Goal: Task Accomplishment & Management: Use online tool/utility

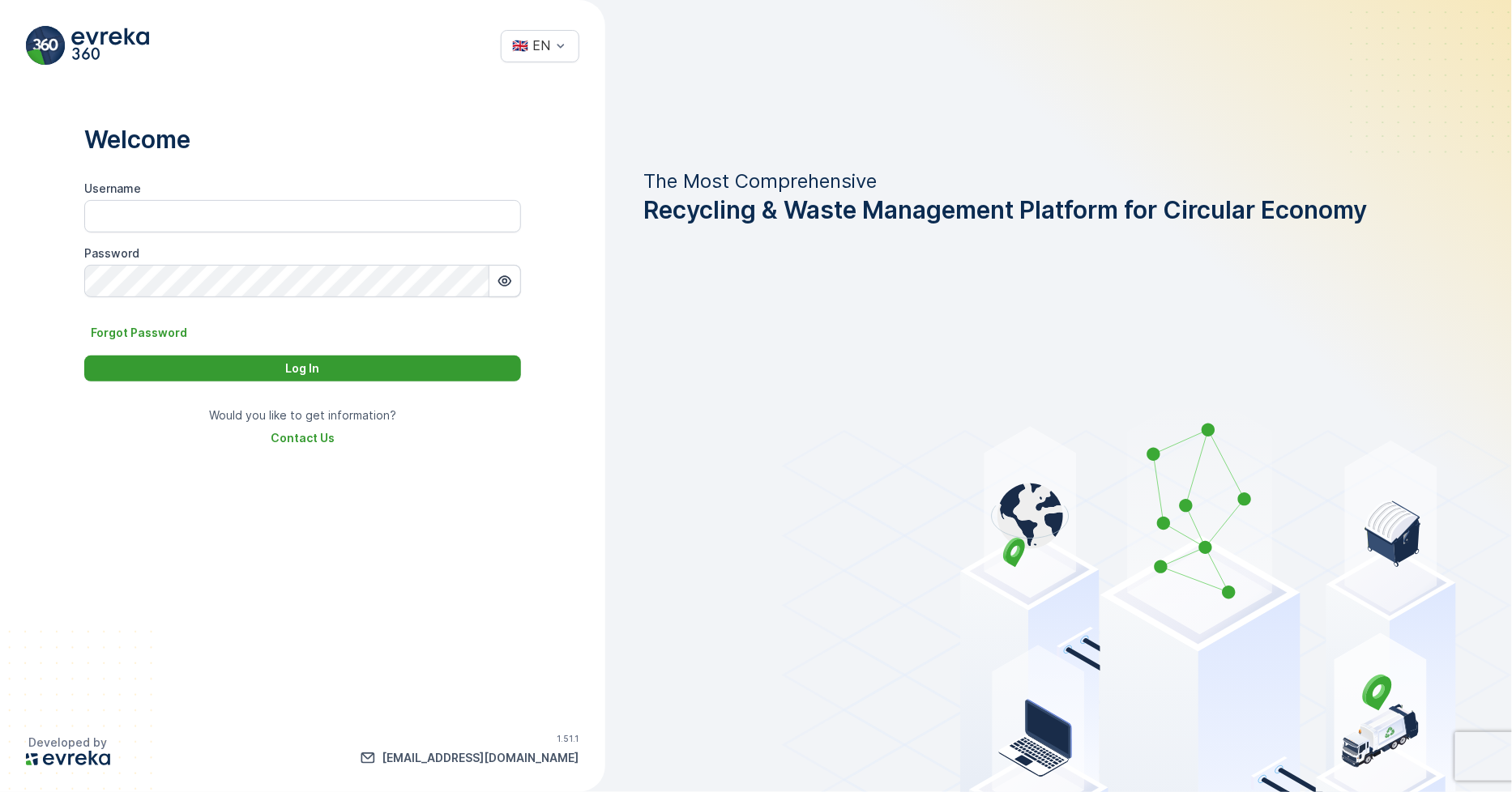
type input "Dhekra.Zribi"
click at [390, 361] on div "Log In" at bounding box center [303, 369] width 417 height 17
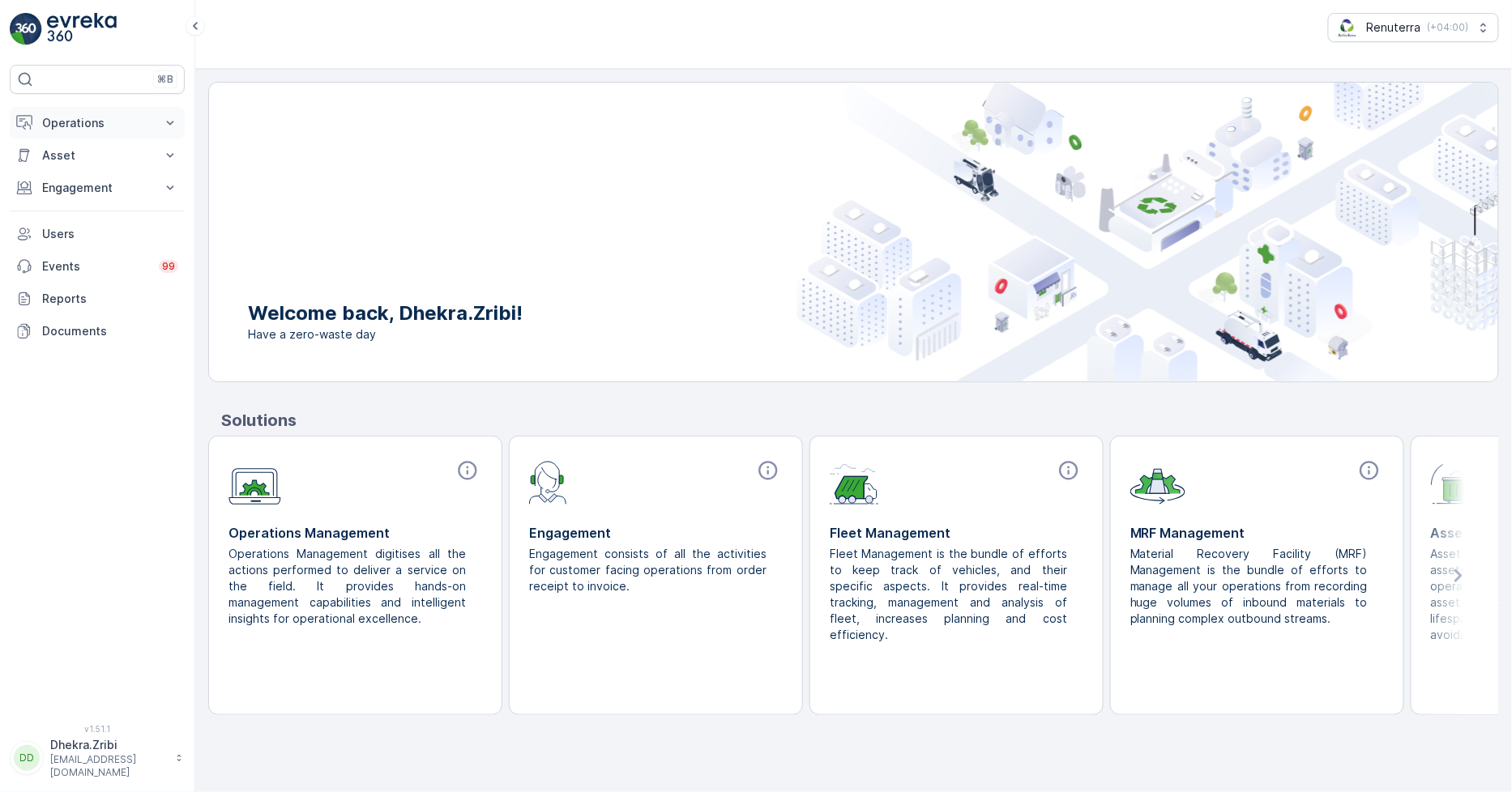
click at [83, 120] on p "Operations" at bounding box center [97, 123] width 110 height 17
click at [68, 187] on link "Routes & Tasks" at bounding box center [110, 195] width 150 height 23
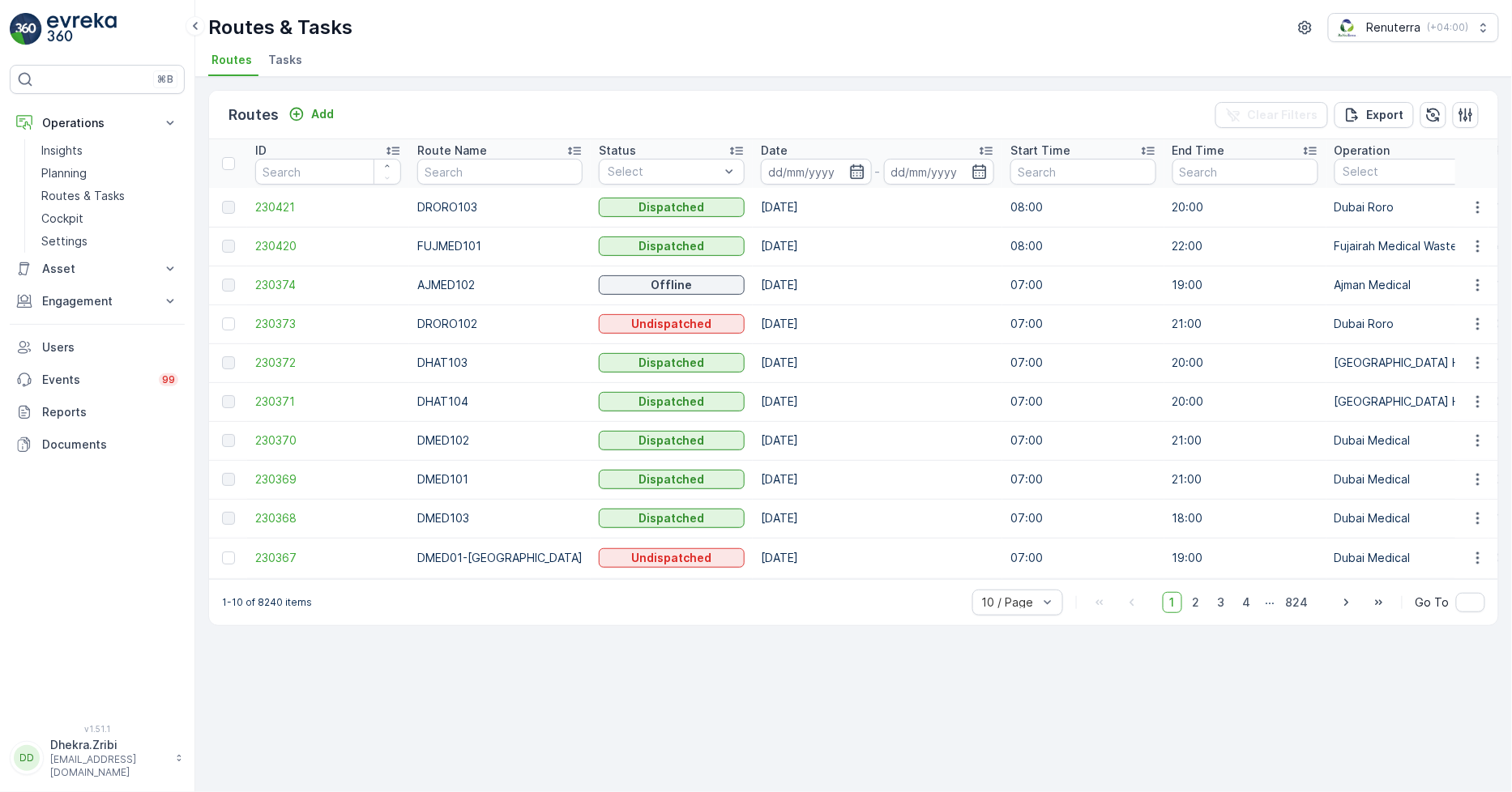
click at [849, 176] on icon "button" at bounding box center [856, 172] width 17 height 17
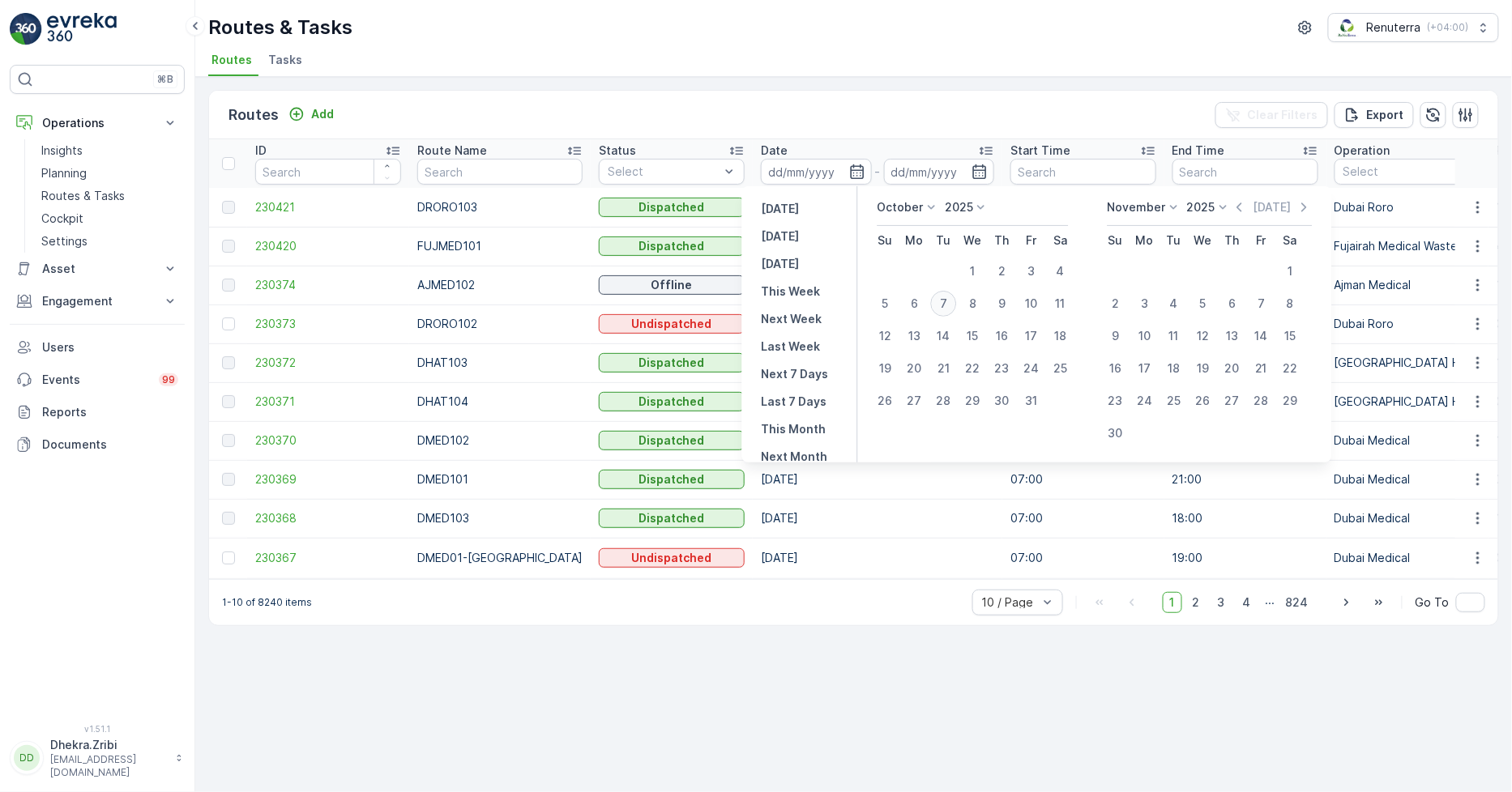
click at [948, 309] on div "7" at bounding box center [944, 304] width 25 height 25
type input "[DATE]"
click at [827, 68] on ul "Routes Tasks" at bounding box center [847, 63] width 1278 height 27
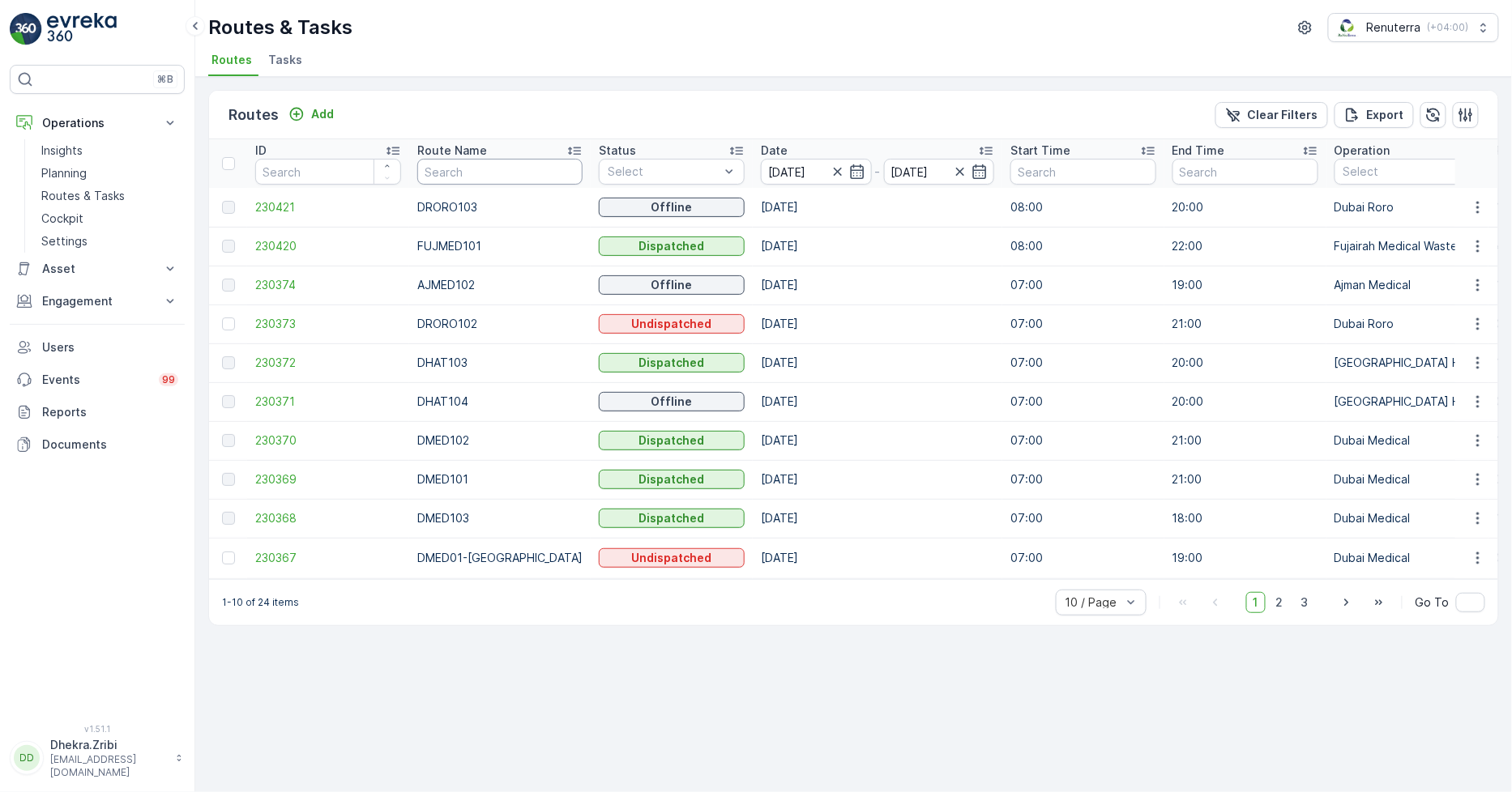
click at [462, 175] on input "text" at bounding box center [500, 172] width 166 height 25
type input "hat"
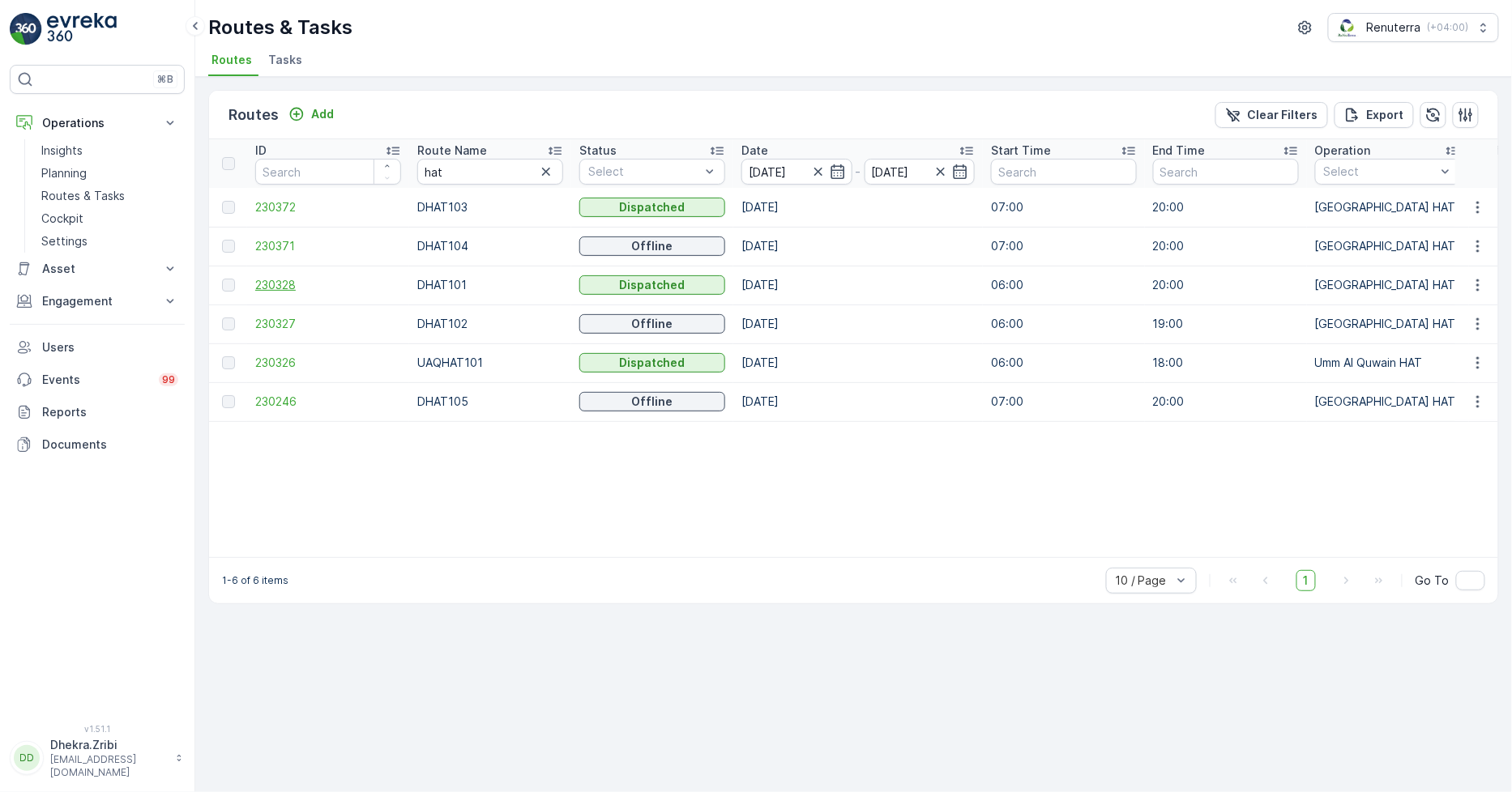
click at [278, 278] on span "230328" at bounding box center [327, 285] width 146 height 17
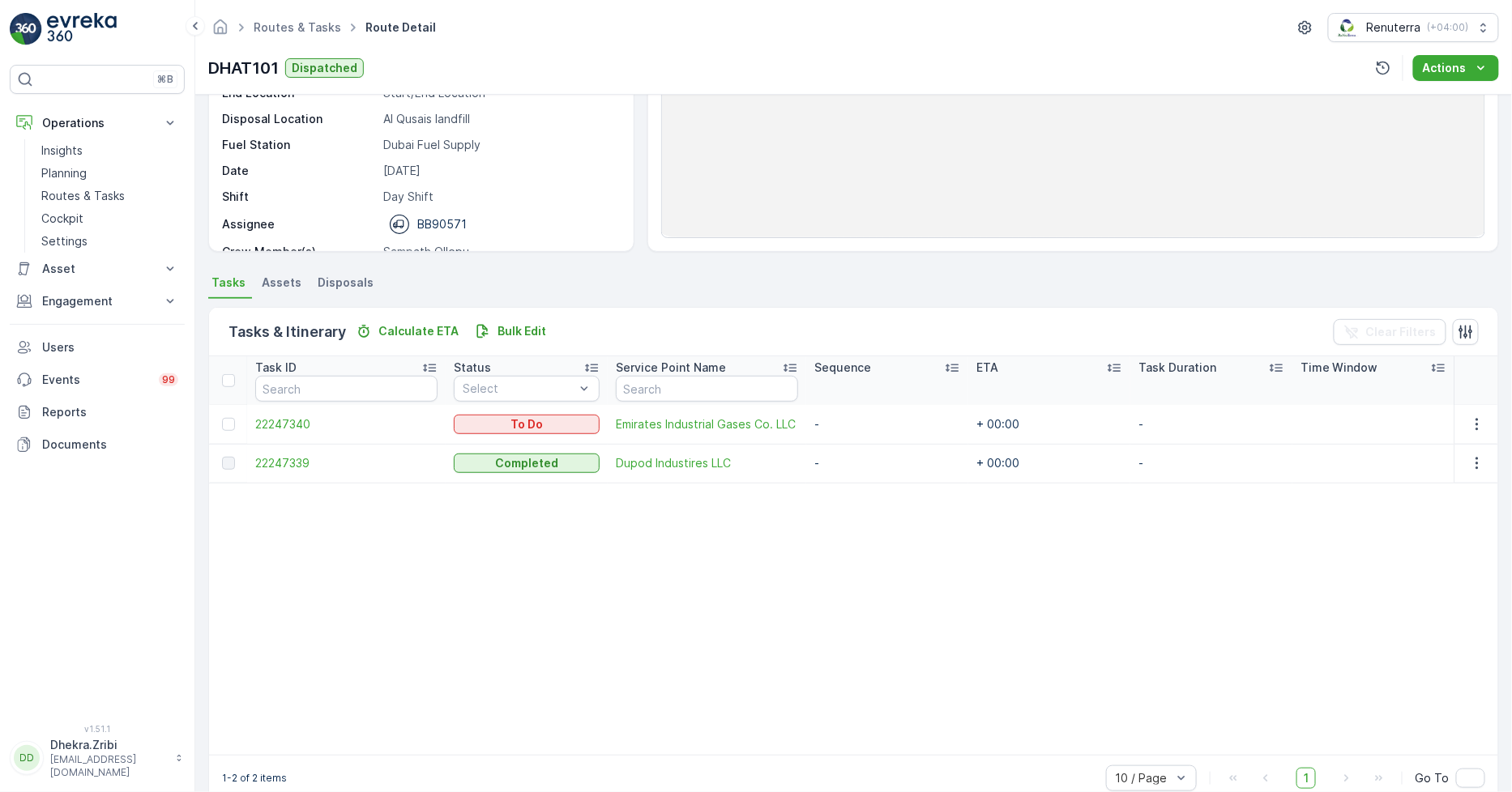
scroll to position [180, 0]
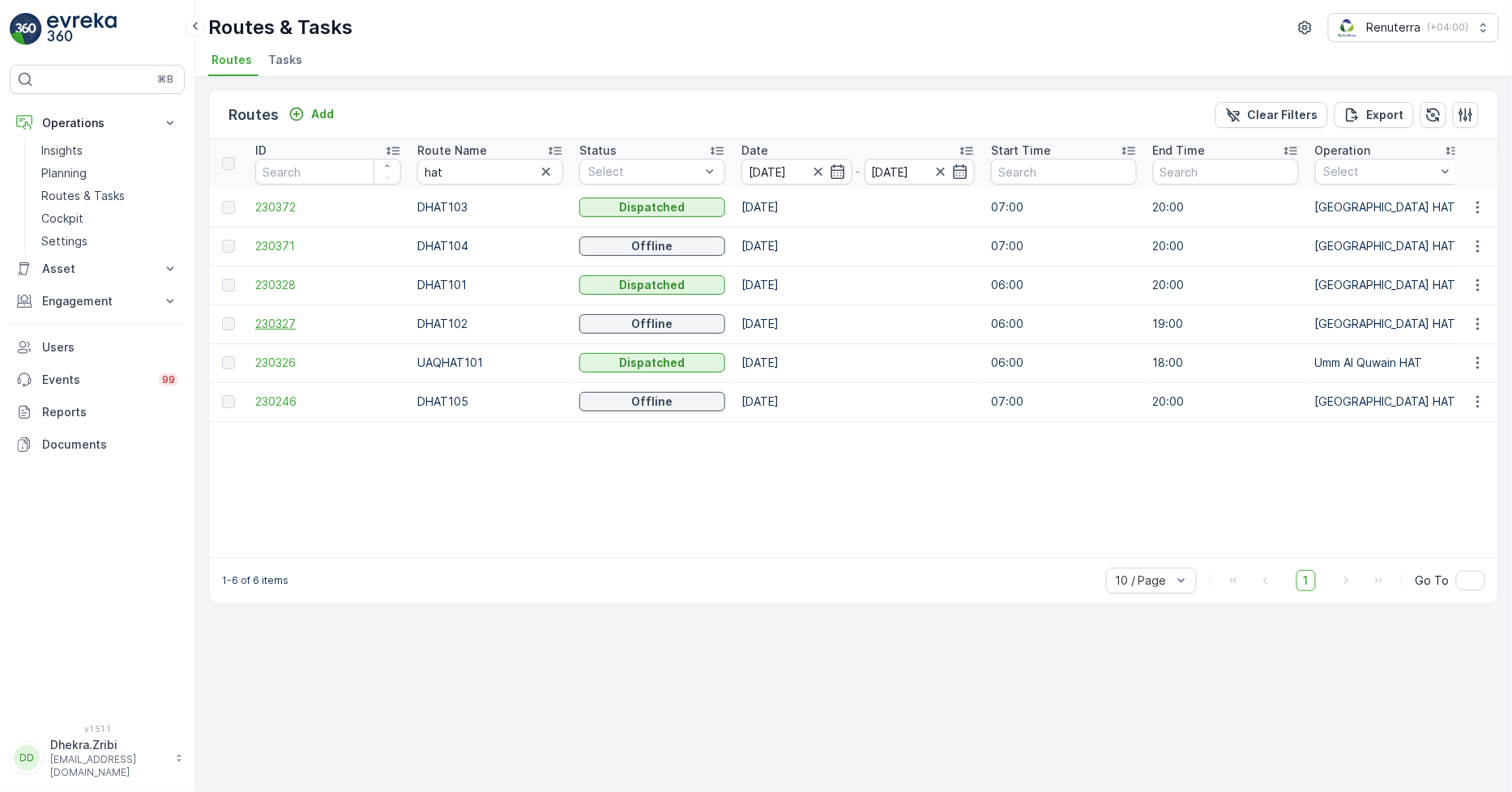
click at [256, 322] on span "230327" at bounding box center [327, 323] width 146 height 17
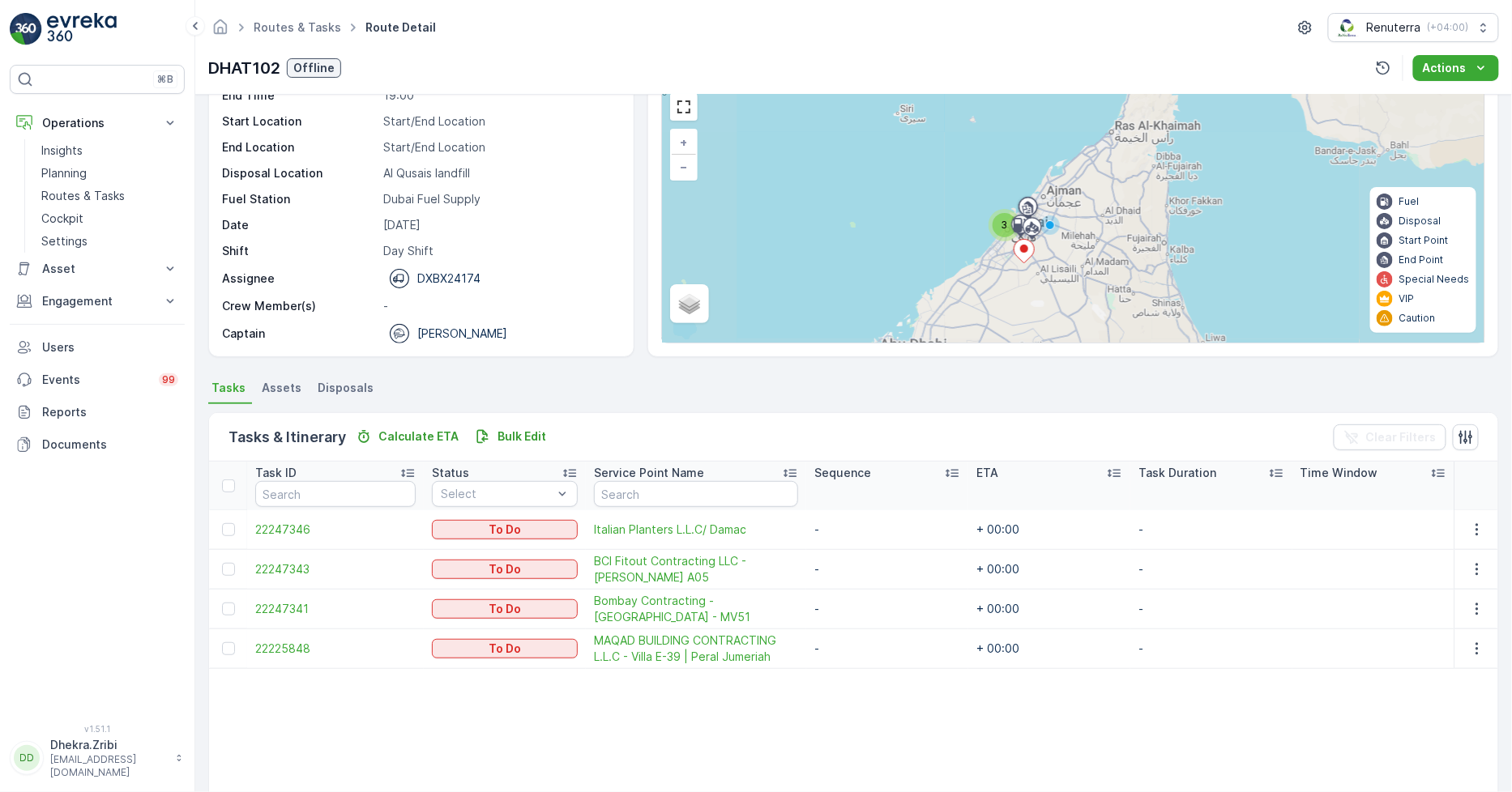
scroll to position [180, 0]
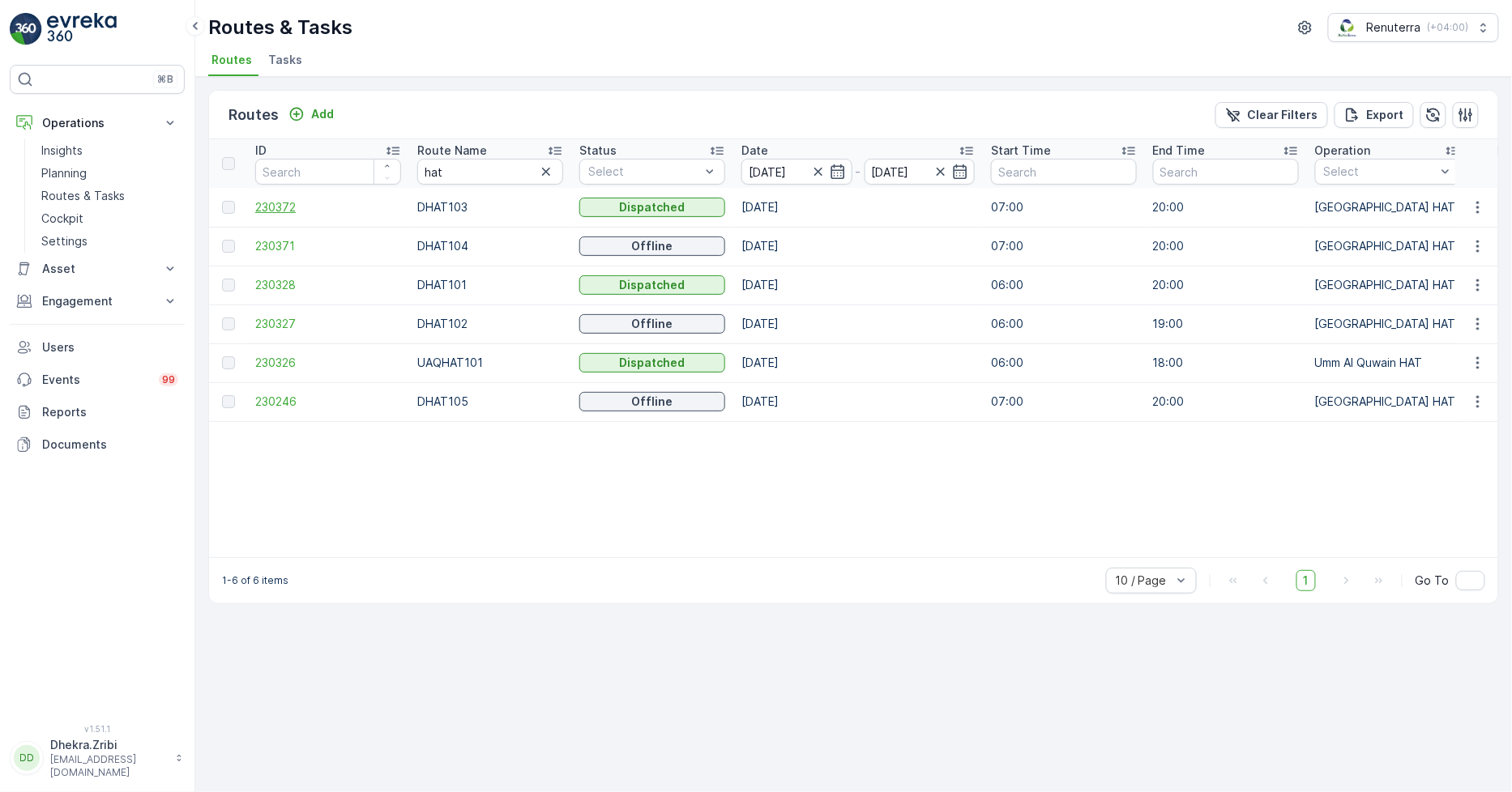
click at [270, 211] on span "230372" at bounding box center [327, 207] width 146 height 17
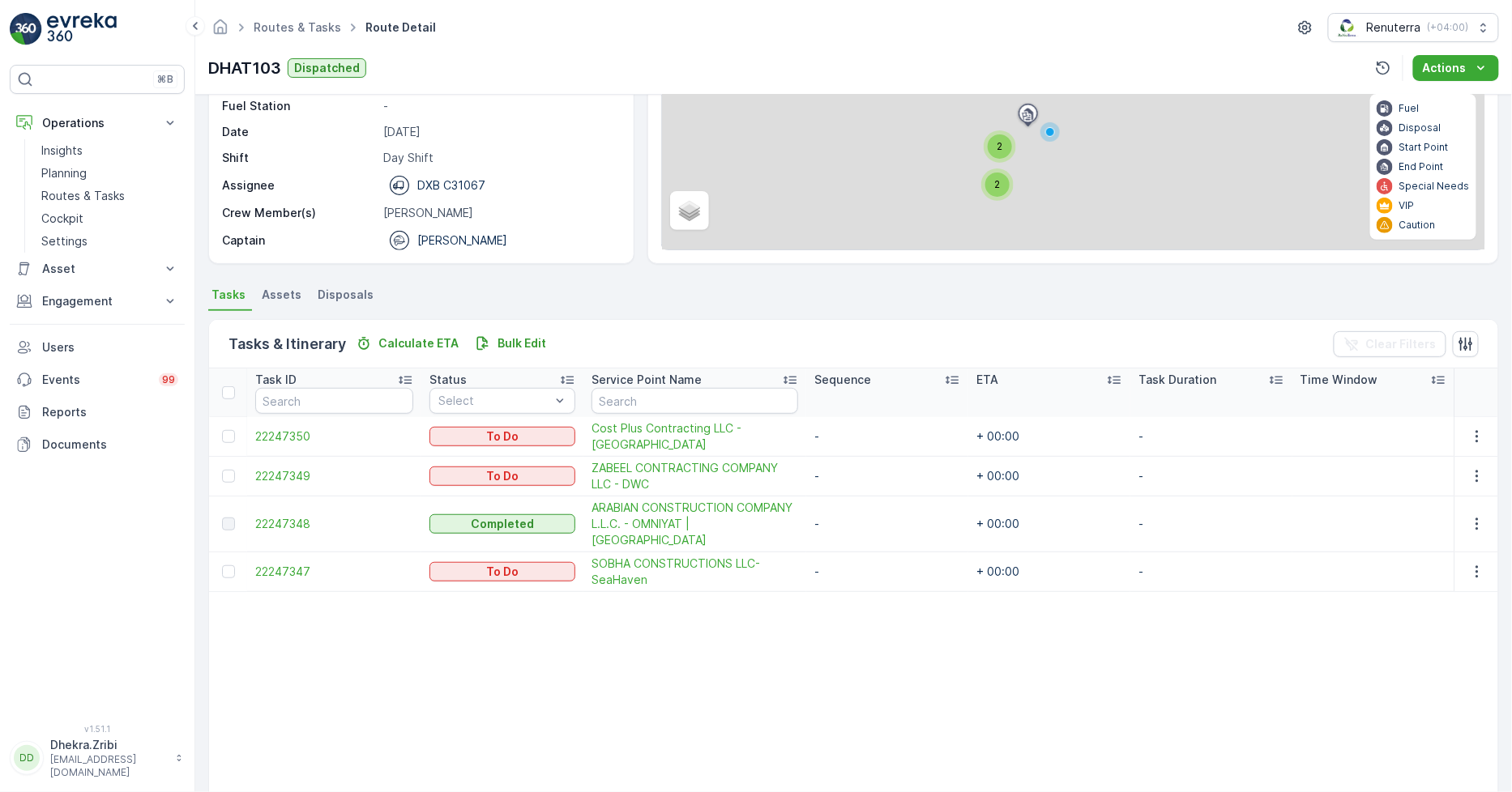
scroll to position [180, 0]
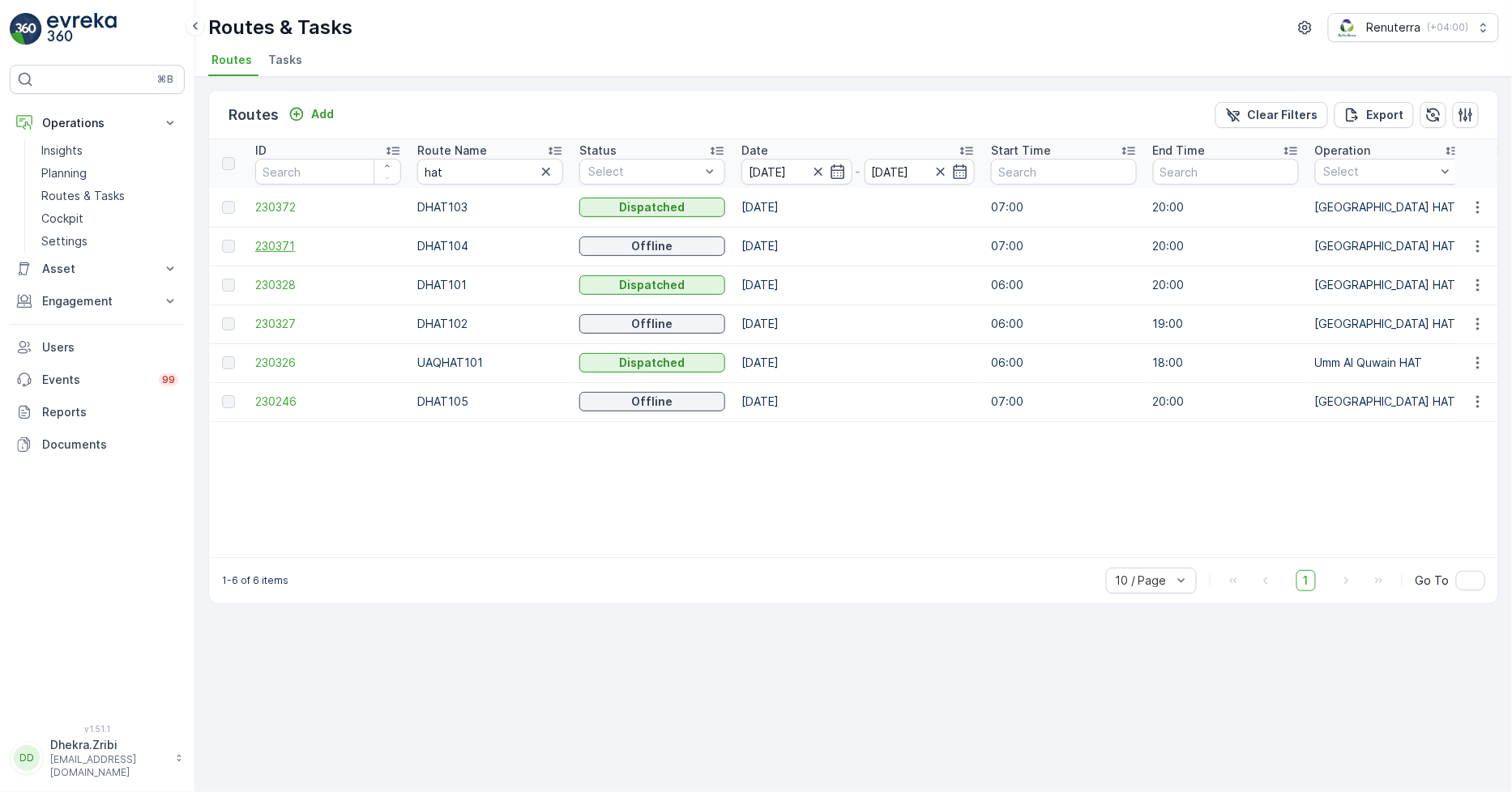
click at [271, 246] on span "230371" at bounding box center [327, 246] width 146 height 17
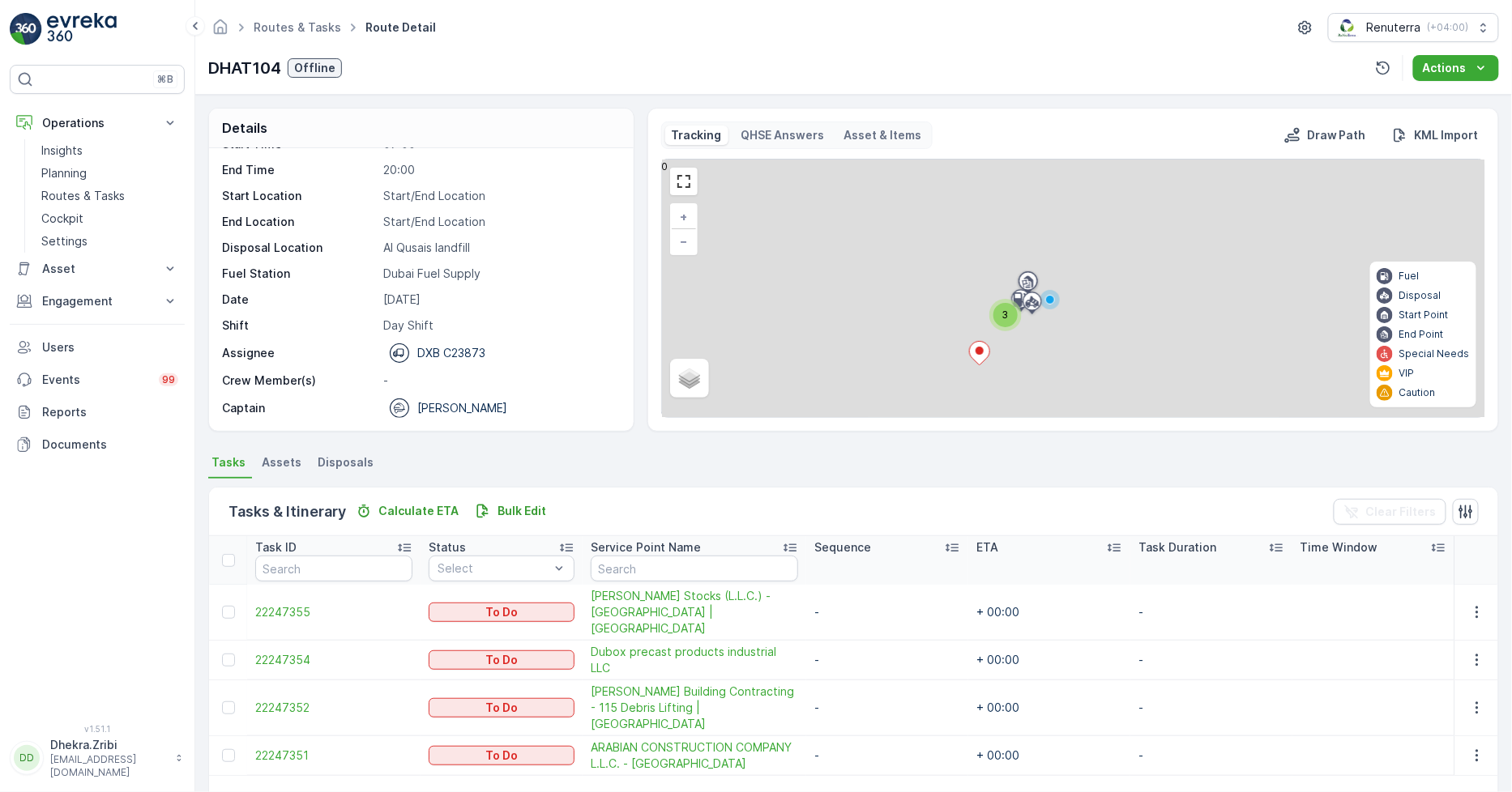
scroll to position [180, 0]
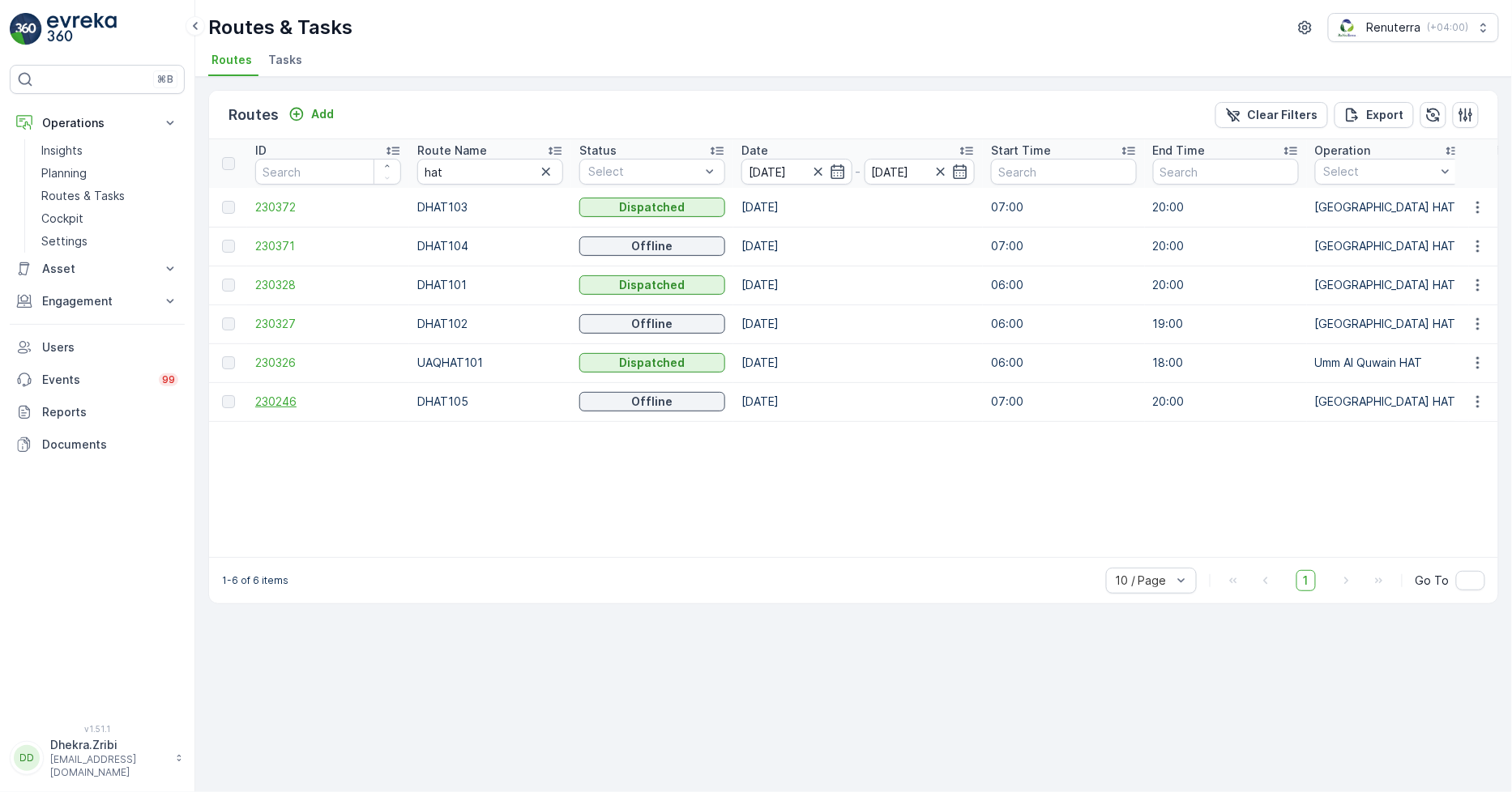
drag, startPoint x: 275, startPoint y: 410, endPoint x: 275, endPoint y: 397, distance: 13.0
click at [275, 399] on td "230246" at bounding box center [327, 402] width 162 height 39
click at [275, 395] on span "230246" at bounding box center [327, 402] width 146 height 17
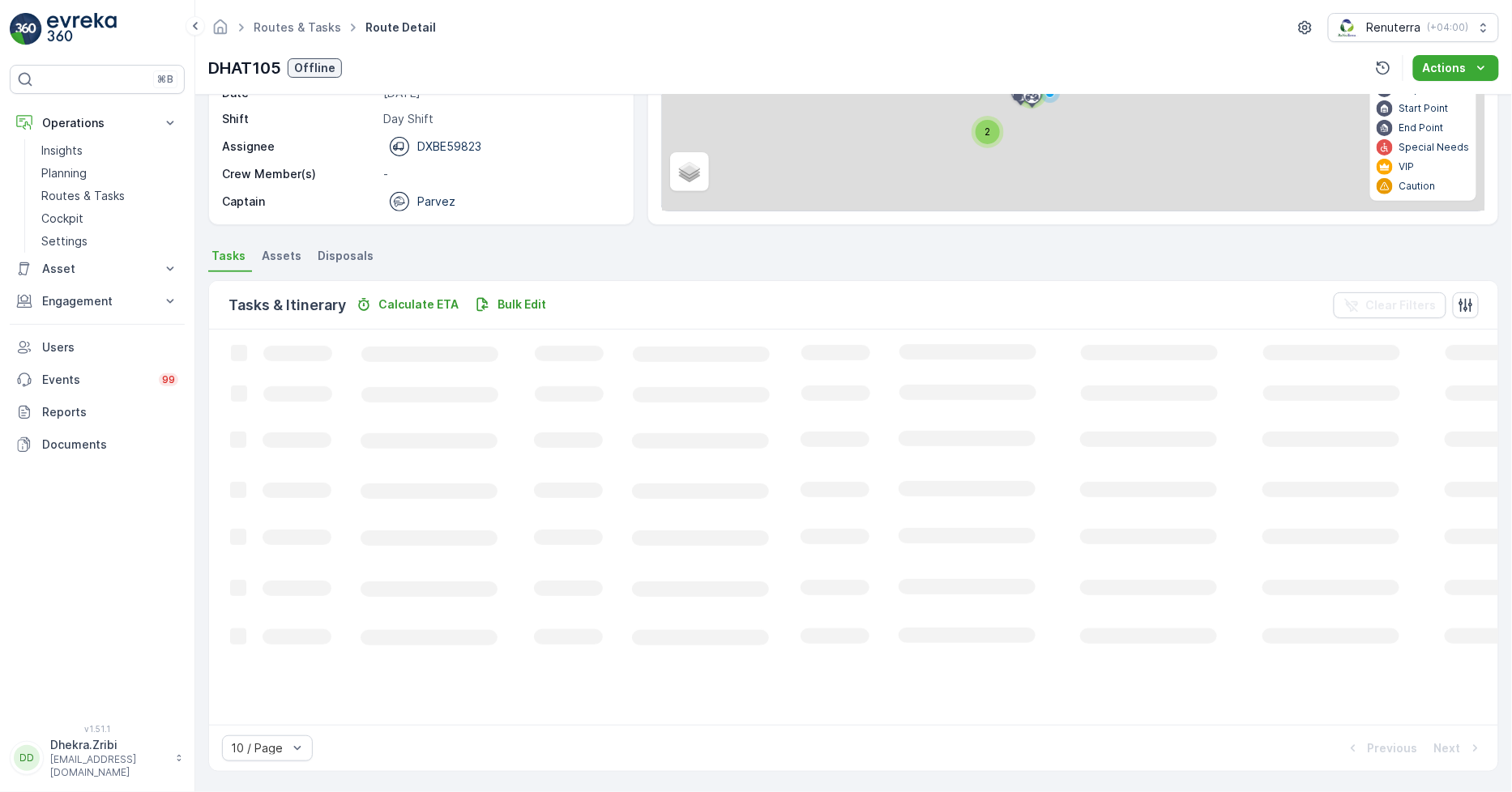
scroll to position [207, 0]
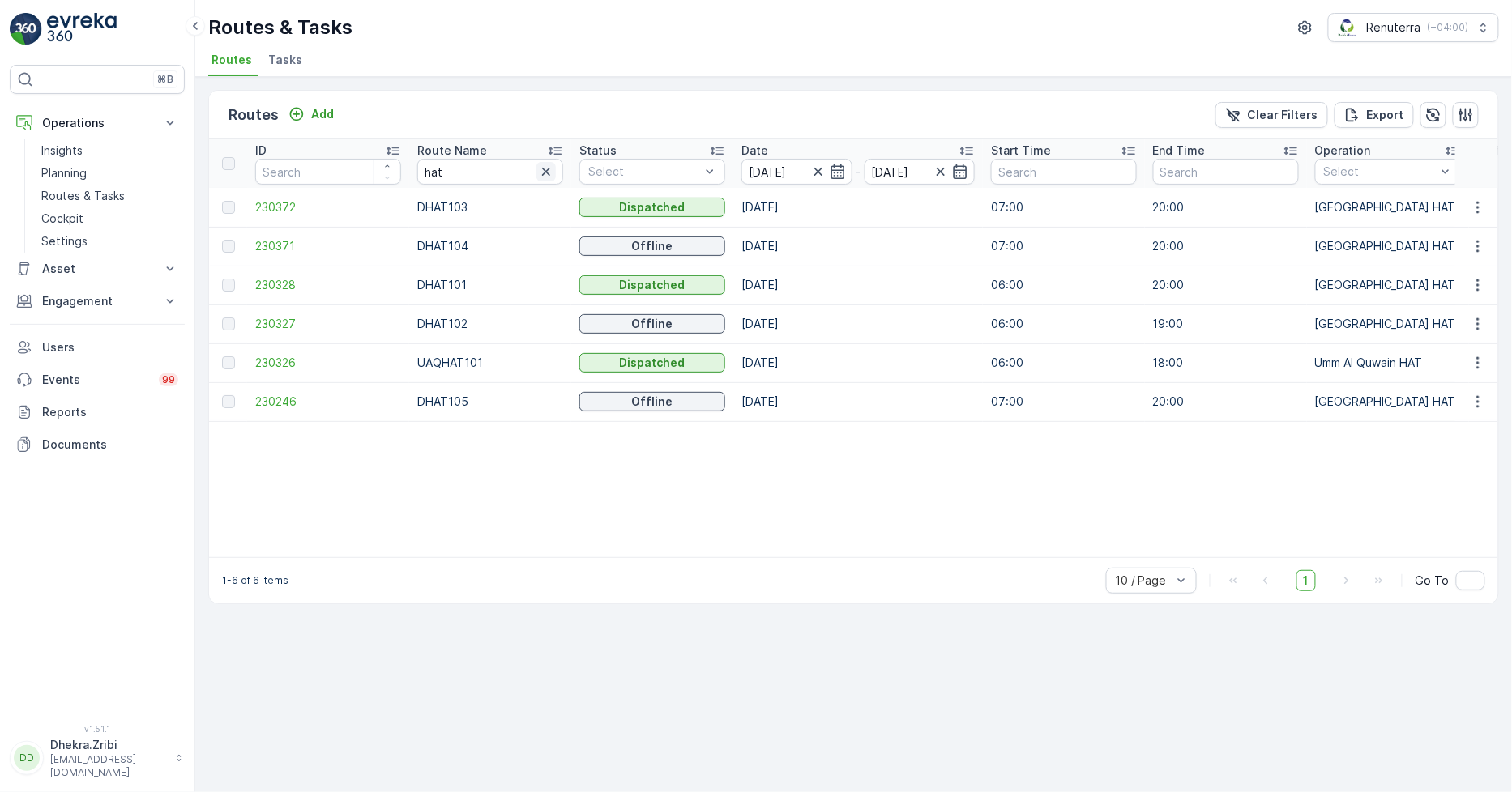
click at [548, 174] on icon "button" at bounding box center [546, 172] width 17 height 17
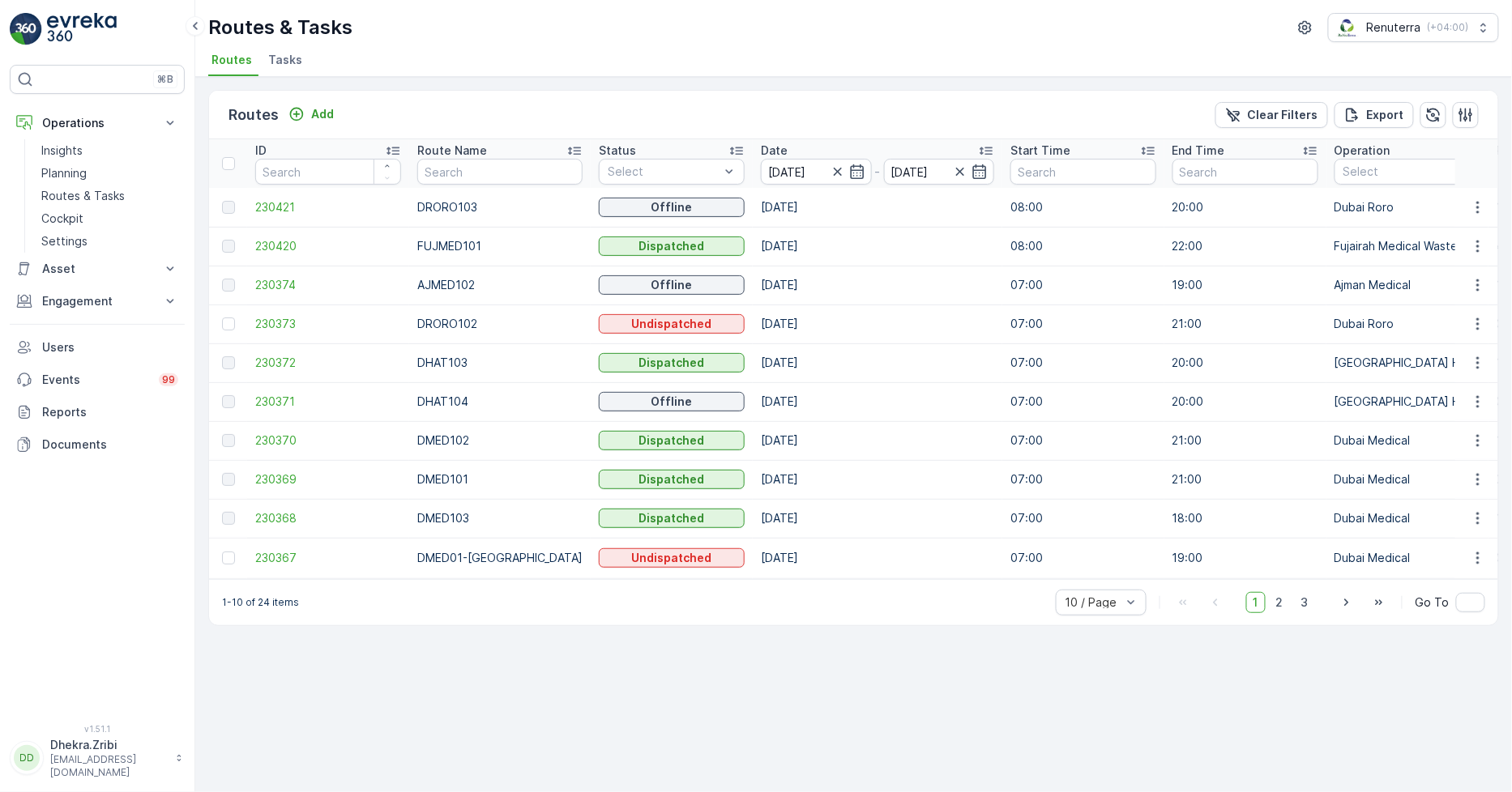
click at [284, 68] on li "Tasks" at bounding box center [286, 63] width 44 height 27
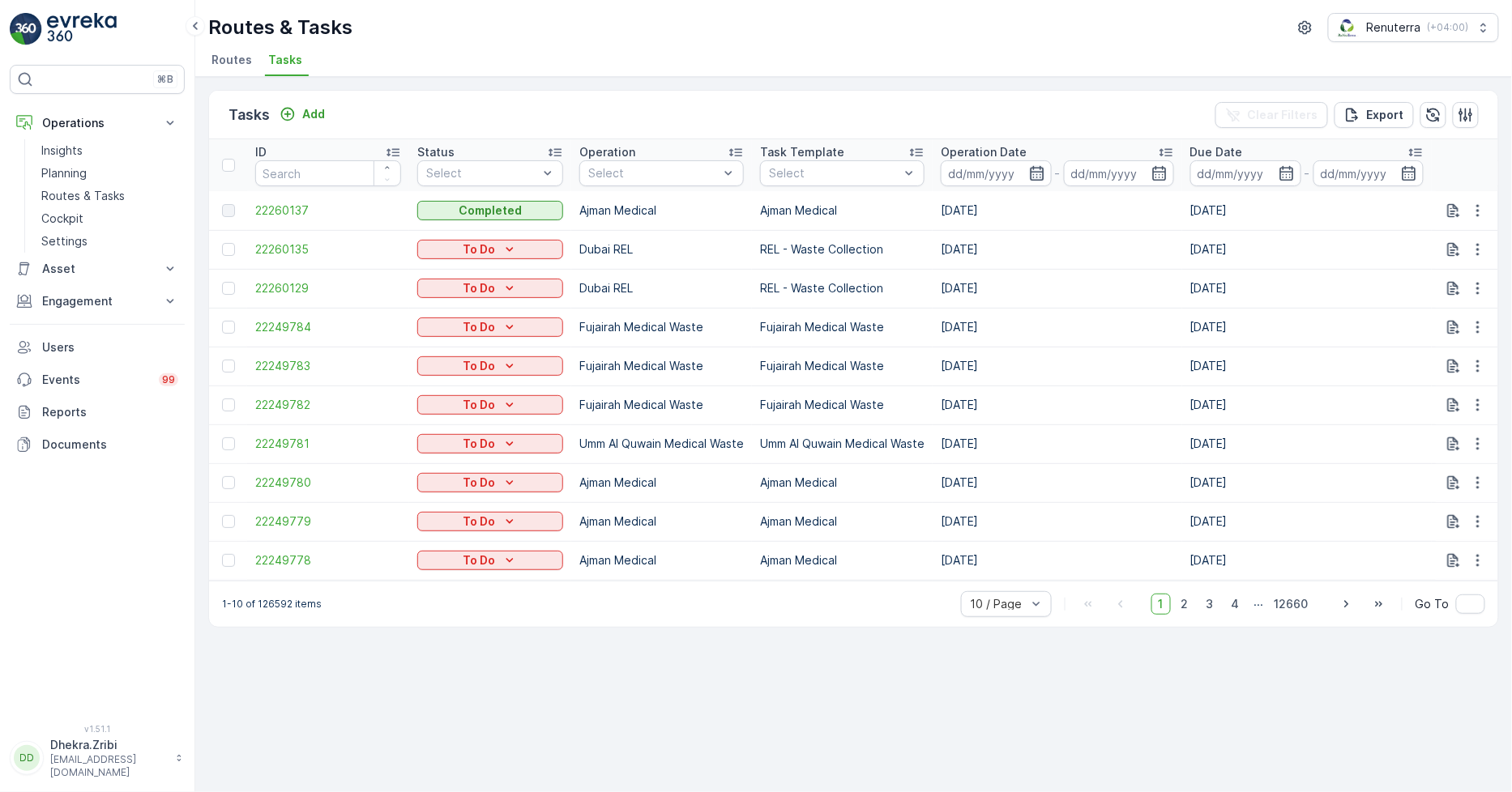
click at [1042, 175] on icon "button" at bounding box center [1037, 173] width 17 height 17
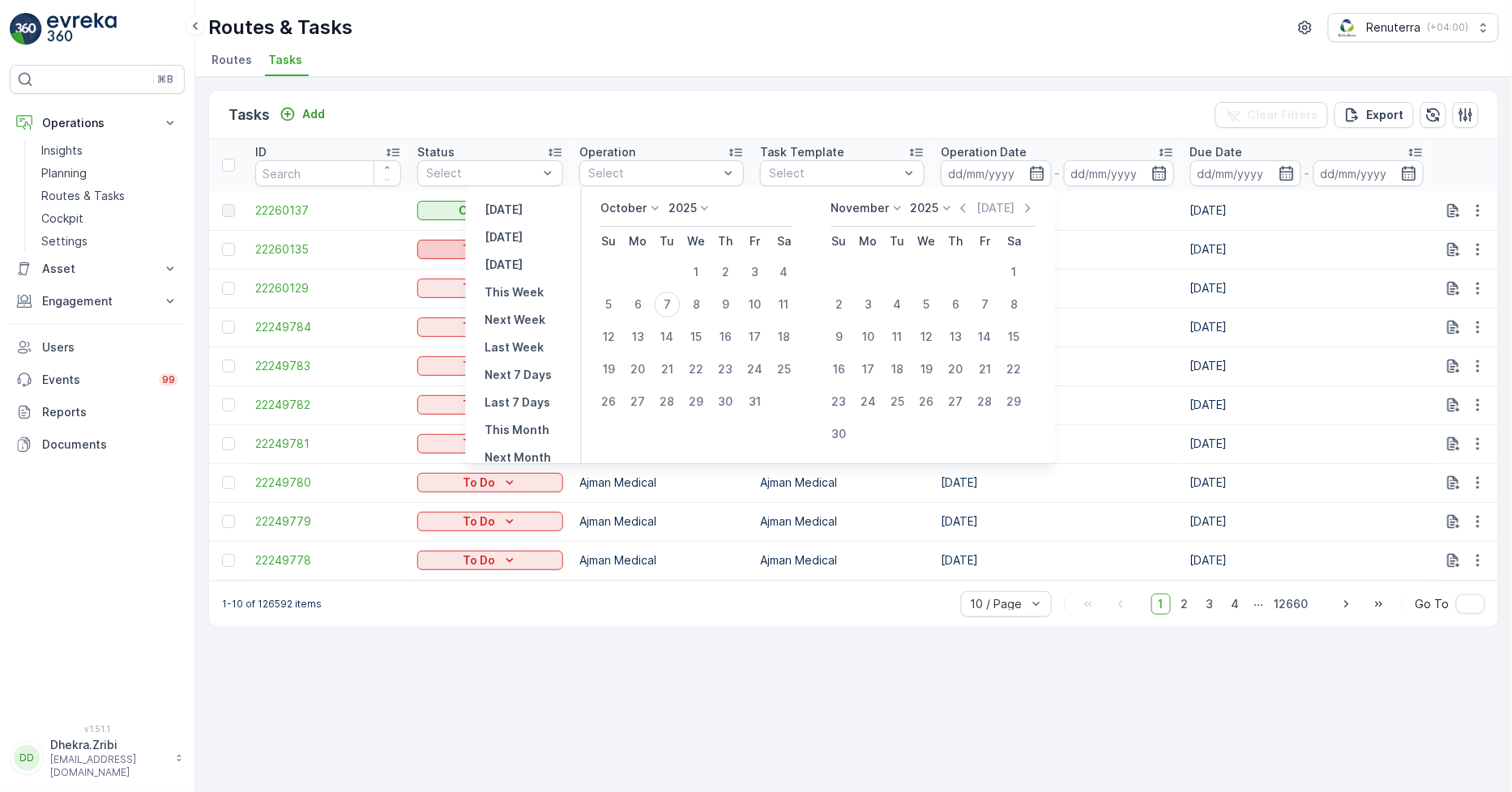
click at [519, 246] on button "Today" at bounding box center [504, 237] width 51 height 20
type input "[DATE]"
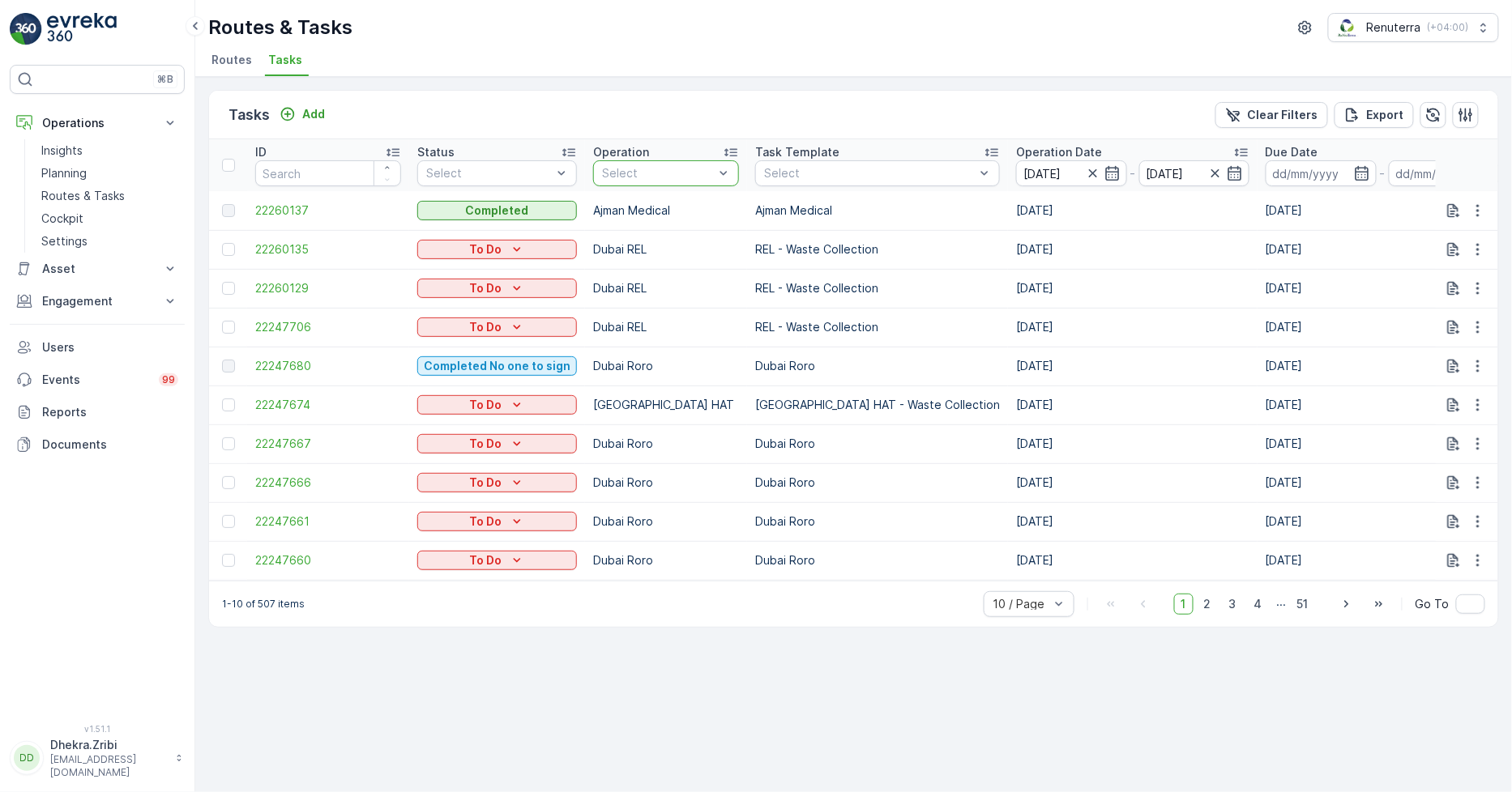
click at [652, 168] on div at bounding box center [658, 173] width 115 height 13
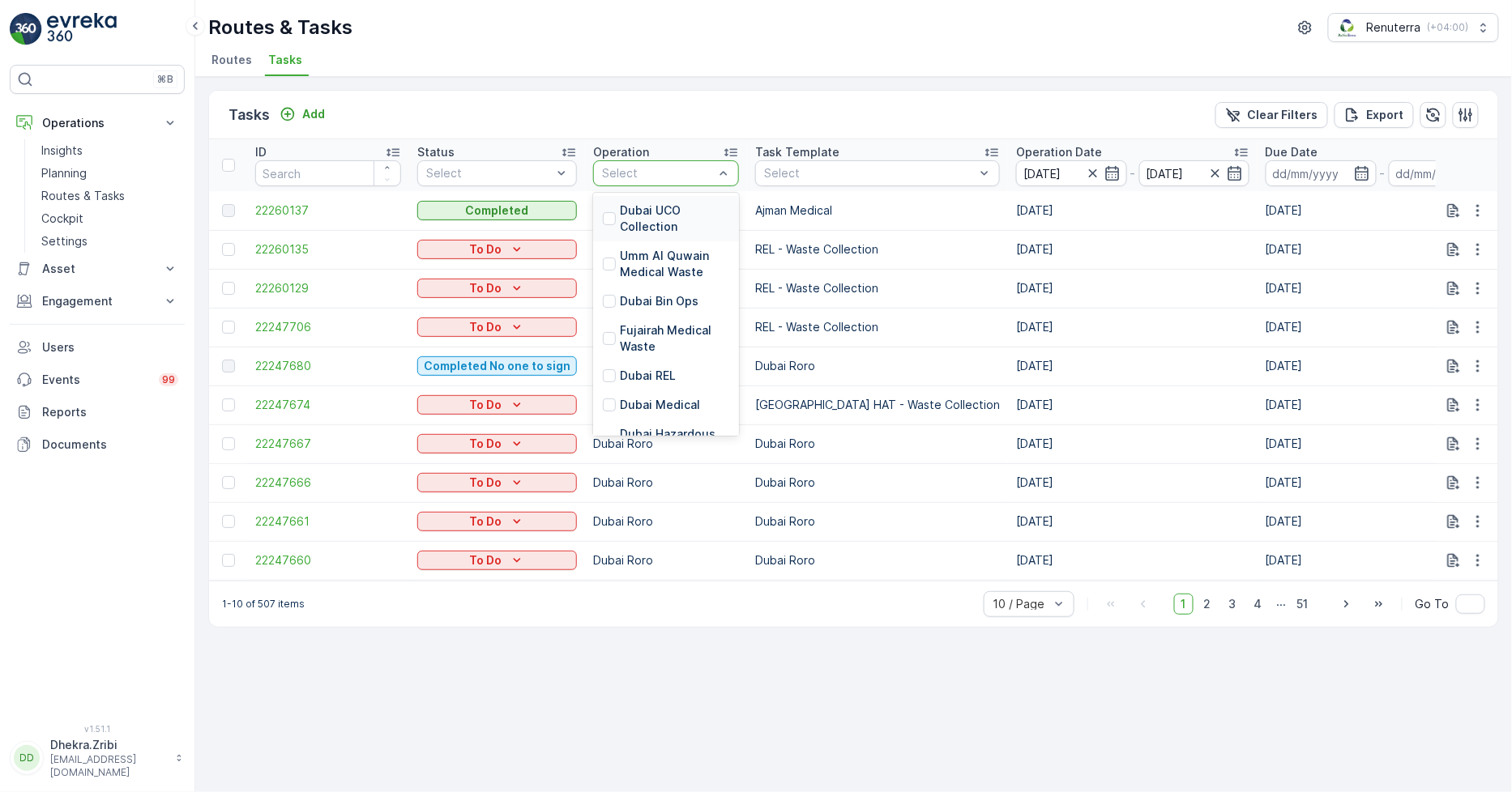
click at [652, 168] on div at bounding box center [658, 173] width 115 height 13
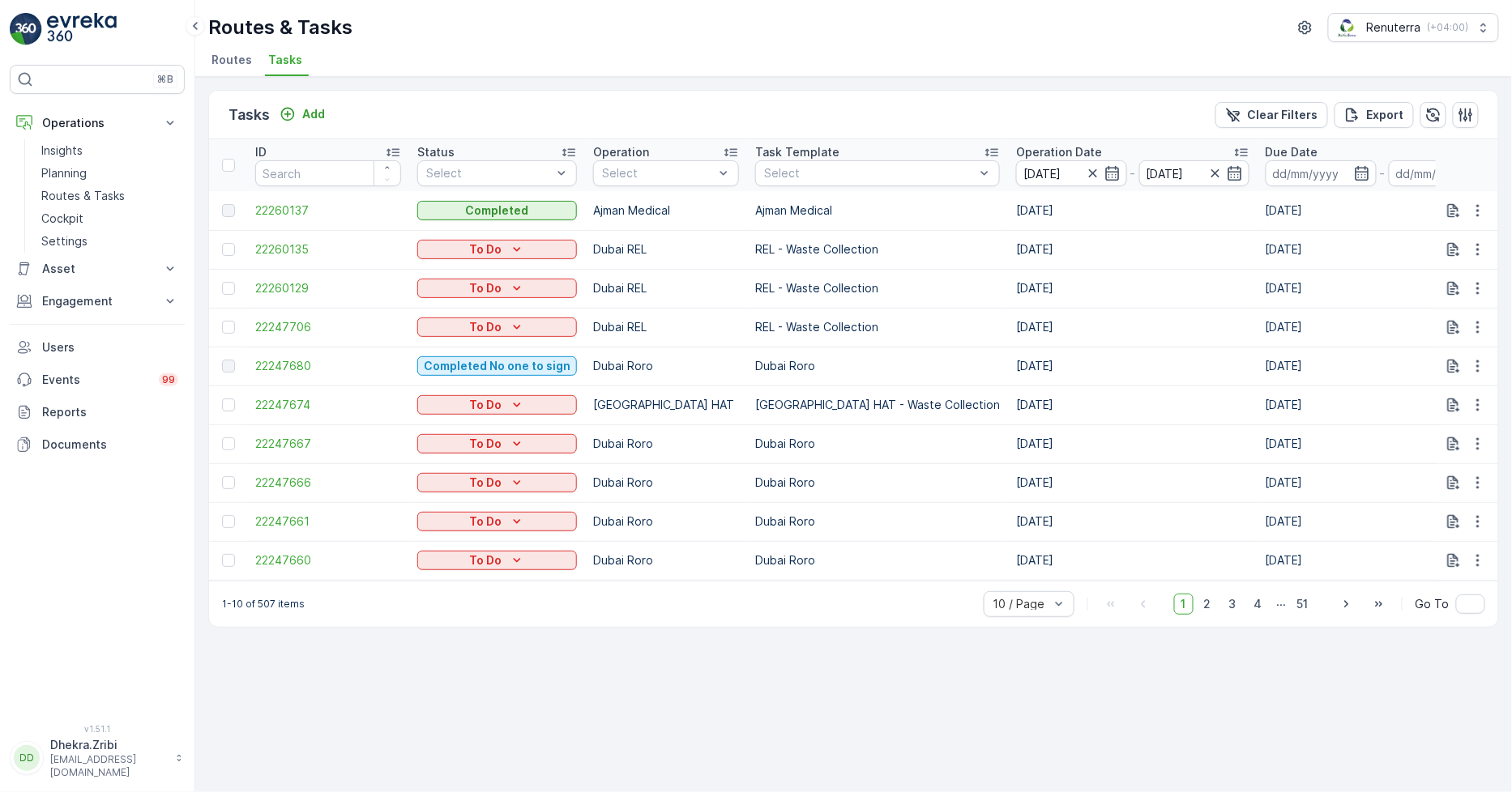
click at [650, 77] on div "Tasks Add Clear Filters Export ID Status Select Operation Select Task Template …" at bounding box center [853, 435] width 1316 height 716
click at [1085, 167] on icon "button" at bounding box center [1093, 173] width 17 height 17
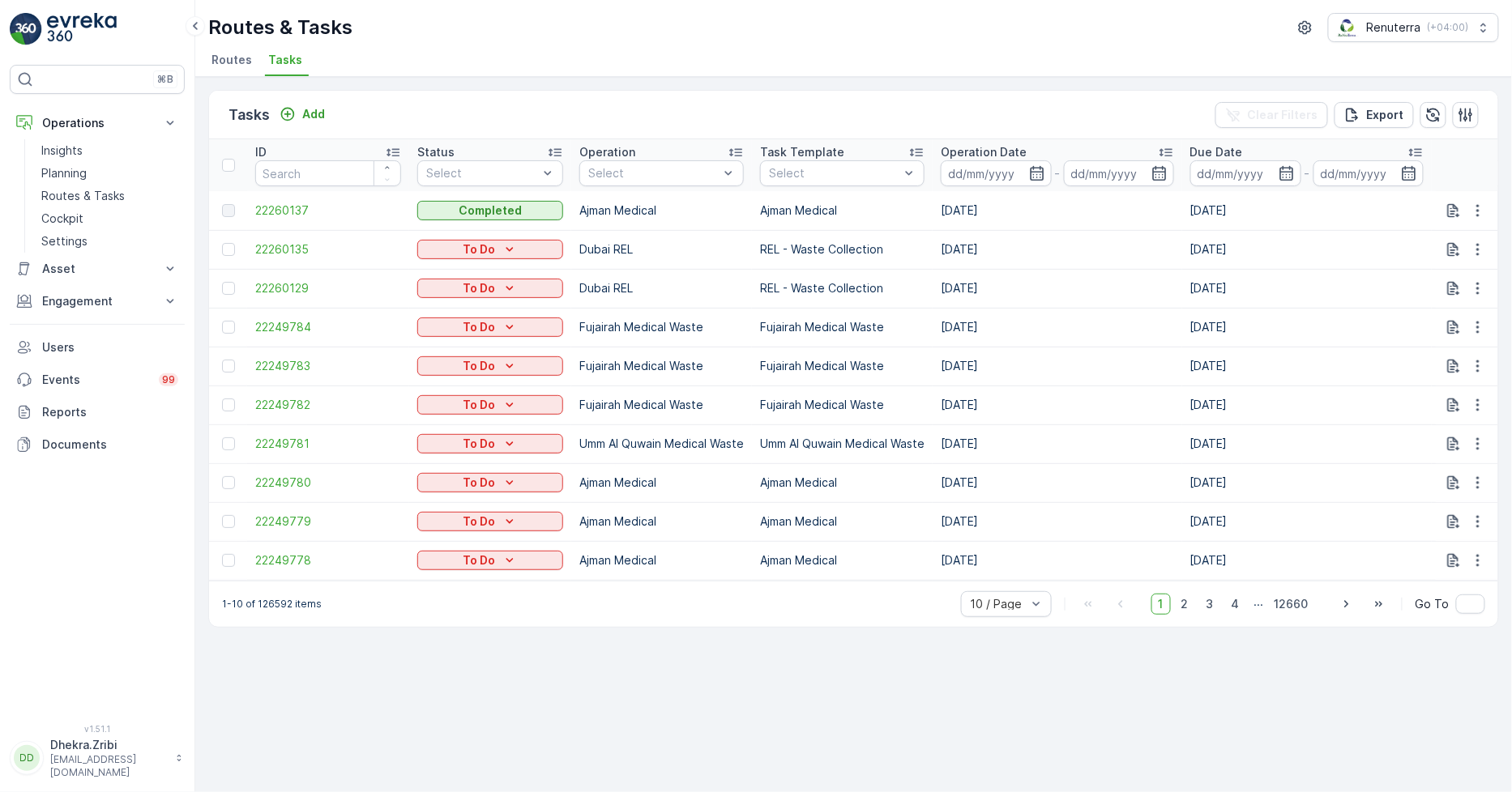
click at [225, 63] on span "Routes" at bounding box center [231, 60] width 40 height 17
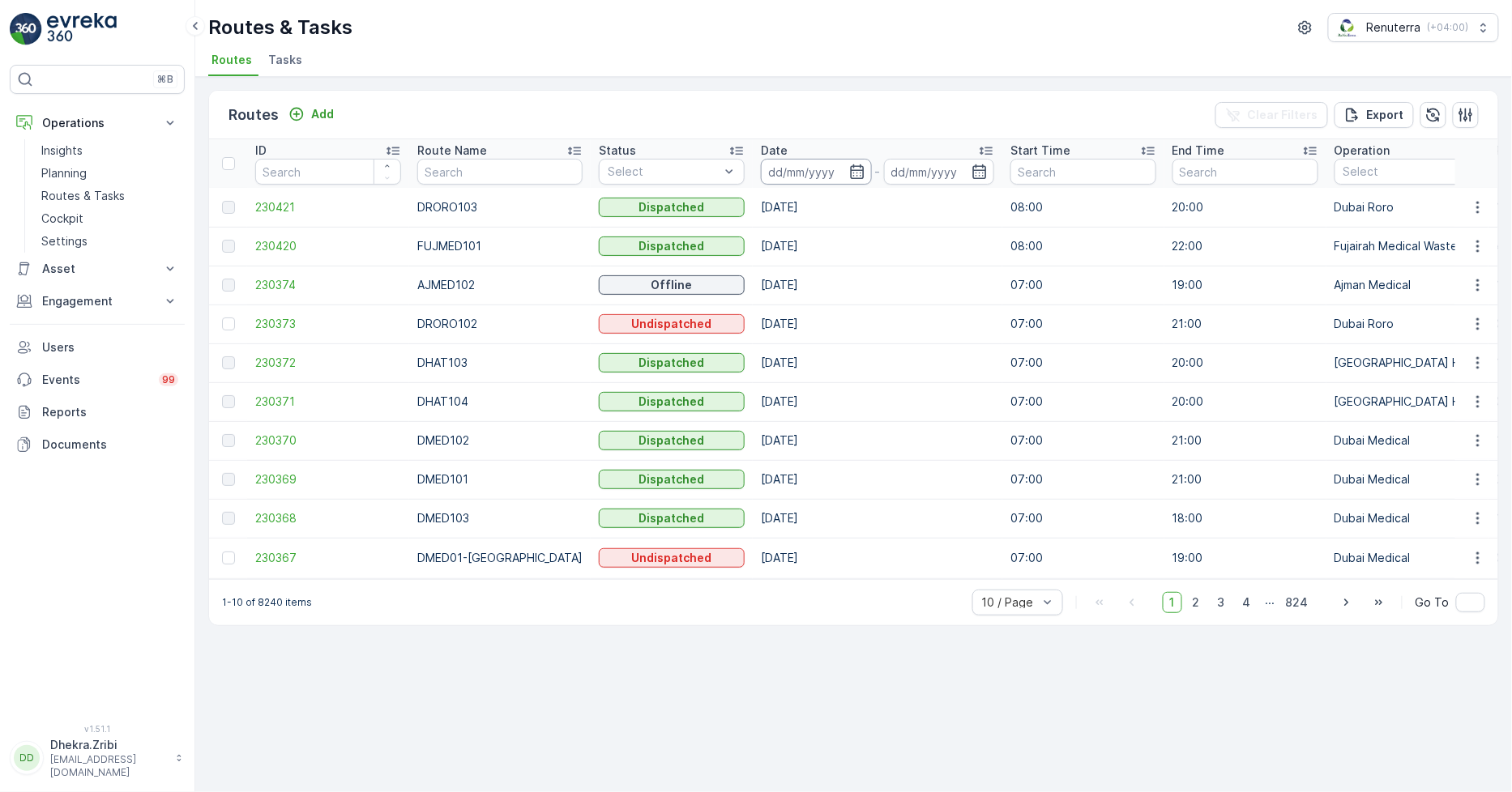
click at [852, 171] on input at bounding box center [815, 172] width 111 height 25
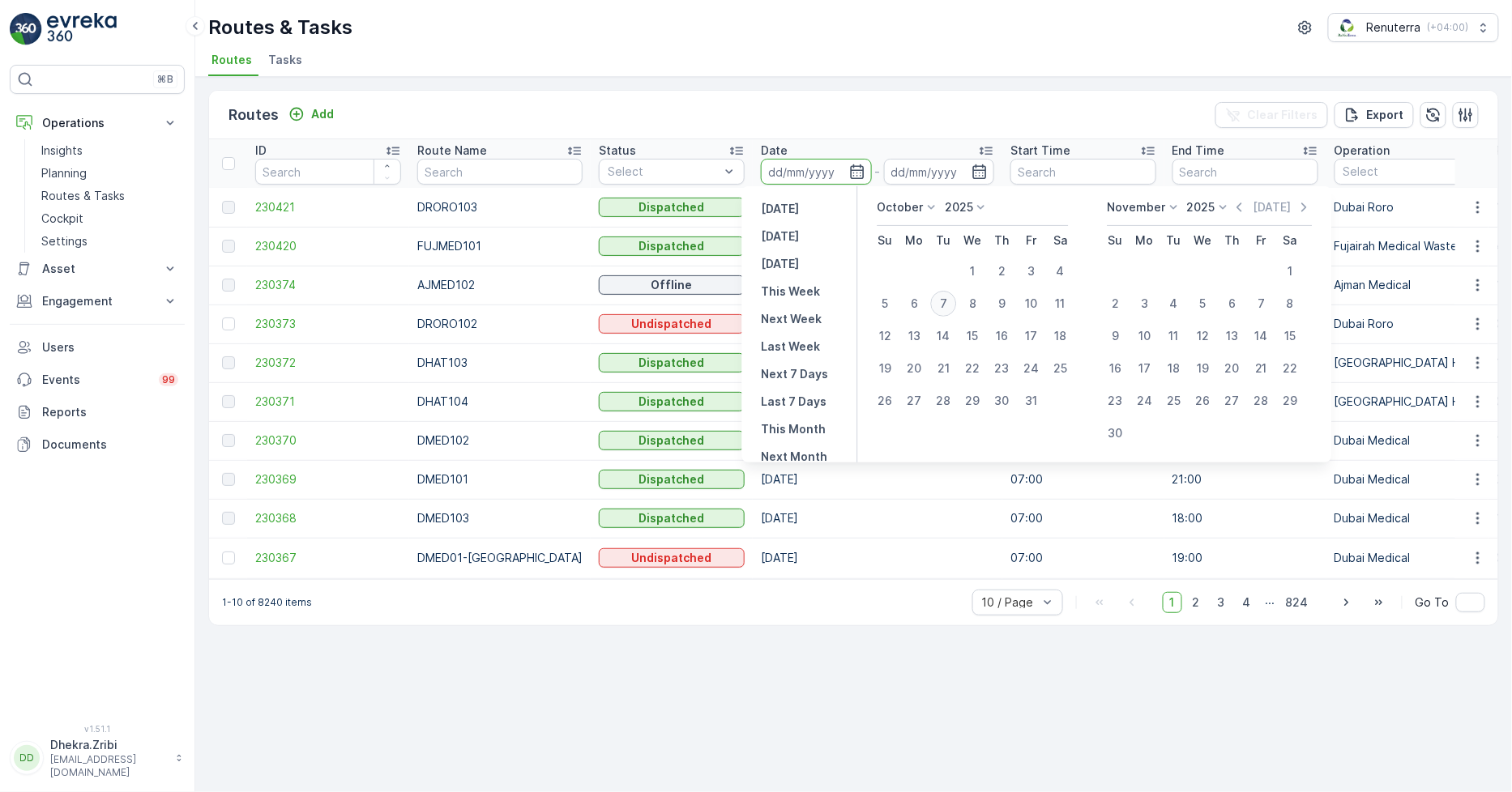
click at [933, 297] on div "7" at bounding box center [944, 304] width 25 height 25
type input "[DATE]"
click at [933, 297] on div "7" at bounding box center [944, 304] width 25 height 25
type input "[DATE]"
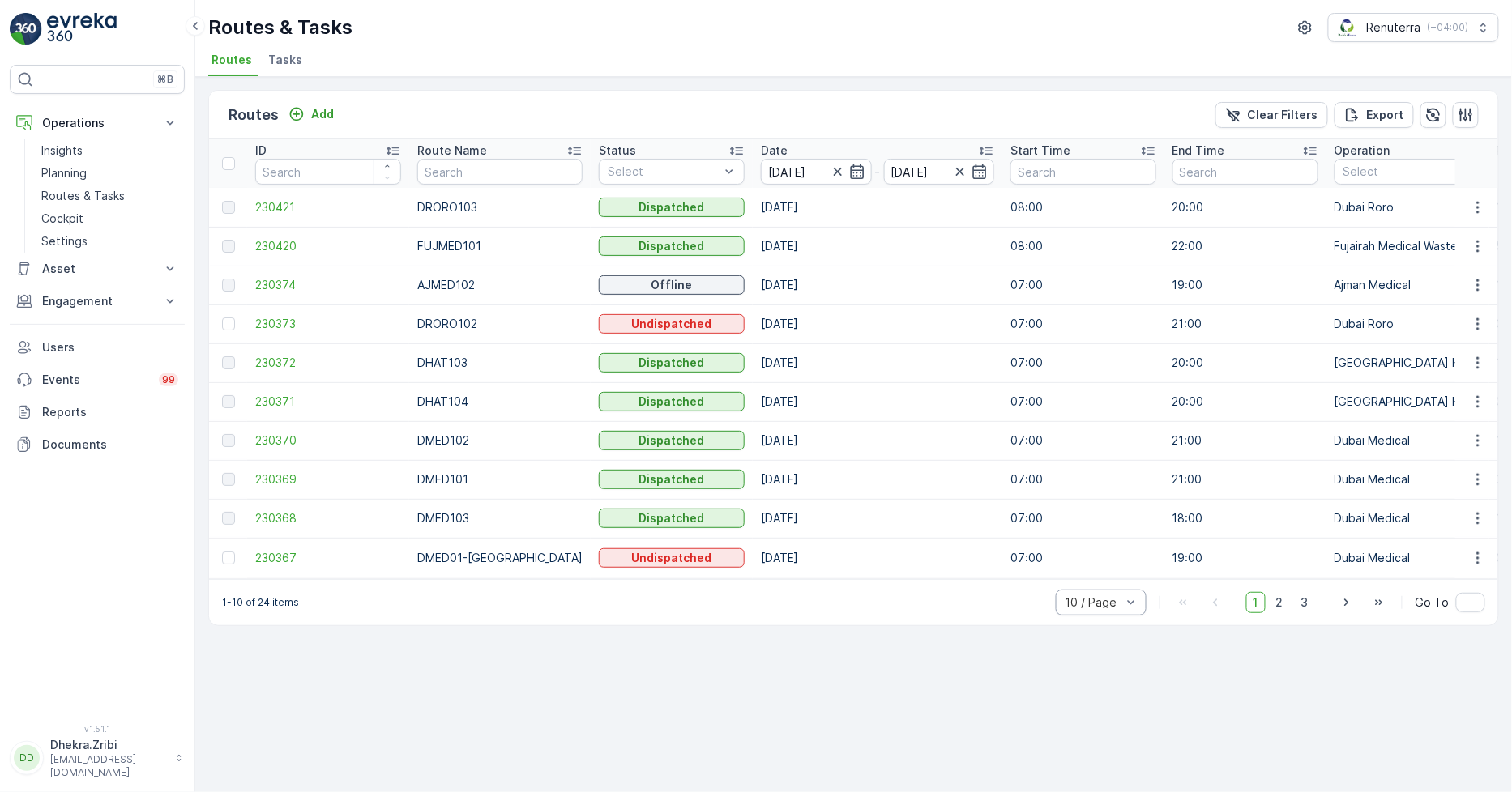
drag, startPoint x: 1067, startPoint y: 628, endPoint x: 1073, endPoint y: 610, distance: 19.0
click at [1067, 625] on div "1-10 of 24 items 10 / Page 1 2 3 Go To" at bounding box center [853, 602] width 1289 height 46
click at [1088, 573] on span "50 / Page" at bounding box center [1092, 567] width 54 height 13
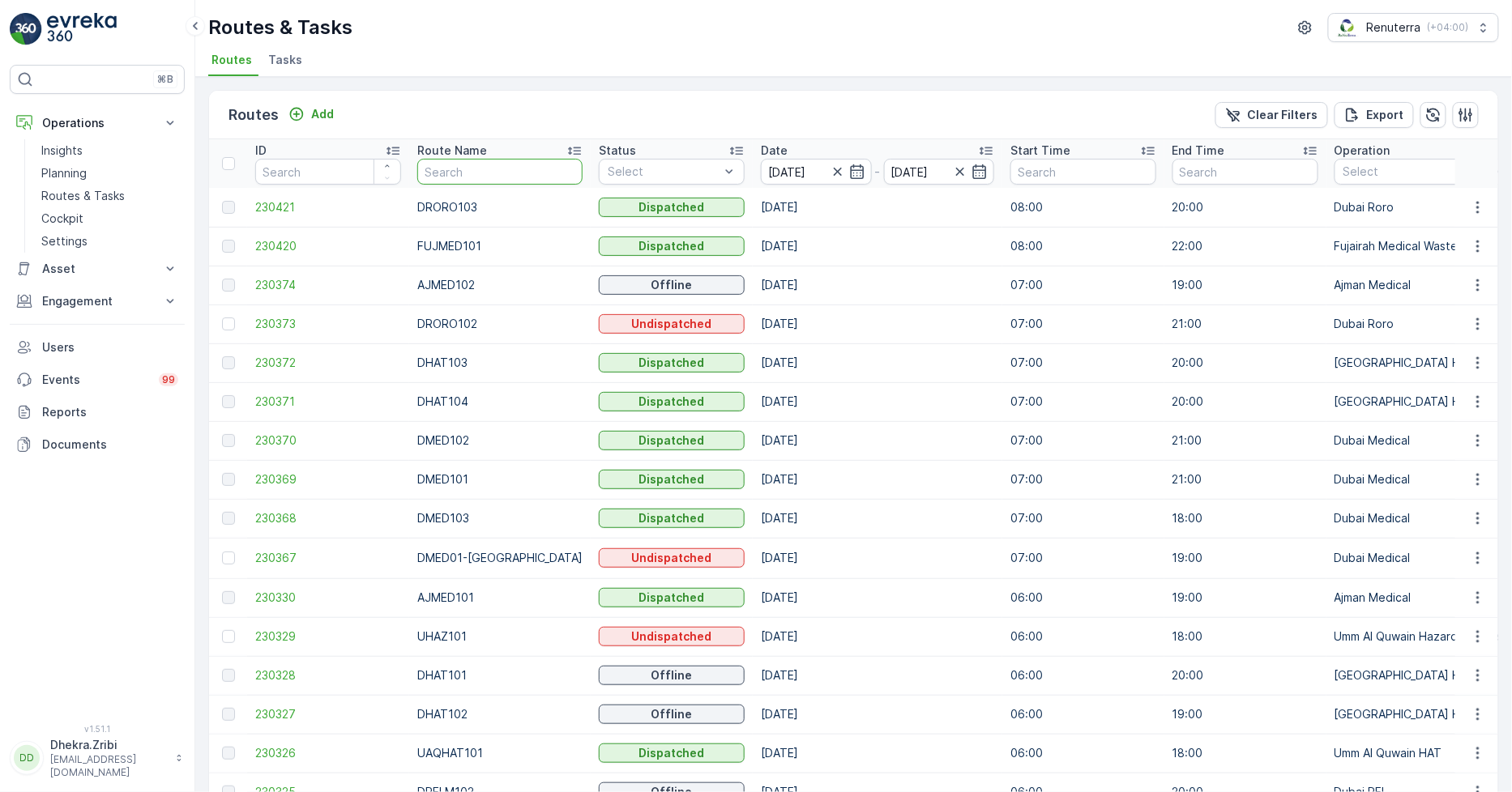
click at [474, 175] on input "text" at bounding box center [500, 172] width 166 height 25
type input "hat"
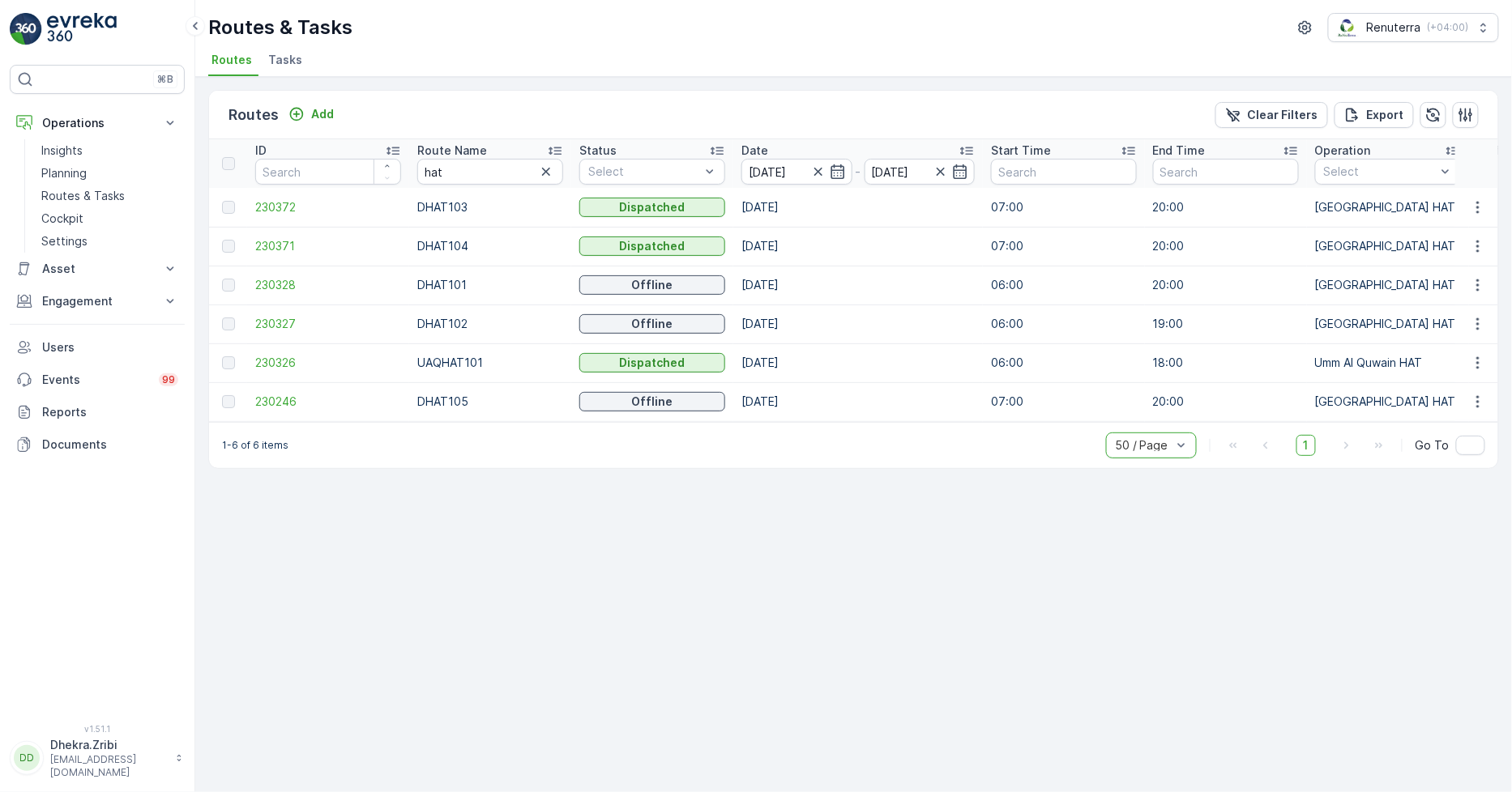
click at [557, 150] on icon at bounding box center [555, 151] width 13 height 8
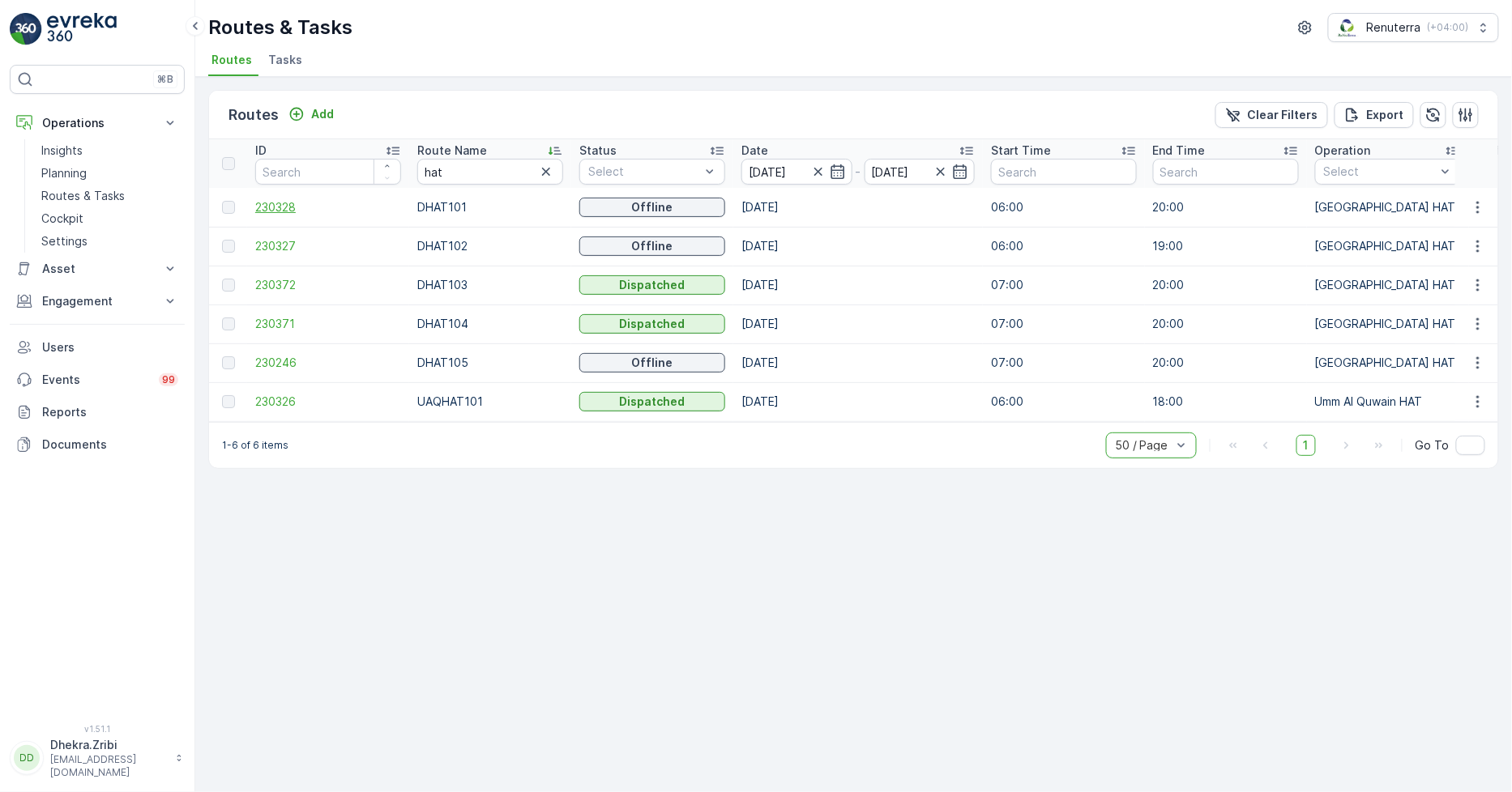
click at [277, 200] on span "230328" at bounding box center [327, 207] width 146 height 17
click at [282, 245] on span "230327" at bounding box center [327, 246] width 146 height 17
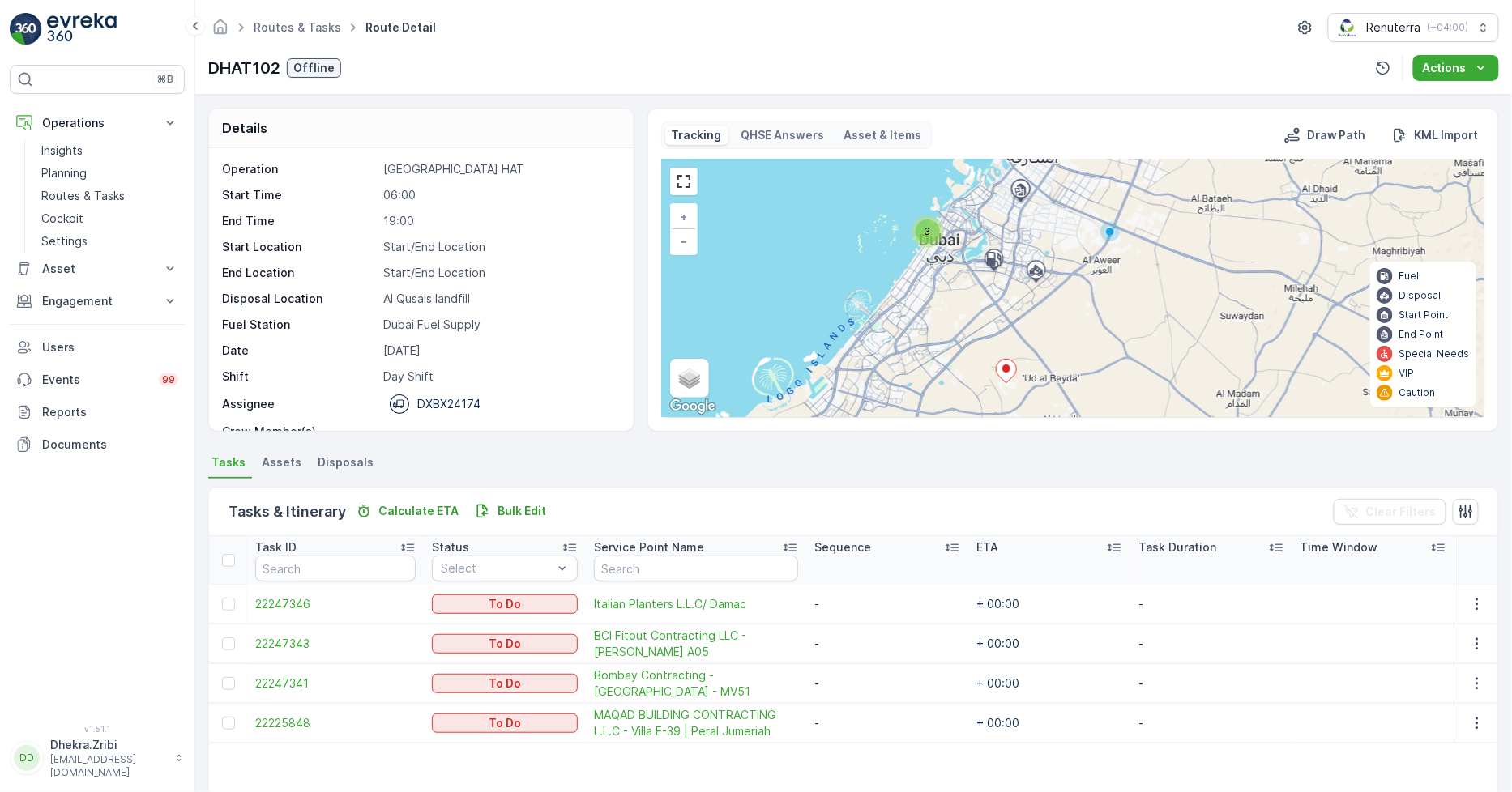
click at [926, 225] on span "3" at bounding box center [927, 231] width 7 height 12
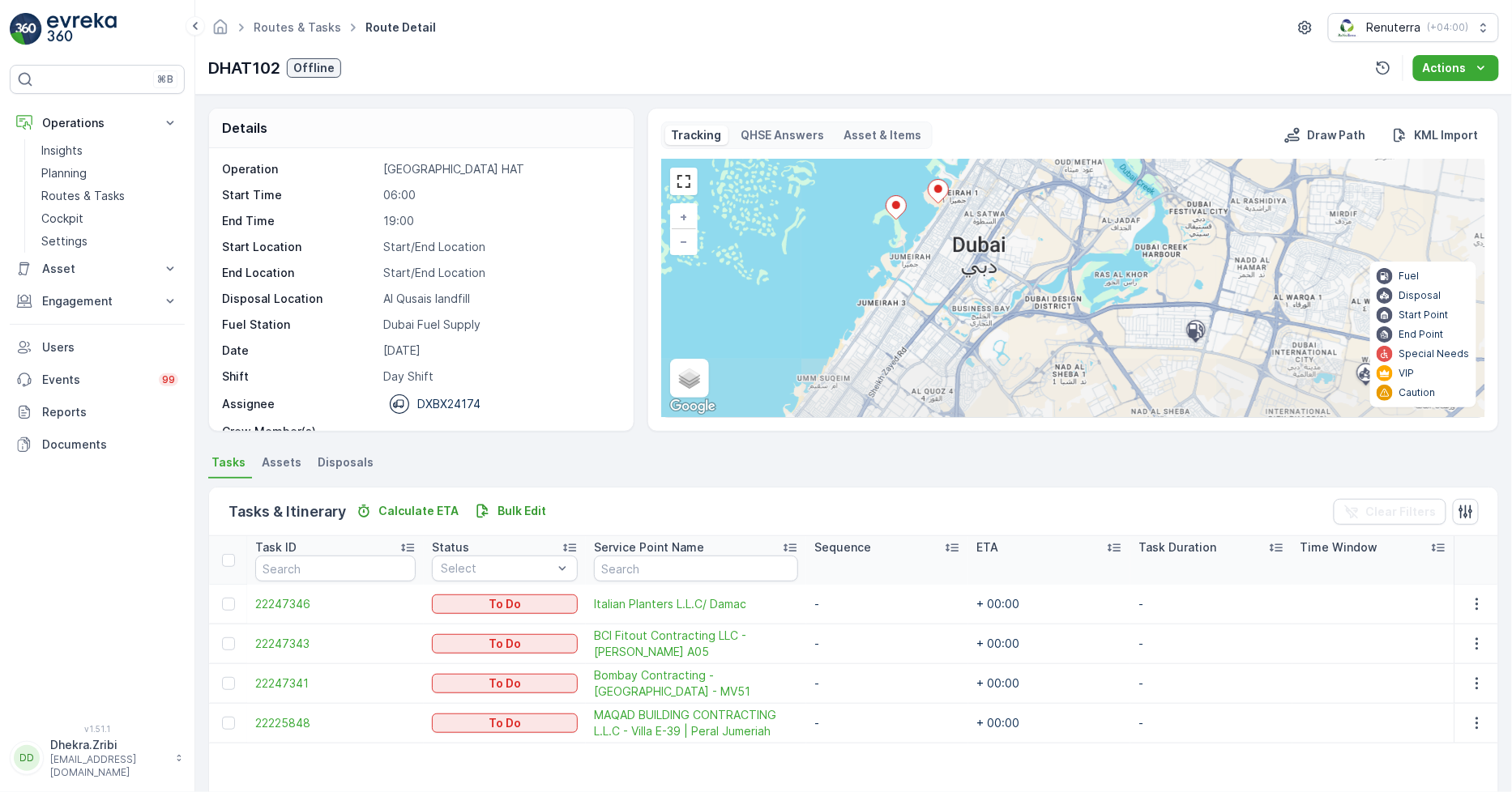
drag, startPoint x: 1000, startPoint y: 322, endPoint x: 895, endPoint y: 262, distance: 120.9
click at [895, 262] on div "+ − Satellite Roadmap Terrain Hybrid Leaflet Keyboard shortcuts Map Data Map da…" at bounding box center [1072, 288] width 822 height 258
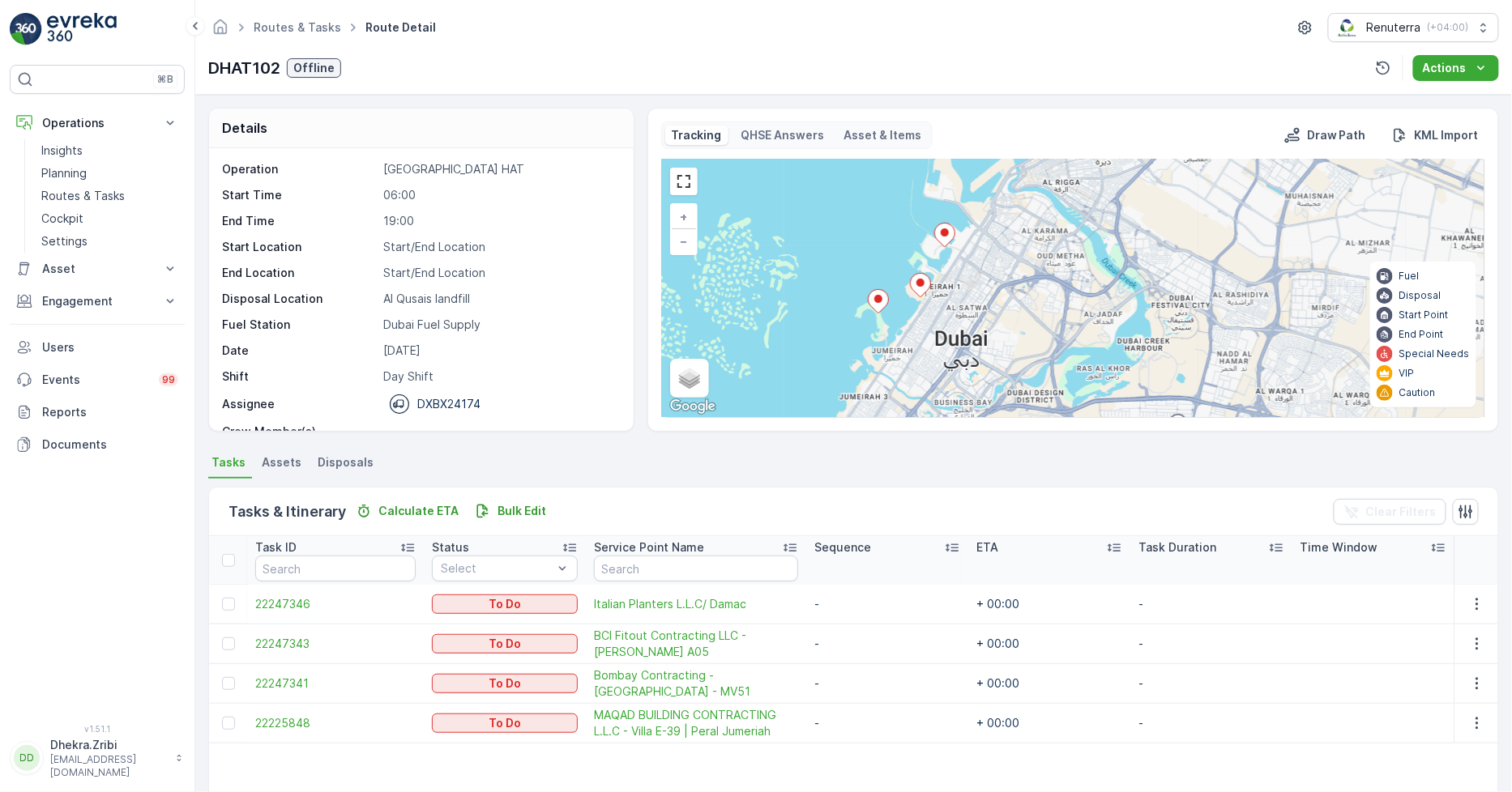
drag, startPoint x: 897, startPoint y: 273, endPoint x: 953, endPoint y: 344, distance: 90.4
click at [881, 374] on div "+ − Satellite Roadmap Terrain Hybrid Leaflet Keyboard shortcuts Map Data Map da…" at bounding box center [1072, 288] width 822 height 258
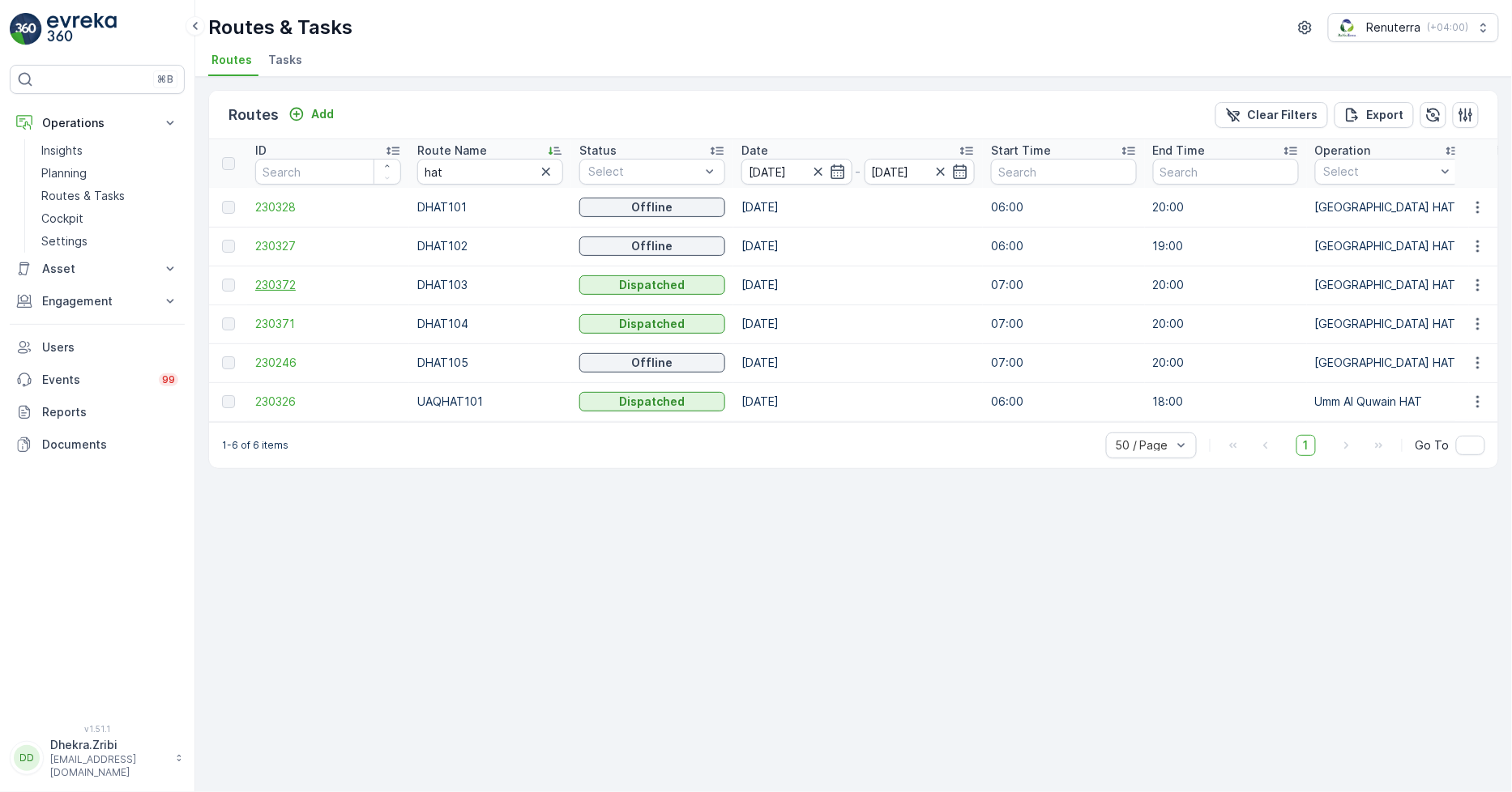
click at [264, 289] on span "230372" at bounding box center [327, 285] width 146 height 17
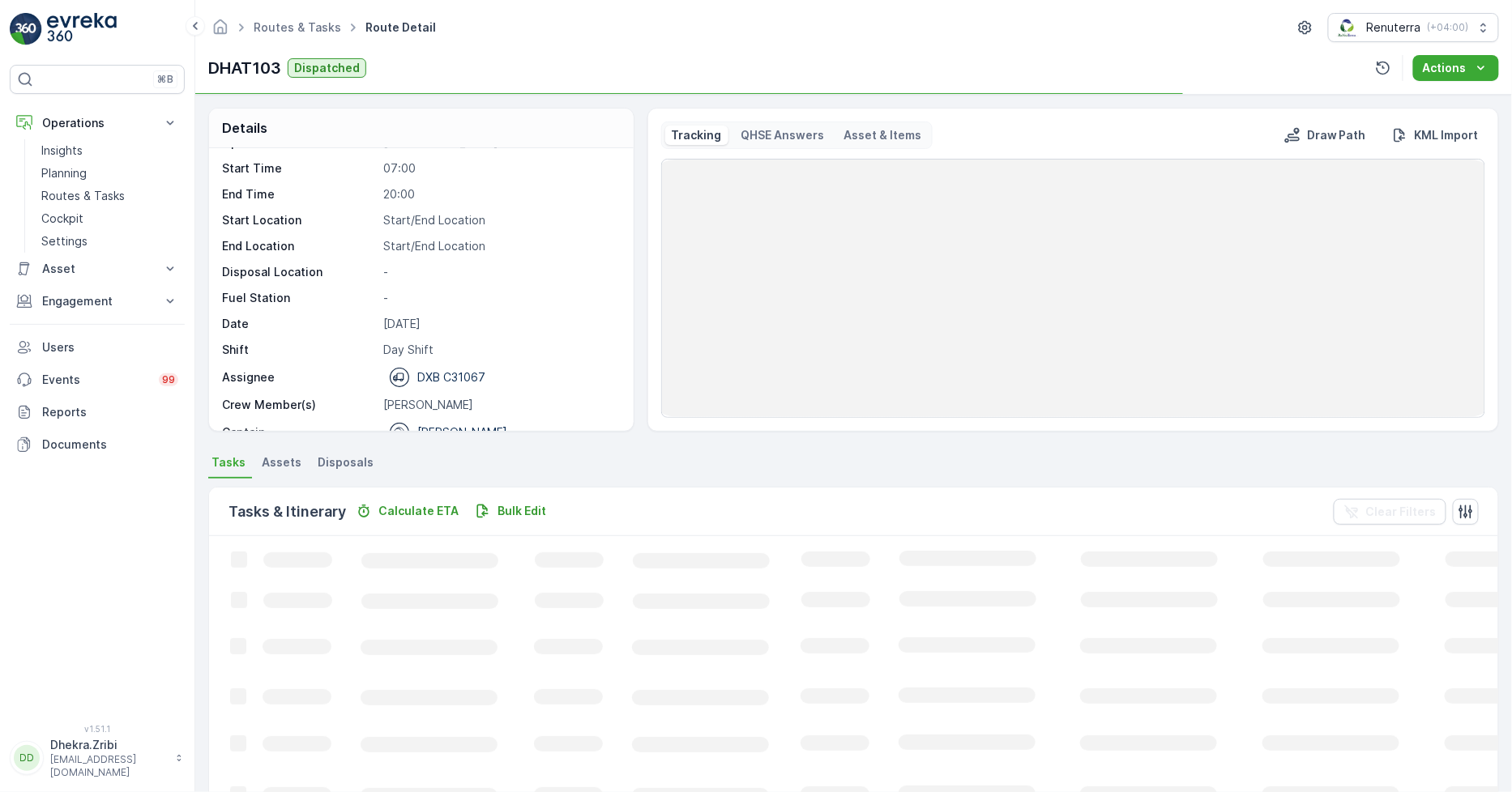
scroll to position [51, 0]
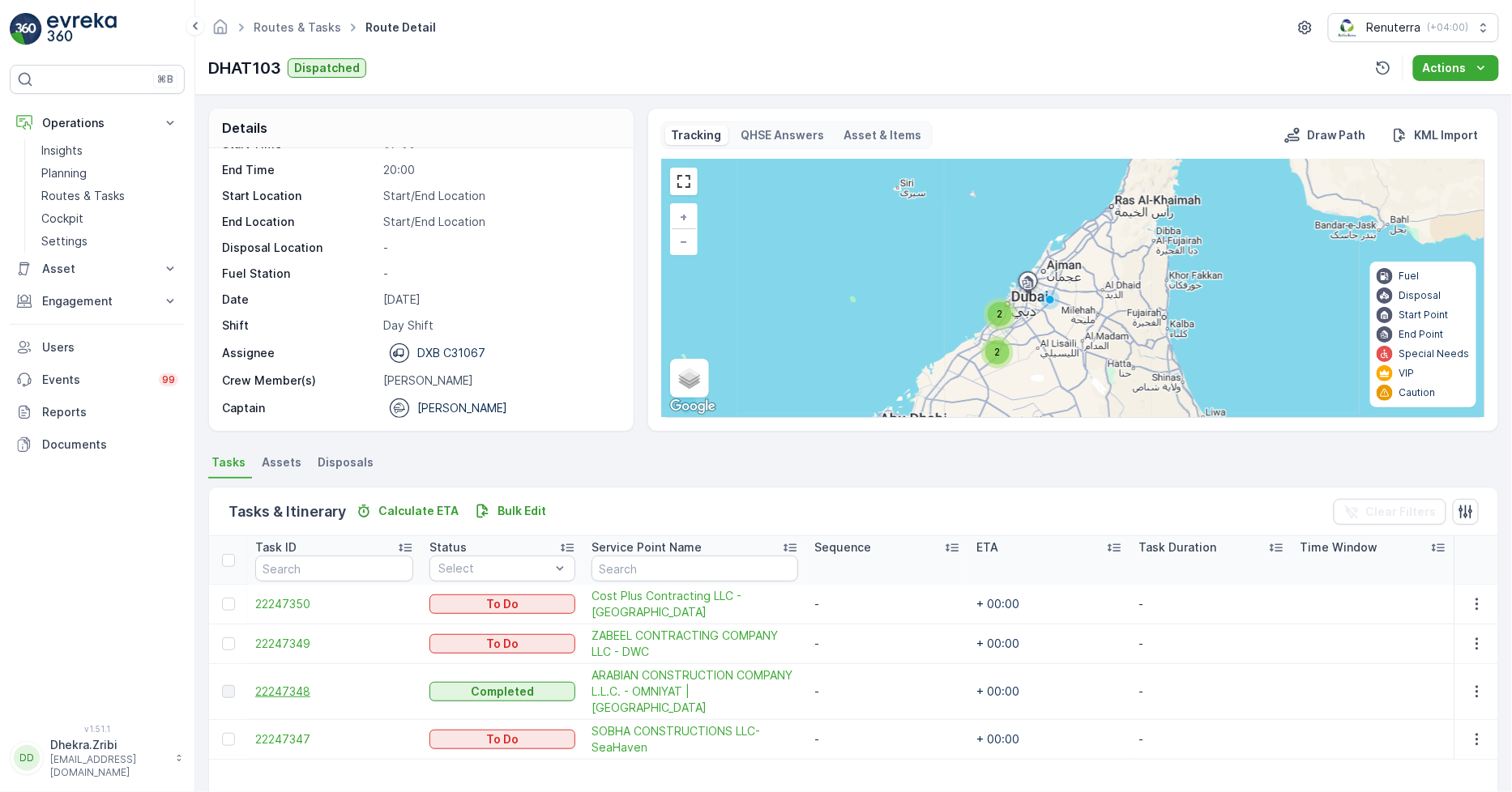
click at [294, 684] on span "22247348" at bounding box center [333, 692] width 158 height 17
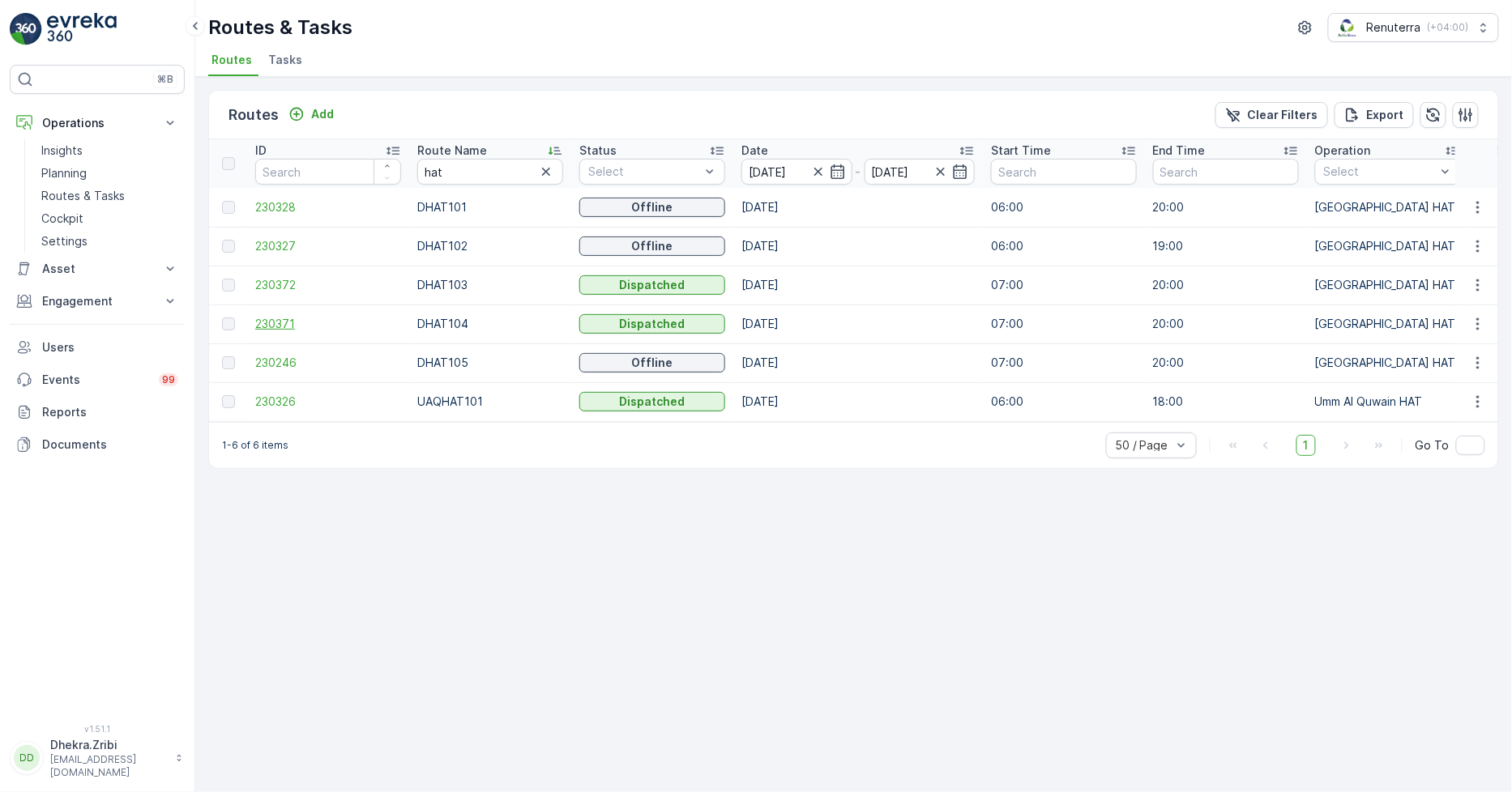
click at [282, 324] on span "230371" at bounding box center [327, 323] width 146 height 17
click at [280, 363] on span "230246" at bounding box center [327, 363] width 146 height 17
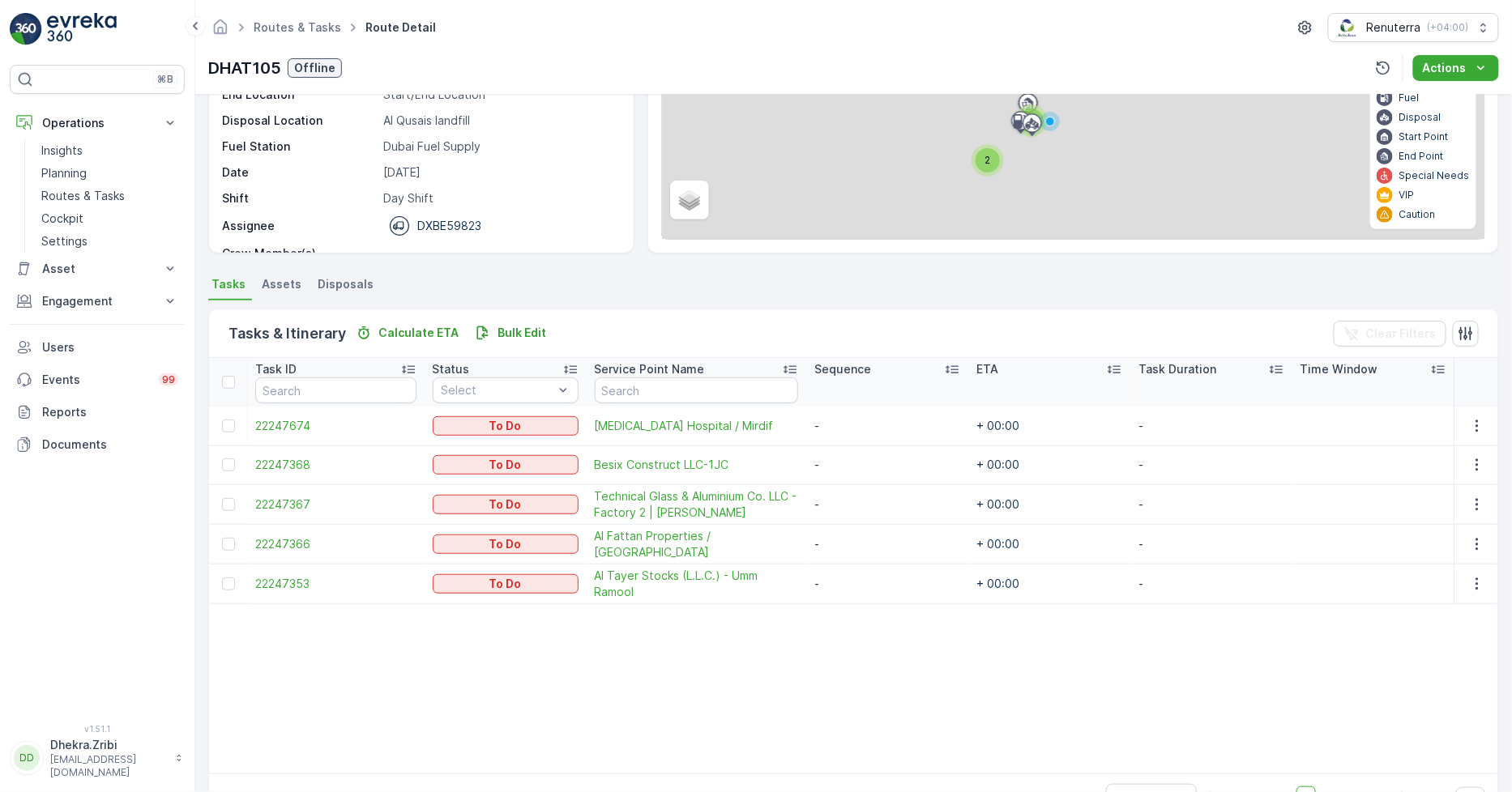
scroll to position [180, 0]
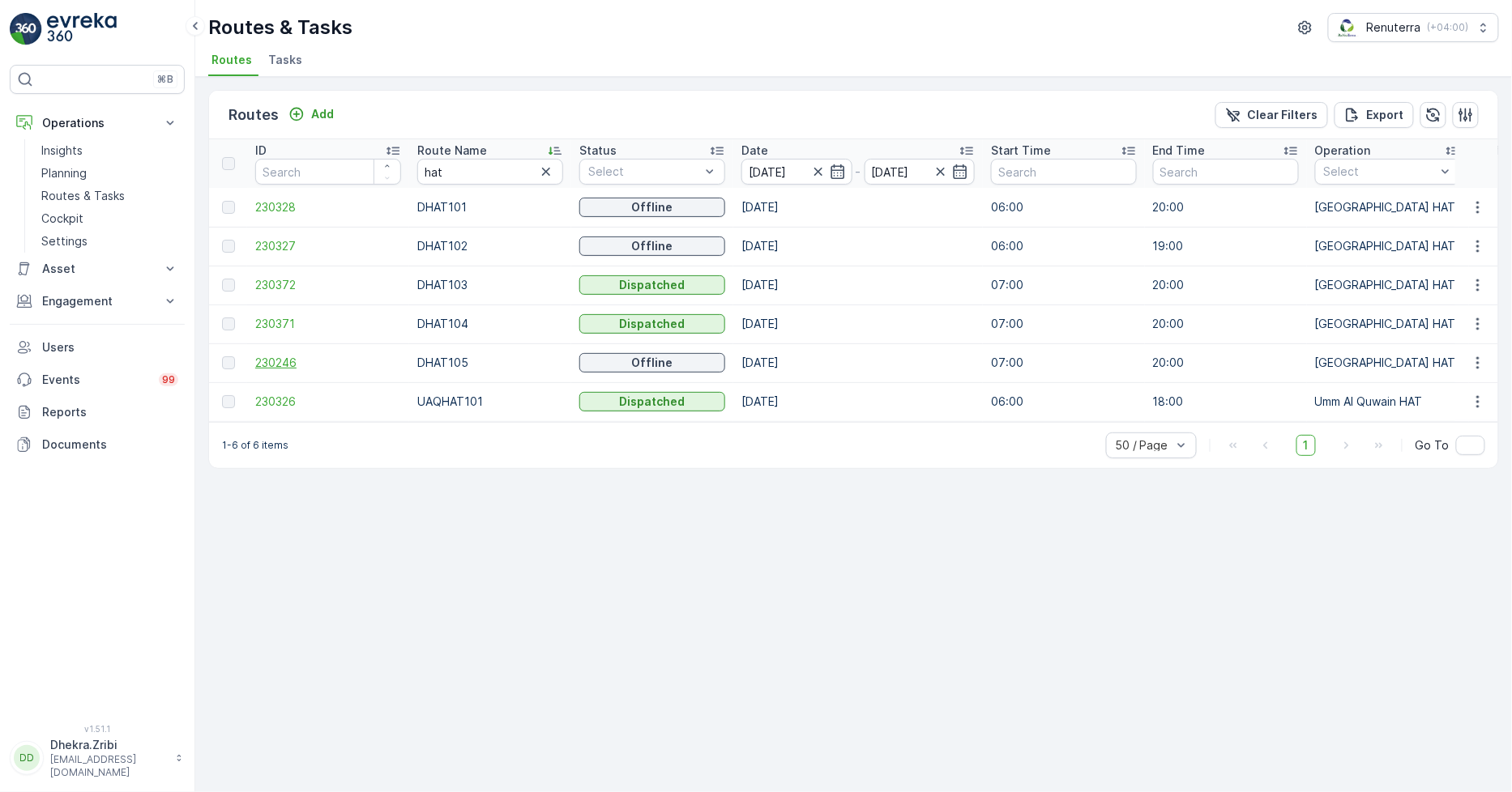
click at [297, 357] on span "230246" at bounding box center [327, 363] width 146 height 17
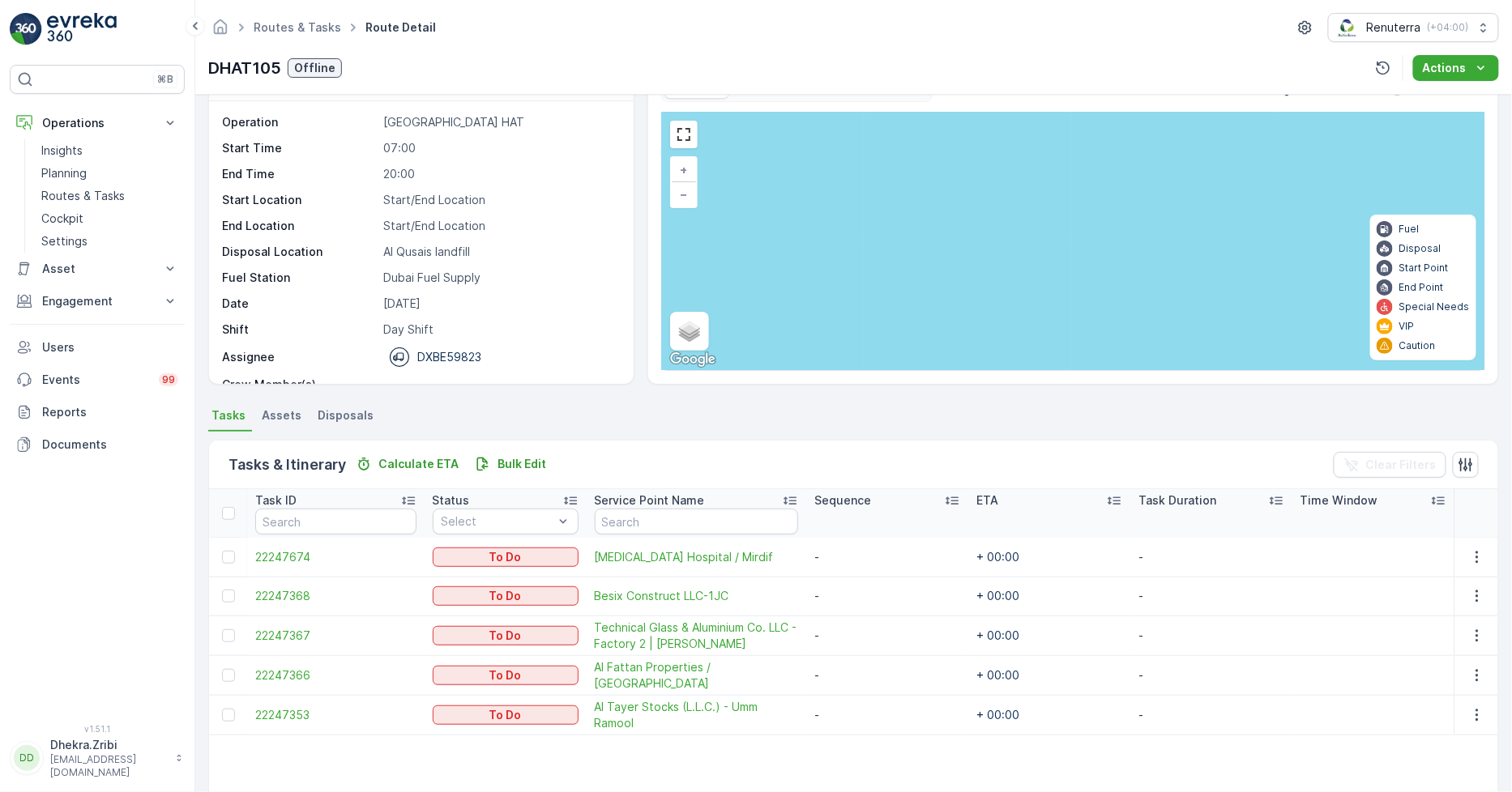
scroll to position [90, 0]
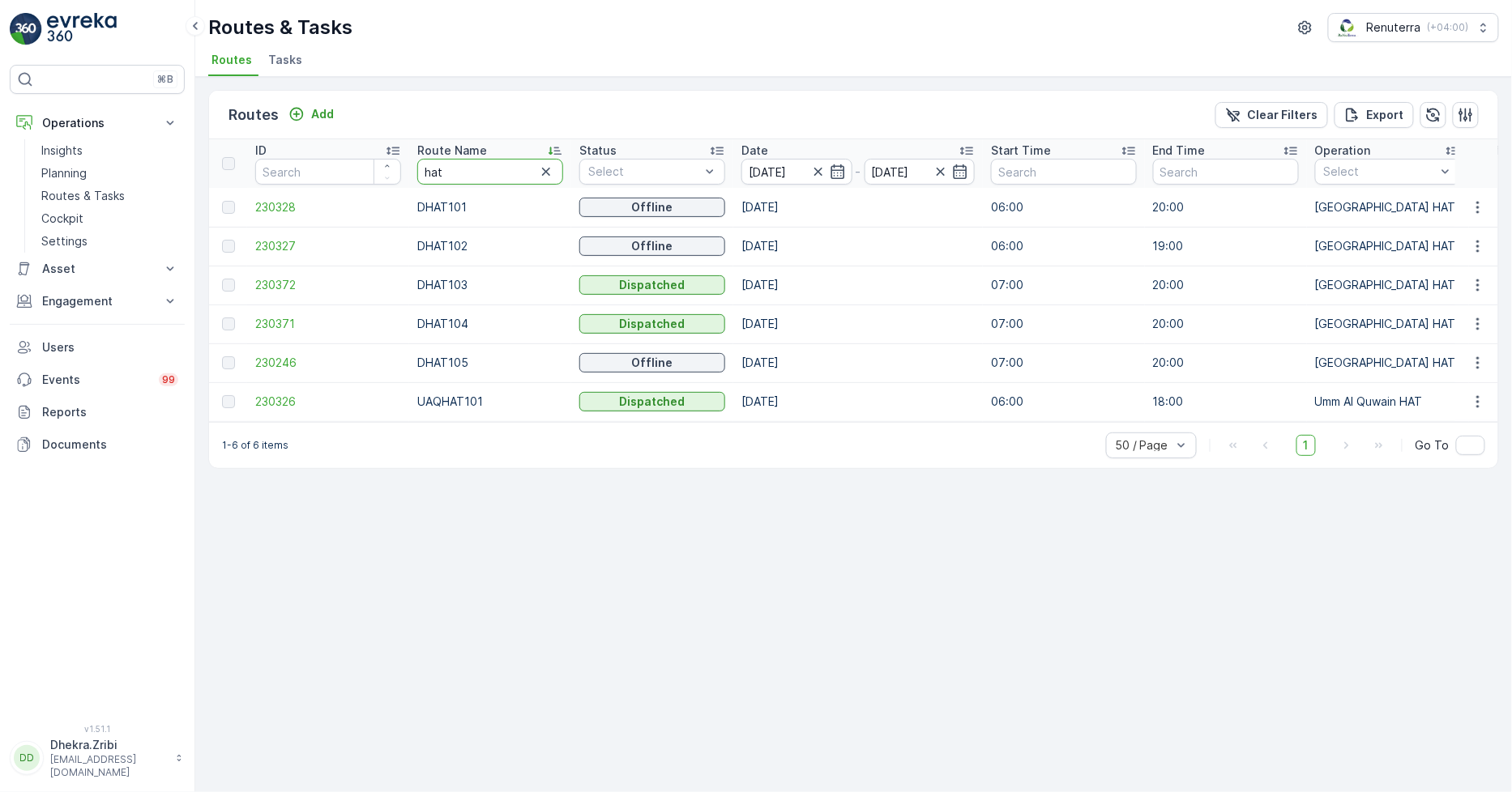
drag, startPoint x: 491, startPoint y: 181, endPoint x: 315, endPoint y: 189, distance: 176.2
type input "roro"
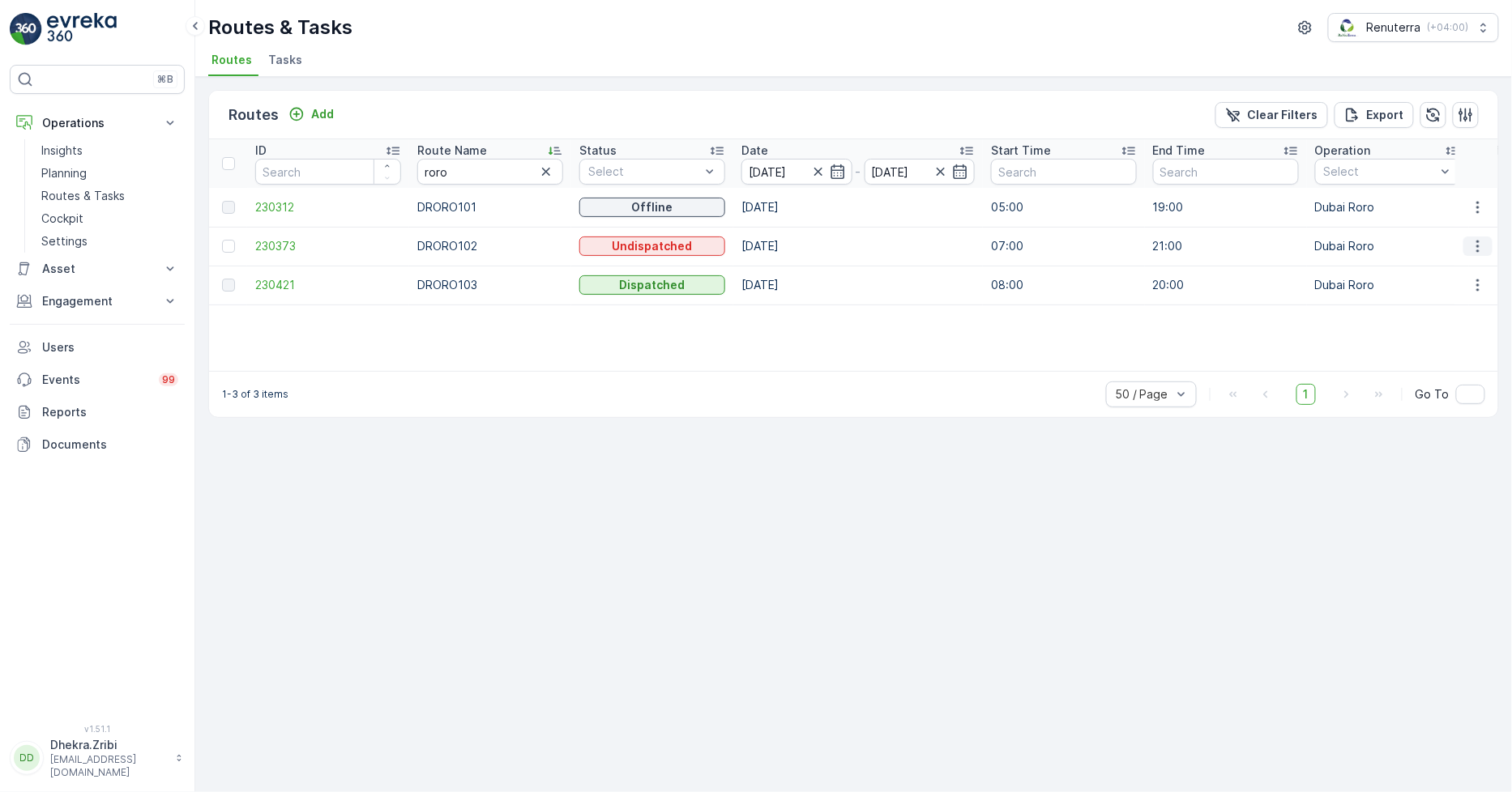
click at [1481, 239] on icon "button" at bounding box center [1478, 246] width 17 height 17
click at [1401, 362] on span "Delete" at bounding box center [1411, 368] width 37 height 17
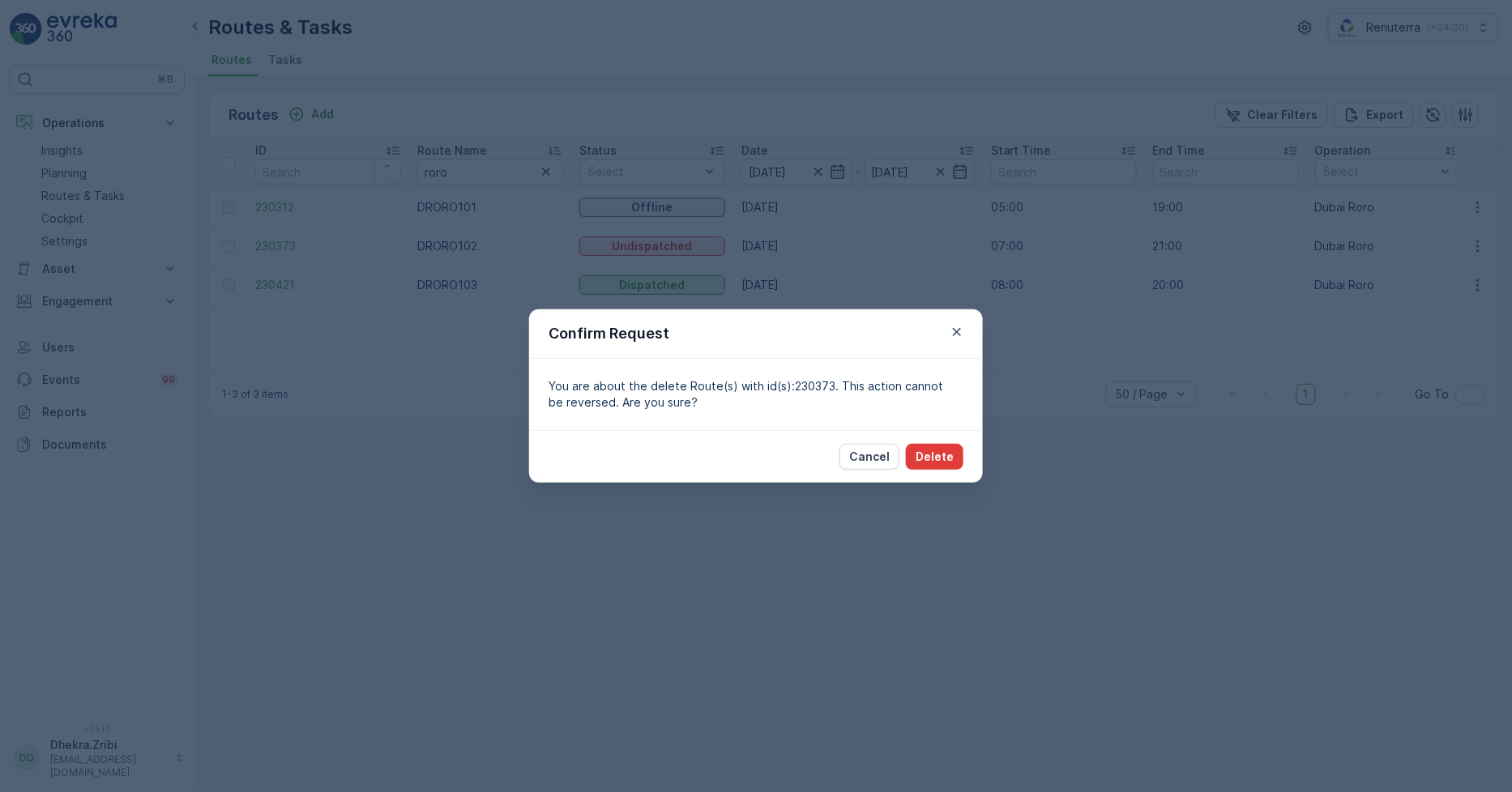
click at [949, 456] on p "Delete" at bounding box center [934, 457] width 38 height 17
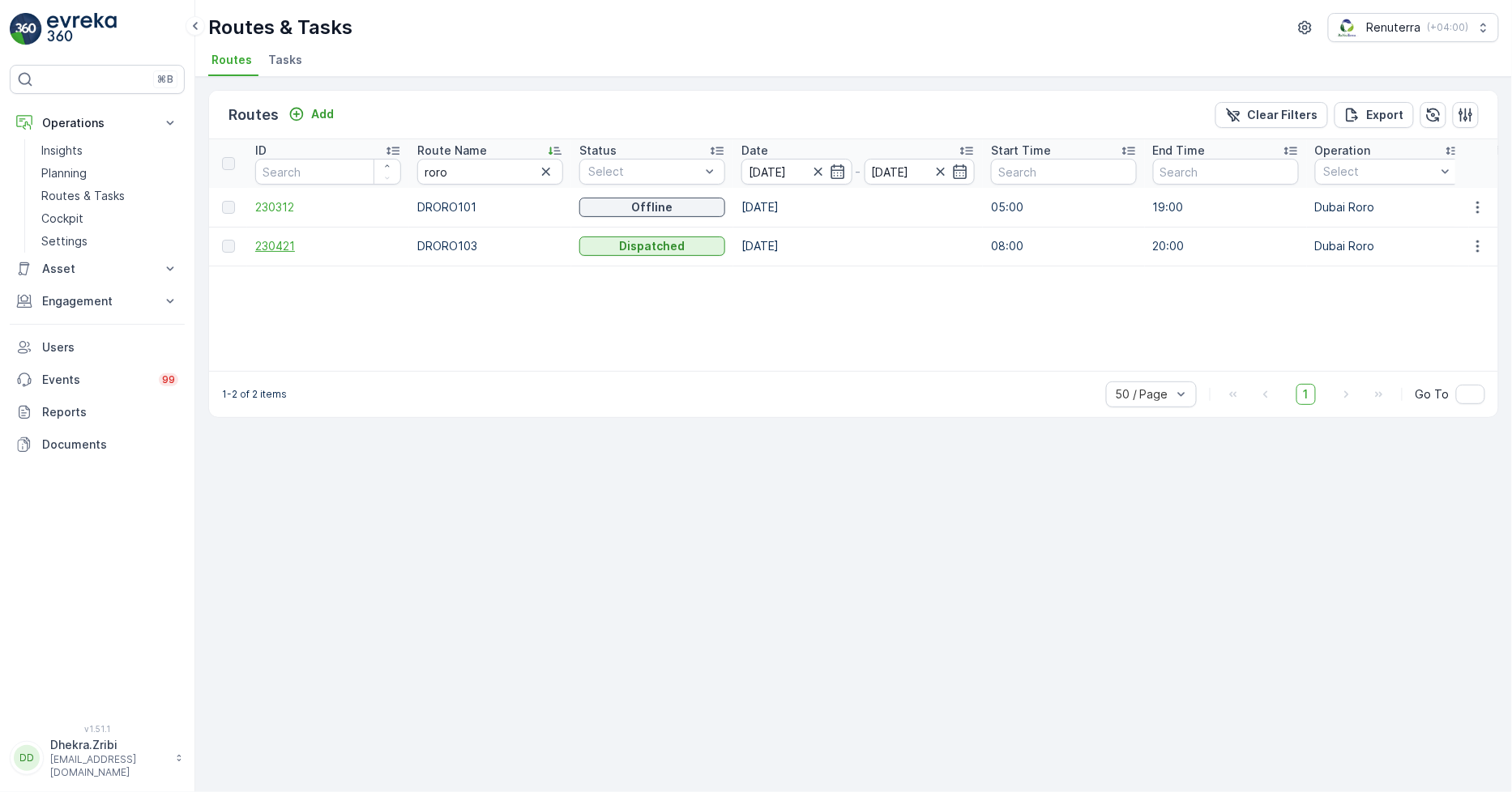
click at [285, 245] on span "230421" at bounding box center [327, 246] width 146 height 17
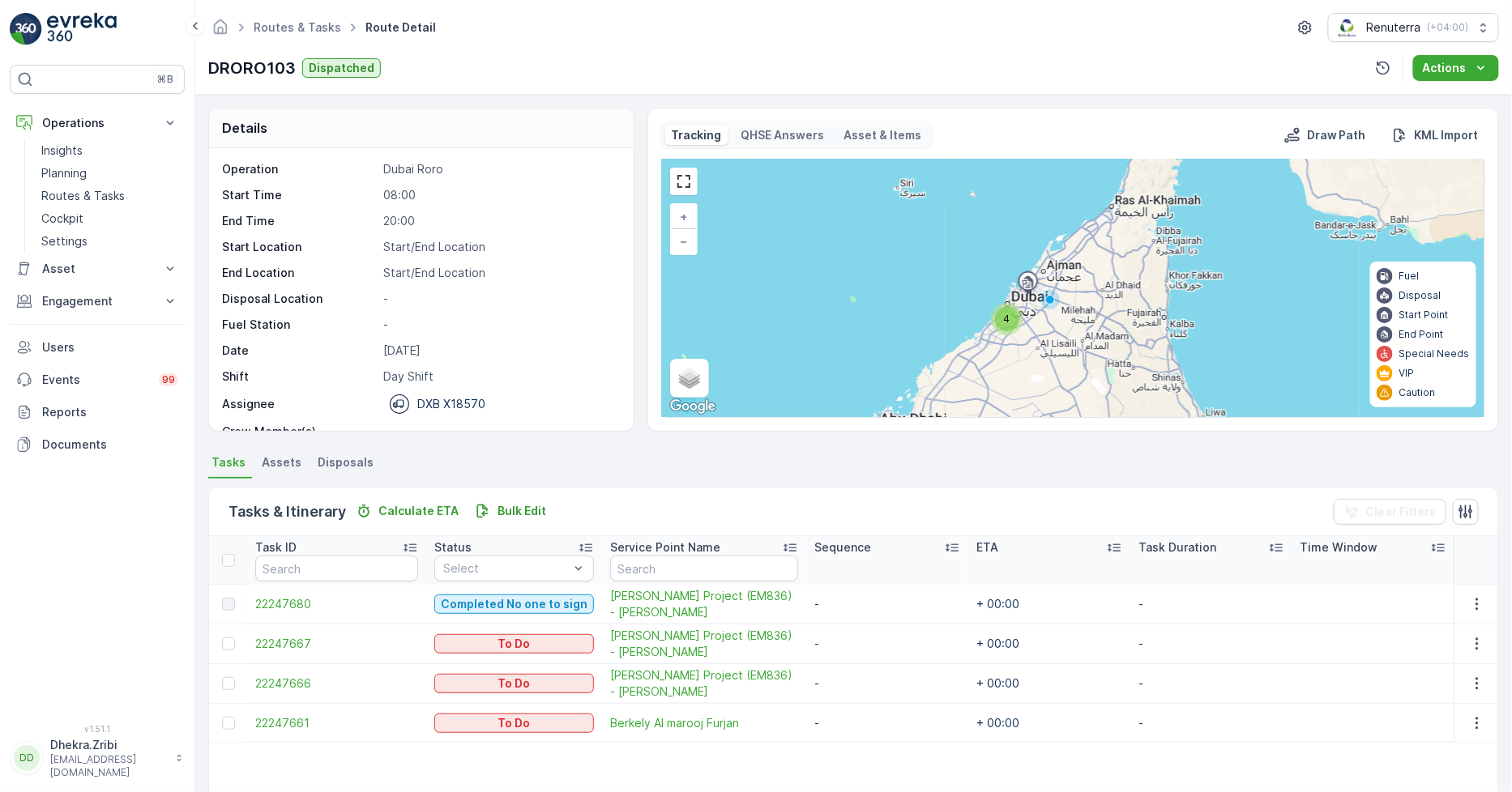
click at [1009, 325] on div "4" at bounding box center [1006, 319] width 24 height 25
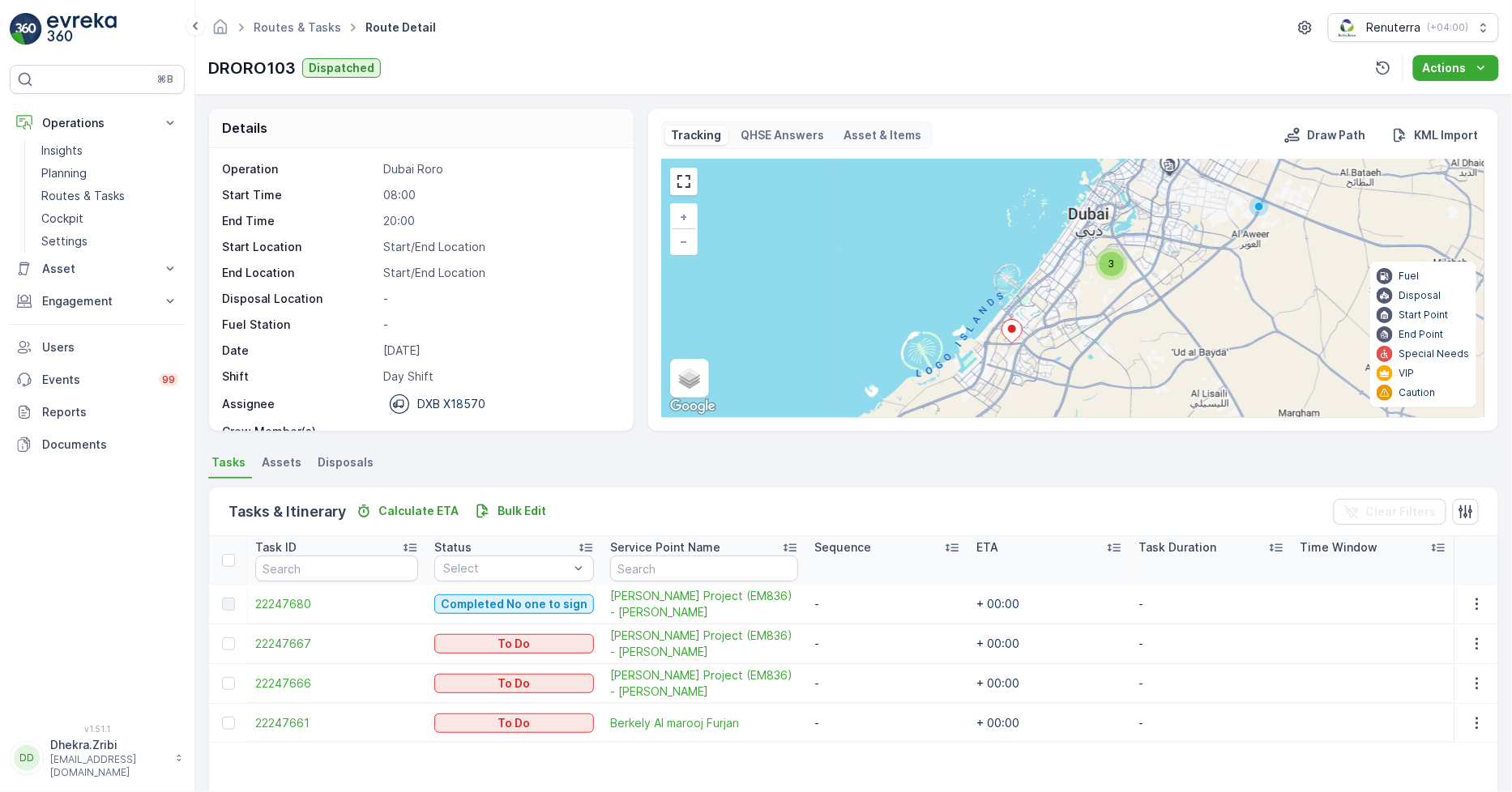
click at [1113, 272] on div "3" at bounding box center [1111, 264] width 24 height 25
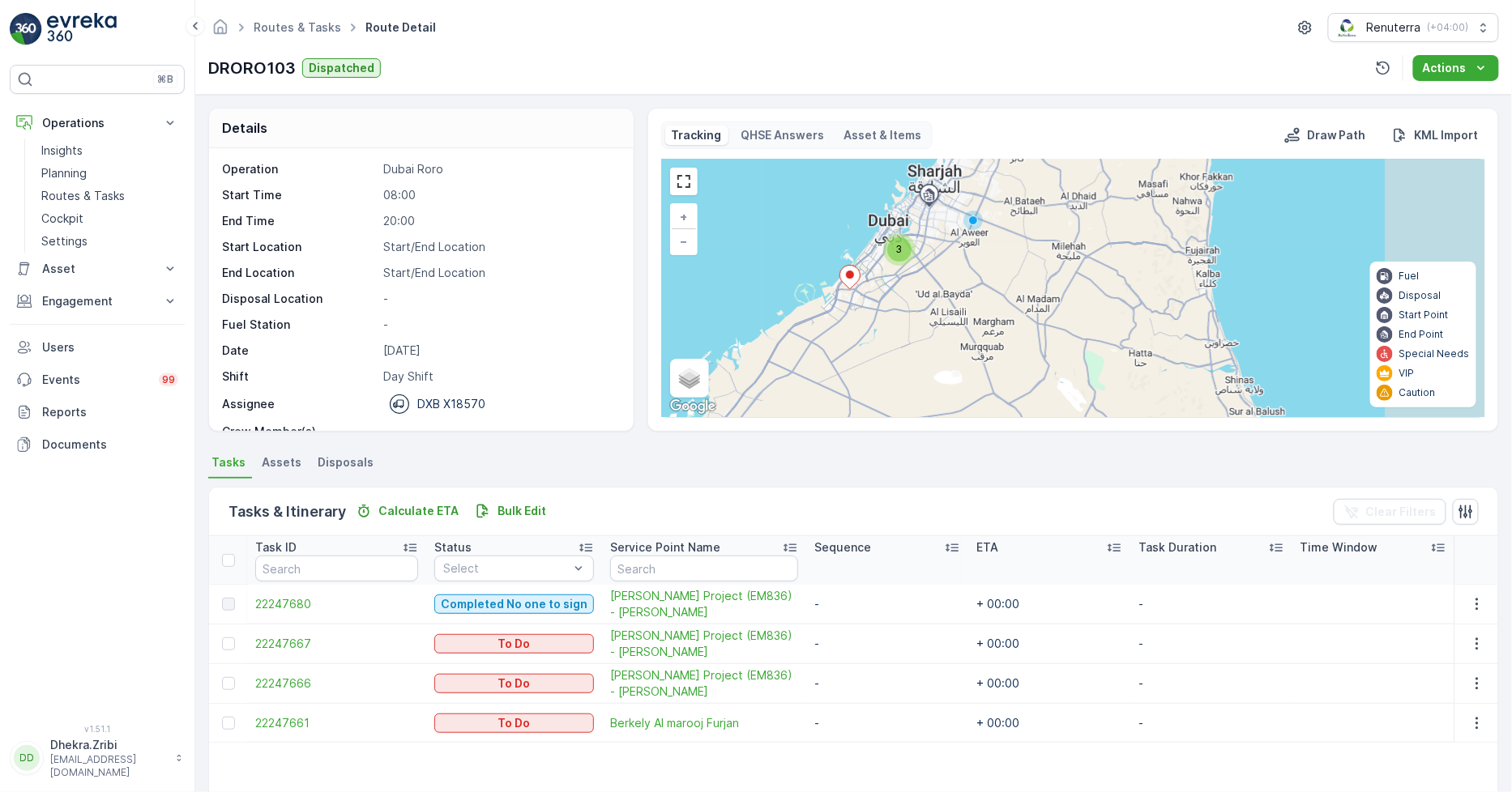
drag, startPoint x: 1066, startPoint y: 378, endPoint x: 890, endPoint y: 311, distance: 188.3
click at [890, 311] on div "3 + − Satellite Roadmap Terrain Hybrid Leaflet Keyboard shortcuts Map Data Map …" at bounding box center [1072, 288] width 822 height 258
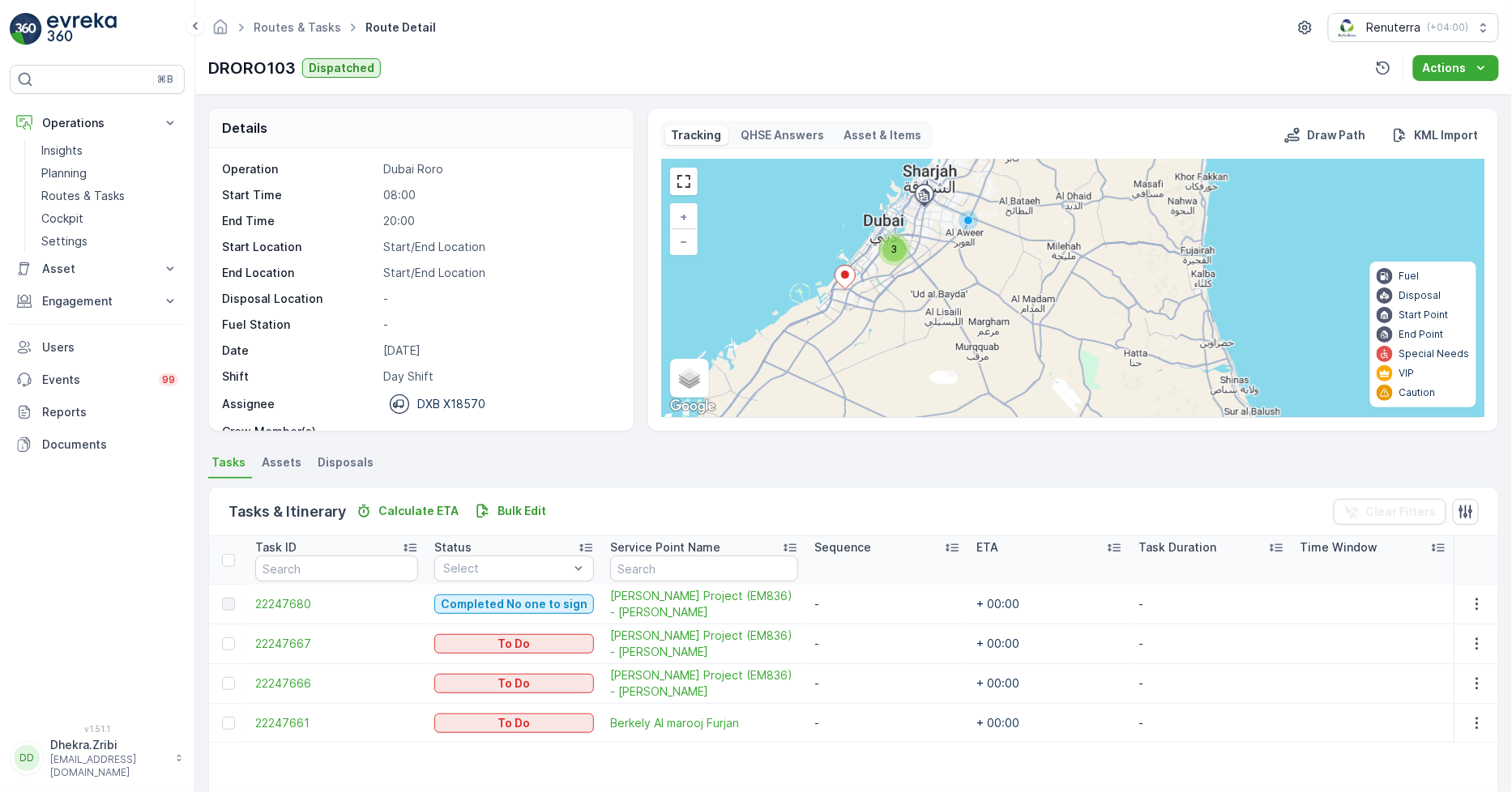
click at [900, 245] on div "3" at bounding box center [894, 249] width 24 height 25
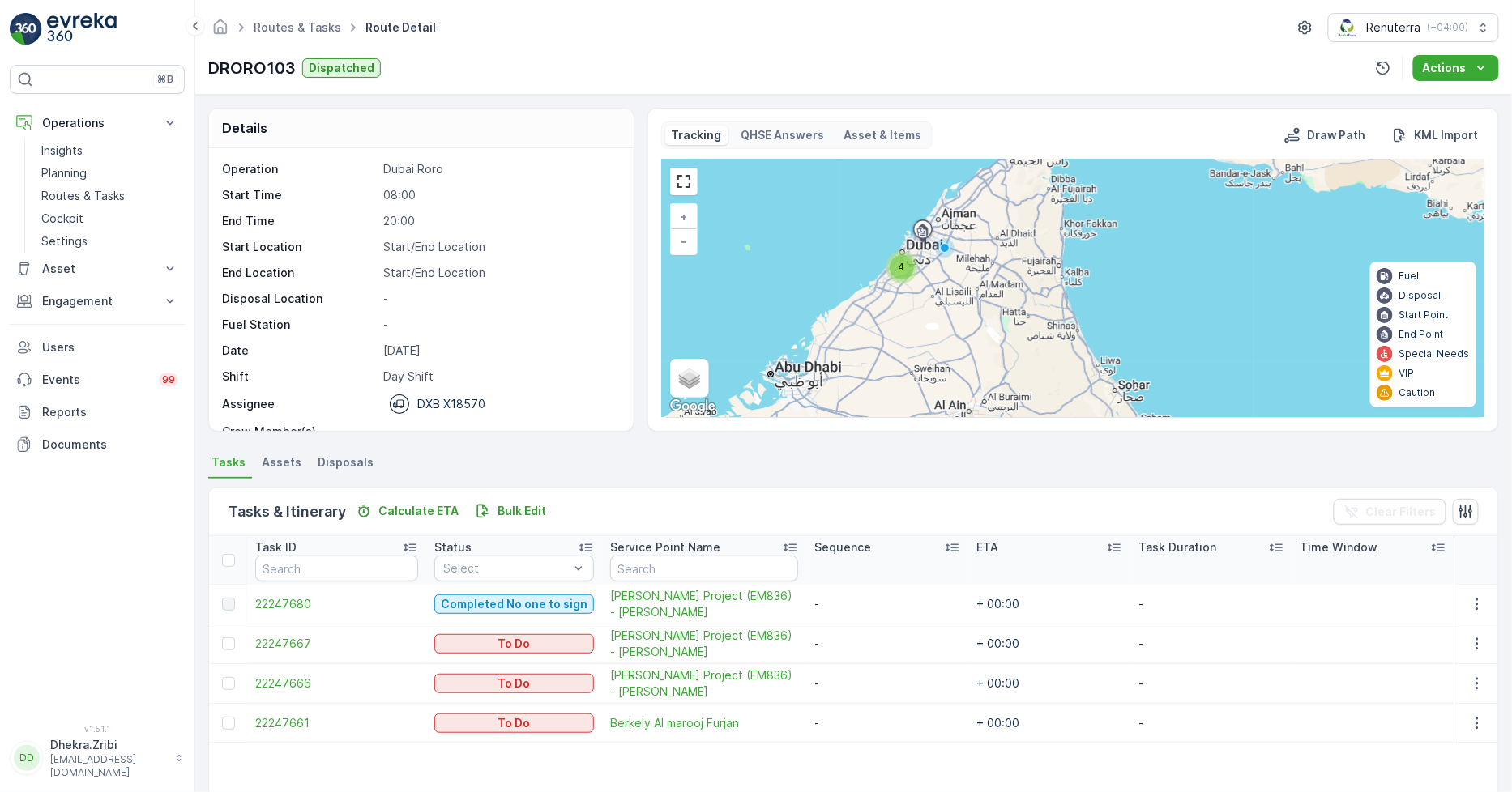
click at [902, 264] on span "4" at bounding box center [902, 267] width 7 height 12
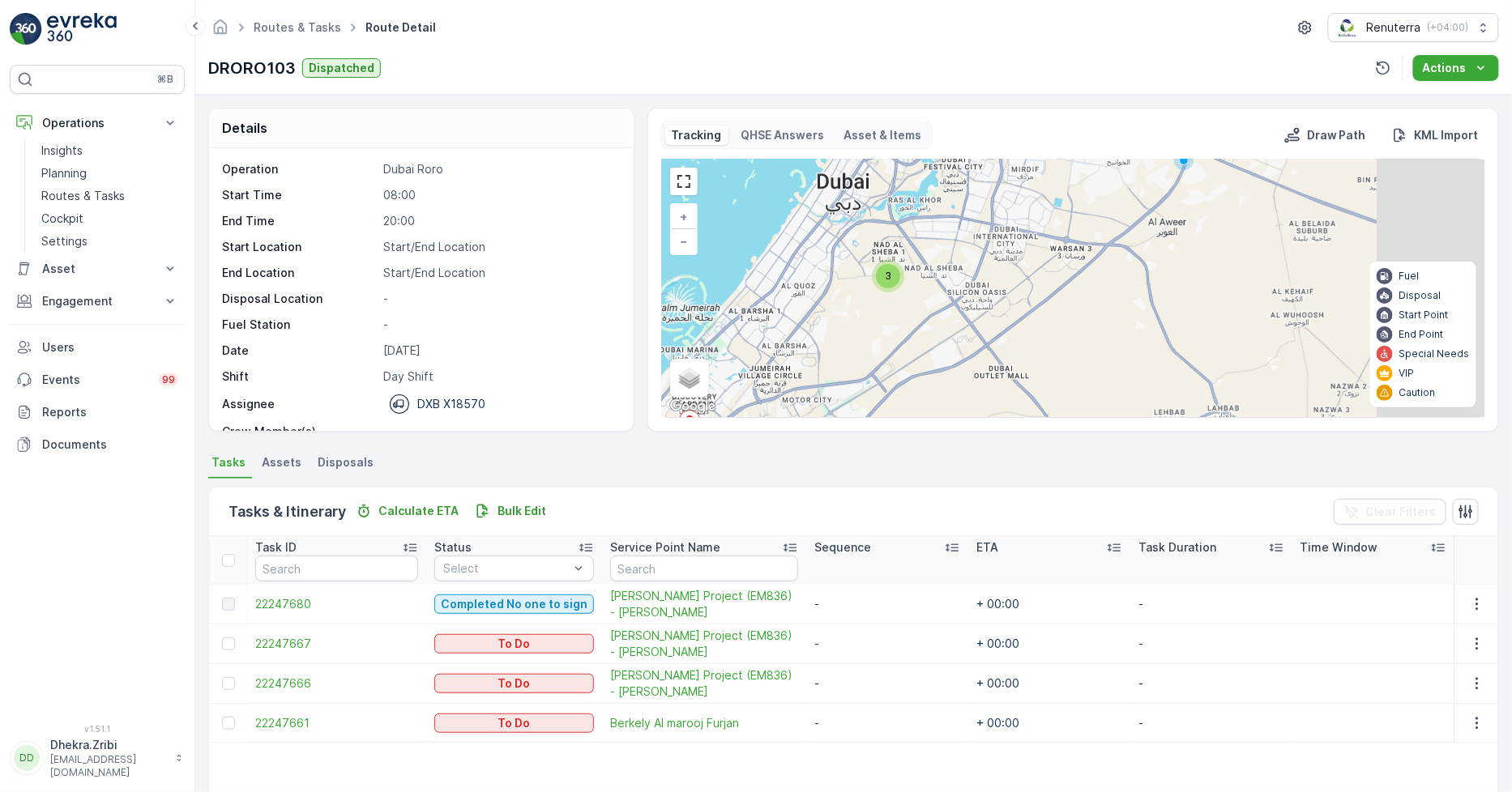
drag, startPoint x: 1186, startPoint y: 262, endPoint x: 903, endPoint y: 329, distance: 290.8
click at [903, 329] on div "3 + − Satellite Roadmap Terrain Hybrid Leaflet Keyboard shortcuts Map Data Map …" at bounding box center [1072, 288] width 822 height 258
click at [885, 279] on span "3" at bounding box center [888, 275] width 7 height 12
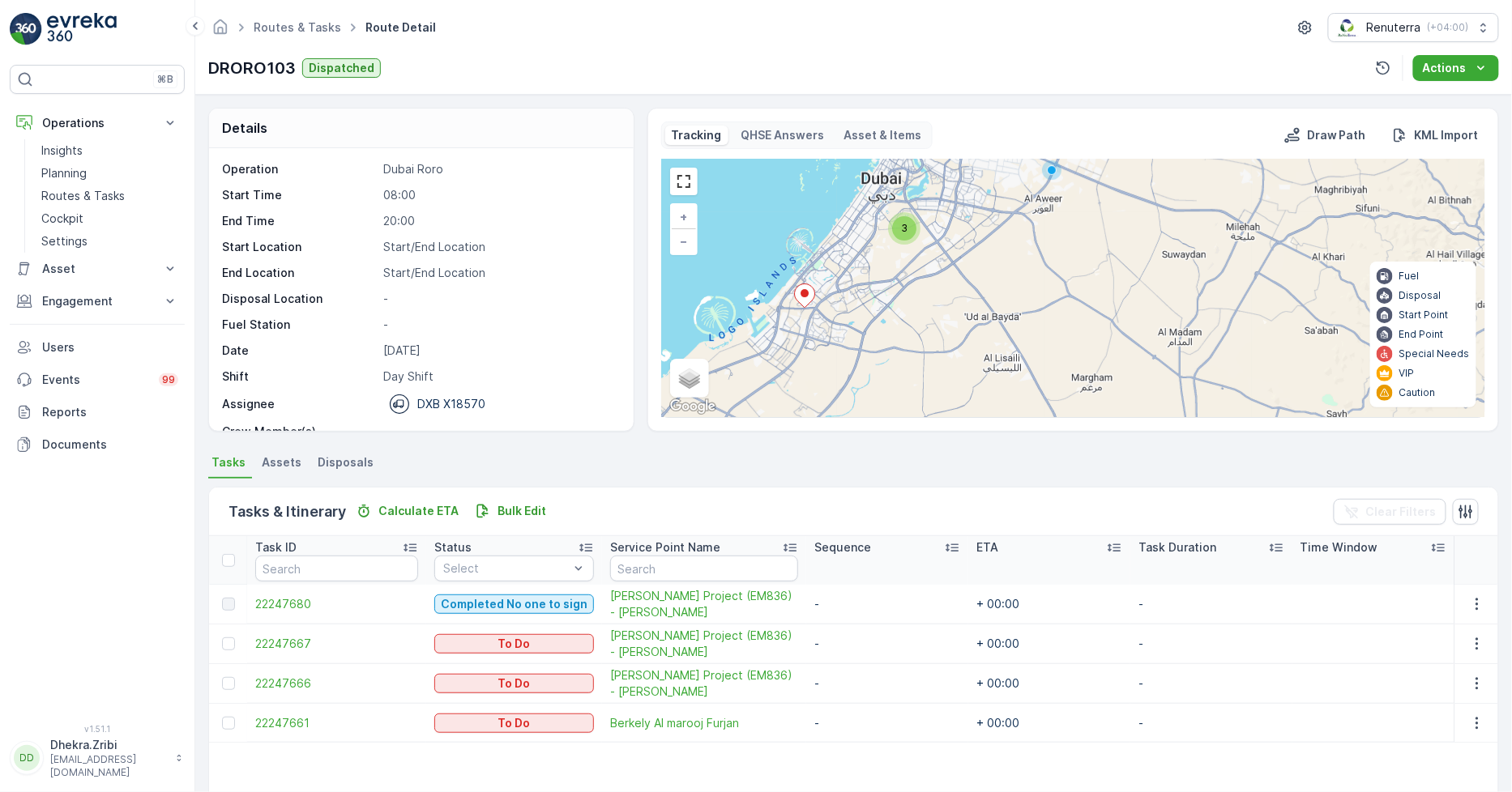
drag, startPoint x: 888, startPoint y: 350, endPoint x: 895, endPoint y: 280, distance: 70.3
click at [895, 280] on div "3 + − Satellite Roadmap Terrain Hybrid Leaflet Keyboard shortcuts Map Data Map …" at bounding box center [1072, 288] width 822 height 258
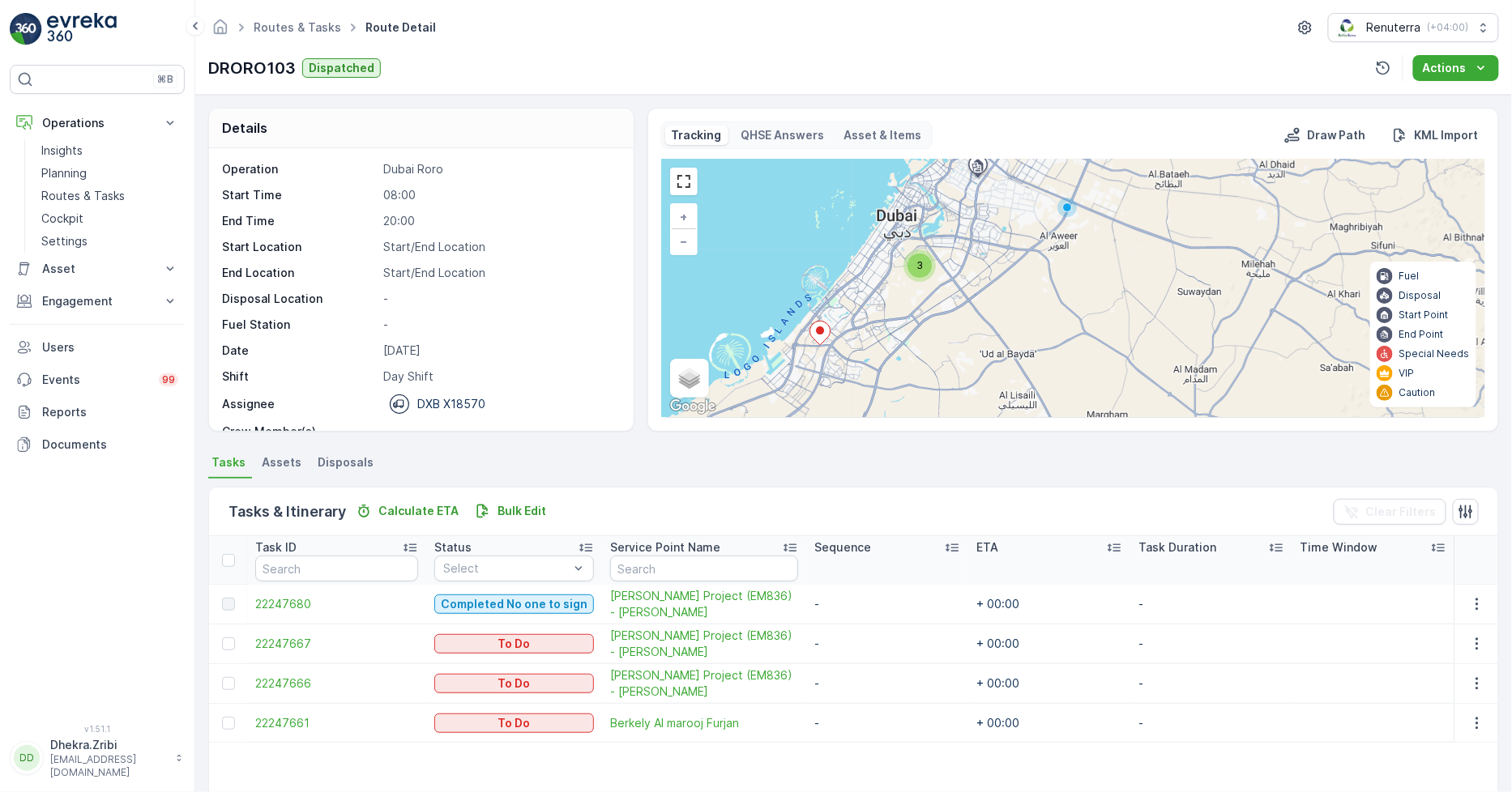
drag, startPoint x: 920, startPoint y: 283, endPoint x: 936, endPoint y: 321, distance: 41.2
click at [936, 321] on div "3 + − Satellite Roadmap Terrain Hybrid Leaflet Keyboard shortcuts Map Data Map …" at bounding box center [1072, 288] width 822 height 258
click at [909, 268] on div "3" at bounding box center [919, 266] width 24 height 25
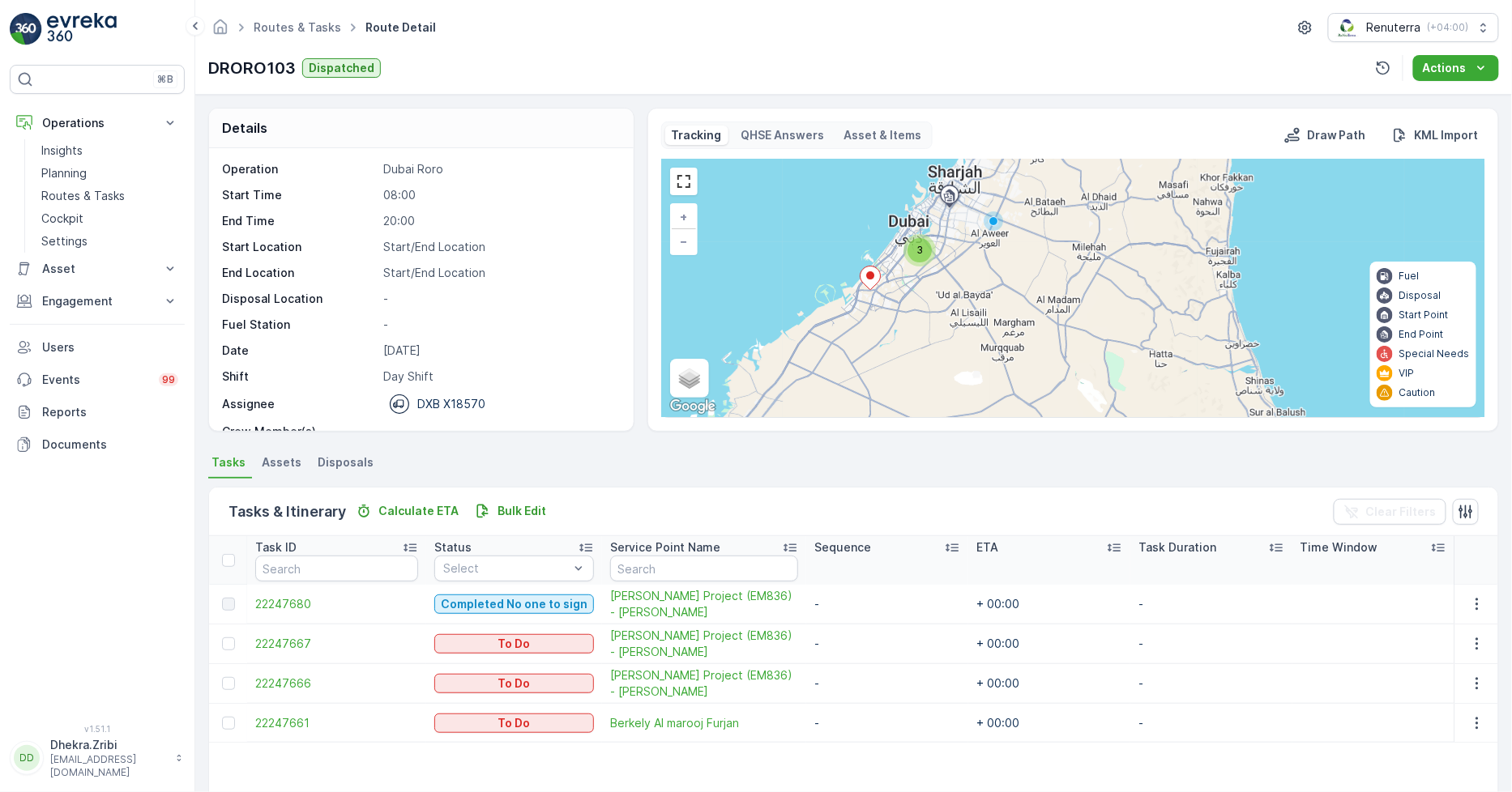
drag, startPoint x: 952, startPoint y: 343, endPoint x: 940, endPoint y: 310, distance: 35.1
click at [940, 310] on div "3 + − Satellite Roadmap Terrain Hybrid Leaflet Keyboard shortcuts Map Data Map …" at bounding box center [1072, 288] width 822 height 258
click at [918, 249] on span "3" at bounding box center [918, 249] width 7 height 12
click at [308, 603] on span "22247680" at bounding box center [336, 604] width 163 height 17
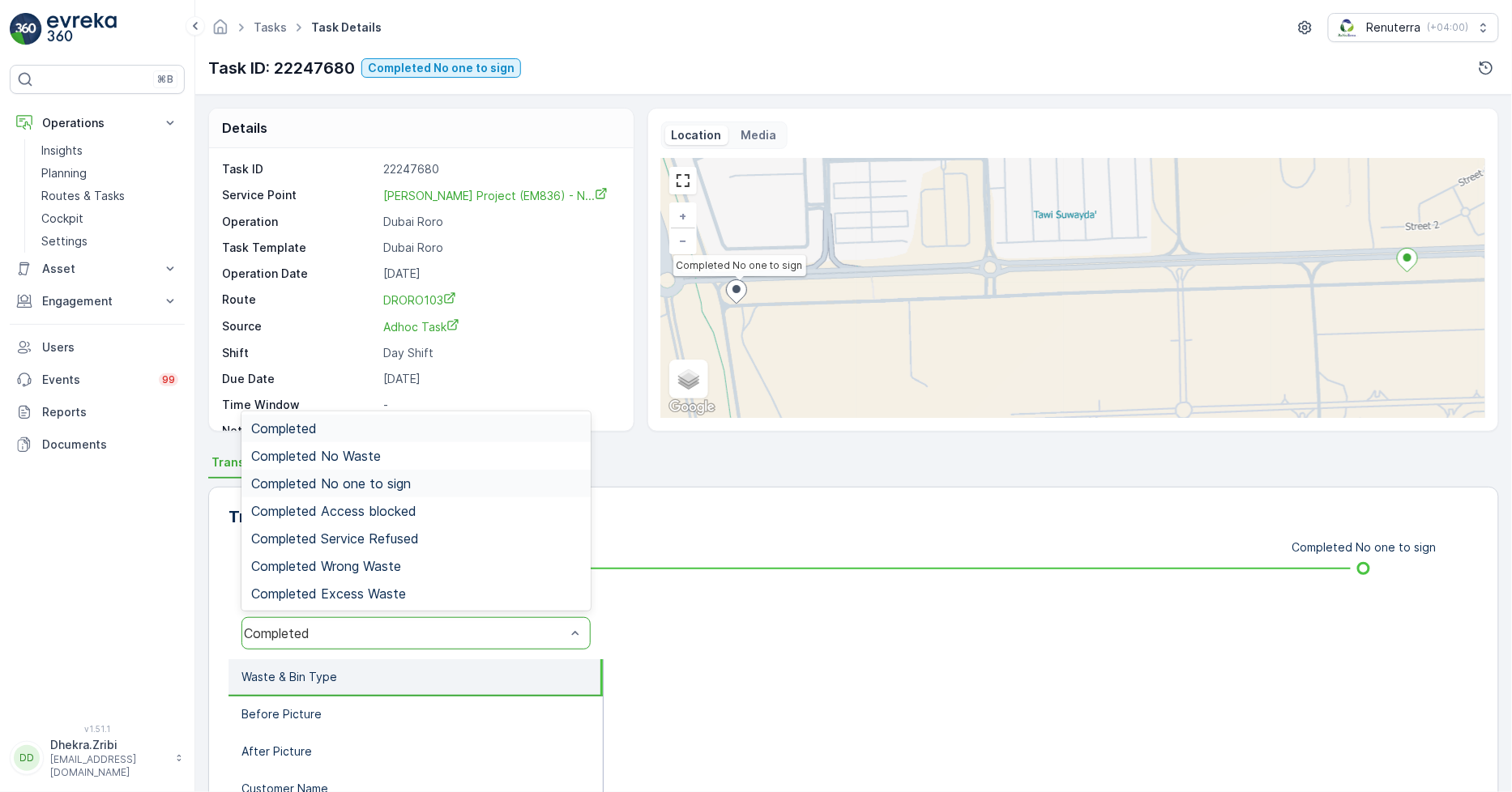
click at [391, 473] on div "Completed No one to sign" at bounding box center [415, 483] width 349 height 27
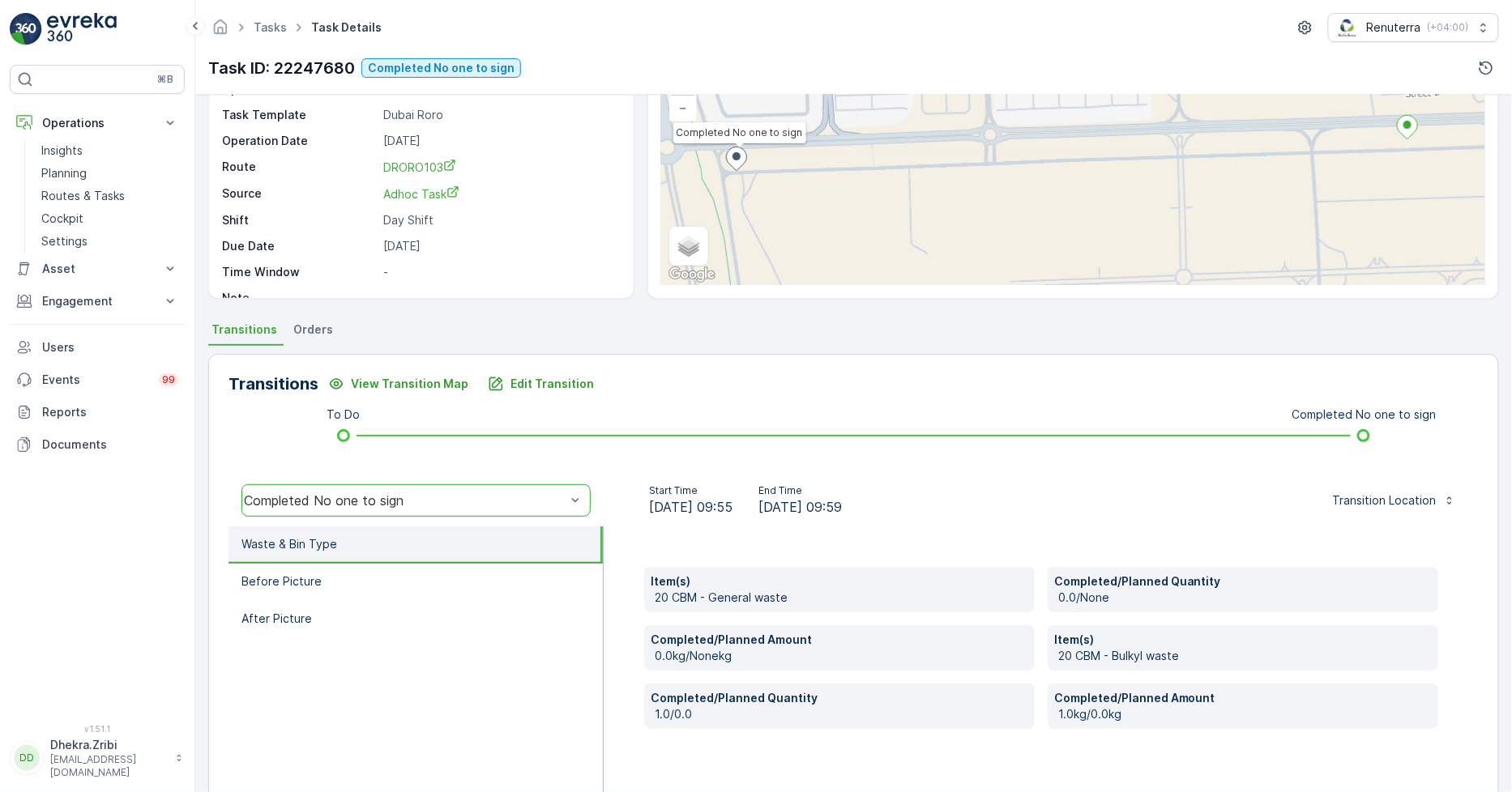
scroll to position [227, 0]
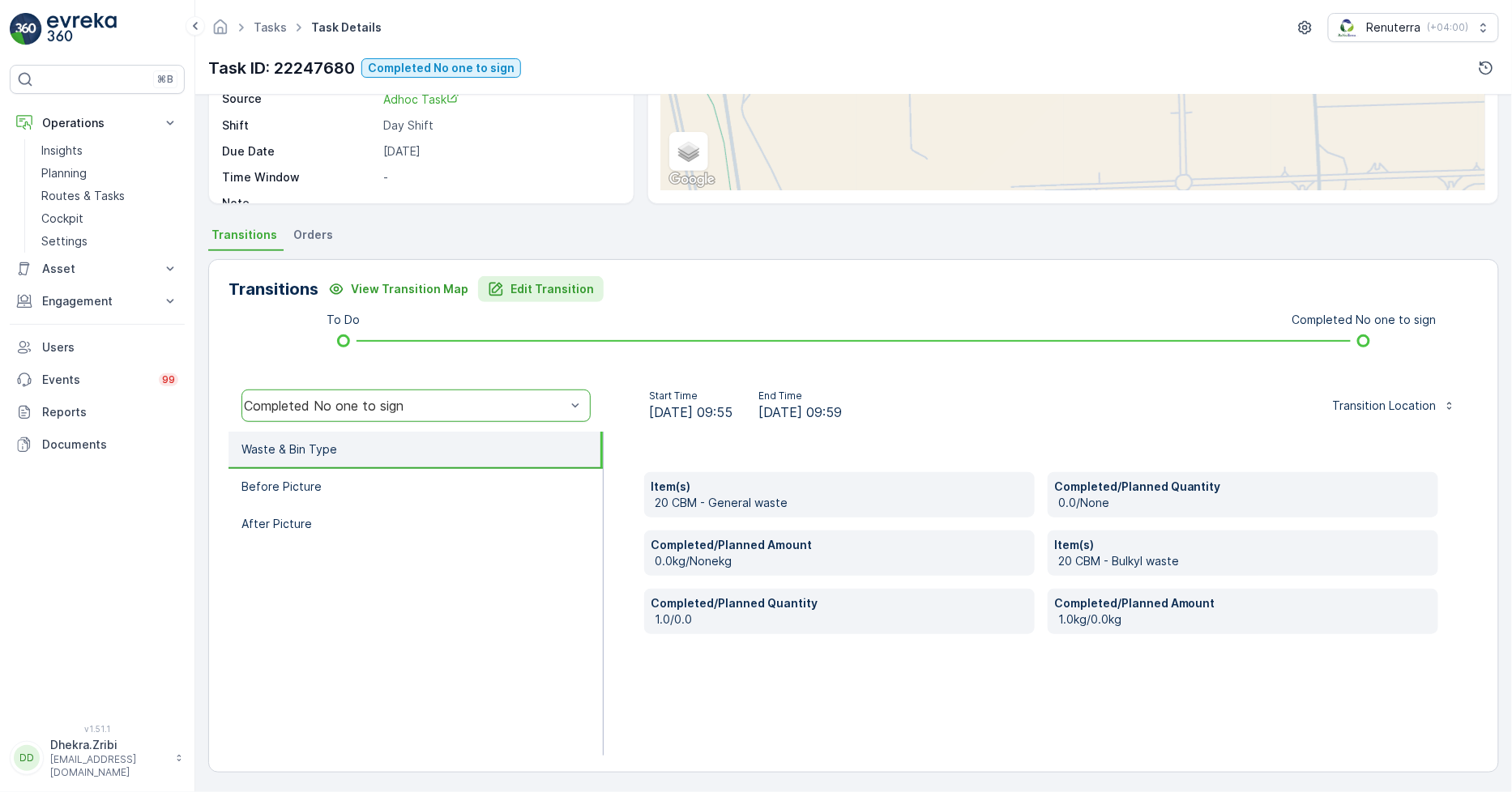
click at [533, 295] on p "Edit Transition" at bounding box center [552, 289] width 83 height 17
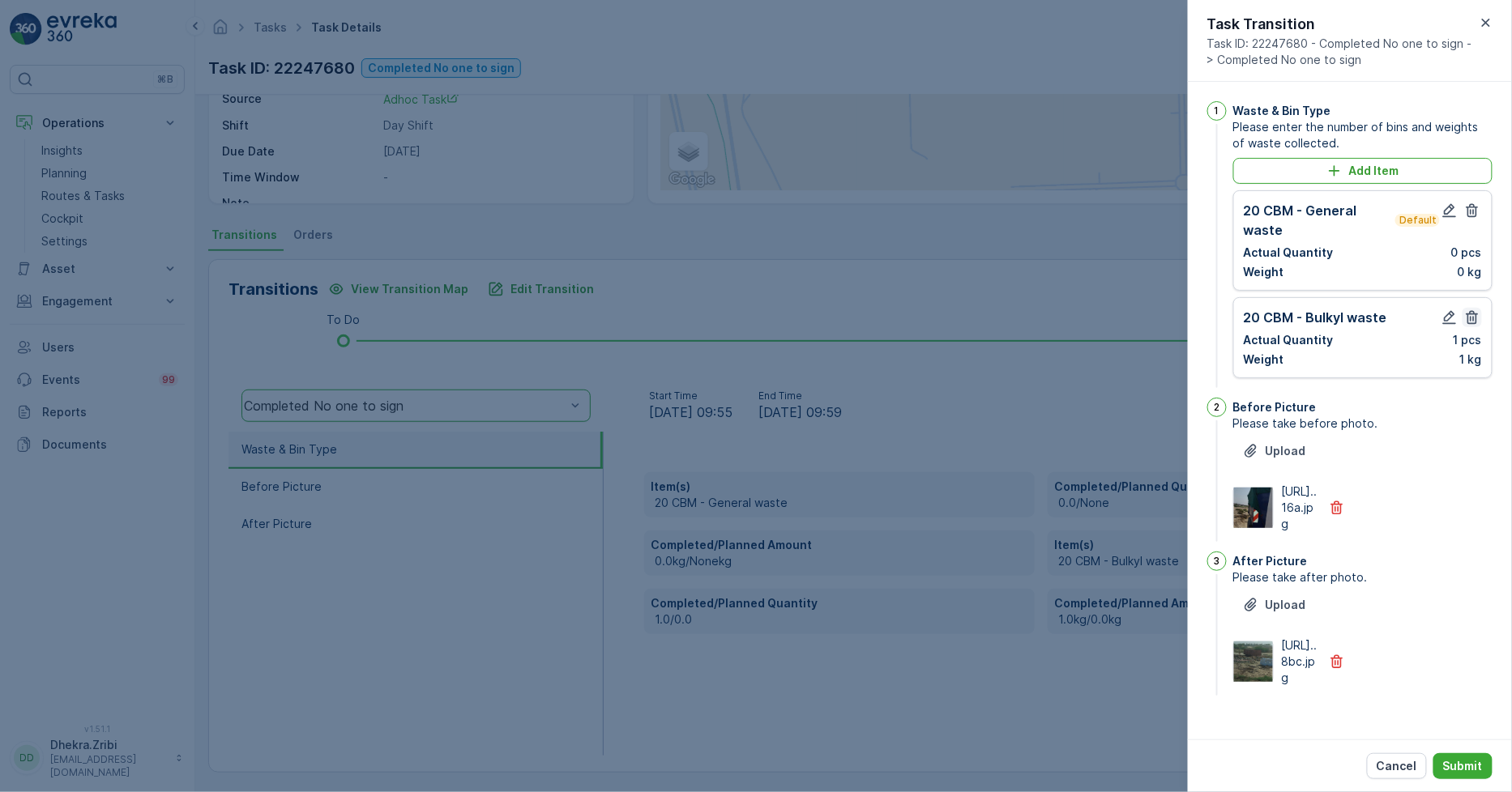
click at [1466, 314] on icon "button" at bounding box center [1472, 318] width 12 height 14
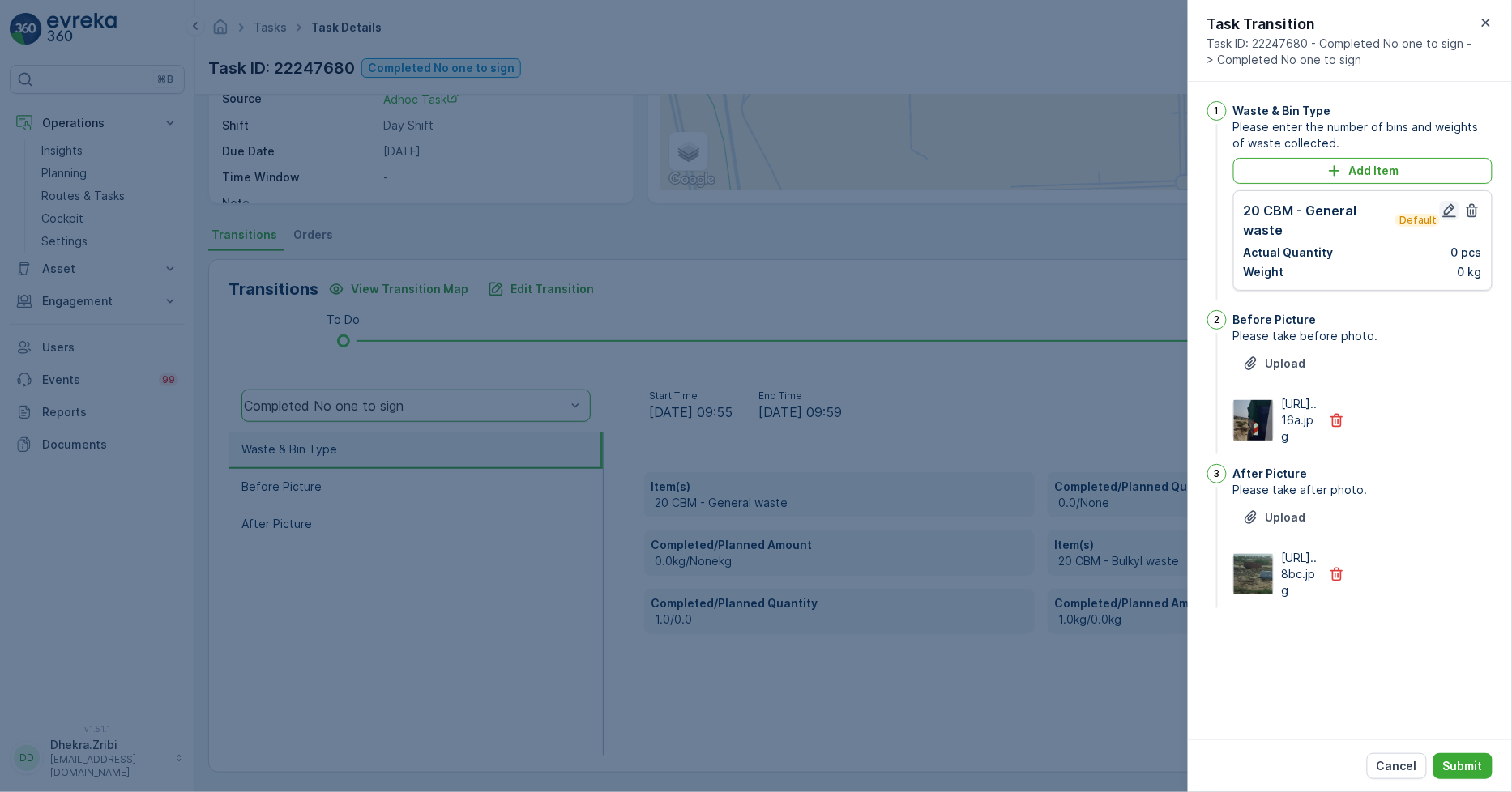
click at [1445, 213] on icon "button" at bounding box center [1449, 211] width 14 height 14
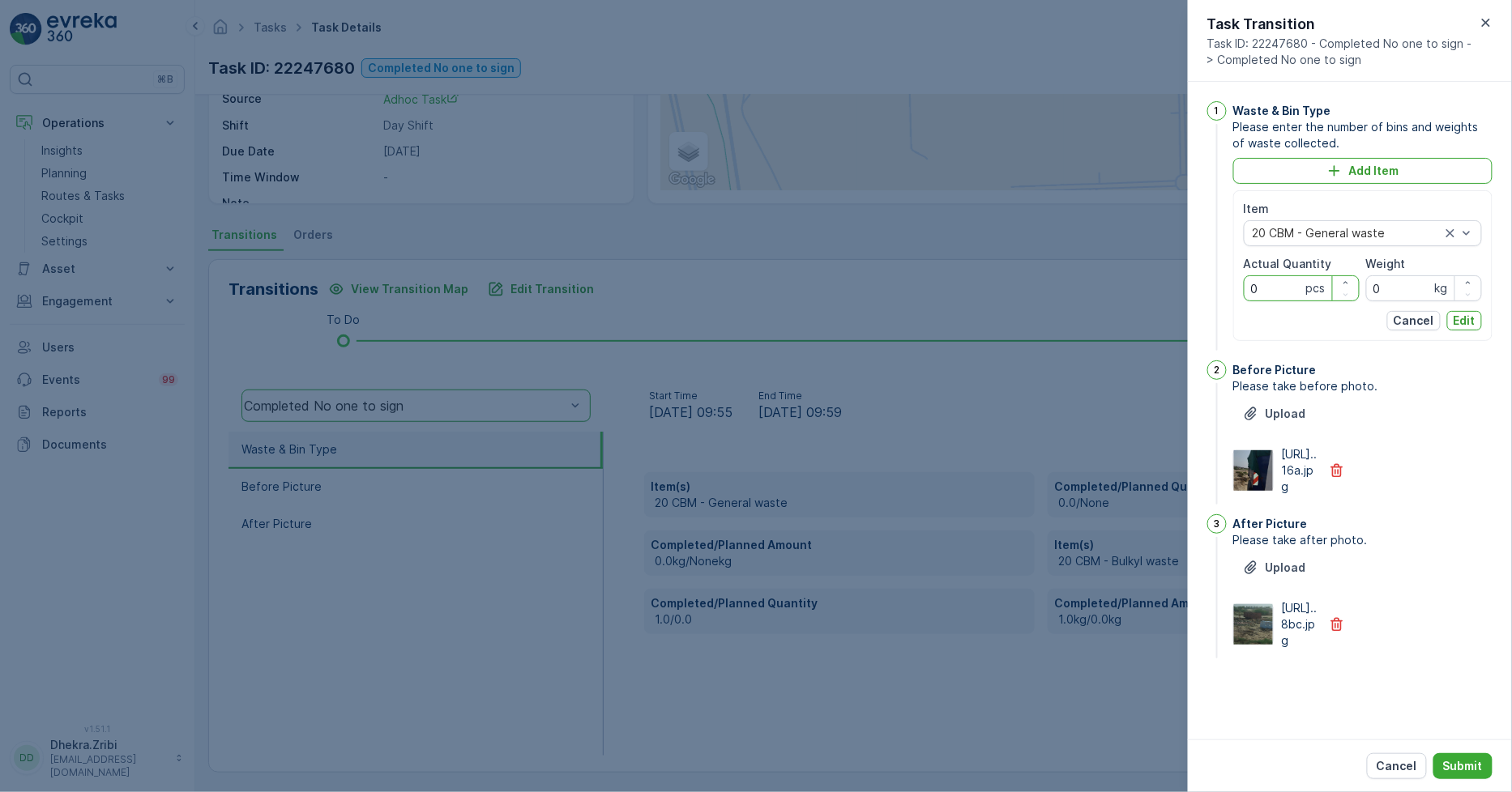
drag, startPoint x: 1259, startPoint y: 287, endPoint x: 1137, endPoint y: 262, distance: 124.5
click at [1151, 273] on div "Tasks Task Details Renuterra ( +04:00 ) Task ID: 22247680 Completed No one to s…" at bounding box center [853, 396] width 1316 height 792
type Quantity "1"
click at [1453, 315] on p "Edit" at bounding box center [1464, 321] width 22 height 17
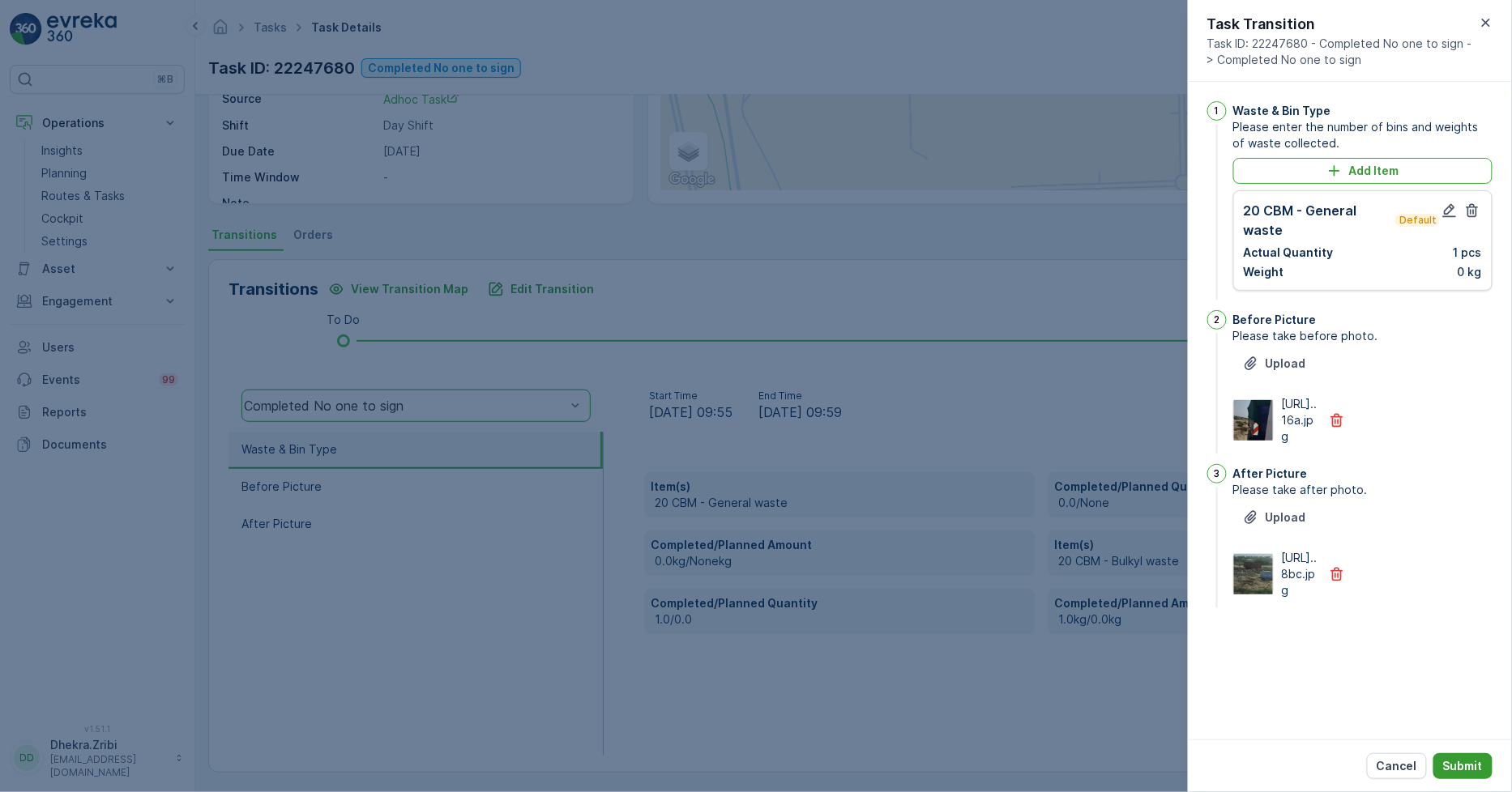
click at [1467, 774] on p "Submit" at bounding box center [1462, 767] width 40 height 17
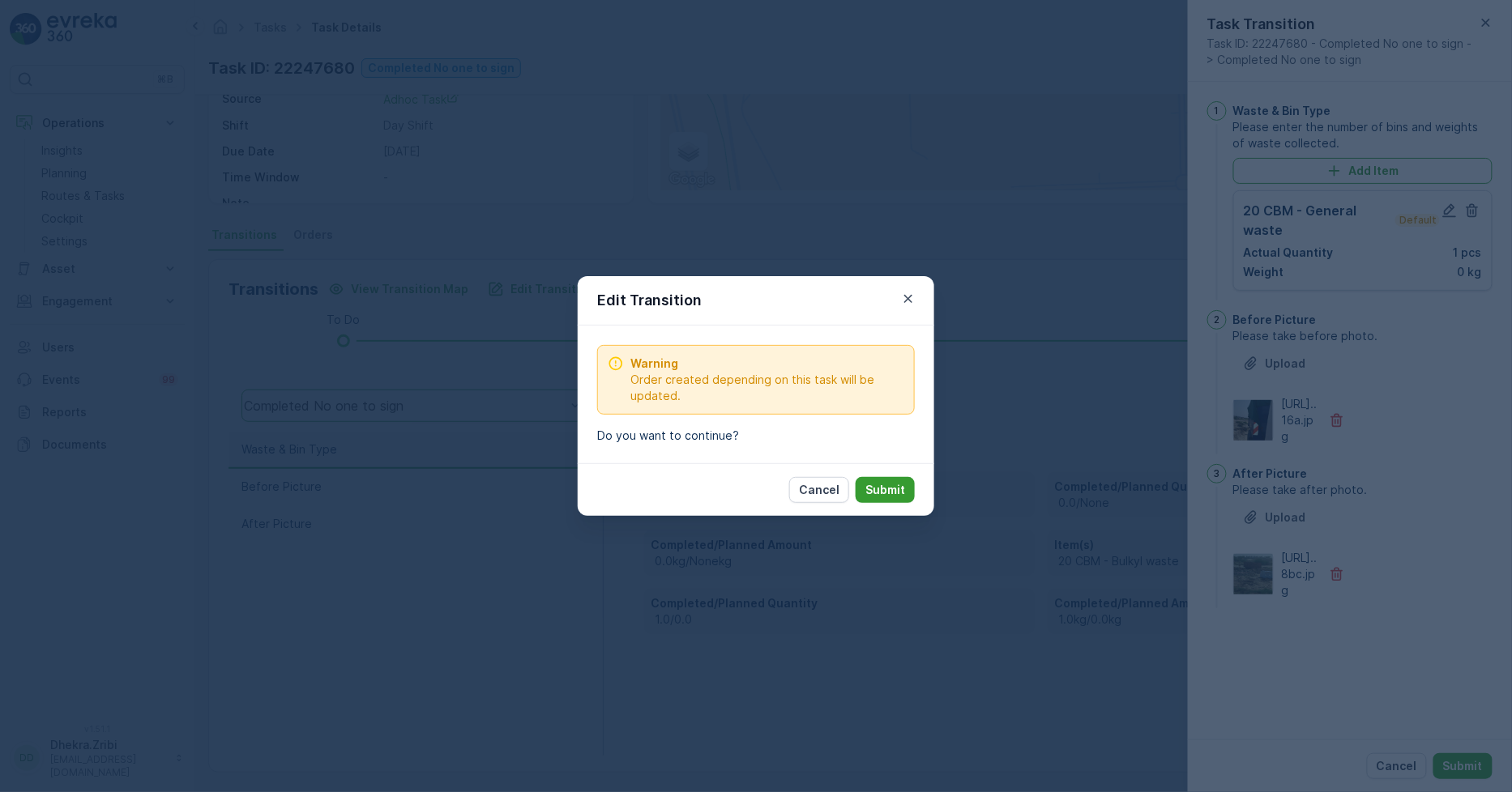
click at [902, 484] on p "Submit" at bounding box center [885, 490] width 40 height 17
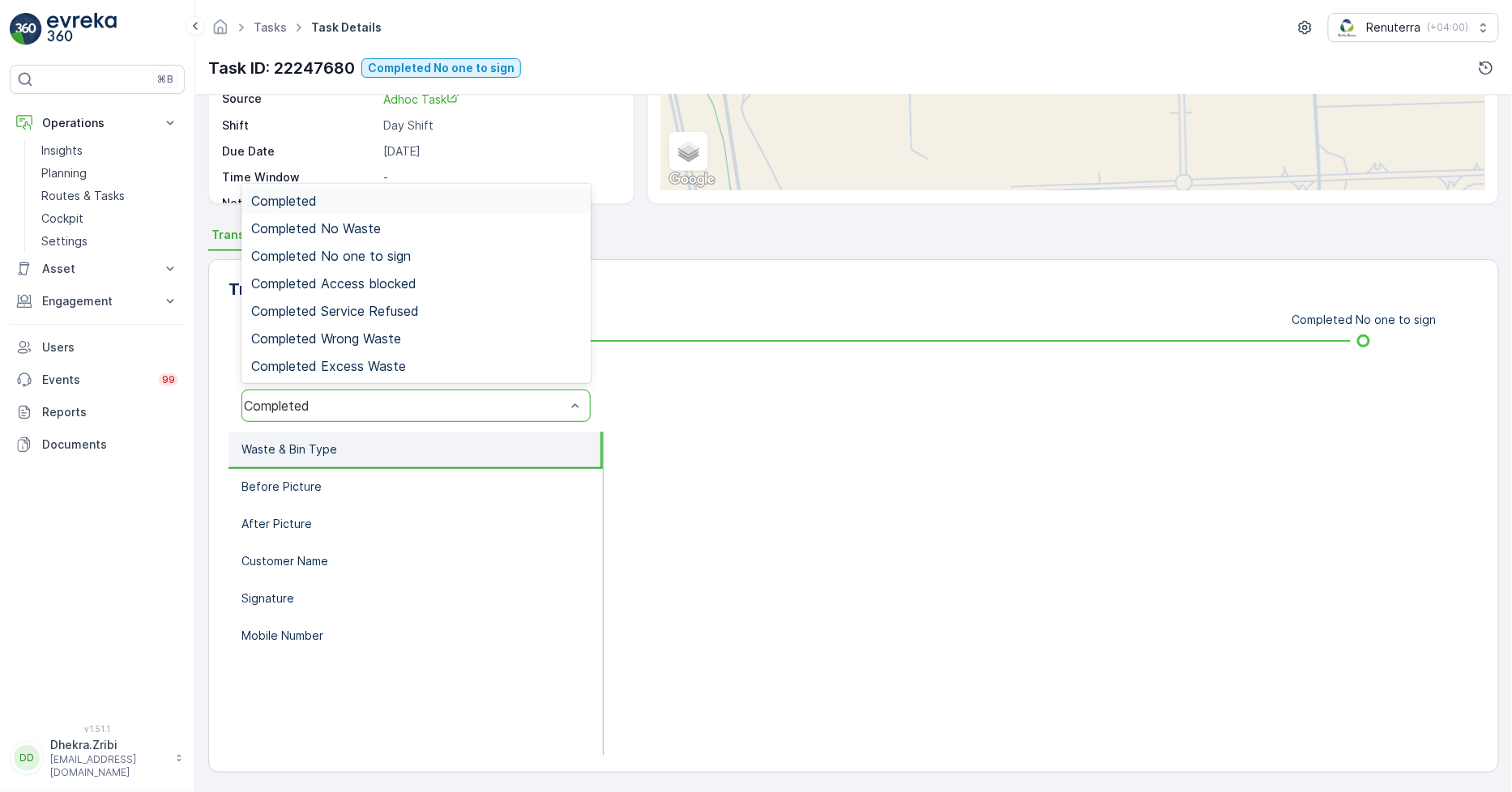
click at [345, 406] on div "Completed" at bounding box center [405, 406] width 321 height 15
click at [384, 255] on span "Completed No one to sign" at bounding box center [330, 256] width 160 height 15
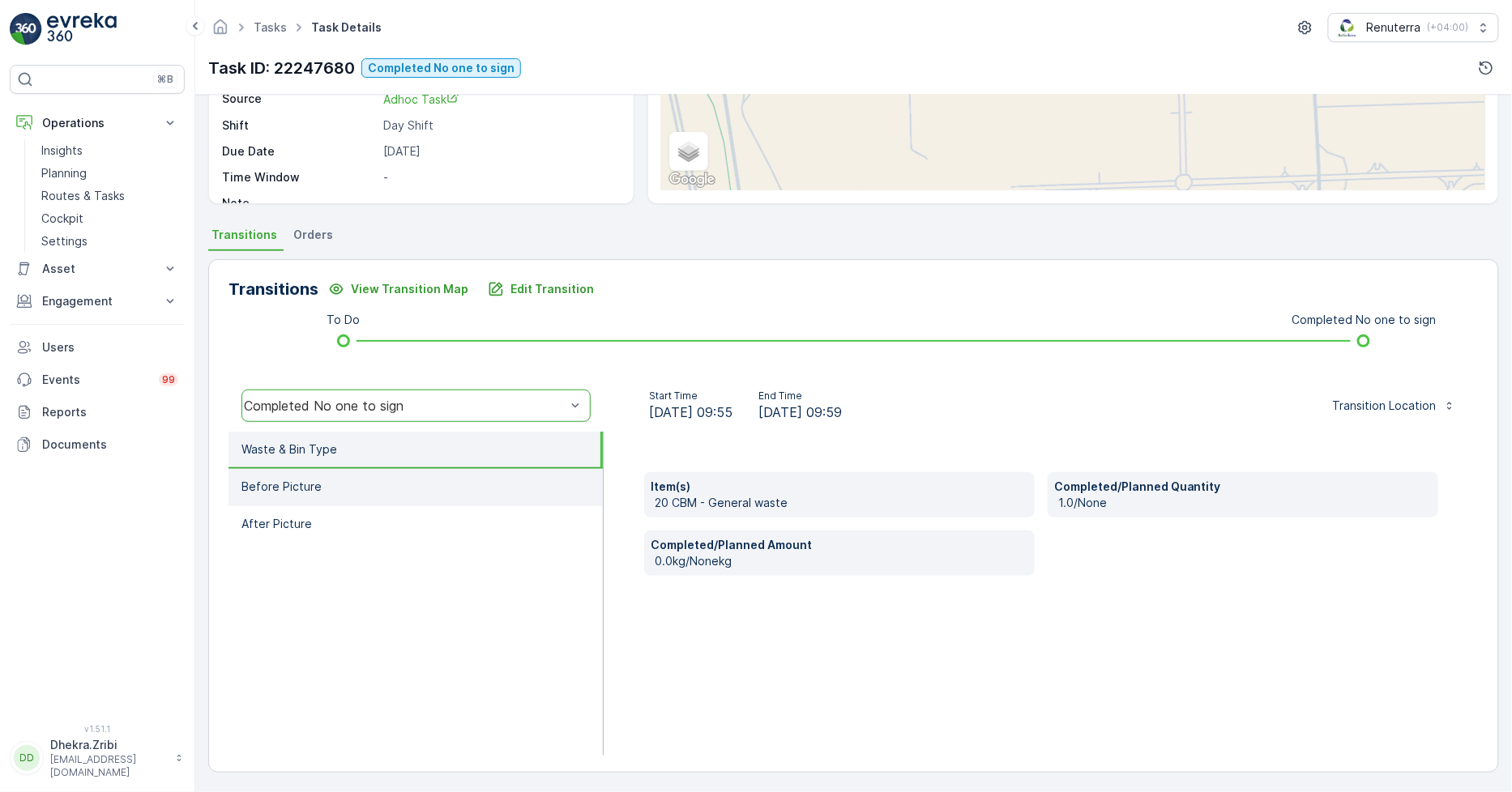
click at [338, 482] on li "Before Picture" at bounding box center [415, 488] width 374 height 37
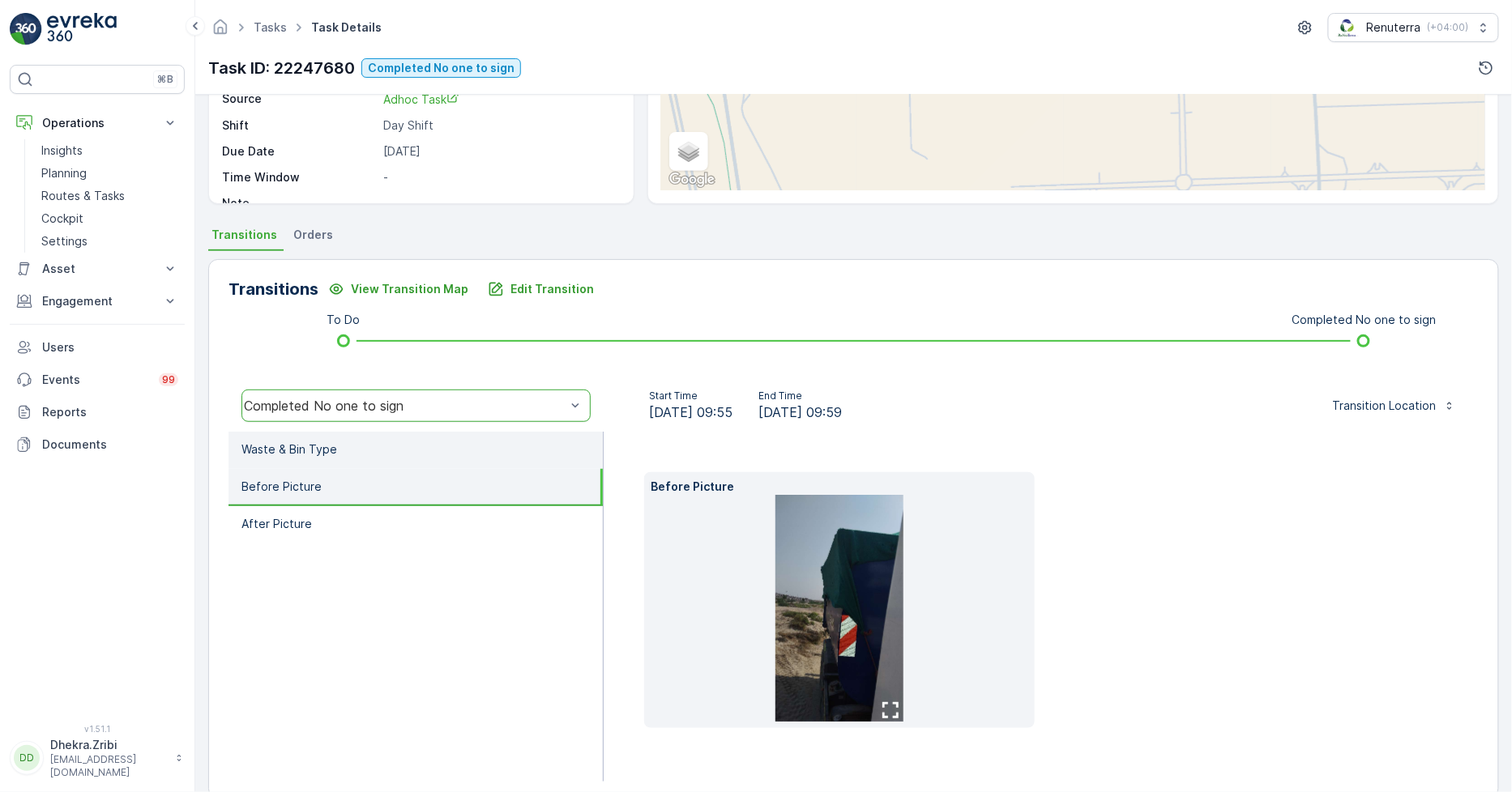
click at [338, 451] on li "Waste & Bin Type" at bounding box center [415, 451] width 374 height 37
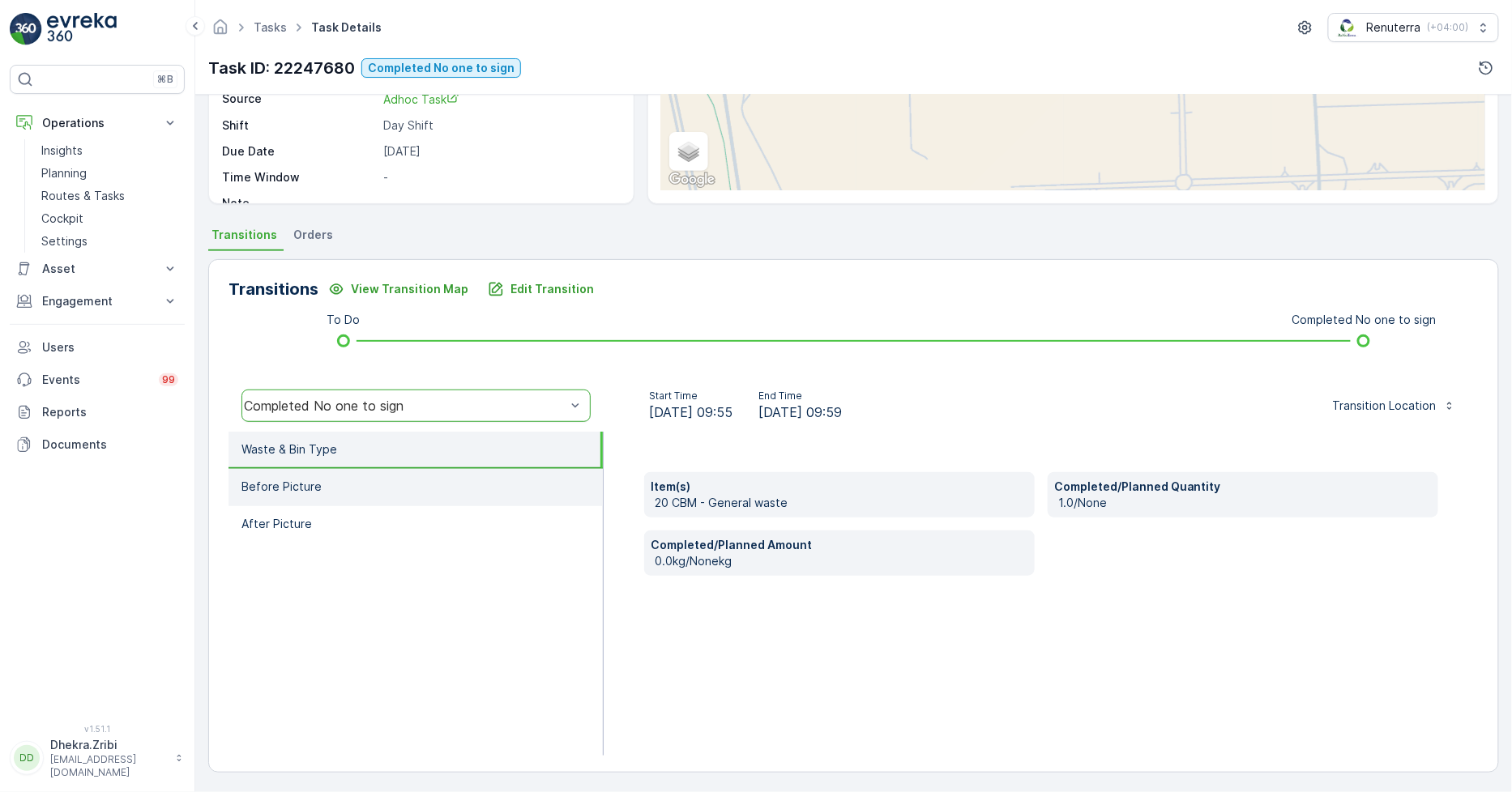
click at [300, 490] on p "Before Picture" at bounding box center [281, 487] width 80 height 17
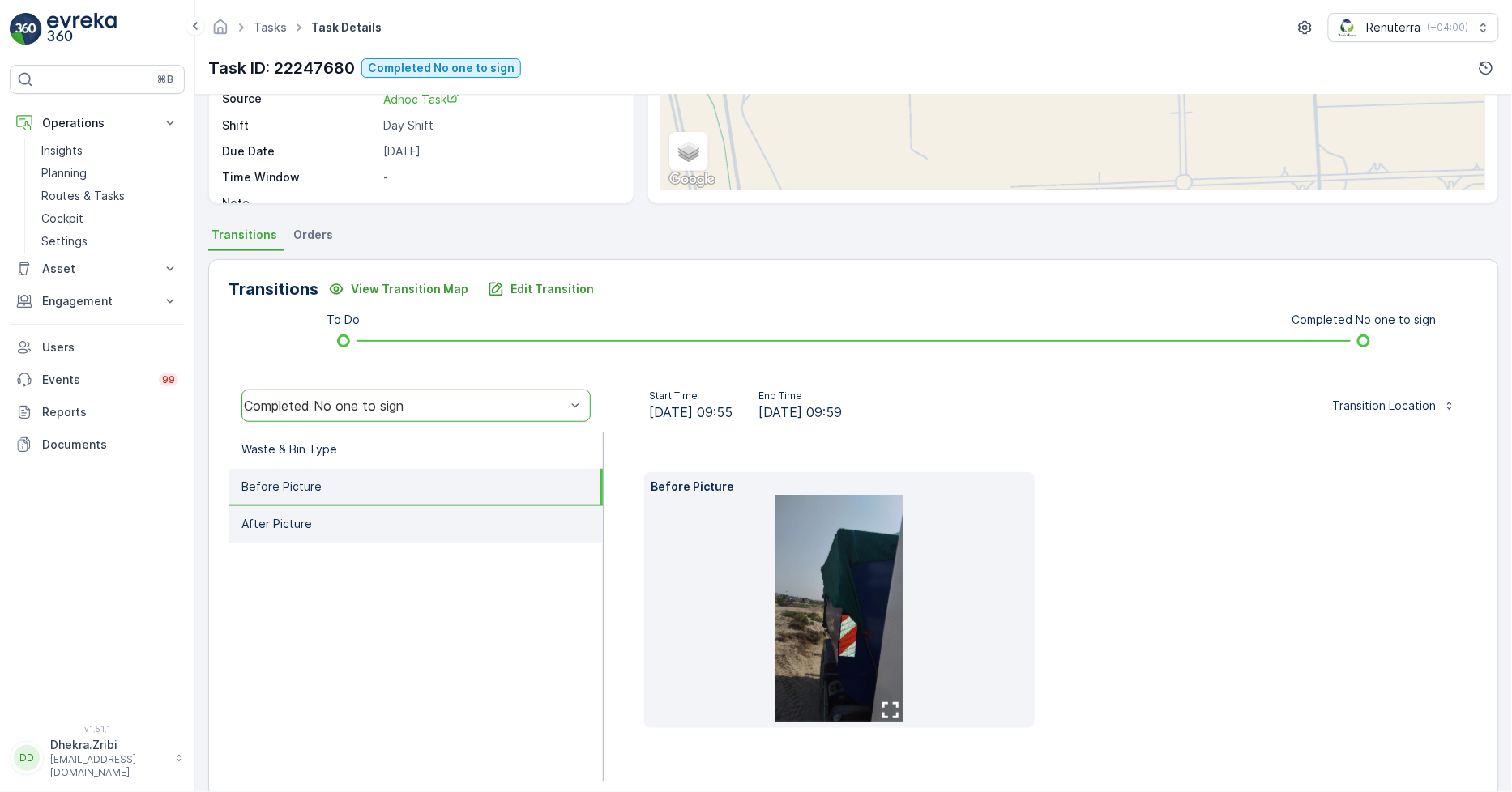
click at [311, 515] on li "After Picture" at bounding box center [415, 525] width 374 height 37
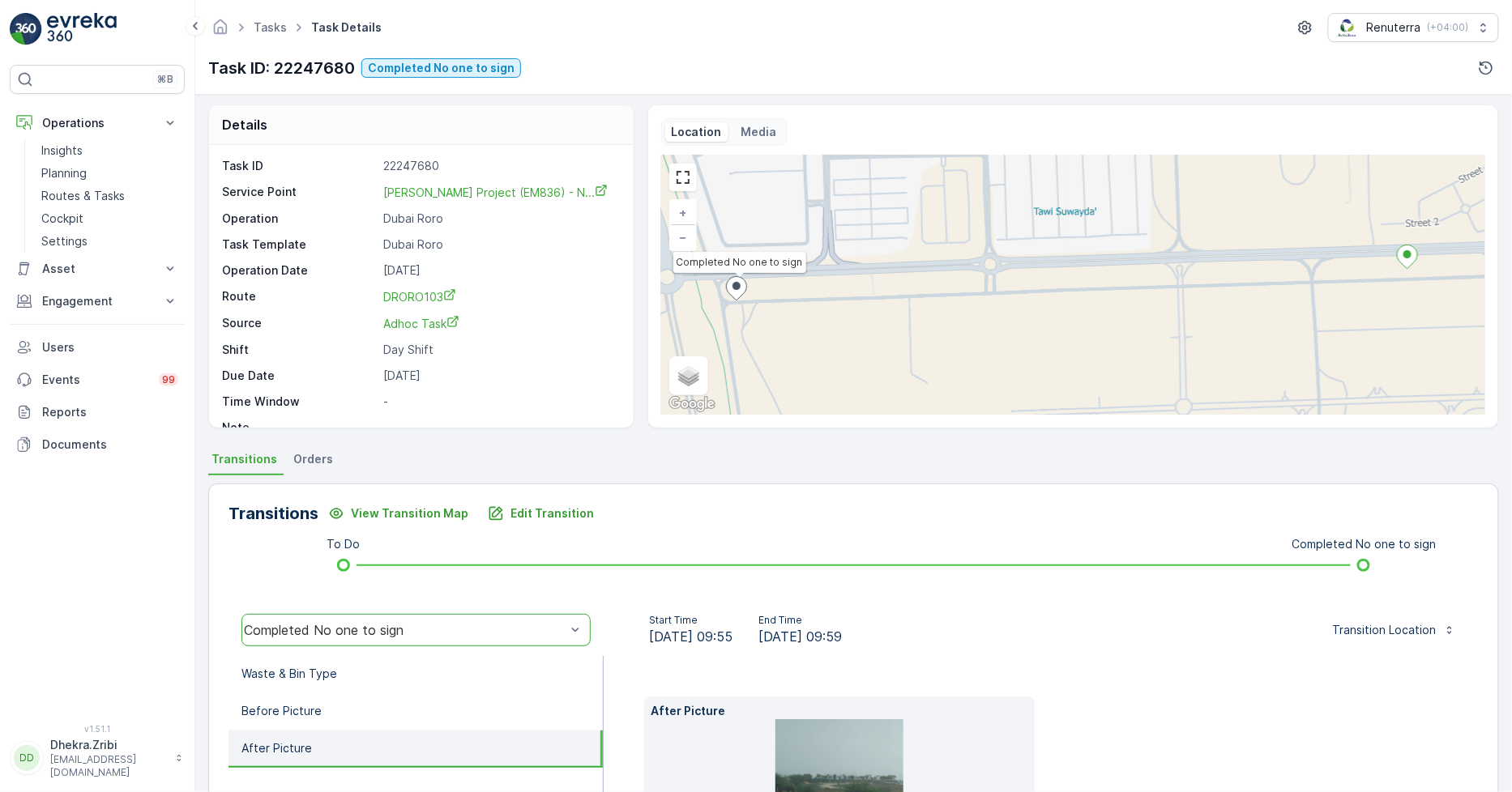
scroll to position [0, 0]
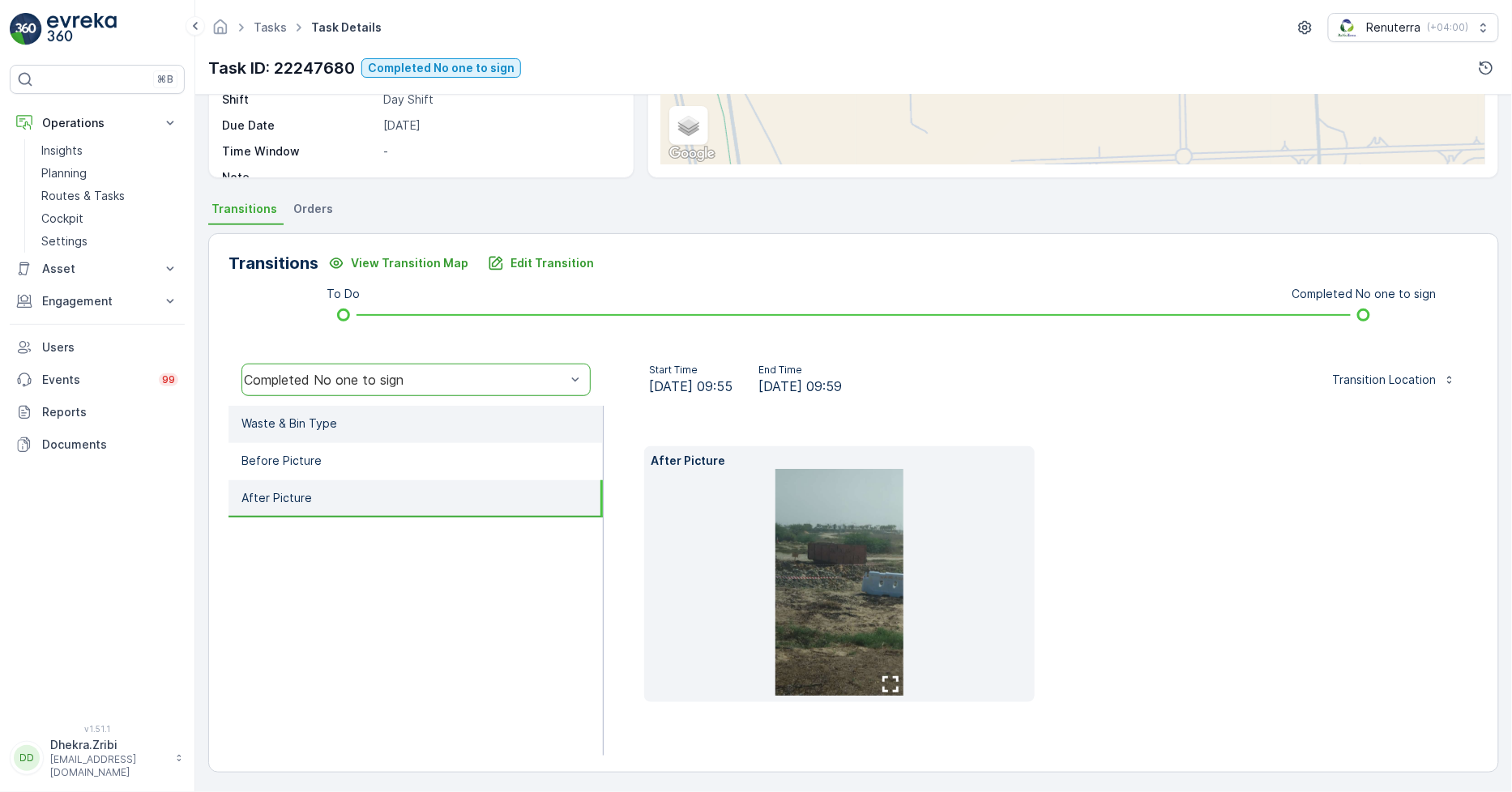
click at [305, 427] on p "Waste & Bin Type" at bounding box center [289, 423] width 96 height 17
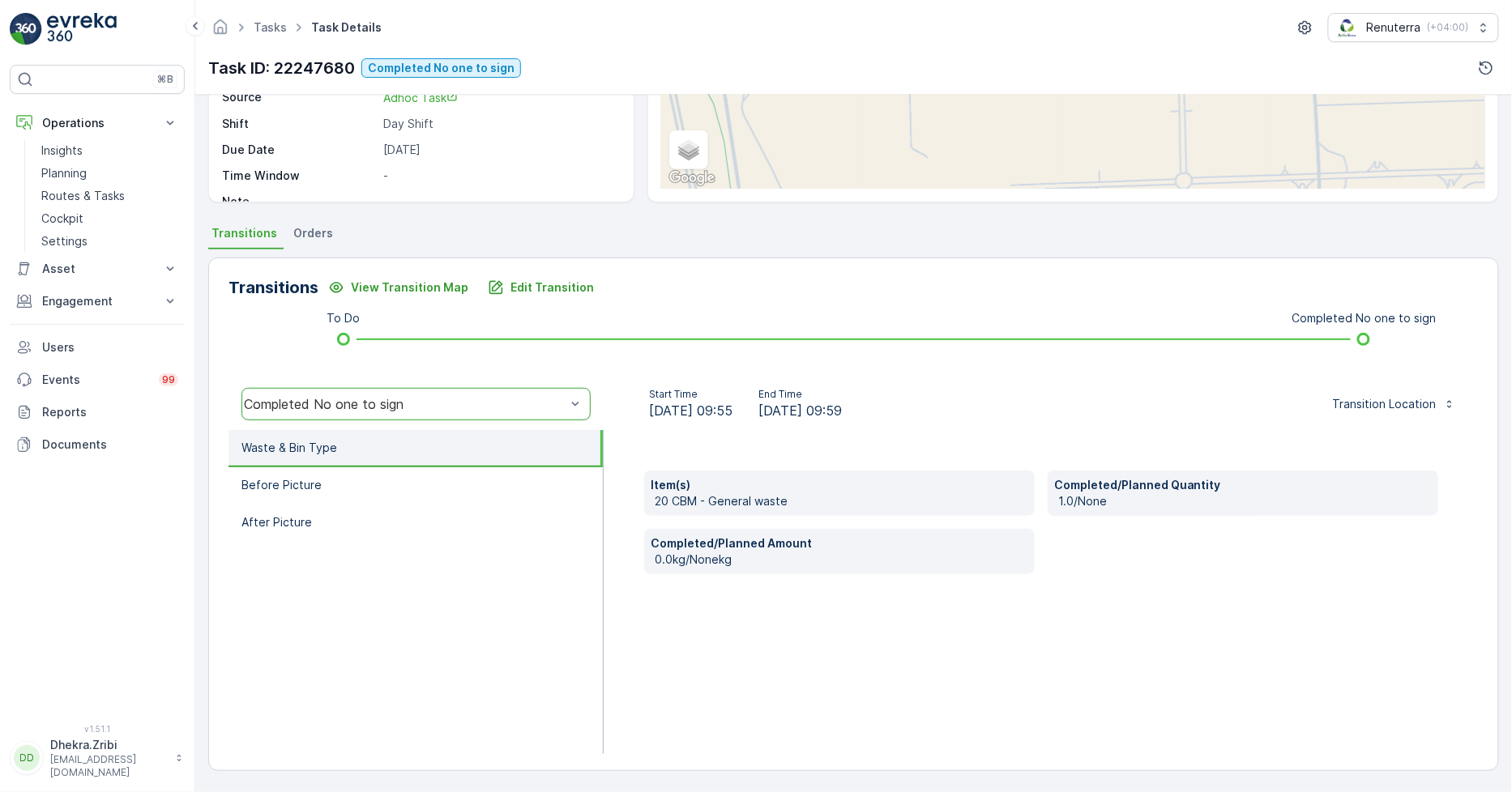
scroll to position [228, 0]
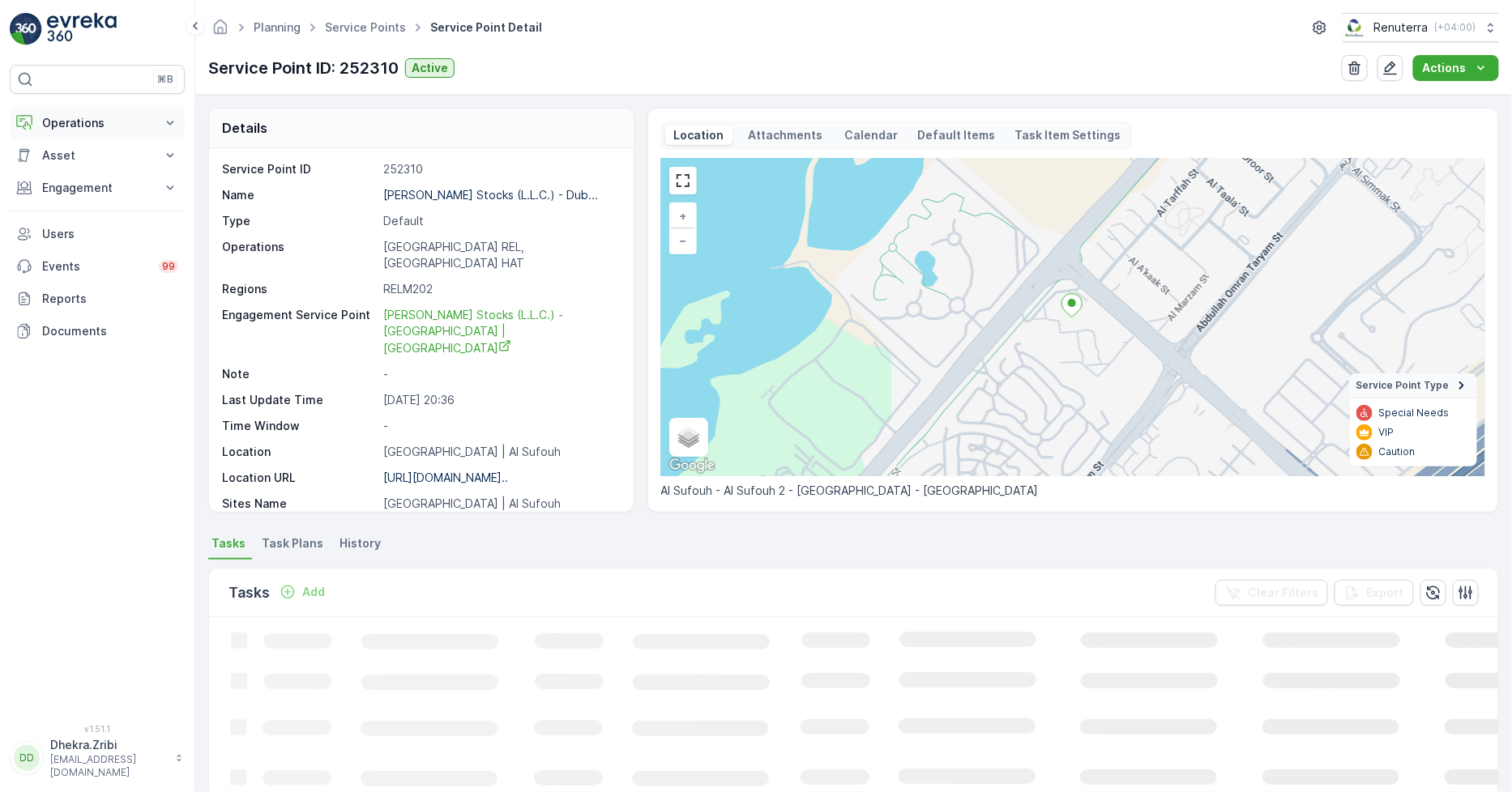
drag, startPoint x: 77, startPoint y: 124, endPoint x: 76, endPoint y: 138, distance: 14.0
click at [76, 124] on p "Operations" at bounding box center [97, 123] width 110 height 17
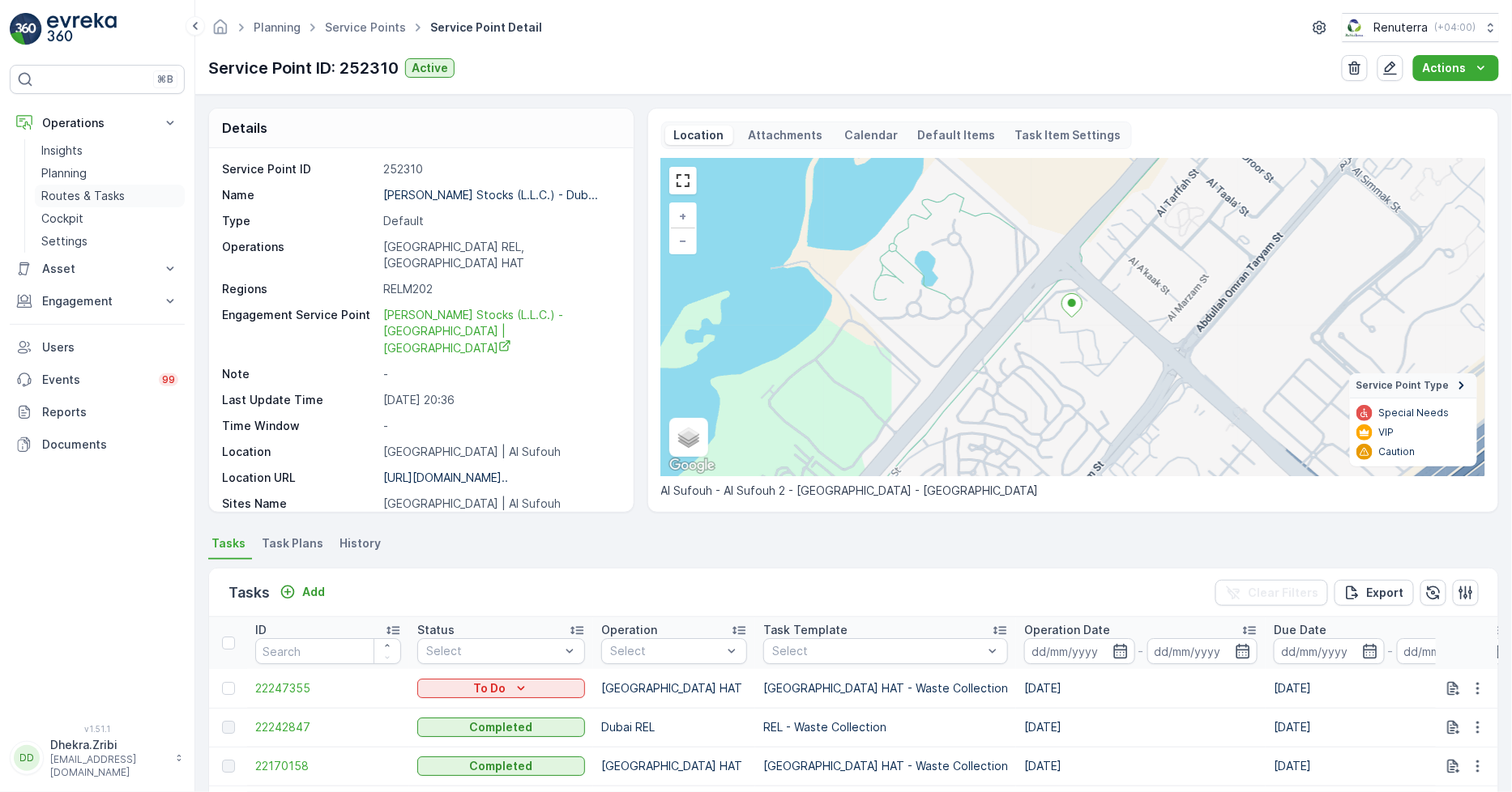
click at [92, 197] on p "Routes & Tasks" at bounding box center [82, 196] width 83 height 17
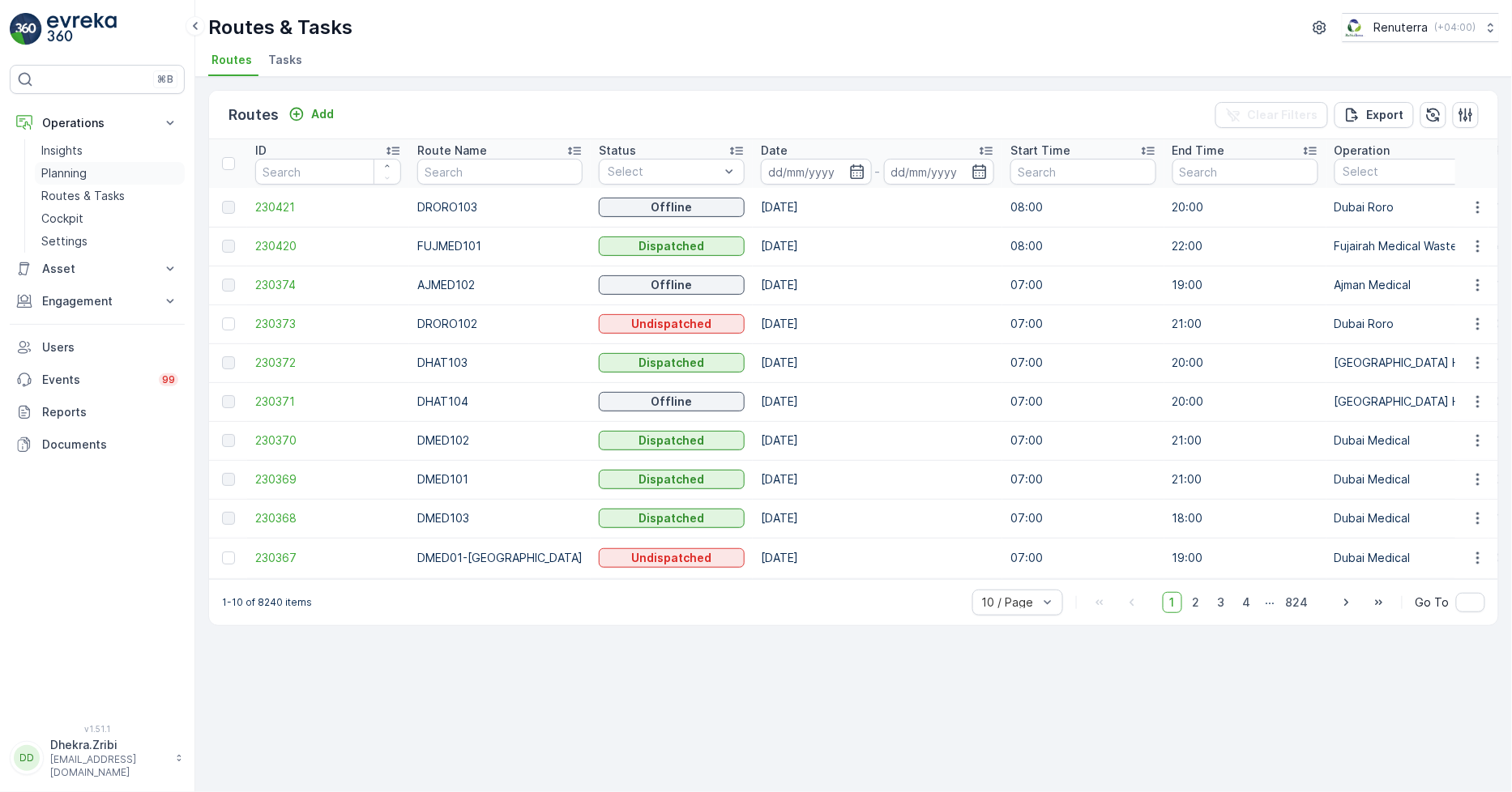
click at [73, 167] on p "Planning" at bounding box center [64, 173] width 45 height 17
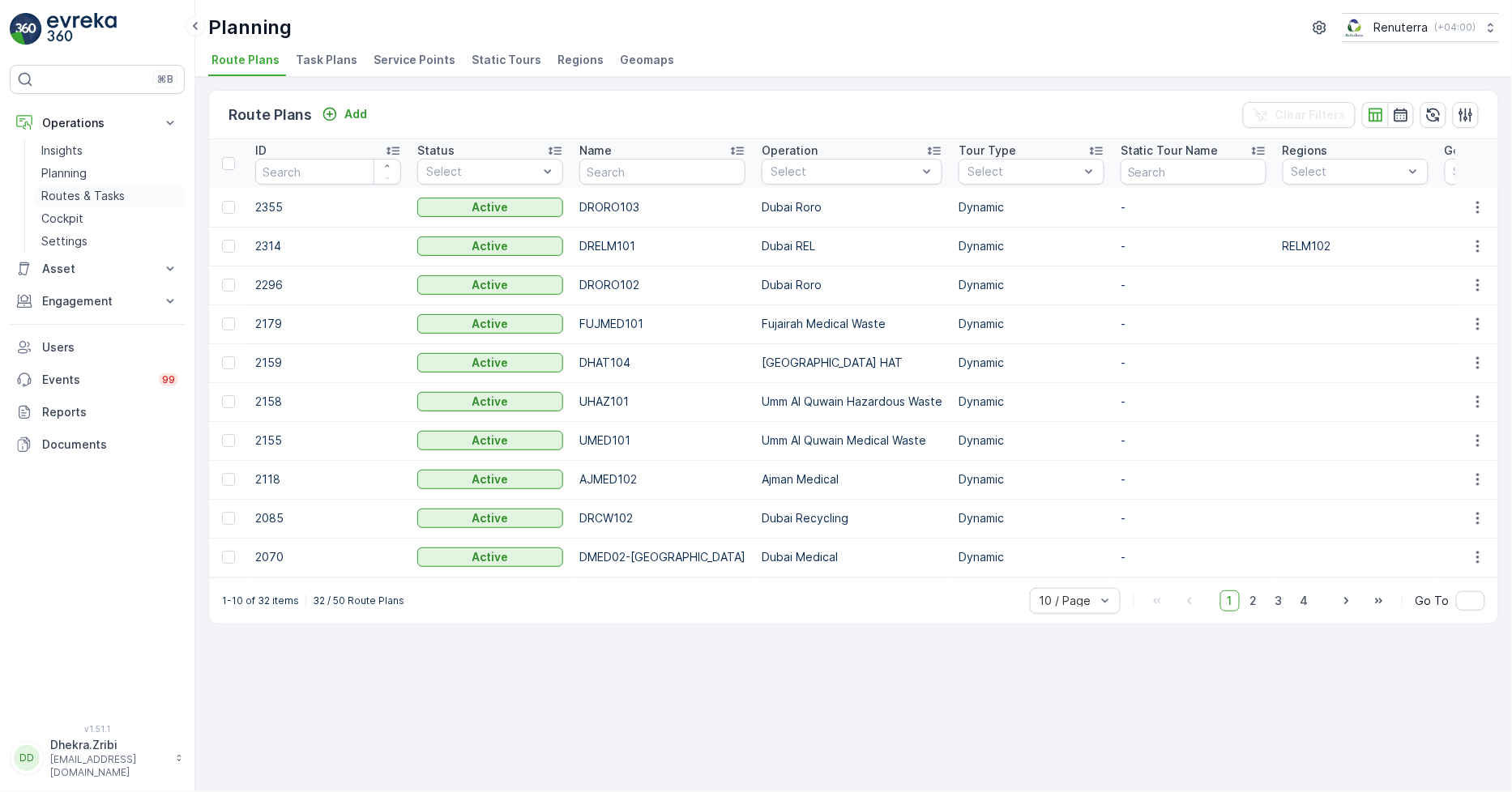
click at [95, 198] on p "Routes & Tasks" at bounding box center [82, 196] width 83 height 17
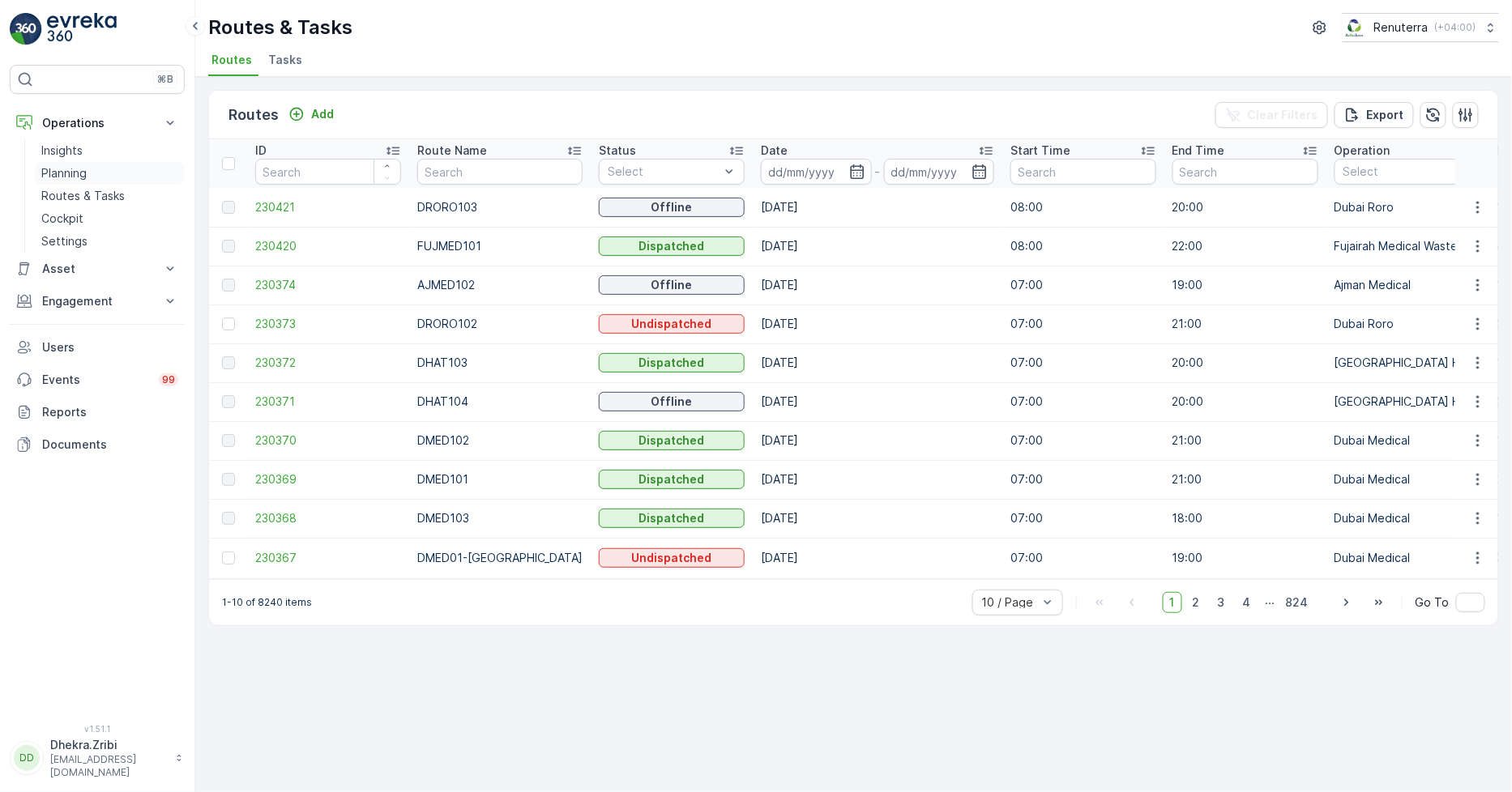
click at [94, 166] on link "Planning" at bounding box center [110, 173] width 150 height 23
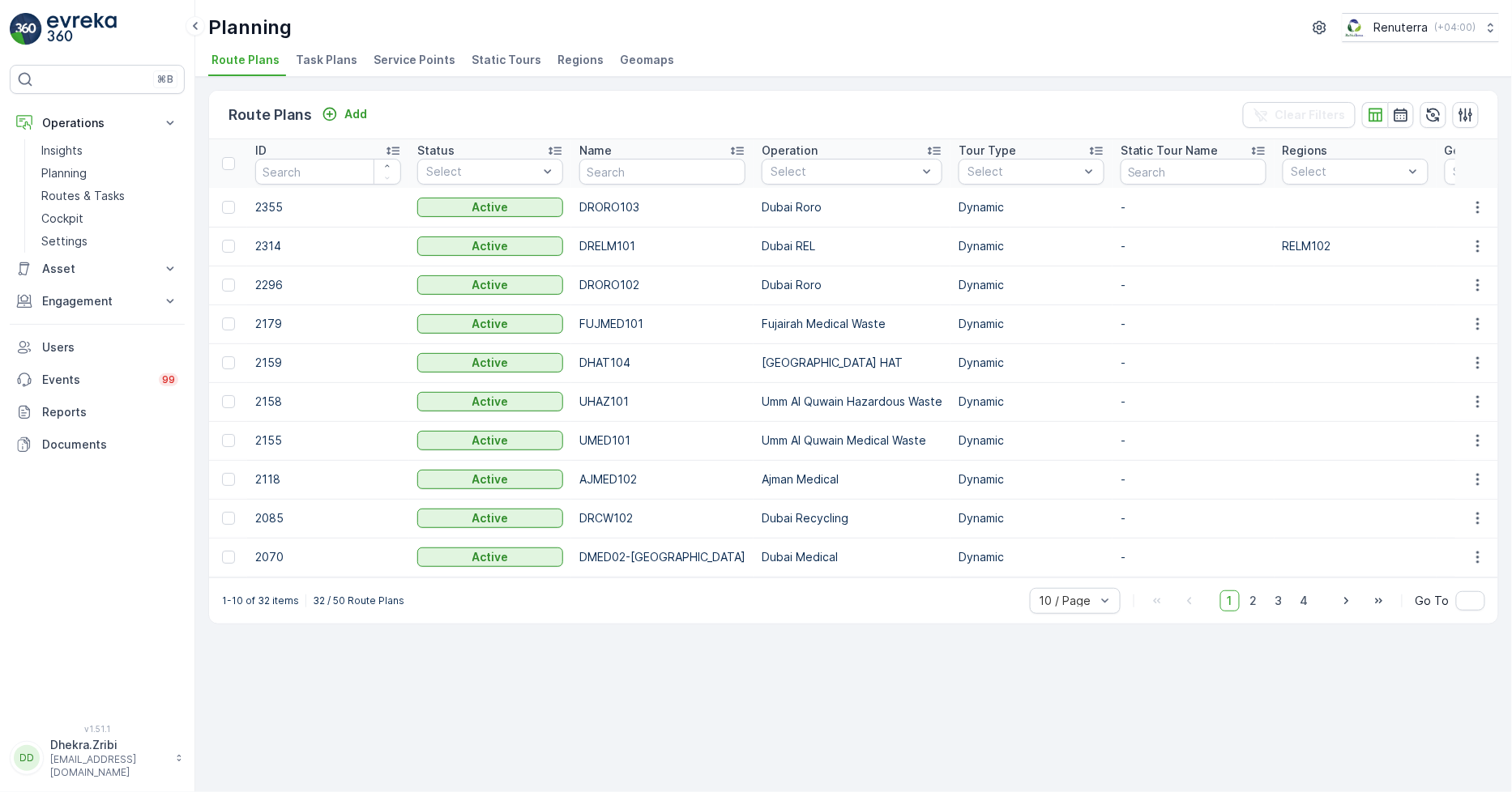
click at [397, 59] on span "Service Points" at bounding box center [414, 60] width 81 height 17
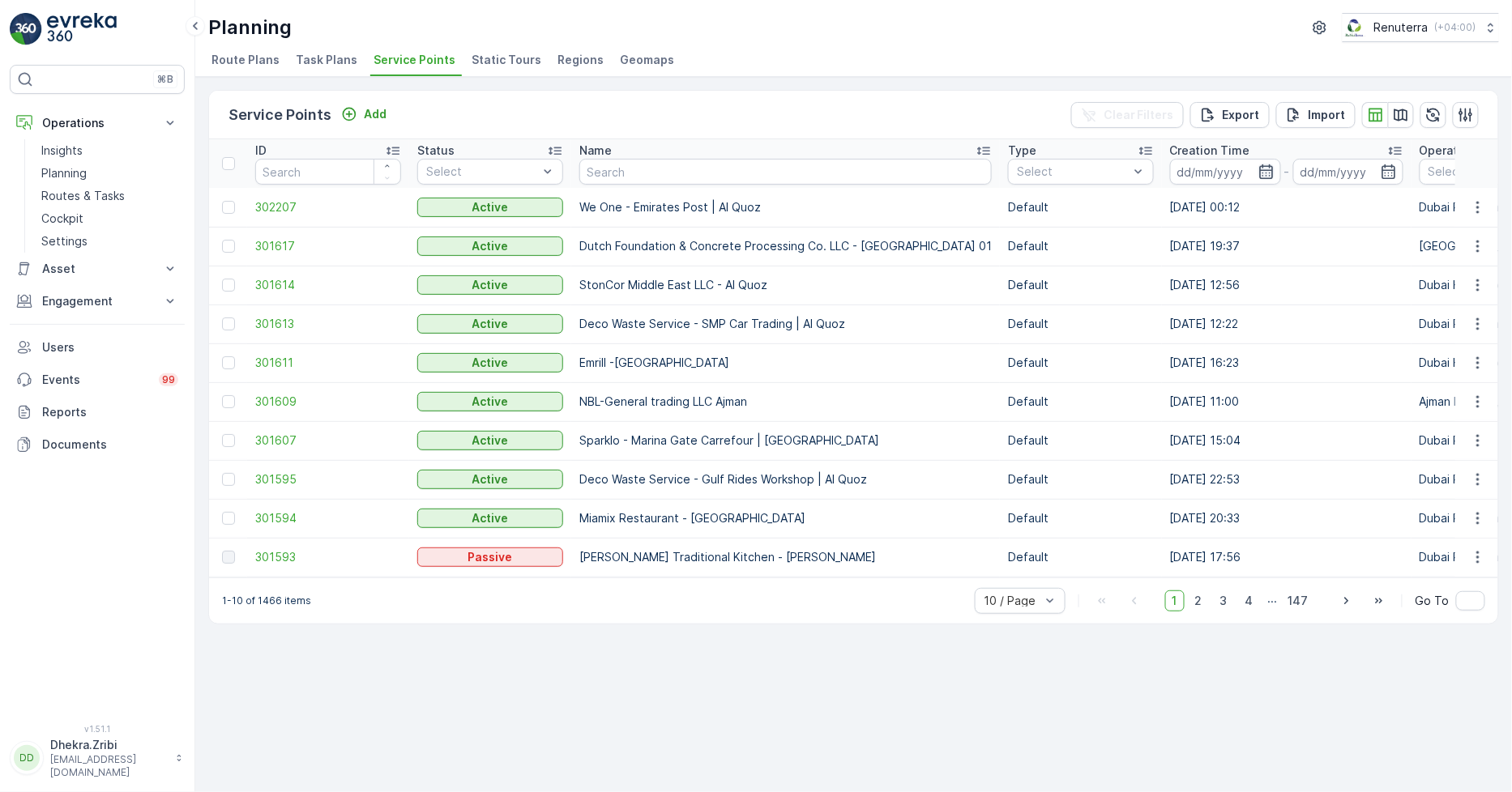
click at [1258, 167] on icon "button" at bounding box center [1266, 172] width 17 height 17
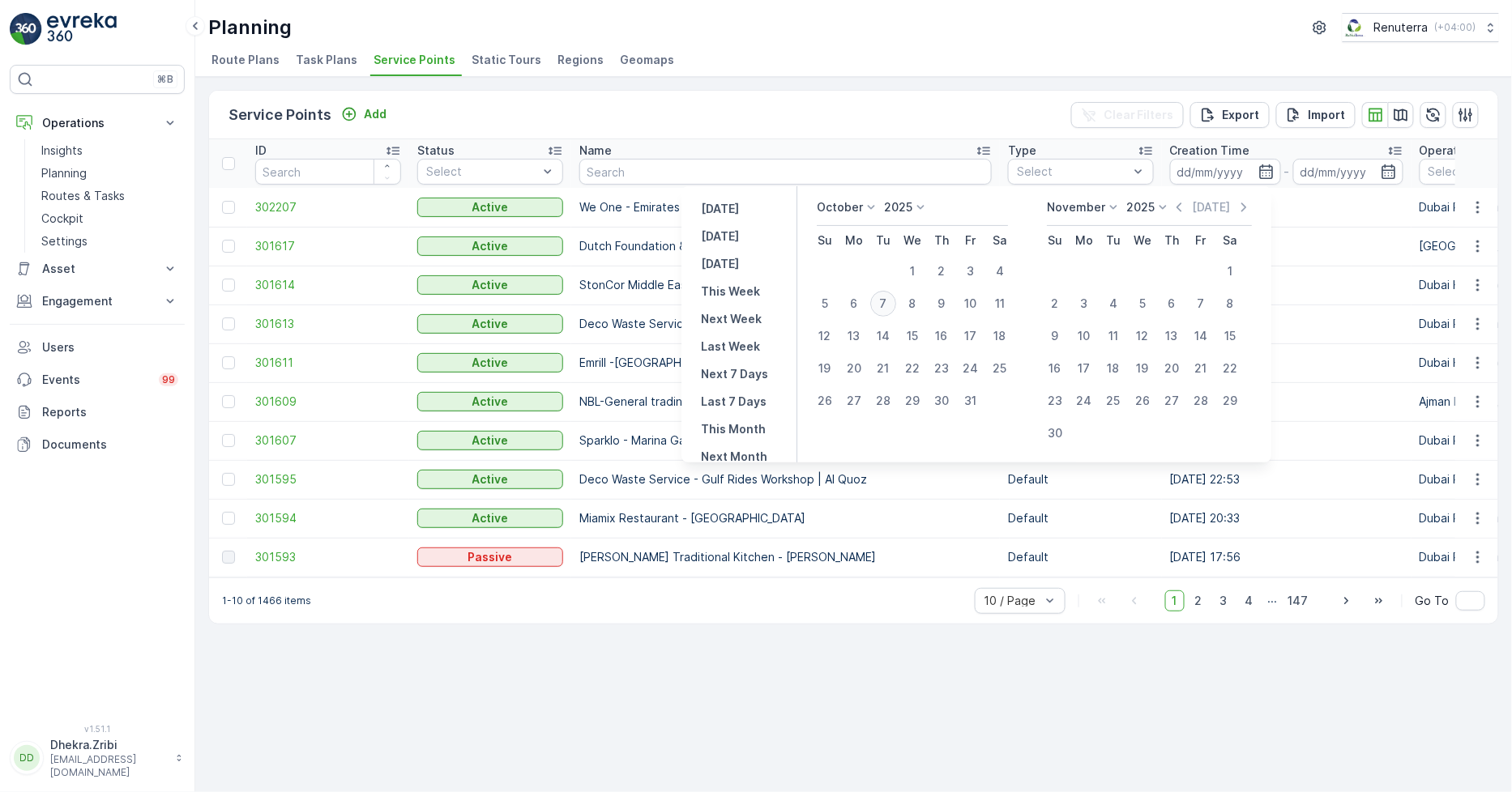
click at [881, 296] on div "7" at bounding box center [883, 304] width 25 height 25
type input "[DATE]"
click at [901, 92] on div "Service Points Add Clear Filters Export Import ID Status Select Name Type Selec…" at bounding box center [853, 358] width 1291 height 535
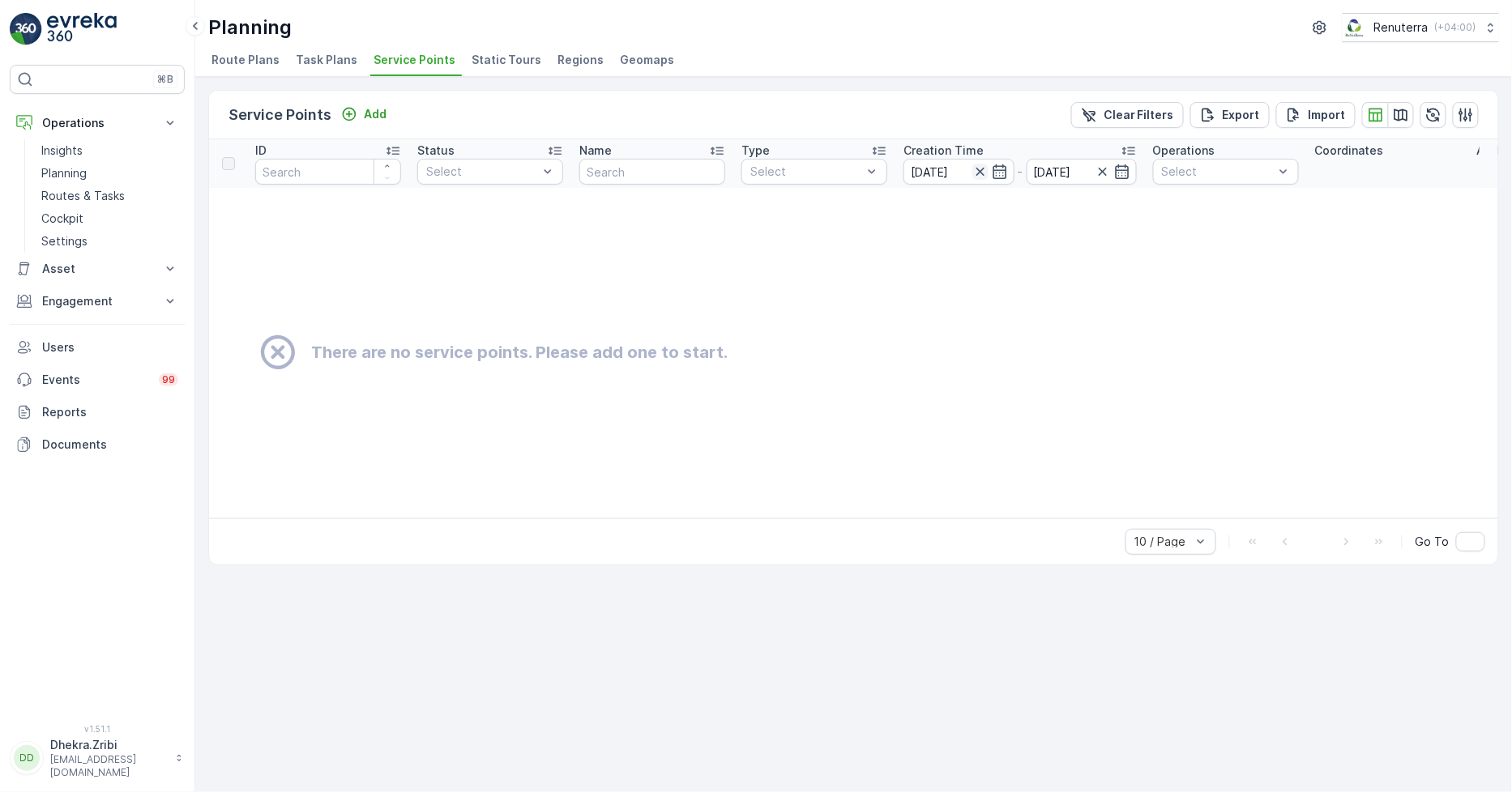
click at [987, 168] on icon "button" at bounding box center [980, 172] width 17 height 17
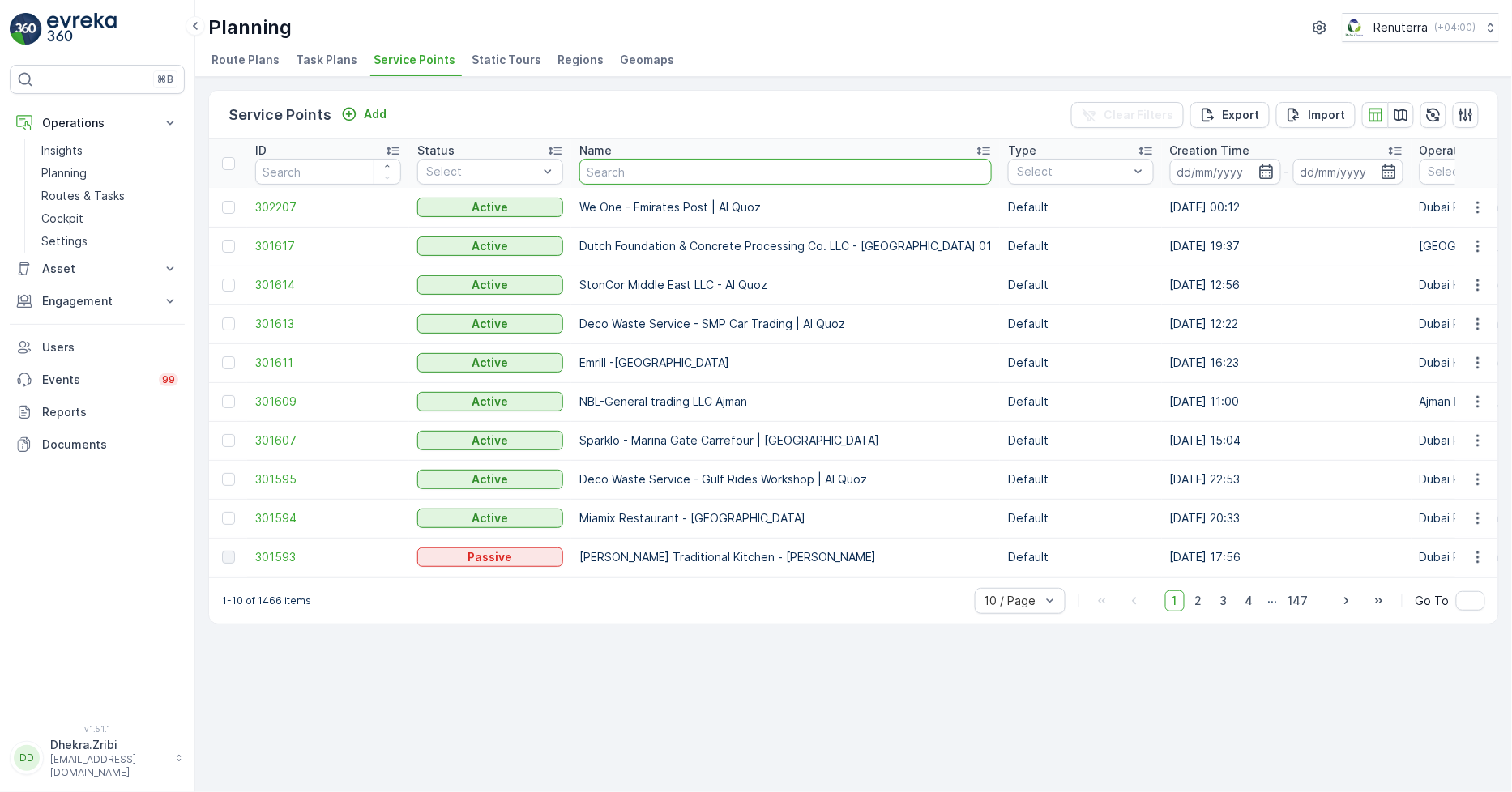
drag, startPoint x: 667, startPoint y: 173, endPoint x: 655, endPoint y: 161, distance: 17.0
click at [666, 171] on input "text" at bounding box center [785, 172] width 413 height 25
type input "karach"
click at [1018, 596] on div "10 / Page" at bounding box center [1019, 601] width 91 height 25
click at [1018, 553] on div "30 / Page" at bounding box center [1019, 539] width 91 height 25
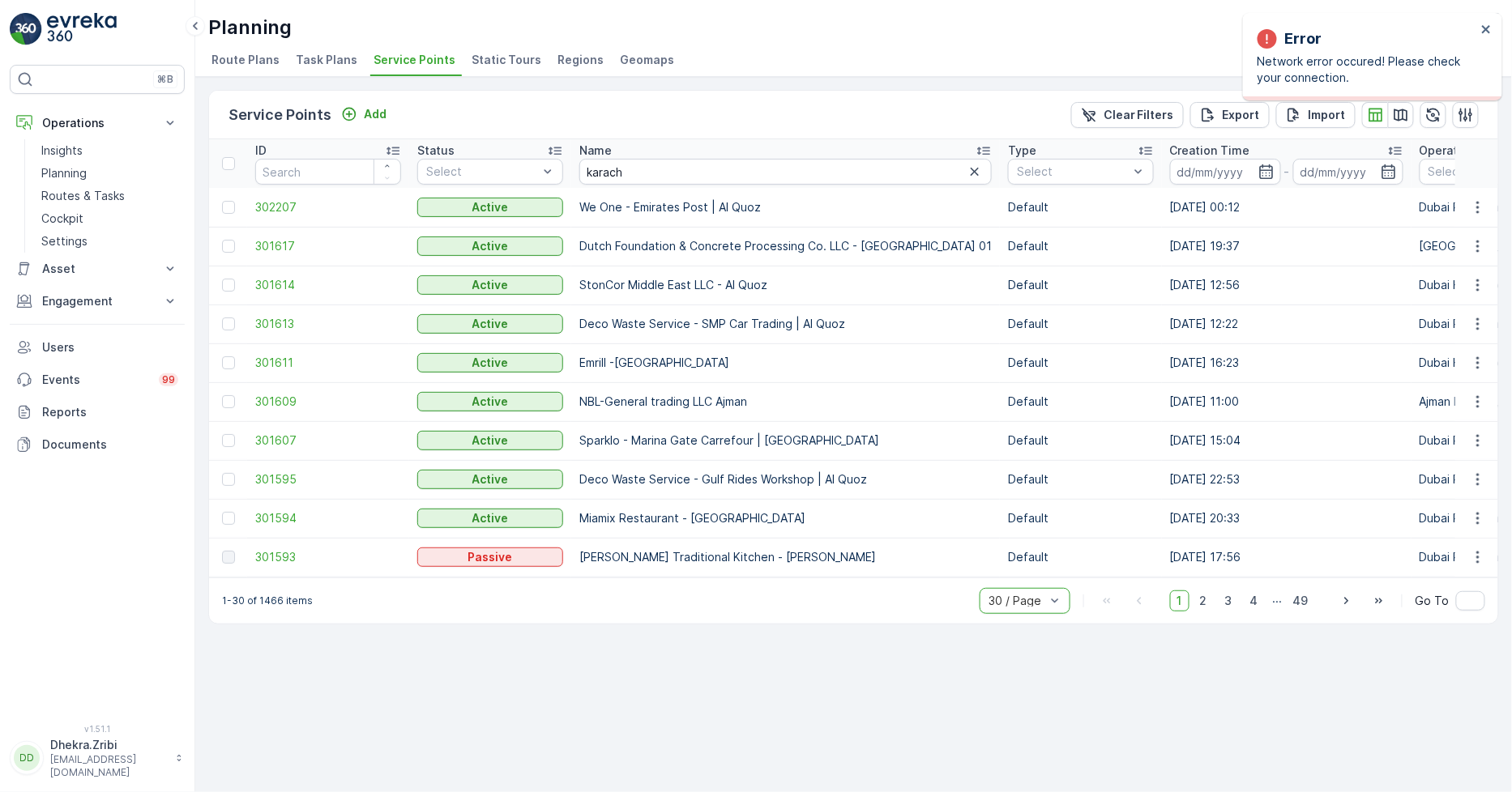
click at [986, 652] on div "Service Points Add Clear Filters Export Import ID Status Select Name karach Typ…" at bounding box center [853, 435] width 1316 height 716
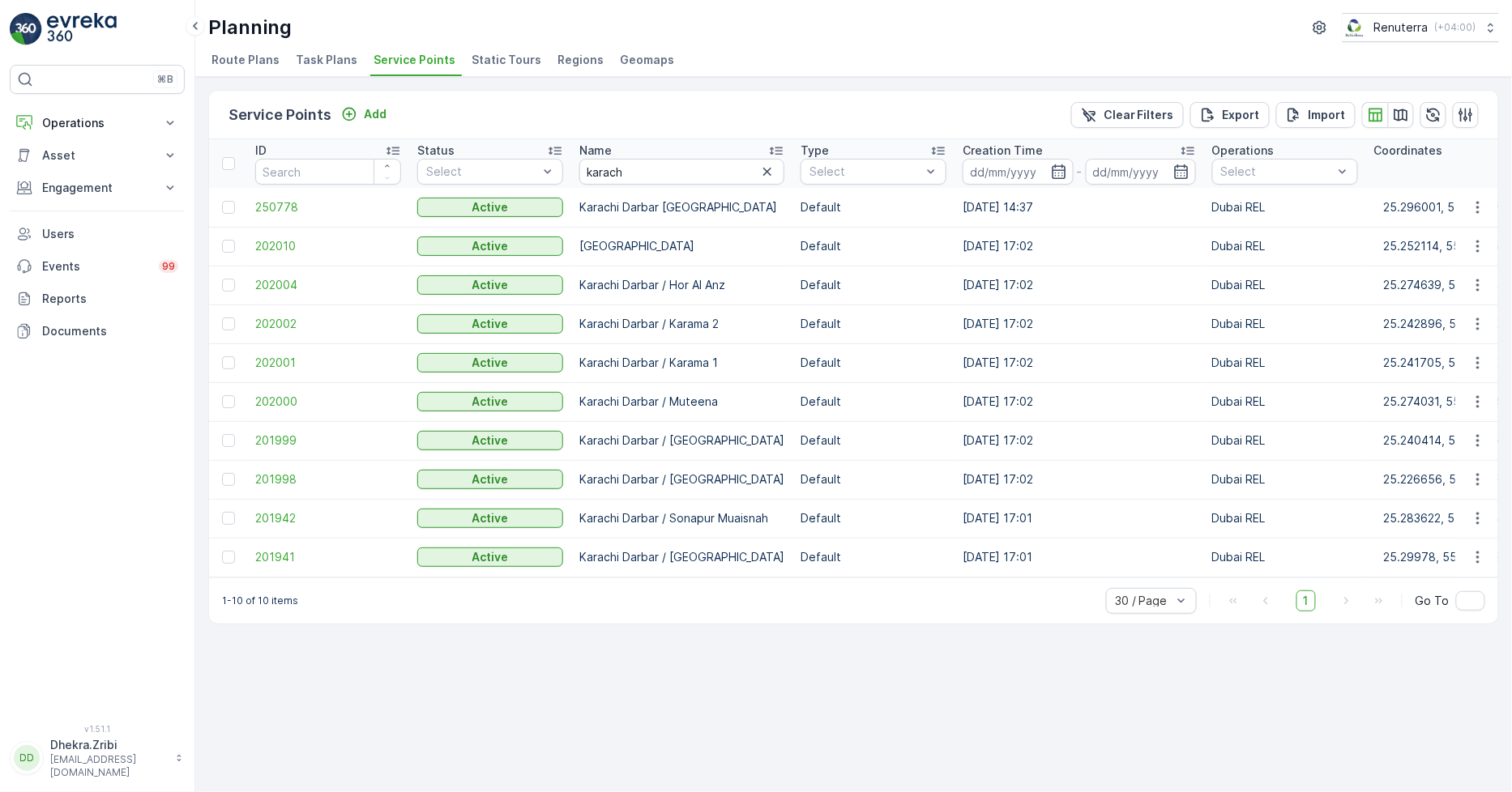
click at [254, 514] on td "201942" at bounding box center [327, 519] width 162 height 39
click at [268, 516] on span "201942" at bounding box center [327, 519] width 146 height 17
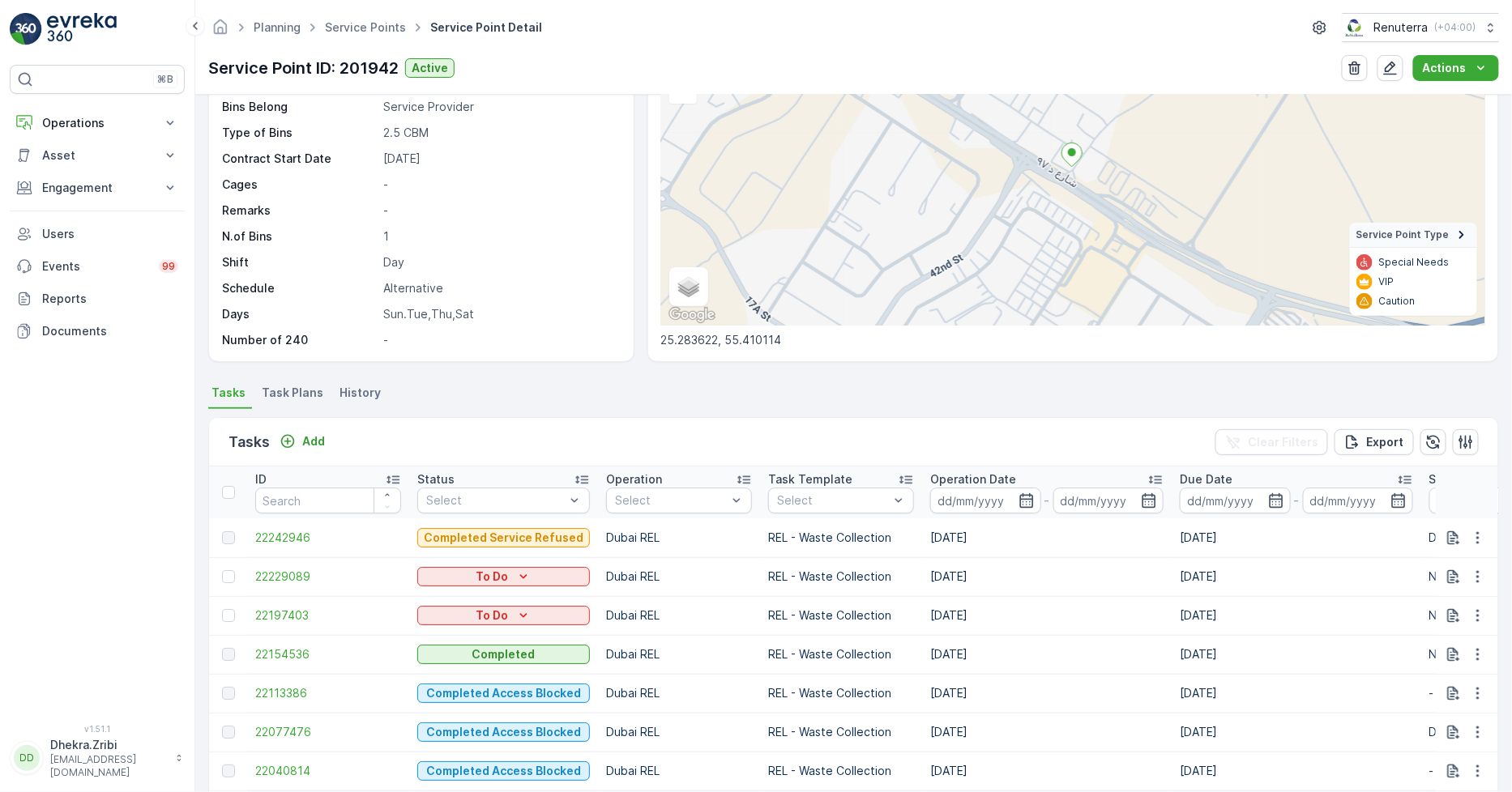
scroll to position [180, 0]
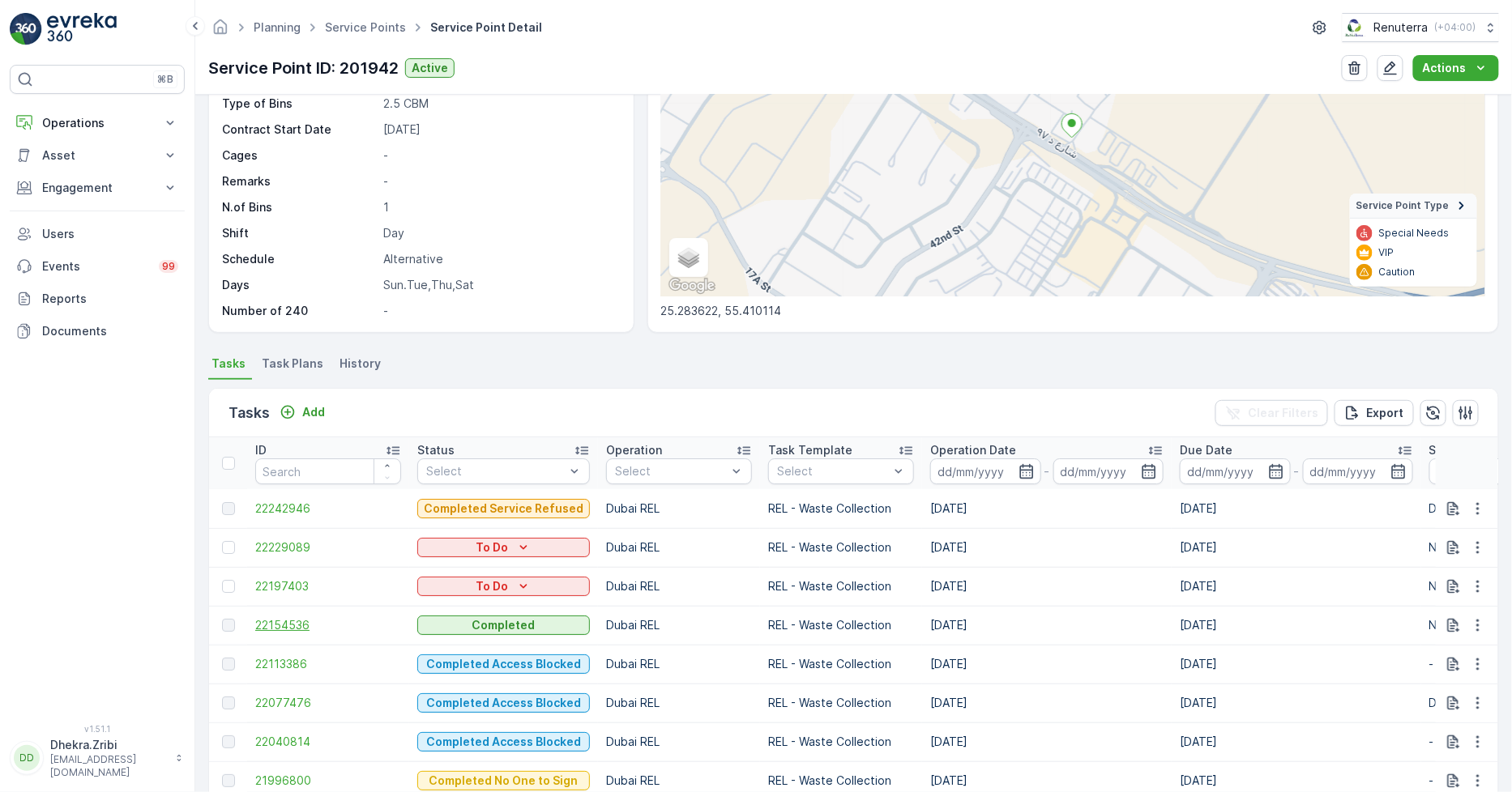
click at [287, 622] on span "22154536" at bounding box center [327, 625] width 146 height 17
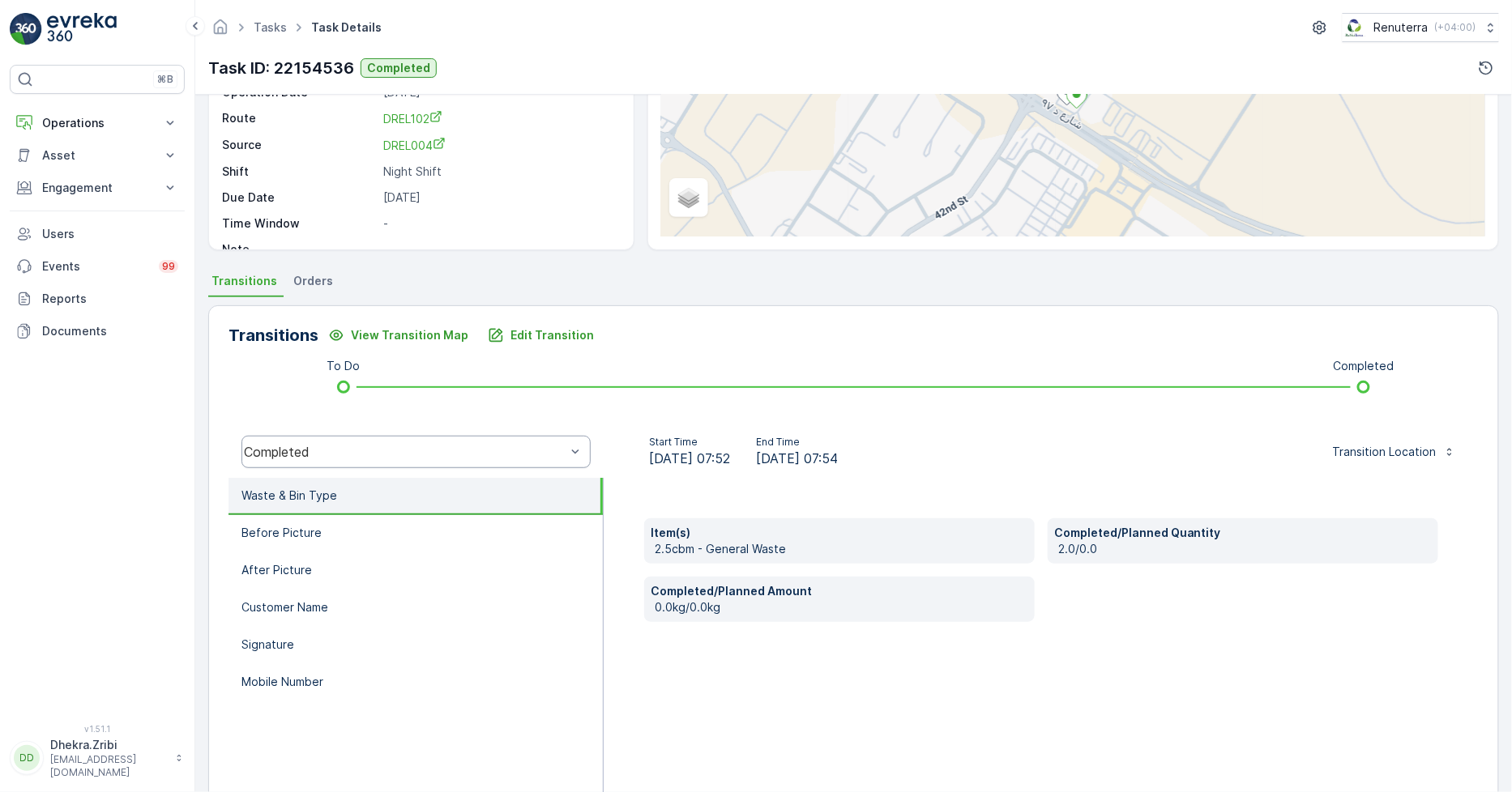
scroll to position [227, 0]
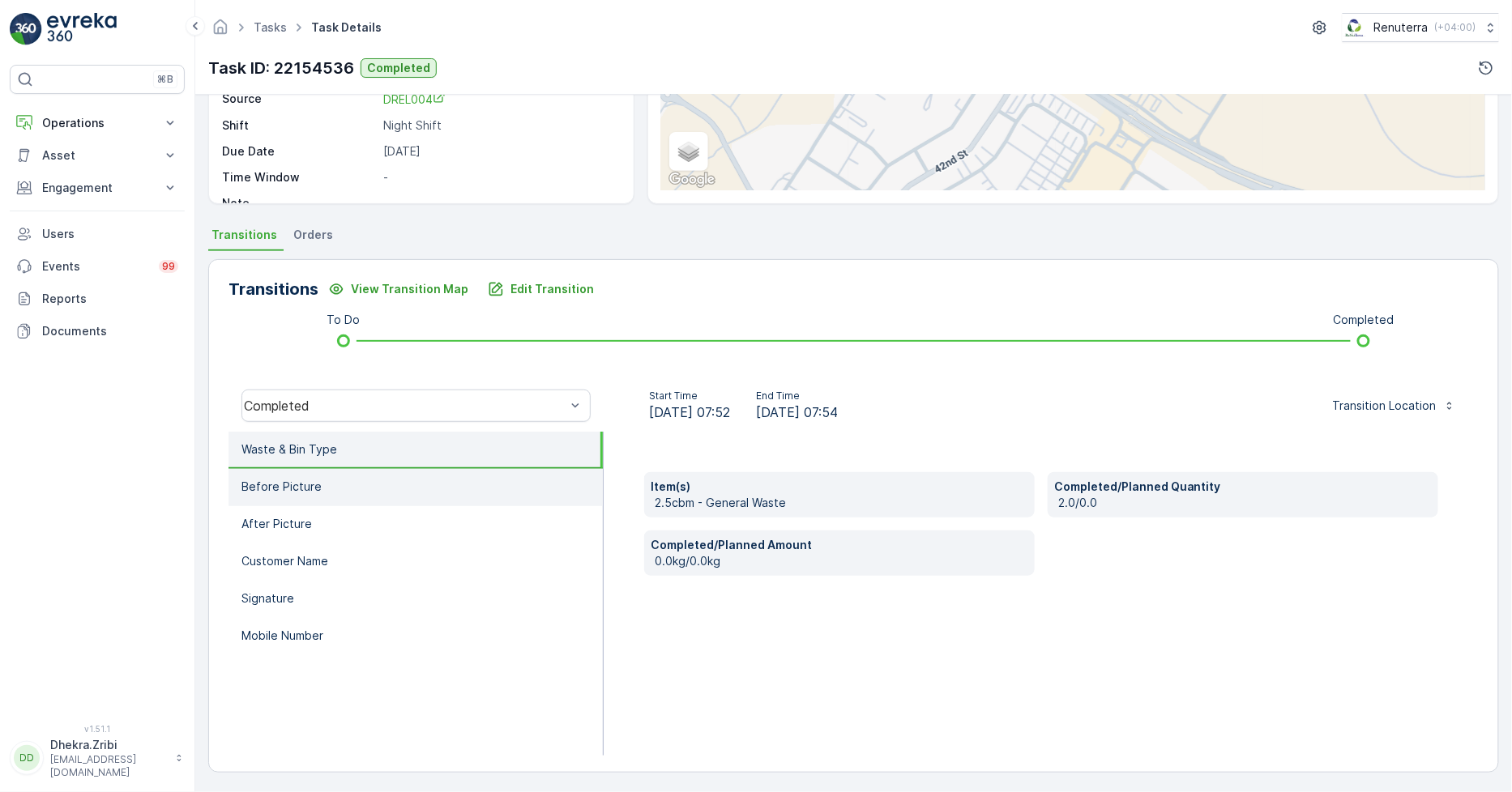
click at [317, 487] on li "Before Picture" at bounding box center [415, 488] width 374 height 37
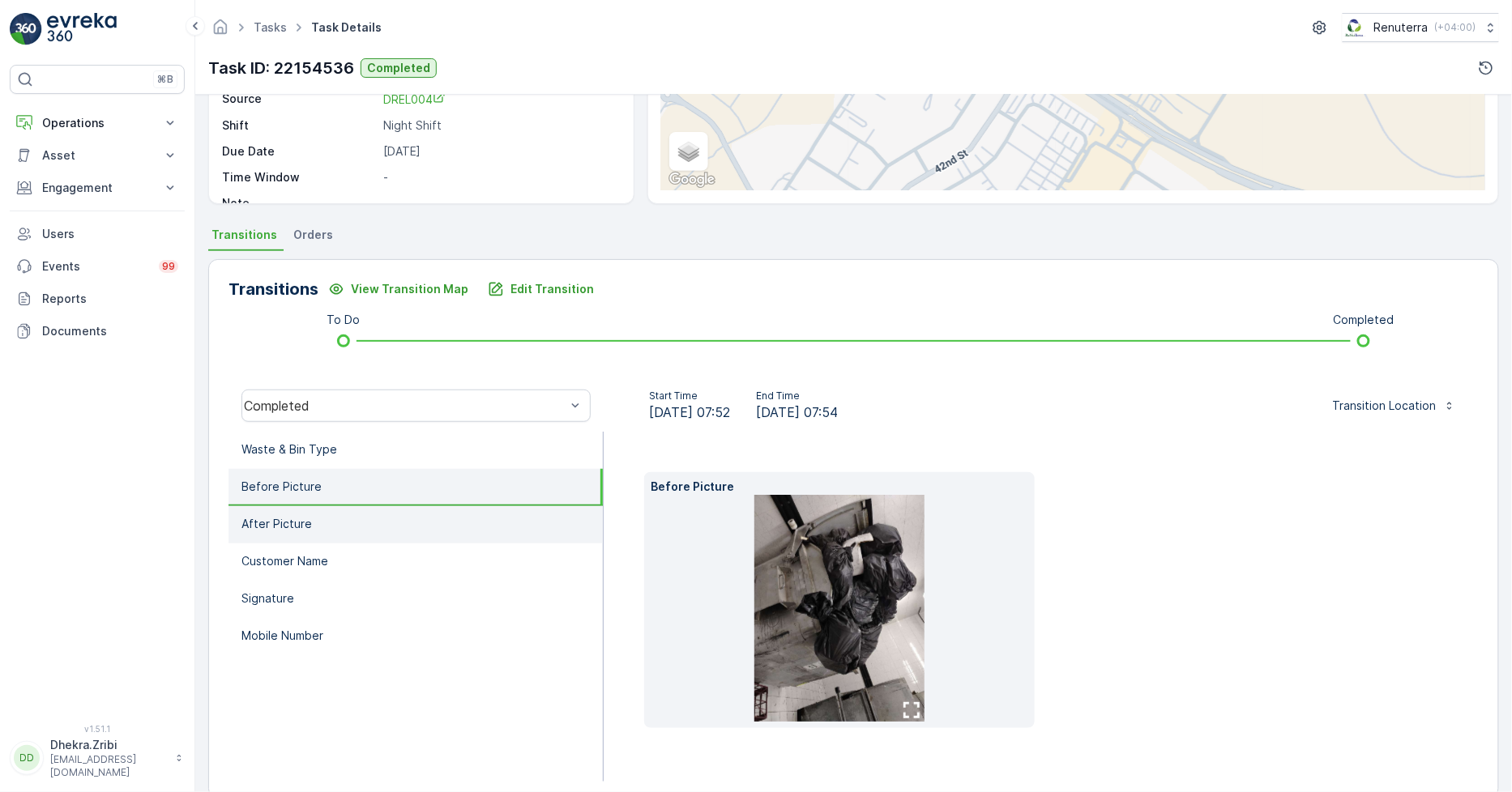
click at [329, 521] on li "After Picture" at bounding box center [415, 525] width 374 height 37
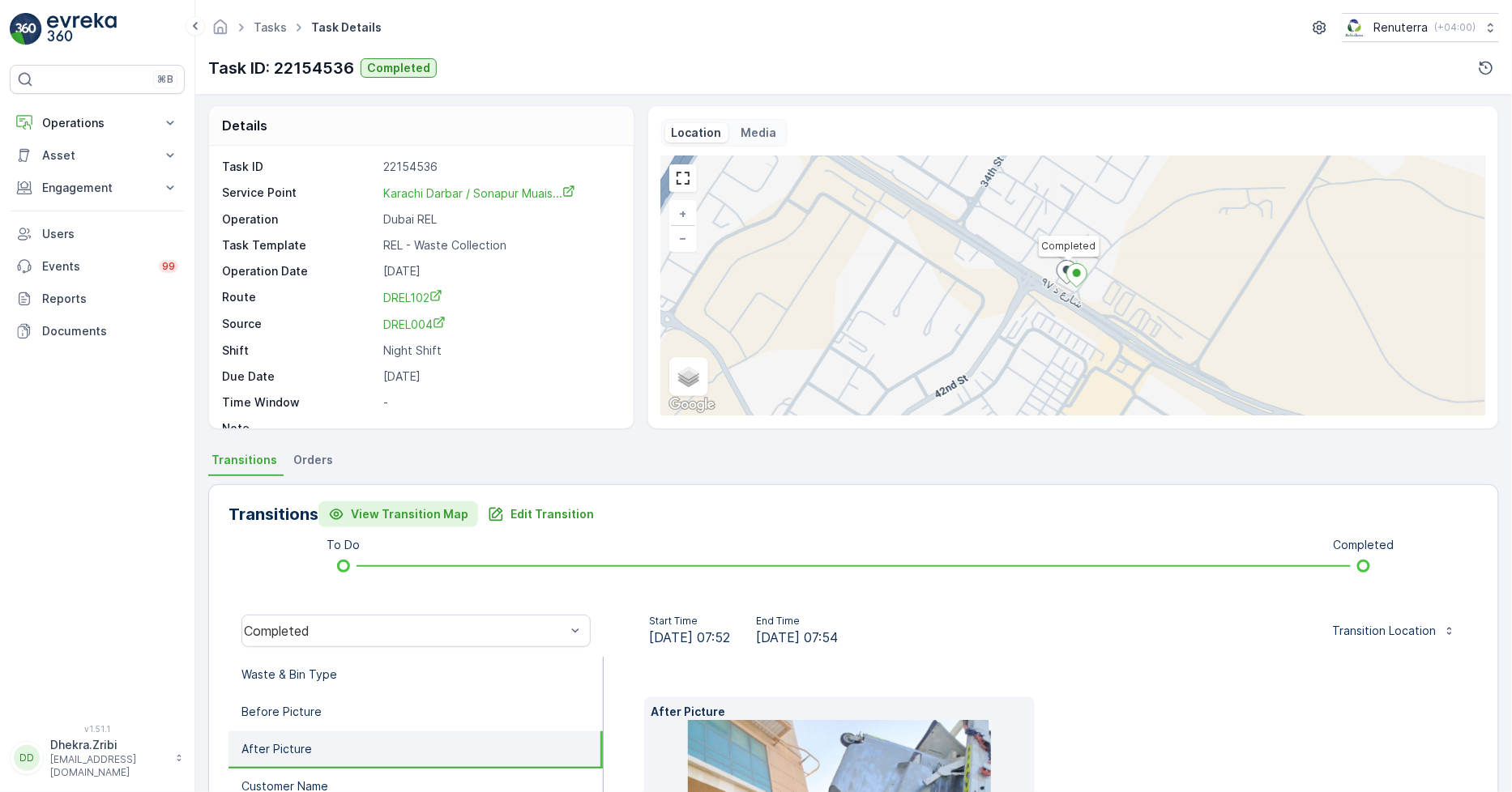
scroll to position [0, 0]
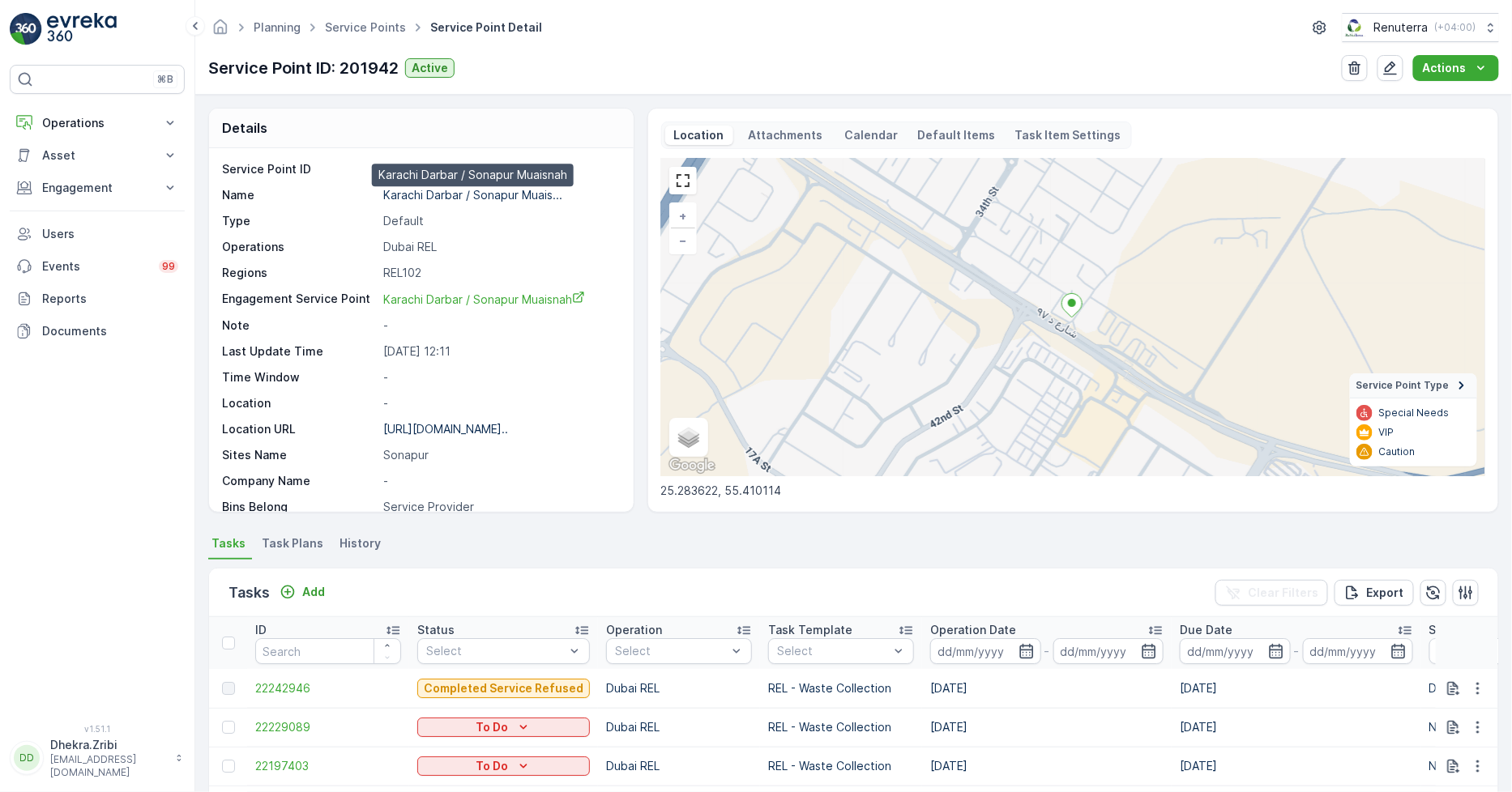
click at [463, 191] on p "Karachi Darbar / Sonapur Muais..." at bounding box center [472, 195] width 179 height 14
click at [347, 28] on link "Service Points" at bounding box center [365, 27] width 81 height 14
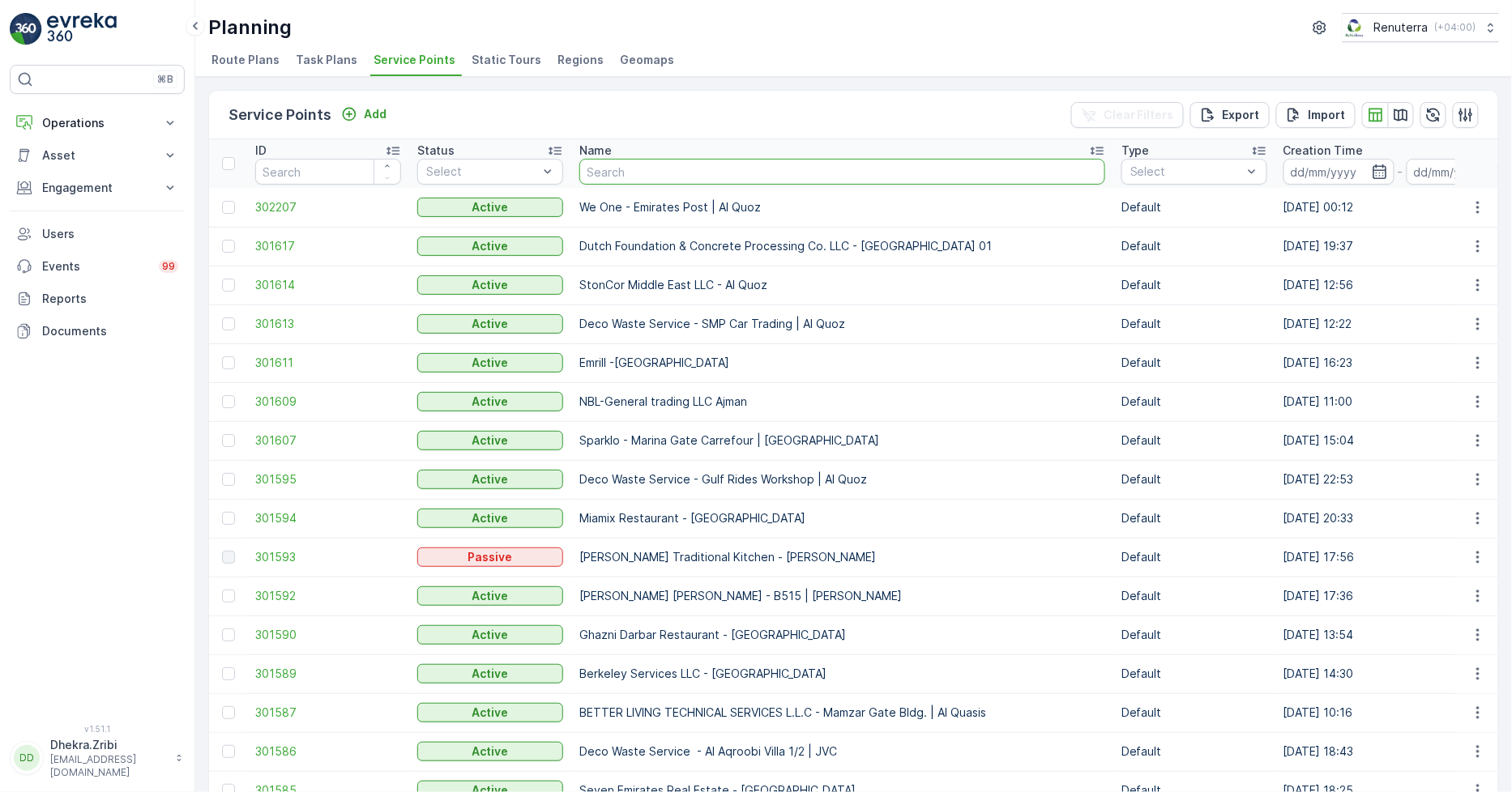
click at [628, 175] on input "text" at bounding box center [842, 172] width 526 height 25
click at [660, 164] on input "text" at bounding box center [842, 172] width 526 height 25
click at [610, 172] on input "text" at bounding box center [842, 172] width 526 height 25
click at [613, 173] on input "text" at bounding box center [842, 172] width 526 height 25
click at [643, 171] on input "text" at bounding box center [842, 172] width 526 height 25
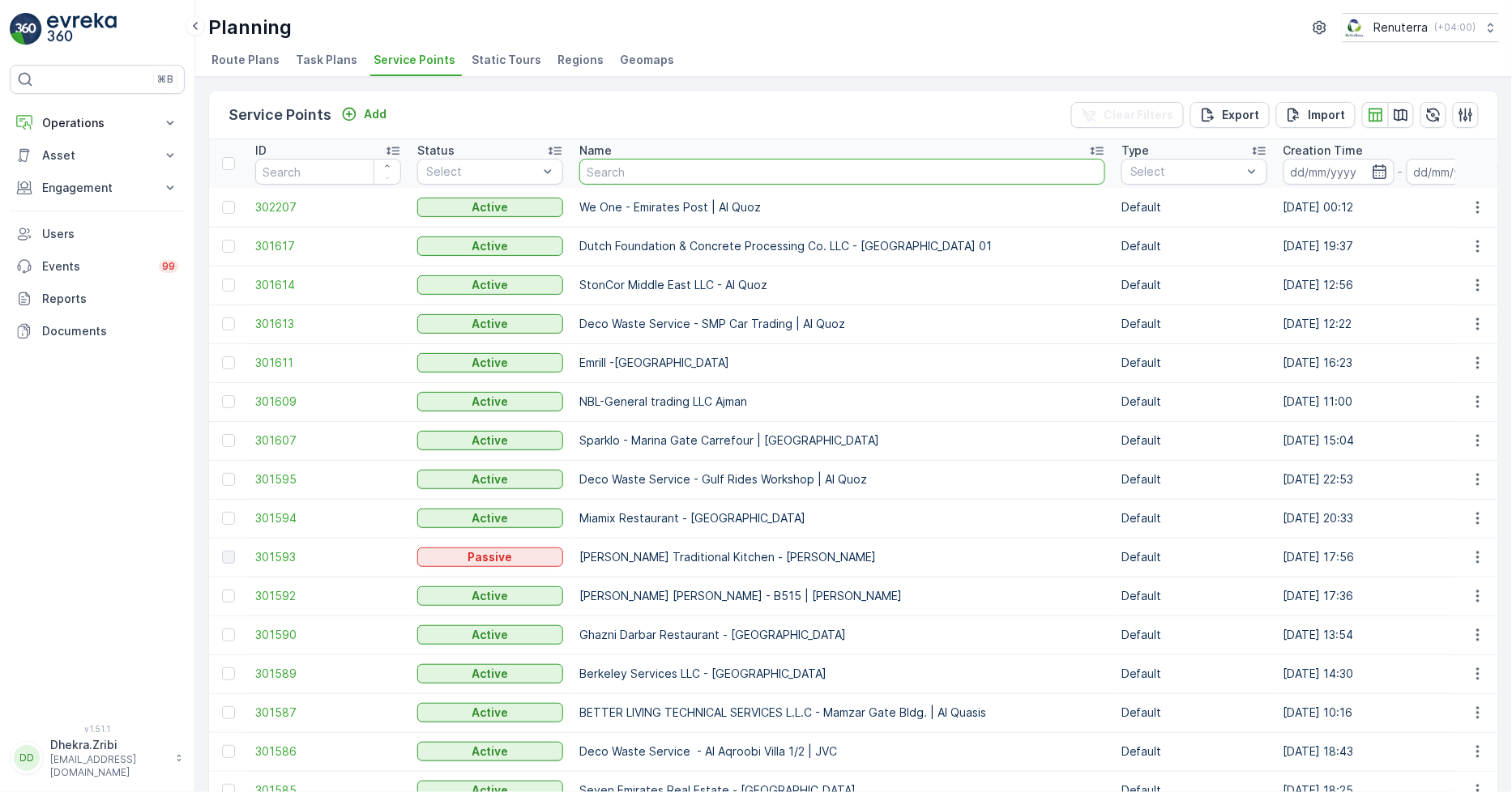
click at [633, 173] on input "text" at bounding box center [842, 172] width 526 height 25
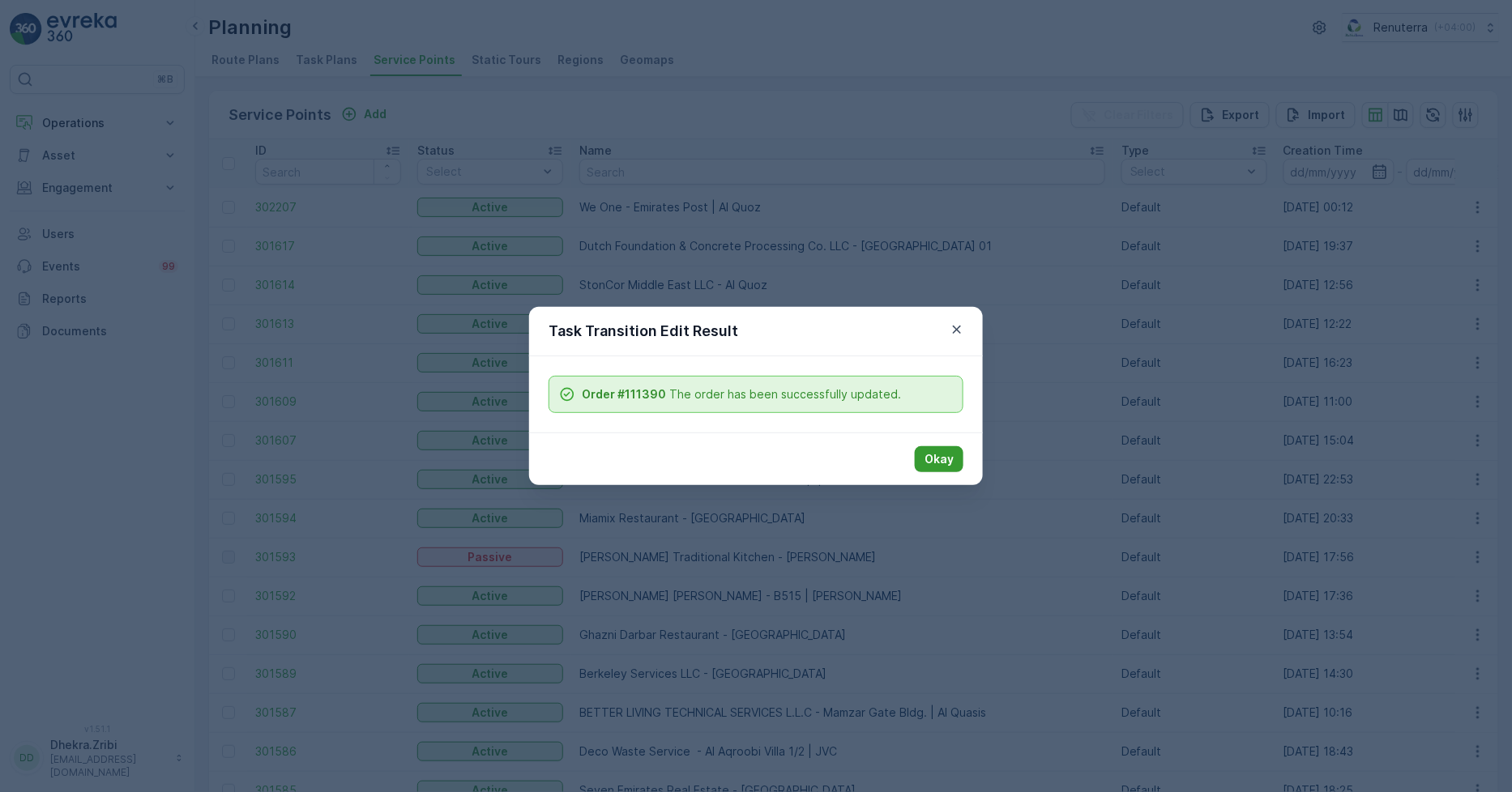
click at [944, 456] on p "Okay" at bounding box center [939, 459] width 29 height 17
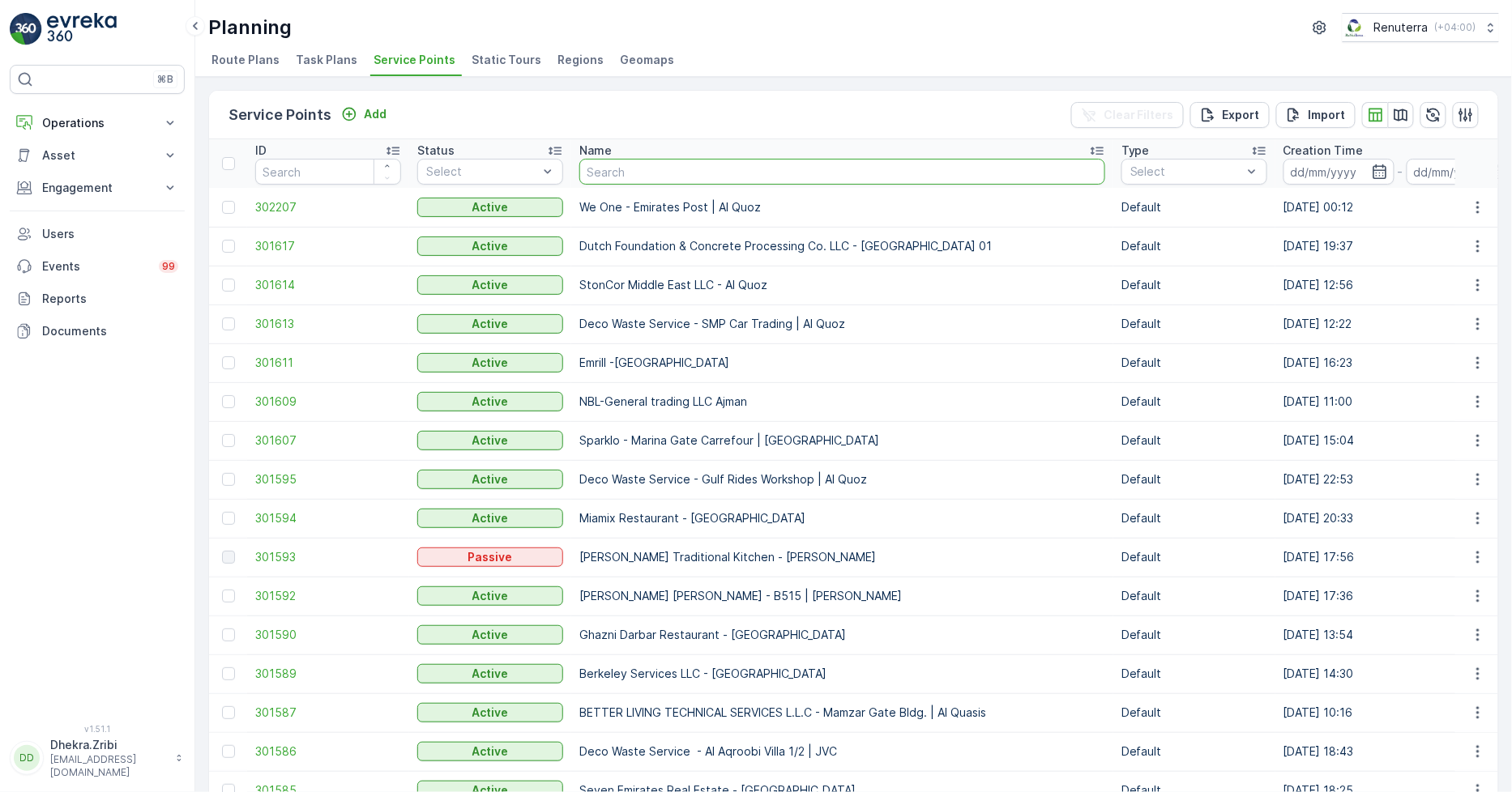
click at [633, 165] on input "text" at bounding box center [842, 172] width 526 height 25
type input "qu"
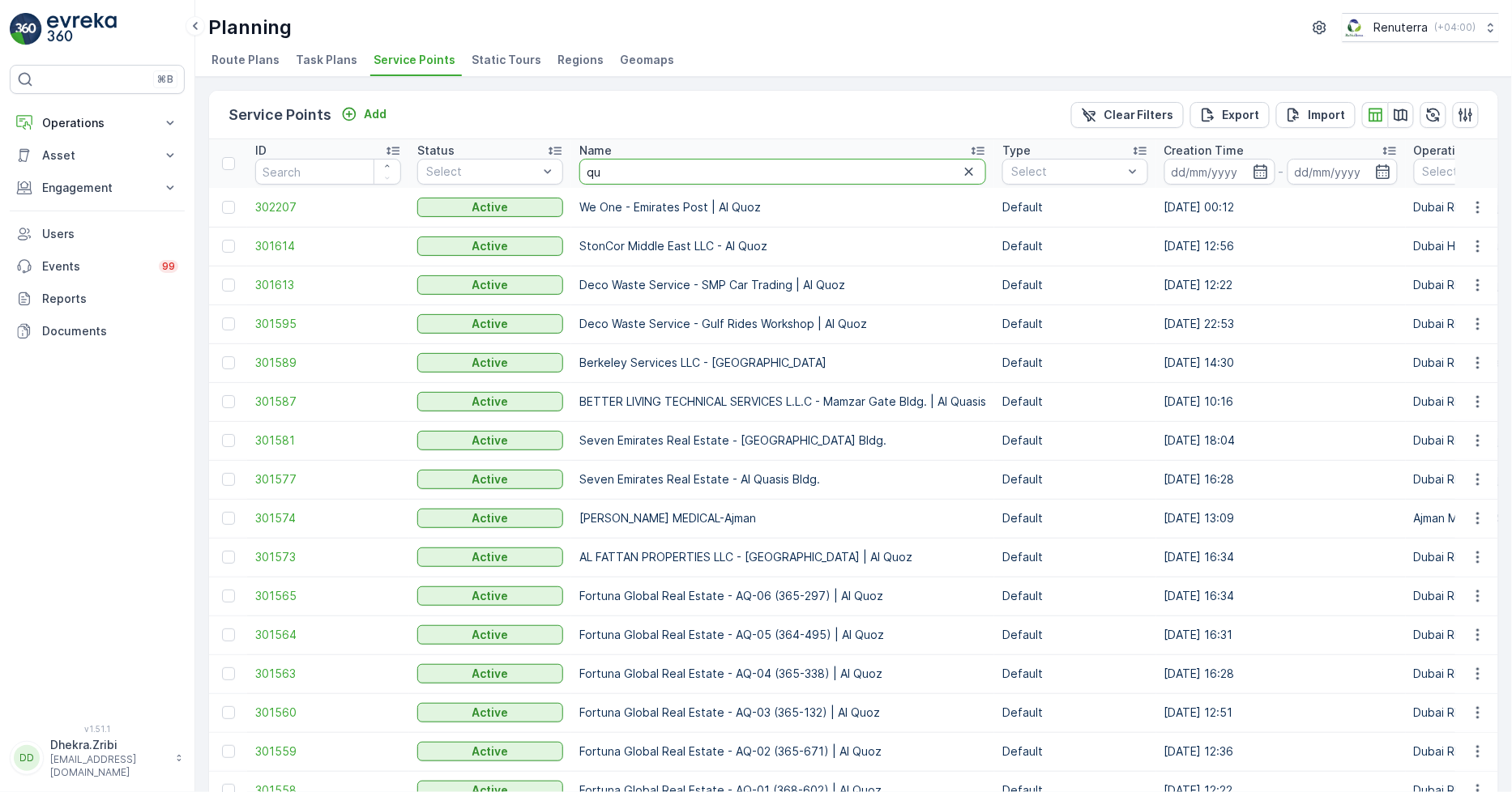
click at [634, 171] on input "qu" at bounding box center [782, 172] width 407 height 25
type input "qube"
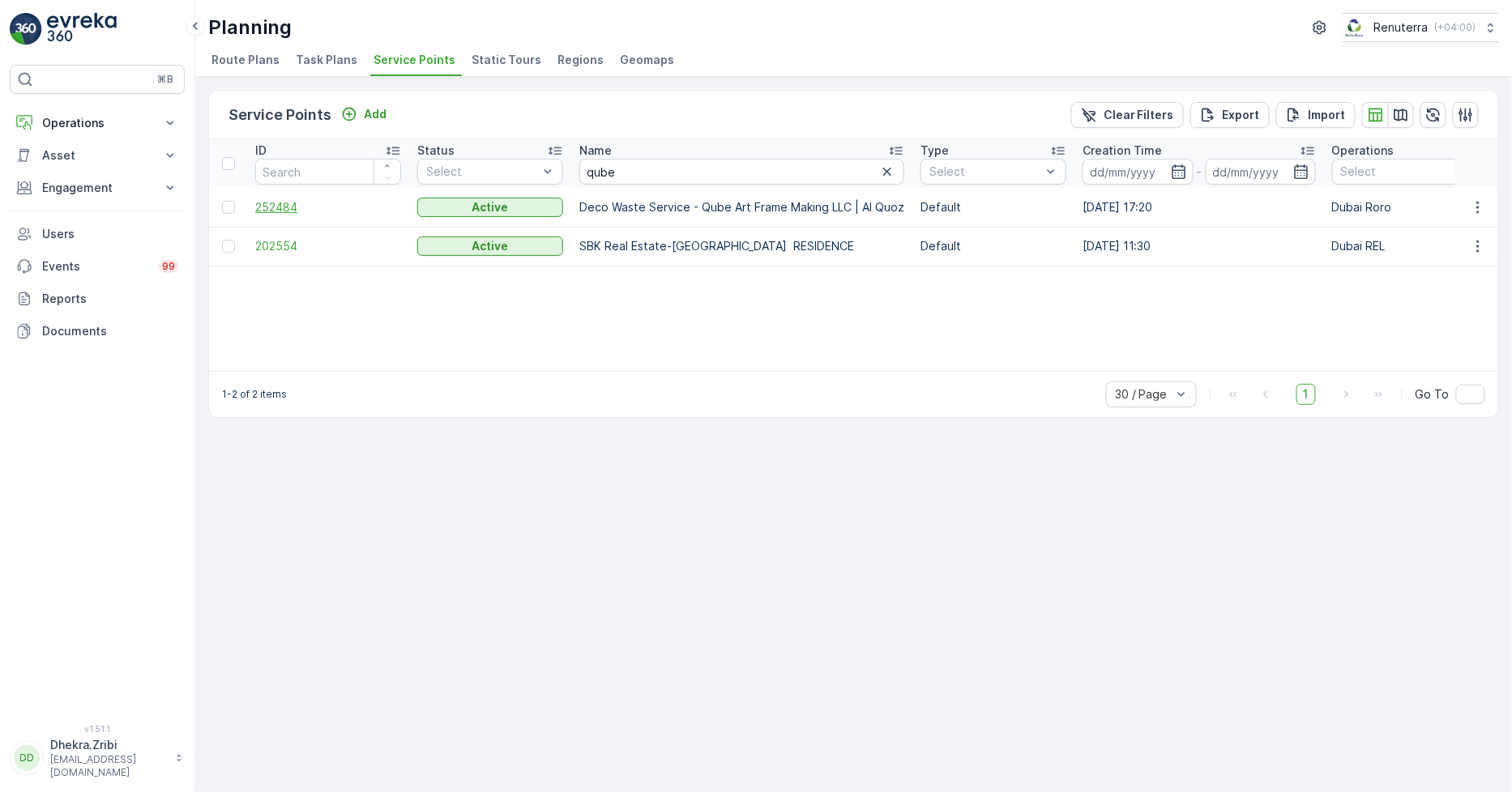
click at [278, 203] on span "252484" at bounding box center [327, 207] width 146 height 17
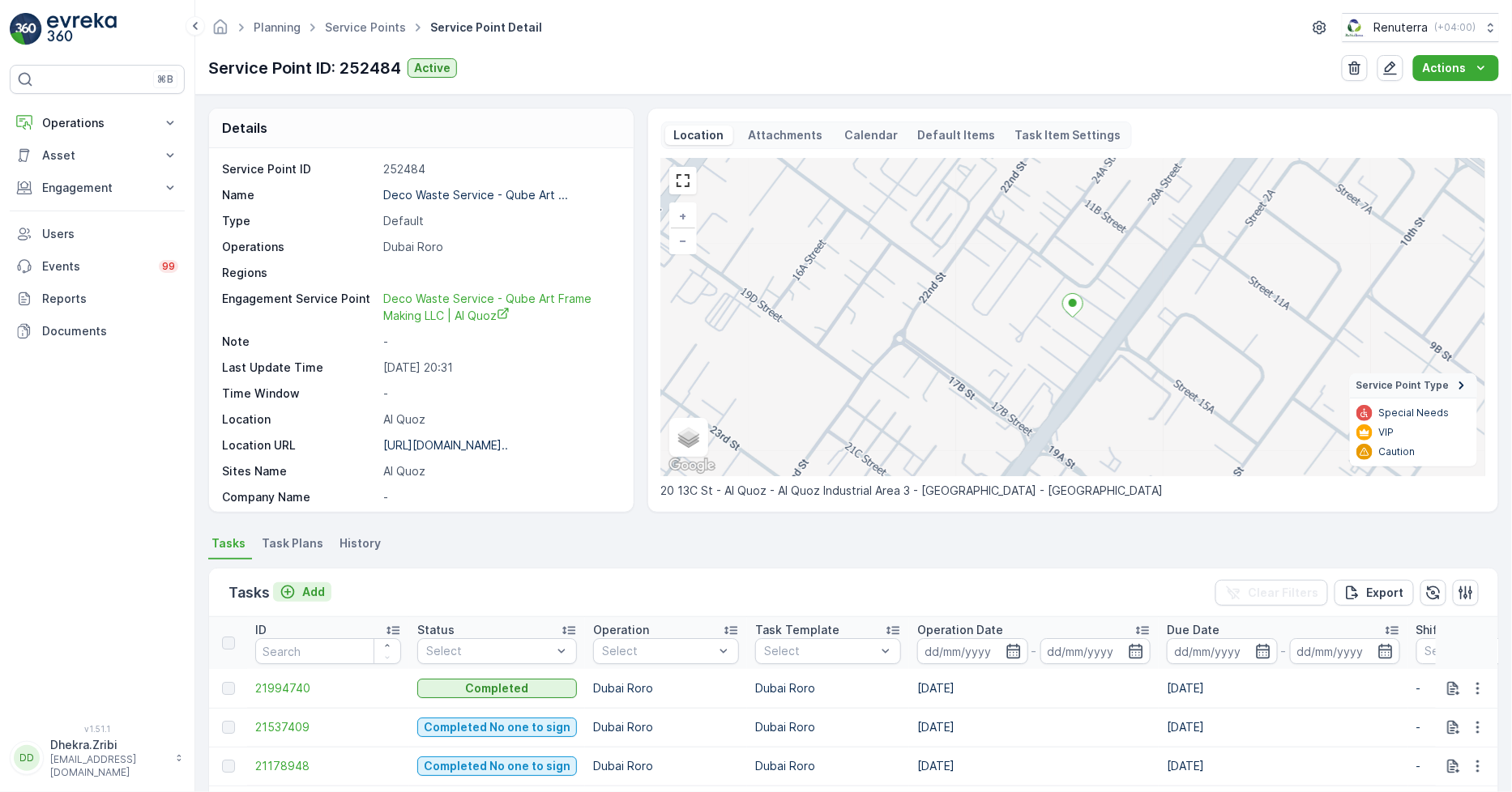
click at [317, 585] on p "Add" at bounding box center [313, 592] width 23 height 17
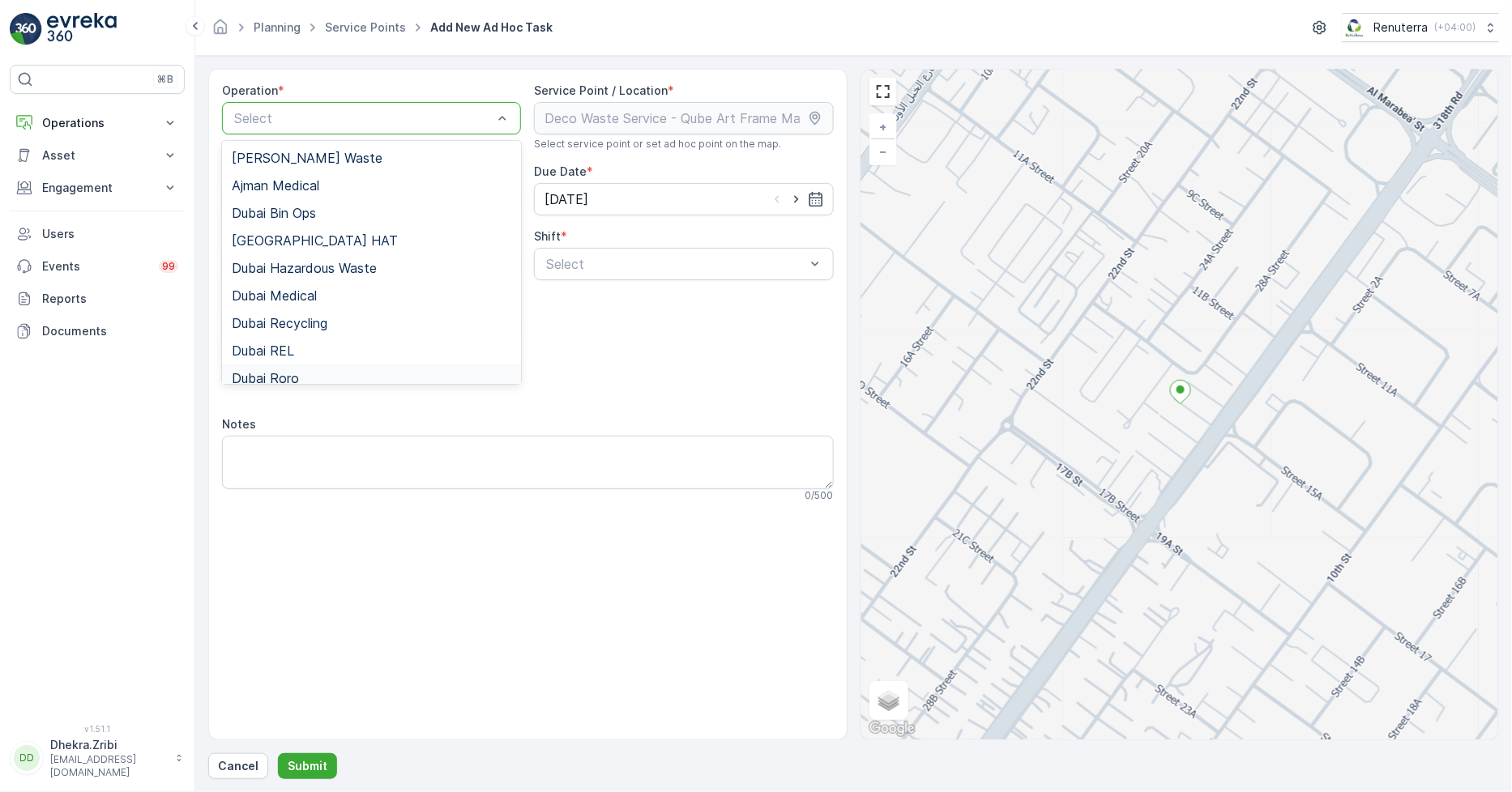
click at [294, 367] on div "Dubai Roro" at bounding box center [371, 378] width 299 height 27
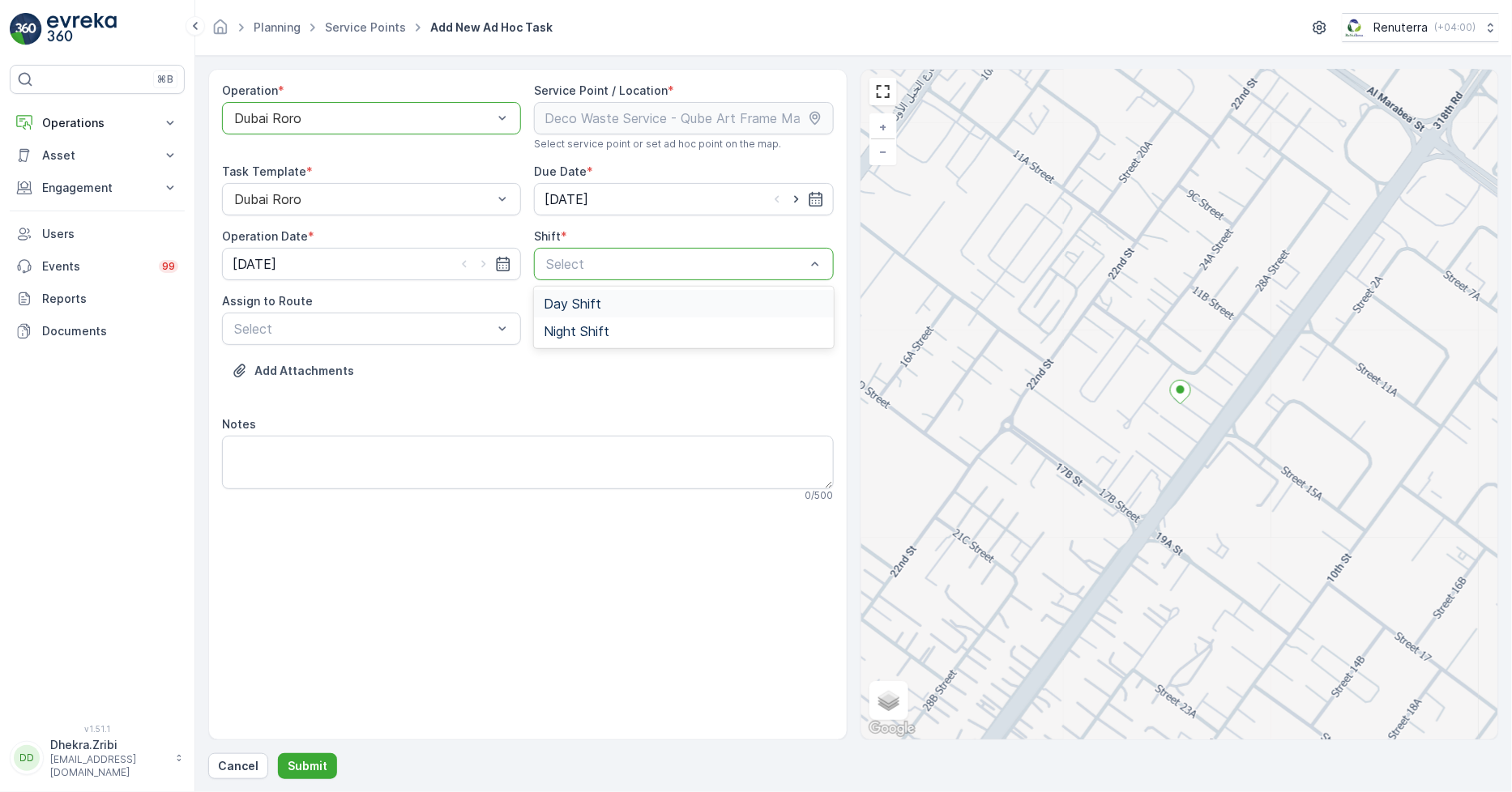
click at [573, 302] on span "Day Shift" at bounding box center [572, 304] width 58 height 15
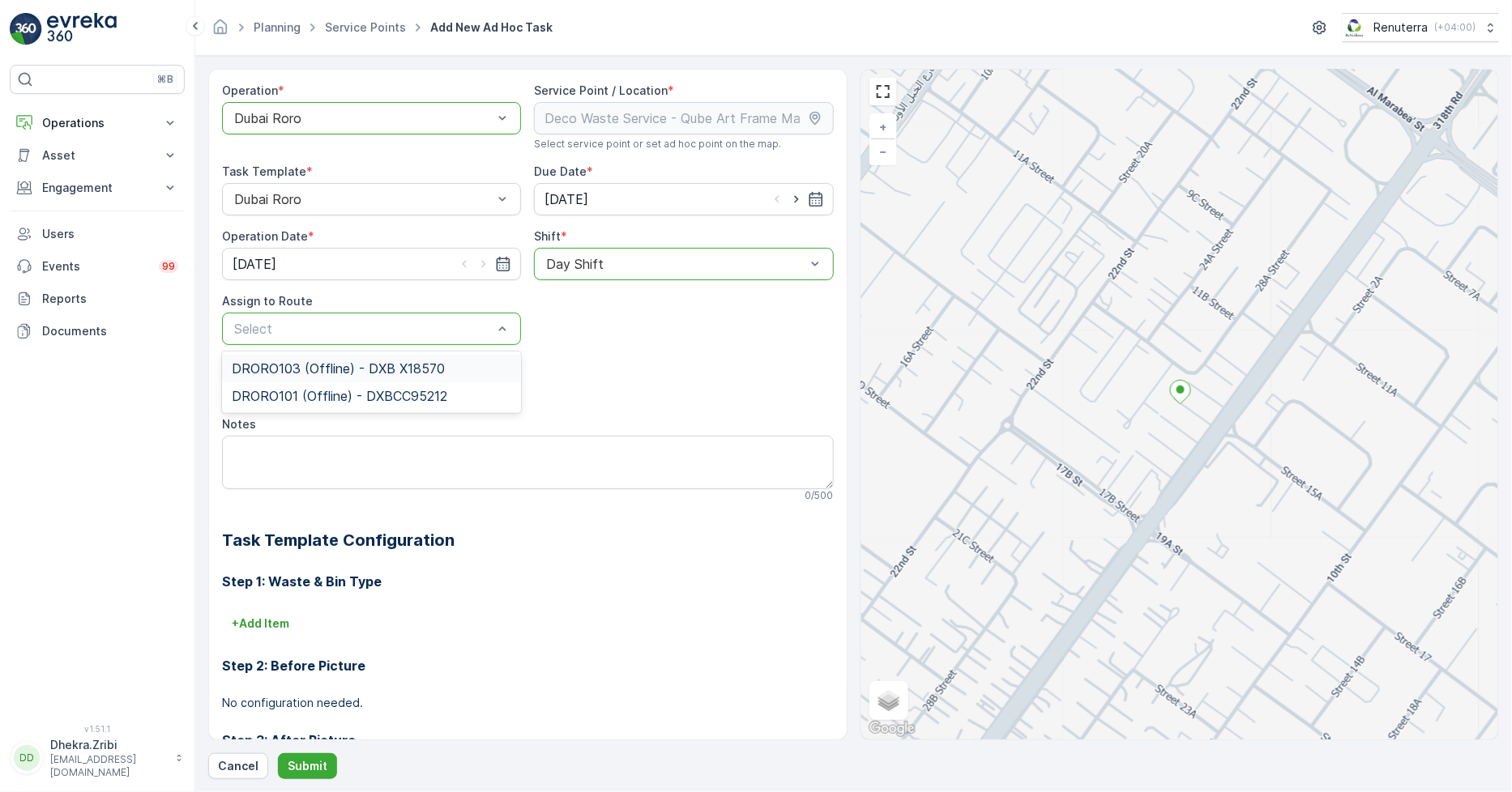
click at [278, 365] on span "DRORO103 (Offline) - DXB X18570" at bounding box center [337, 369] width 213 height 15
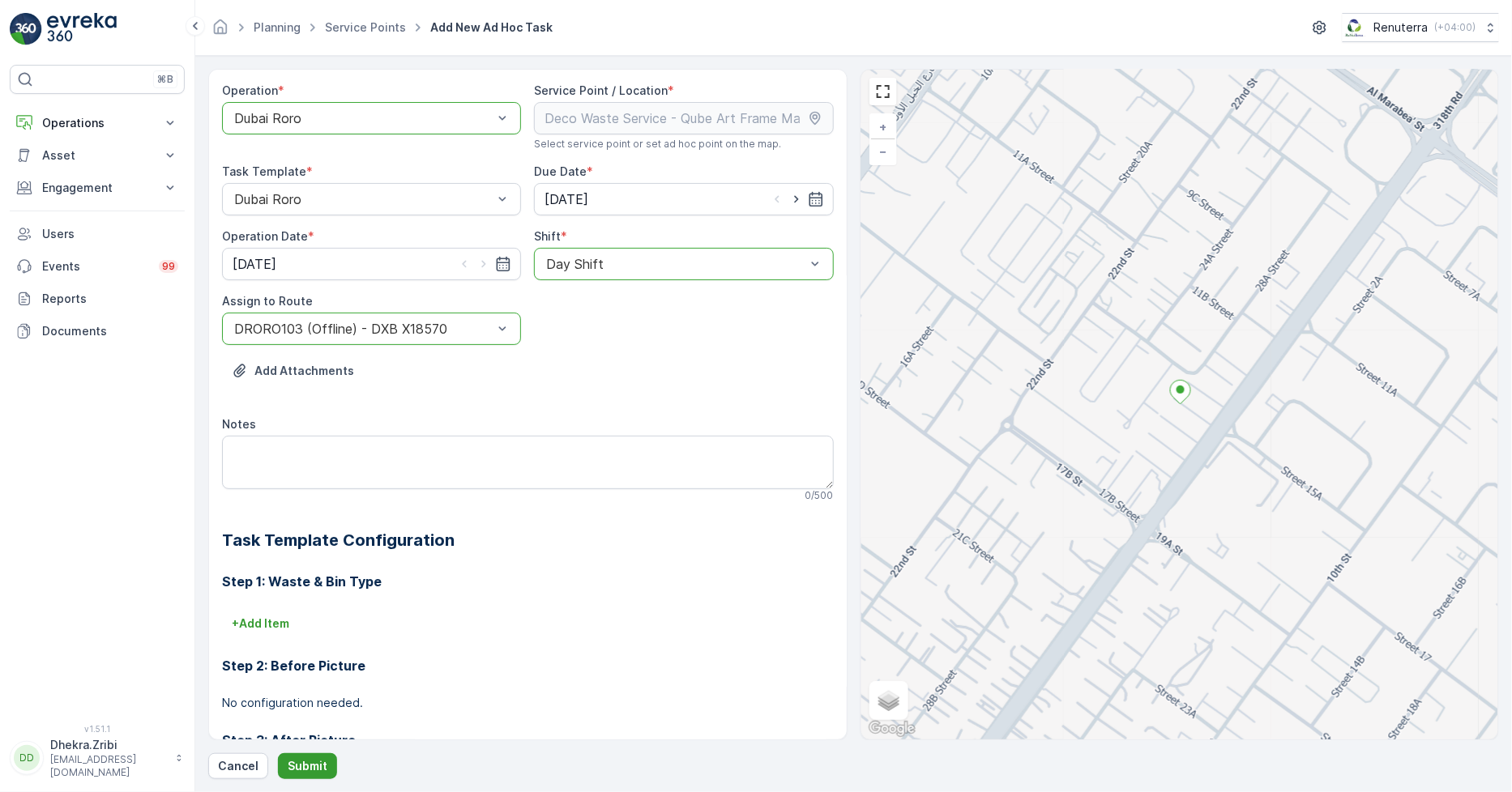
click at [303, 767] on p "Submit" at bounding box center [307, 767] width 40 height 17
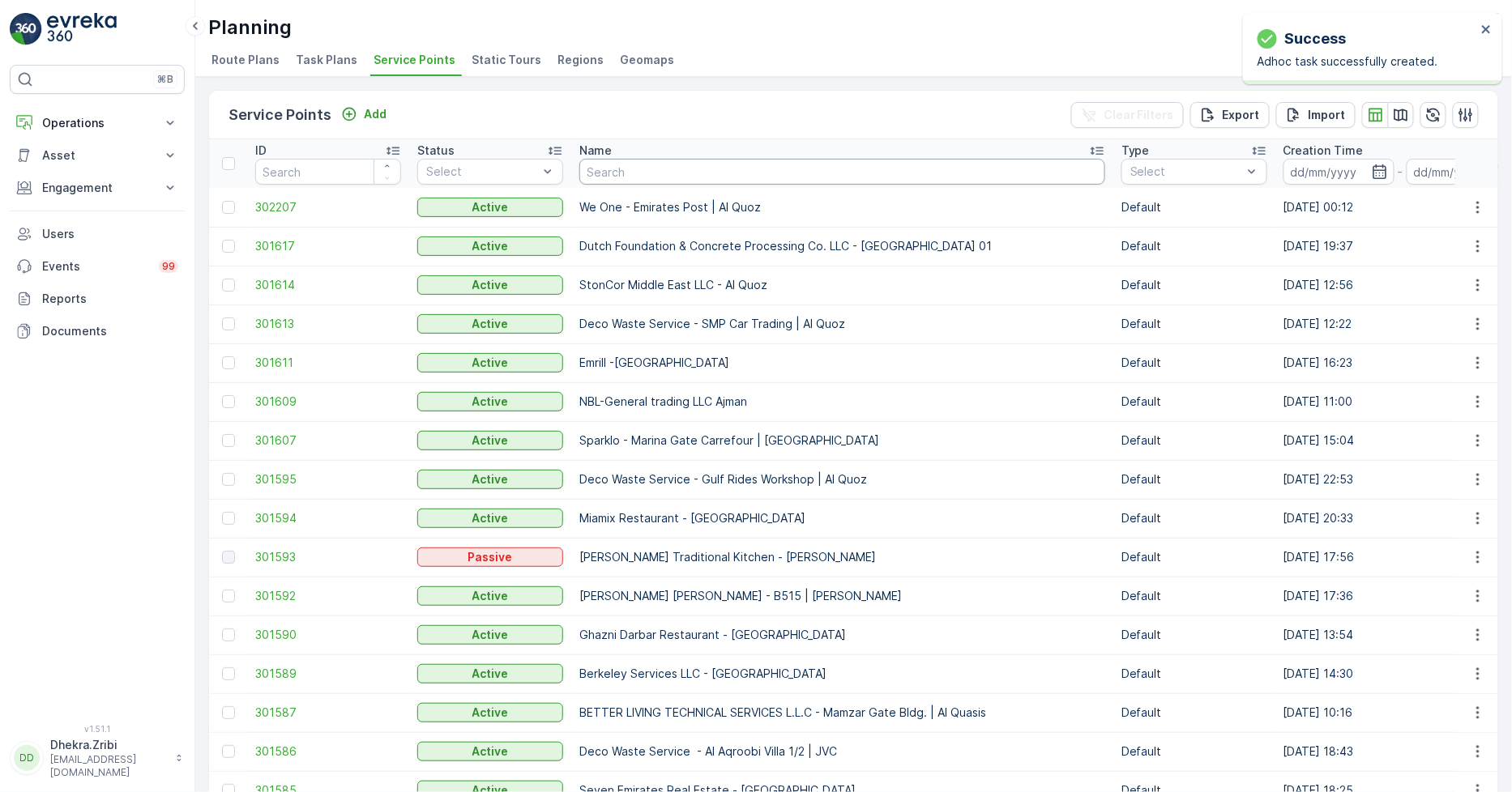
click at [647, 171] on input "text" at bounding box center [842, 172] width 526 height 25
type input "al fattab"
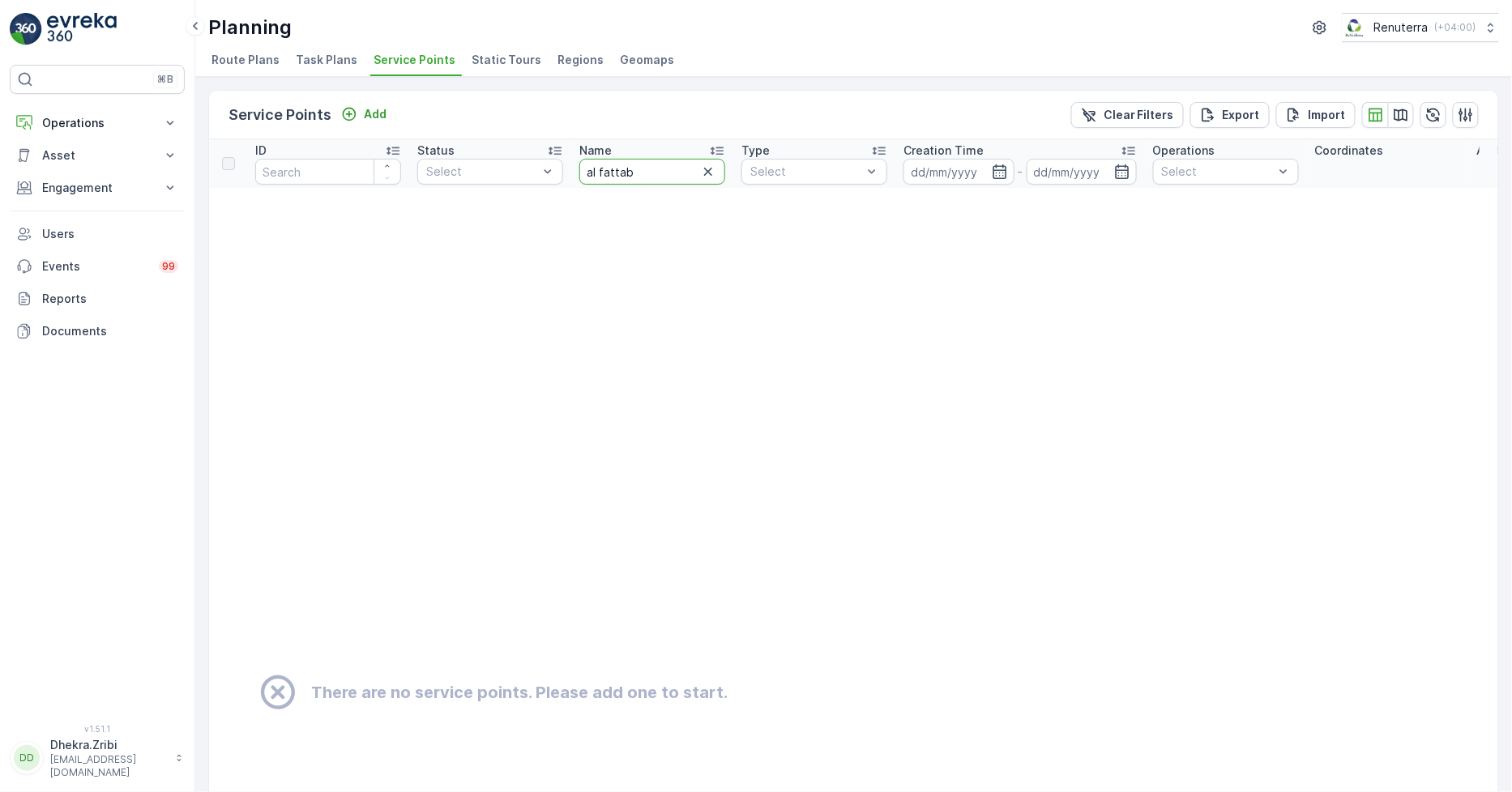
click at [647, 171] on input "al fattab" at bounding box center [652, 172] width 146 height 25
type input "al fattan"
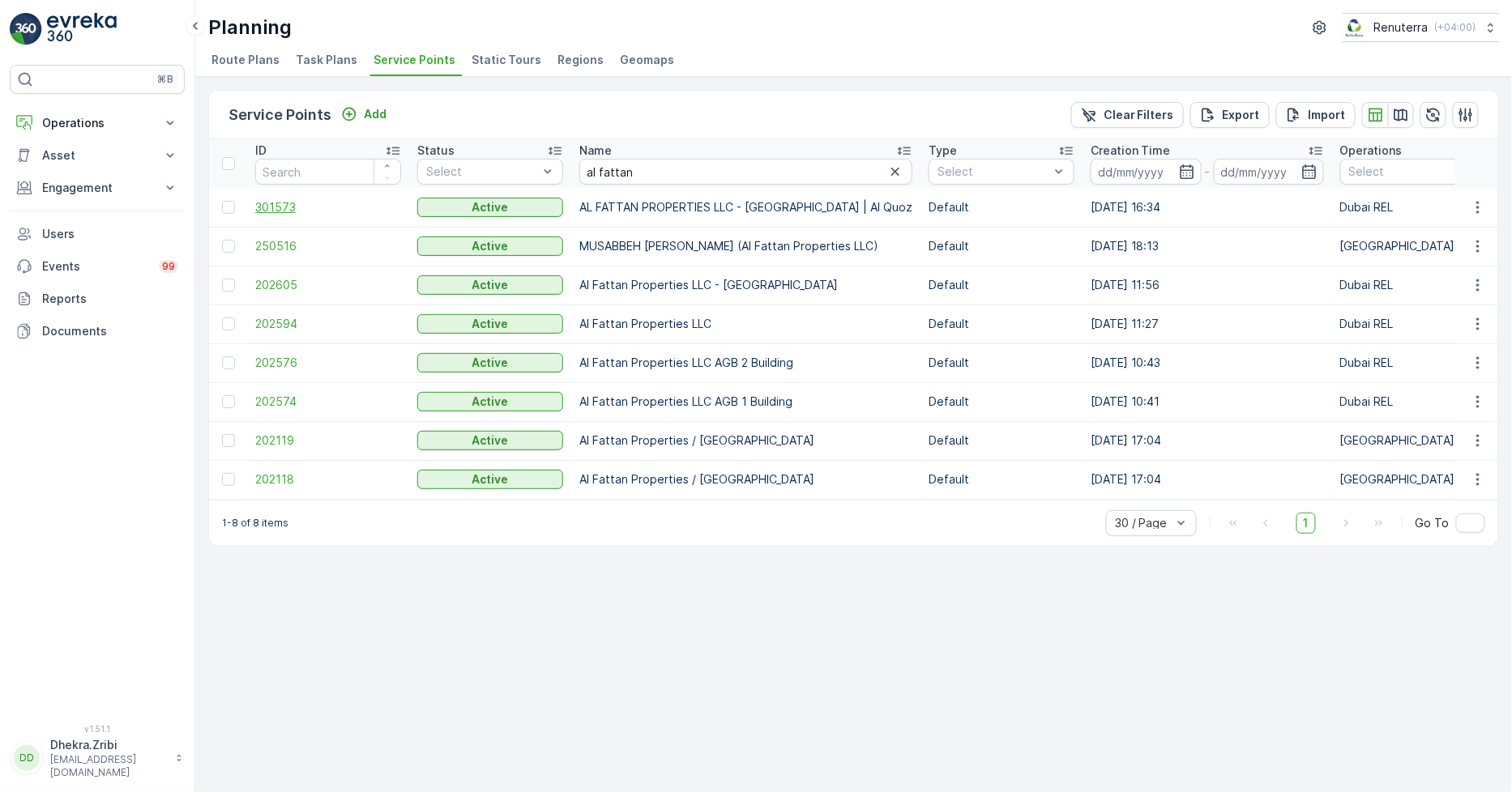
drag, startPoint x: 280, startPoint y: 194, endPoint x: 278, endPoint y: 203, distance: 9.2
click at [278, 203] on td "301573" at bounding box center [327, 208] width 162 height 39
click at [278, 204] on span "301573" at bounding box center [327, 207] width 146 height 17
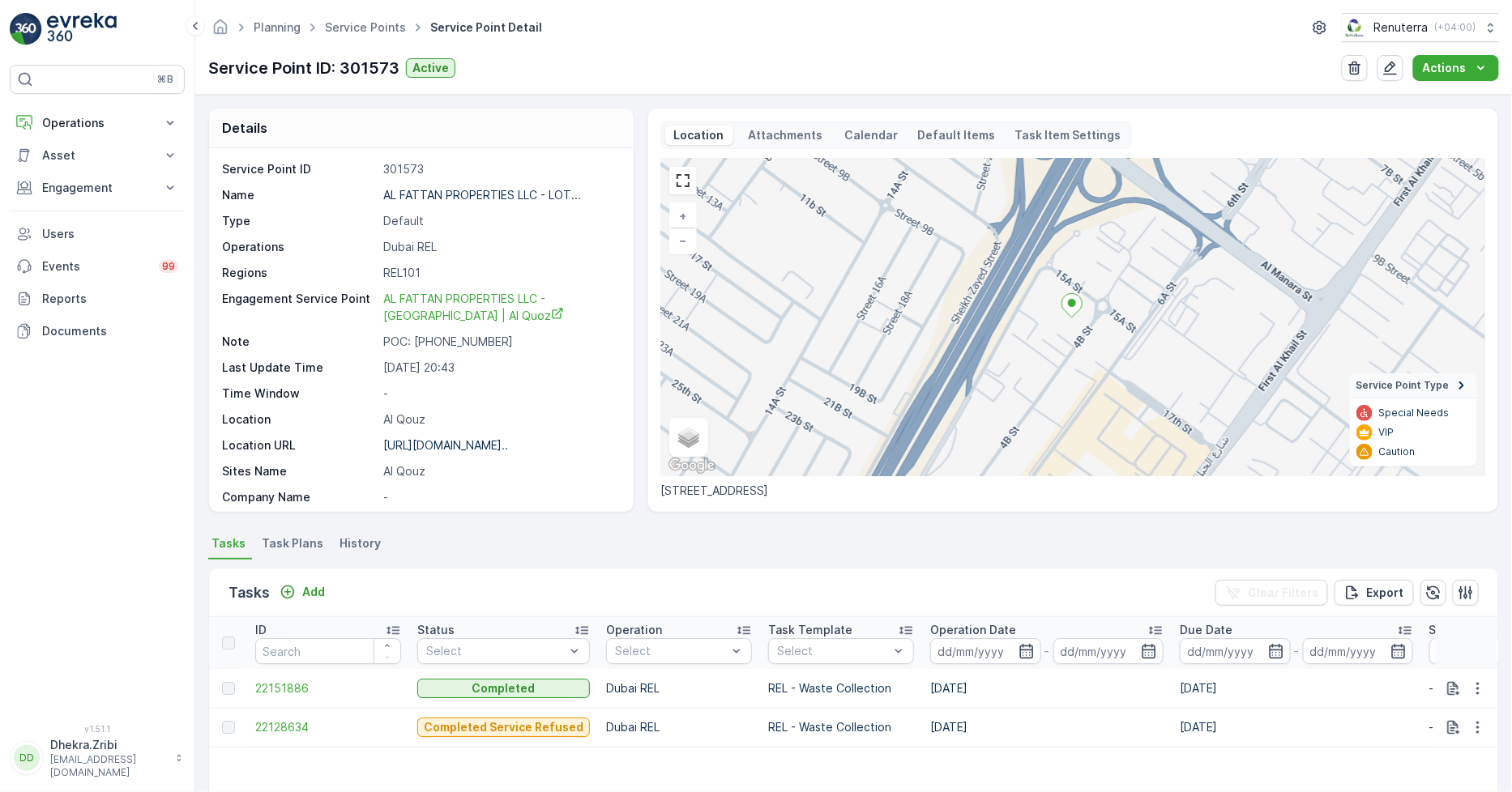
click at [283, 535] on li "Task Plans" at bounding box center [294, 546] width 72 height 27
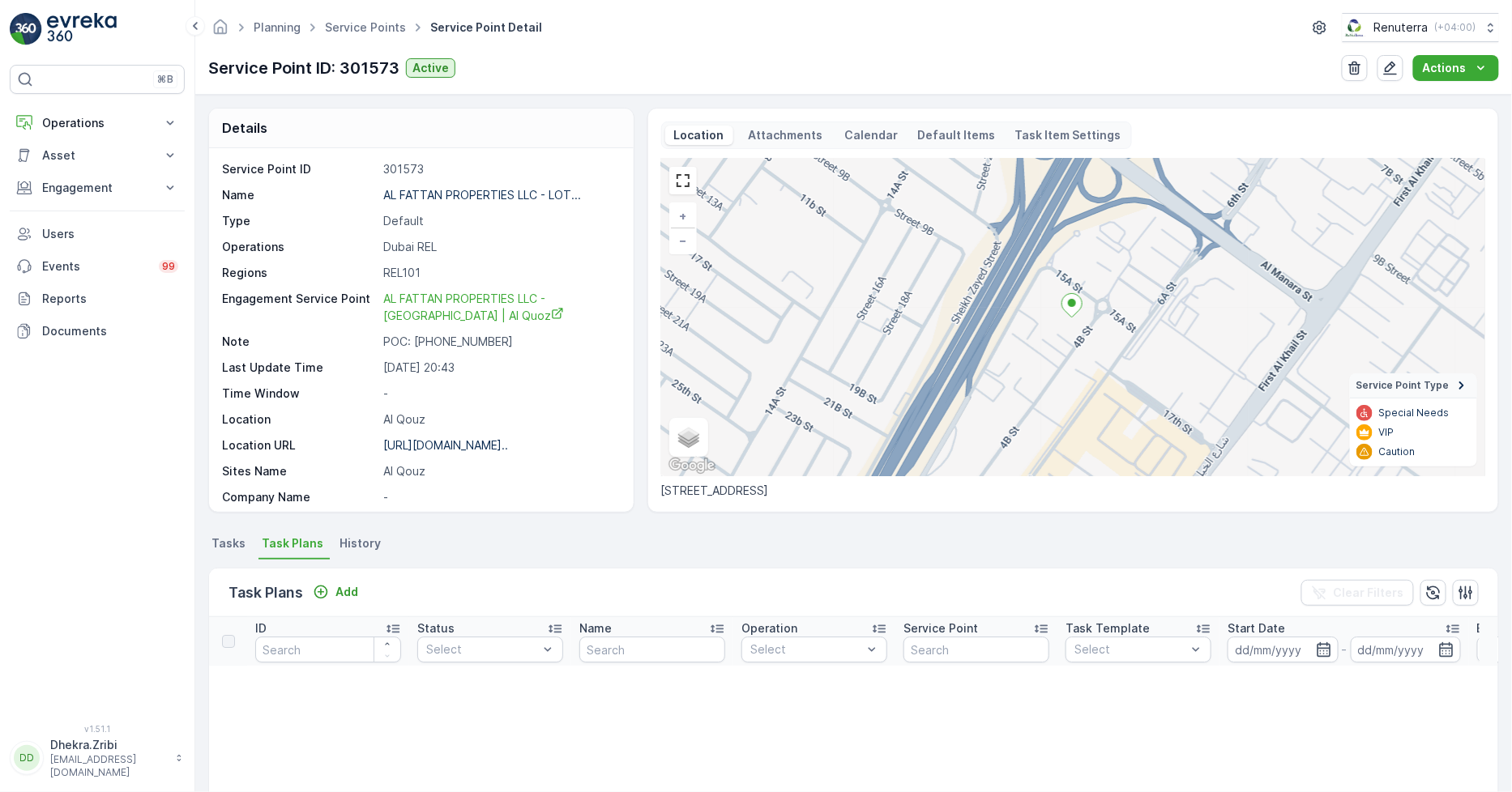
click at [220, 545] on span "Tasks" at bounding box center [228, 543] width 34 height 17
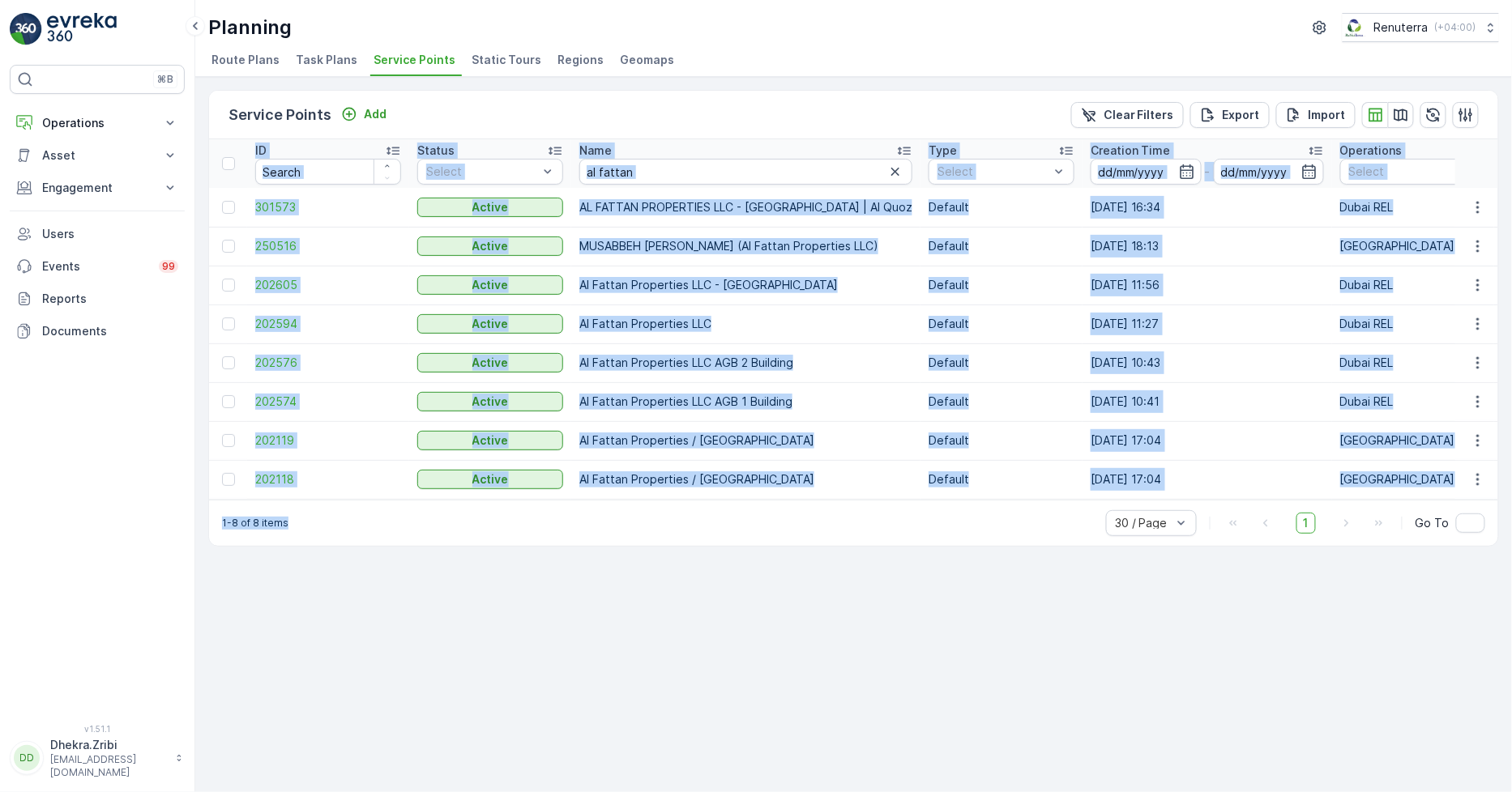
drag, startPoint x: 496, startPoint y: 507, endPoint x: 626, endPoint y: 547, distance: 136.0
click at [601, 500] on div "Service Points Add Clear Filters Export Import ID Status Select Name al fattan …" at bounding box center [853, 319] width 1291 height 457
click at [626, 568] on div "Service Points Add Clear Filters Export Import ID Status Select Name al fattan …" at bounding box center [853, 435] width 1316 height 716
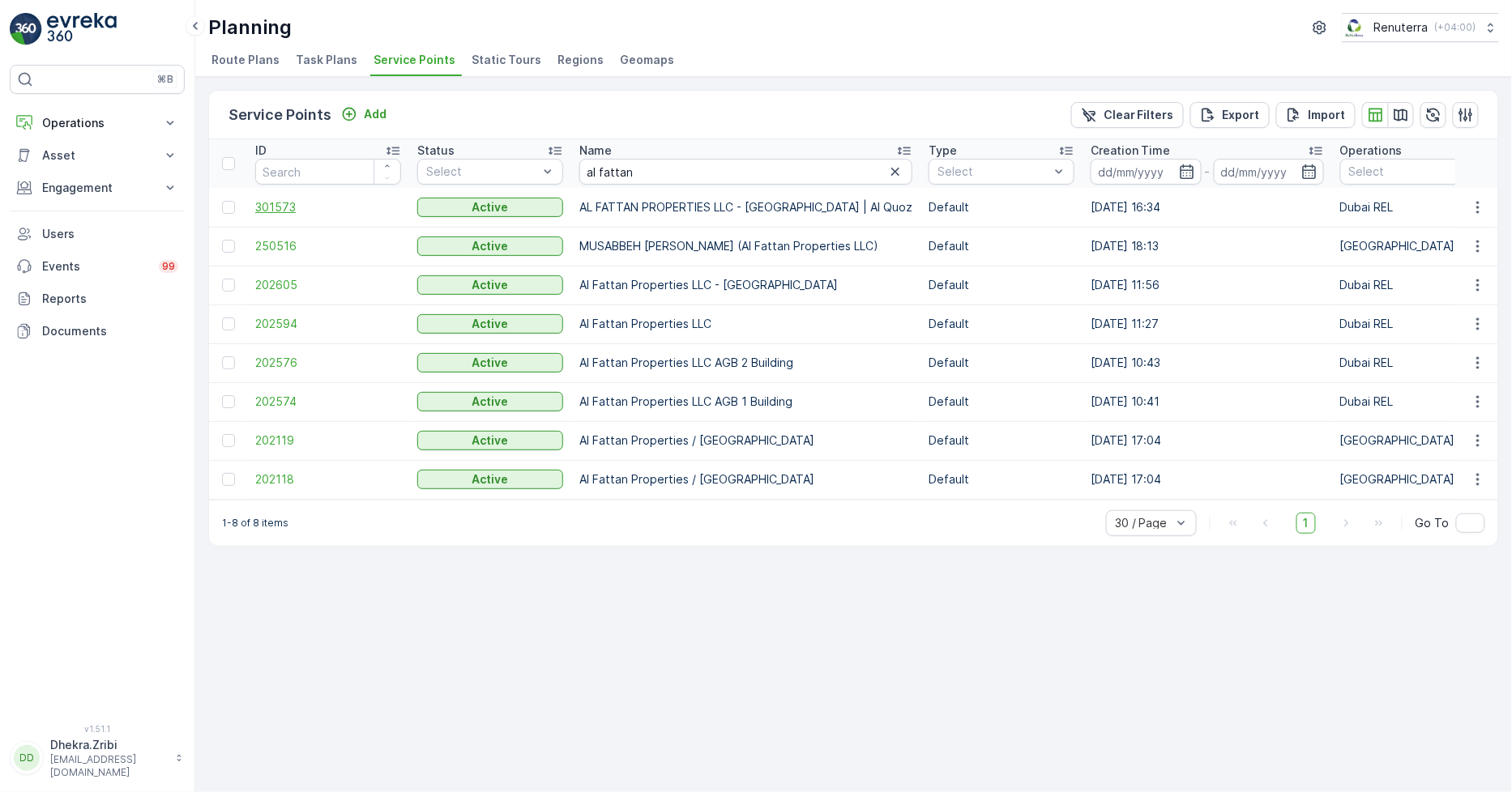
click at [265, 204] on span "301573" at bounding box center [327, 207] width 146 height 17
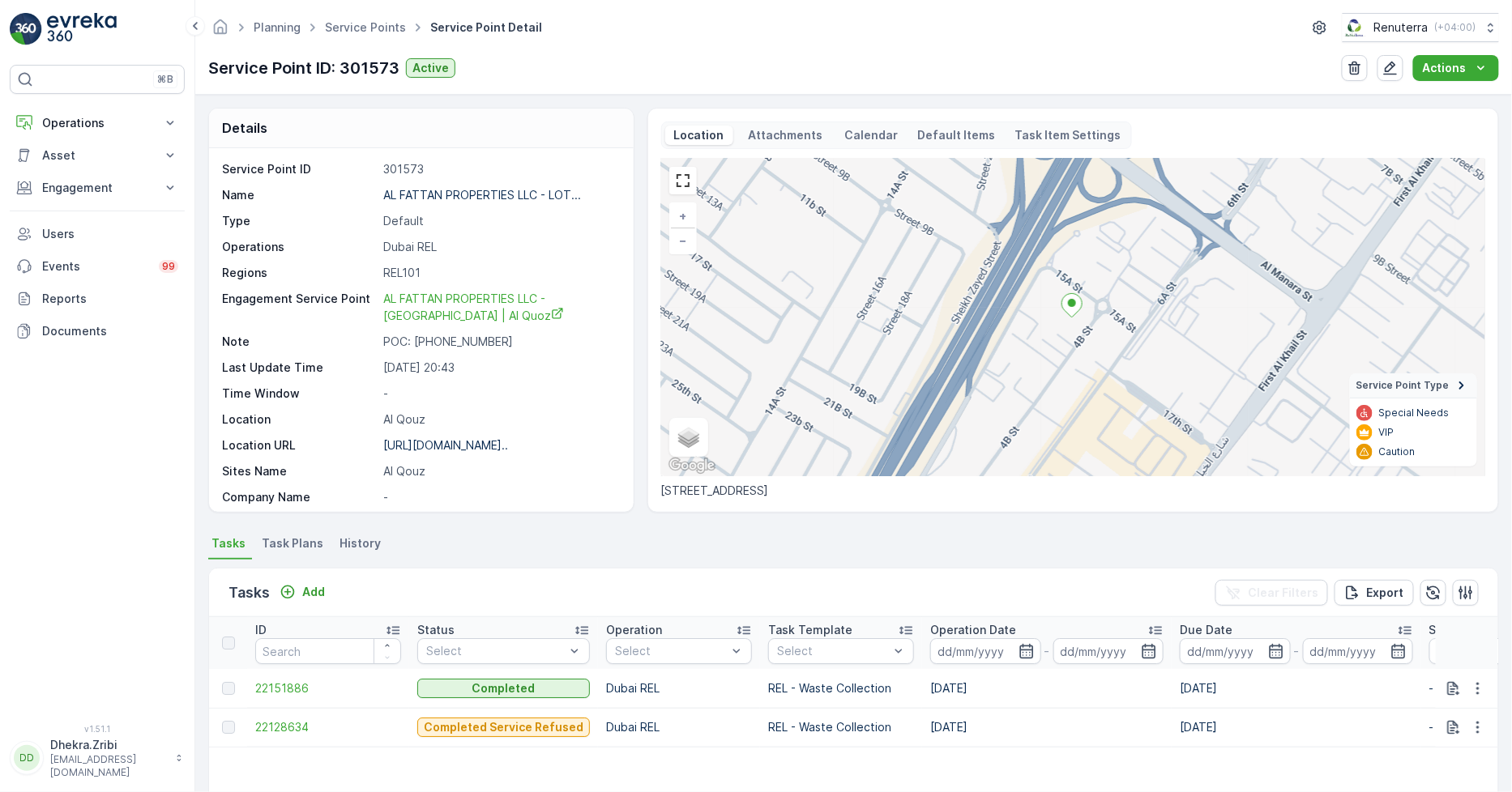
click at [310, 543] on span "Task Plans" at bounding box center [292, 543] width 62 height 17
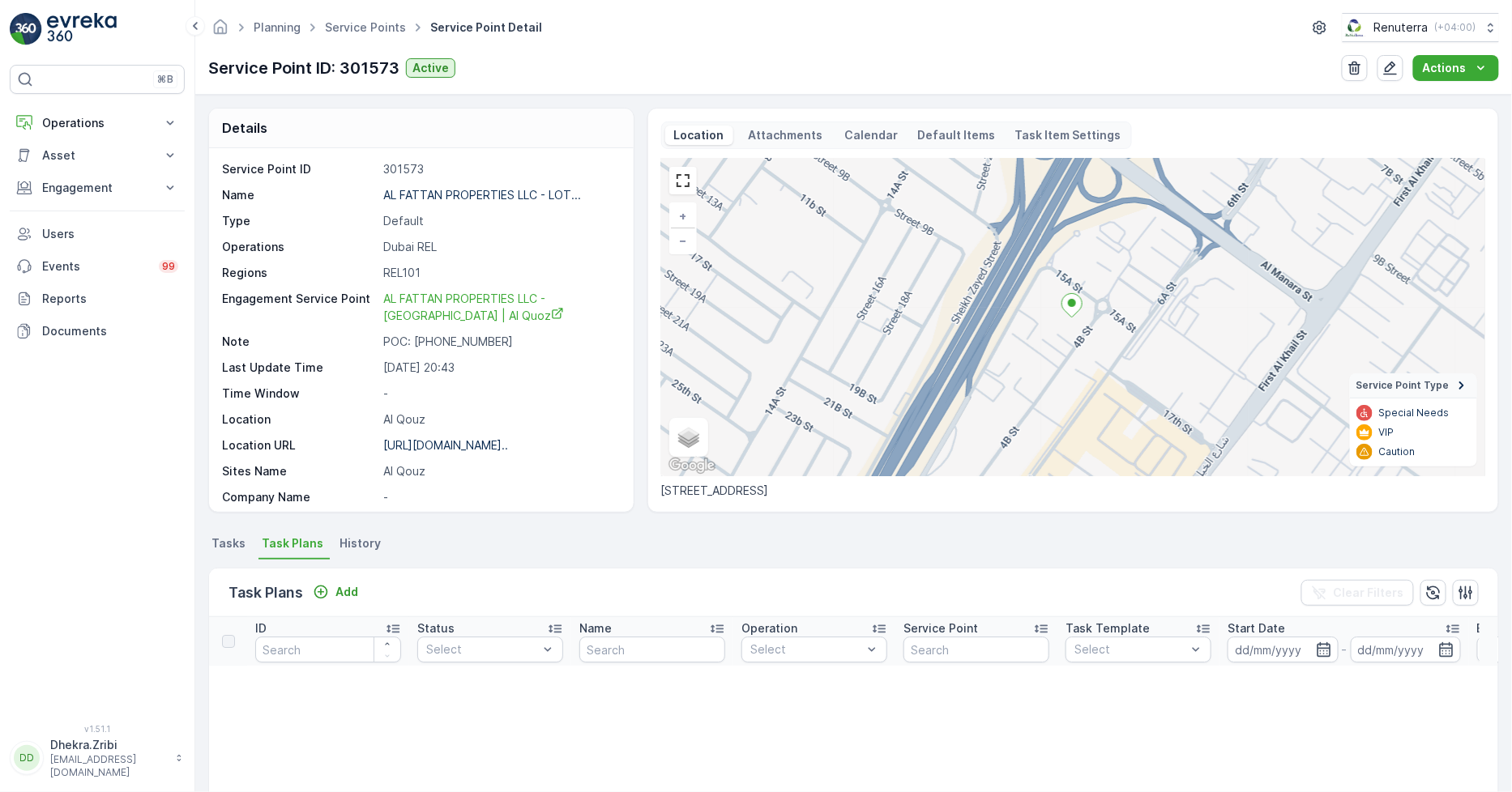
click at [1007, 541] on ul "Tasks Task Plans History" at bounding box center [853, 546] width 1291 height 27
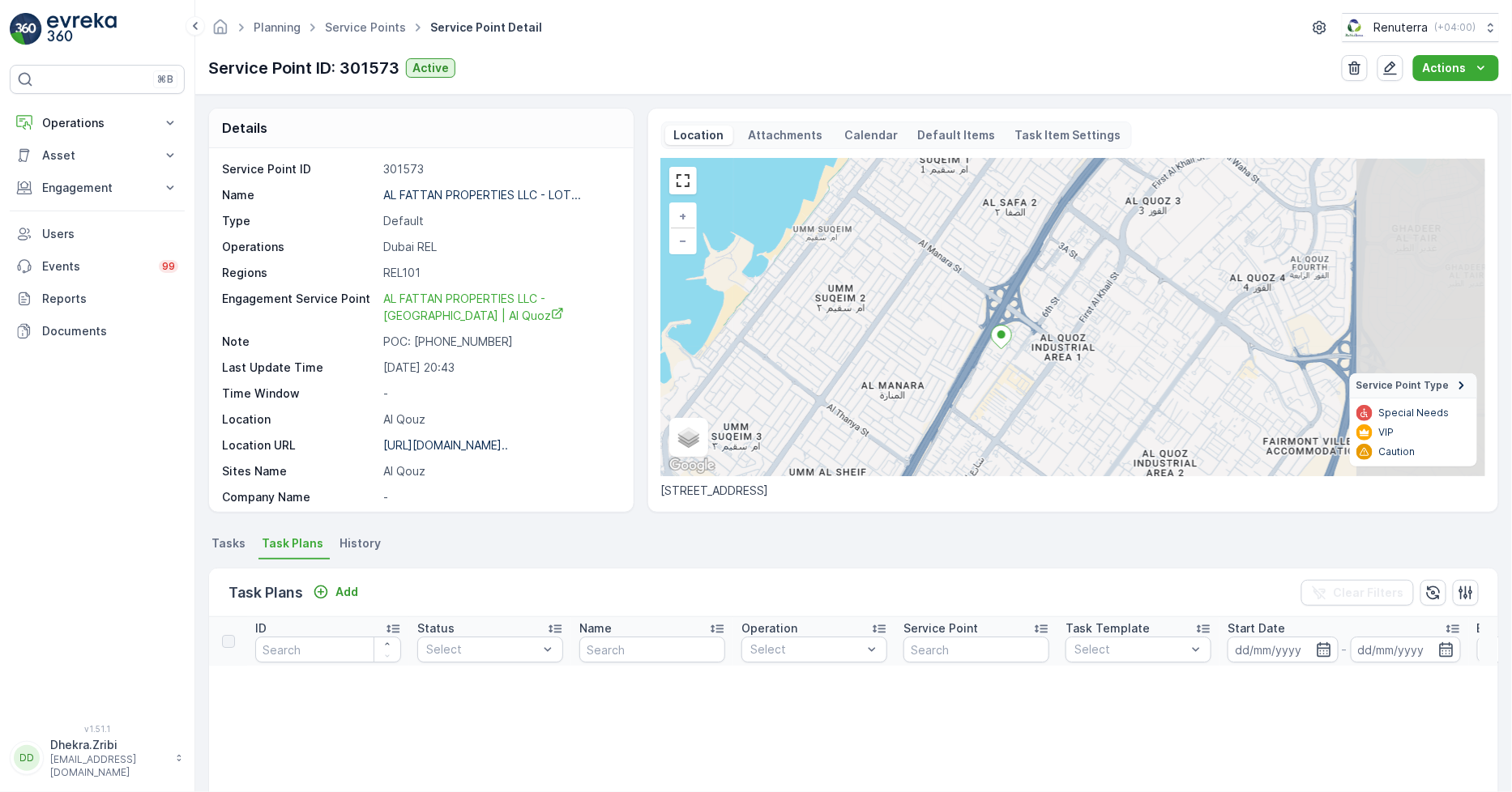
drag, startPoint x: 1143, startPoint y: 352, endPoint x: 1000, endPoint y: 391, distance: 148.2
click at [1000, 391] on div "+ − Satellite Roadmap Terrain Hybrid Leaflet Keyboard shortcuts Map Data Map da…" at bounding box center [1073, 318] width 824 height 318
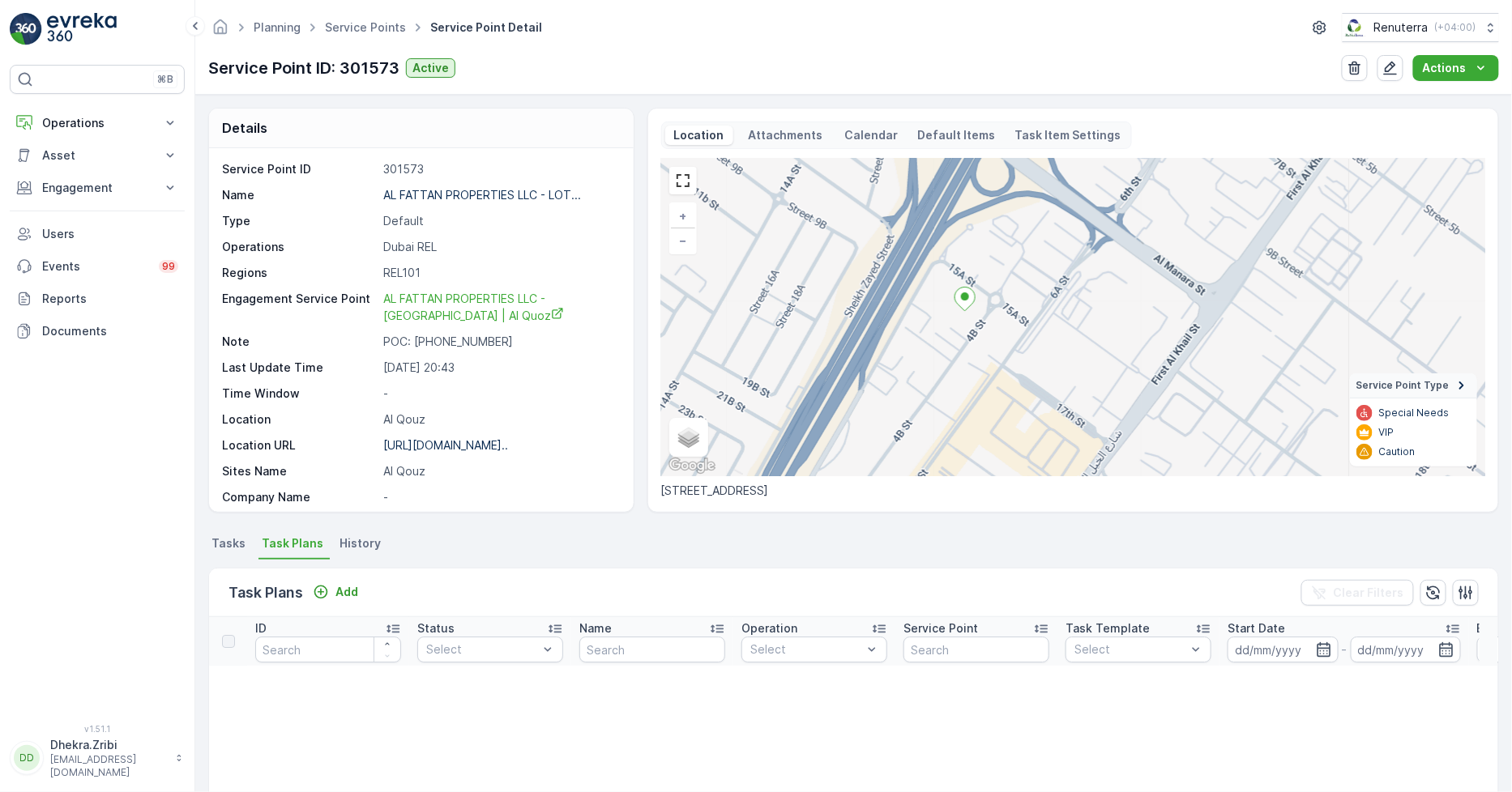
drag, startPoint x: 1066, startPoint y: 285, endPoint x: 974, endPoint y: 374, distance: 128.0
click at [974, 374] on div "+ − Satellite Roadmap Terrain Hybrid Leaflet Keyboard shortcuts Map Data Map da…" at bounding box center [1073, 318] width 824 height 318
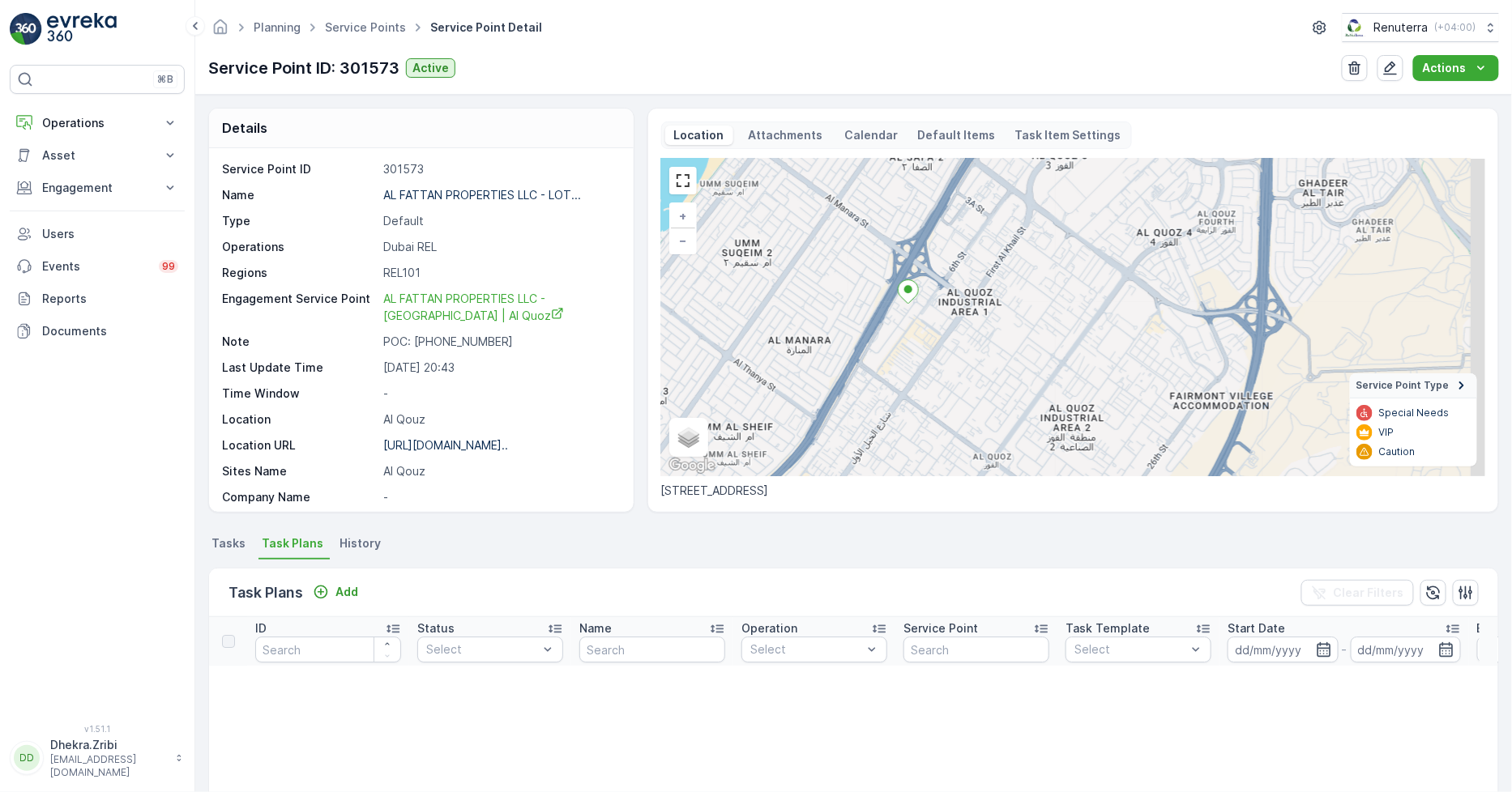
drag, startPoint x: 984, startPoint y: 401, endPoint x: 947, endPoint y: 357, distance: 57.5
click at [947, 357] on div "+ − Satellite Roadmap Terrain Hybrid Leaflet Keyboard shortcuts Map Data Map da…" at bounding box center [1073, 318] width 824 height 318
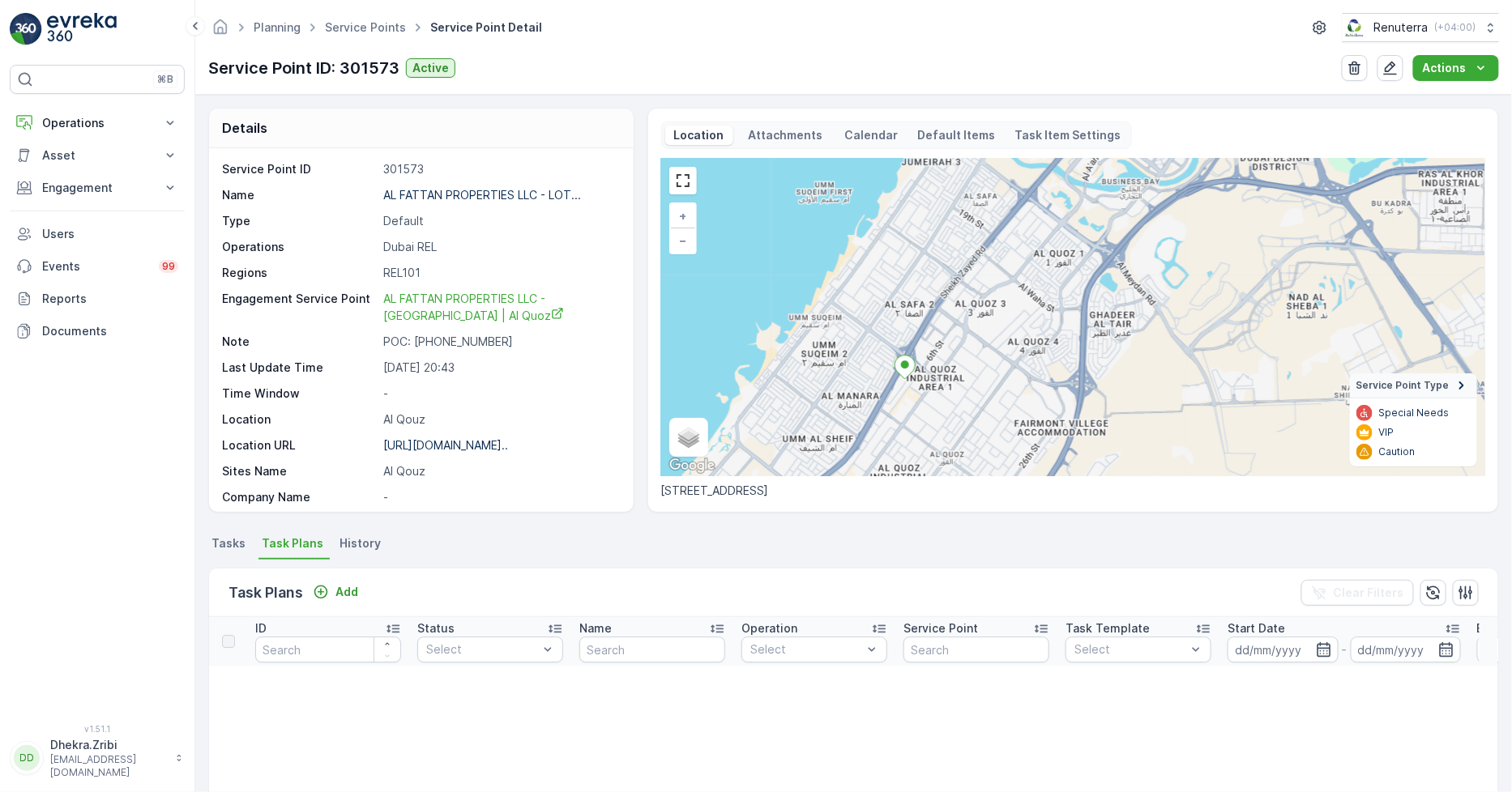
drag, startPoint x: 916, startPoint y: 332, endPoint x: 903, endPoint y: 389, distance: 58.5
click at [903, 389] on div "+ − Satellite Roadmap Terrain Hybrid Leaflet Keyboard shortcuts Map Data Map da…" at bounding box center [1073, 318] width 824 height 318
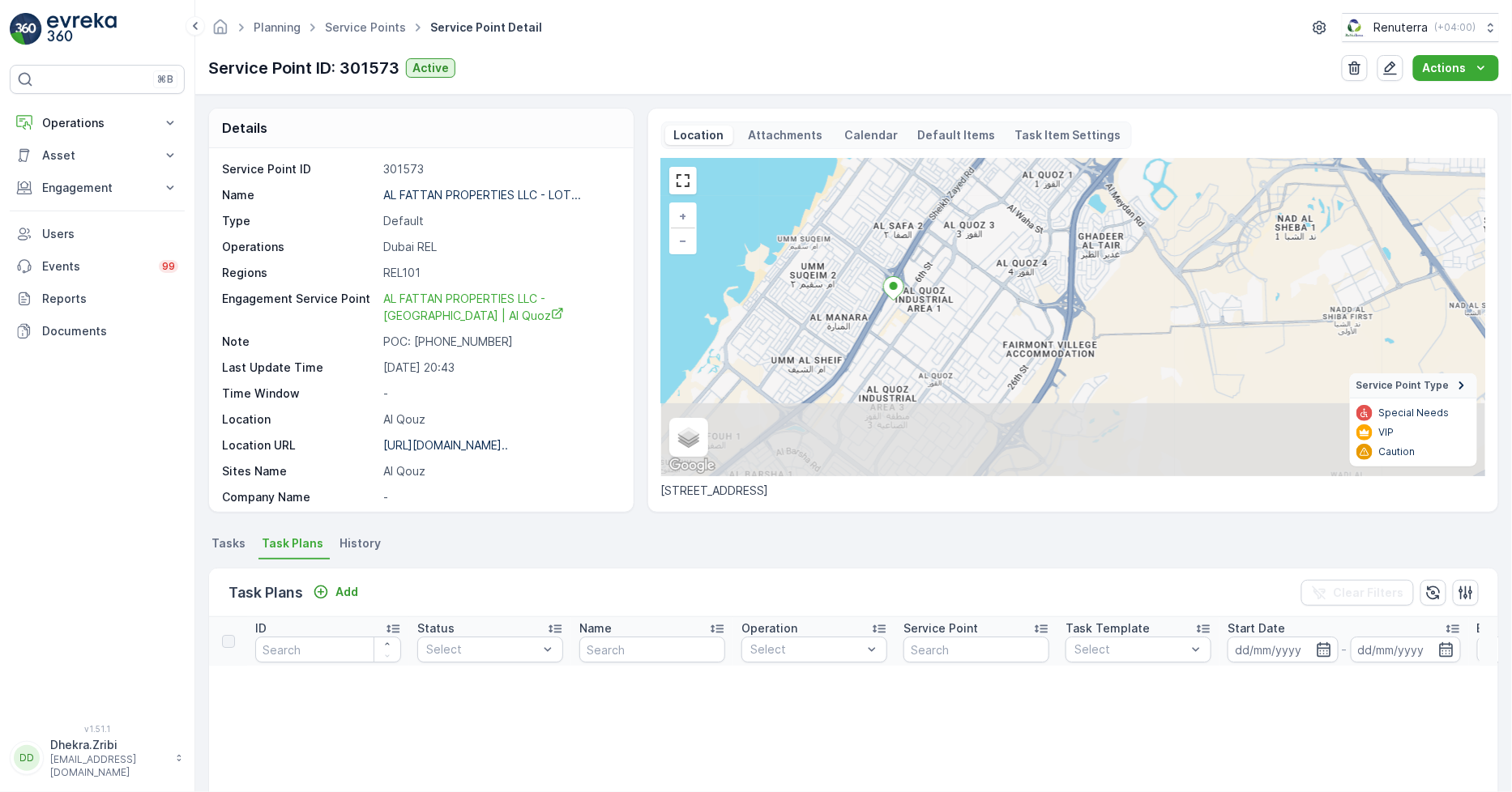
drag, startPoint x: 956, startPoint y: 424, endPoint x: 919, endPoint y: 341, distance: 90.9
click at [921, 341] on div "+ − Satellite Roadmap Terrain Hybrid Leaflet Keyboard shortcuts Map Data Map da…" at bounding box center [1073, 318] width 824 height 318
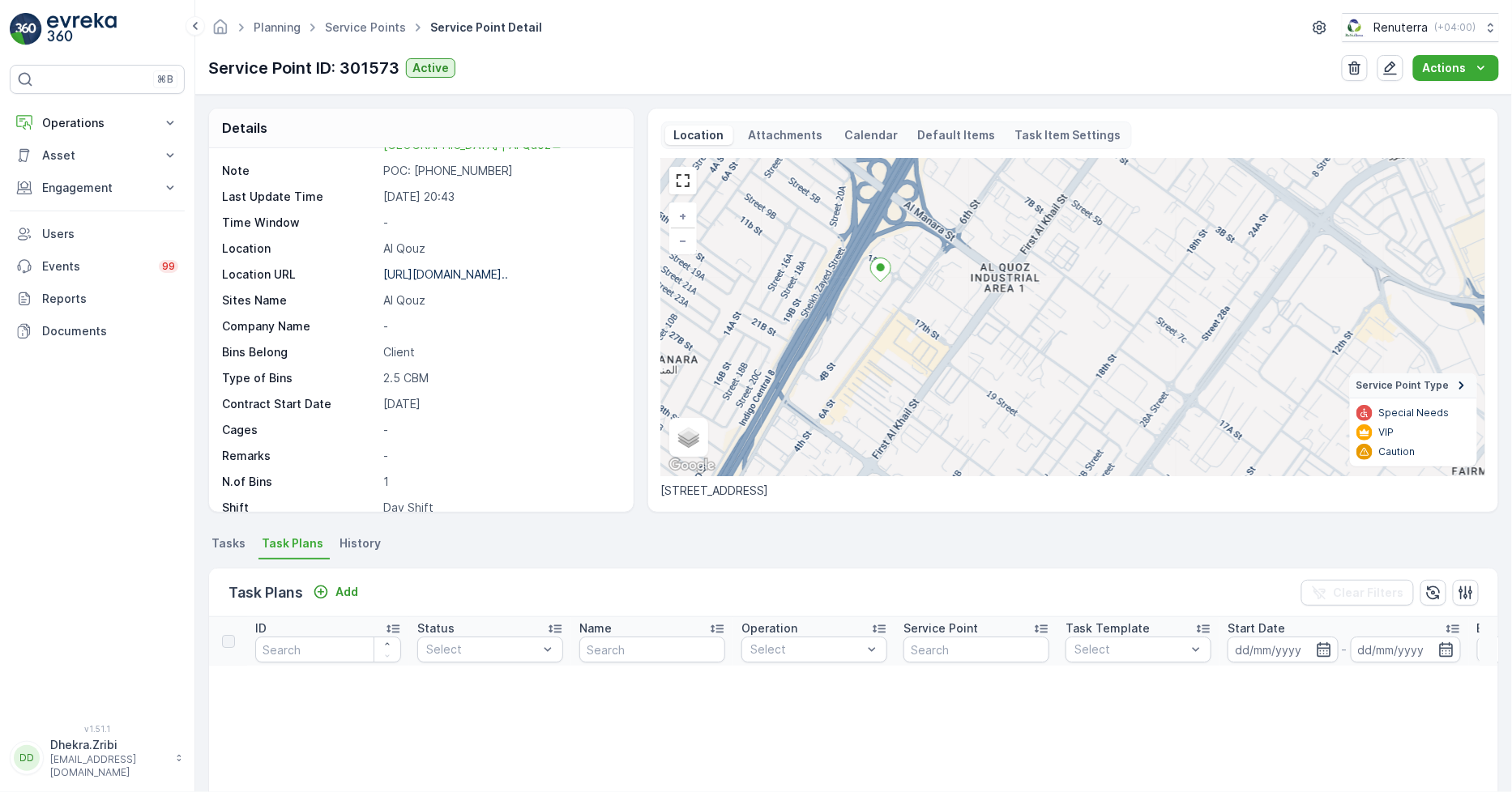
scroll to position [266, 0]
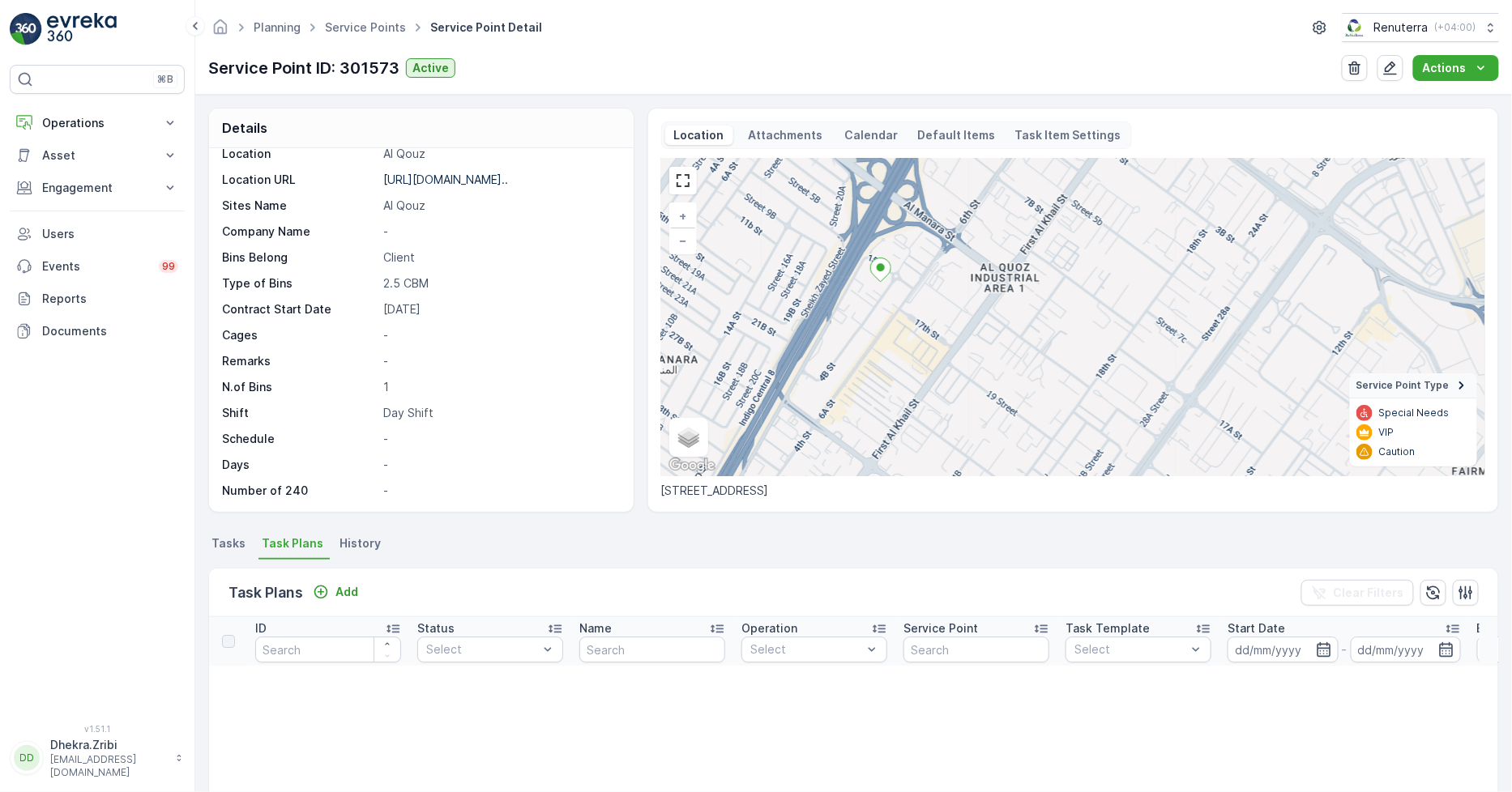
click at [223, 545] on span "Tasks" at bounding box center [228, 543] width 34 height 17
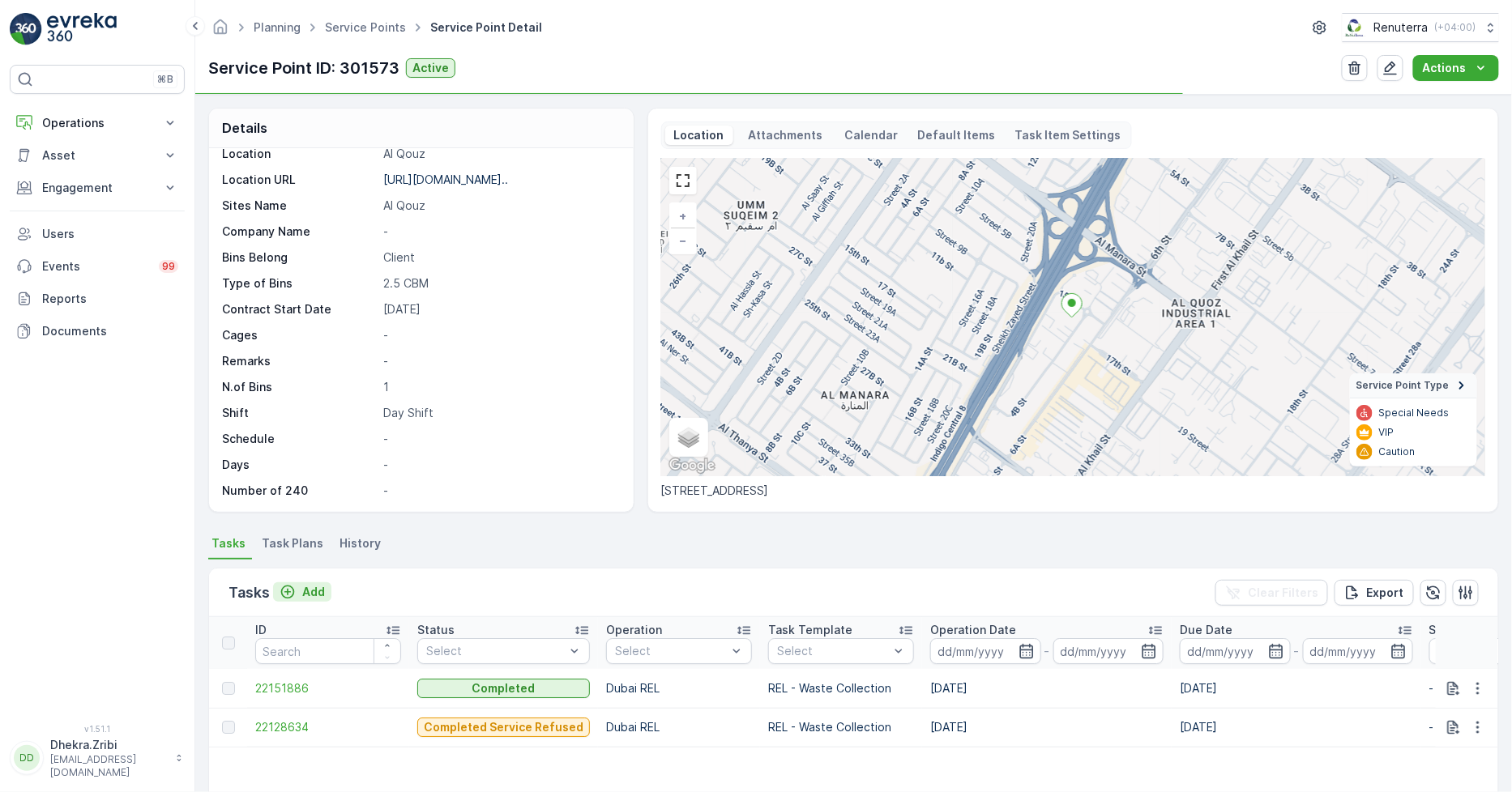
click at [313, 596] on p "Add" at bounding box center [313, 592] width 23 height 17
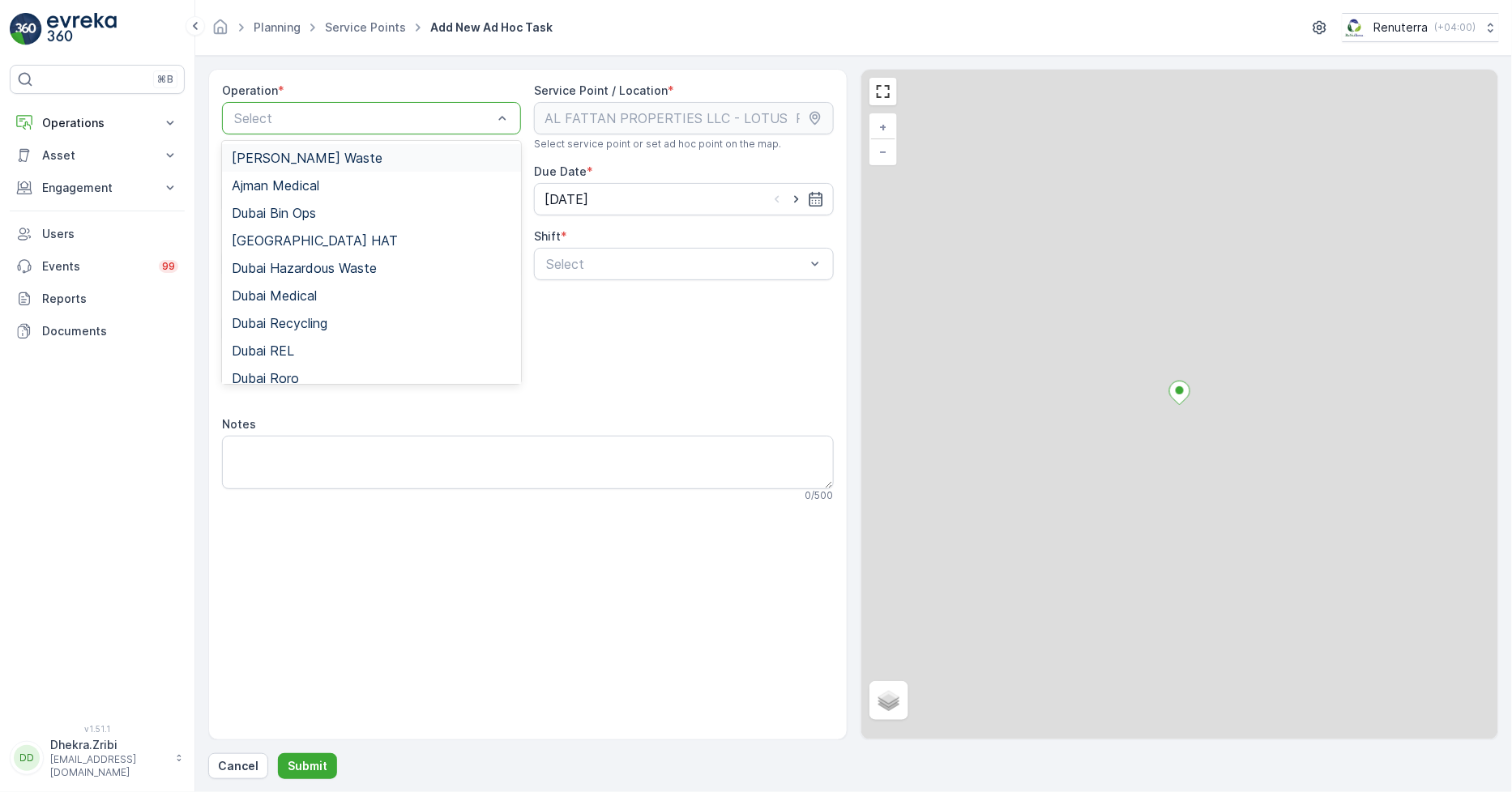
click at [329, 106] on div "Select" at bounding box center [371, 118] width 299 height 32
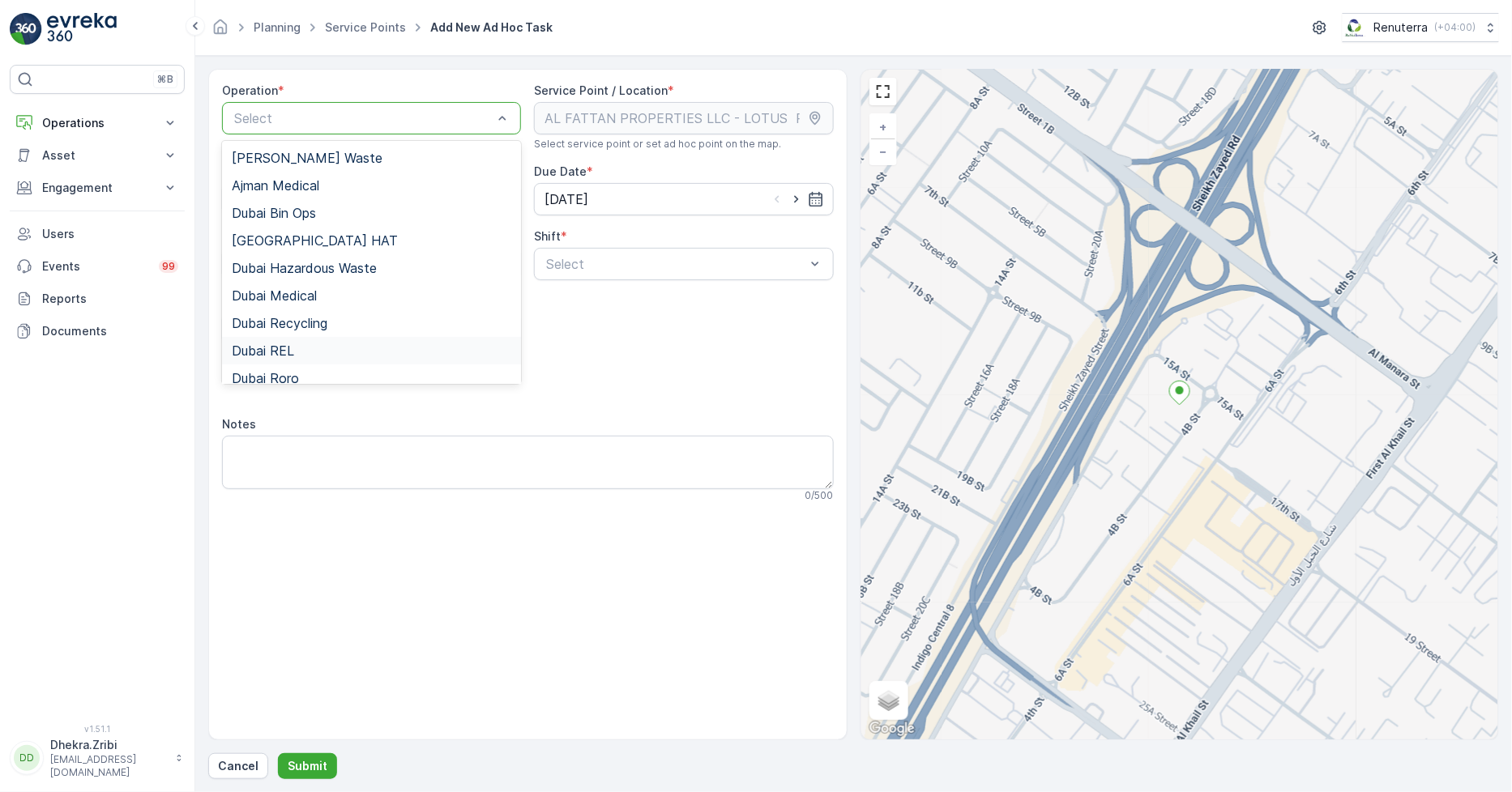
click at [290, 355] on span "Dubai REL" at bounding box center [263, 351] width 63 height 15
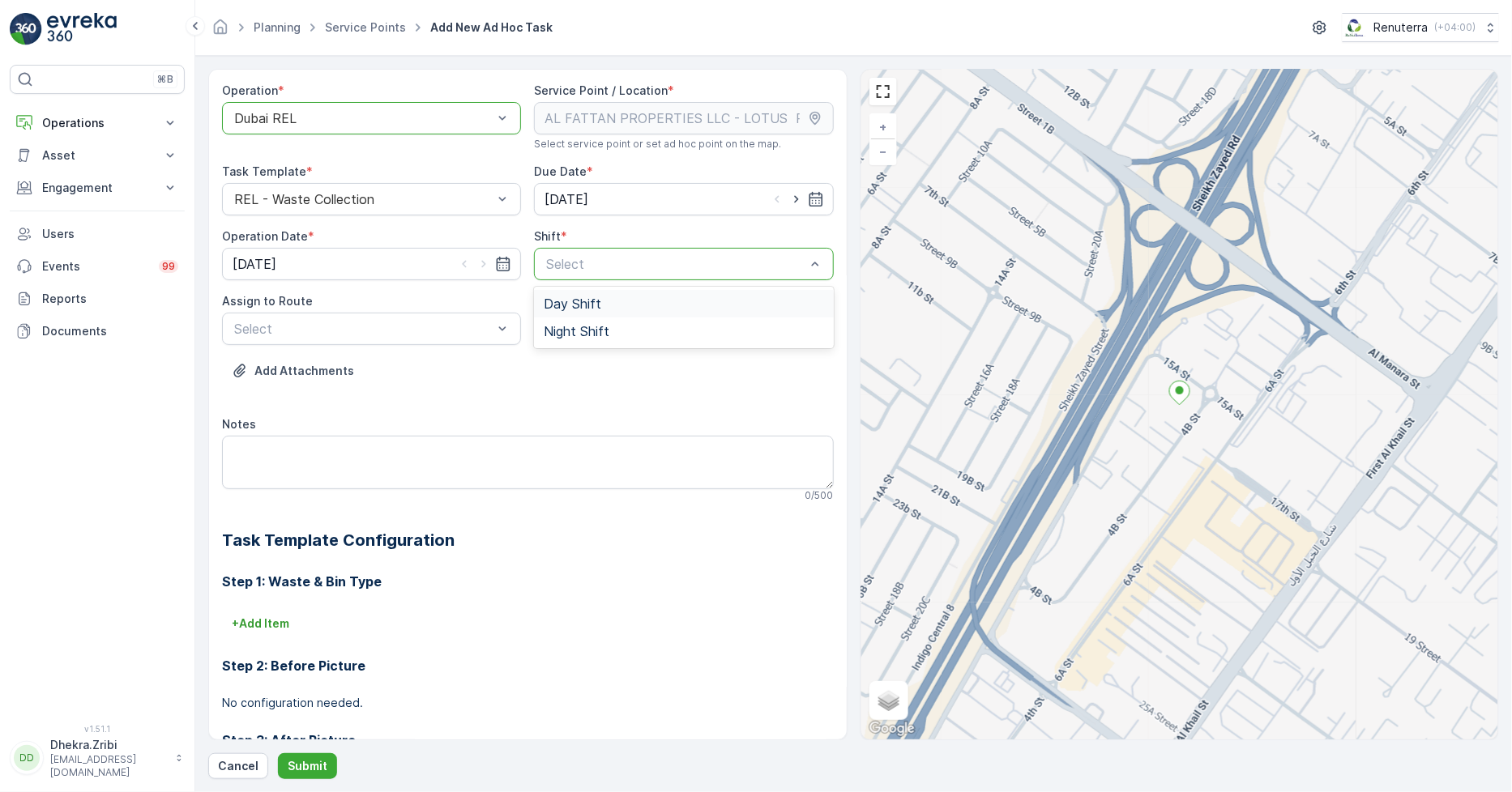
click at [595, 312] on div "Day Shift" at bounding box center [683, 304] width 299 height 27
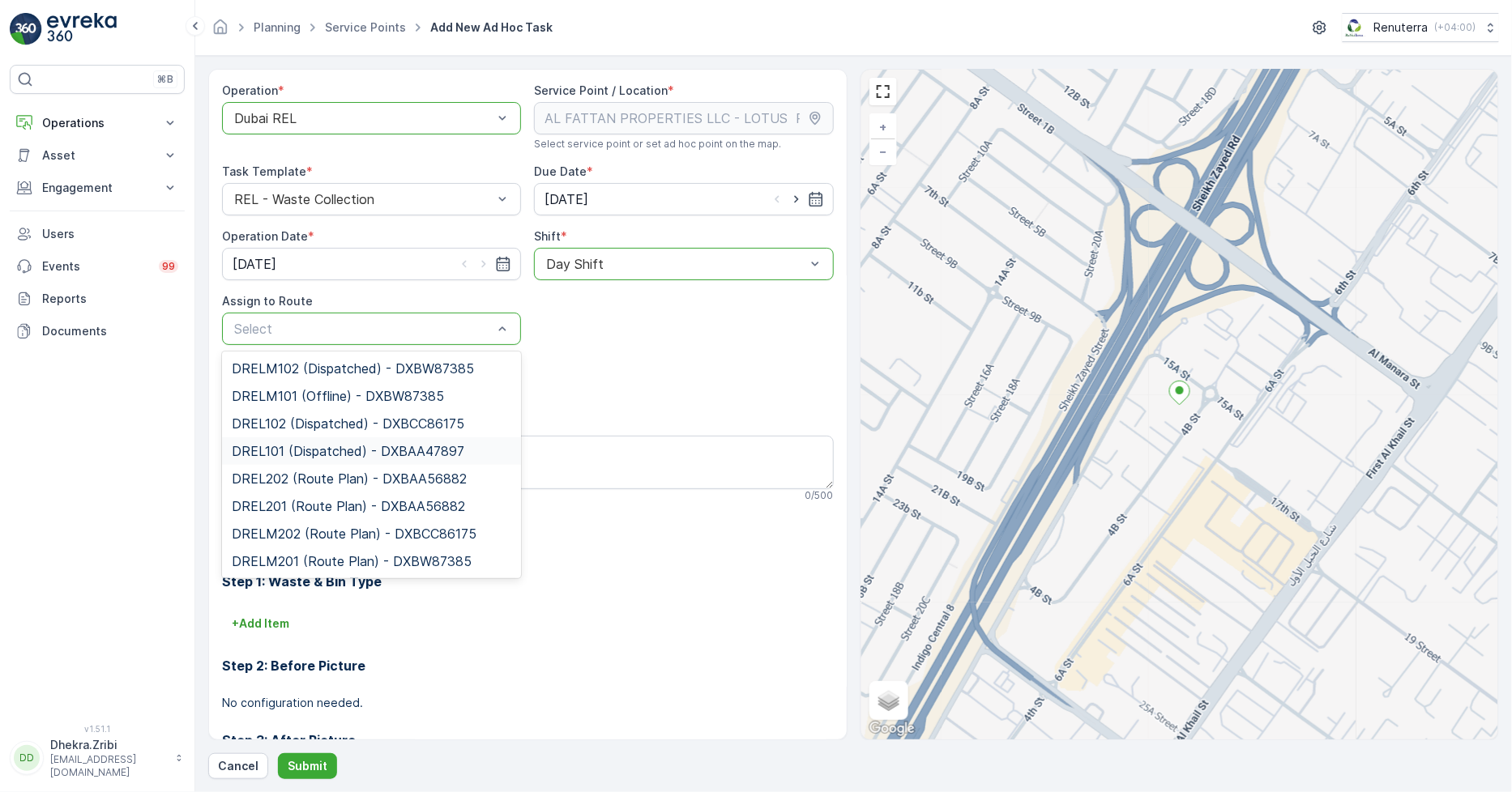
click at [294, 450] on span "DREL101 (Dispatched) - DXBAA47897" at bounding box center [347, 451] width 232 height 15
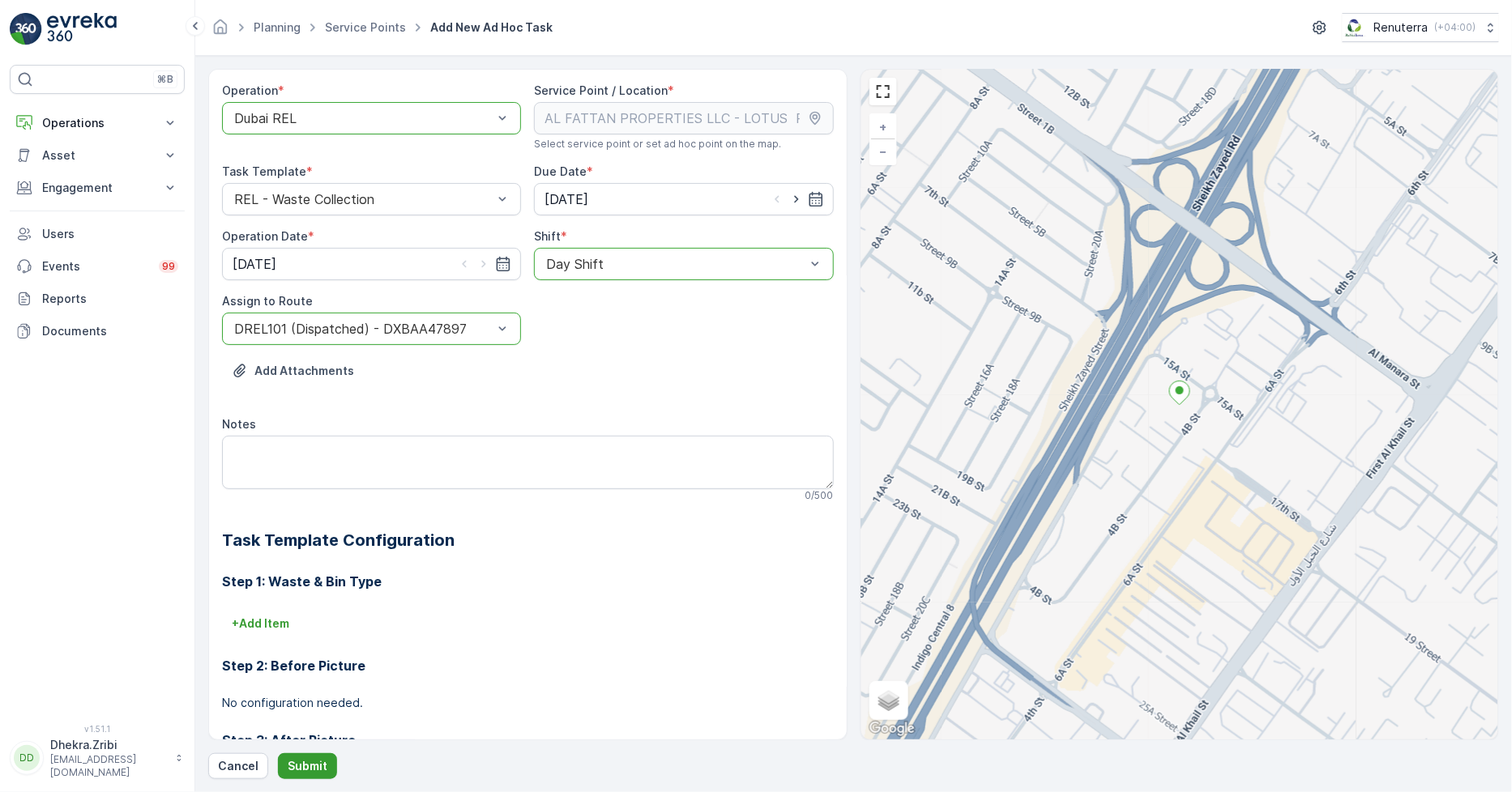
click at [305, 760] on p "Submit" at bounding box center [307, 767] width 40 height 17
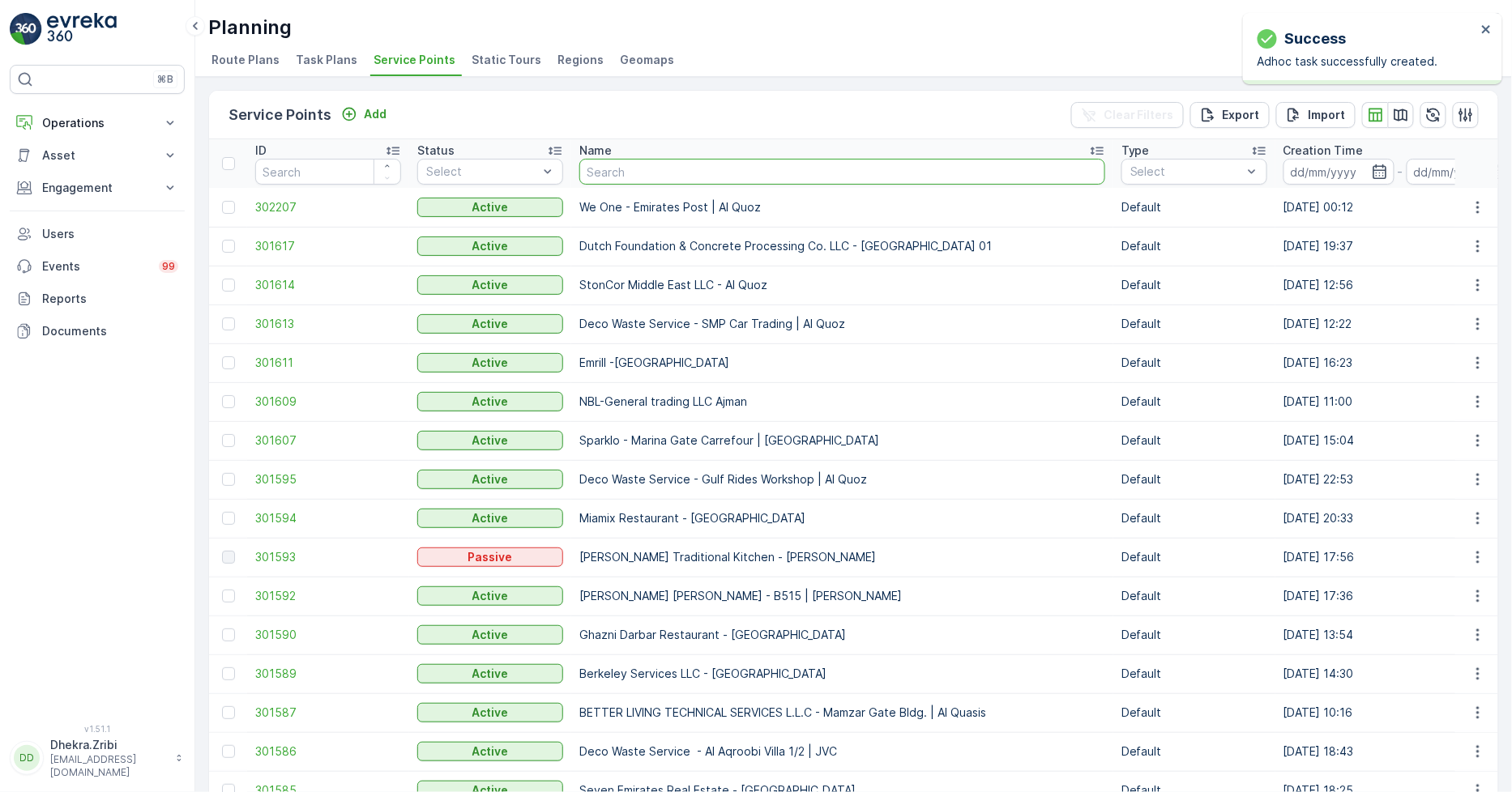
click at [624, 171] on input "text" at bounding box center [842, 172] width 526 height 25
type input "al fattan"
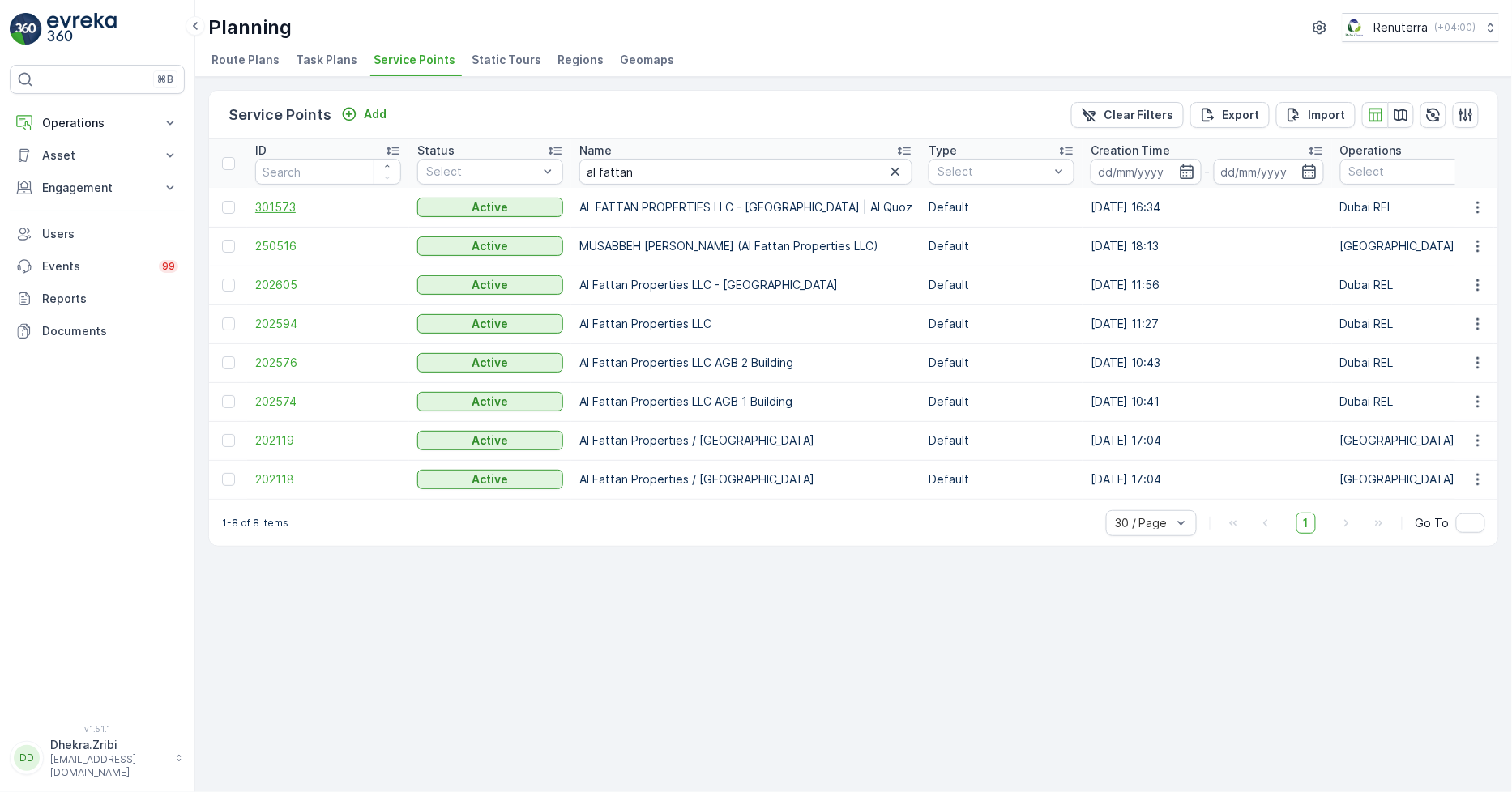
click at [273, 199] on span "301573" at bounding box center [327, 207] width 146 height 17
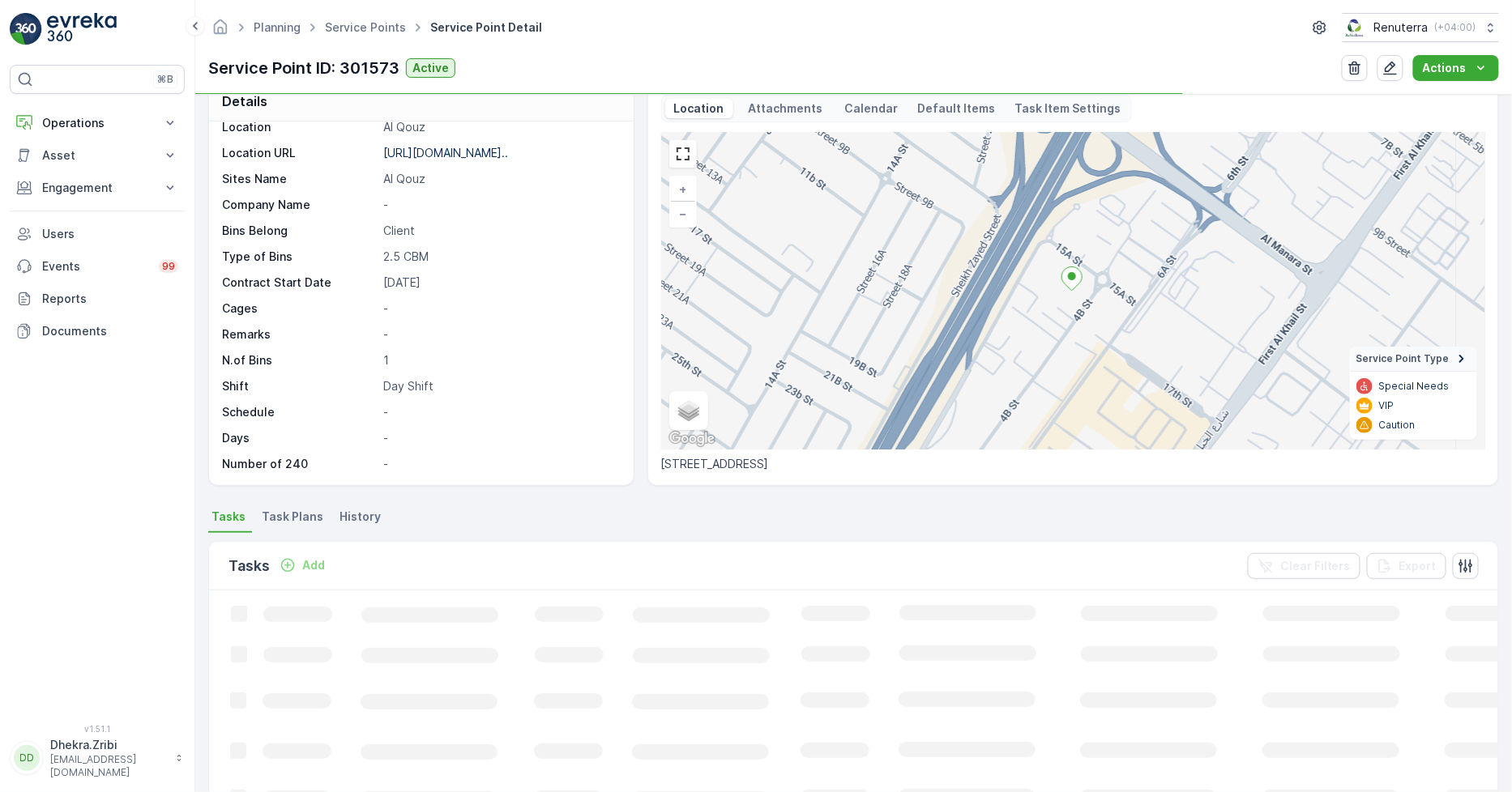
scroll to position [90, 0]
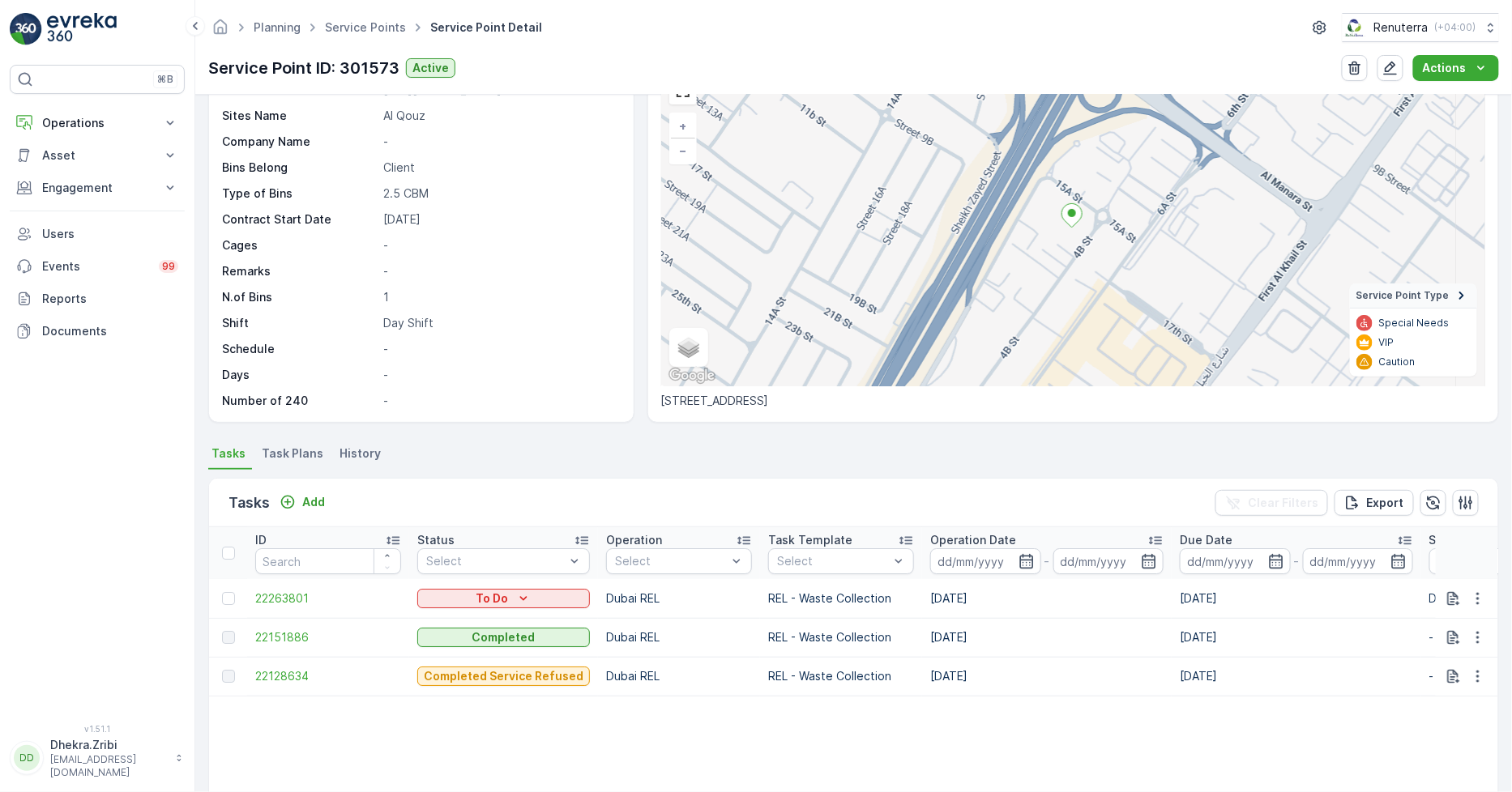
click at [308, 451] on span "Task Plans" at bounding box center [292, 454] width 62 height 17
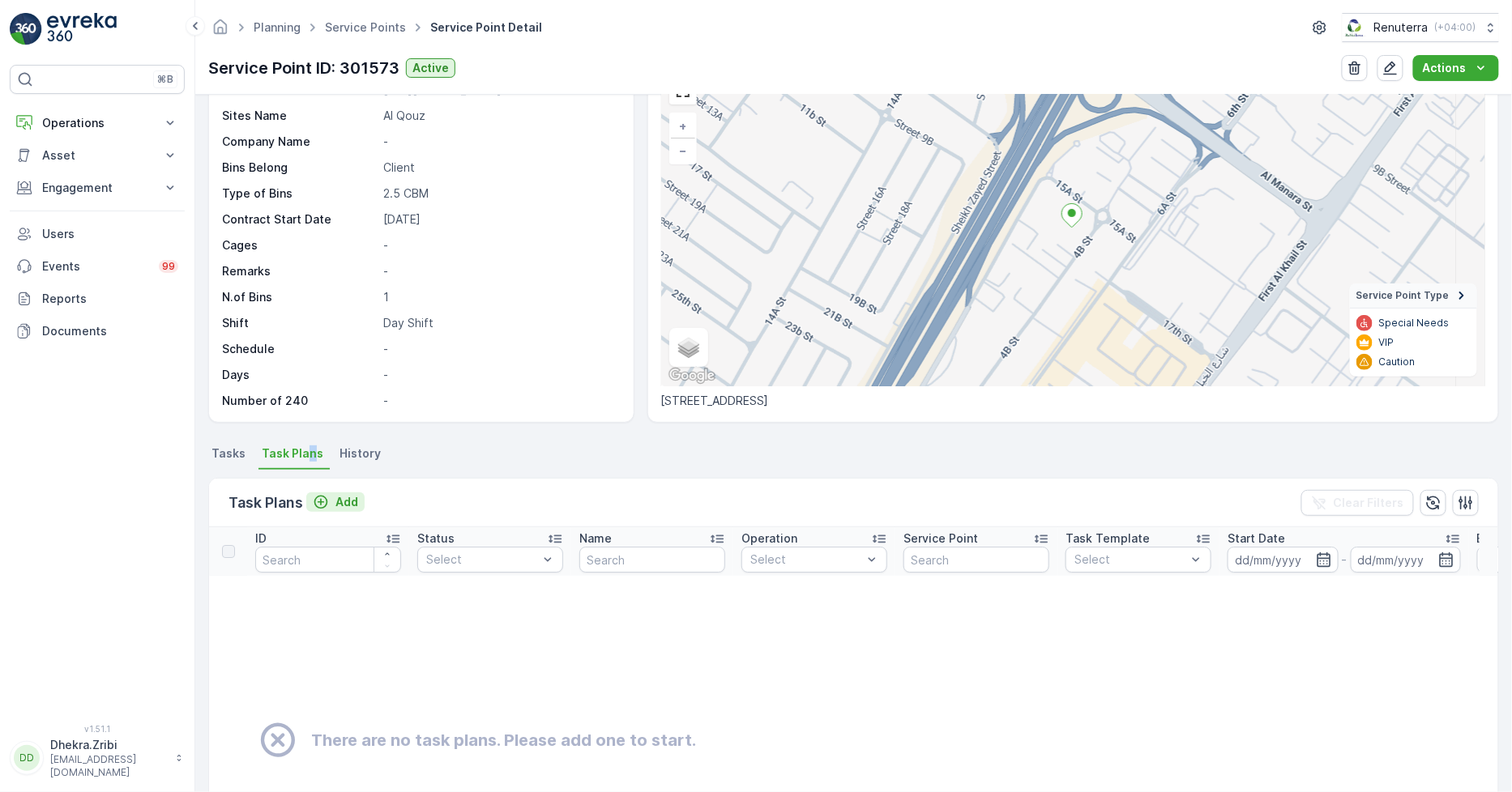
click at [352, 500] on p "Add" at bounding box center [346, 502] width 23 height 17
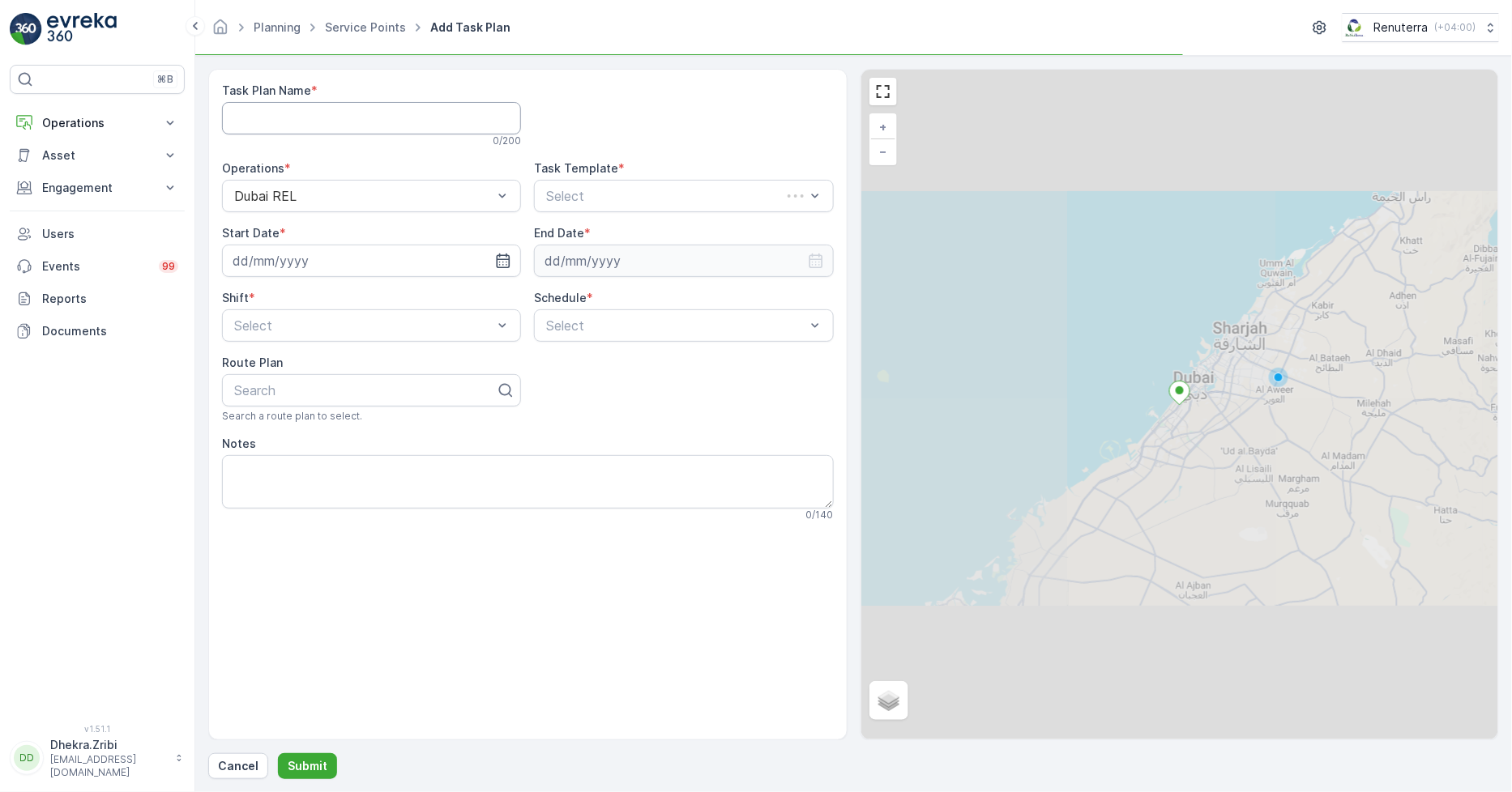
click at [300, 118] on Name "Task Plan Name" at bounding box center [371, 118] width 299 height 32
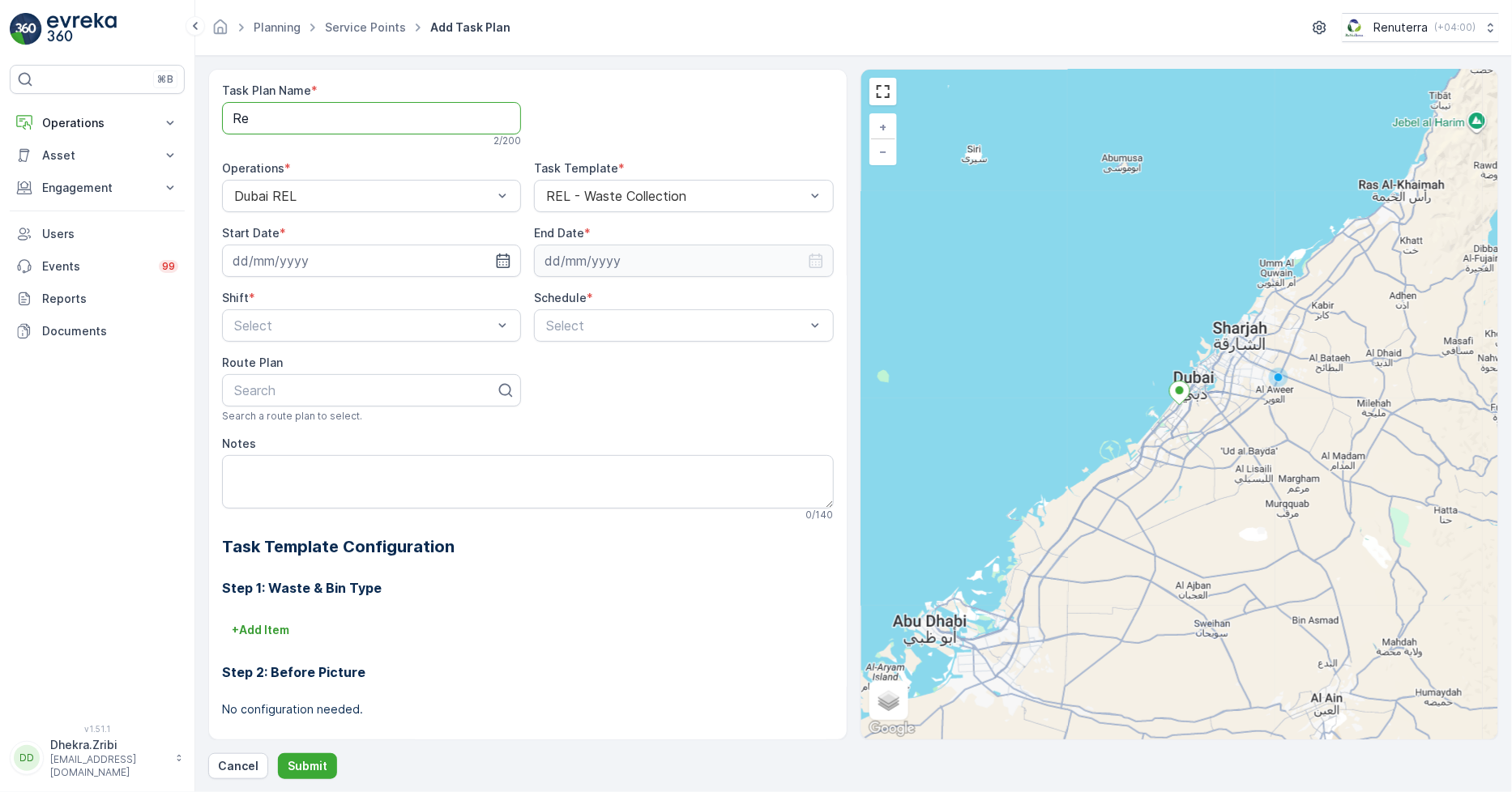
type Name "REL001"
click at [456, 265] on input at bounding box center [371, 261] width 299 height 32
drag, startPoint x: 394, startPoint y: 390, endPoint x: 418, endPoint y: 384, distance: 24.7
click at [394, 390] on div "10" at bounding box center [395, 396] width 25 height 25
type input "10.10.2025"
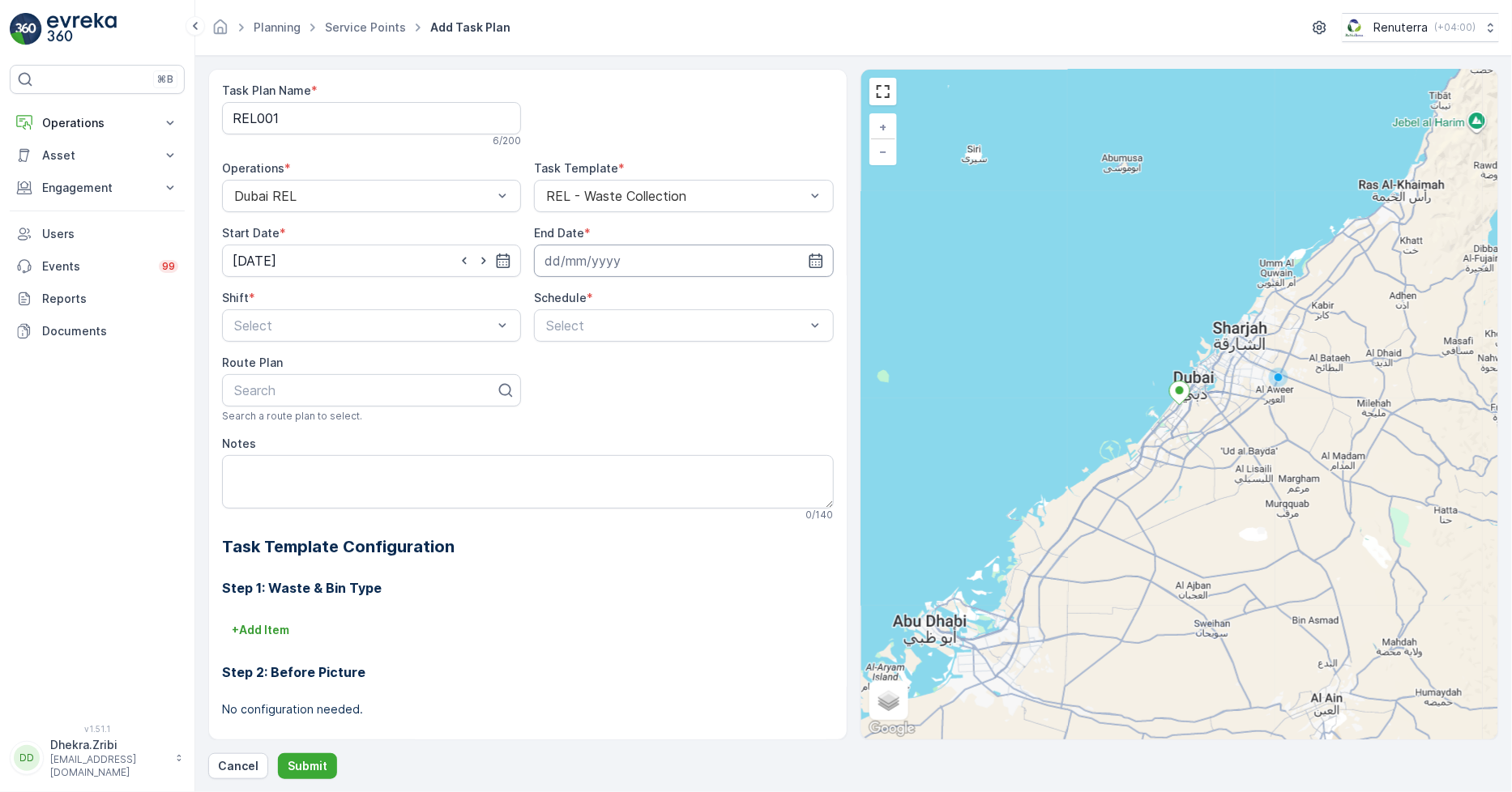
click at [665, 248] on input at bounding box center [683, 261] width 299 height 32
drag, startPoint x: 579, startPoint y: 296, endPoint x: 627, endPoint y: 392, distance: 107.3
click at [580, 297] on p "October" at bounding box center [574, 300] width 46 height 17
click at [595, 447] on span "December" at bounding box center [590, 450] width 57 height 17
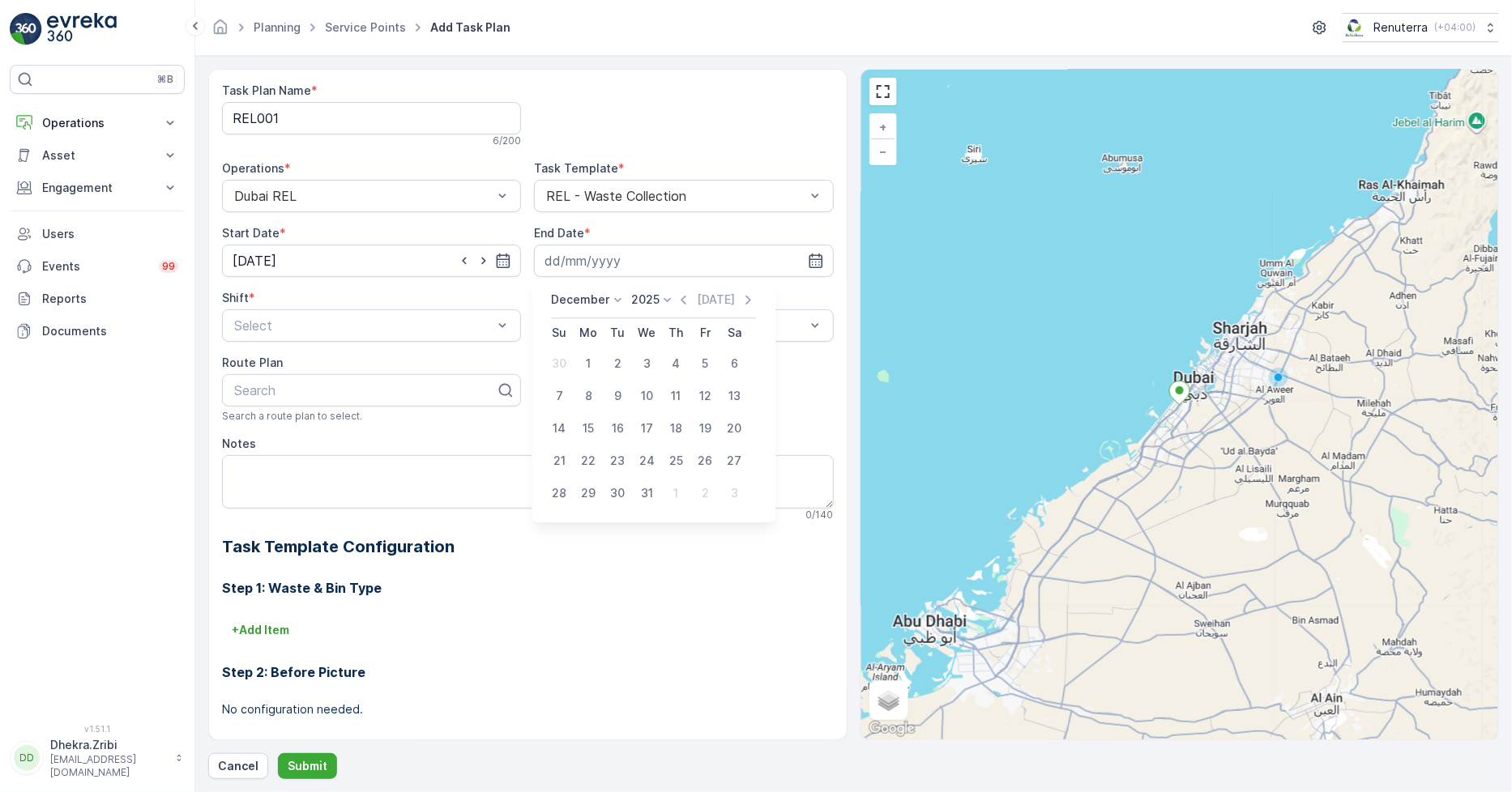
click at [657, 302] on div "2025" at bounding box center [653, 300] width 44 height 17
click at [659, 355] on span "2026" at bounding box center [655, 359] width 27 height 17
drag, startPoint x: 682, startPoint y: 488, endPoint x: 707, endPoint y: 435, distance: 58.6
click at [681, 489] on div "31" at bounding box center [676, 493] width 25 height 25
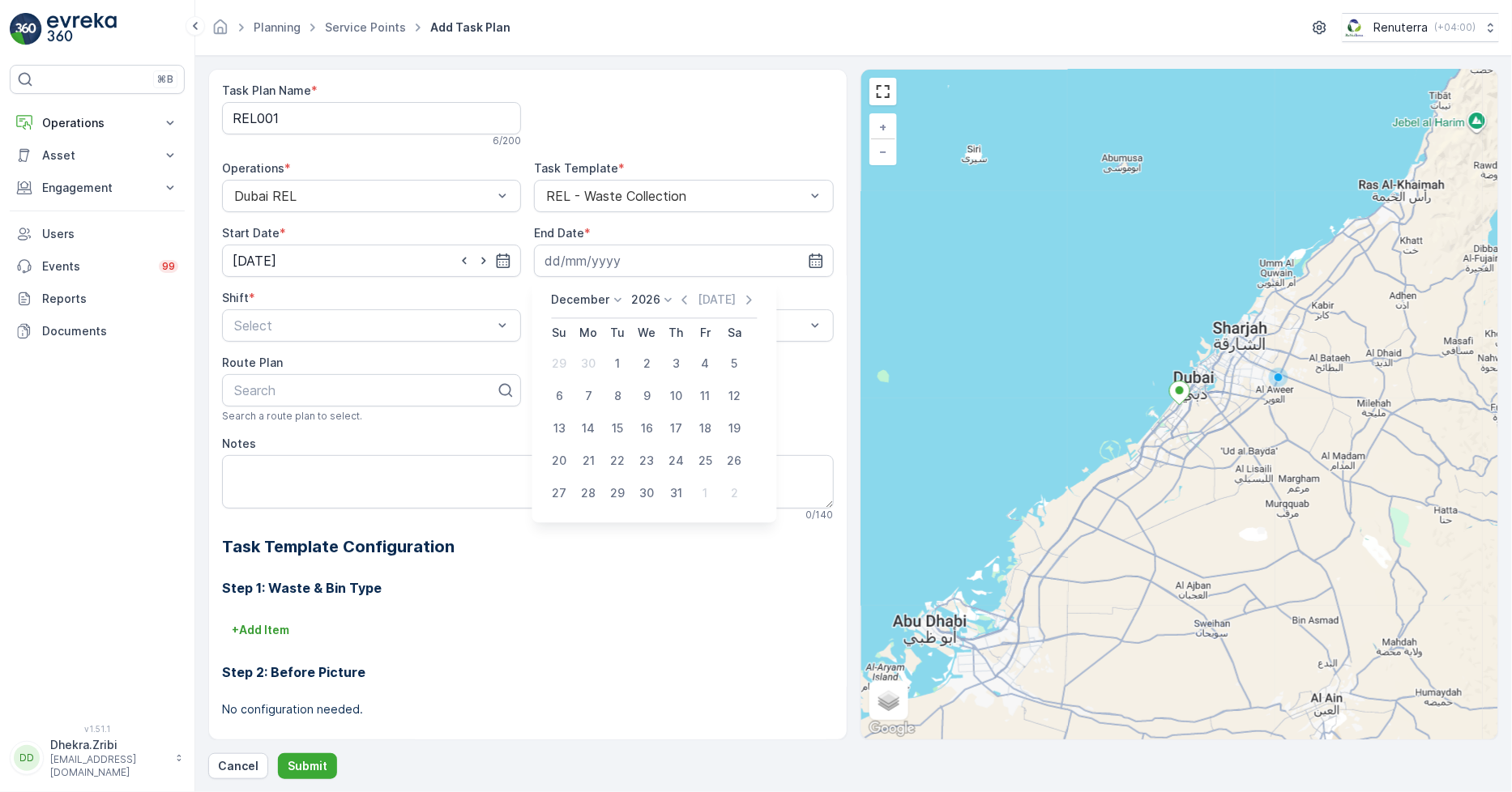
type input "31.12.2026"
click at [565, 395] on span "Weekly" at bounding box center [564, 392] width 42 height 15
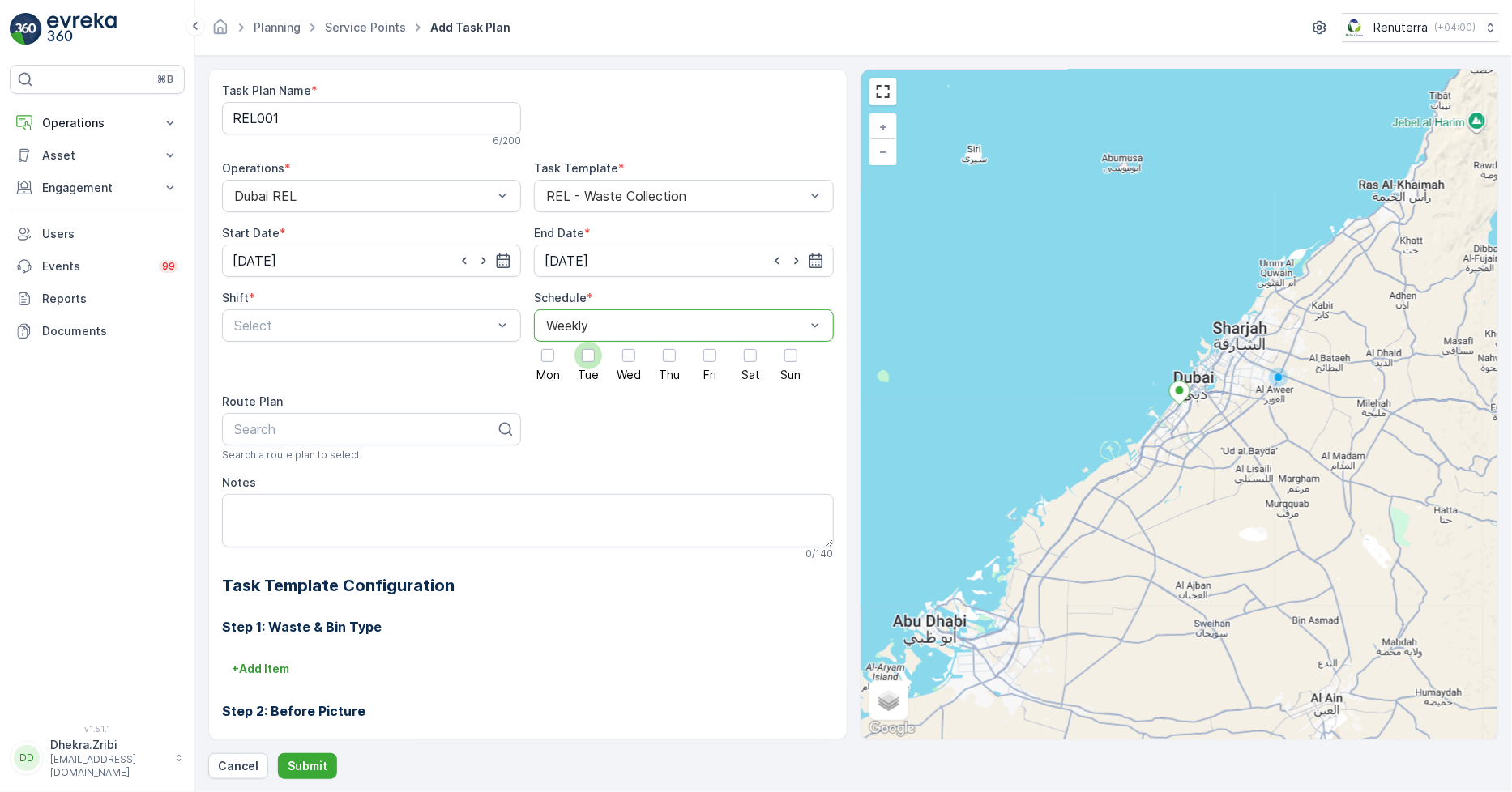
click at [591, 355] on div at bounding box center [588, 355] width 13 height 13
click at [588, 342] on input "Tue" at bounding box center [588, 342] width 0 height 0
click at [704, 357] on div at bounding box center [709, 355] width 13 height 13
click at [709, 342] on input "Fri" at bounding box center [709, 342] width 0 height 0
click at [265, 367] on span "Day Shift" at bounding box center [260, 365] width 58 height 15
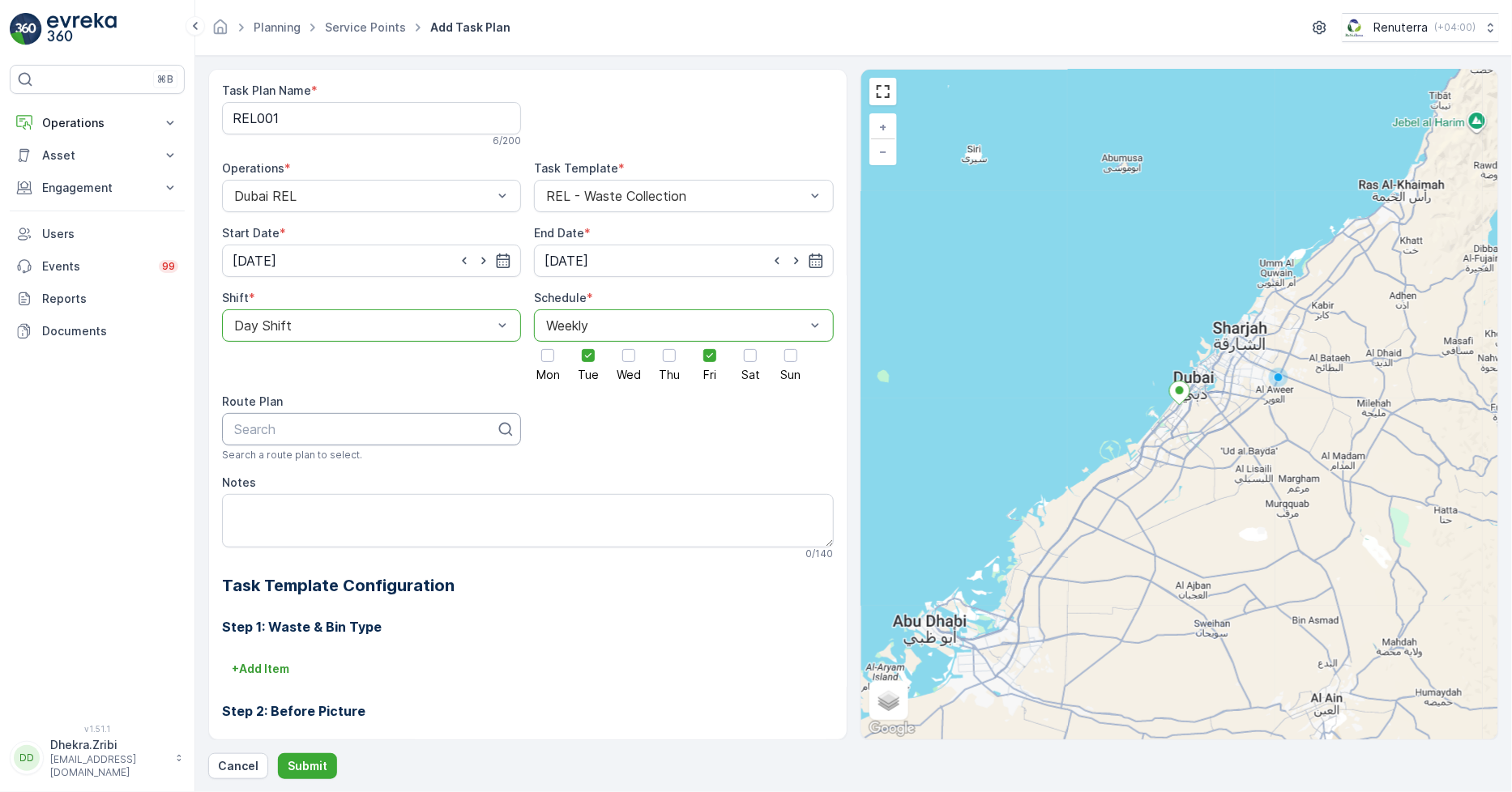
click at [296, 417] on div "Search" at bounding box center [371, 429] width 299 height 32
type input "rel101"
click at [297, 467] on div "DREL101" at bounding box center [370, 469] width 279 height 15
click at [289, 765] on p "Submit" at bounding box center [307, 767] width 40 height 17
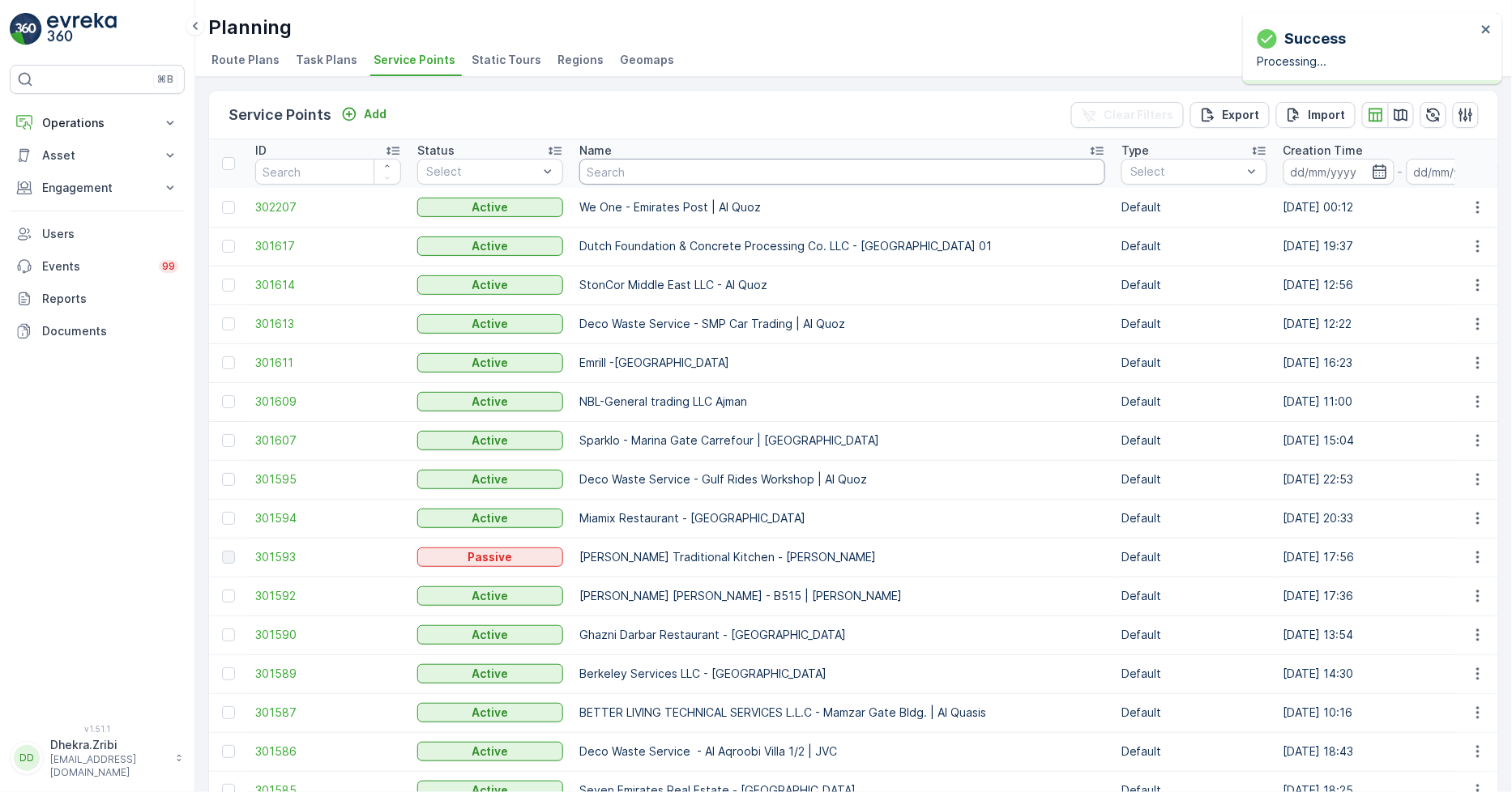
click at [652, 171] on input "text" at bounding box center [842, 172] width 526 height 25
type input "al fa"
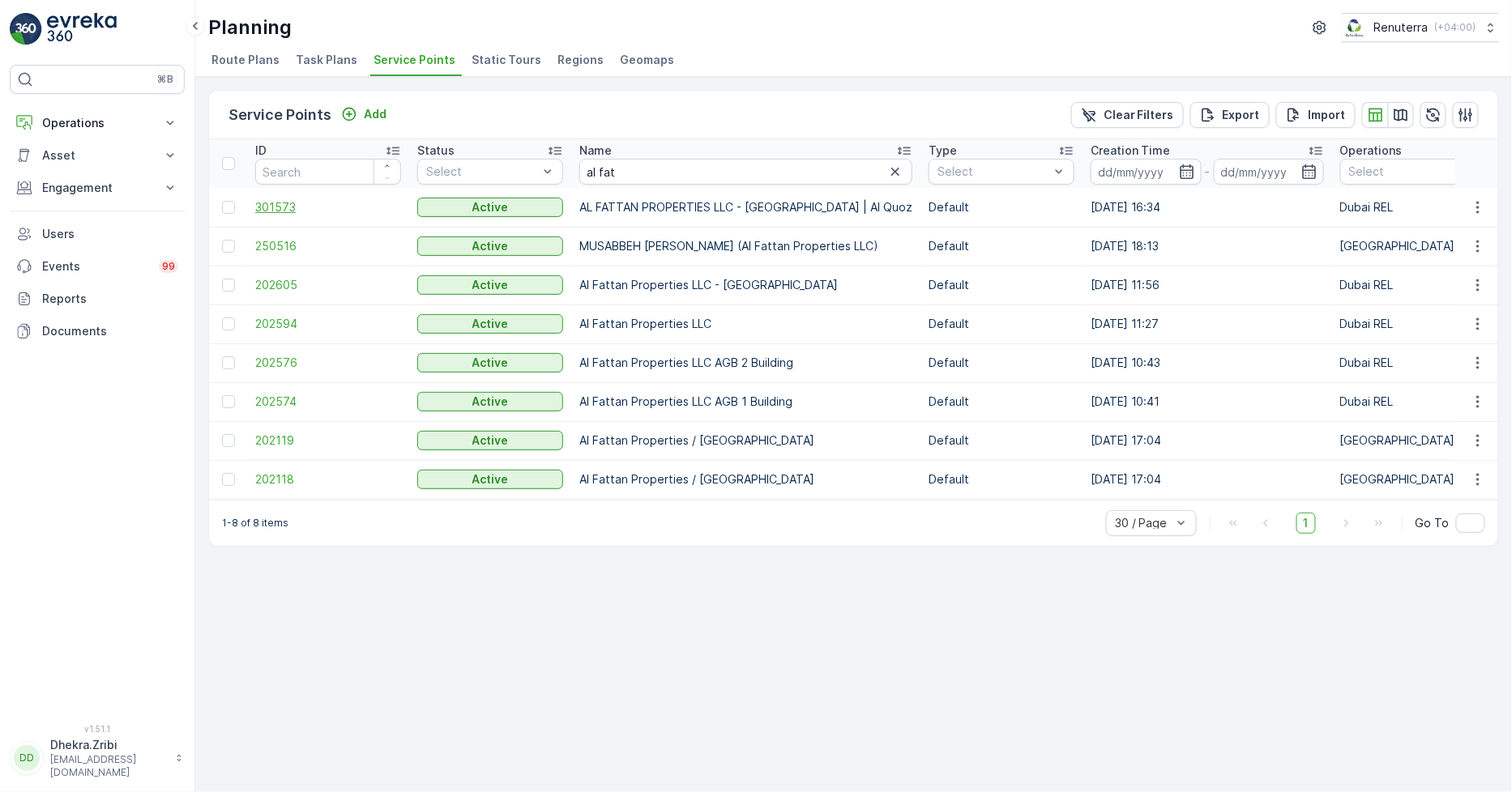
click at [283, 211] on span "301573" at bounding box center [327, 207] width 146 height 17
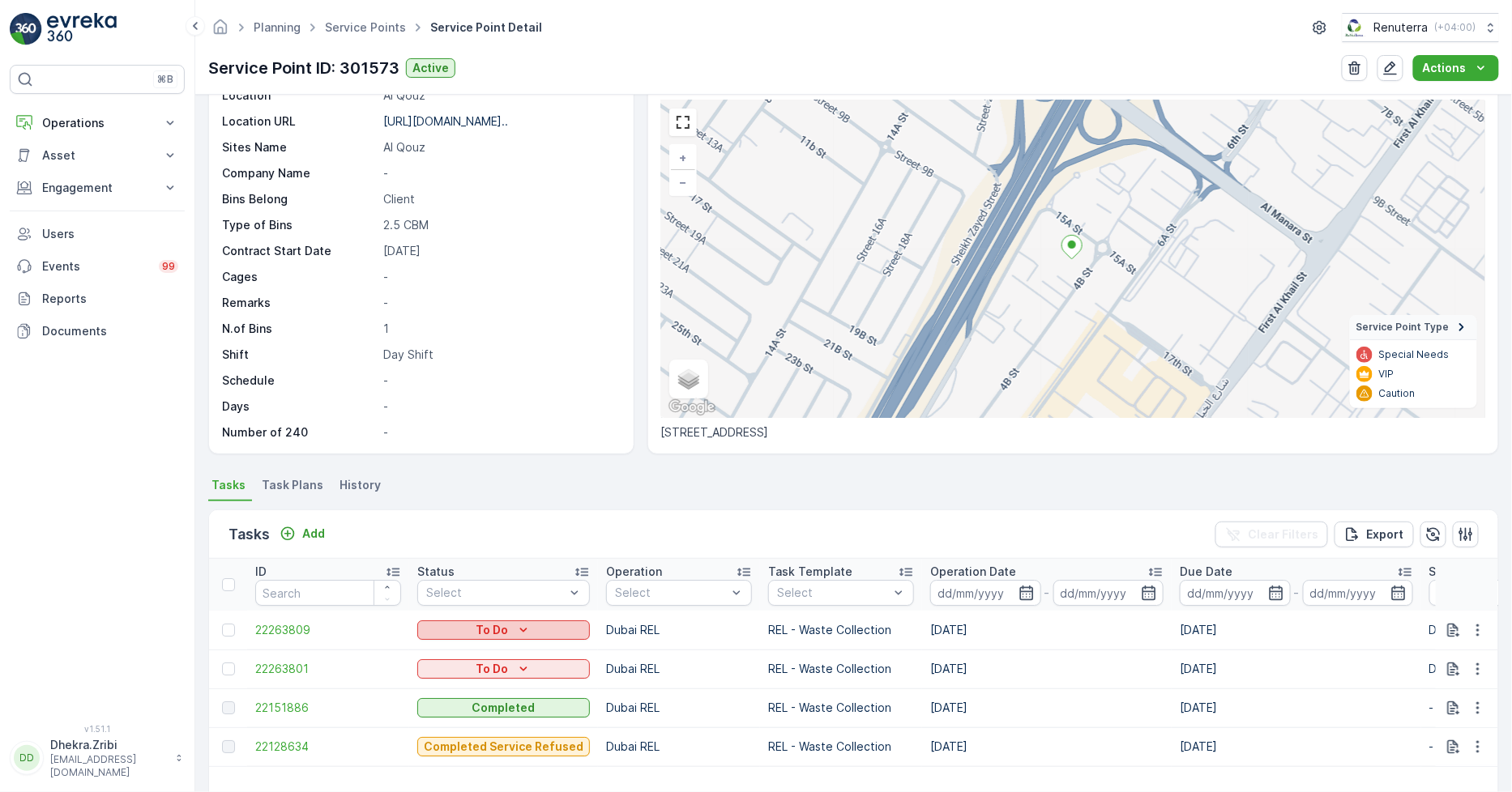
scroll to position [90, 0]
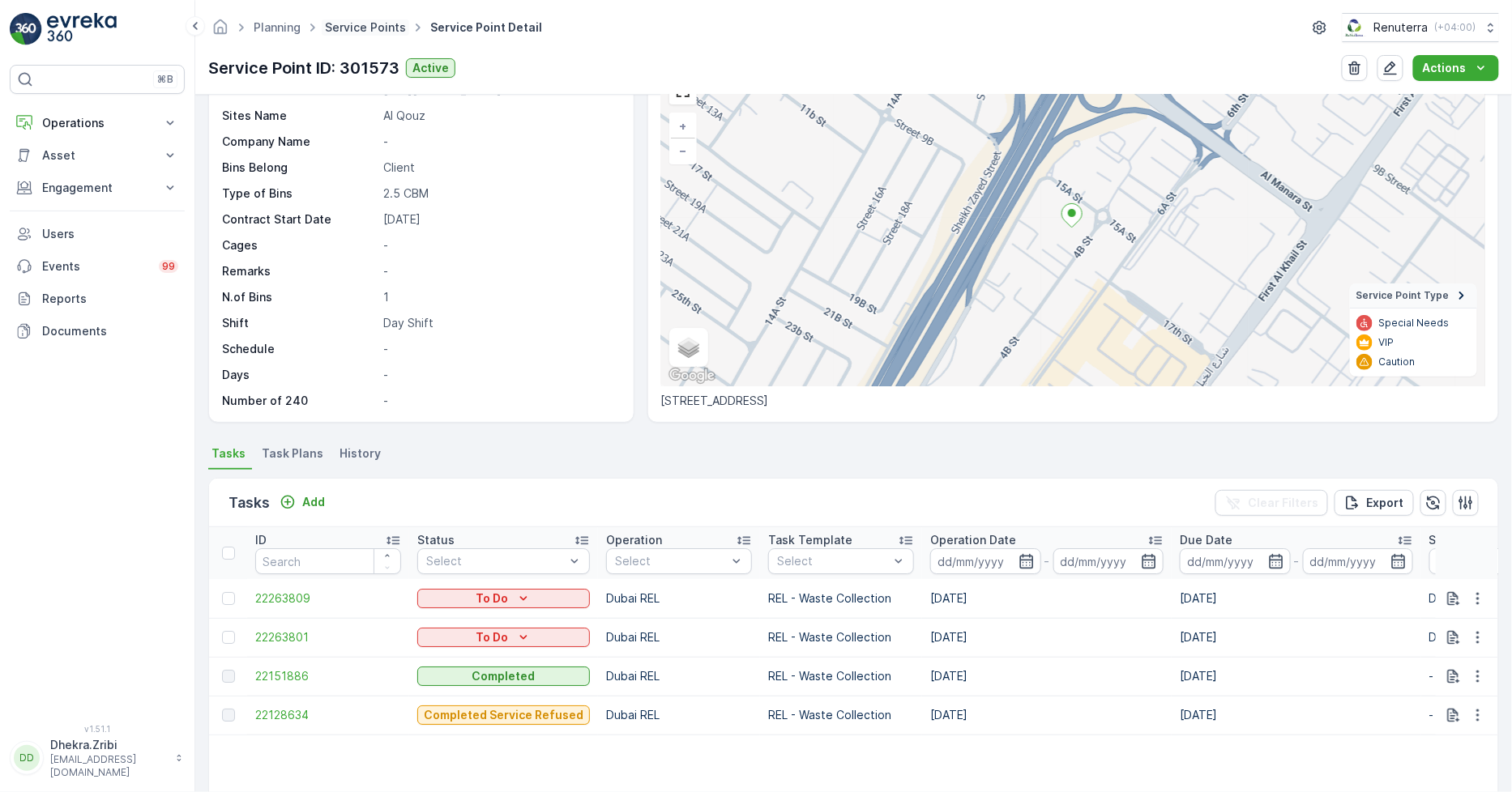
click at [351, 28] on link "Service Points" at bounding box center [365, 27] width 81 height 14
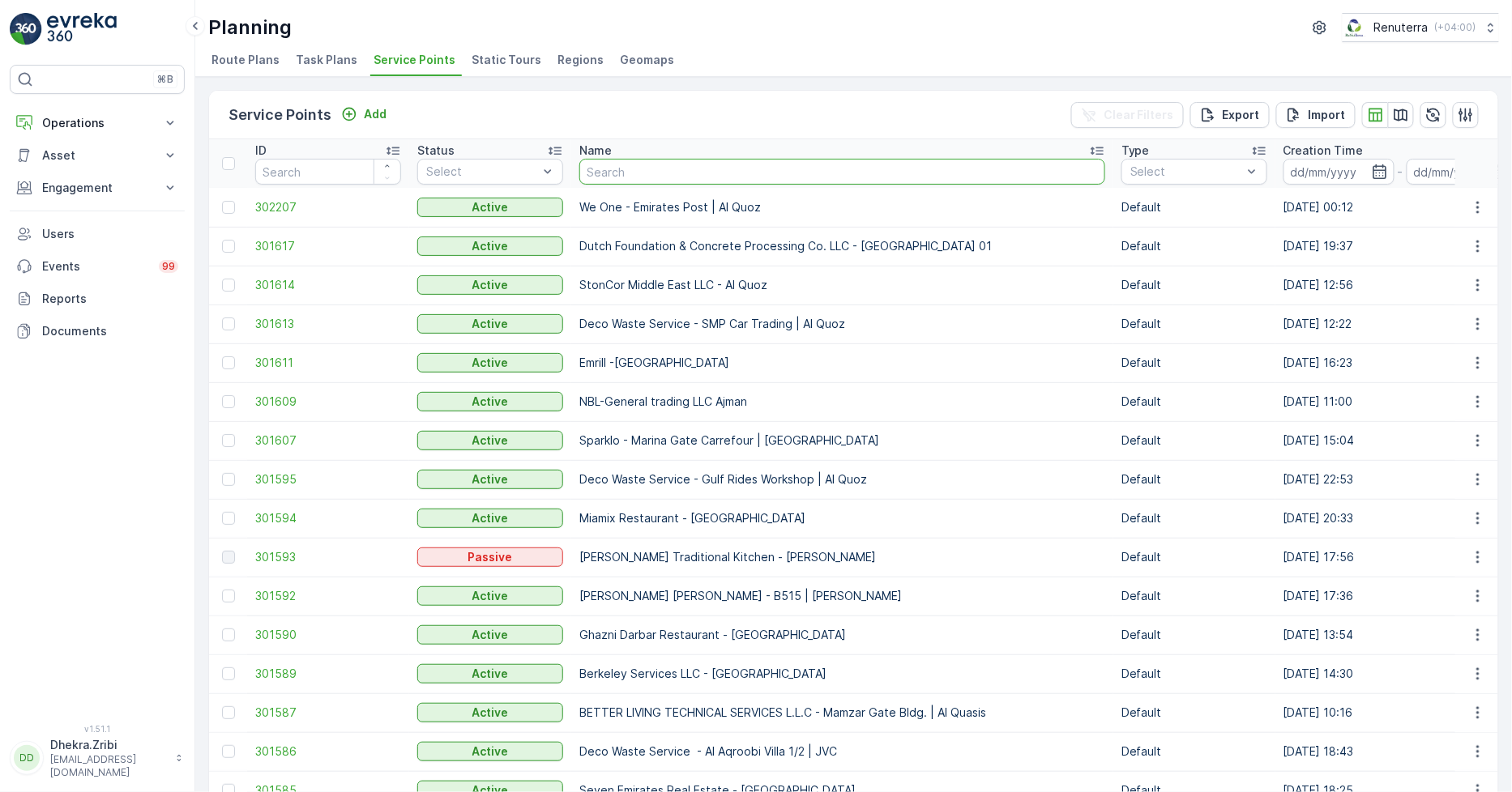
click at [612, 181] on input "text" at bounding box center [842, 172] width 526 height 25
type input "tarish"
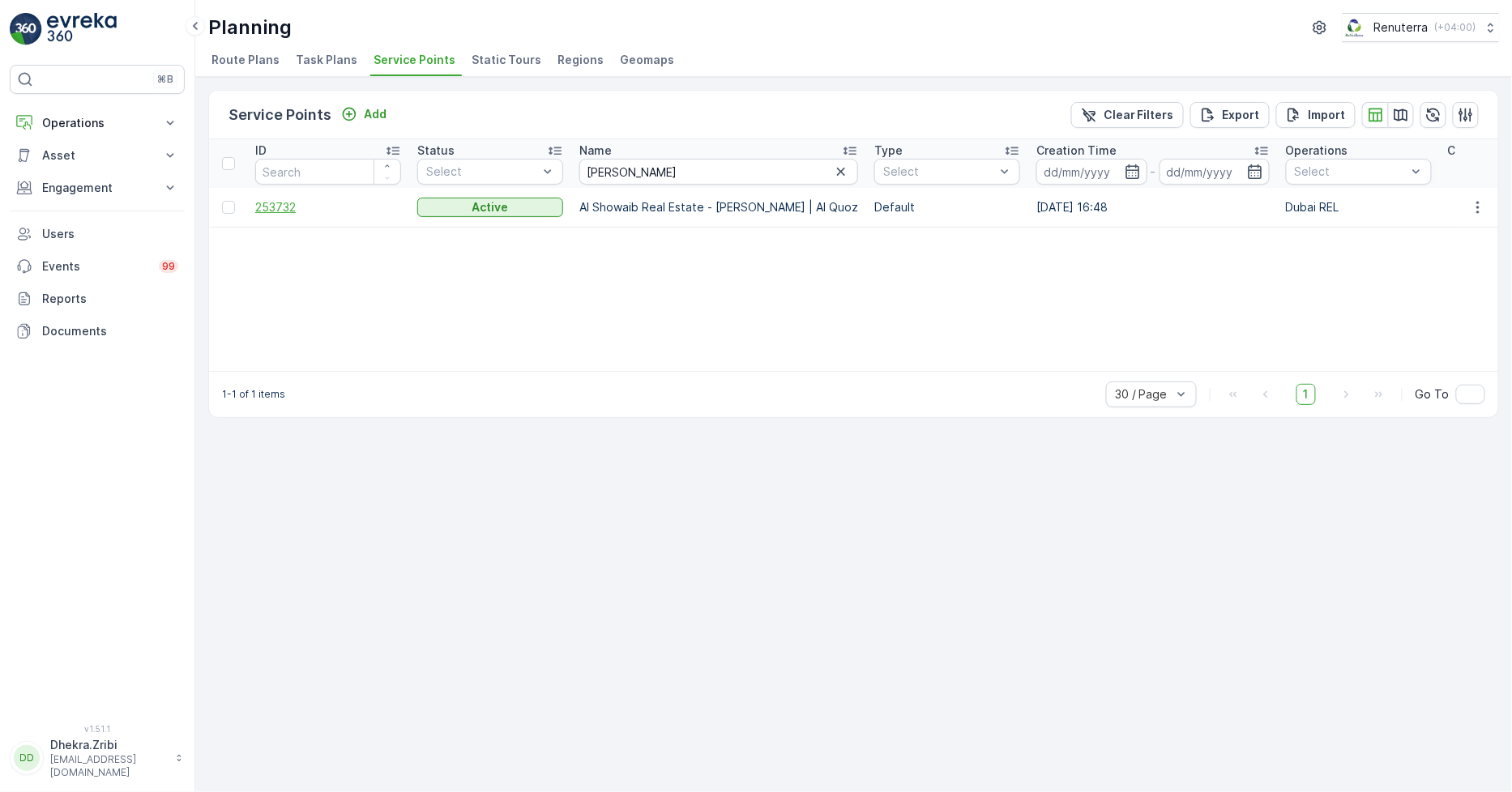
click at [275, 199] on span "253732" at bounding box center [327, 207] width 146 height 17
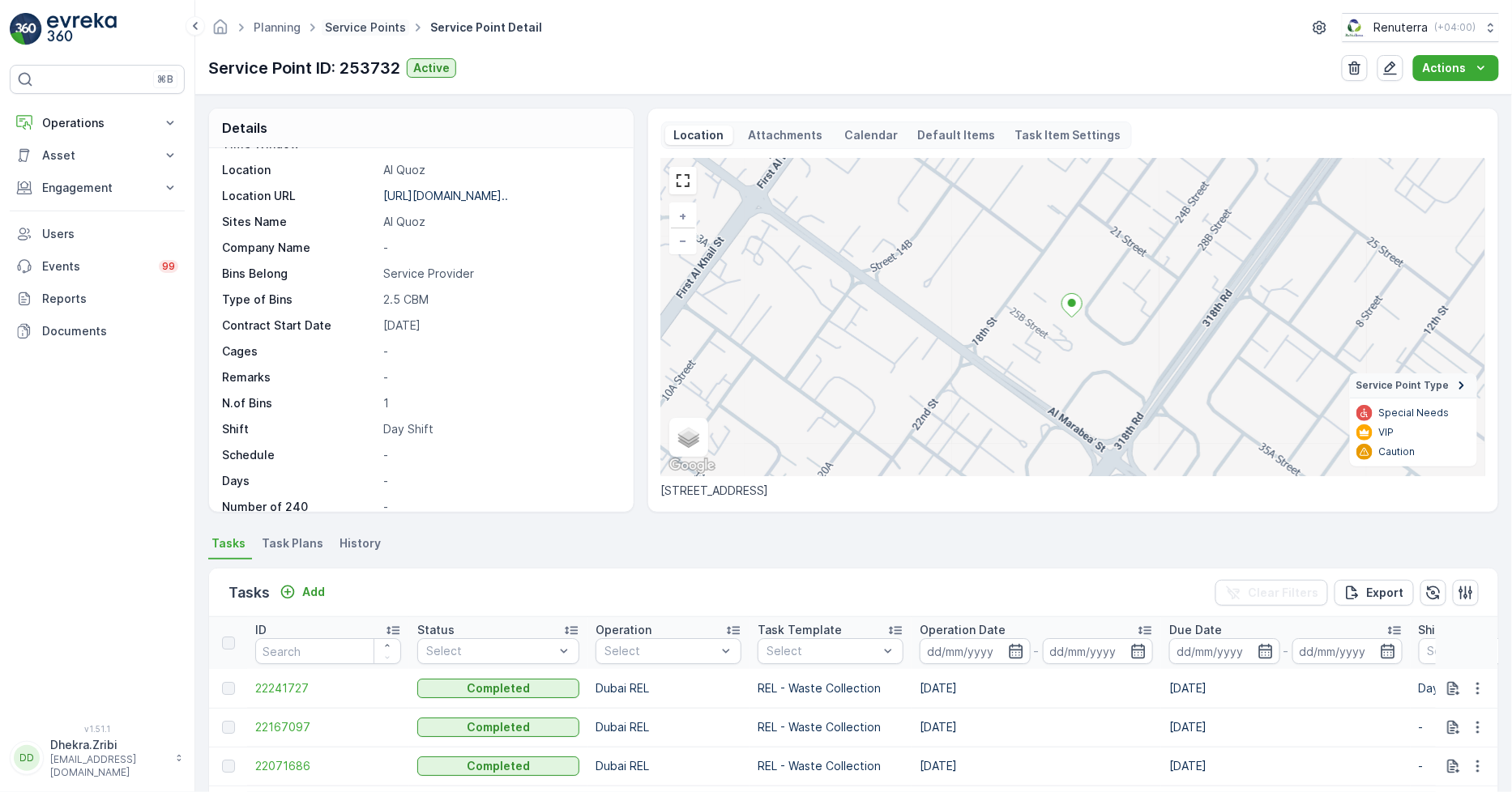
click at [375, 25] on link "Service Points" at bounding box center [365, 27] width 81 height 14
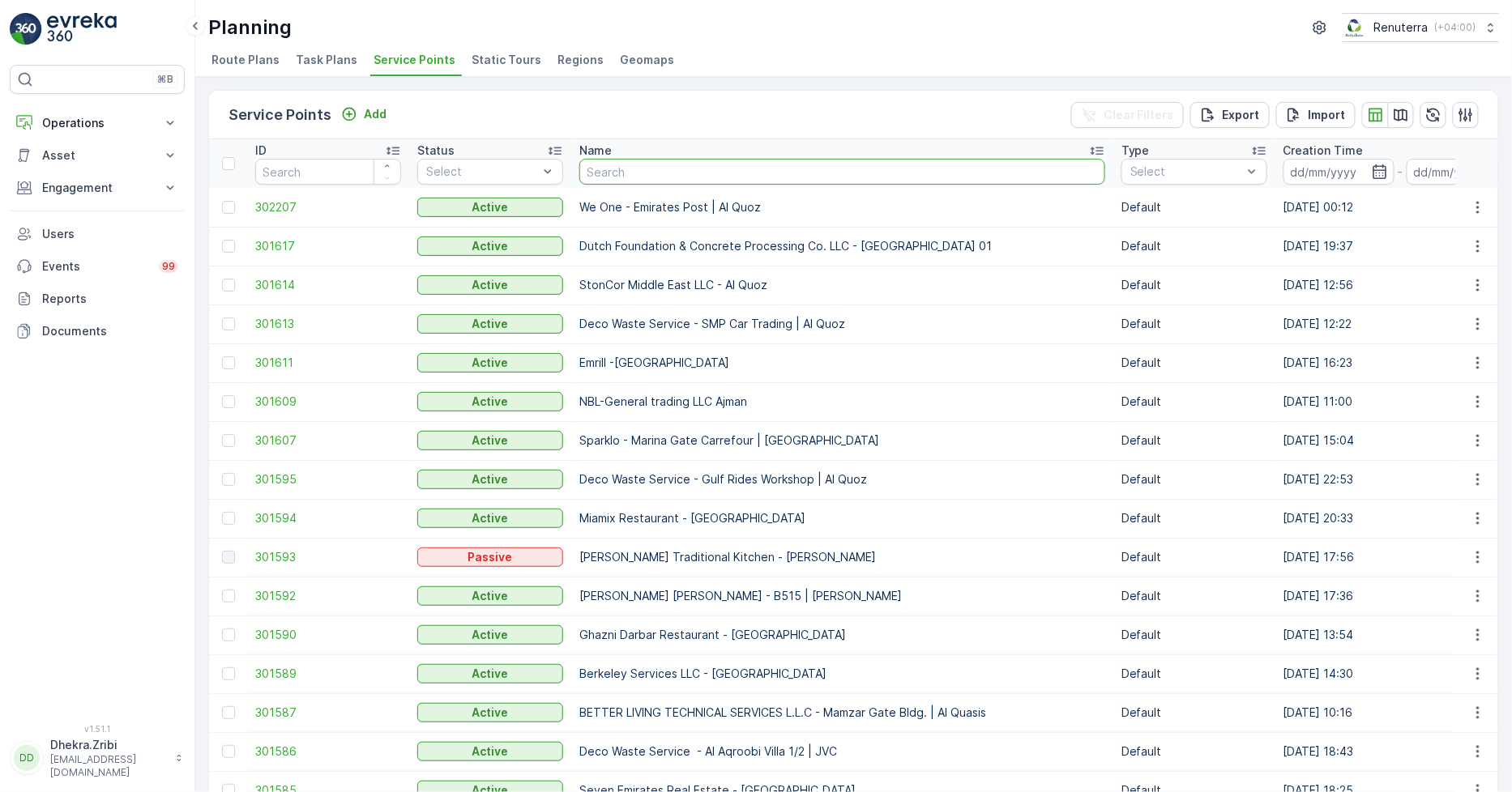
click at [641, 169] on input "text" at bounding box center [842, 172] width 526 height 25
type input "e"
click at [604, 172] on input "e" at bounding box center [842, 172] width 526 height 25
type input "elli"
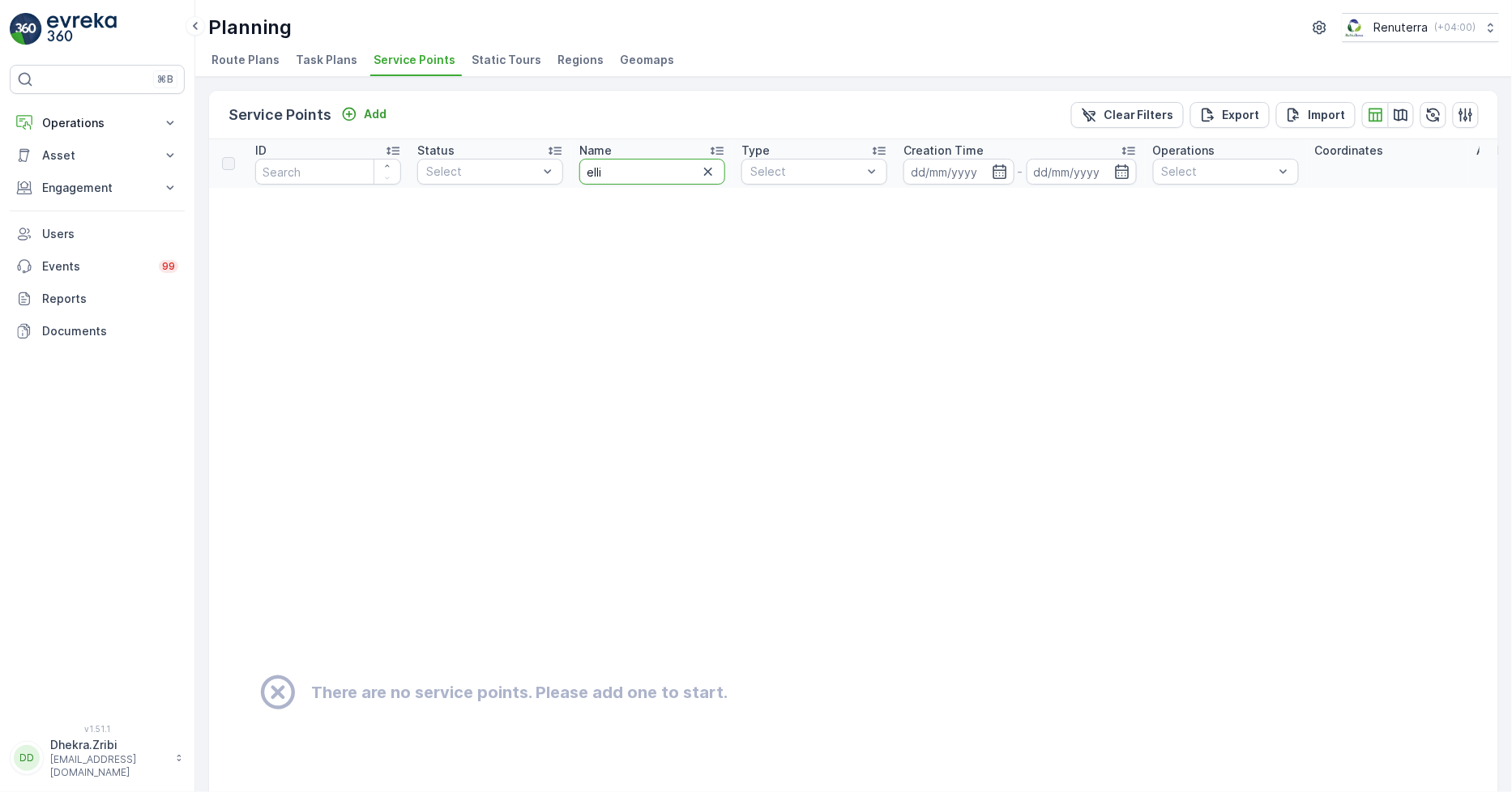
click at [636, 159] on input "elli" at bounding box center [652, 172] width 146 height 25
drag, startPoint x: 657, startPoint y: 167, endPoint x: 572, endPoint y: 166, distance: 85.0
click at [572, 166] on th "Name elli" at bounding box center [652, 164] width 162 height 49
type input "elli"
click at [616, 174] on input "elli" at bounding box center [652, 172] width 146 height 25
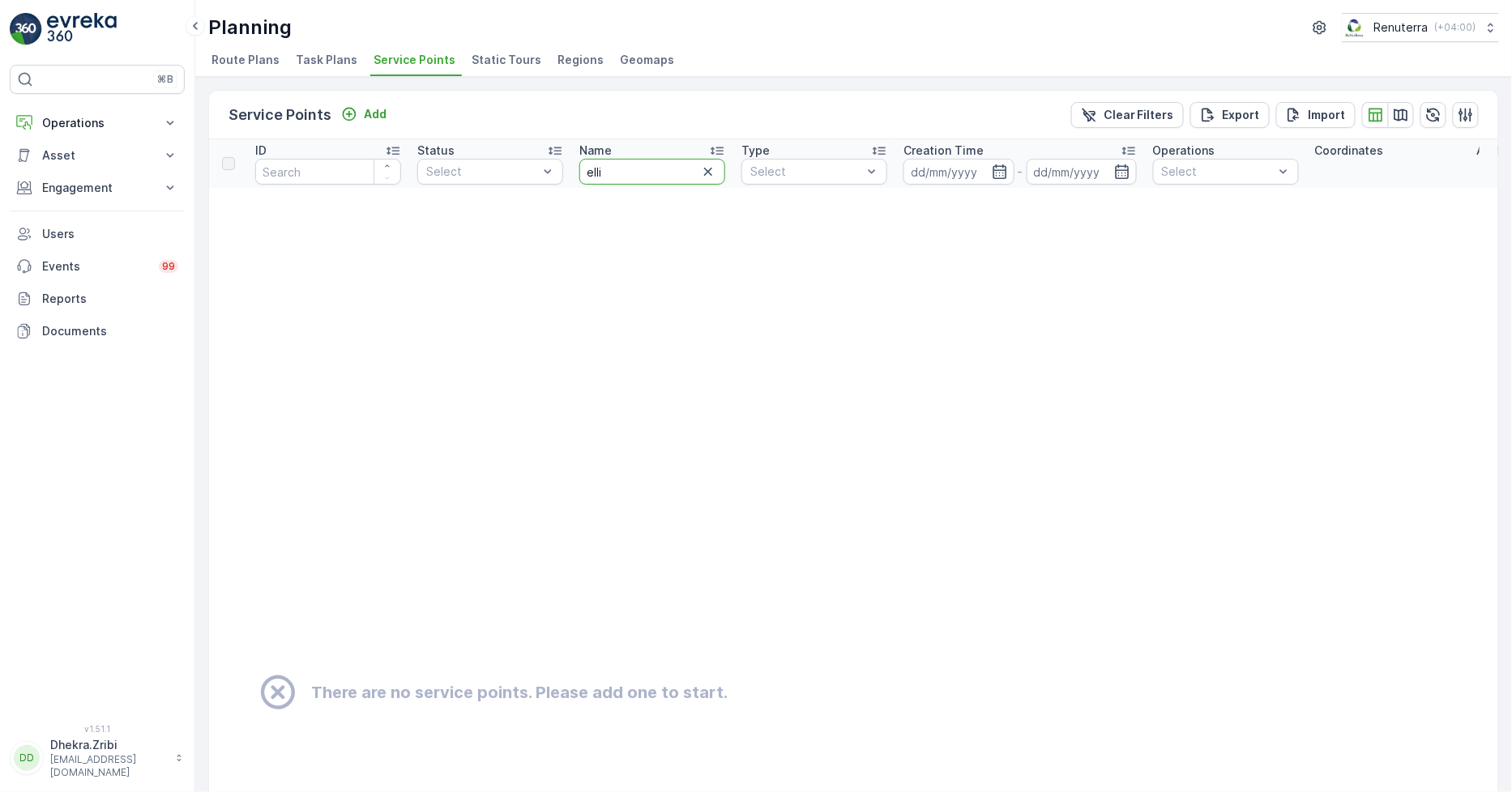
drag, startPoint x: 615, startPoint y: 173, endPoint x: 524, endPoint y: 152, distance: 93.4
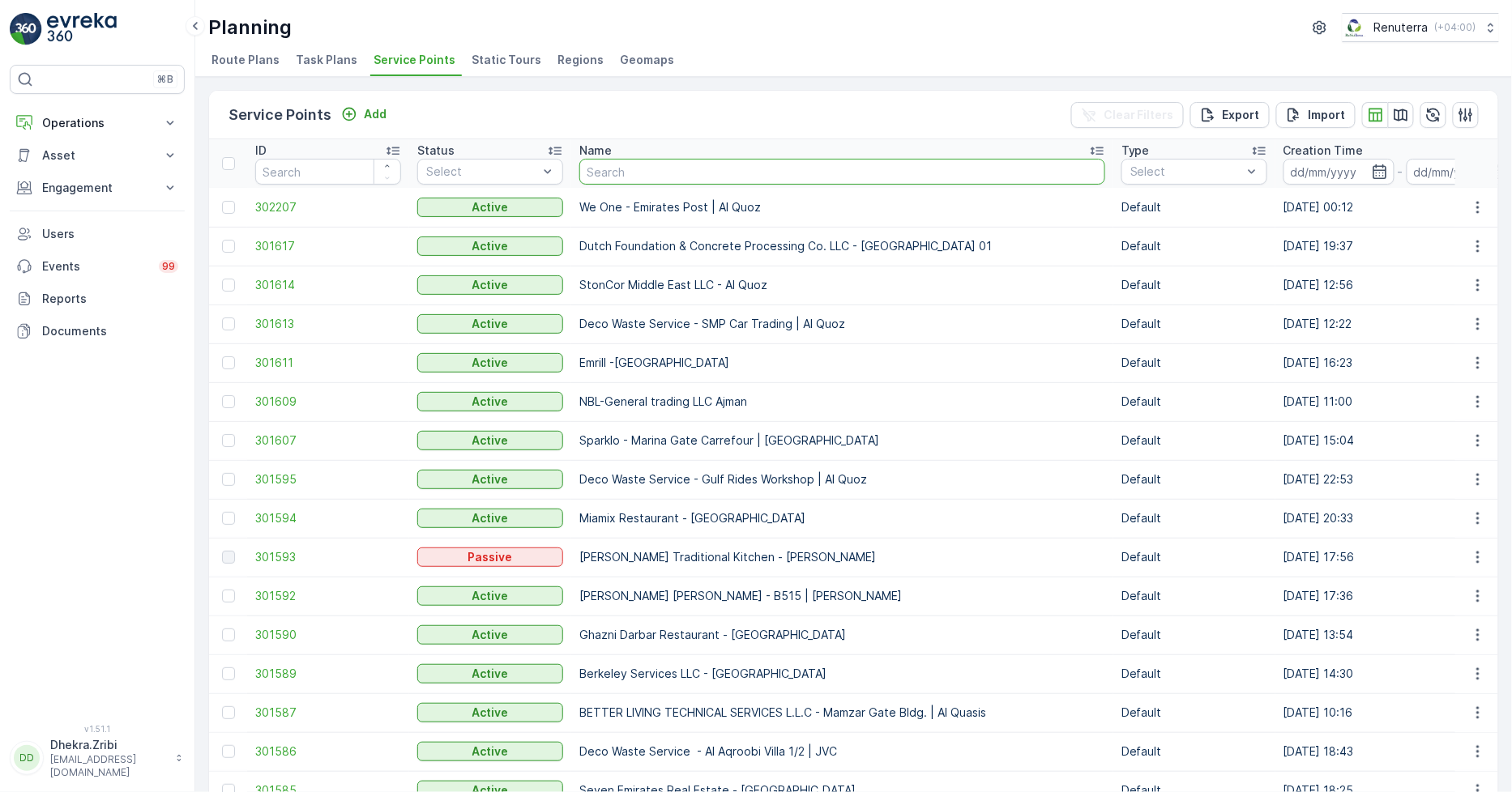
click at [608, 172] on input "text" at bounding box center [842, 172] width 526 height 25
click at [605, 166] on input "text" at bounding box center [842, 172] width 526 height 25
click at [260, 594] on span "301592" at bounding box center [327, 596] width 146 height 17
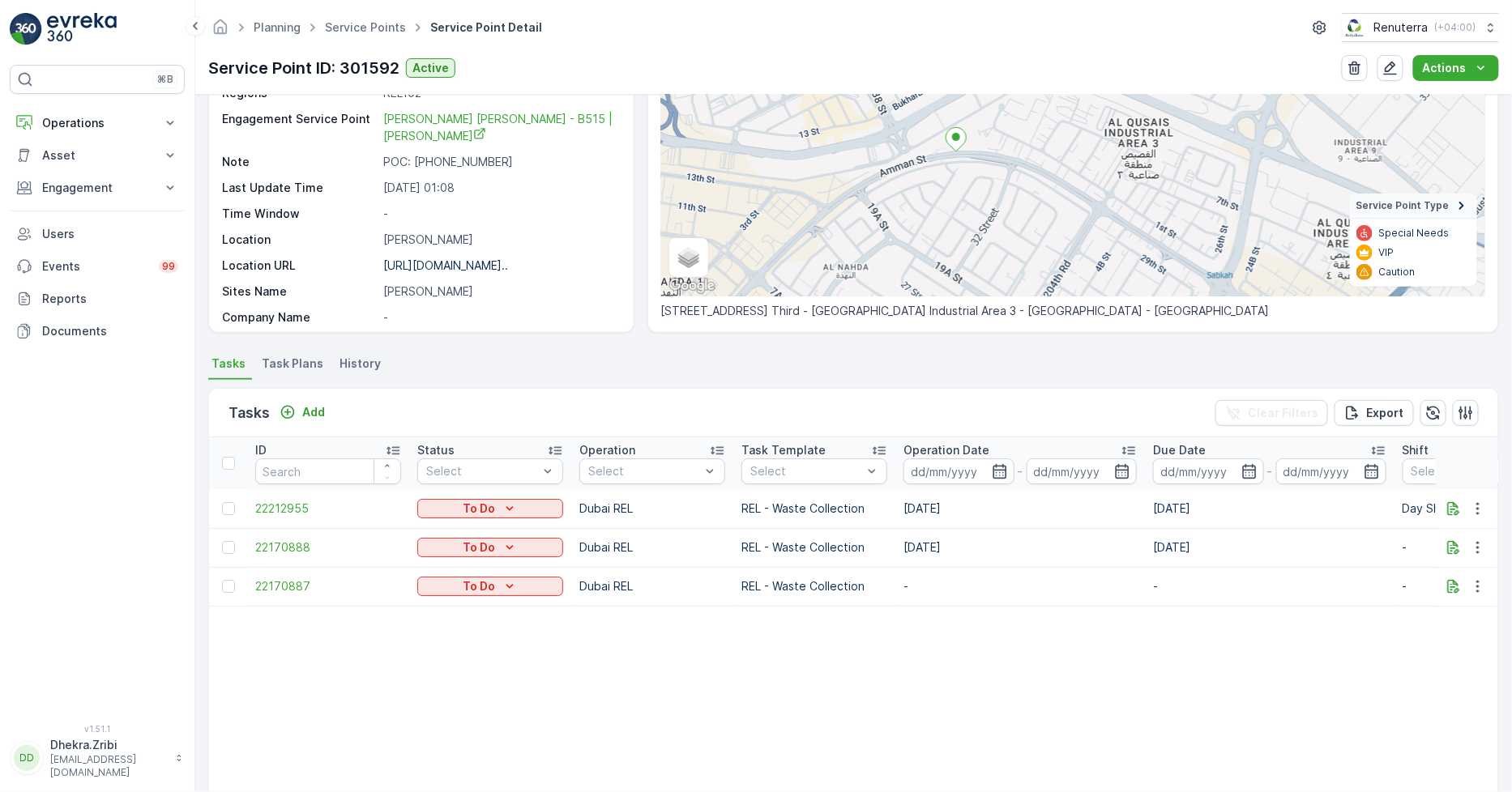
scroll to position [63, 0]
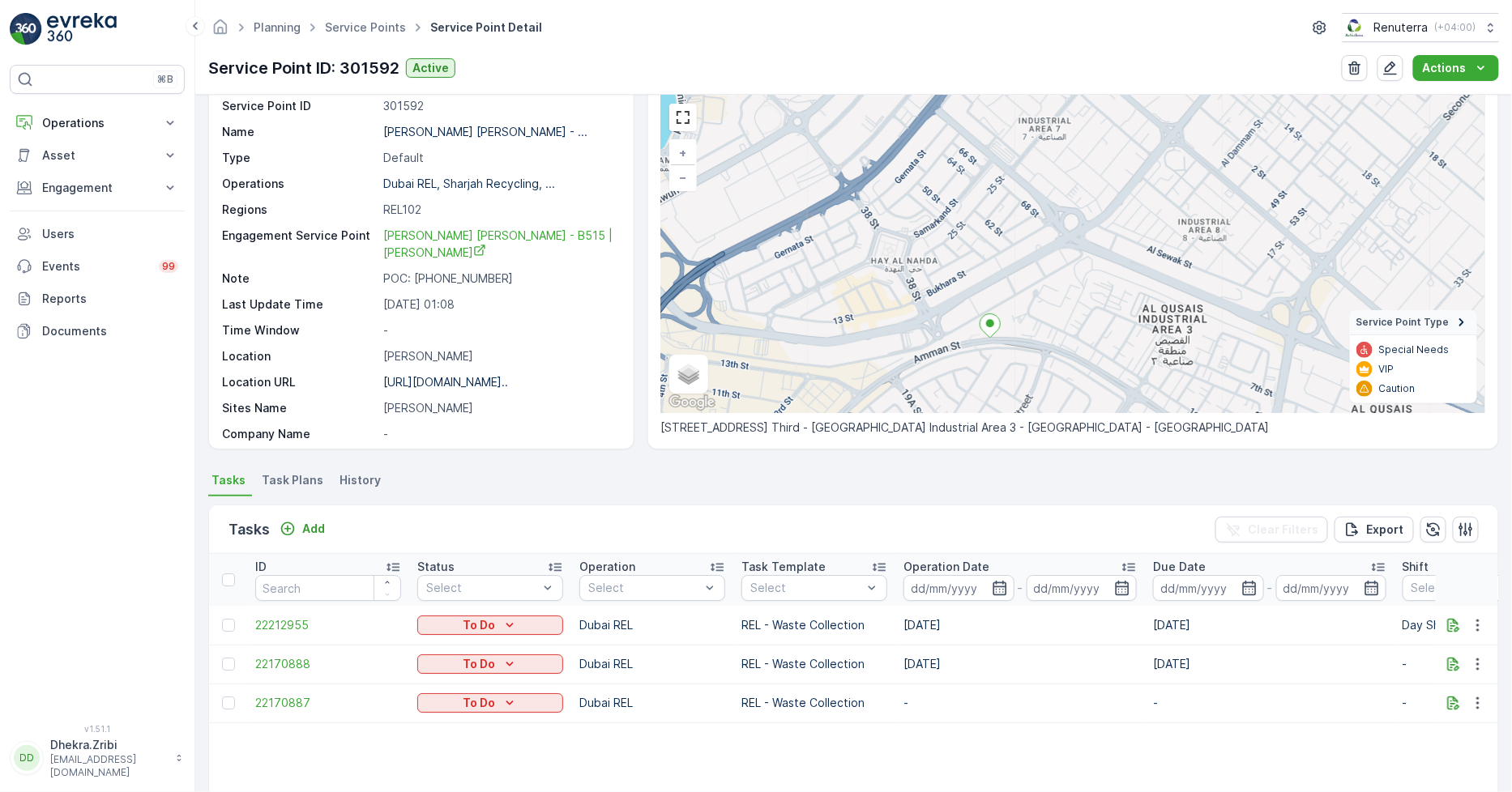
drag, startPoint x: 956, startPoint y: 196, endPoint x: 991, endPoint y: 266, distance: 78.3
click at [991, 266] on div "+ − Satellite Roadmap Terrain Hybrid Leaflet Keyboard shortcuts Map Data Map da…" at bounding box center [1073, 255] width 824 height 318
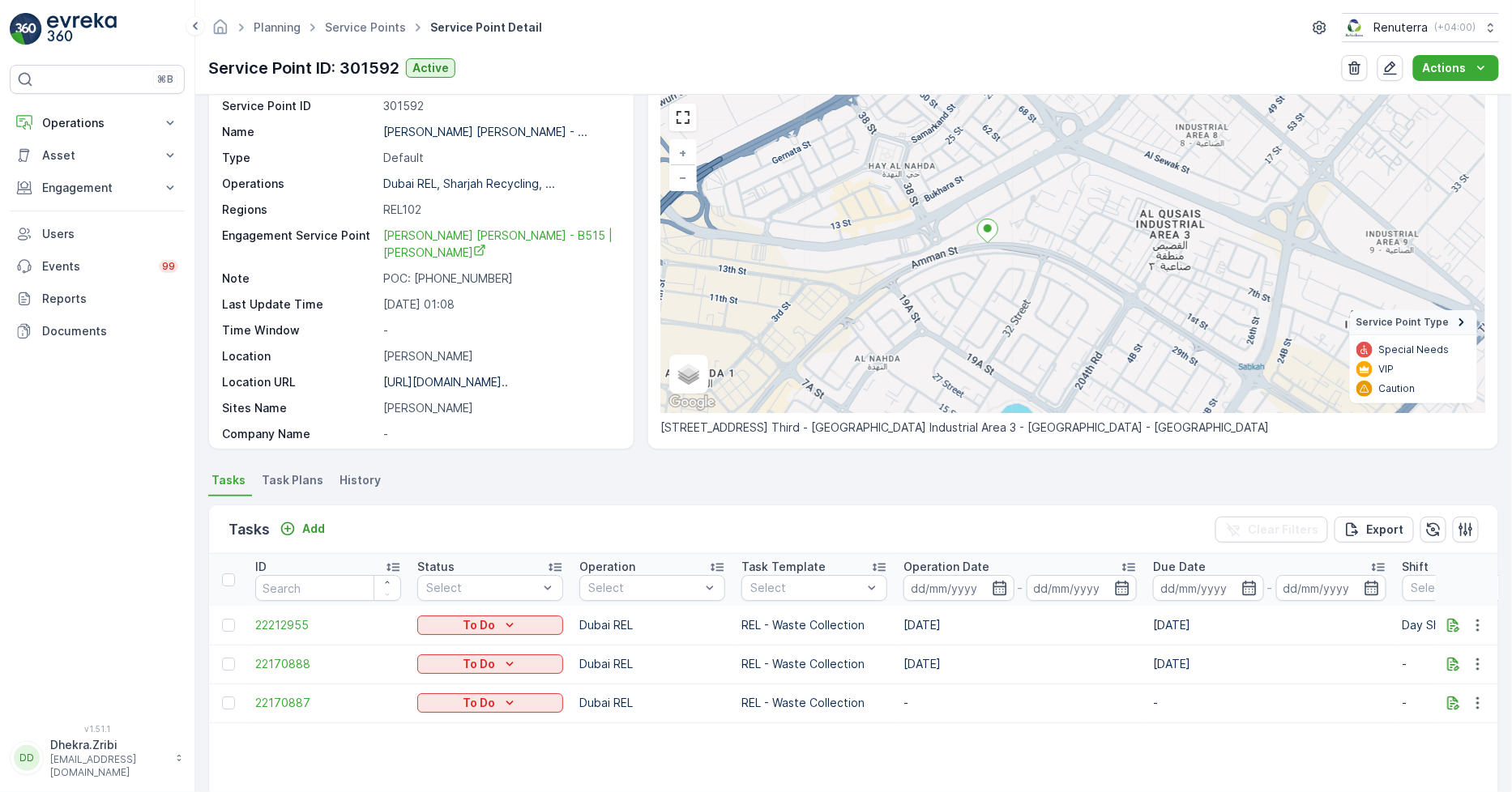
drag, startPoint x: 1018, startPoint y: 294, endPoint x: 1015, endPoint y: 199, distance: 95.0
click at [1015, 199] on div "+ − Satellite Roadmap Terrain Hybrid Leaflet Keyboard shortcuts Map Data Map da…" at bounding box center [1073, 255] width 824 height 318
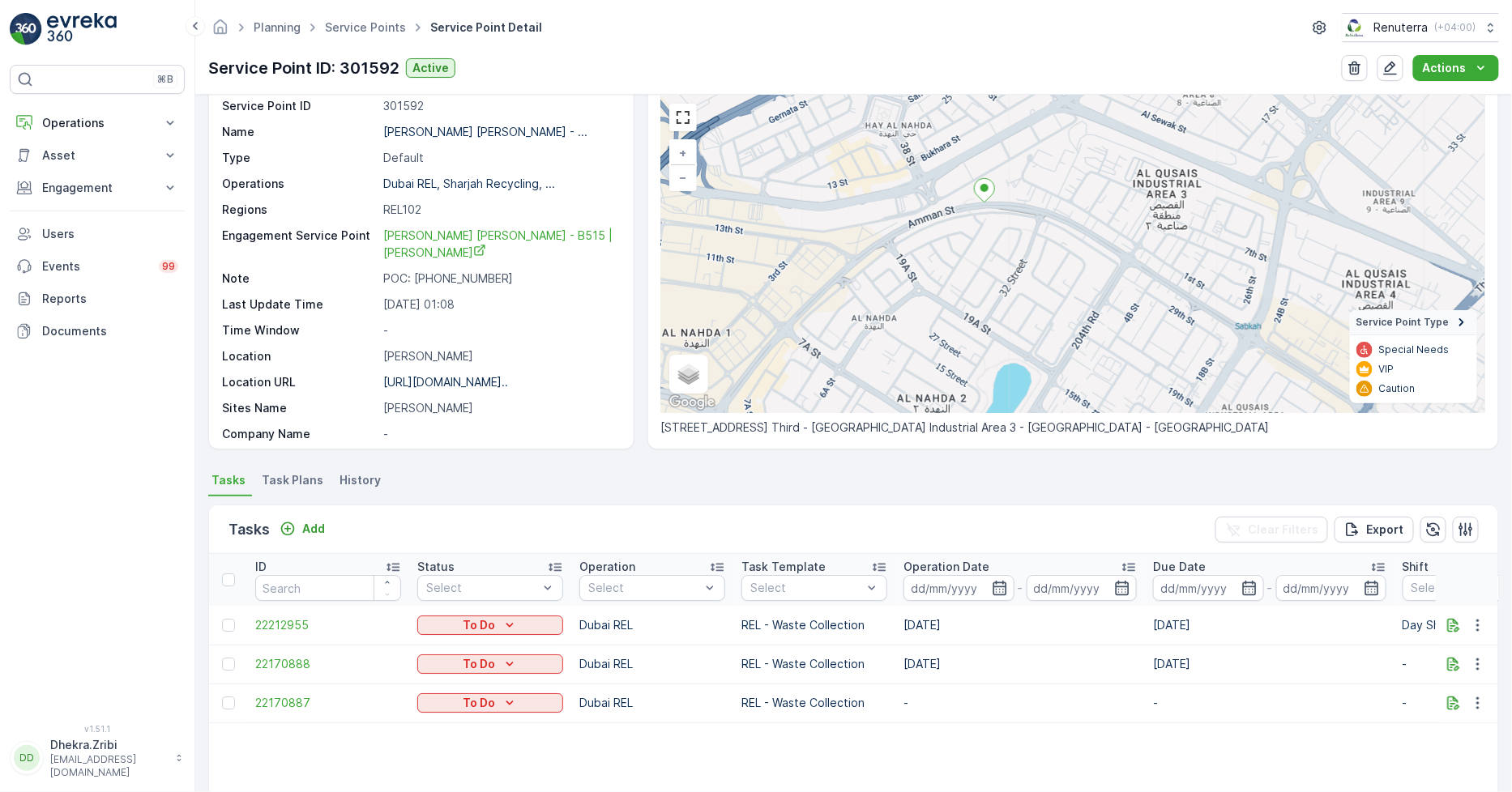
drag, startPoint x: 1002, startPoint y: 271, endPoint x: 1000, endPoint y: 230, distance: 41.0
click at [1000, 230] on div "+ − Satellite Roadmap Terrain Hybrid Leaflet Keyboard shortcuts Map Data Map da…" at bounding box center [1073, 255] width 824 height 318
click at [357, 25] on link "Service Points" at bounding box center [365, 27] width 81 height 14
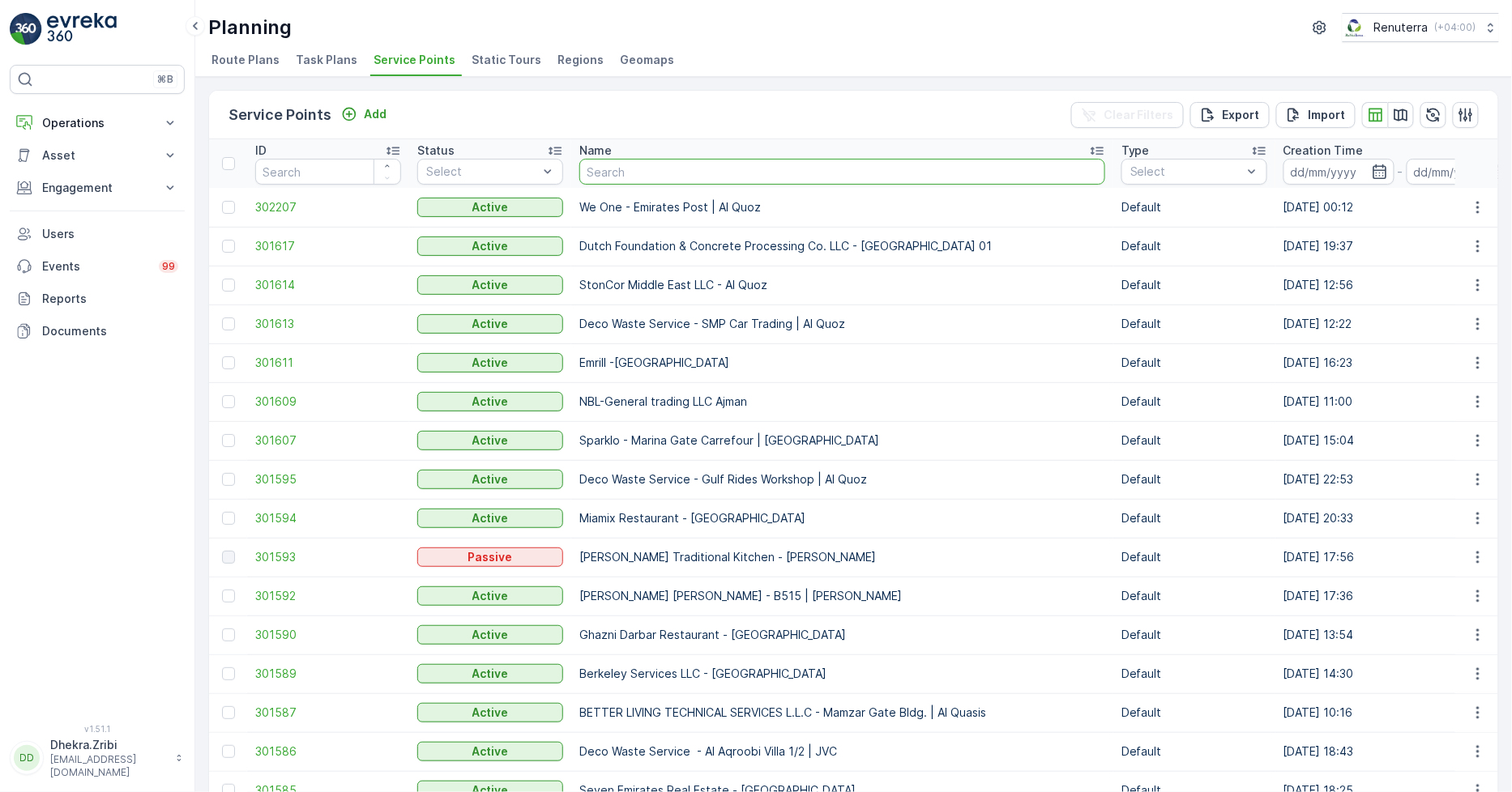
click at [660, 163] on input "text" at bounding box center [842, 172] width 526 height 25
type input "notai"
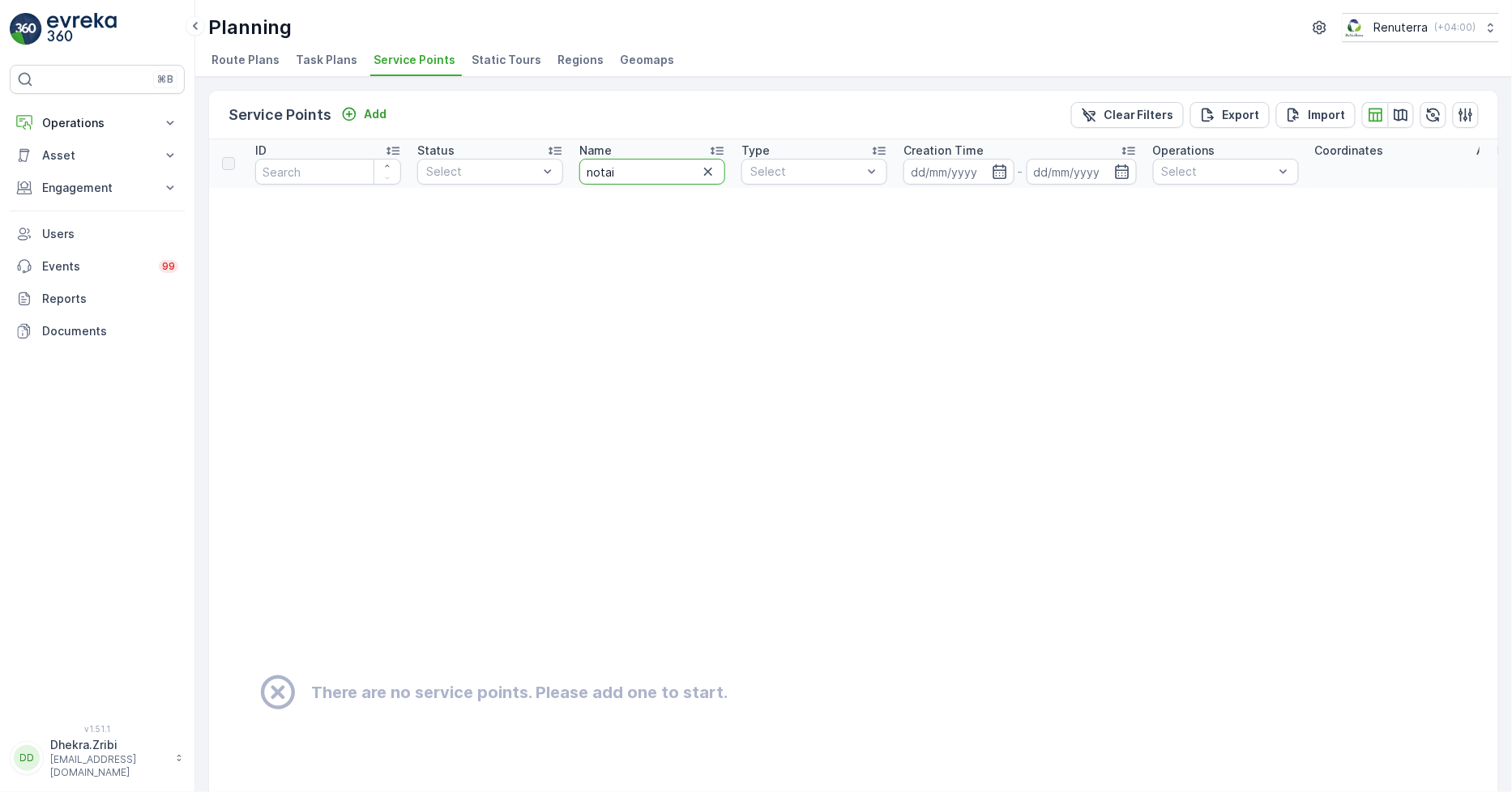
click at [658, 163] on input "notai" at bounding box center [652, 172] width 146 height 25
type input "notainal"
drag, startPoint x: 664, startPoint y: 173, endPoint x: 551, endPoint y: 159, distance: 113.9
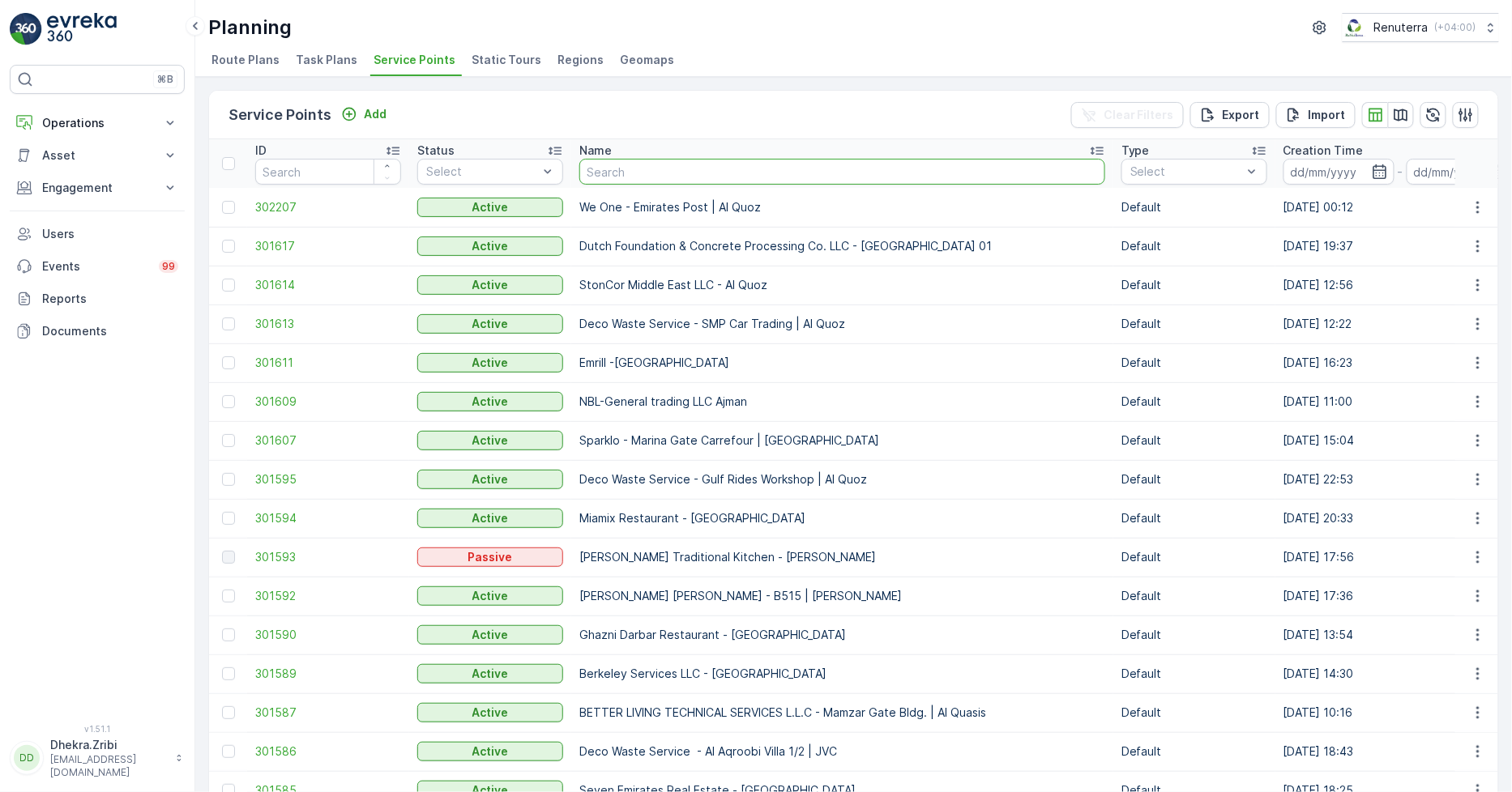
click at [657, 171] on input "text" at bounding box center [842, 172] width 526 height 25
type input "national"
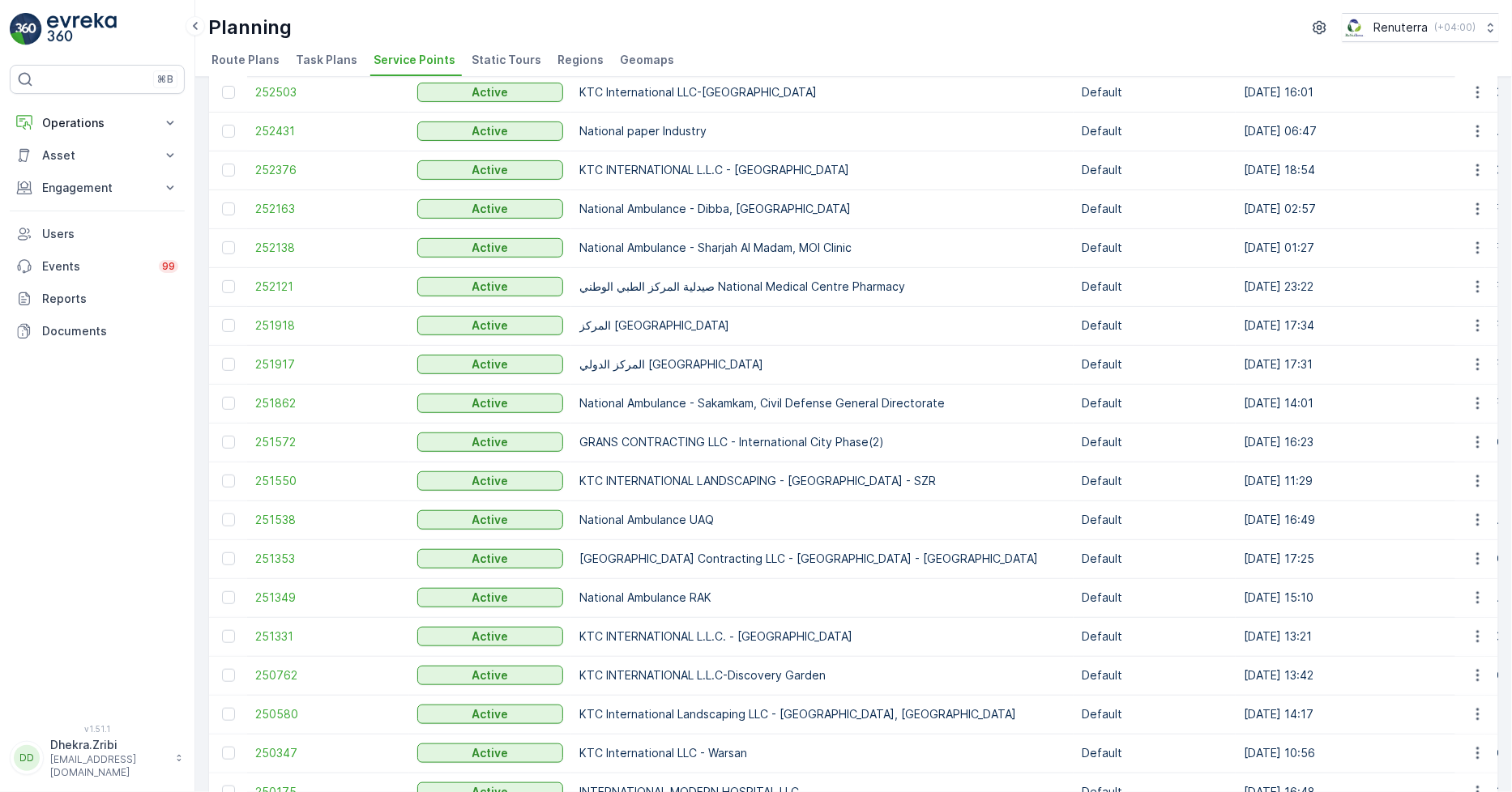
scroll to position [628, 0]
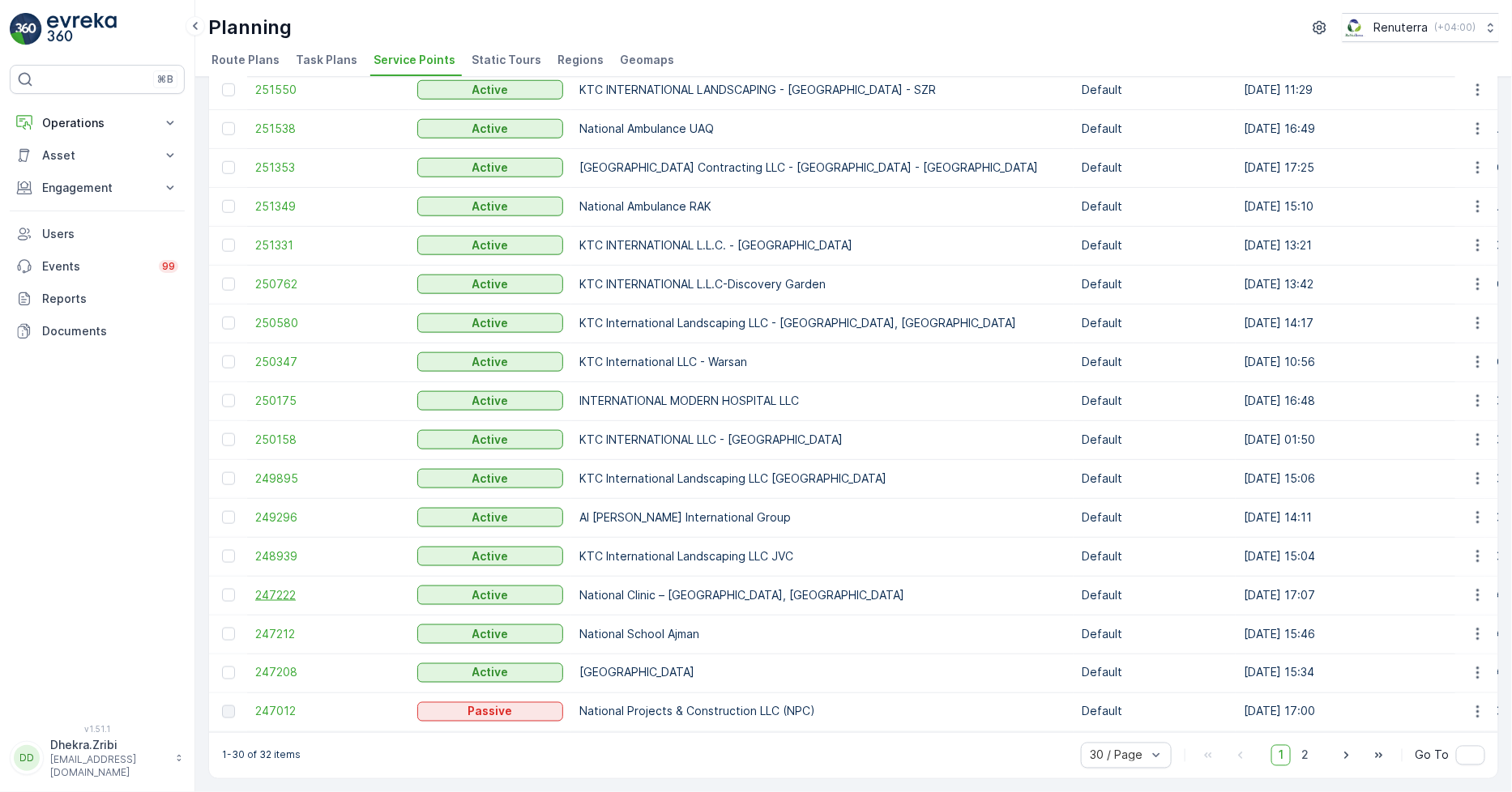
click at [285, 587] on span "247222" at bounding box center [327, 595] width 146 height 17
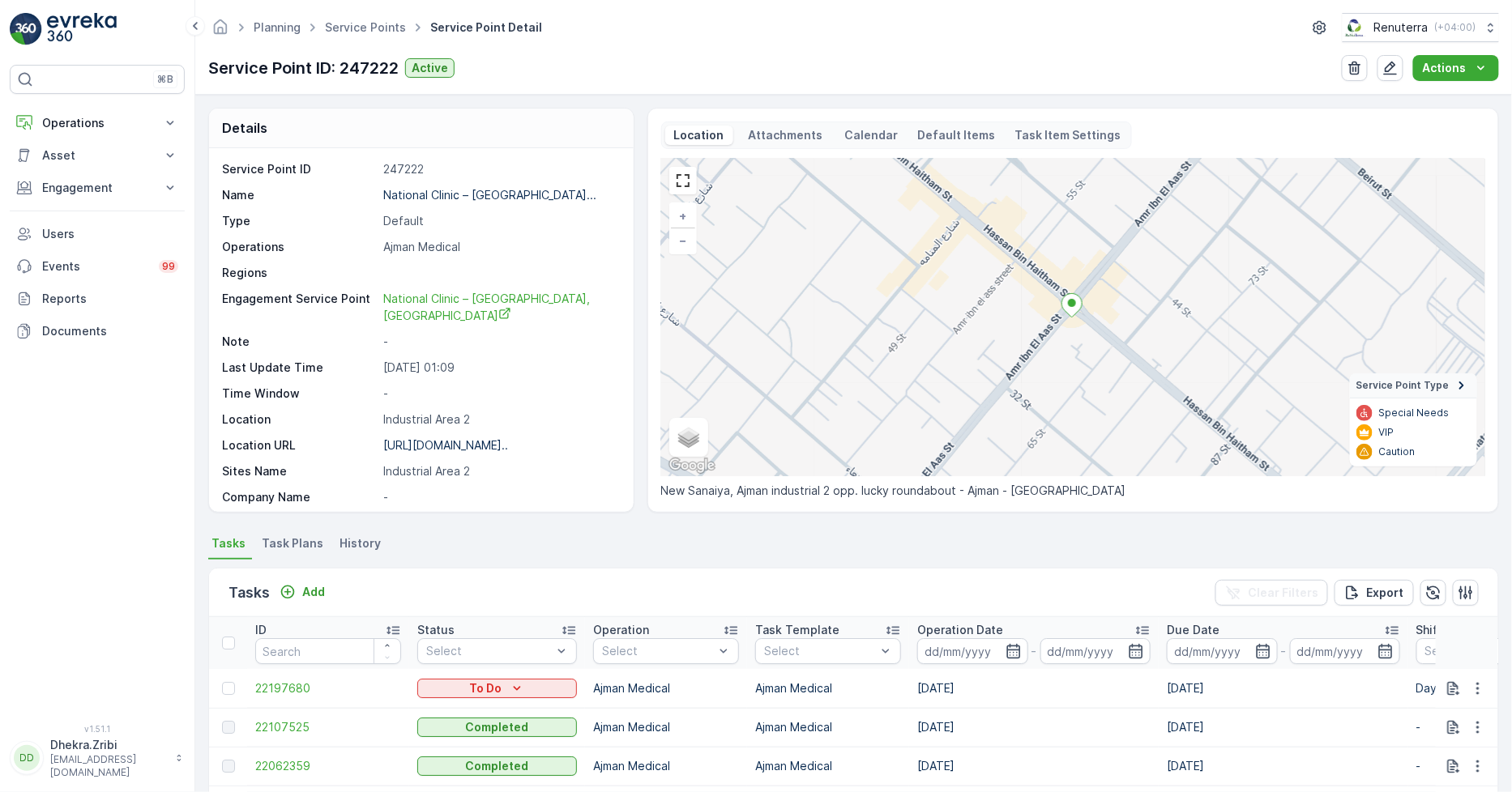
click at [295, 573] on div "Tasks Add Clear Filters Export" at bounding box center [853, 593] width 1289 height 49
click at [302, 586] on p "Add" at bounding box center [313, 592] width 23 height 17
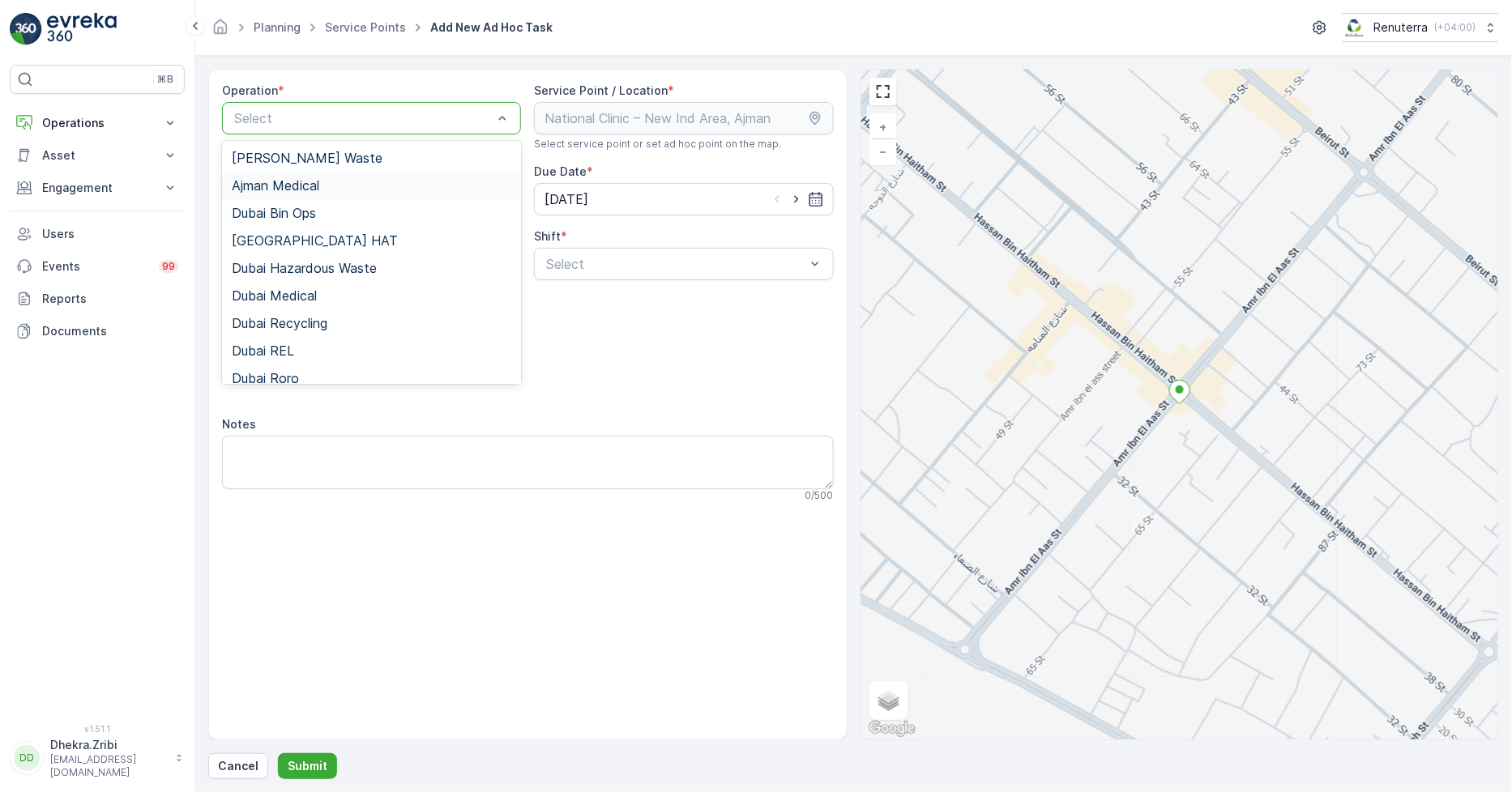
click at [324, 188] on div "Ajman Medical" at bounding box center [370, 185] width 279 height 15
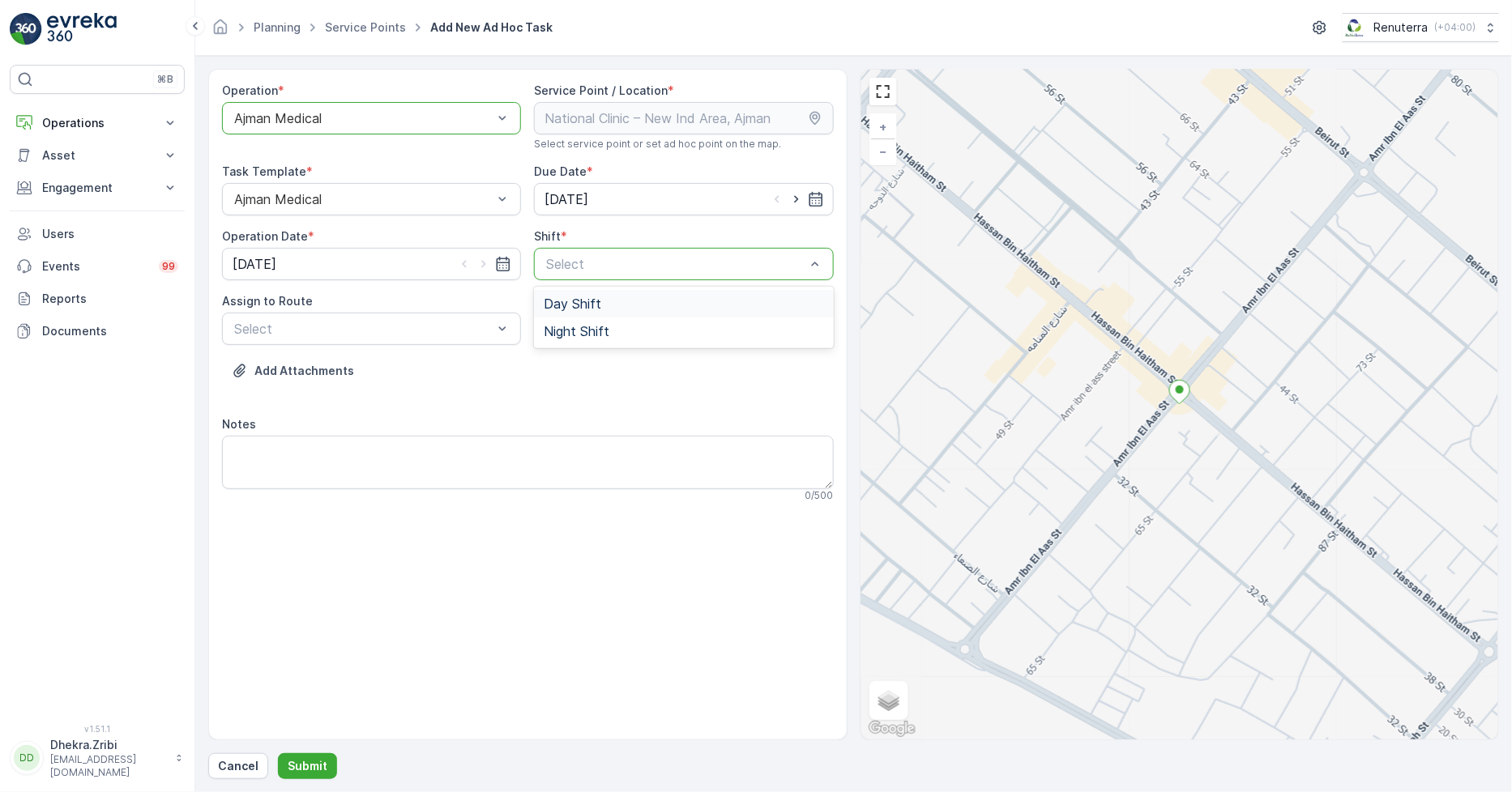
click at [576, 300] on span "Day Shift" at bounding box center [572, 304] width 58 height 15
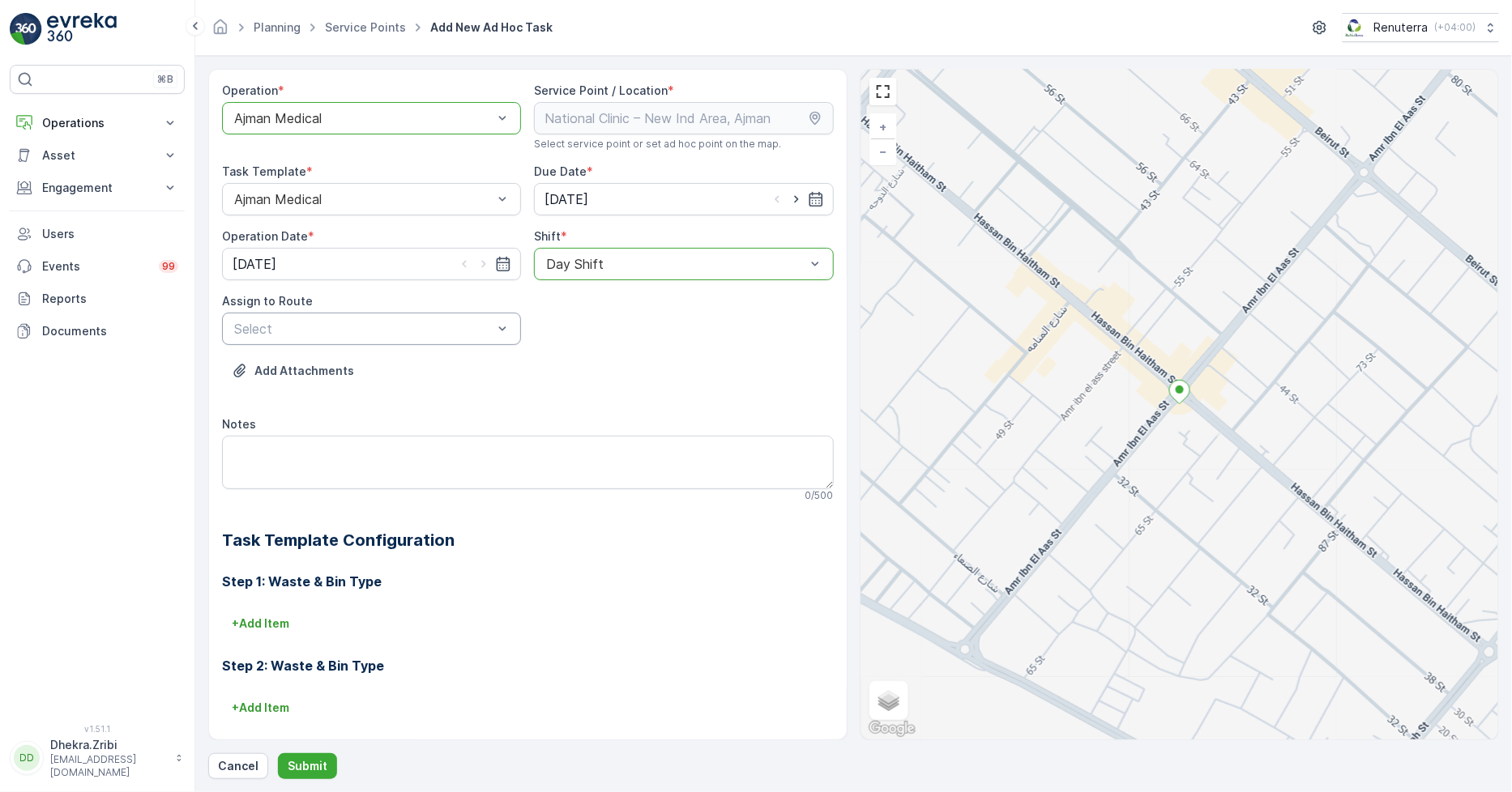
click at [644, 371] on div "Add Attachments" at bounding box center [528, 380] width 611 height 45
click at [339, 200] on div at bounding box center [363, 199] width 262 height 15
click at [320, 362] on span "AJMED102 (Offline) - A82571" at bounding box center [321, 369] width 180 height 15
click at [311, 772] on p "Submit" at bounding box center [307, 767] width 40 height 17
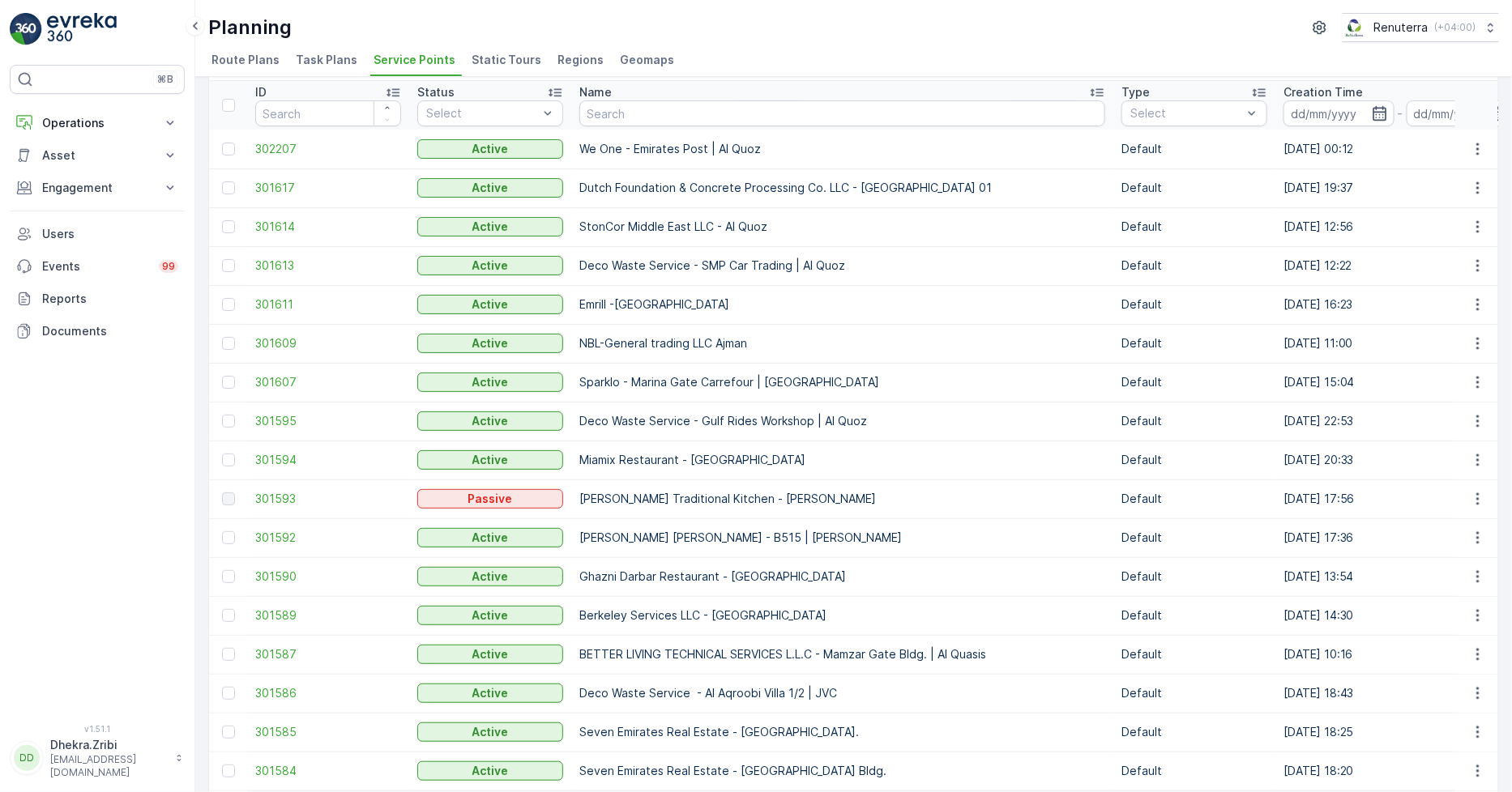
scroll to position [90, 0]
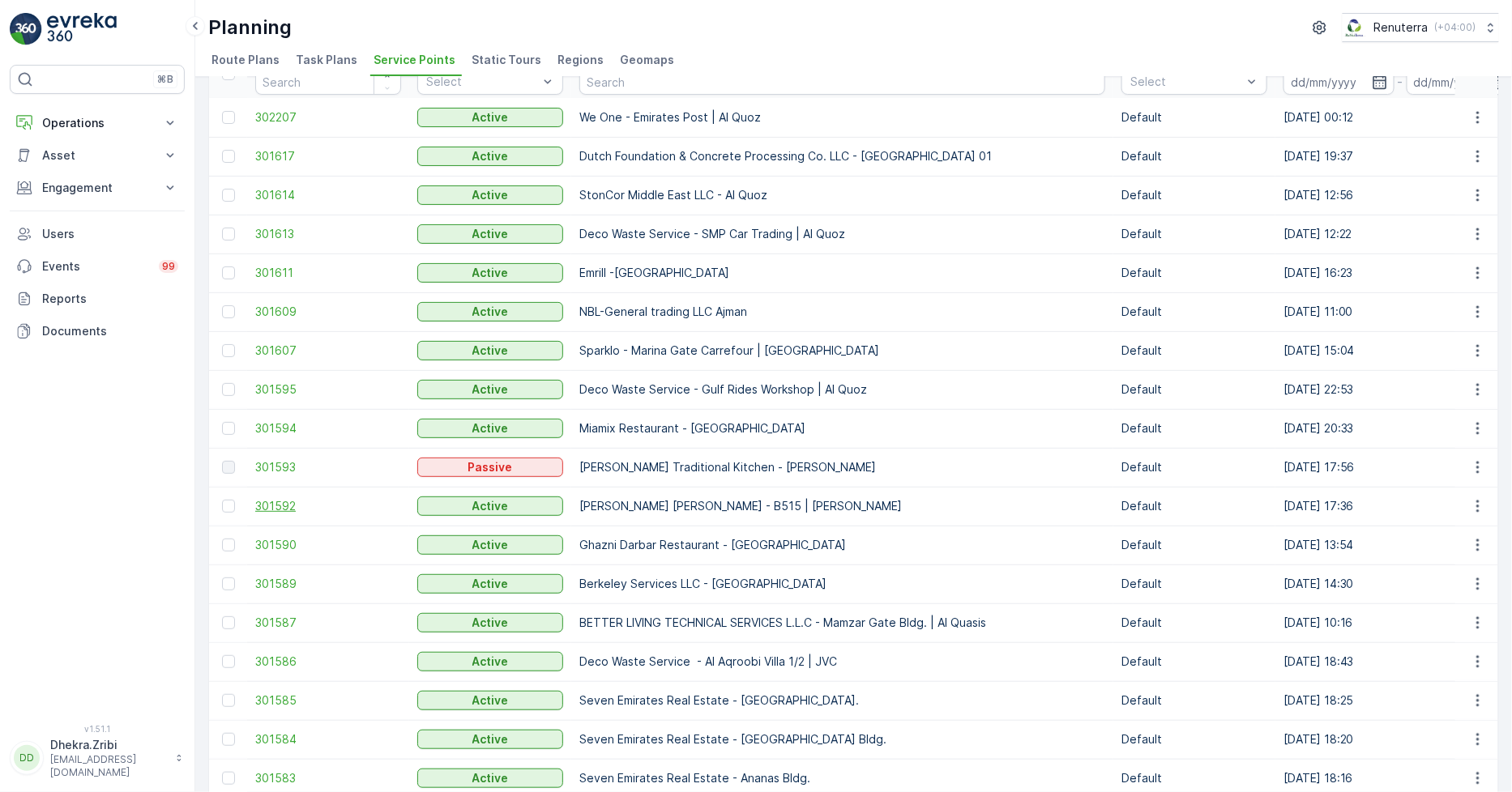
click at [278, 504] on span "301592" at bounding box center [327, 506] width 146 height 17
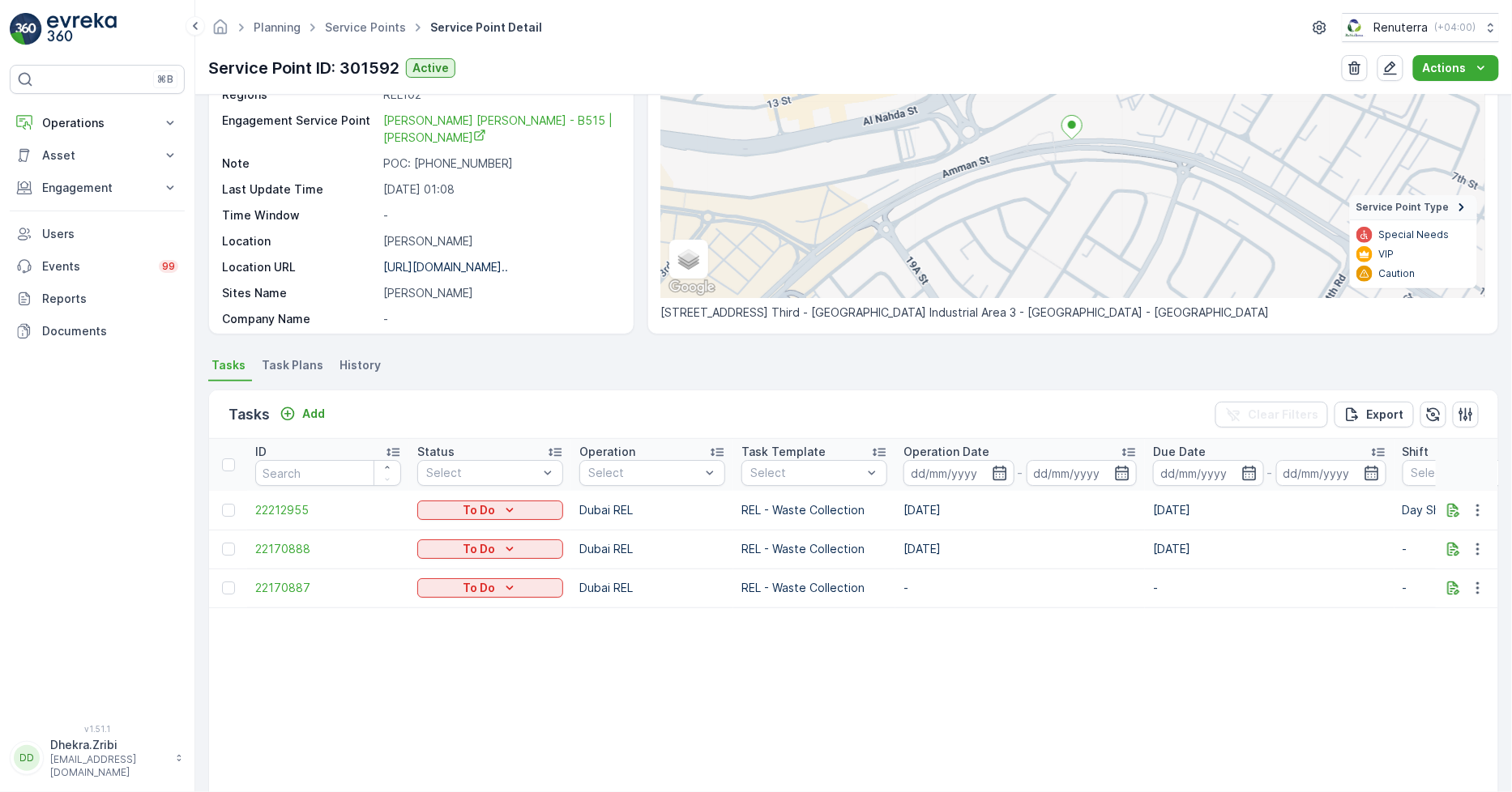
scroll to position [180, 0]
click at [316, 368] on span "Task Plans" at bounding box center [292, 364] width 62 height 17
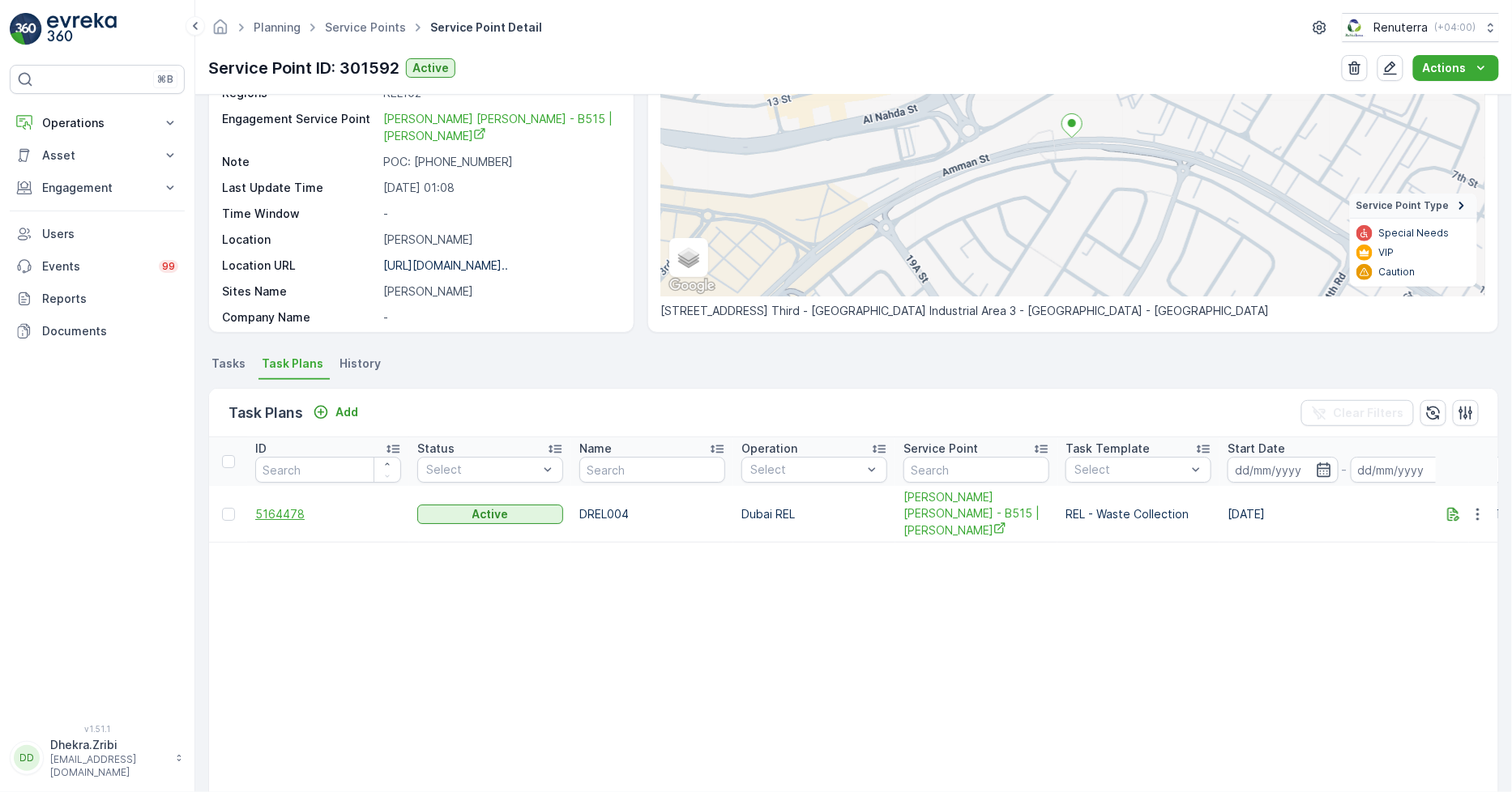
click at [281, 517] on span "5164478" at bounding box center [327, 515] width 146 height 17
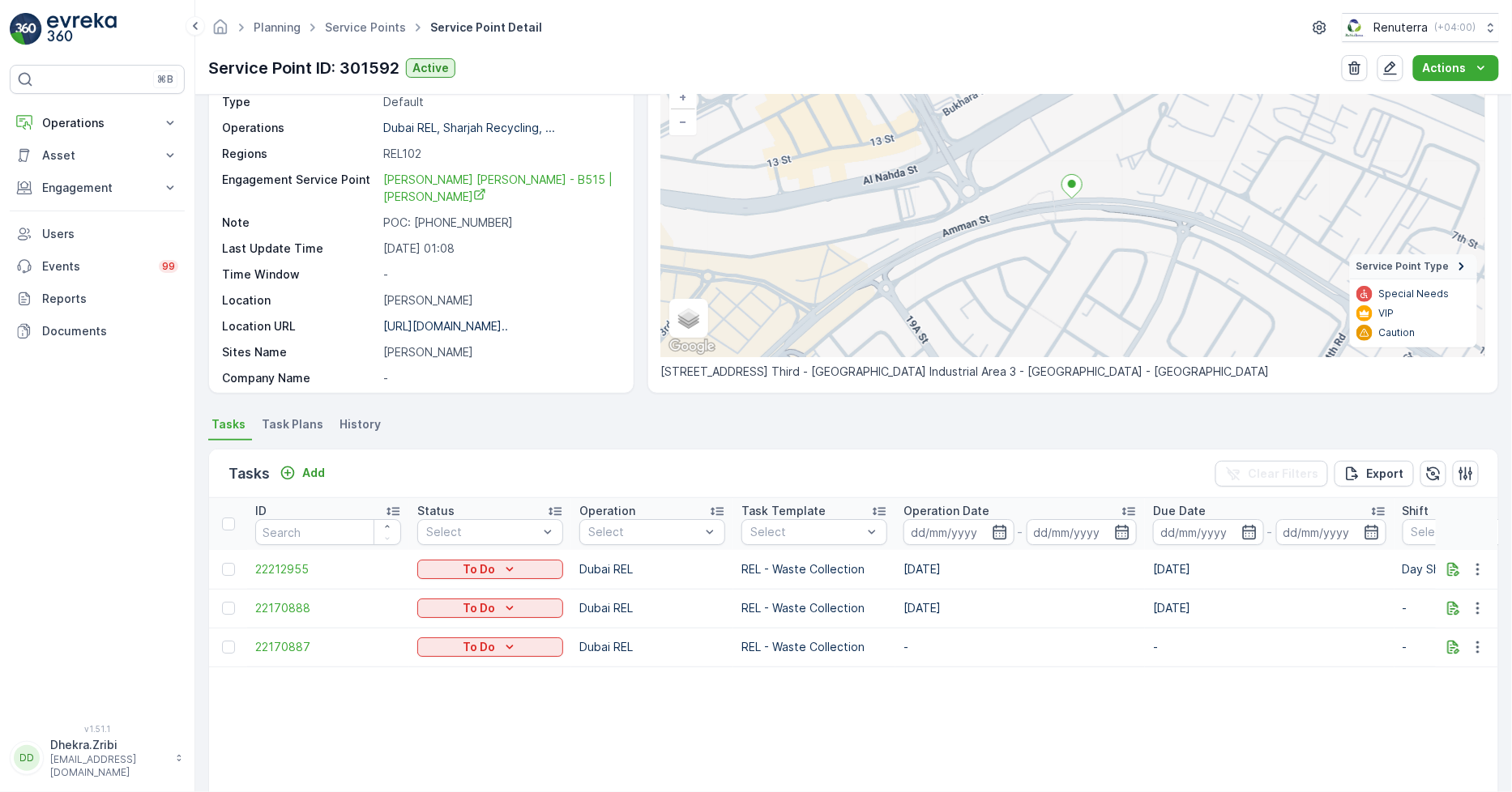
scroll to position [180, 0]
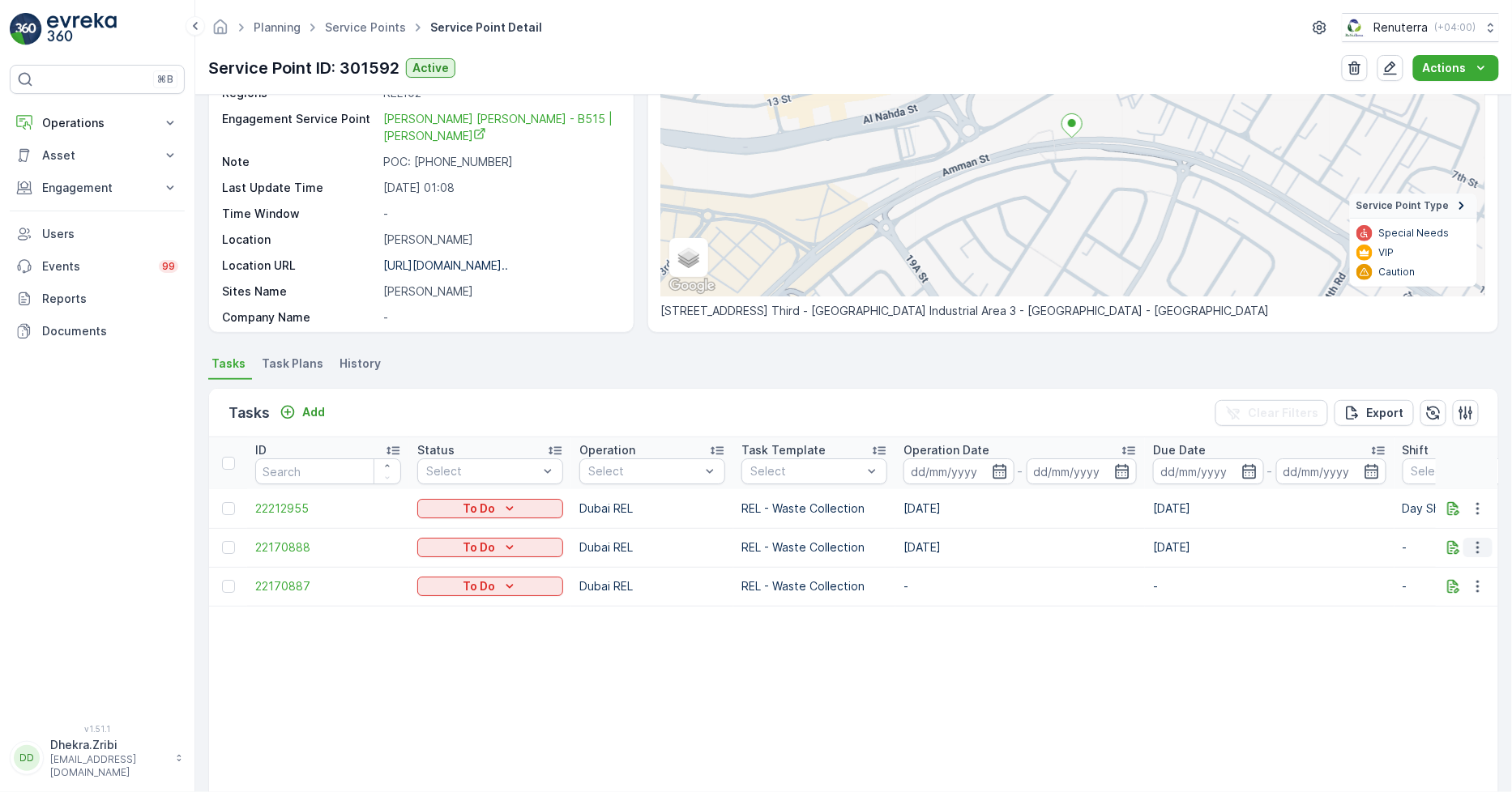
click at [1476, 546] on icon "button" at bounding box center [1478, 548] width 17 height 17
click at [1436, 612] on span "Change Route" at bounding box center [1436, 616] width 78 height 17
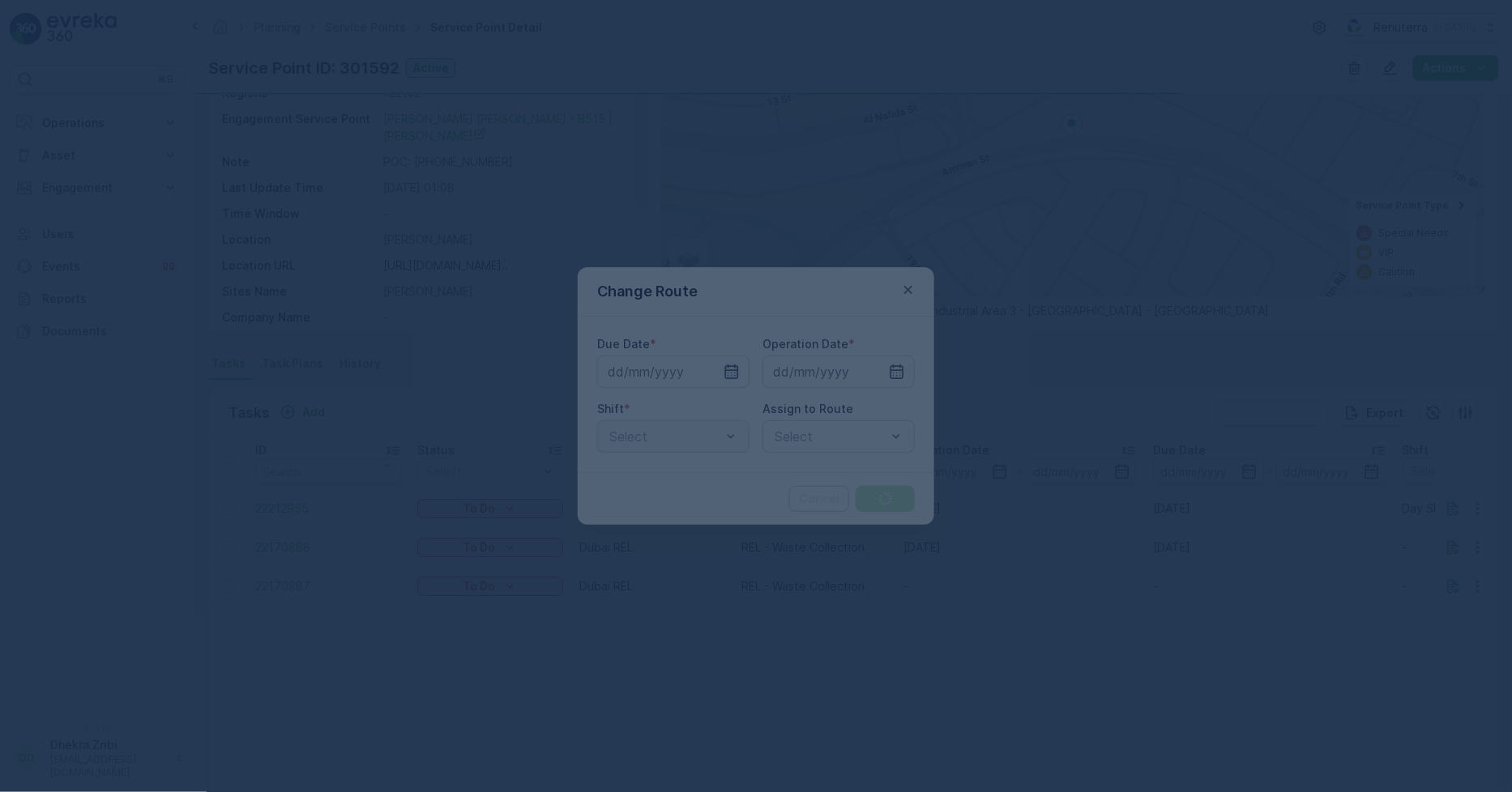
type input "04.10.2025"
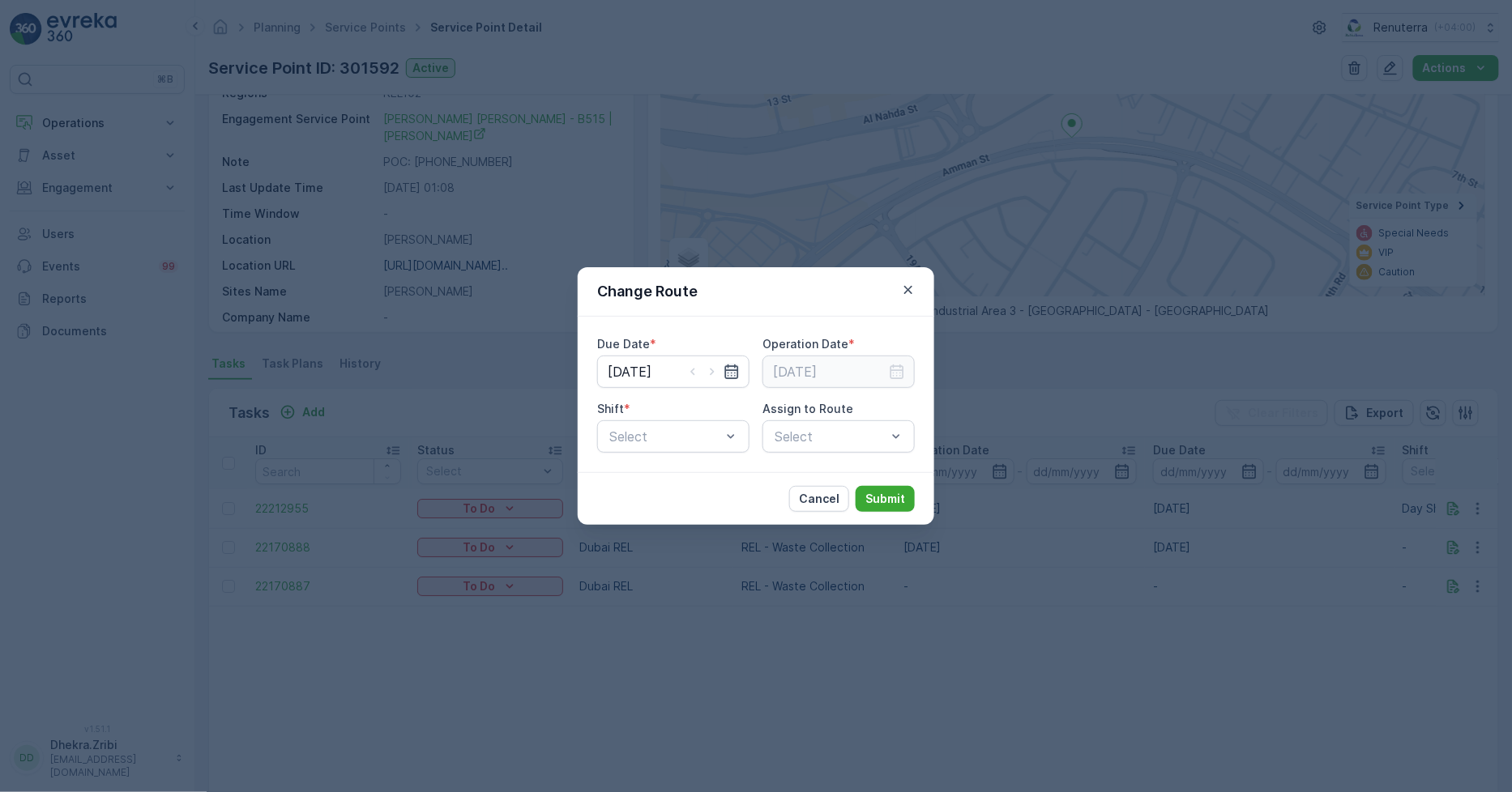
click at [730, 375] on icon "button" at bounding box center [731, 371] width 17 height 17
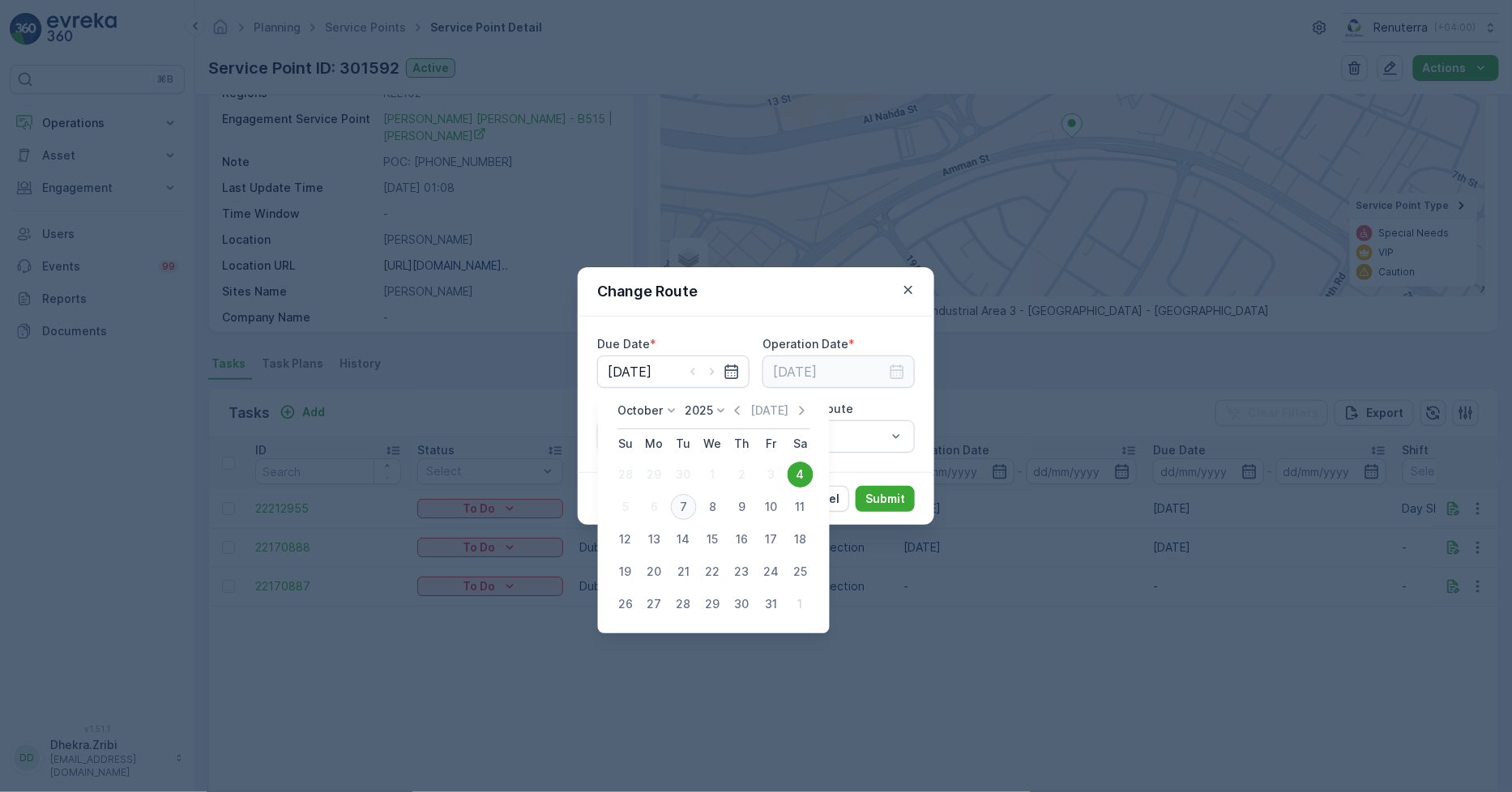
click at [685, 505] on div "7" at bounding box center [683, 507] width 25 height 25
type input "[DATE]"
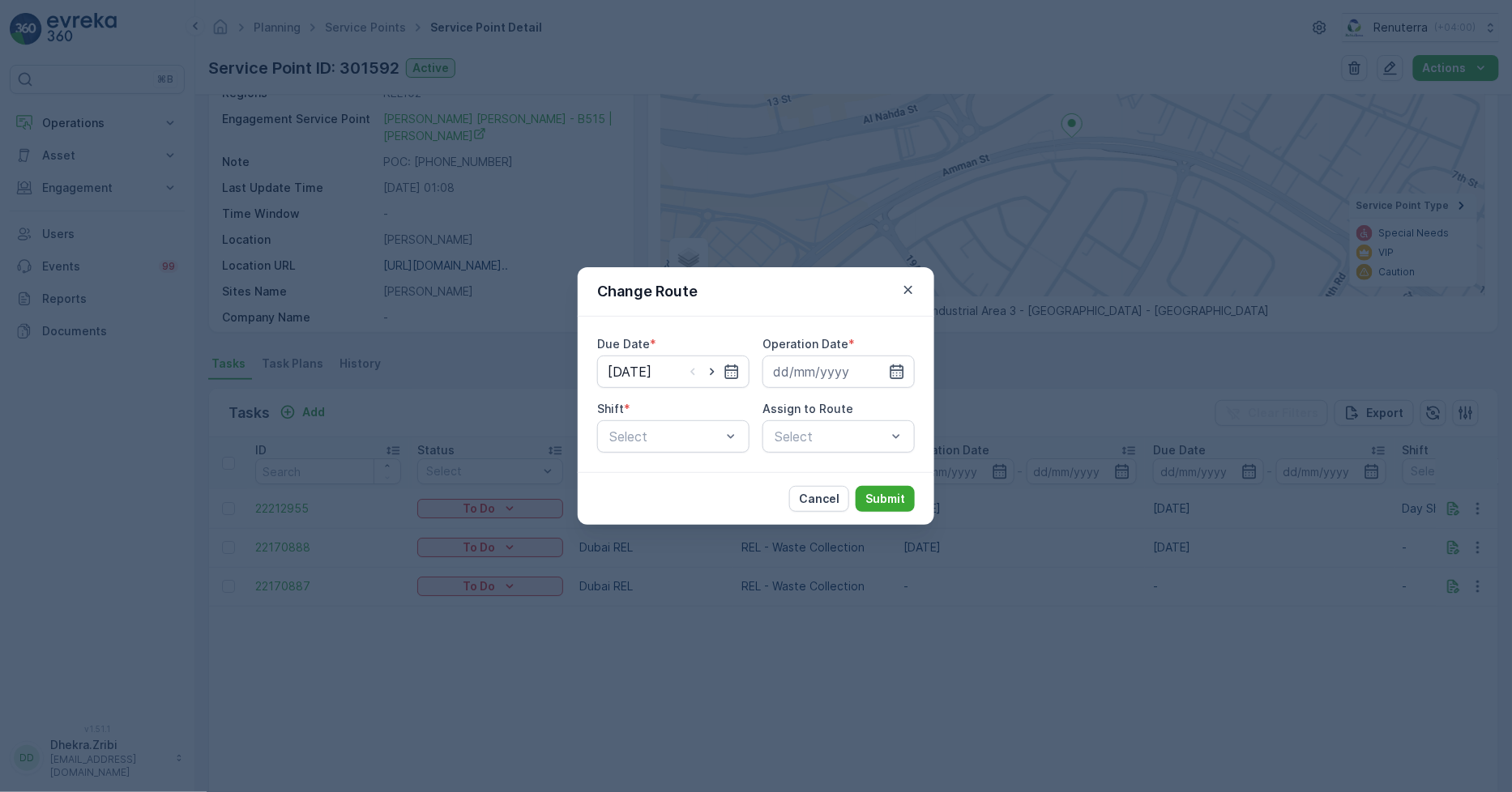
click at [892, 368] on icon "button" at bounding box center [897, 371] width 17 height 17
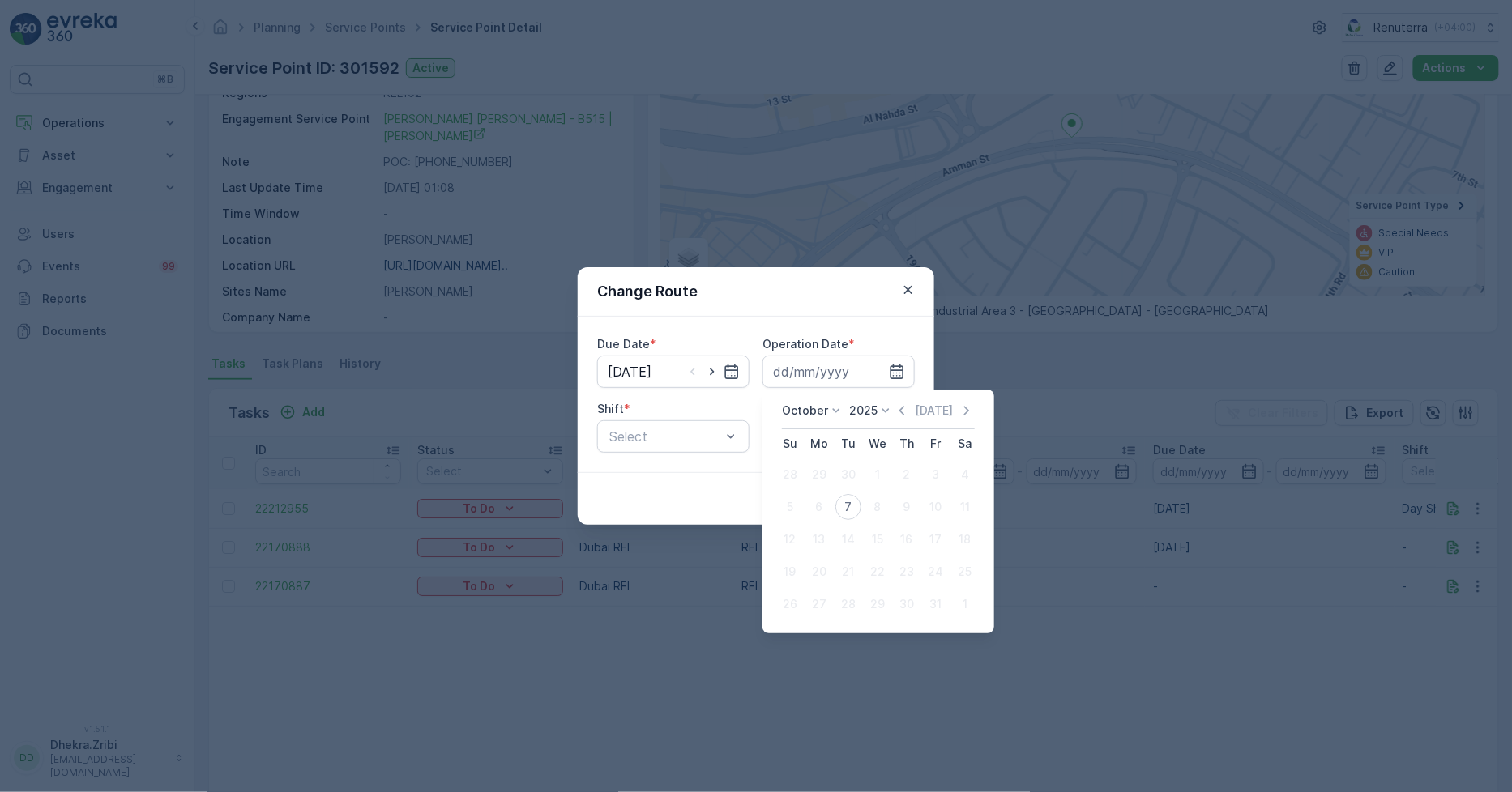
click at [846, 506] on div "7" at bounding box center [848, 507] width 25 height 25
type input "[DATE]"
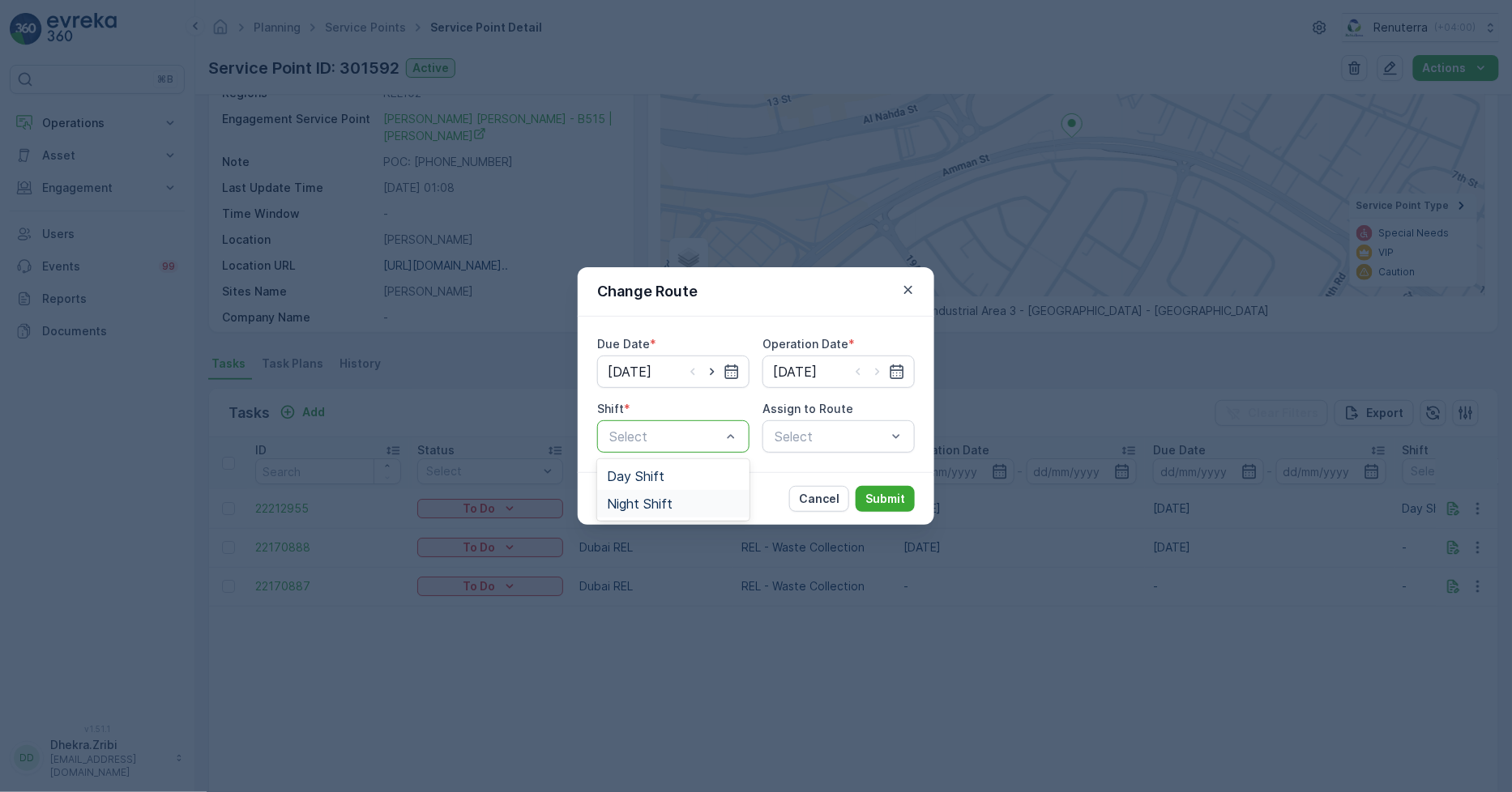
click at [658, 500] on span "Night Shift" at bounding box center [639, 504] width 66 height 15
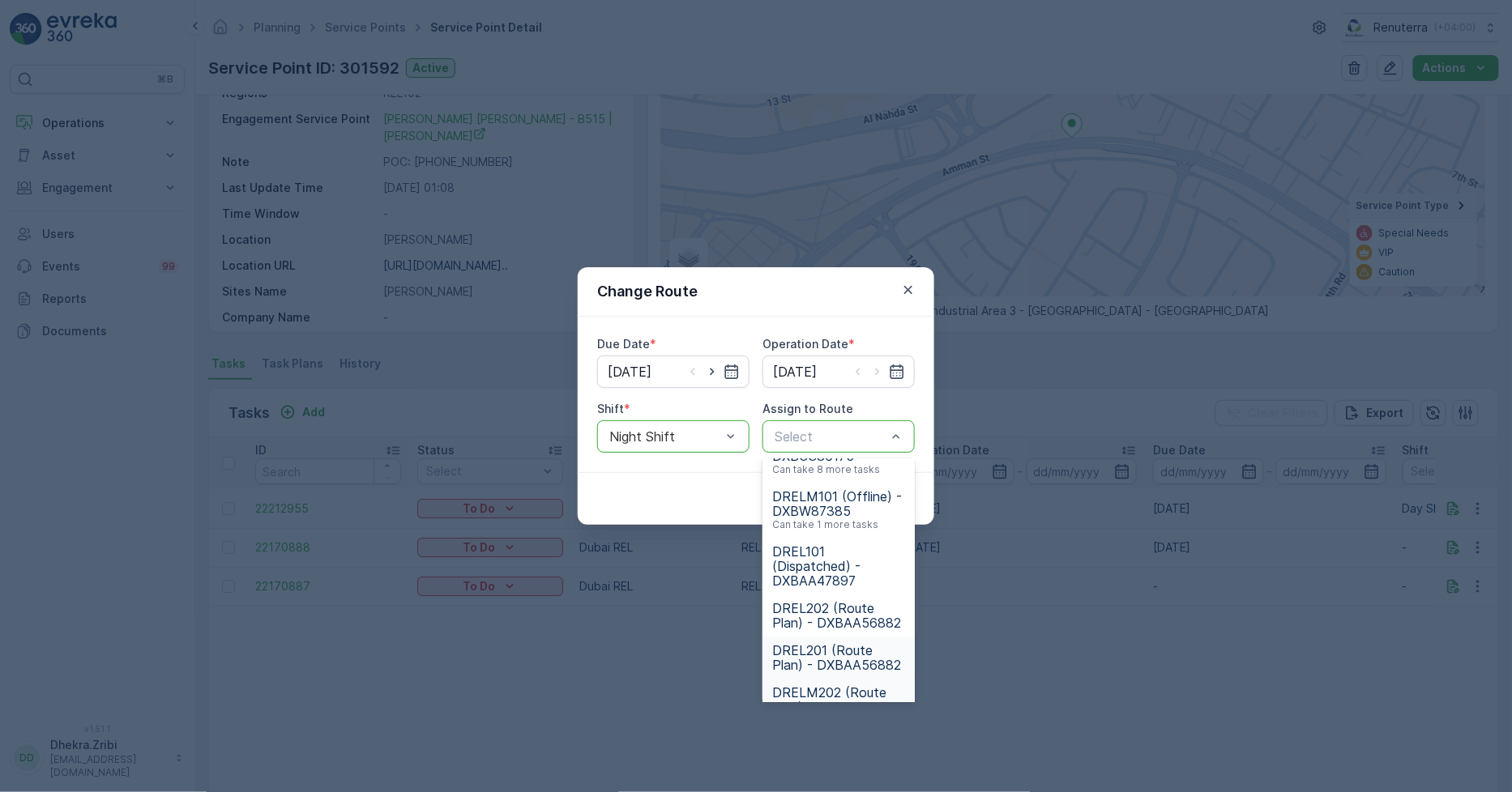
scroll to position [154, 0]
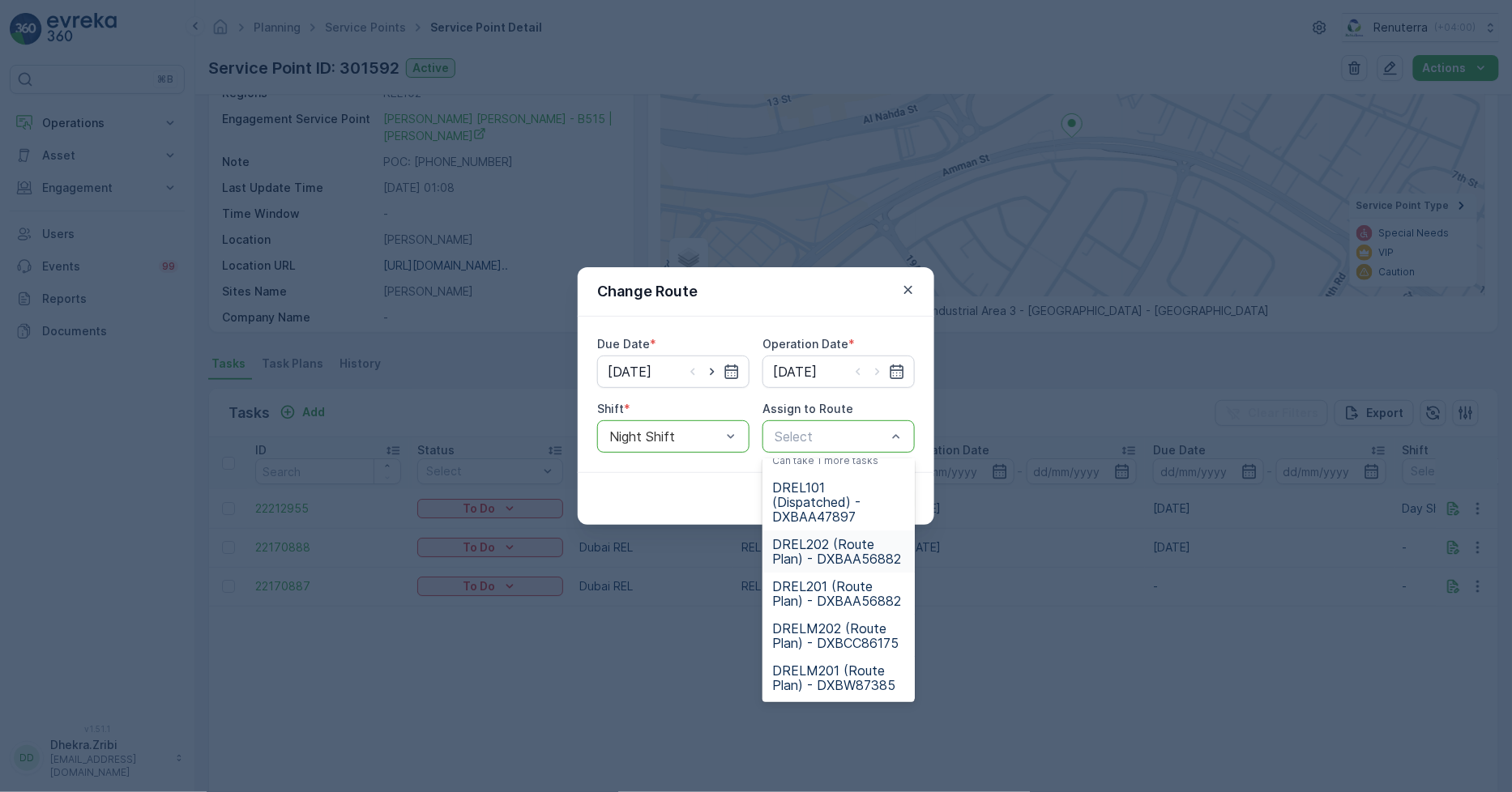
click at [828, 547] on span "DREL202 (Route Plan) - DXBAA56882" at bounding box center [839, 552] width 133 height 29
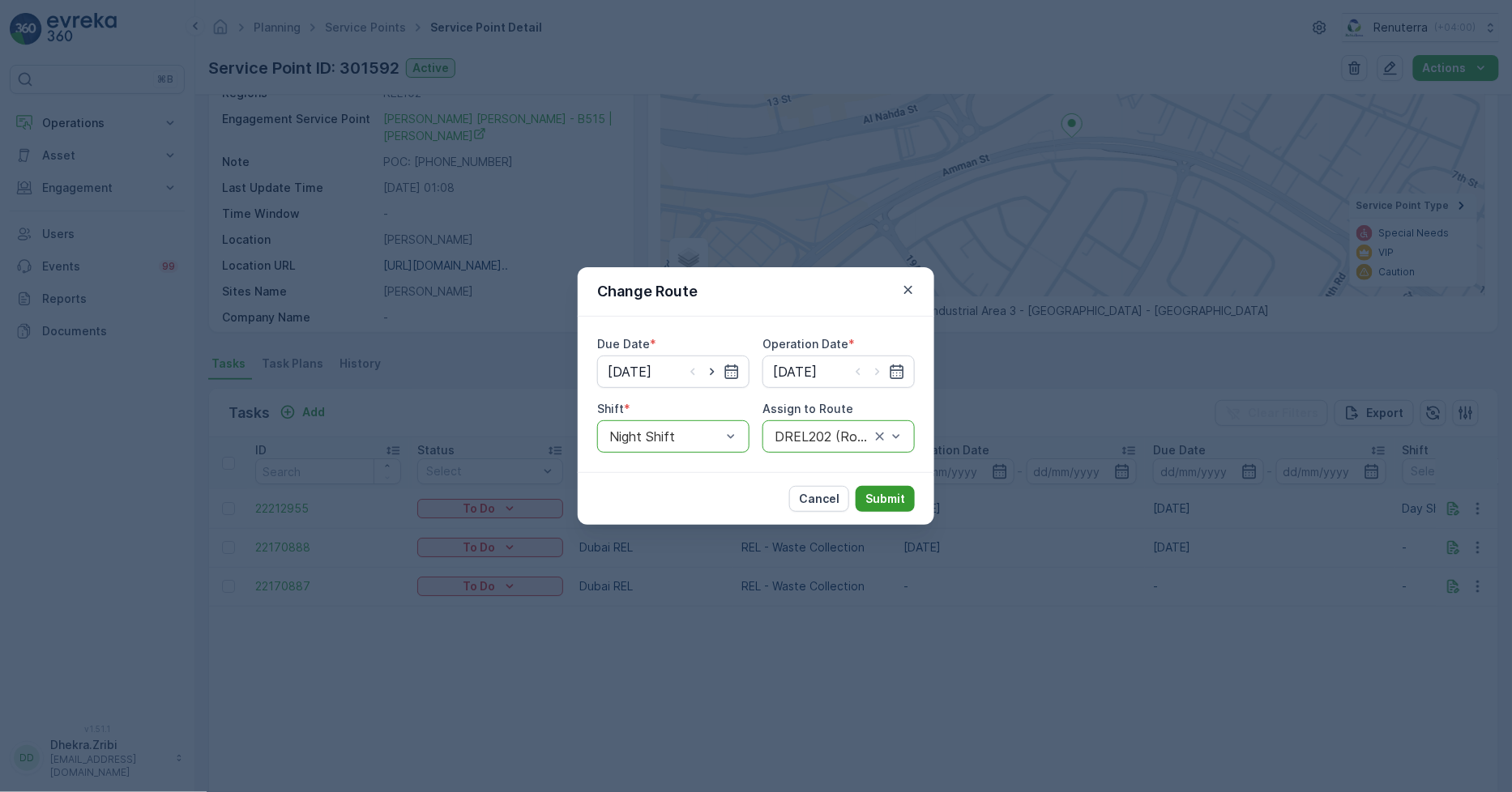
click at [893, 491] on p "Submit" at bounding box center [885, 499] width 40 height 17
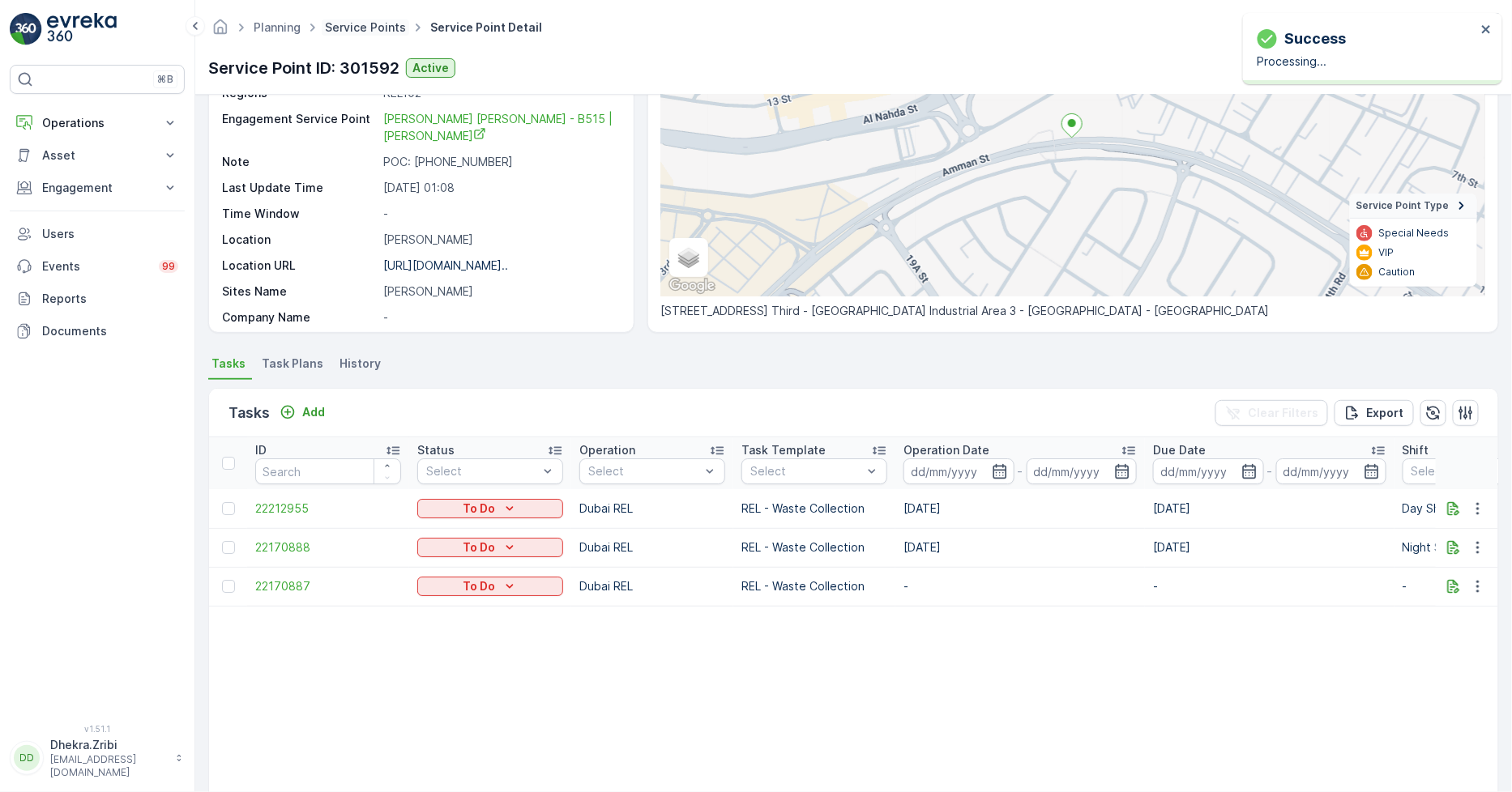
click at [353, 22] on link "Service Points" at bounding box center [365, 27] width 81 height 14
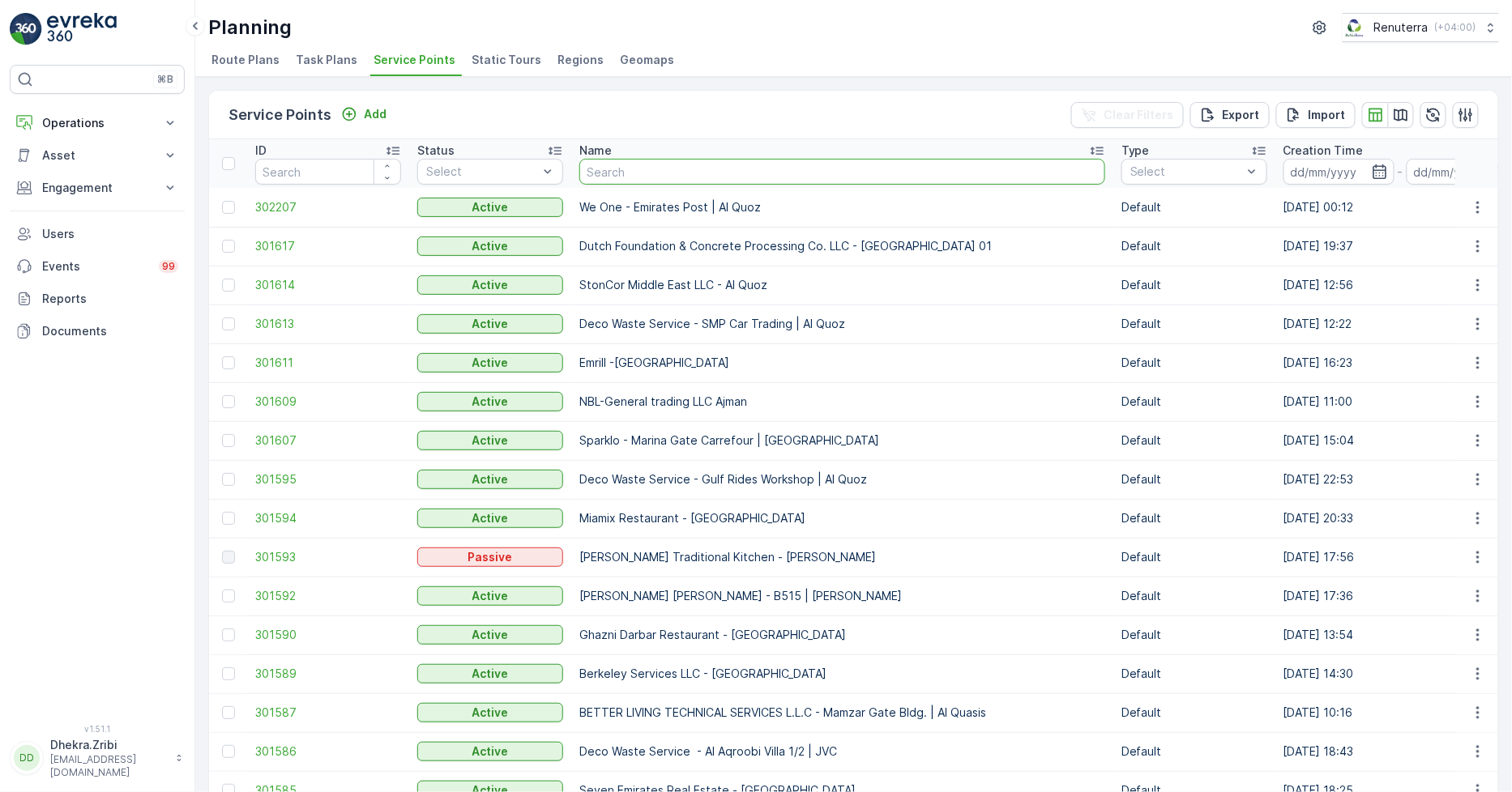
click at [625, 175] on input "text" at bounding box center [842, 172] width 526 height 25
type input "zah"
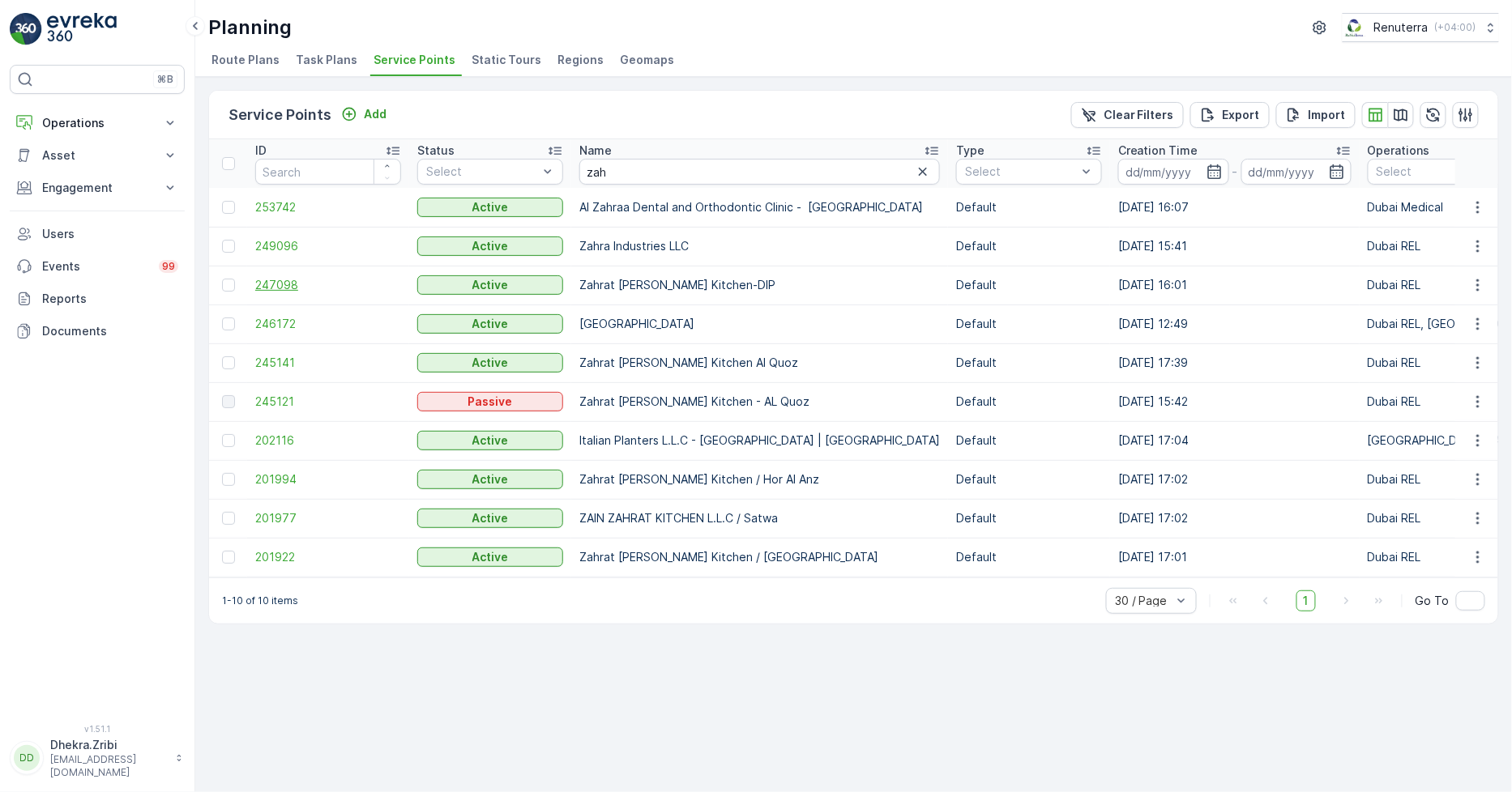
click at [285, 282] on span "247098" at bounding box center [327, 285] width 146 height 17
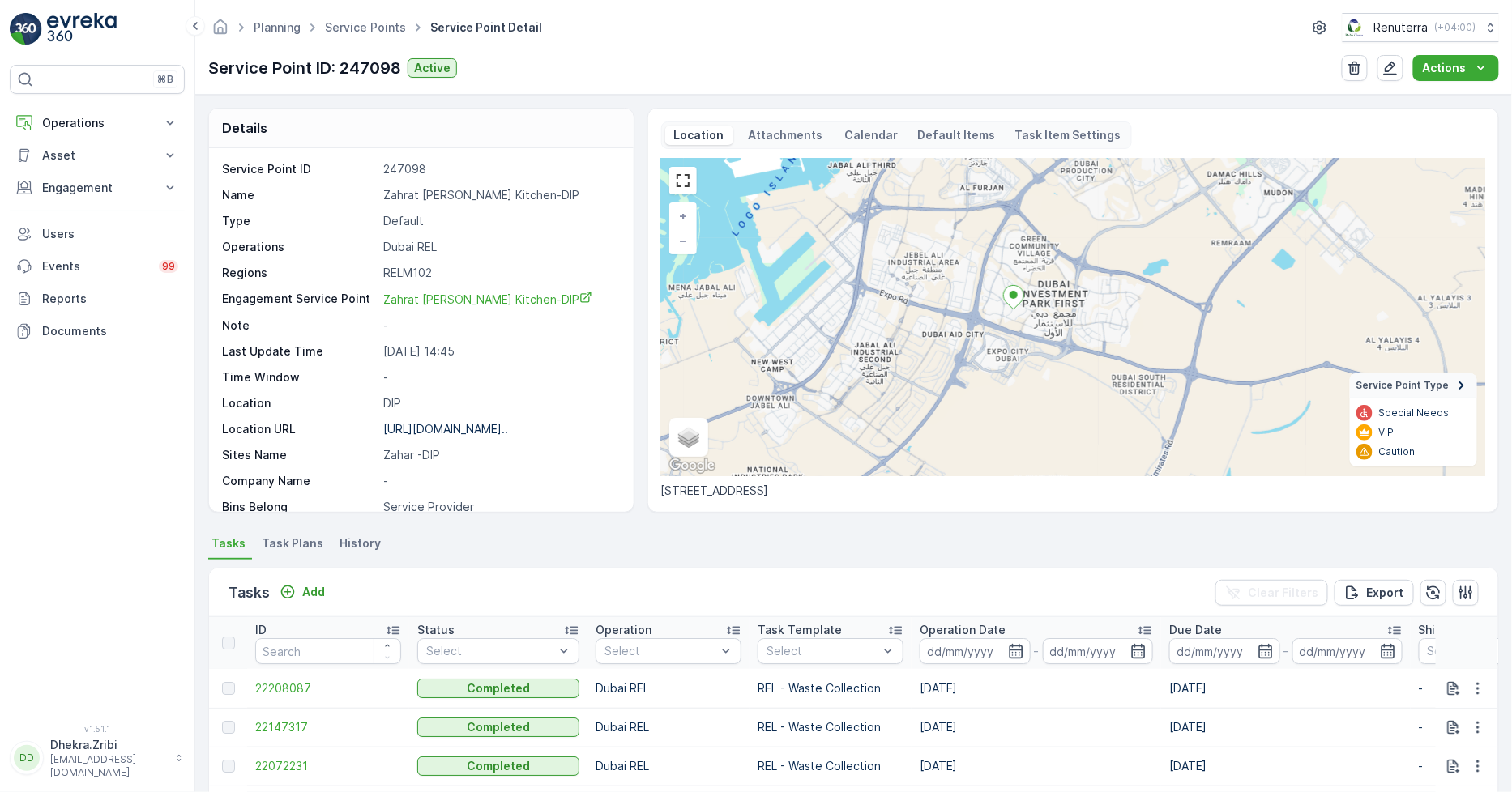
drag, startPoint x: 1053, startPoint y: 412, endPoint x: 1011, endPoint y: 362, distance: 65.3
click at [1011, 362] on div "+ − Satellite Roadmap Terrain Hybrid Leaflet Keyboard shortcuts Map Data Map da…" at bounding box center [1073, 318] width 824 height 318
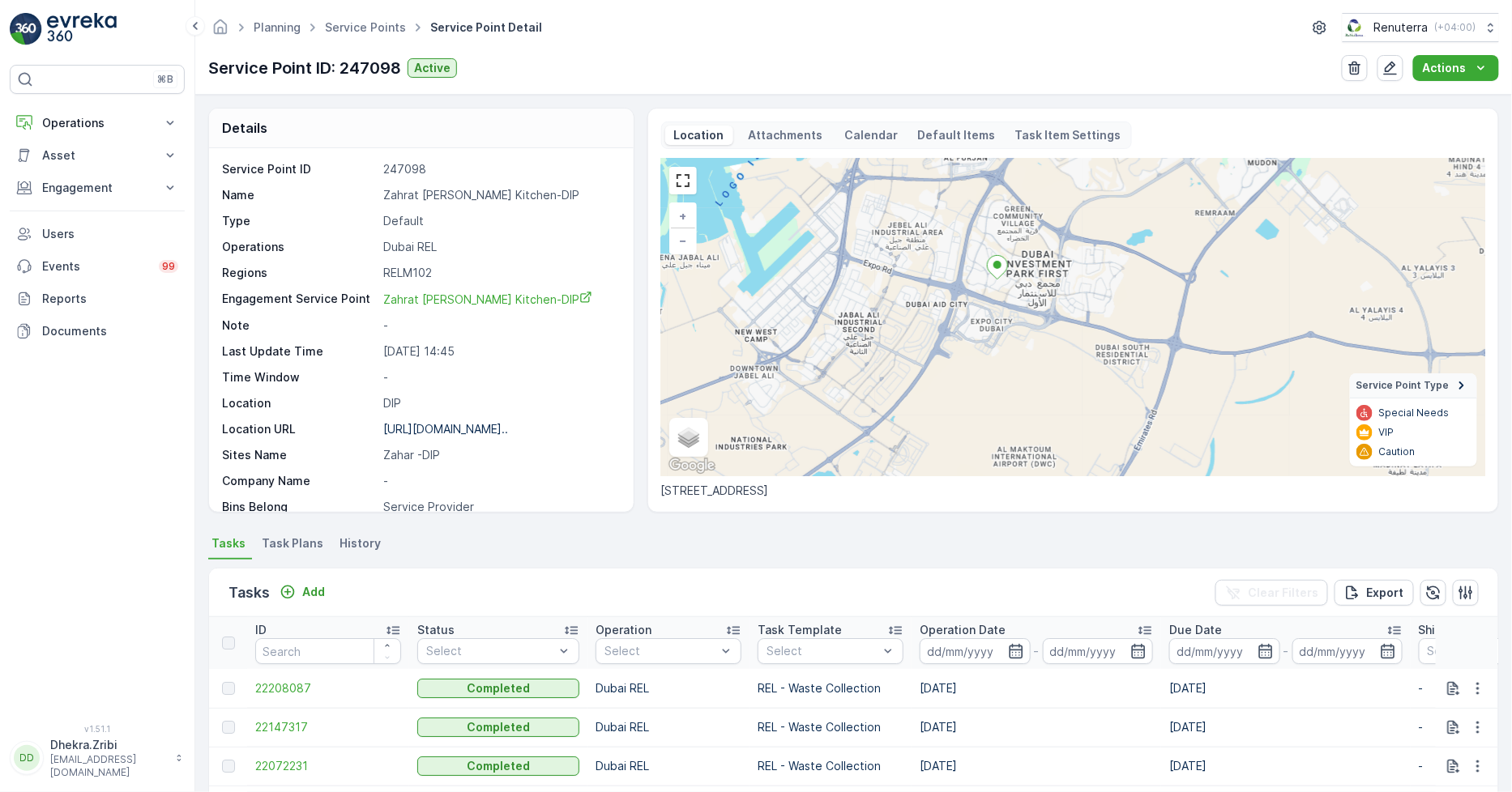
drag, startPoint x: 1007, startPoint y: 379, endPoint x: 992, endPoint y: 349, distance: 33.5
click at [992, 349] on div "+ − Satellite Roadmap Terrain Hybrid Leaflet Keyboard shortcuts Map Data Map da…" at bounding box center [1073, 318] width 824 height 318
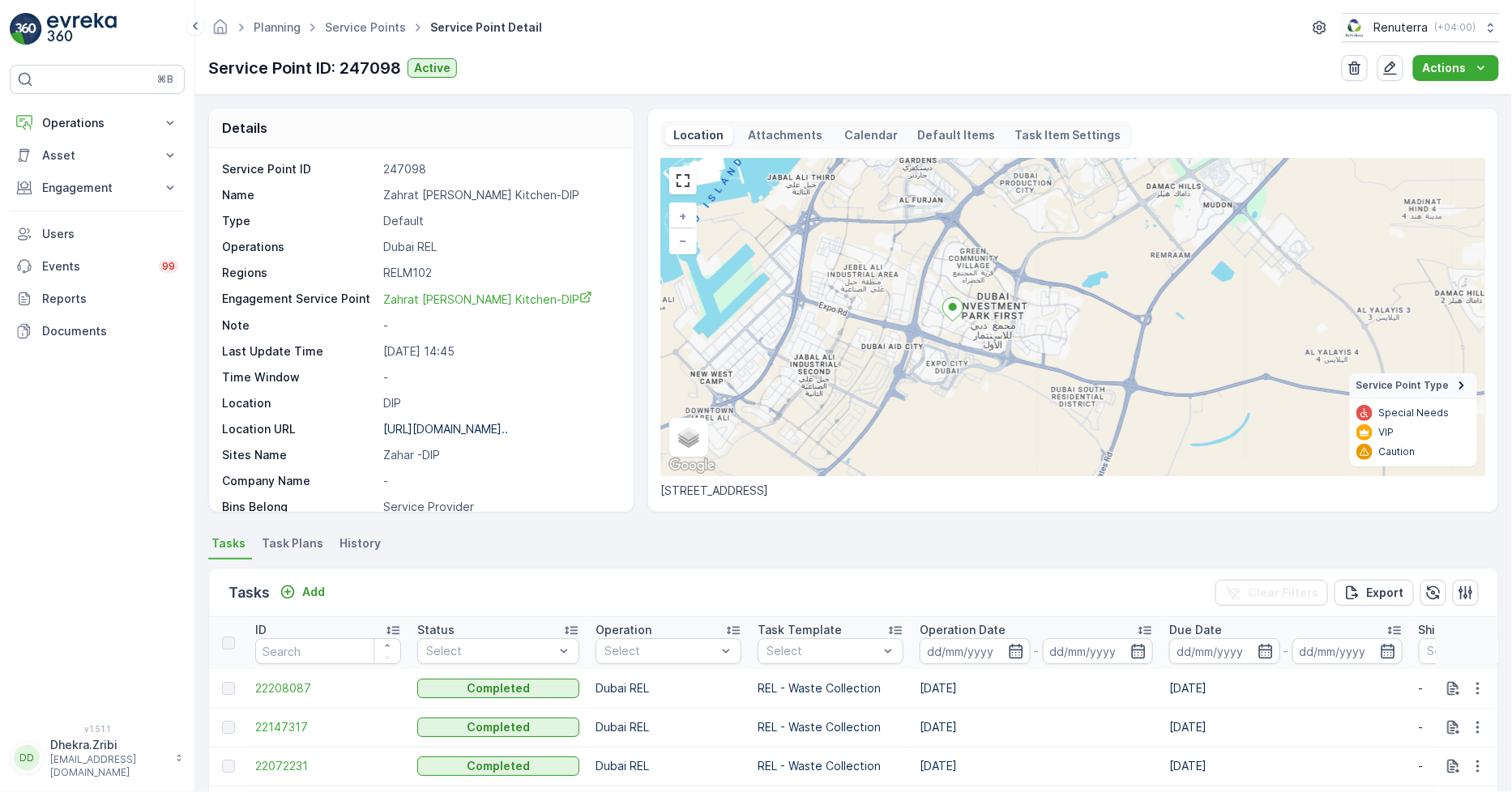
drag, startPoint x: 998, startPoint y: 350, endPoint x: 965, endPoint y: 389, distance: 51.1
click at [965, 389] on div "+ − Satellite Roadmap Terrain Hybrid Leaflet Keyboard shortcuts Map Data Map da…" at bounding box center [1073, 318] width 824 height 318
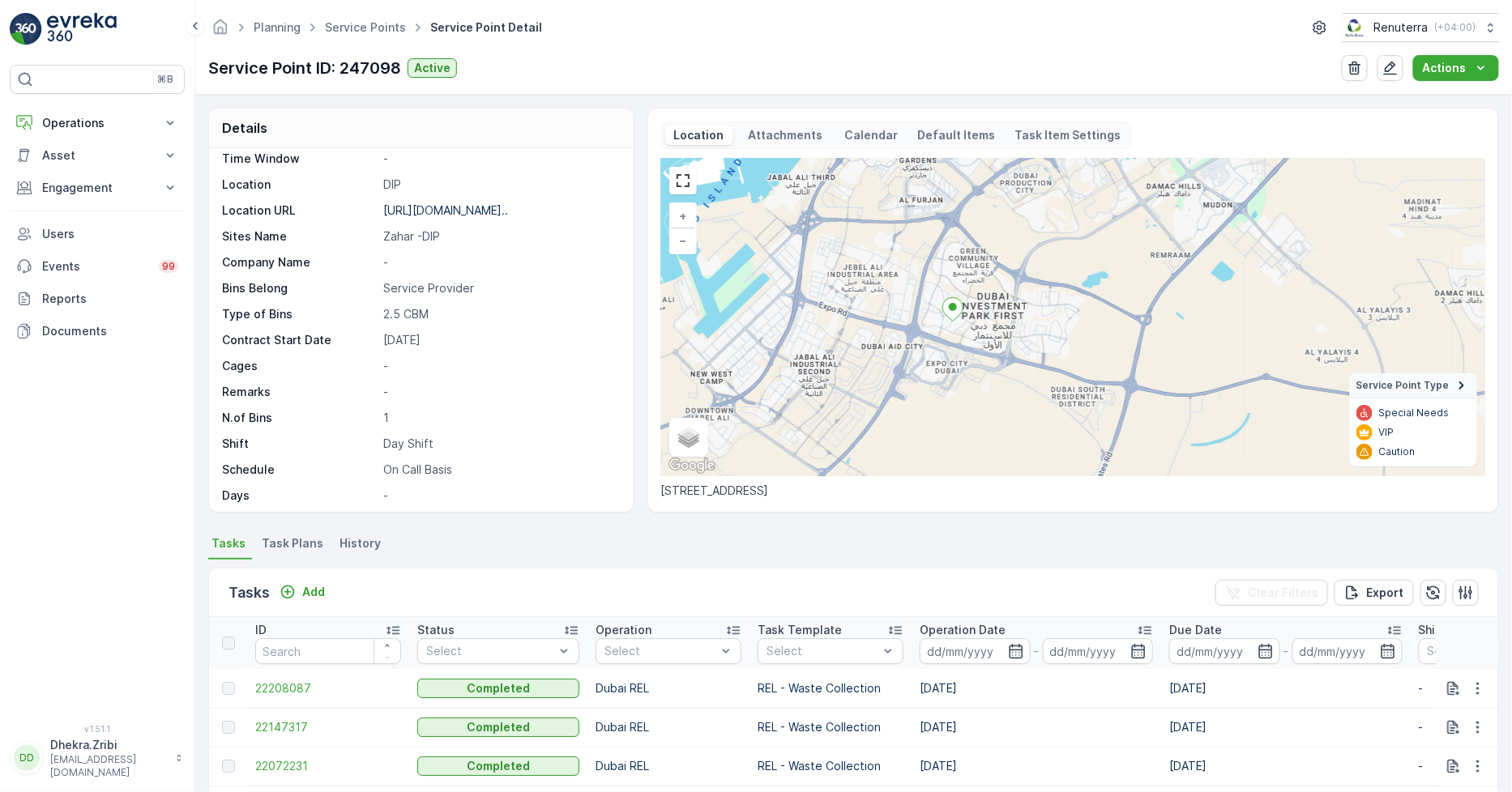
scroll to position [250, 0]
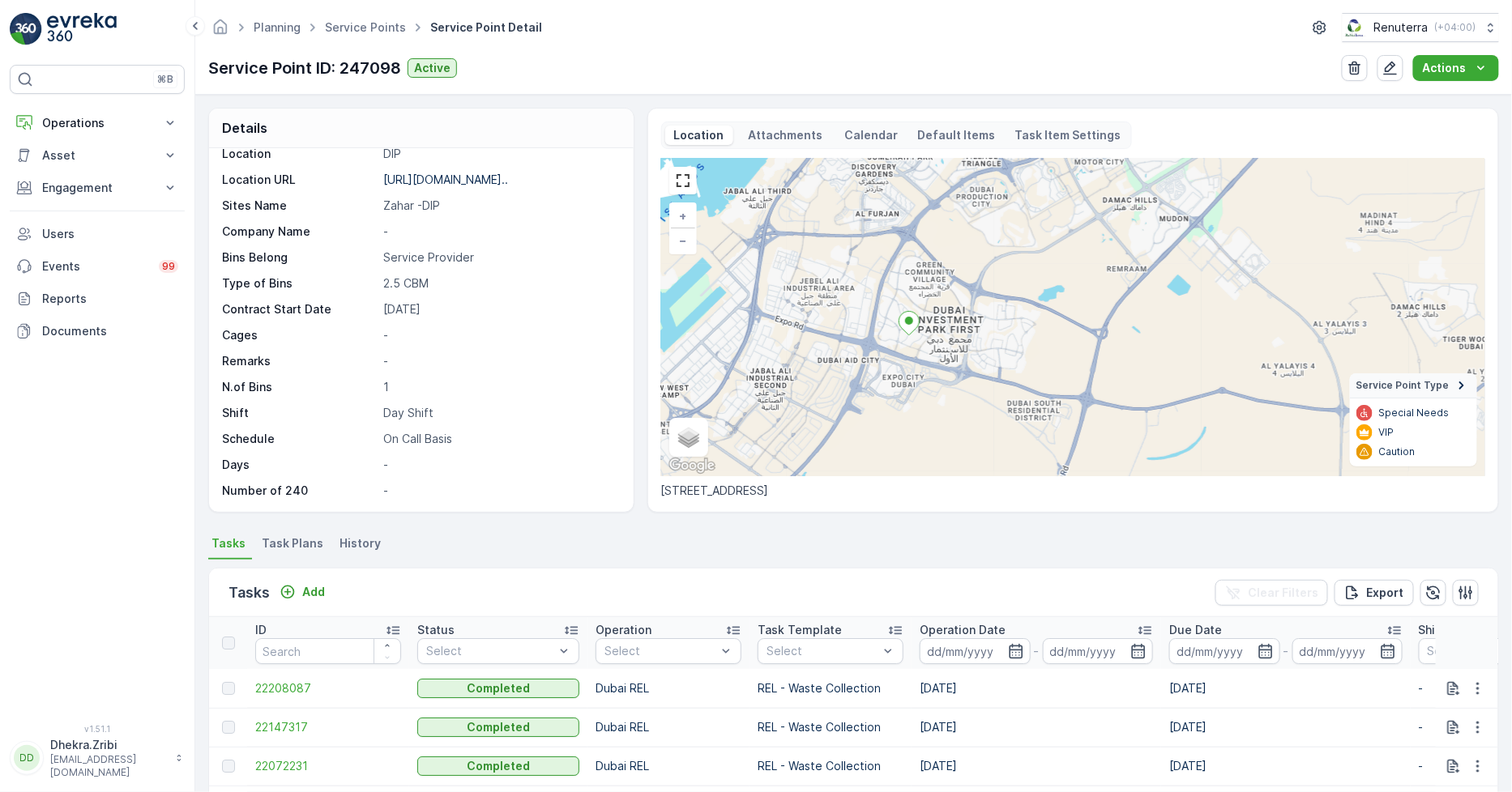
drag, startPoint x: 1043, startPoint y: 300, endPoint x: 1061, endPoint y: 361, distance: 63.6
click at [997, 322] on div "+ − Satellite Roadmap Terrain Hybrid Leaflet Keyboard shortcuts Map Data Map da…" at bounding box center [1073, 318] width 824 height 318
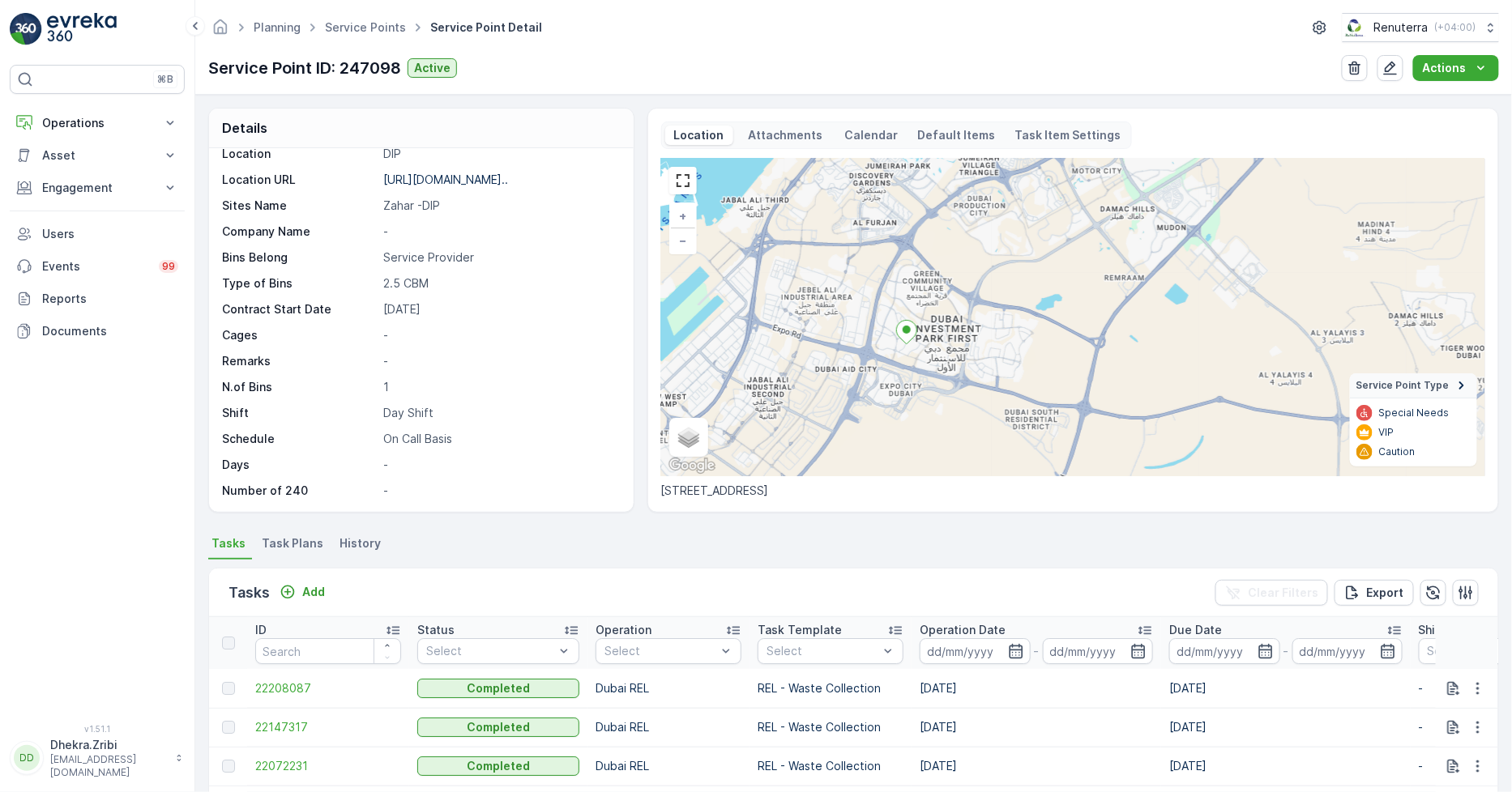
click at [1026, 549] on ul "Tasks Task Plans History" at bounding box center [853, 546] width 1291 height 27
click at [295, 545] on span "Task Plans" at bounding box center [292, 543] width 62 height 17
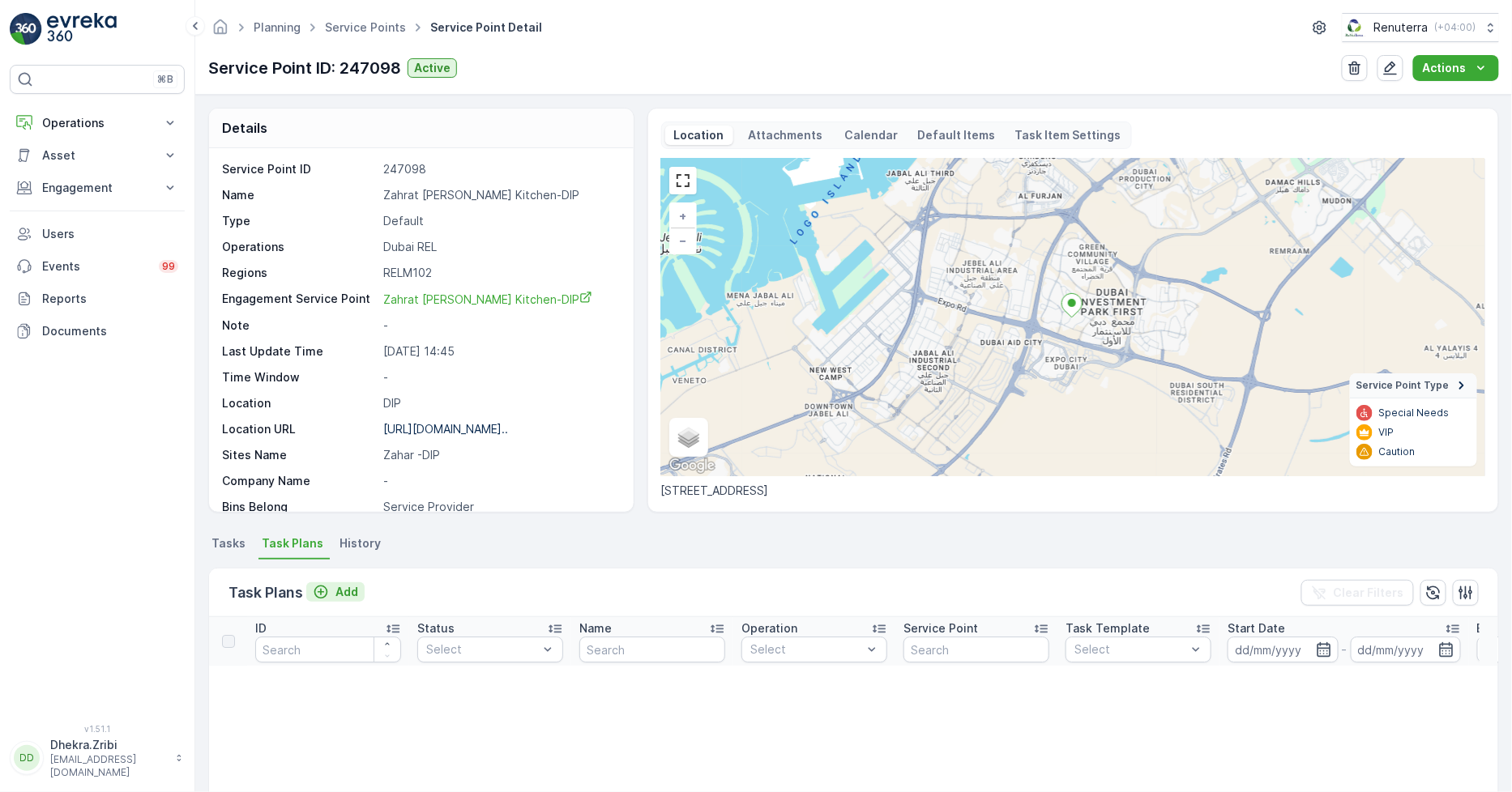
click at [344, 586] on p "Add" at bounding box center [346, 592] width 23 height 17
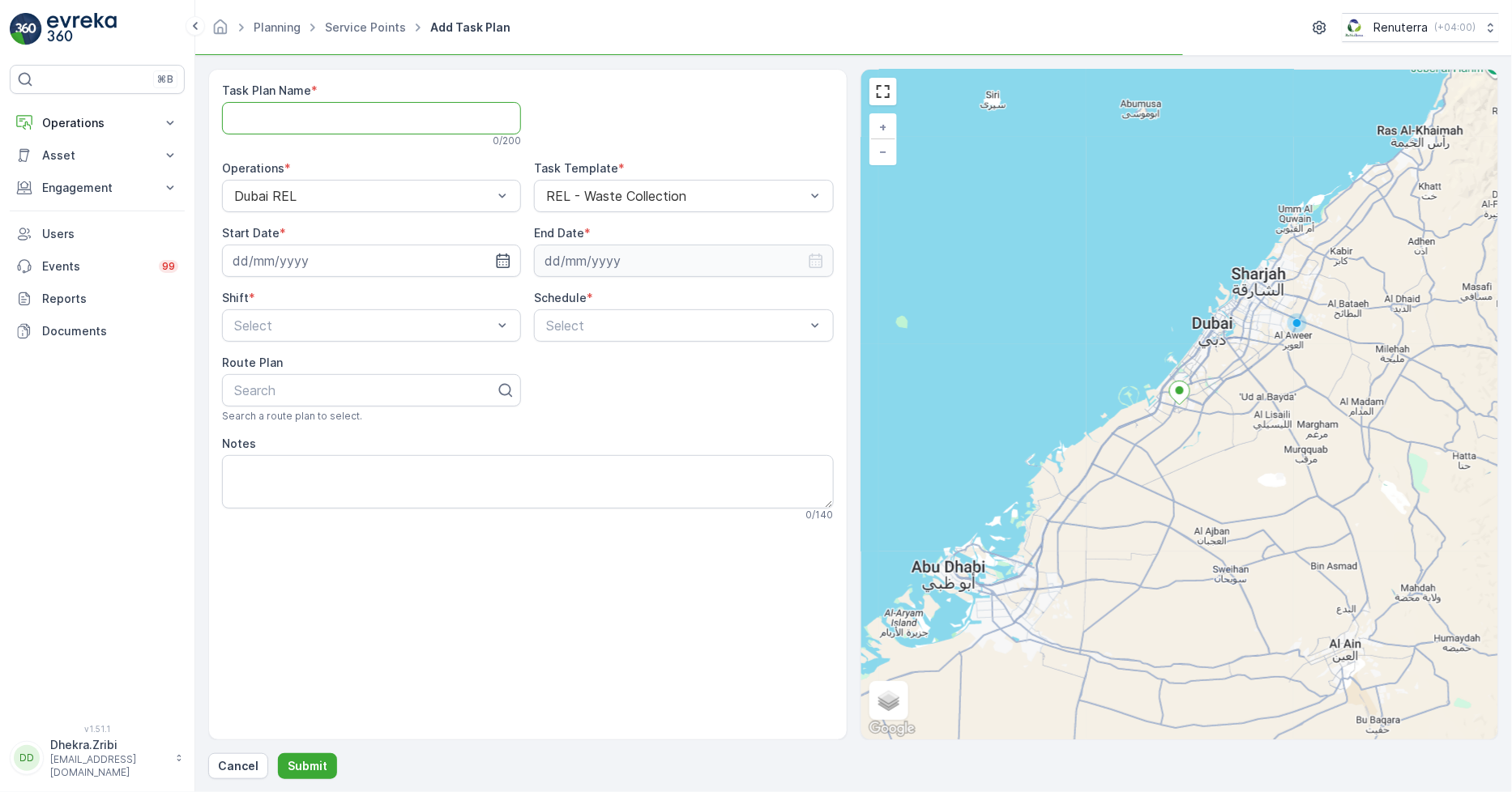
click at [333, 132] on Name "Task Plan Name" at bounding box center [371, 118] width 299 height 32
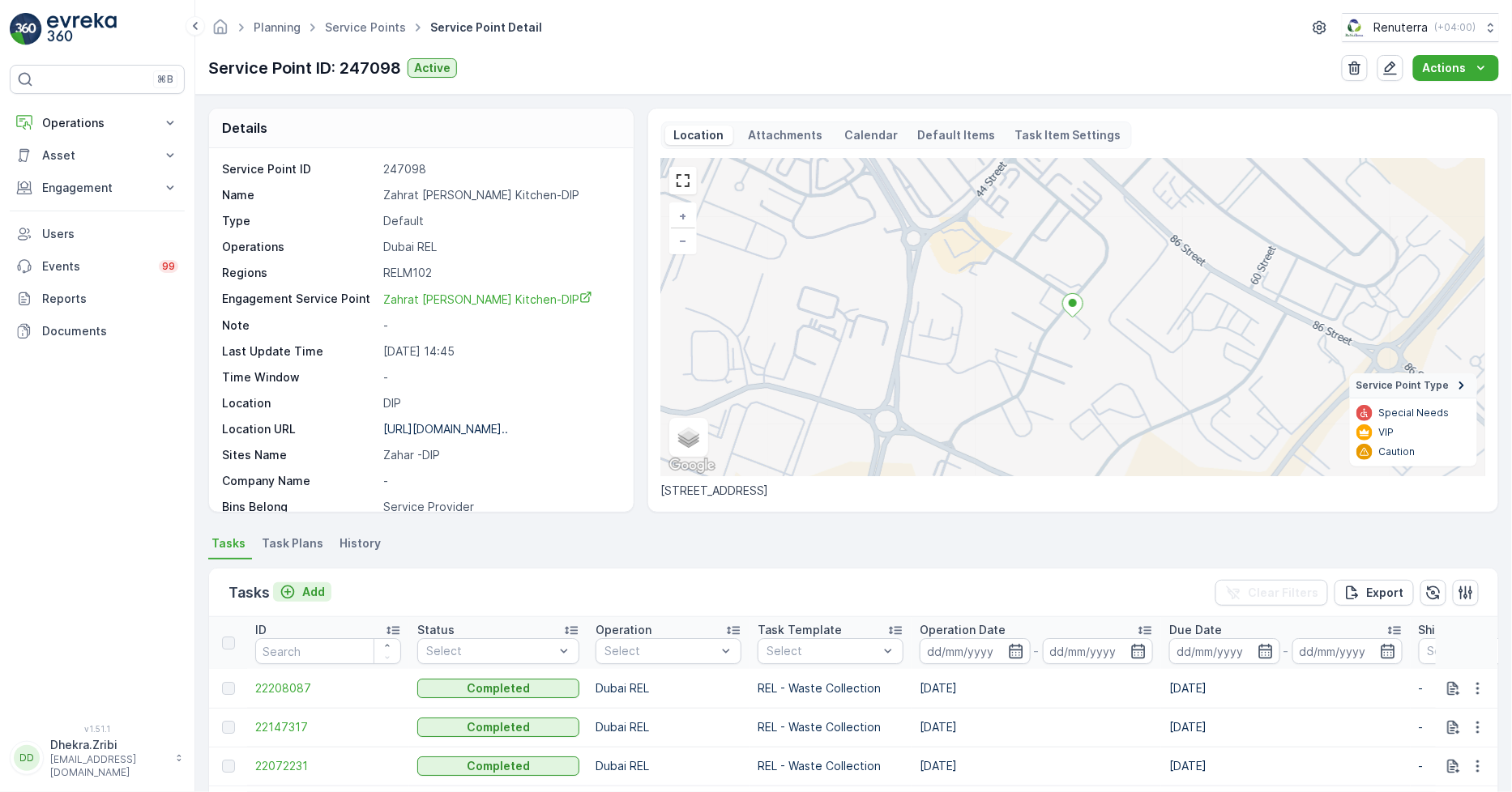
click at [306, 590] on p "Add" at bounding box center [313, 592] width 23 height 17
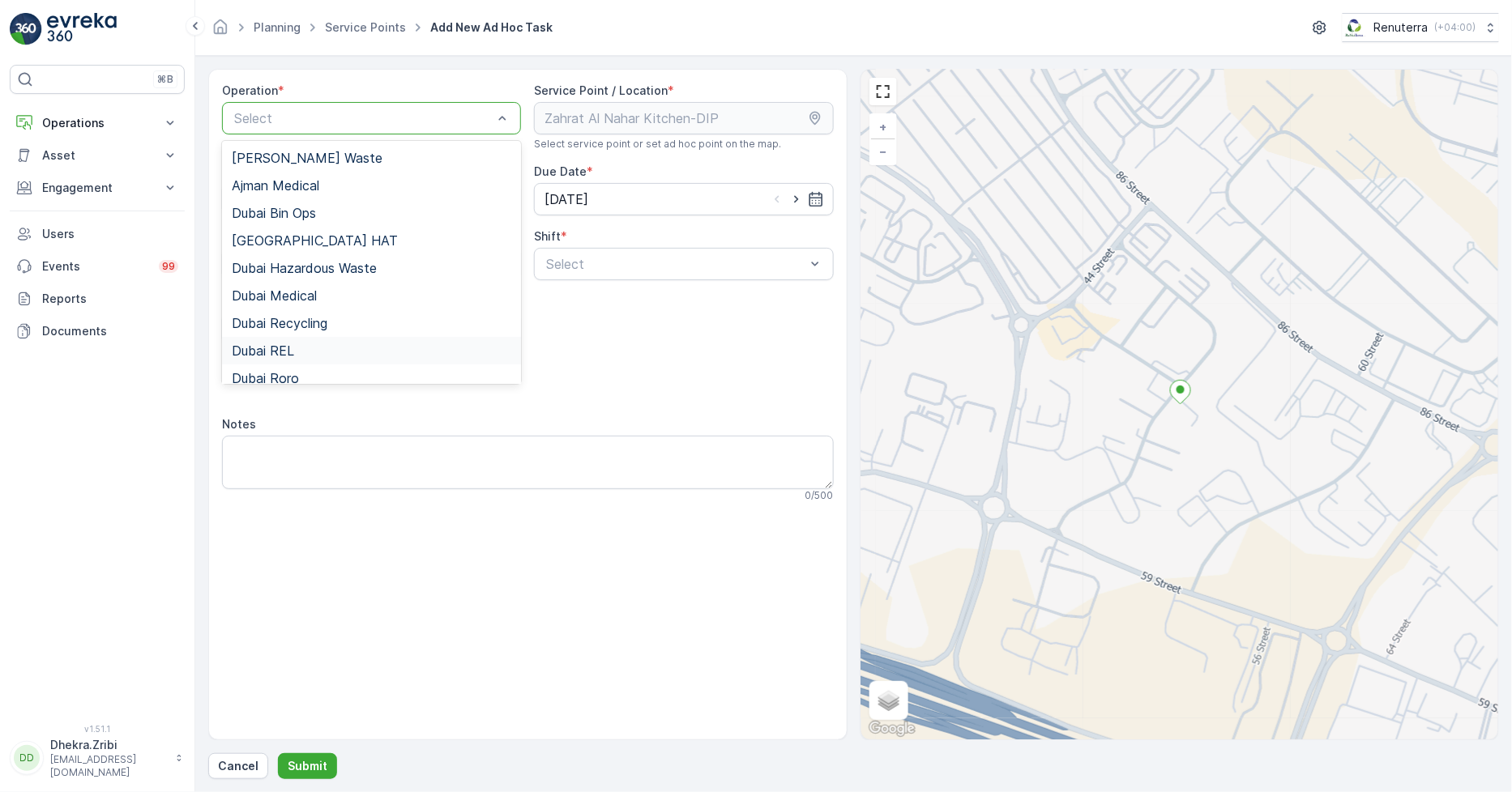
click at [309, 350] on div "Dubai REL" at bounding box center [370, 351] width 279 height 15
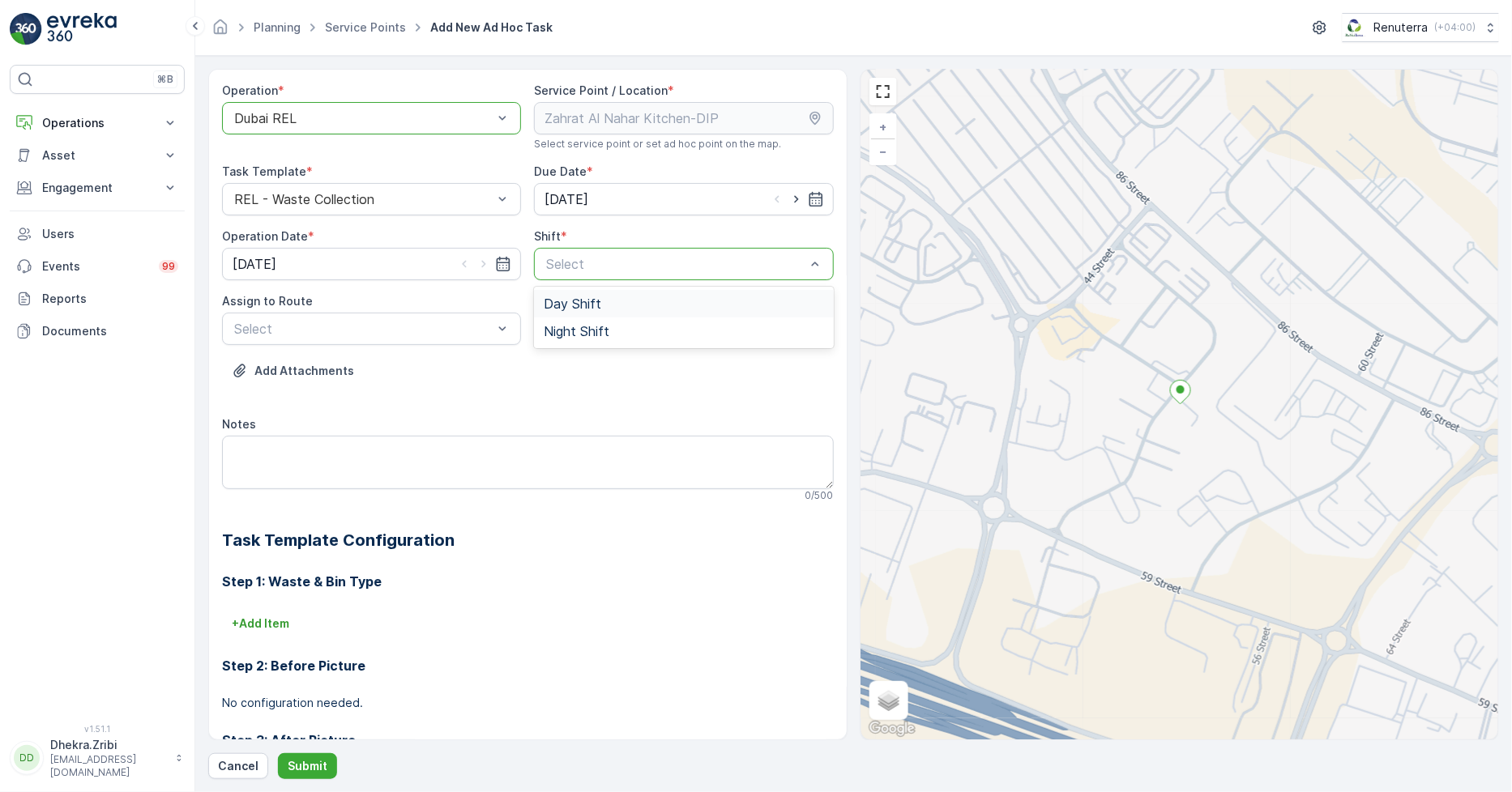
click at [576, 301] on span "Day Shift" at bounding box center [572, 304] width 58 height 15
click at [790, 197] on icon "button" at bounding box center [796, 199] width 17 height 17
type input "08.10.2025"
click at [480, 263] on icon "button" at bounding box center [483, 264] width 17 height 17
type input "08.10.2025"
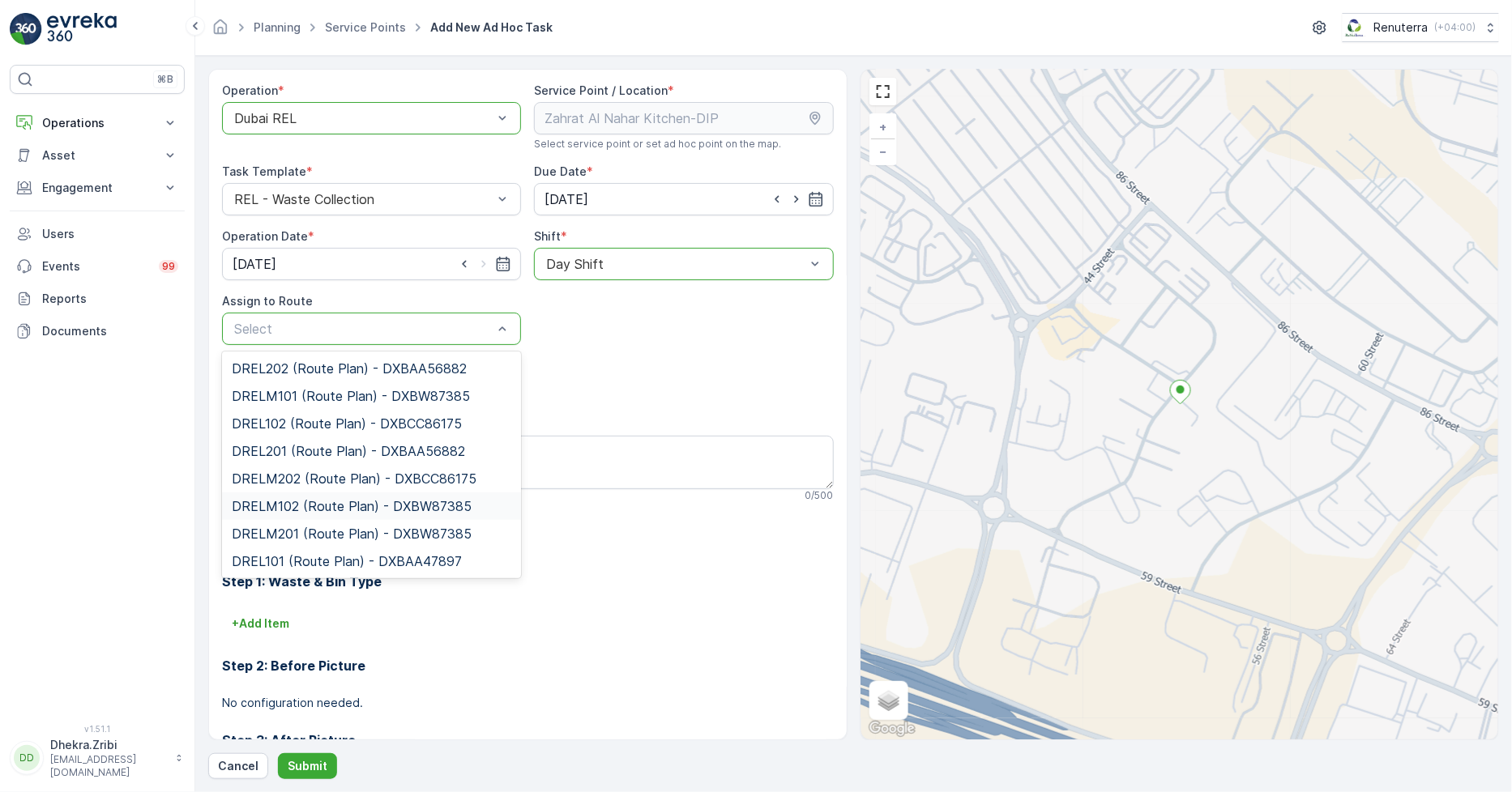
click at [326, 503] on span "DRELM102 (Route Plan) - DXBW87385" at bounding box center [351, 506] width 240 height 15
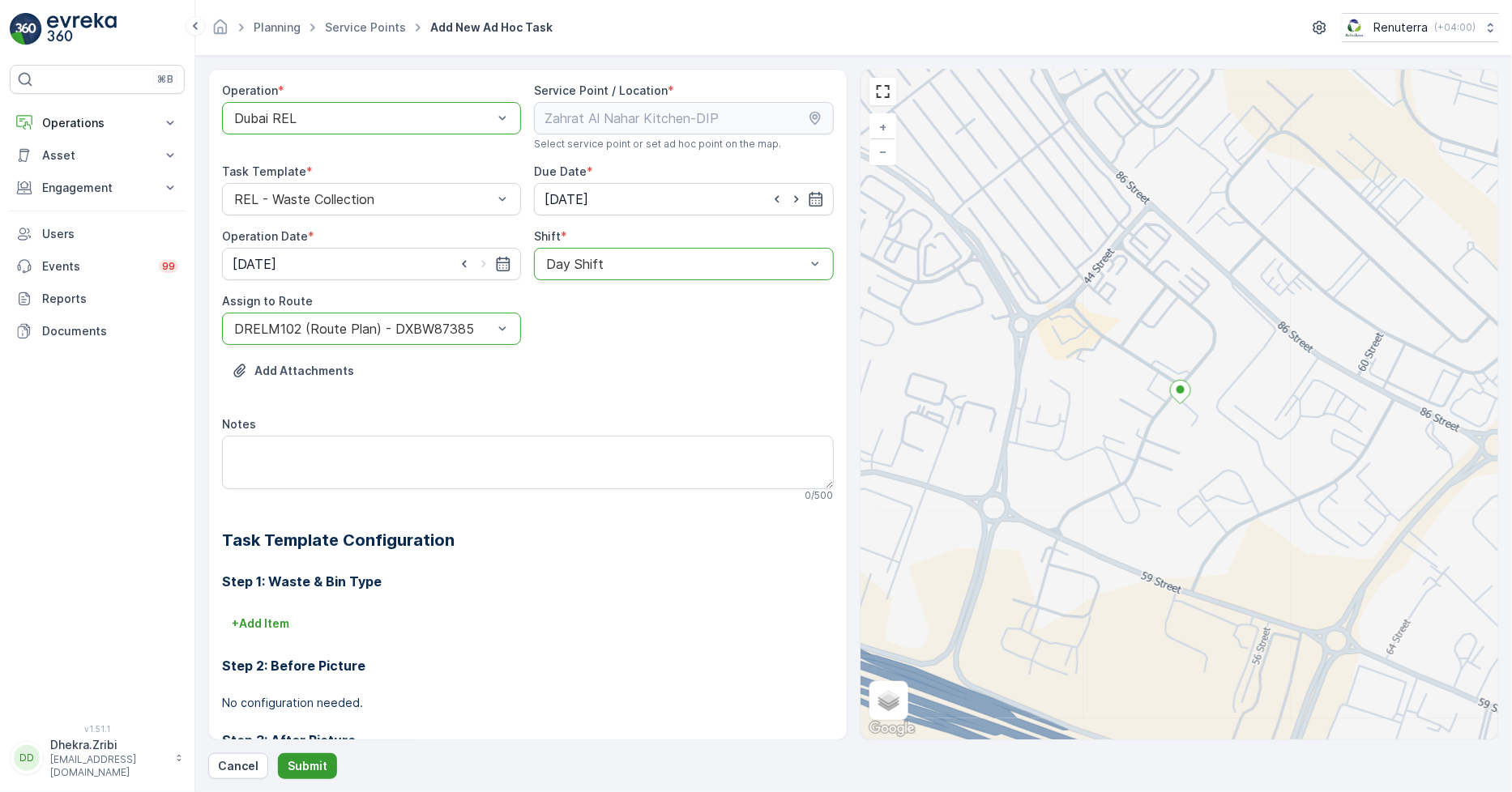
click at [308, 762] on p "Submit" at bounding box center [307, 767] width 40 height 17
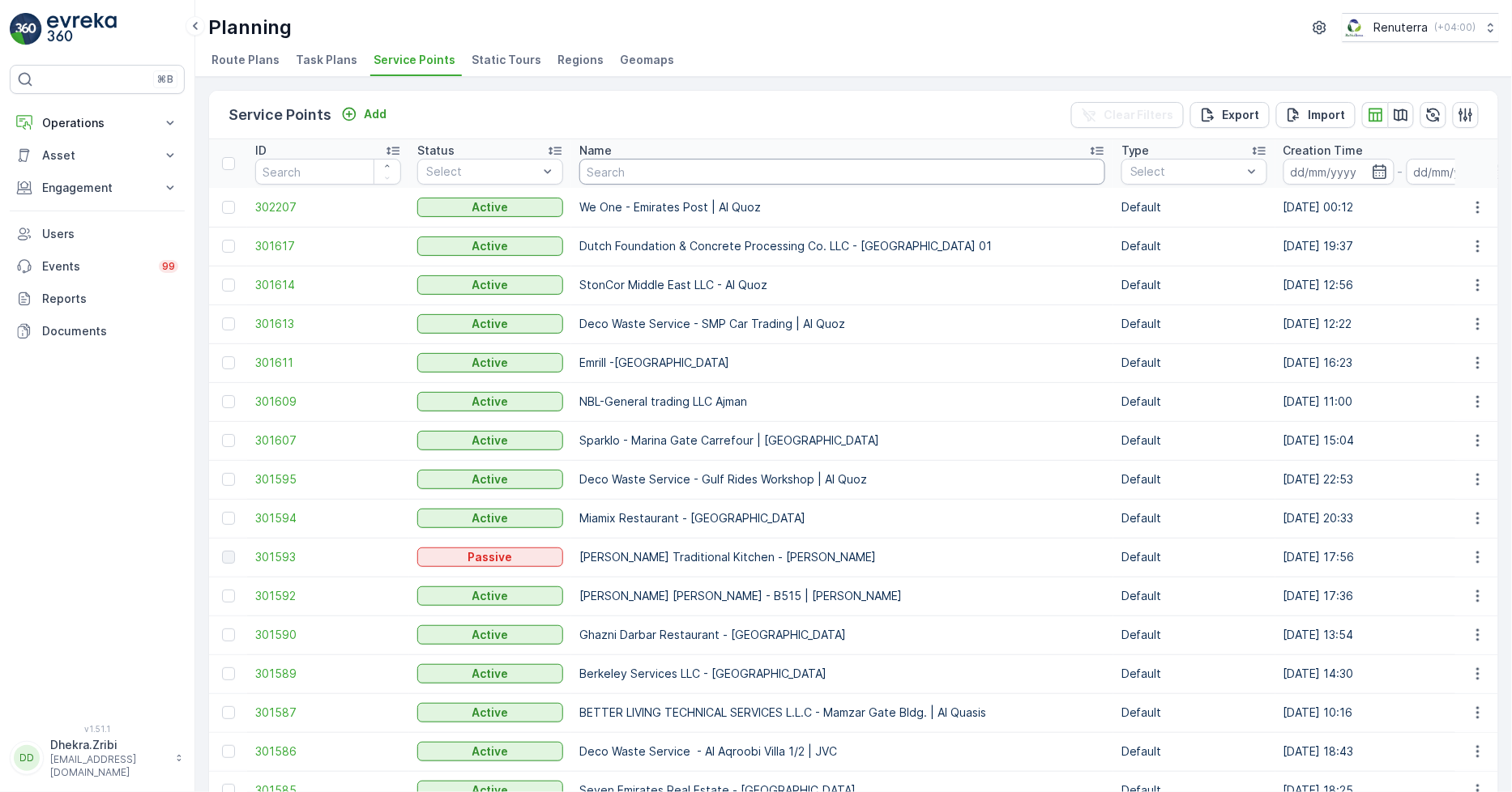
click at [610, 163] on input "text" at bounding box center [842, 172] width 526 height 25
type input "nep"
click at [638, 171] on input "nep" at bounding box center [842, 172] width 526 height 25
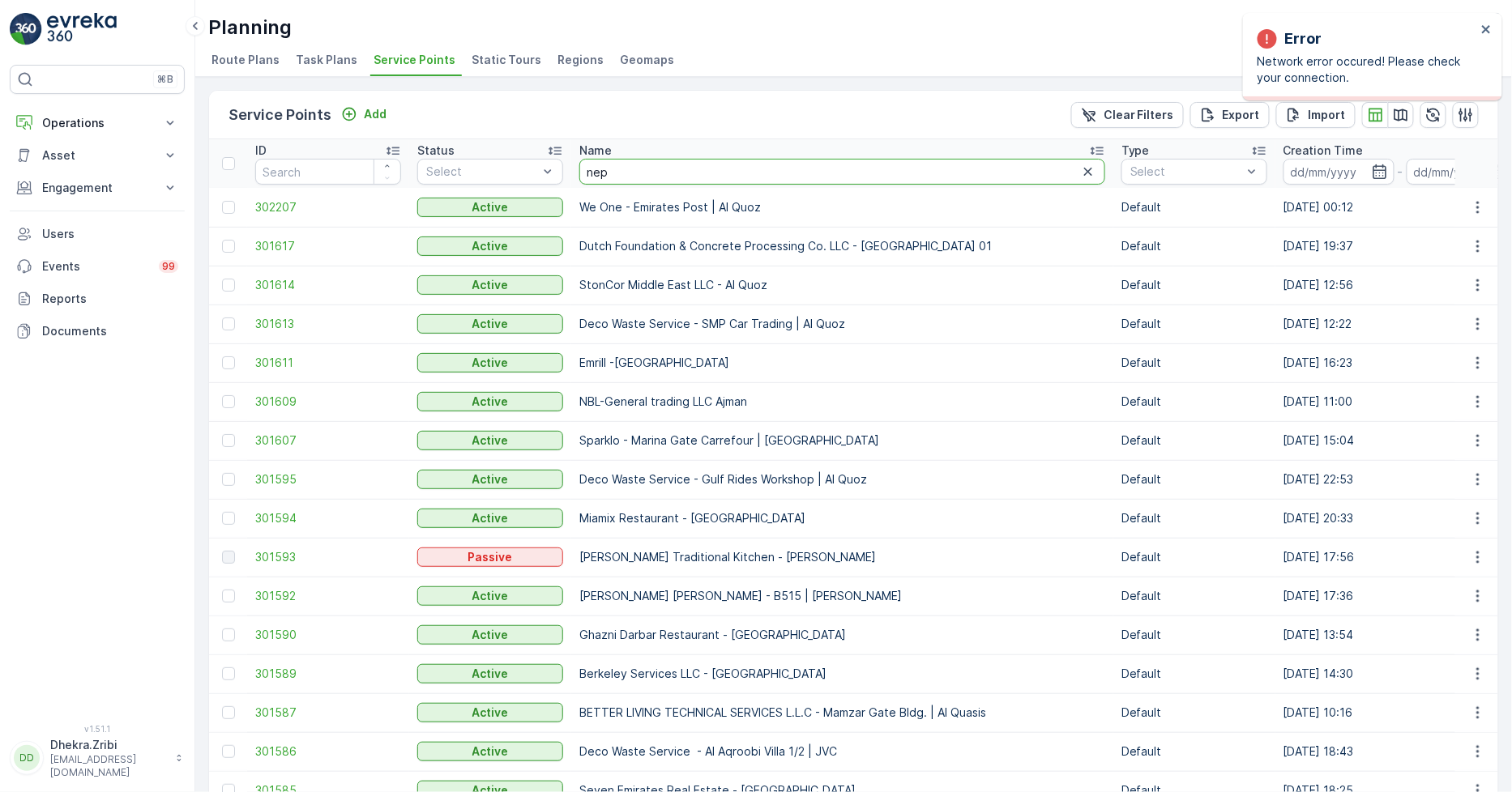
drag, startPoint x: 638, startPoint y: 171, endPoint x: 516, endPoint y: 142, distance: 125.4
type input "neph"
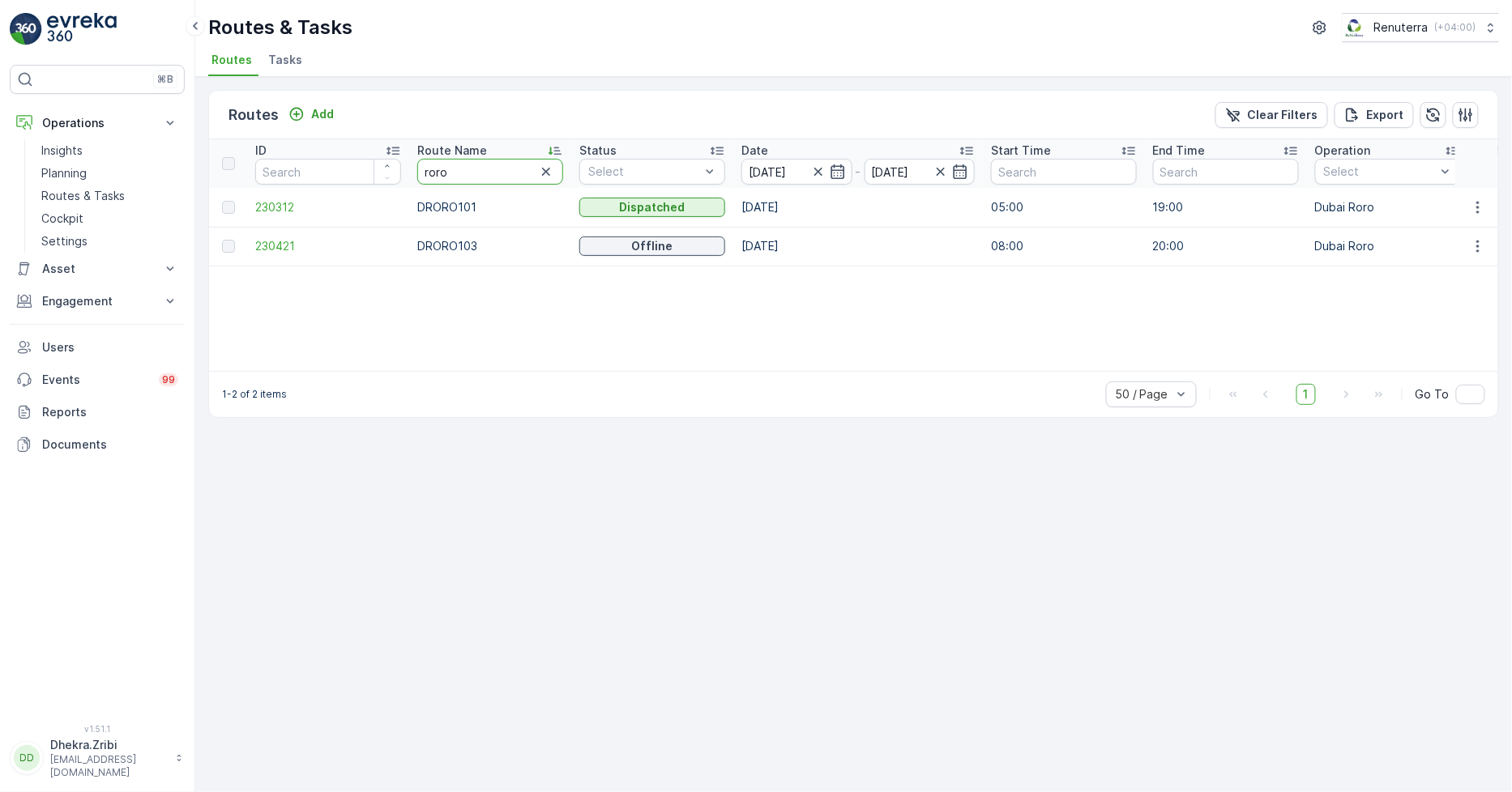
drag, startPoint x: 486, startPoint y: 173, endPoint x: 190, endPoint y: 245, distance: 304.6
click at [193, 241] on div "⌘B Operations Insights Planning Routes & Tasks Cockpit Settings Asset Assets En…" at bounding box center [756, 396] width 1512 height 792
type input "hat"
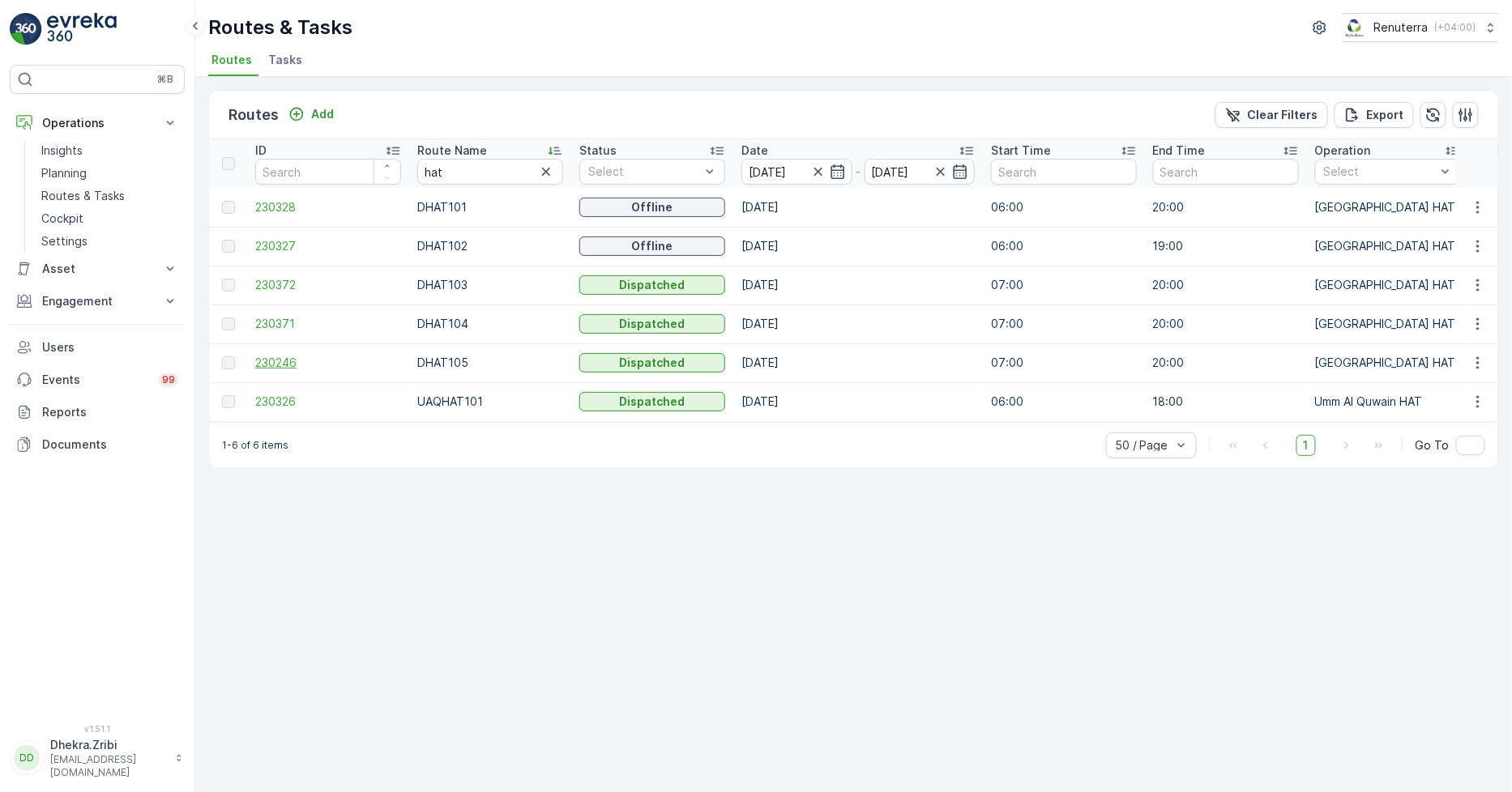
click at [288, 357] on span "230246" at bounding box center [327, 363] width 146 height 17
drag, startPoint x: 468, startPoint y: 166, endPoint x: 339, endPoint y: 173, distance: 129.2
type input "1"
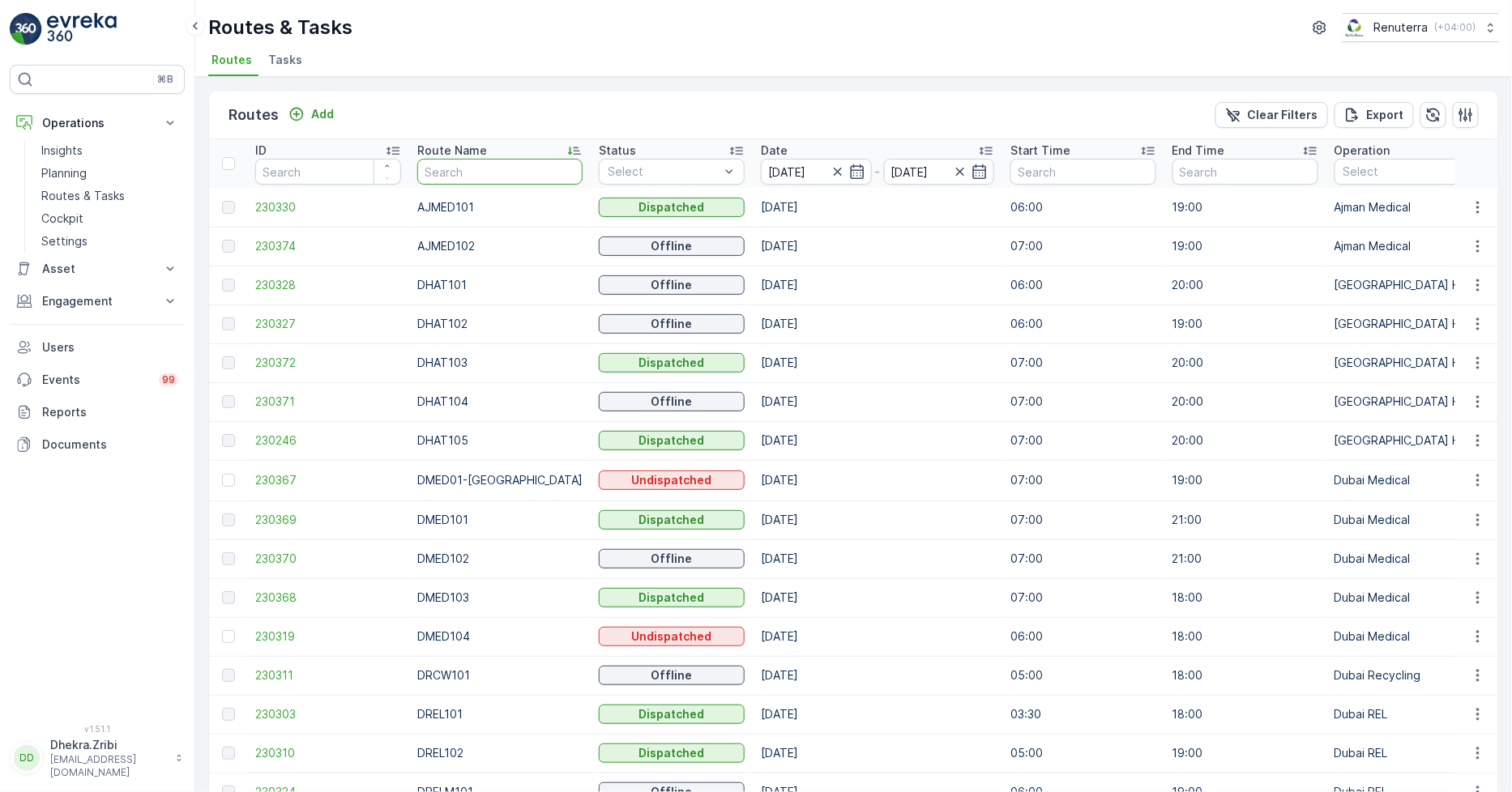
drag, startPoint x: 486, startPoint y: 173, endPoint x: 518, endPoint y: 178, distance: 32.4
click at [486, 172] on input "text" at bounding box center [500, 172] width 166 height 25
type input "rel"
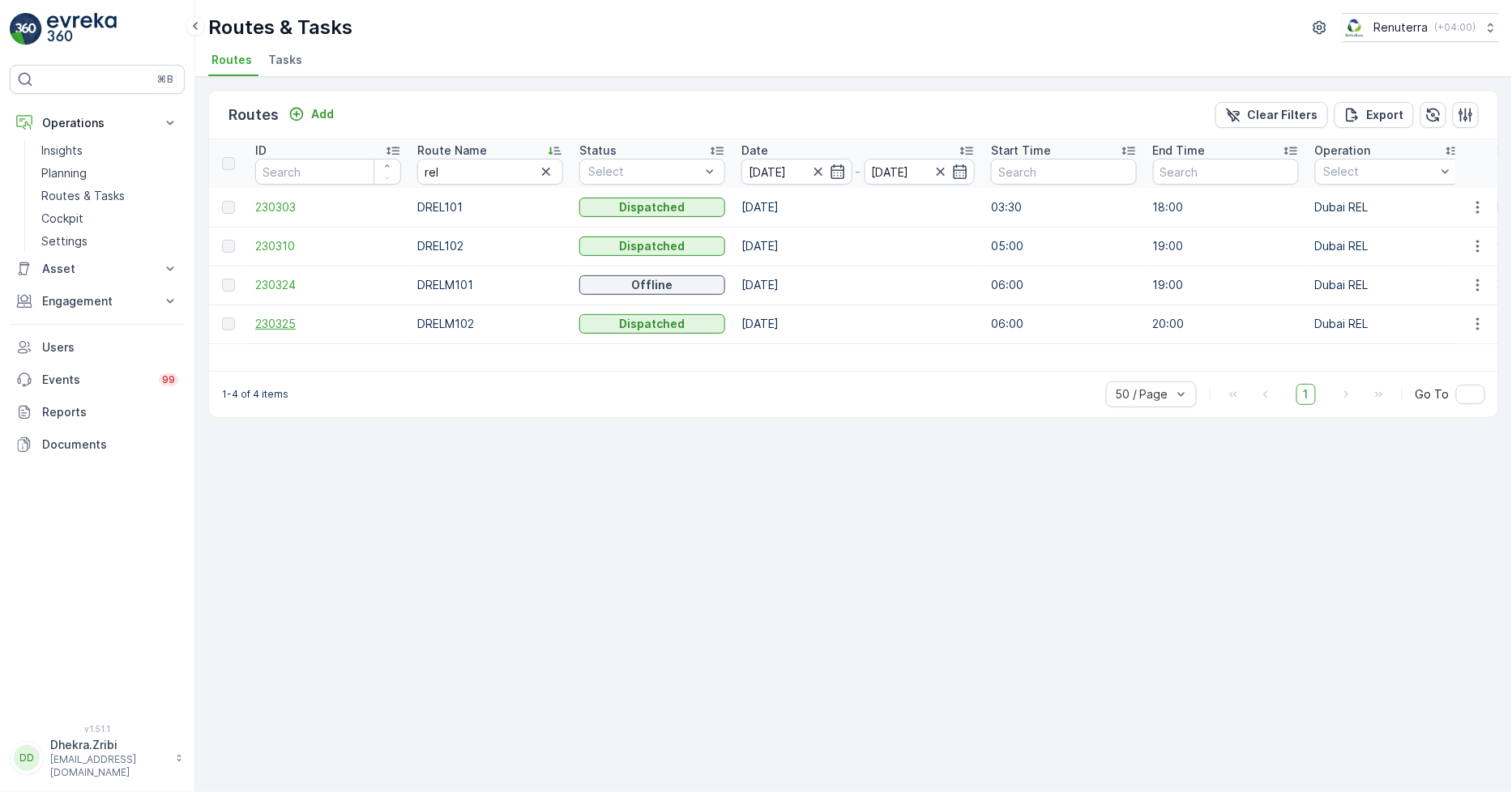
click at [280, 321] on span "230325" at bounding box center [327, 323] width 146 height 17
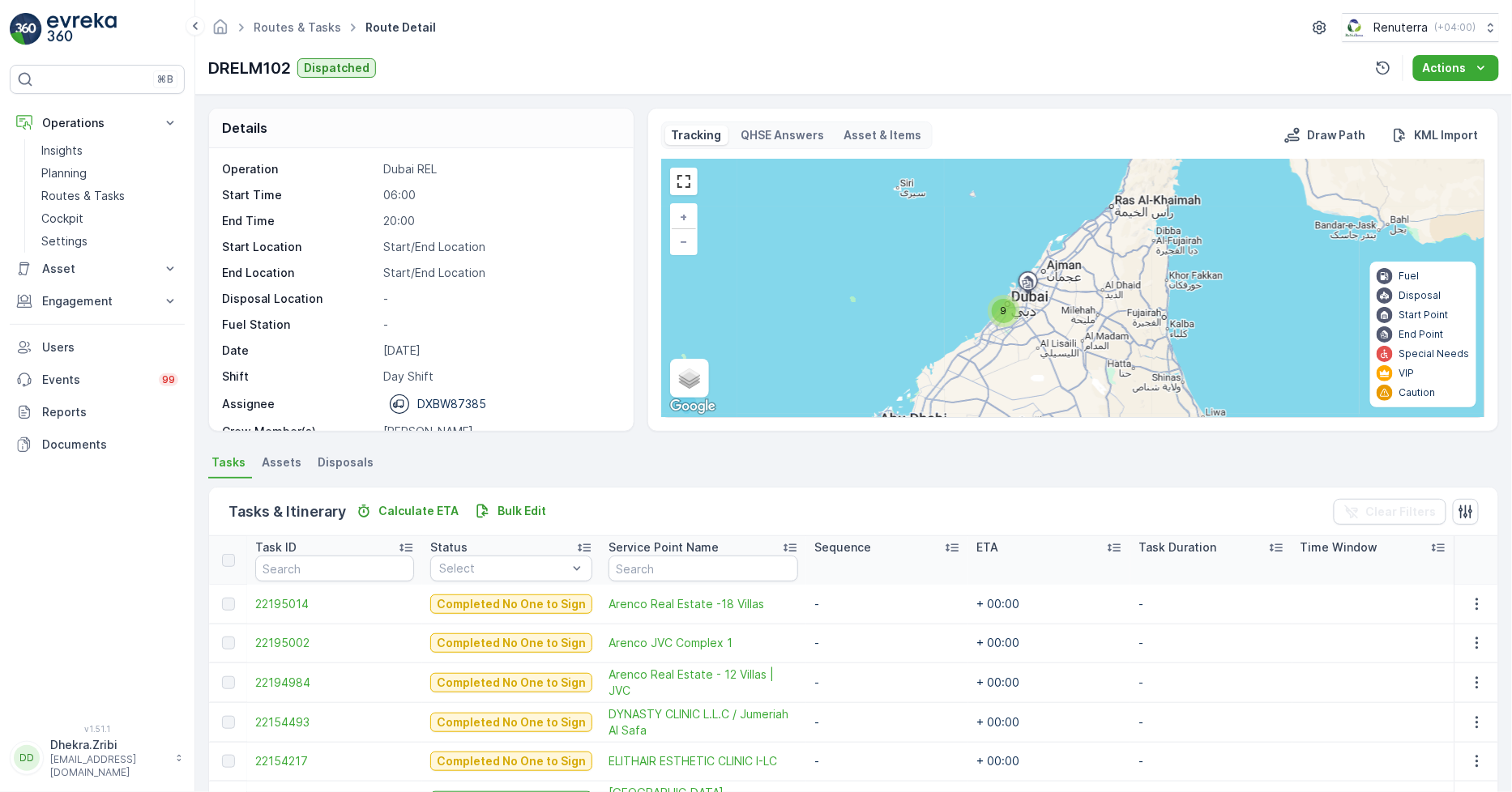
click at [998, 315] on div "9" at bounding box center [1003, 311] width 24 height 25
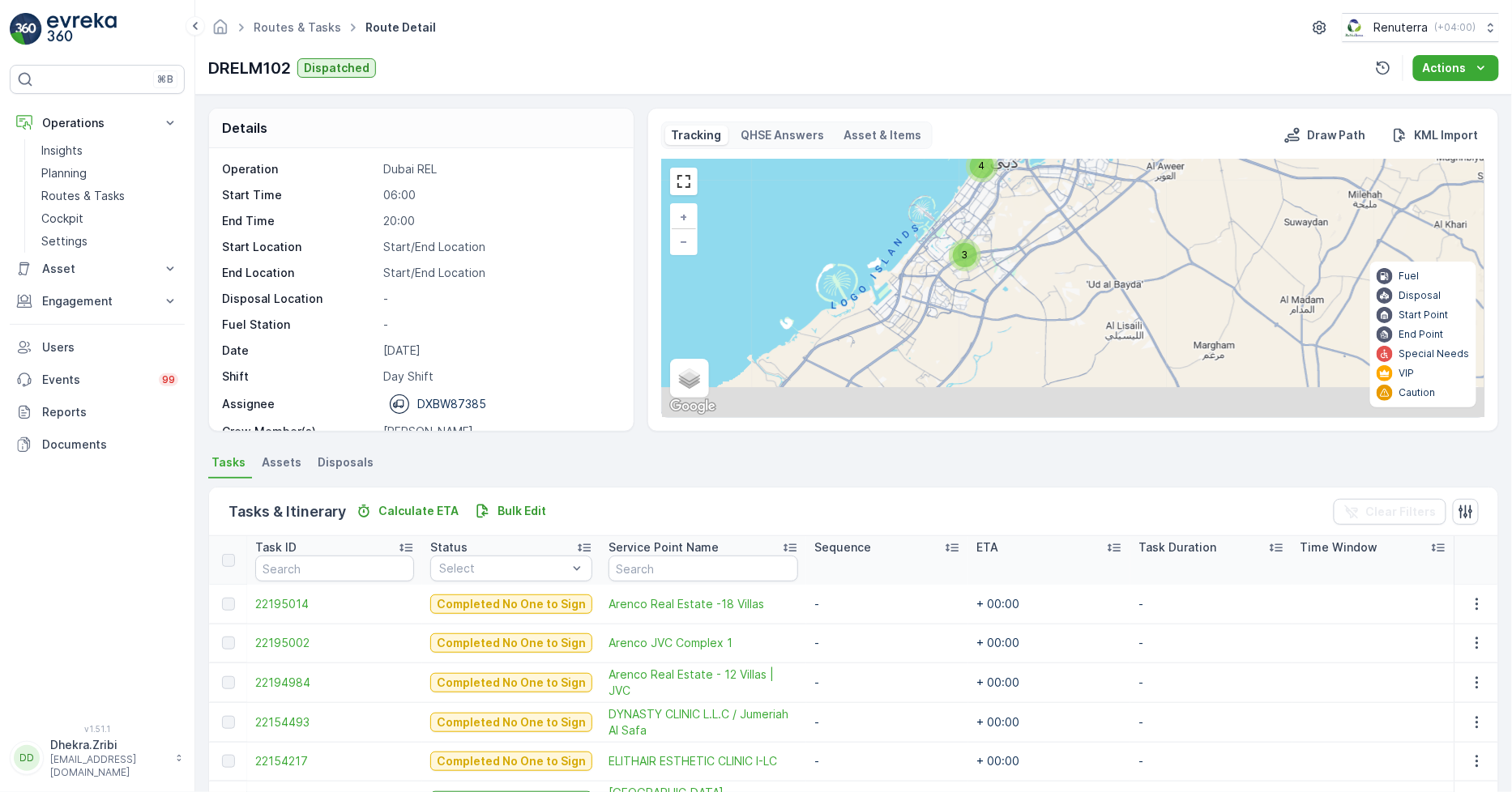
drag, startPoint x: 1086, startPoint y: 362, endPoint x: 1017, endPoint y: 246, distance: 135.0
click at [1017, 246] on div "4 3 + − Satellite Roadmap Terrain Hybrid Leaflet Keyboard shortcuts Map Data Ma…" at bounding box center [1072, 288] width 822 height 258
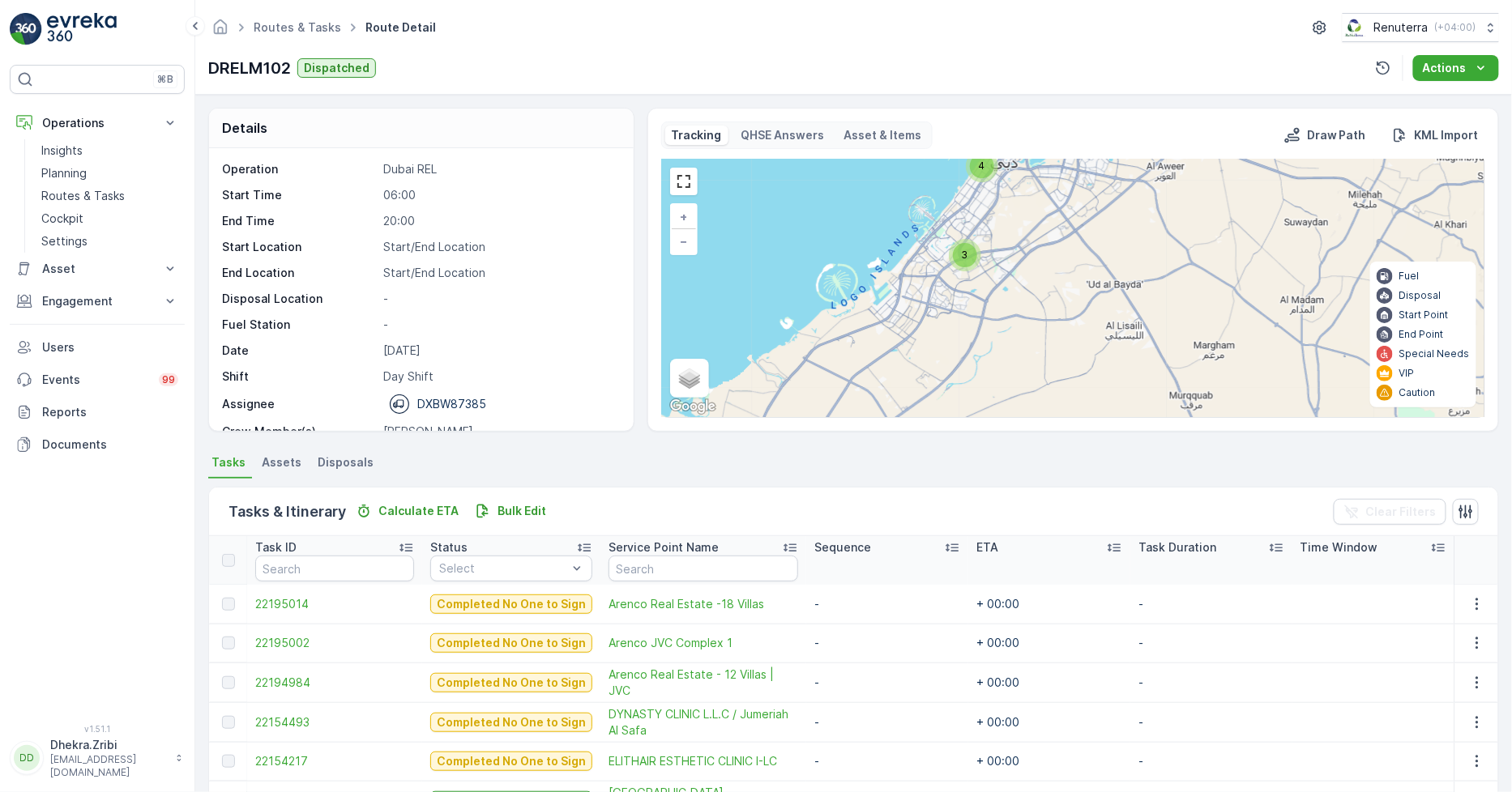
click at [970, 250] on div "3" at bounding box center [964, 255] width 24 height 25
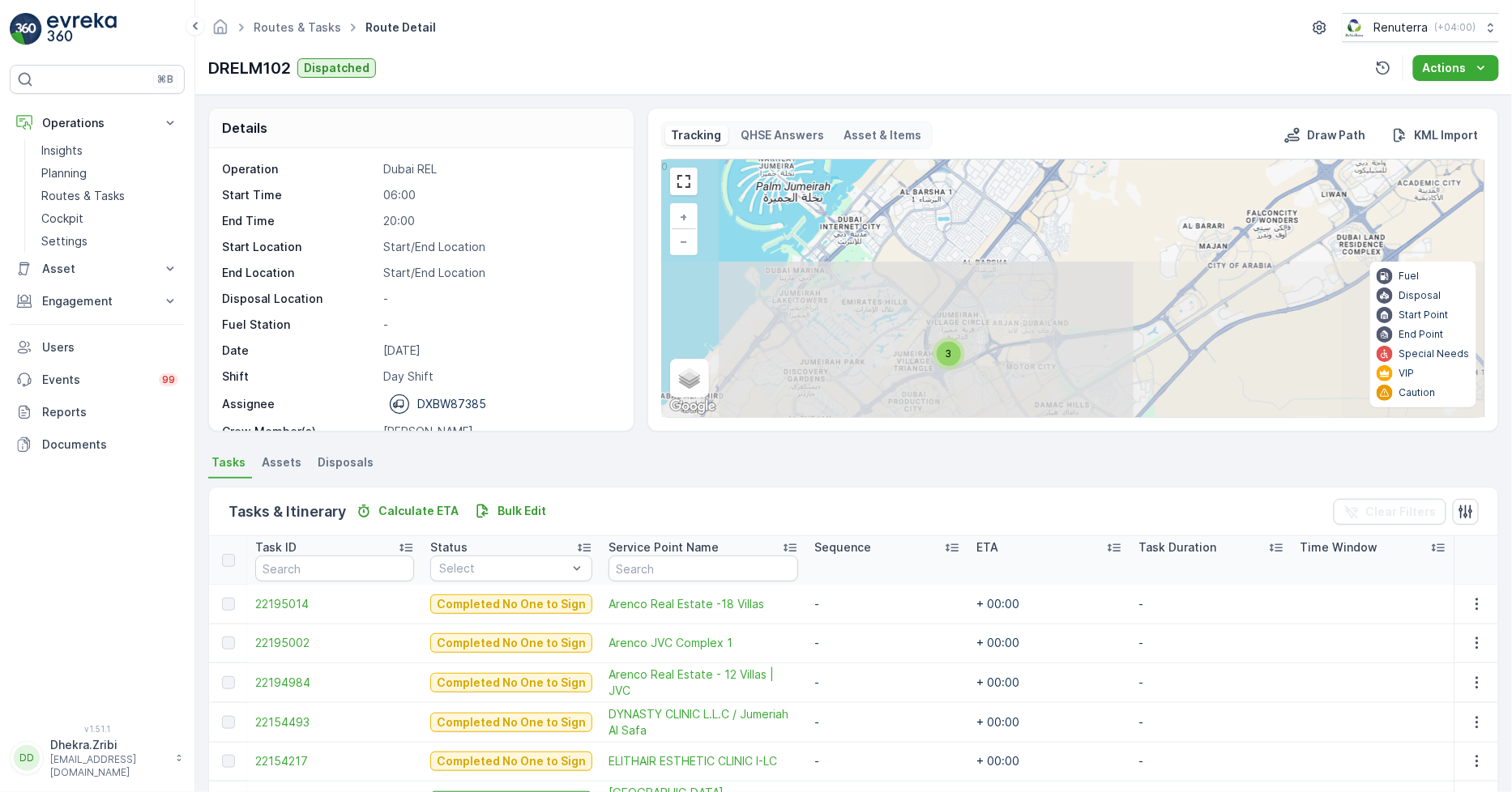
drag, startPoint x: 1147, startPoint y: 272, endPoint x: 898, endPoint y: 373, distance: 268.7
click at [898, 373] on div "2 3 + − Satellite Roadmap Terrain Hybrid Leaflet Keyboard shortcuts Map Data Ma…" at bounding box center [1072, 288] width 822 height 258
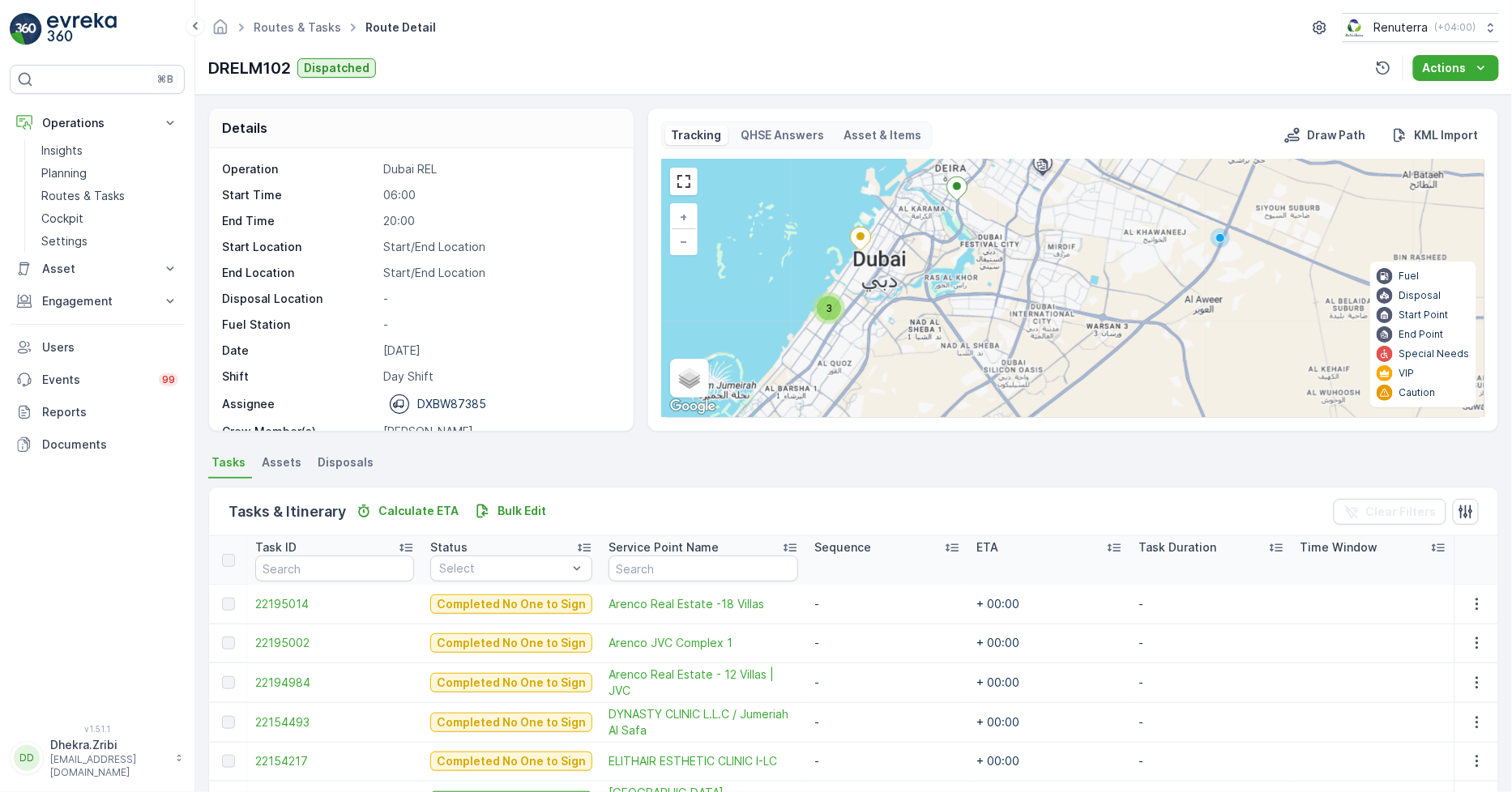
drag, startPoint x: 993, startPoint y: 240, endPoint x: 947, endPoint y: 352, distance: 121.1
click at [947, 352] on div "3 3 + − Satellite Roadmap Terrain Hybrid Leaflet Keyboard shortcuts Map Data Ma…" at bounding box center [1072, 288] width 822 height 258
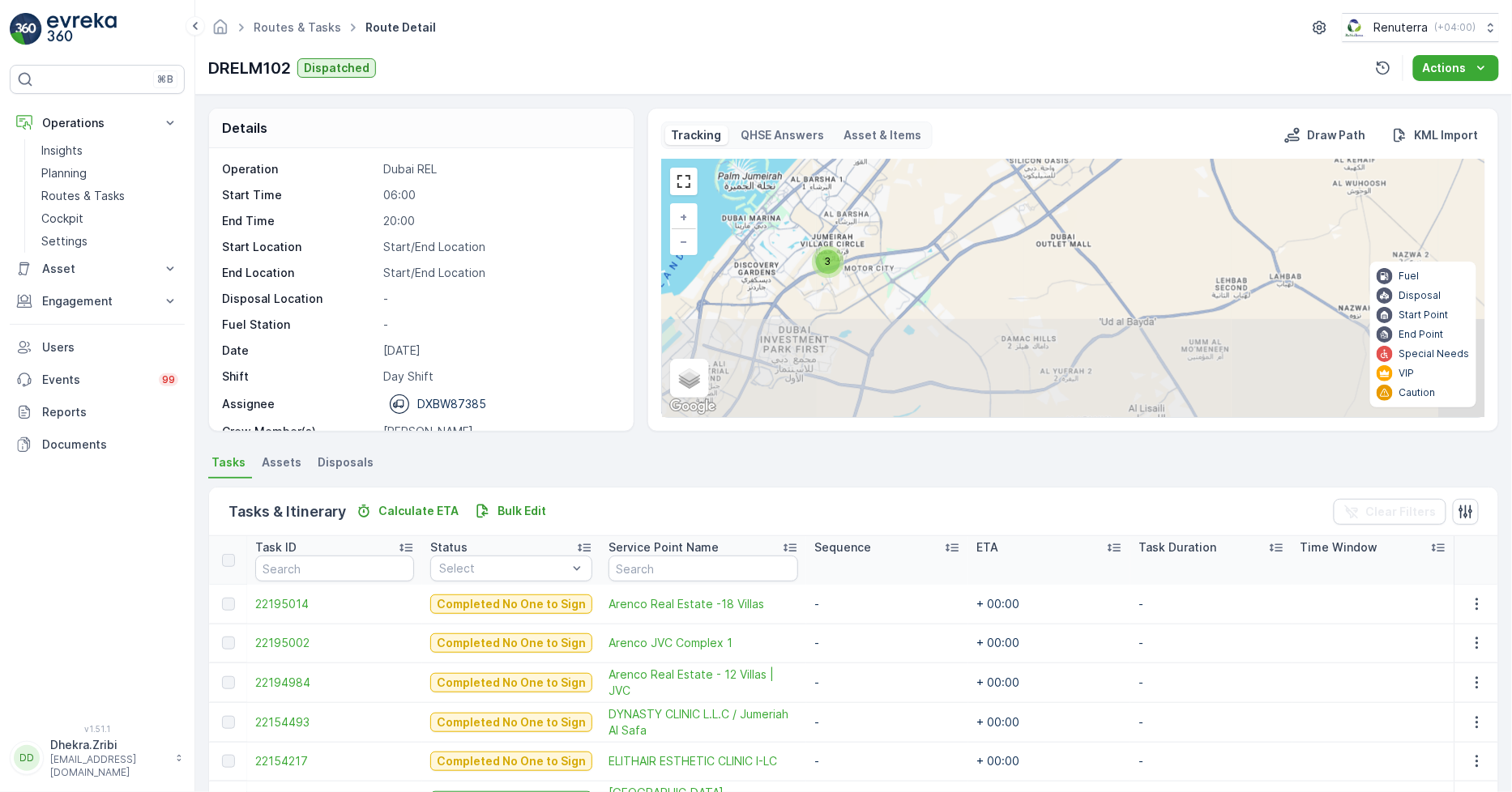
drag, startPoint x: 896, startPoint y: 339, endPoint x: 934, endPoint y: 125, distance: 217.3
click at [934, 125] on div "Tracking QHSE Answers Asset & Items Draw Path KML Import 3 3 + − Satellite Road…" at bounding box center [1073, 270] width 824 height 297
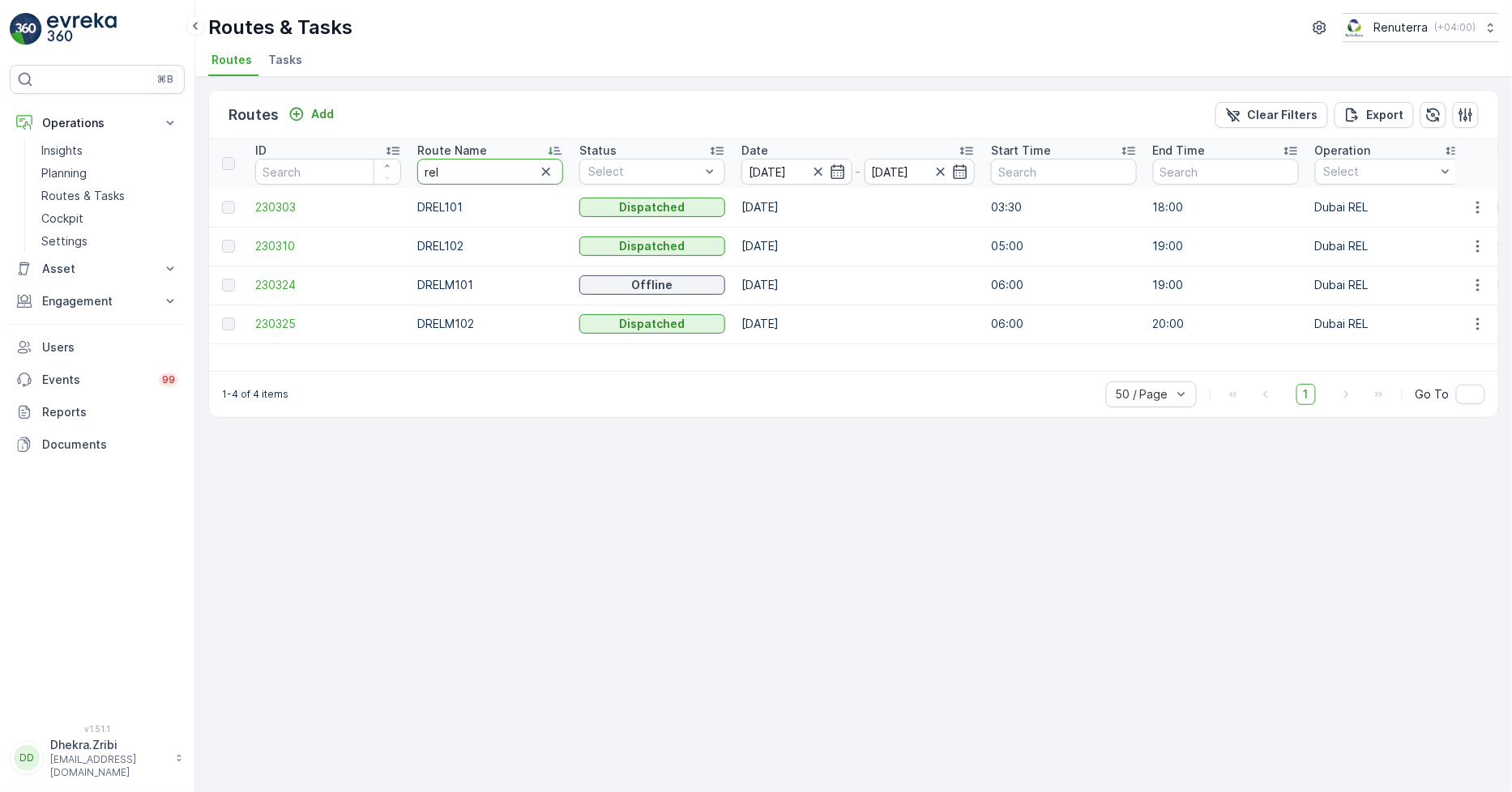
drag, startPoint x: 451, startPoint y: 173, endPoint x: 363, endPoint y: 171, distance: 88.0
type input "hat"
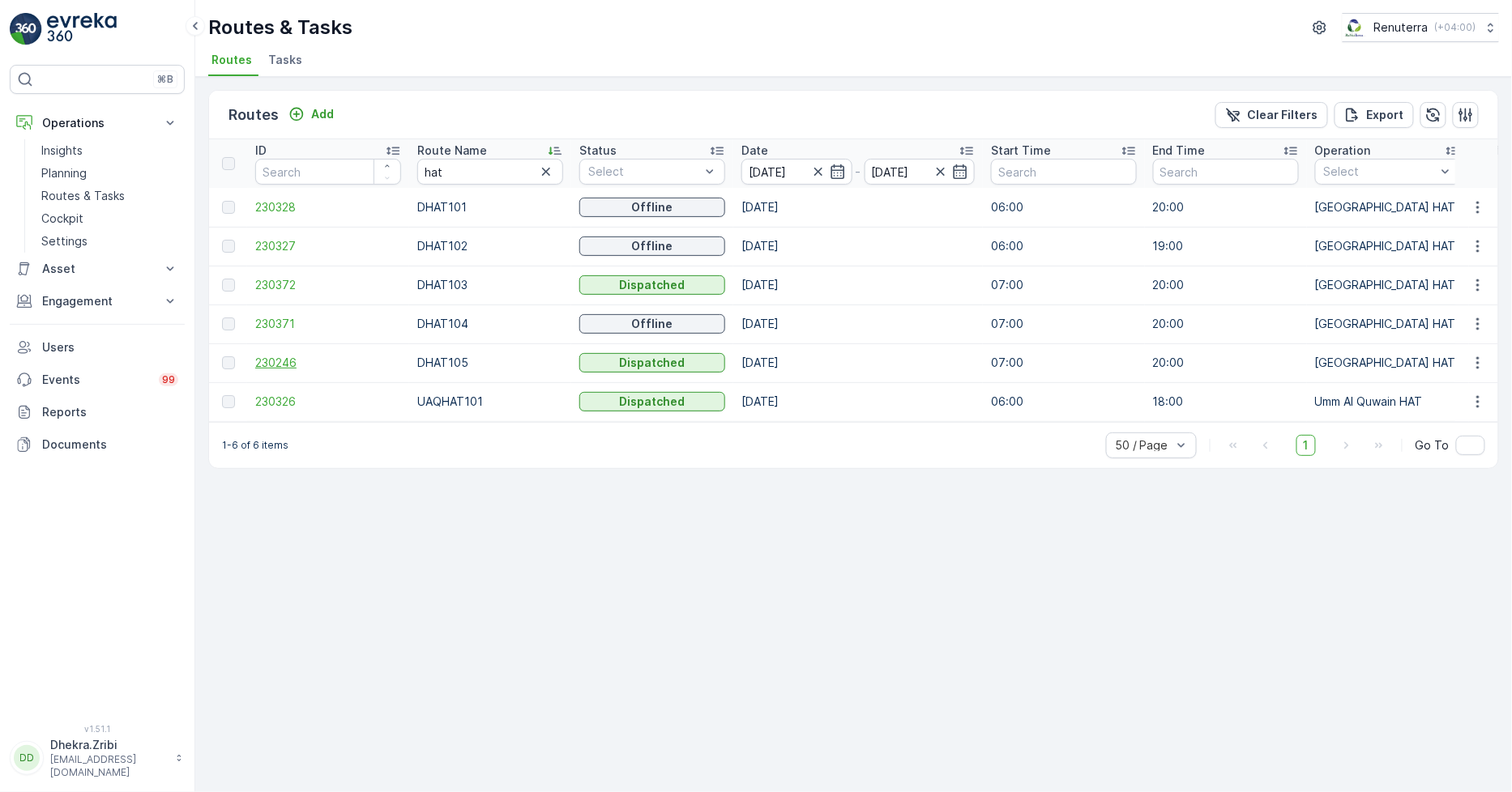
click at [290, 357] on span "230246" at bounding box center [327, 363] width 146 height 17
click at [269, 321] on span "230371" at bounding box center [327, 323] width 146 height 17
click at [281, 318] on span "230371" at bounding box center [327, 323] width 146 height 17
click at [289, 277] on span "230372" at bounding box center [327, 285] width 146 height 17
click at [283, 238] on span "230327" at bounding box center [327, 246] width 146 height 17
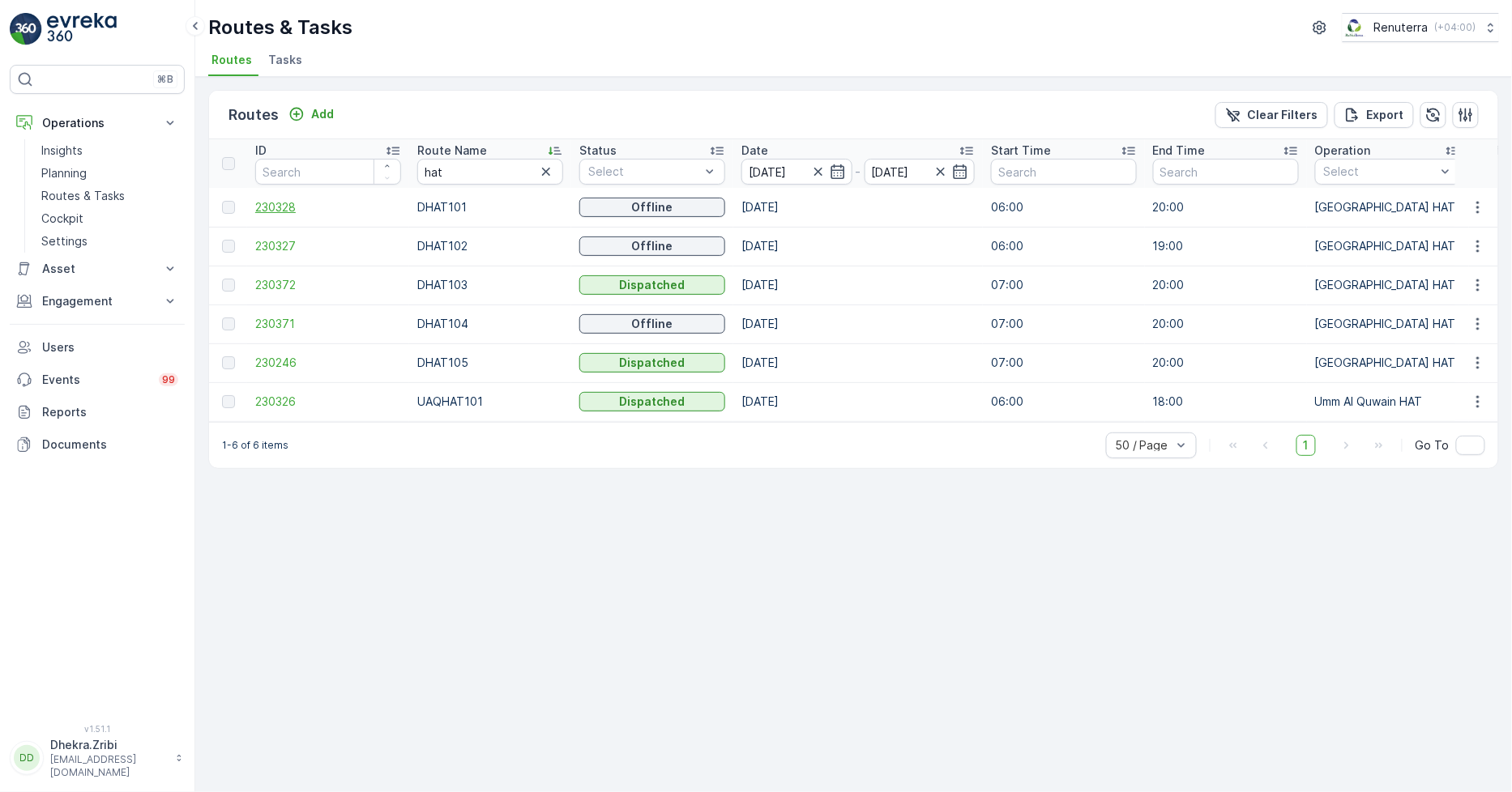
click at [273, 203] on span "230328" at bounding box center [327, 207] width 146 height 17
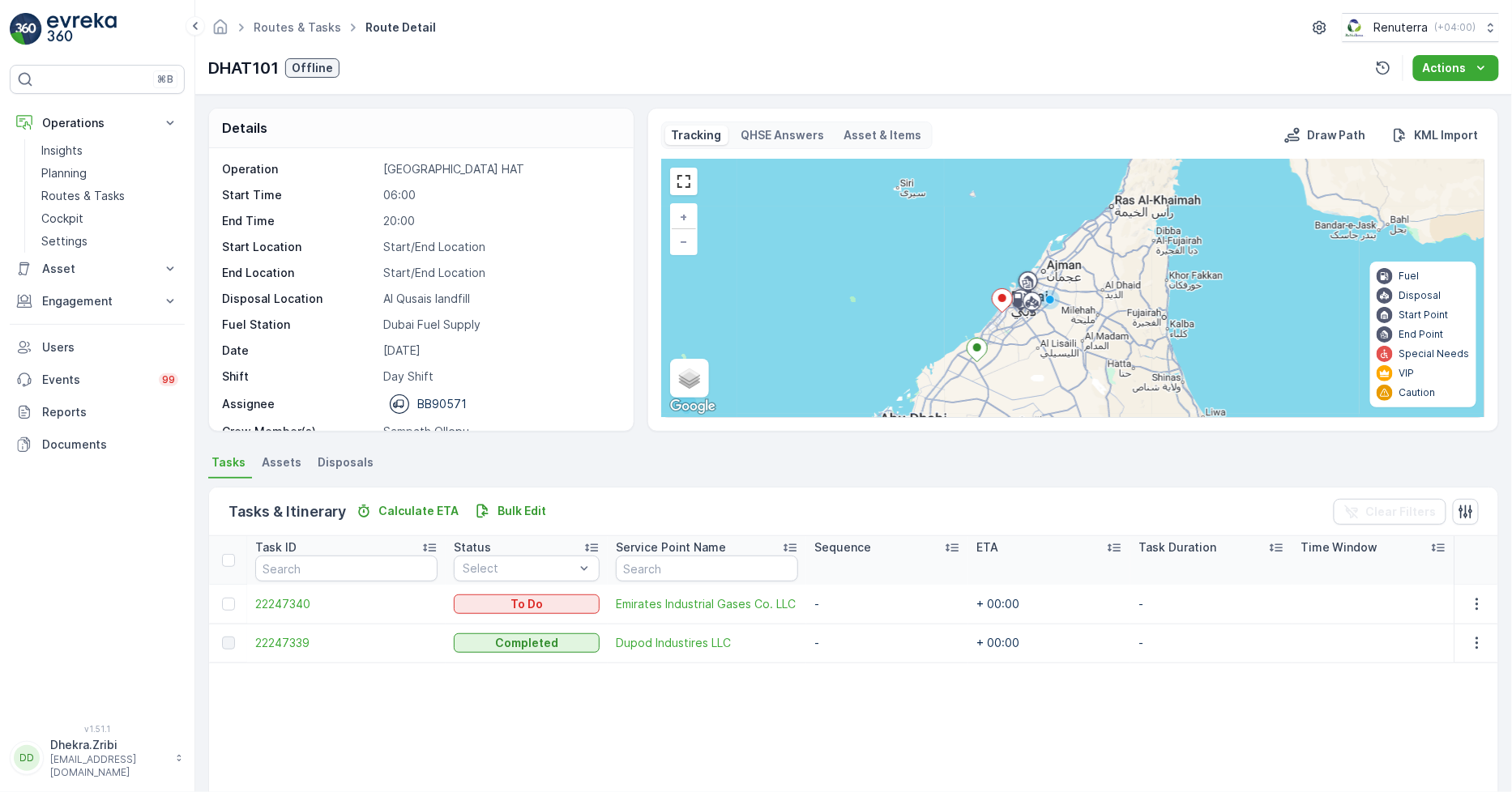
drag, startPoint x: 0, startPoint y: 0, endPoint x: 496, endPoint y: 114, distance: 508.9
click at [496, 114] on div "Details" at bounding box center [420, 128] width 424 height 40
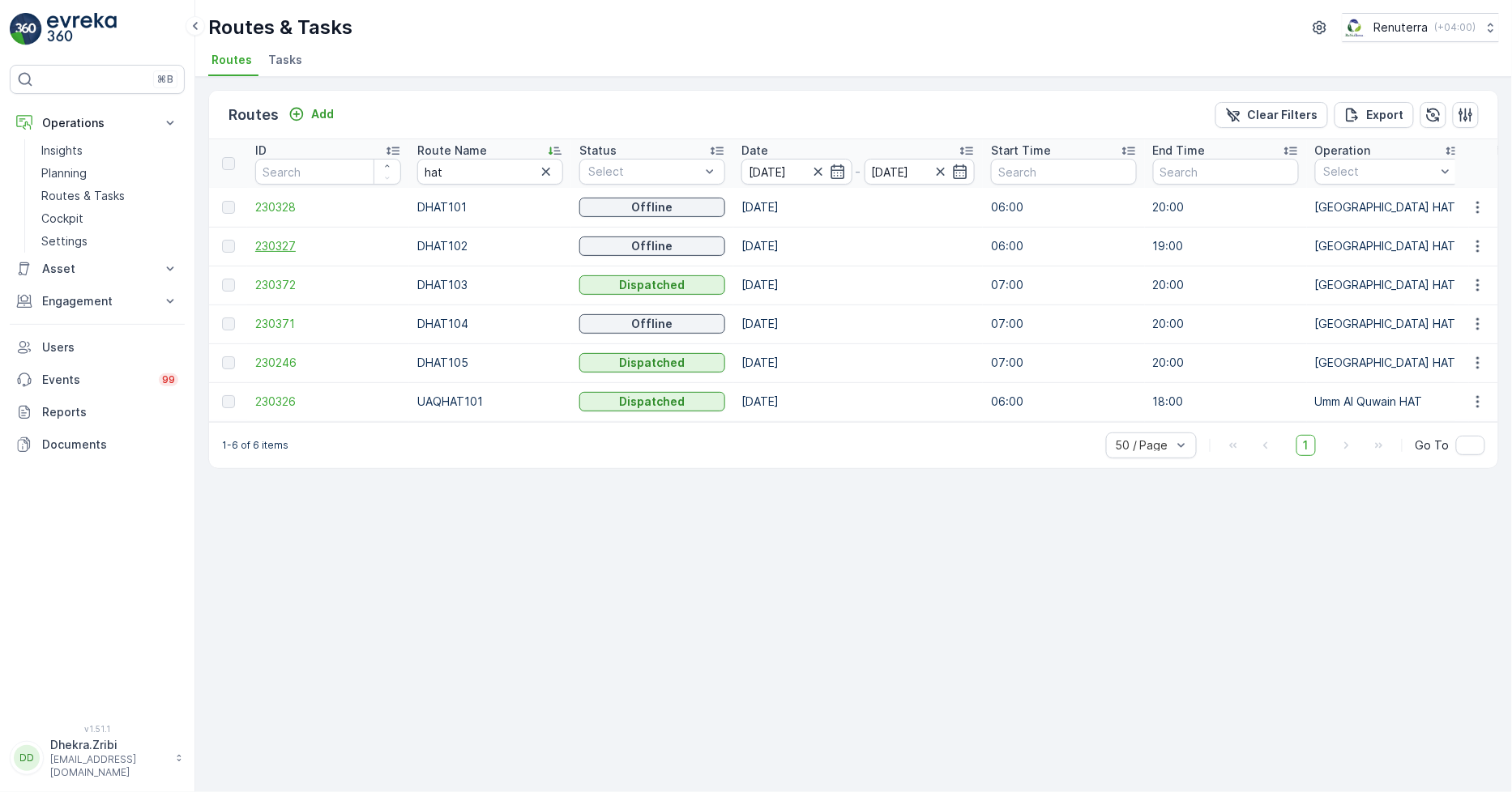
click at [268, 245] on span "230327" at bounding box center [327, 246] width 146 height 17
click at [278, 277] on span "230372" at bounding box center [327, 285] width 146 height 17
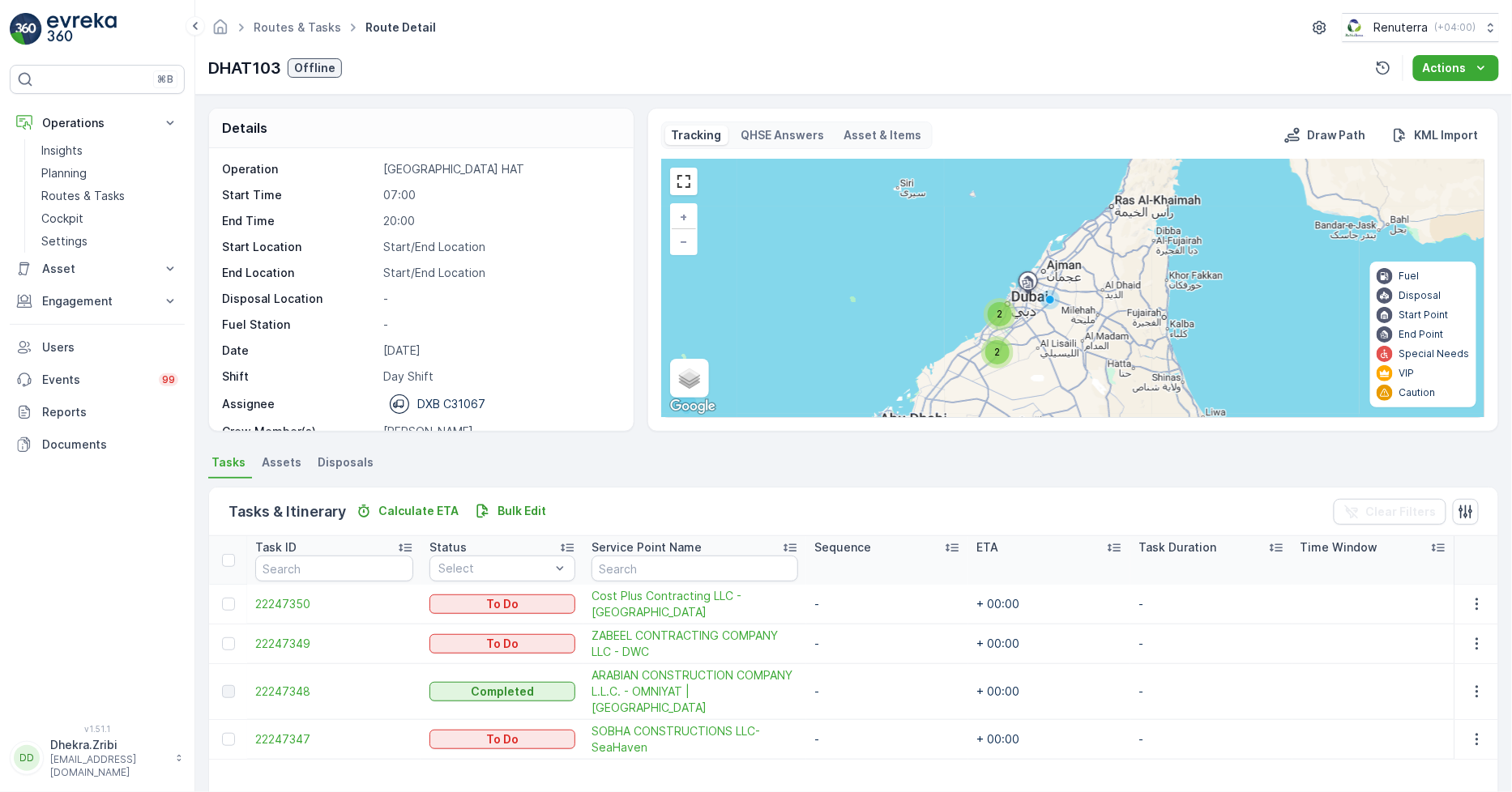
click at [557, 325] on p "-" at bounding box center [499, 324] width 232 height 17
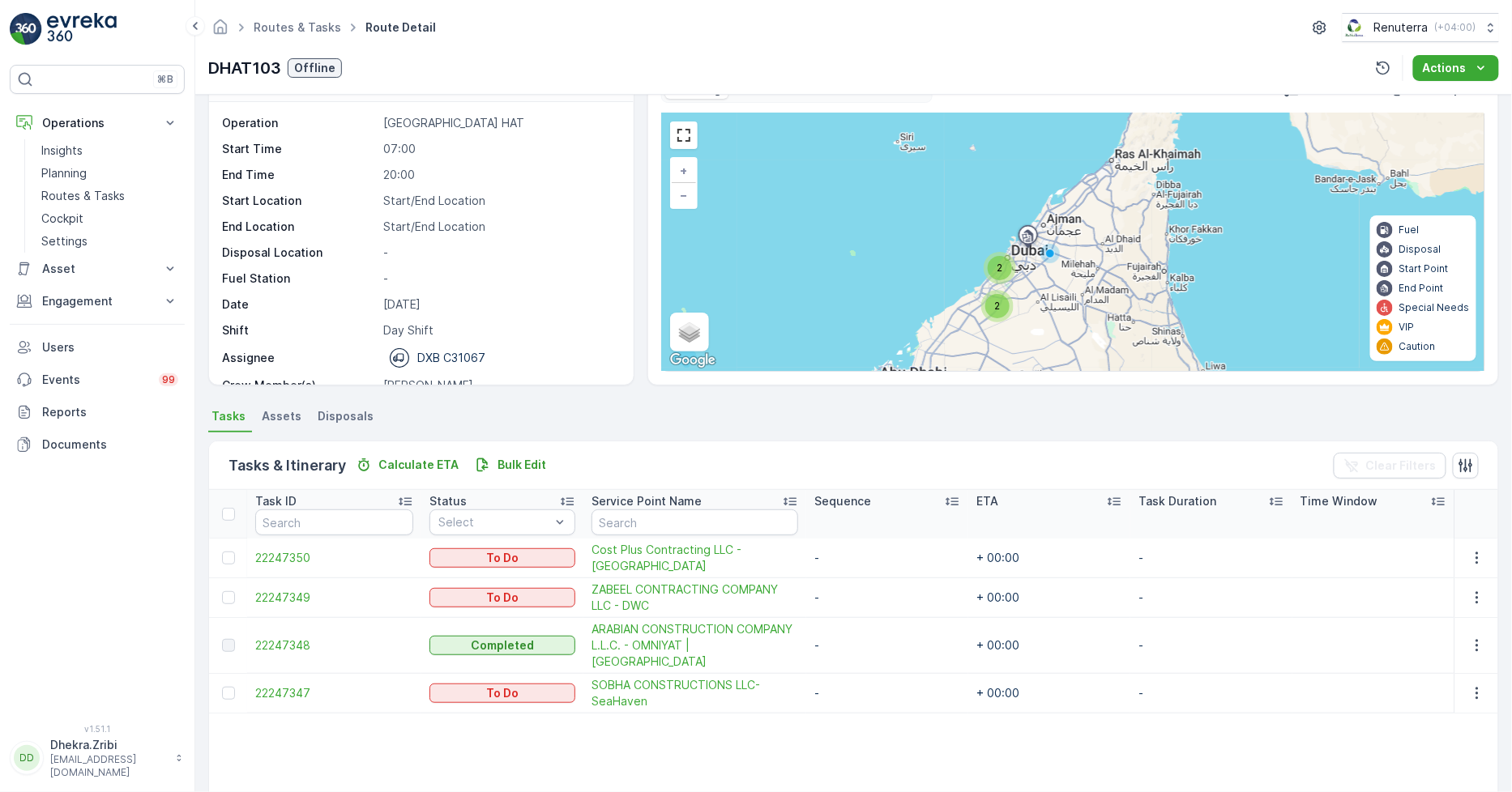
scroll to position [90, 0]
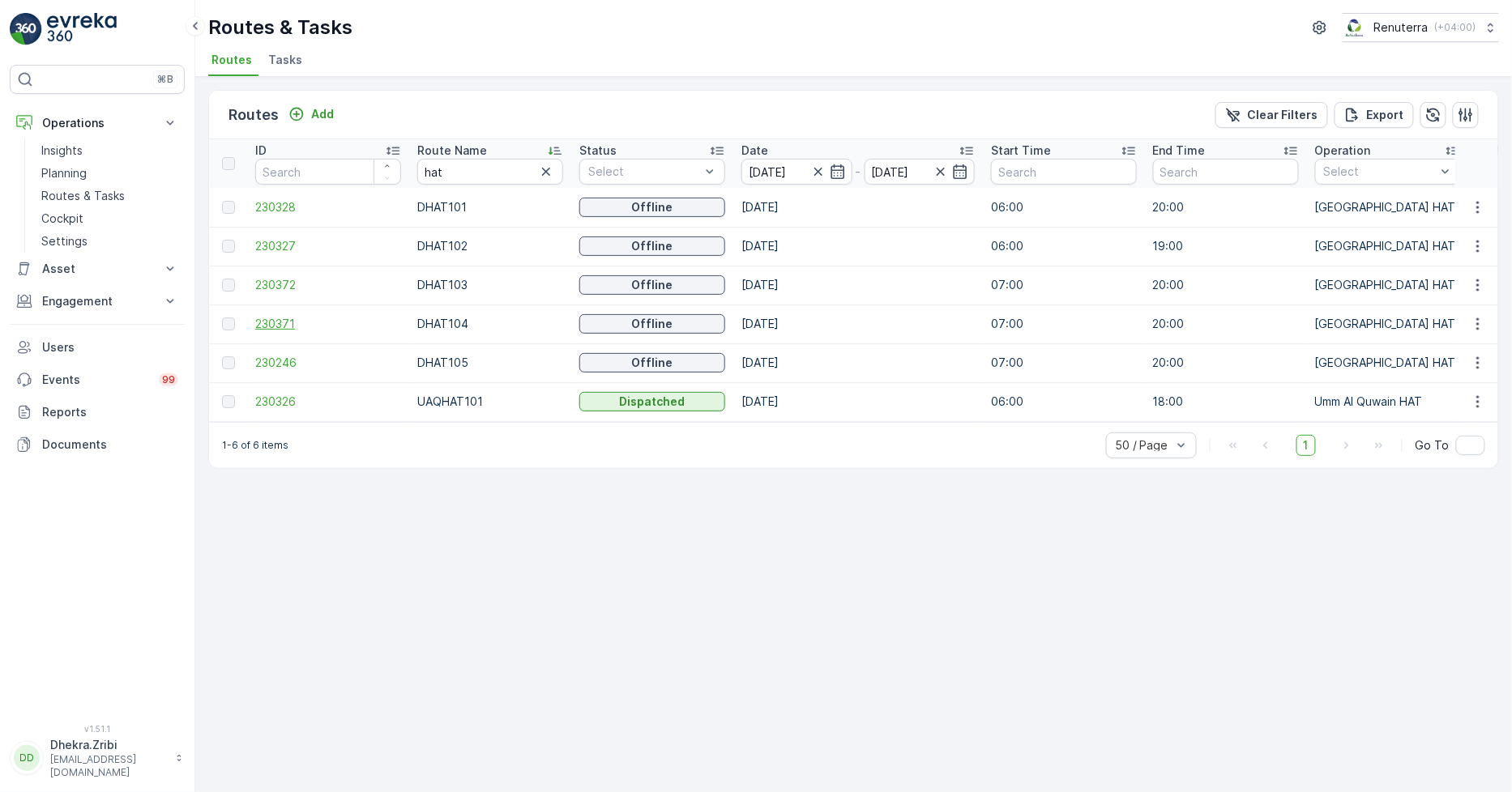
click at [281, 317] on span "230371" at bounding box center [327, 323] width 146 height 17
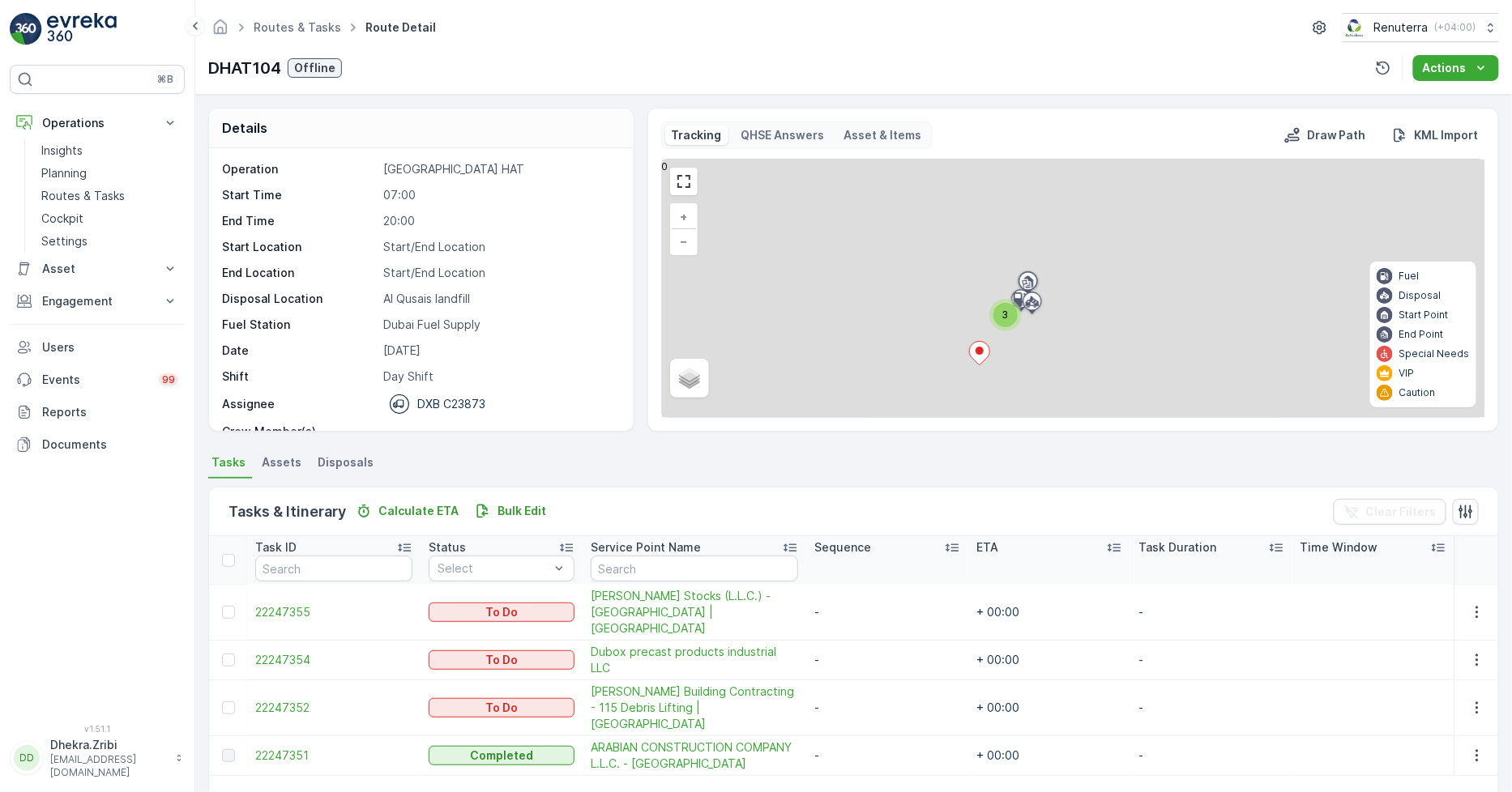
scroll to position [90, 0]
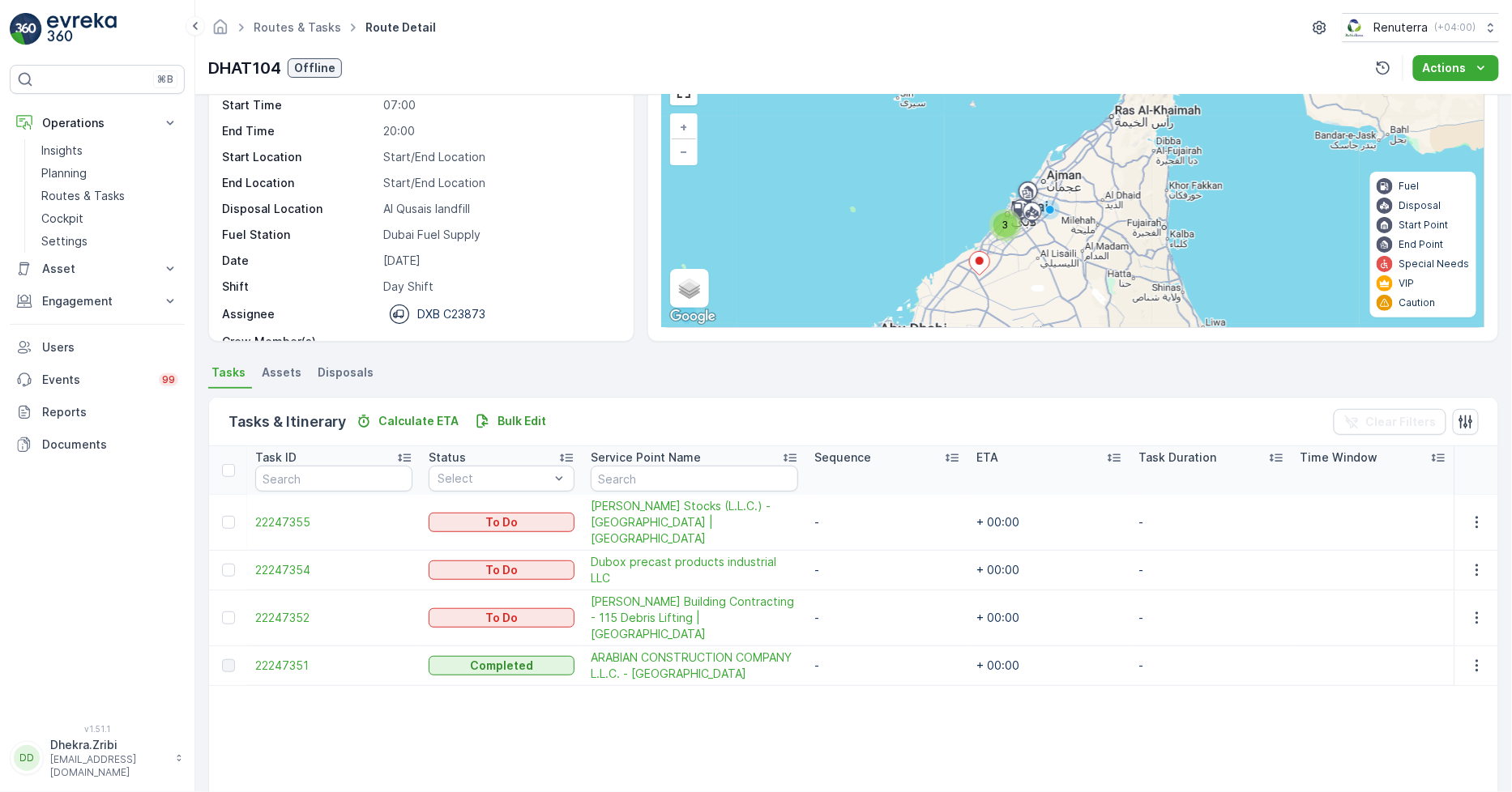
click at [543, 699] on table "Task ID Status Select Service Point Name Sequence ETA Task Duration Time Window…" at bounding box center [853, 668] width 1289 height 444
click at [227, 517] on div at bounding box center [228, 522] width 13 height 13
click at [222, 517] on input "checkbox" at bounding box center [222, 517] width 0 height 0
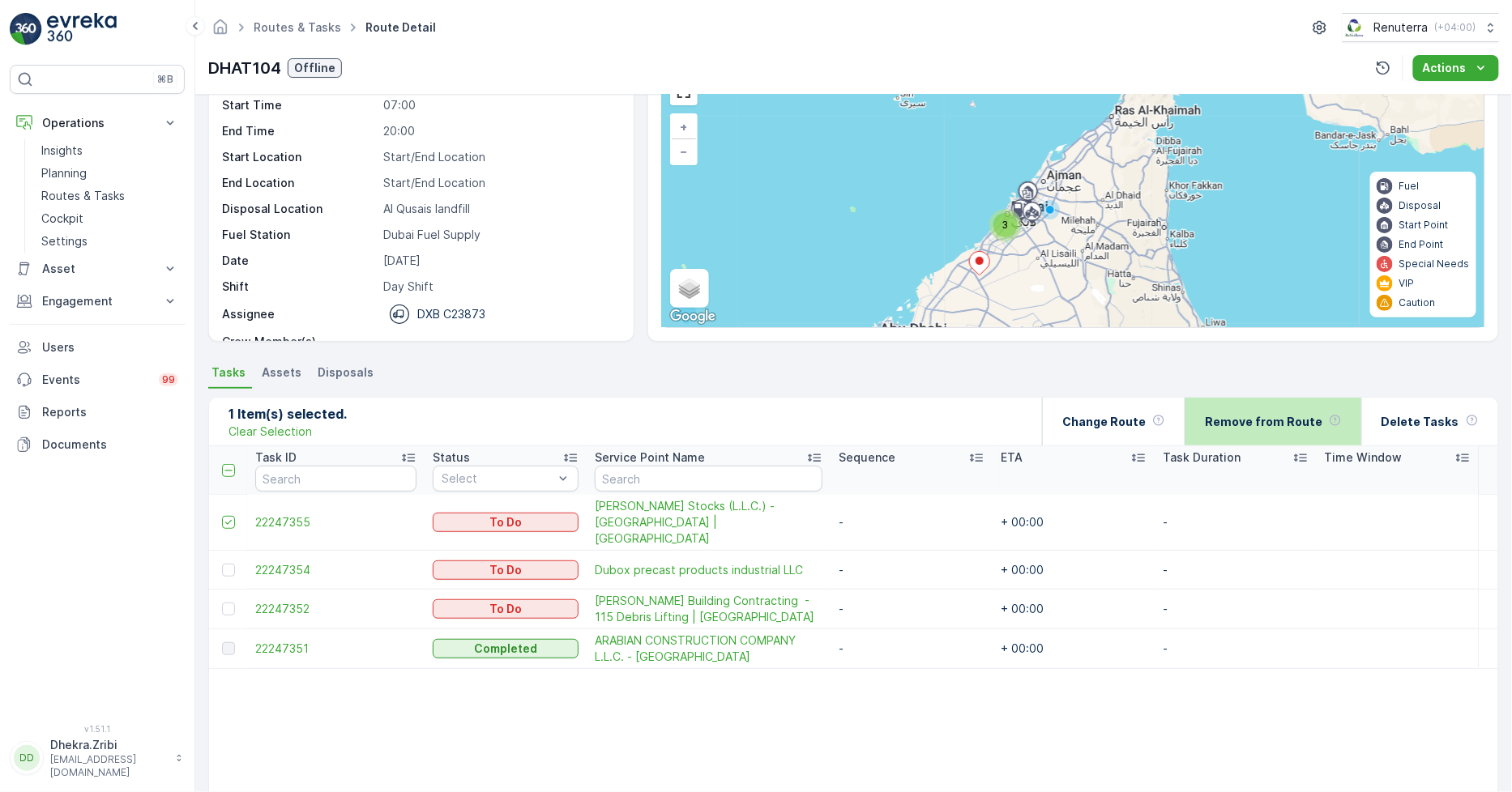
click at [1249, 418] on p "Remove from Route" at bounding box center [1263, 421] width 118 height 17
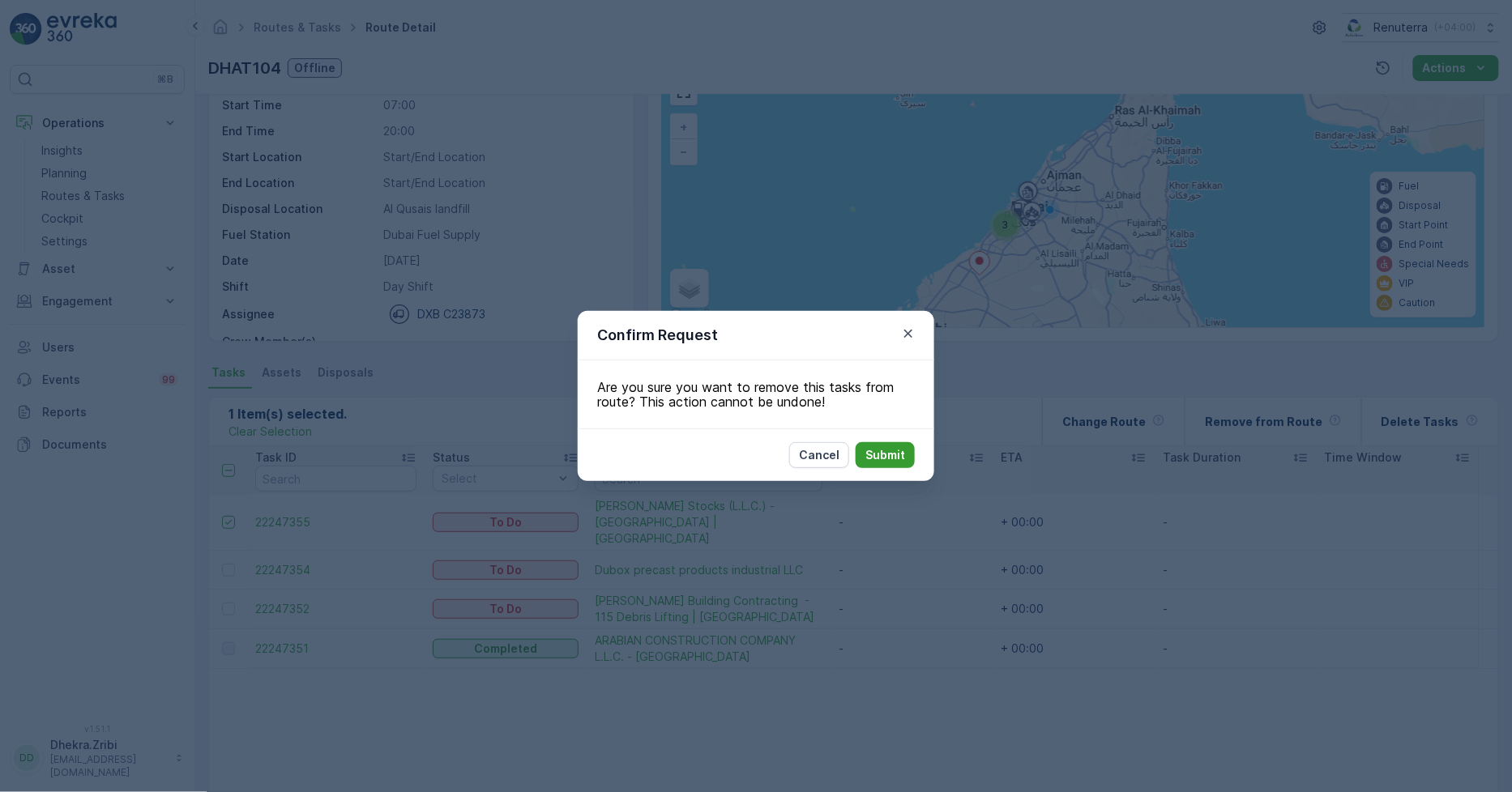
click at [900, 447] on p "Submit" at bounding box center [885, 455] width 40 height 17
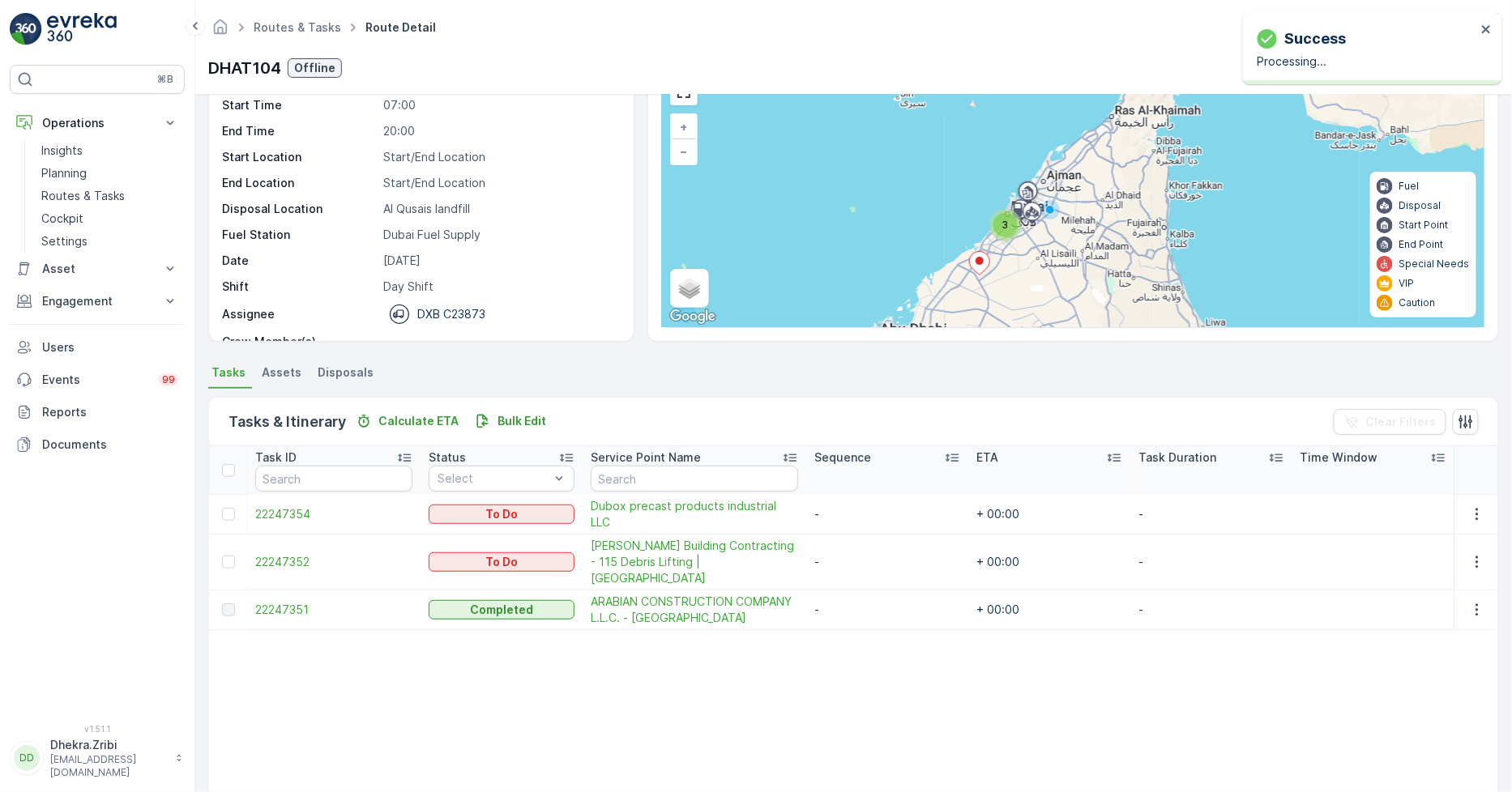
click at [765, 700] on table "Task ID Status Select Service Point Name Sequence ETA Task Duration Time Window…" at bounding box center [853, 657] width 1289 height 422
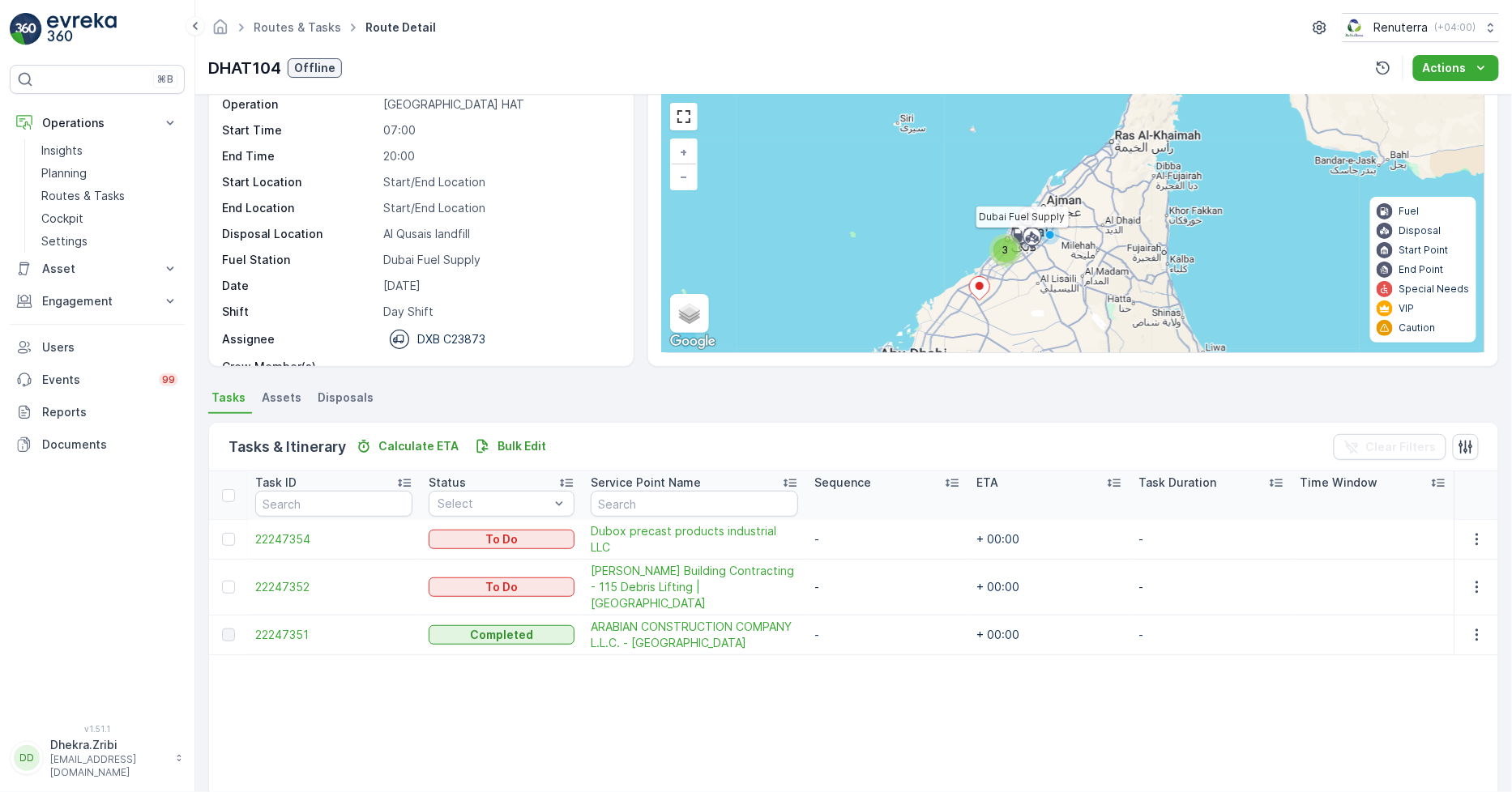
click at [661, 95] on div "3" at bounding box center [661, 95] width 0 height 0
click at [1004, 238] on div "3" at bounding box center [1004, 250] width 24 height 25
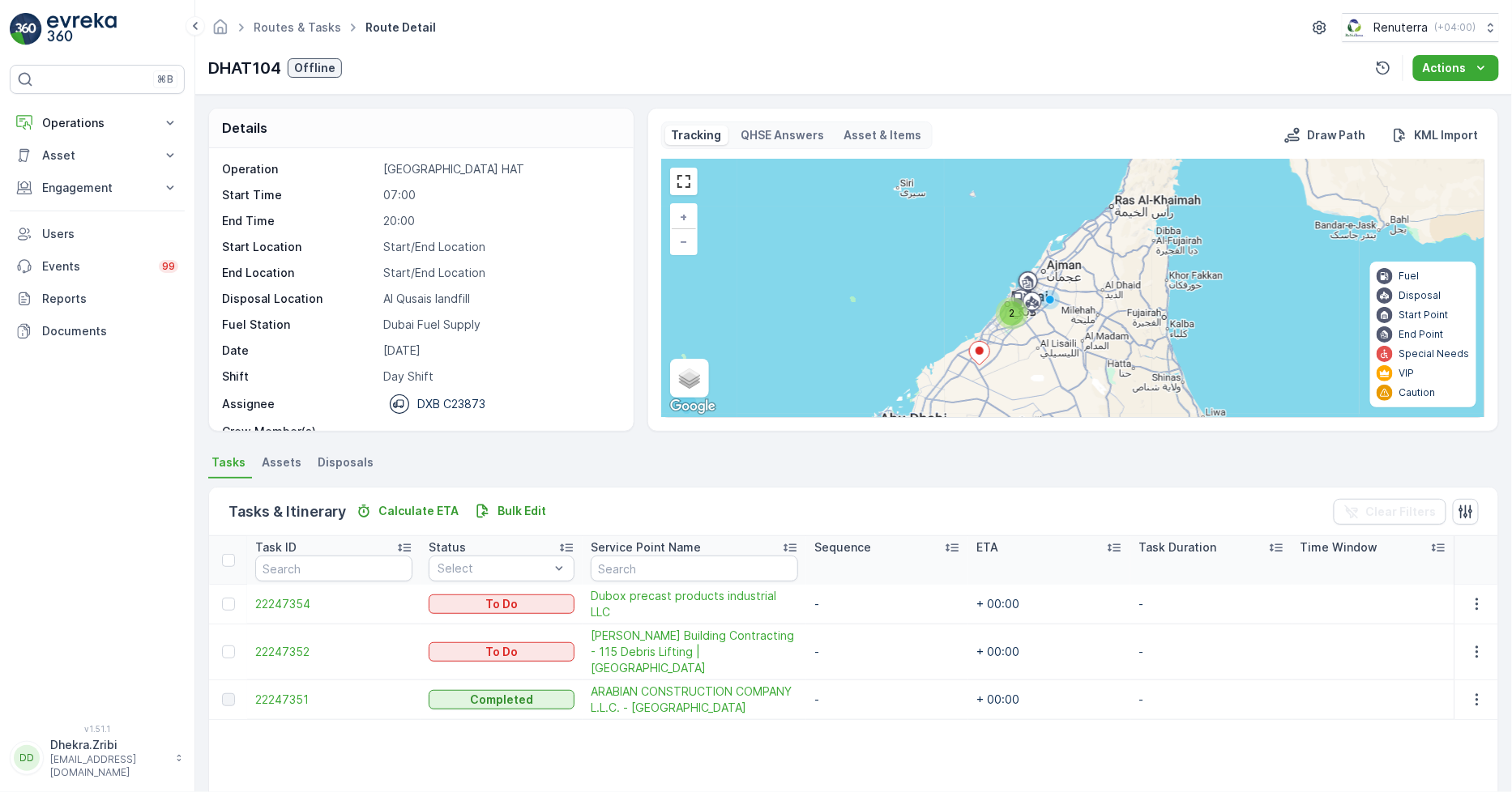
click at [1000, 313] on div "2" at bounding box center [1011, 314] width 24 height 25
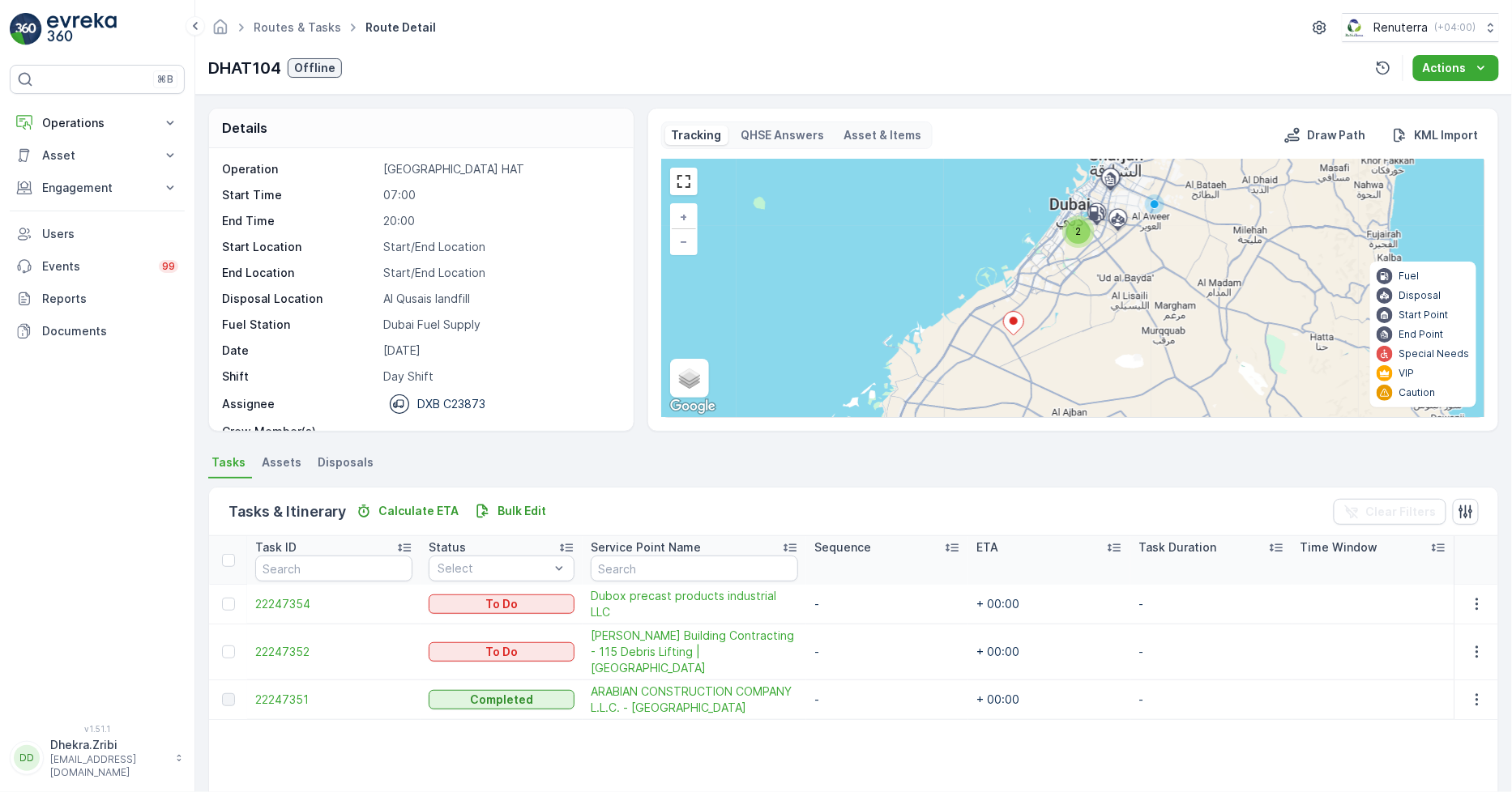
drag, startPoint x: 1118, startPoint y: 367, endPoint x: 1103, endPoint y: 285, distance: 83.4
click at [1103, 285] on div "2 + − Satellite Roadmap Terrain Hybrid Leaflet Keyboard shortcuts Map Data Map …" at bounding box center [1072, 288] width 822 height 258
click at [1078, 228] on span "2" at bounding box center [1078, 231] width 6 height 12
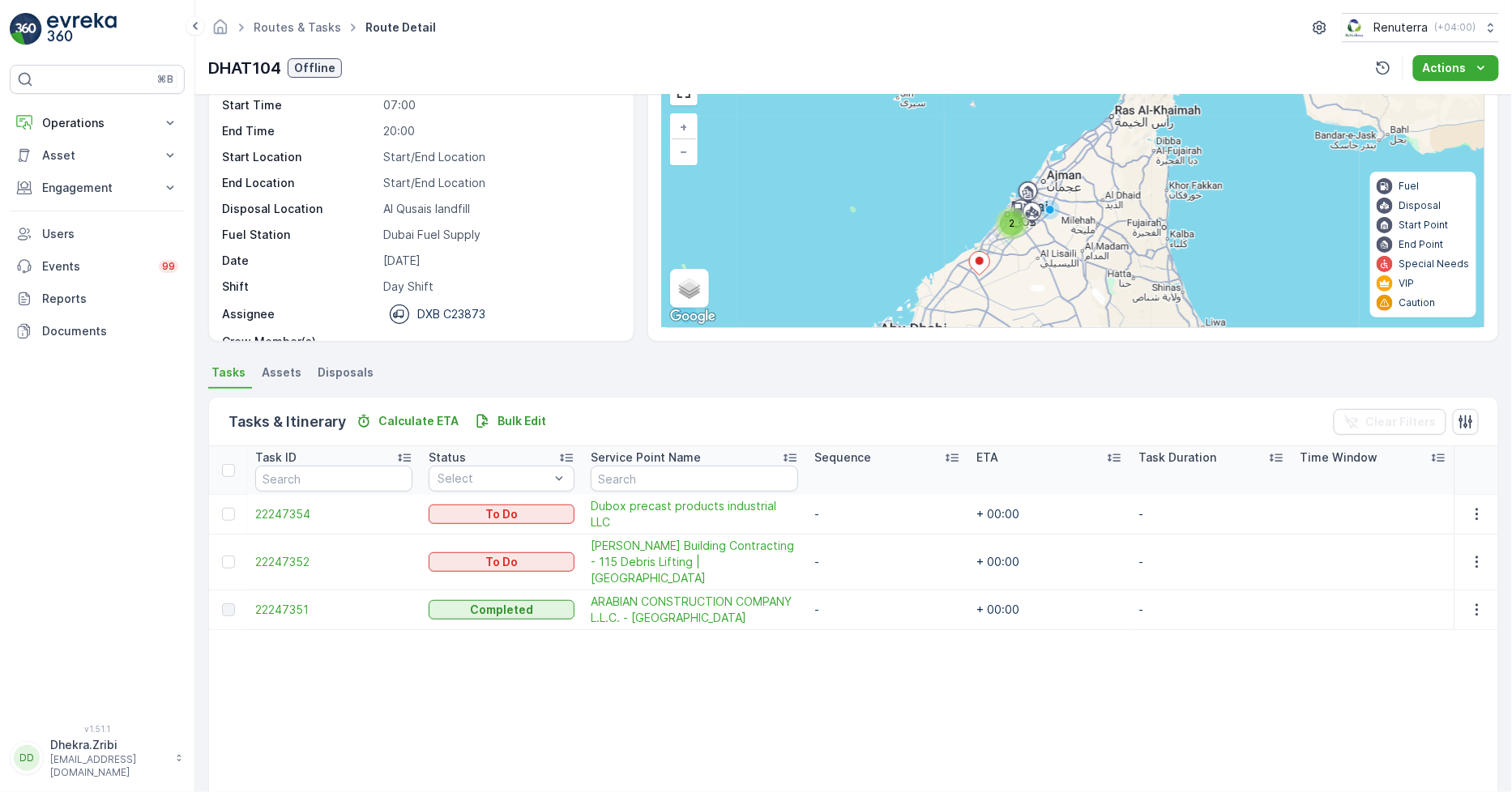
scroll to position [65, 0]
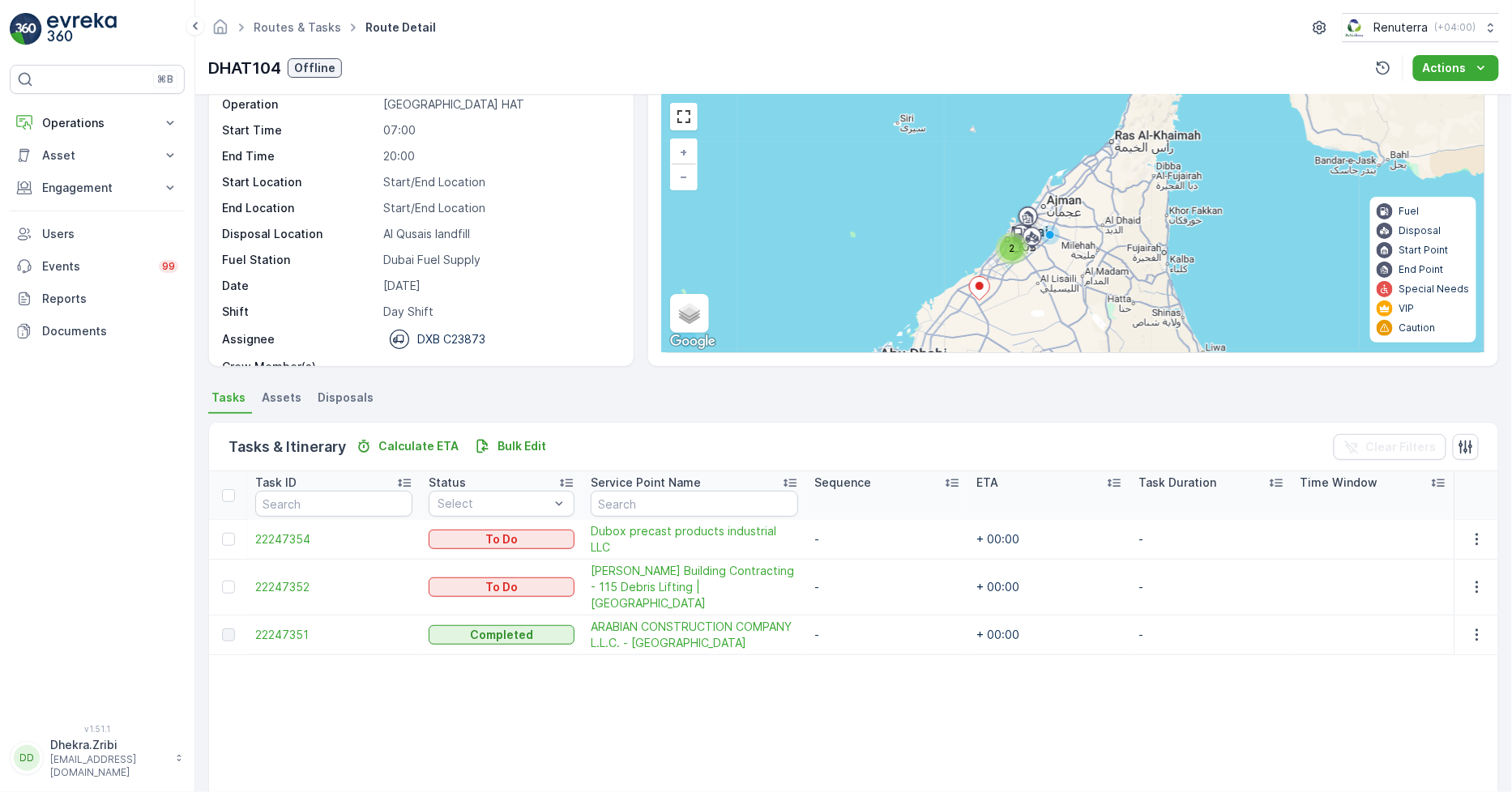
click at [1004, 214] on div "2 + − Satellite Roadmap Terrain Hybrid Leaflet Keyboard shortcuts Map Data Map …" at bounding box center [1072, 223] width 822 height 258
click at [1016, 245] on div "2" at bounding box center [1011, 248] width 24 height 25
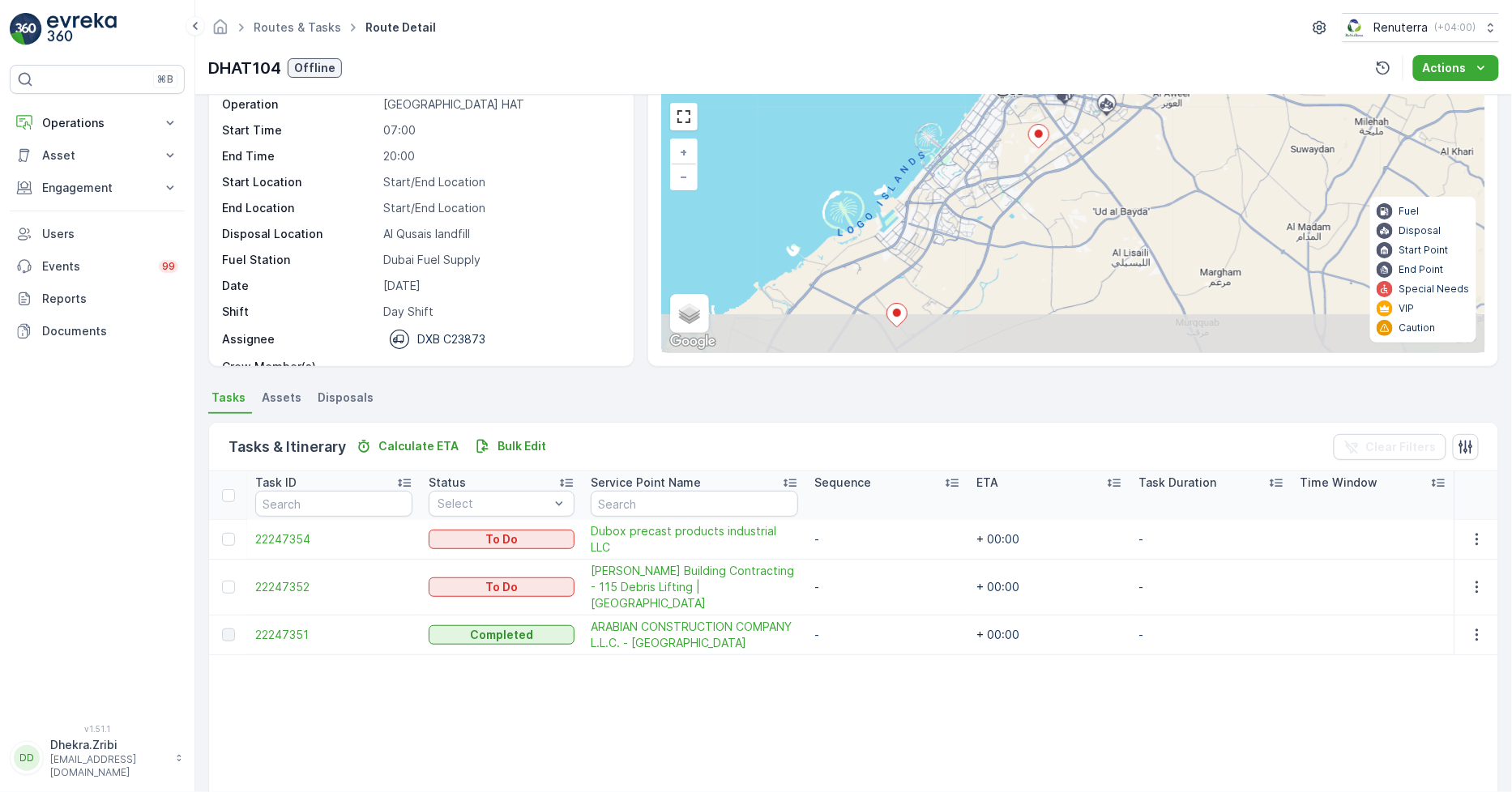
drag, startPoint x: 1021, startPoint y: 285, endPoint x: 974, endPoint y: 176, distance: 118.7
click at [974, 176] on div "+ − Satellite Roadmap Terrain Hybrid Leaflet Keyboard shortcuts Map Data Map da…" at bounding box center [1072, 223] width 822 height 258
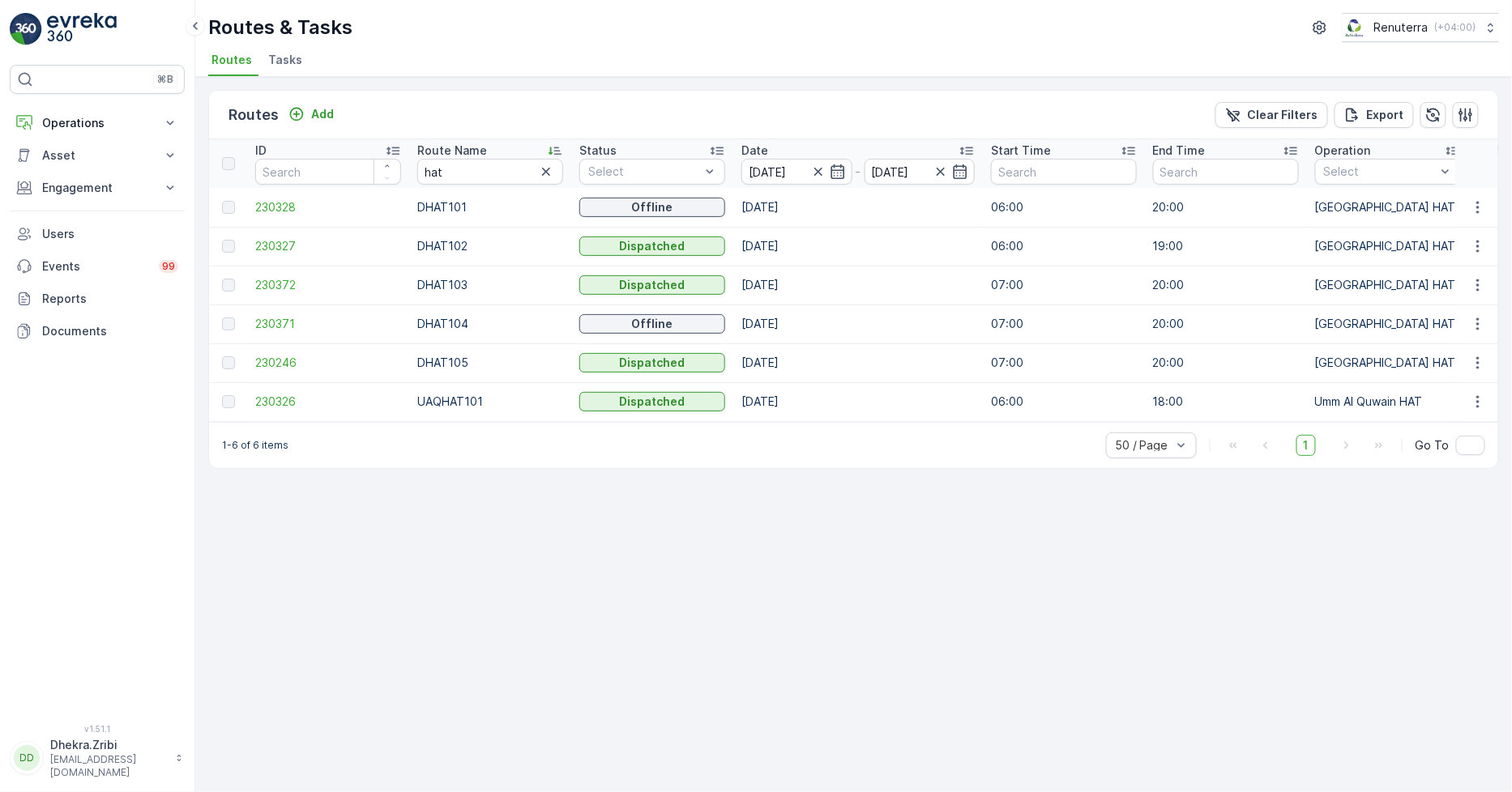
click at [249, 204] on td "230328" at bounding box center [327, 208] width 162 height 39
click at [287, 203] on span "230328" at bounding box center [327, 207] width 146 height 17
drag, startPoint x: 465, startPoint y: 171, endPoint x: 336, endPoint y: 130, distance: 135.4
type input "roro"
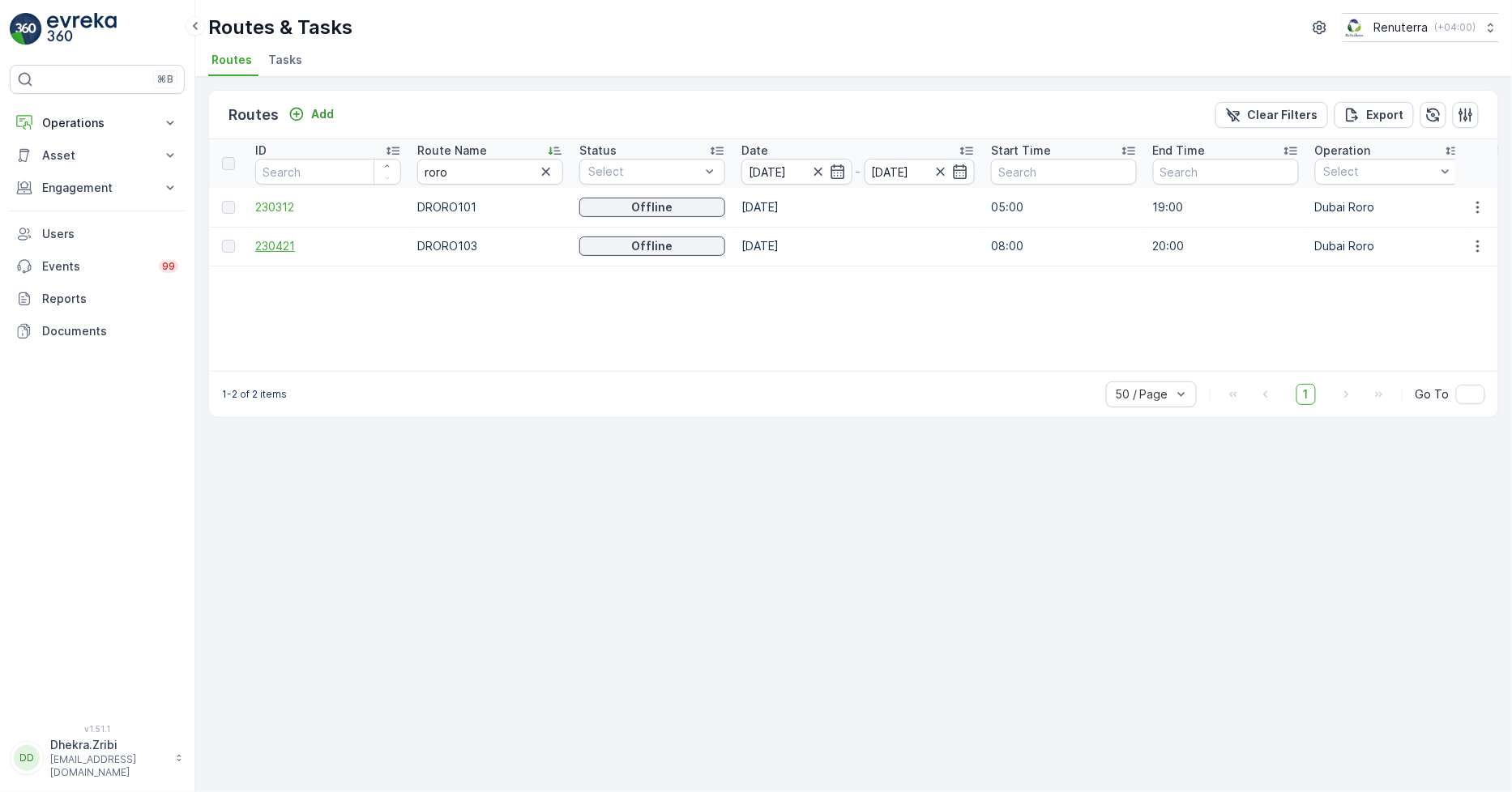
click at [275, 246] on span "230421" at bounding box center [327, 246] width 146 height 17
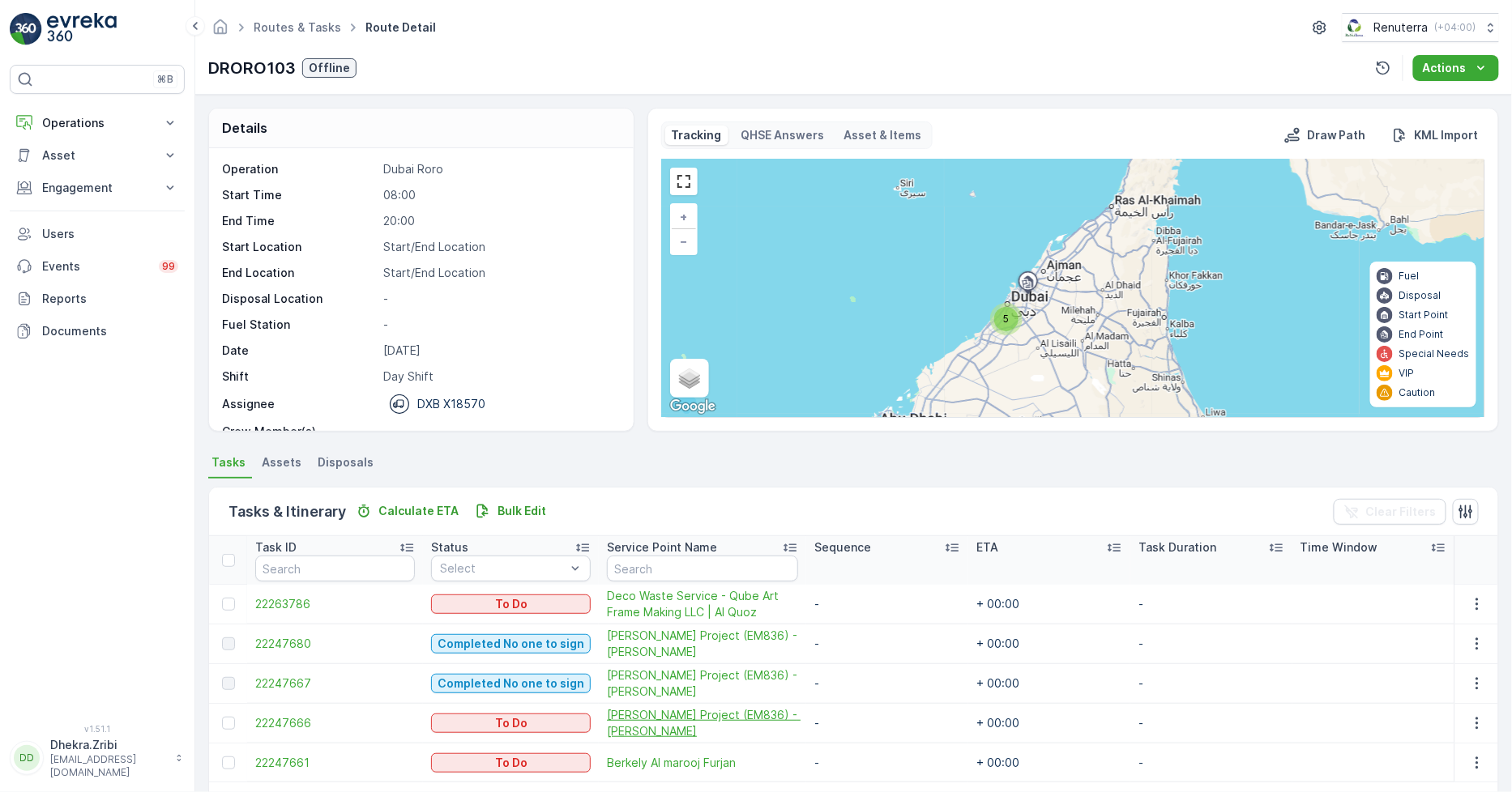
scroll to position [90, 0]
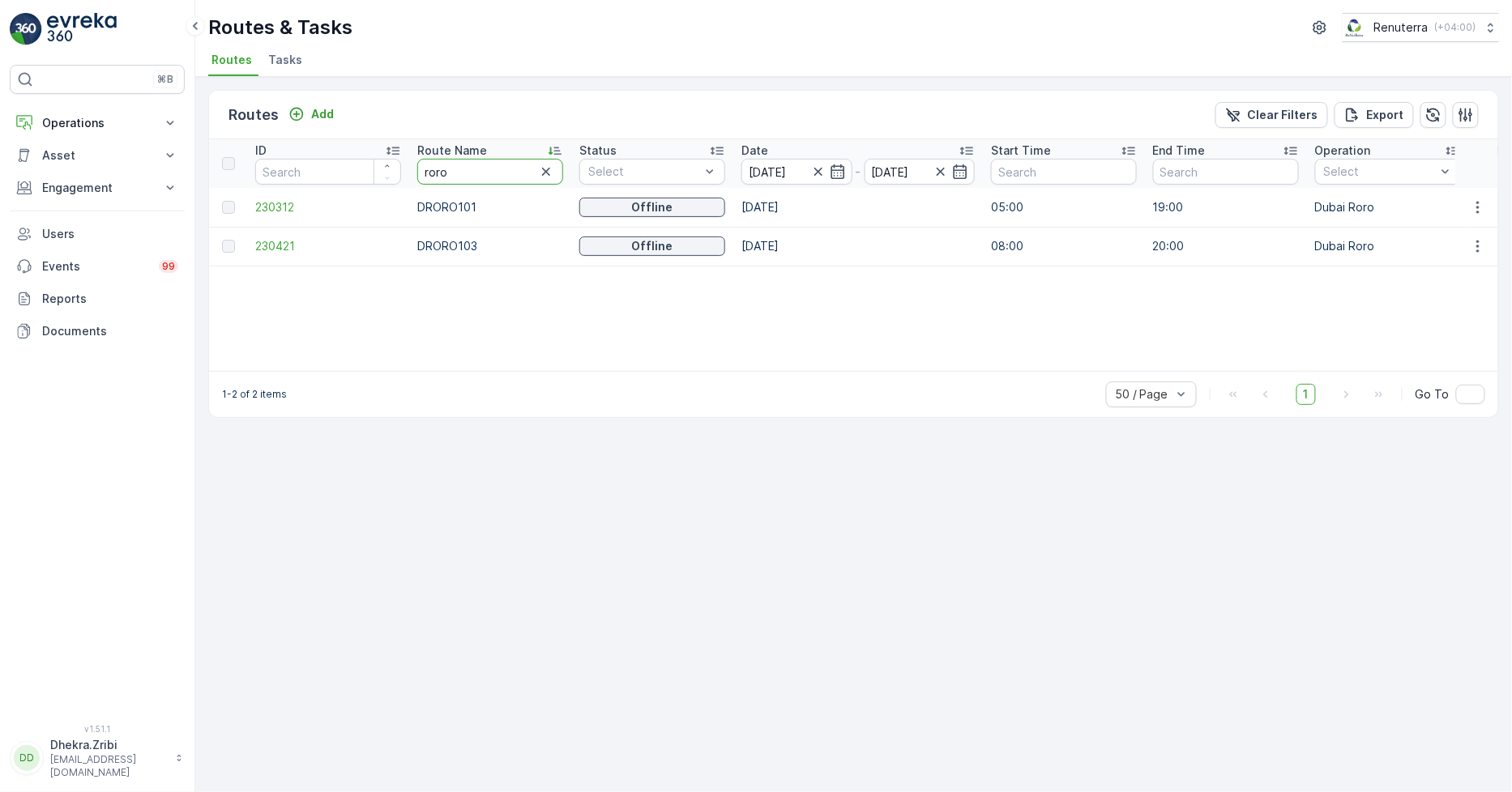
drag, startPoint x: 465, startPoint y: 166, endPoint x: 382, endPoint y: 150, distance: 84.5
type input "hat"
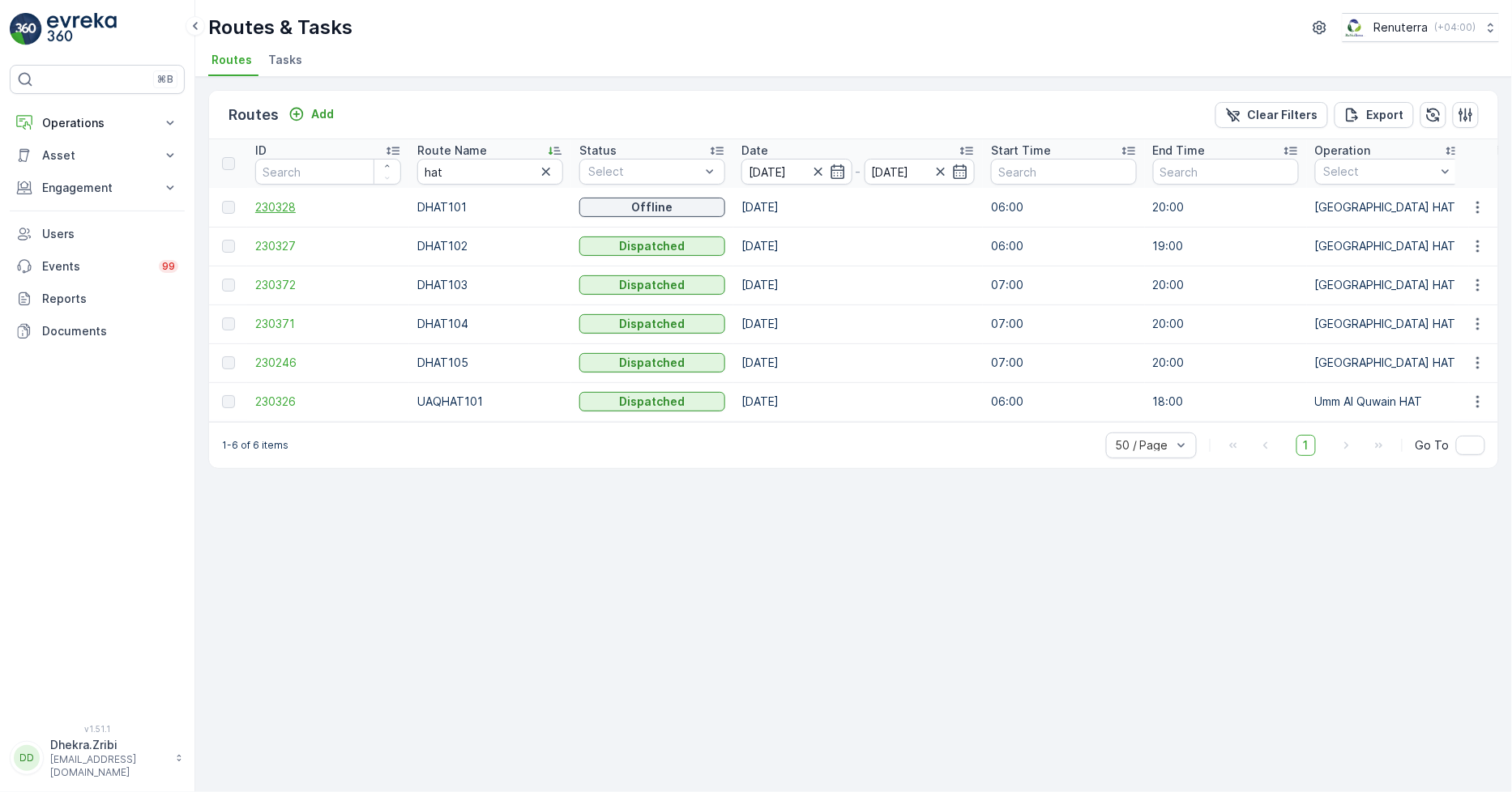
click at [283, 203] on span "230328" at bounding box center [327, 207] width 146 height 17
click at [281, 249] on span "230327" at bounding box center [327, 246] width 146 height 17
click at [283, 279] on span "230372" at bounding box center [327, 285] width 146 height 17
click at [278, 281] on span "230372" at bounding box center [327, 285] width 146 height 17
click at [283, 328] on span "230371" at bounding box center [327, 323] width 146 height 17
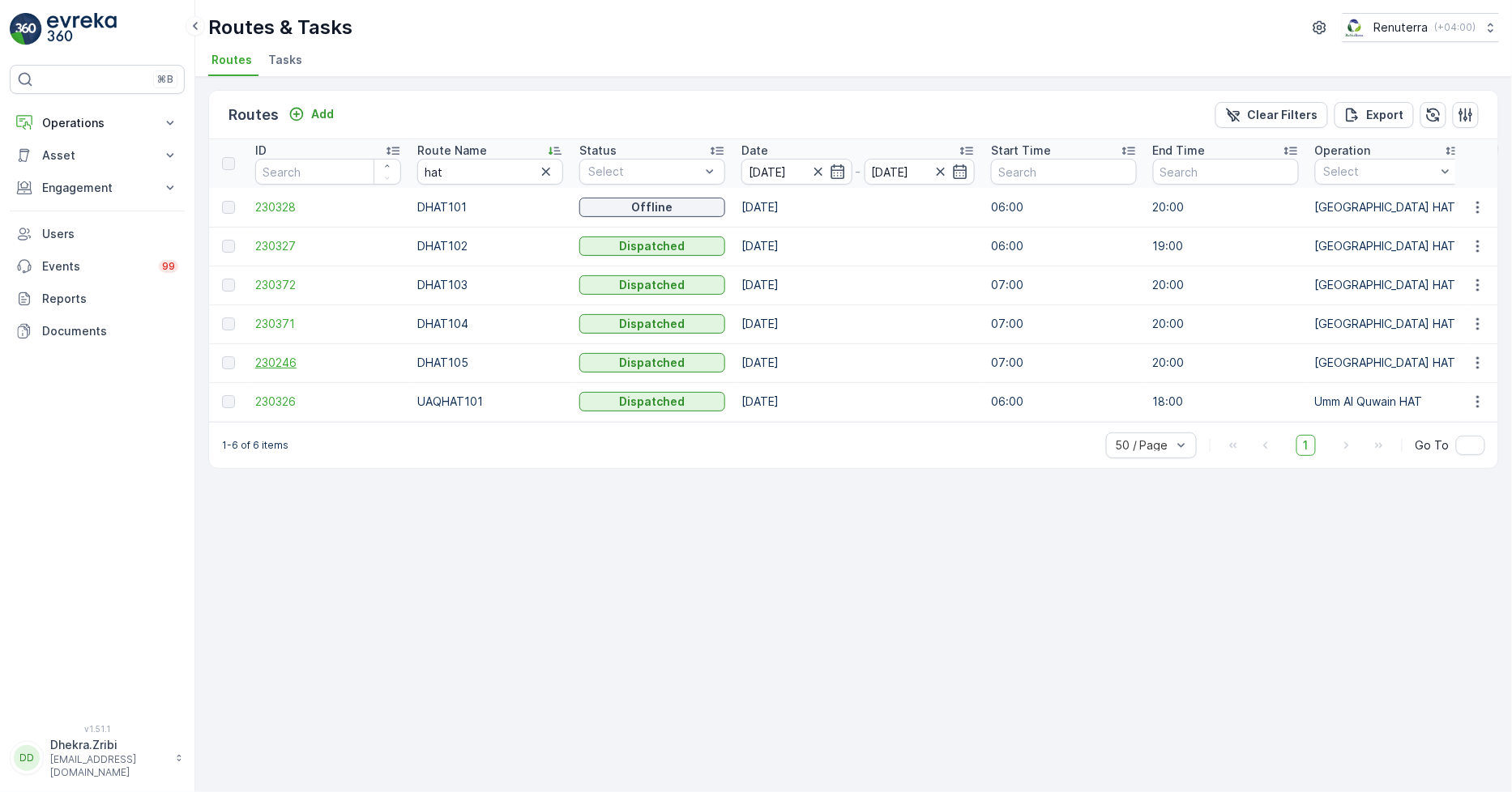
click at [284, 357] on span "230246" at bounding box center [327, 363] width 146 height 17
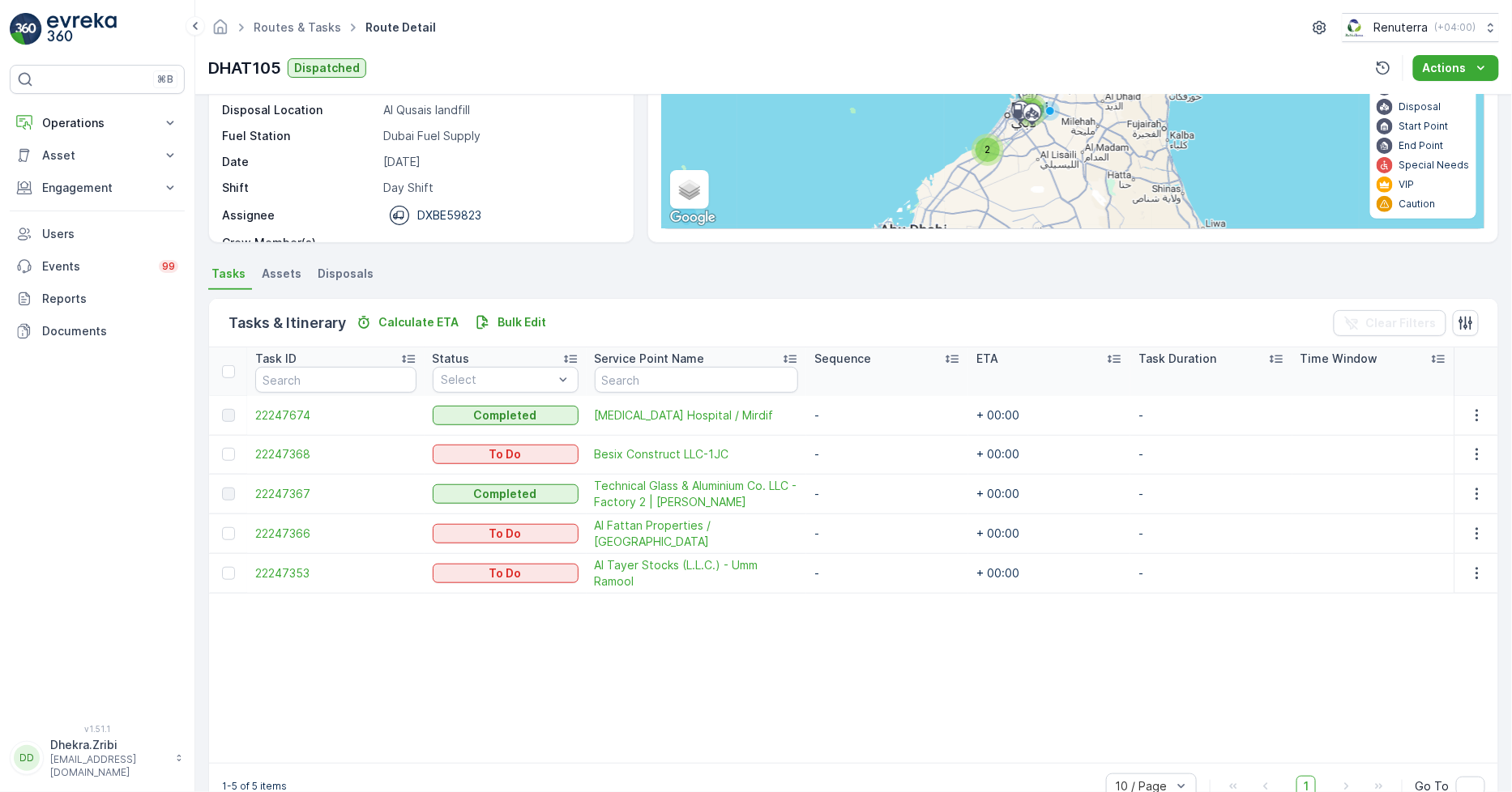
scroll to position [225, 0]
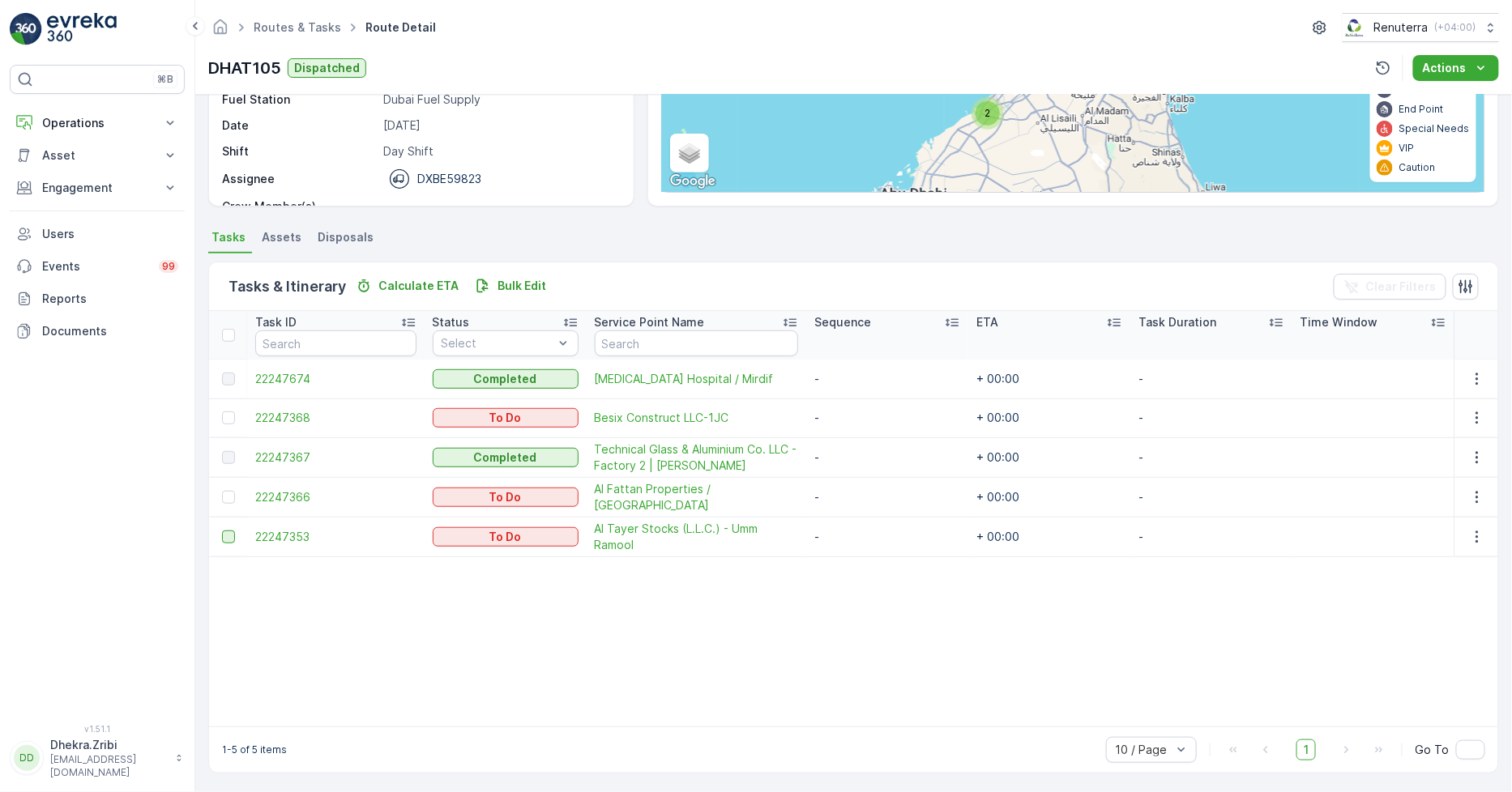
click at [231, 532] on div at bounding box center [228, 536] width 13 height 13
click at [222, 530] on input "checkbox" at bounding box center [222, 530] width 0 height 0
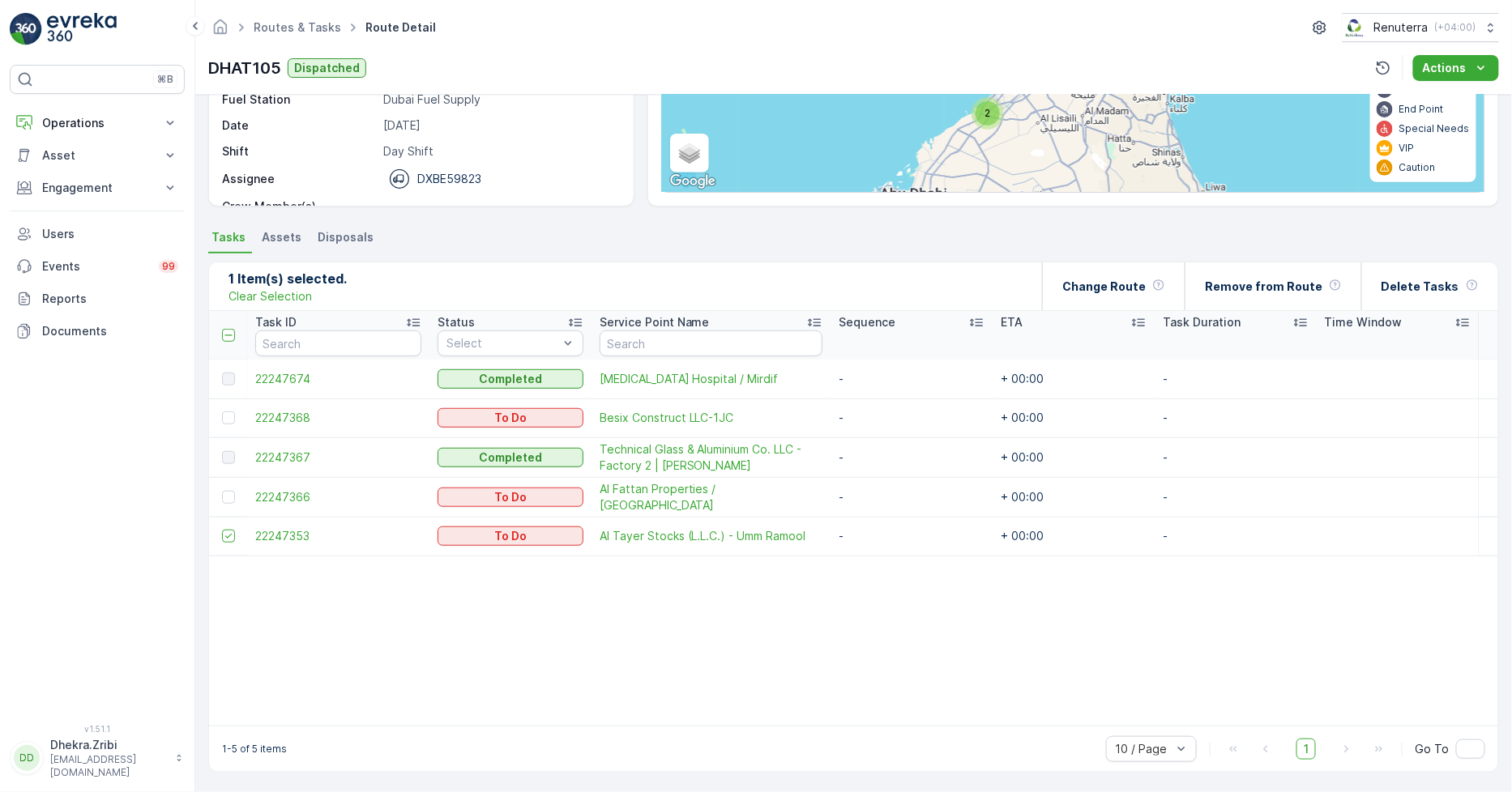
scroll to position [224, 0]
click at [1255, 279] on p "Remove from Route" at bounding box center [1263, 287] width 118 height 17
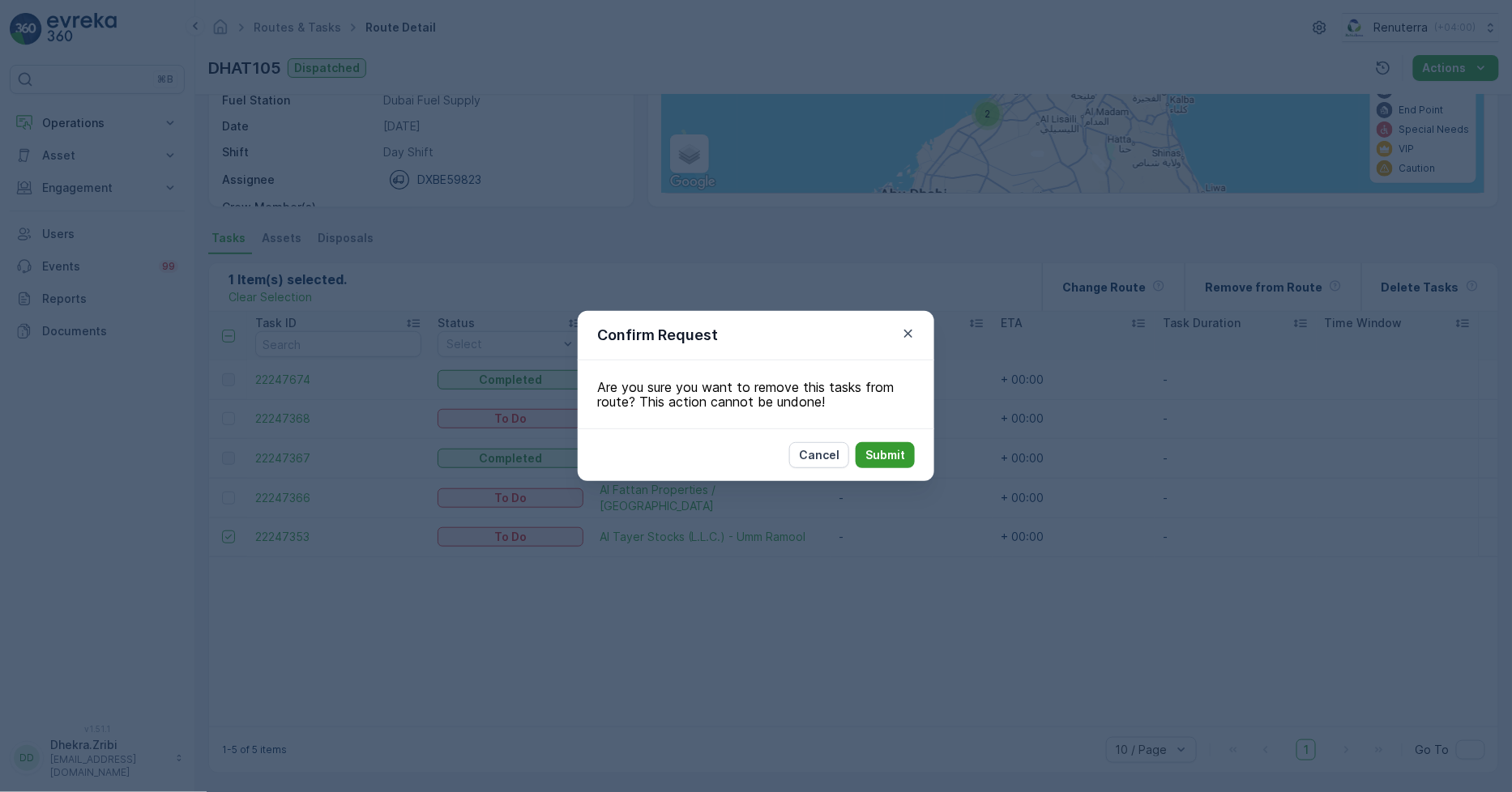
click at [881, 449] on p "Submit" at bounding box center [885, 455] width 40 height 17
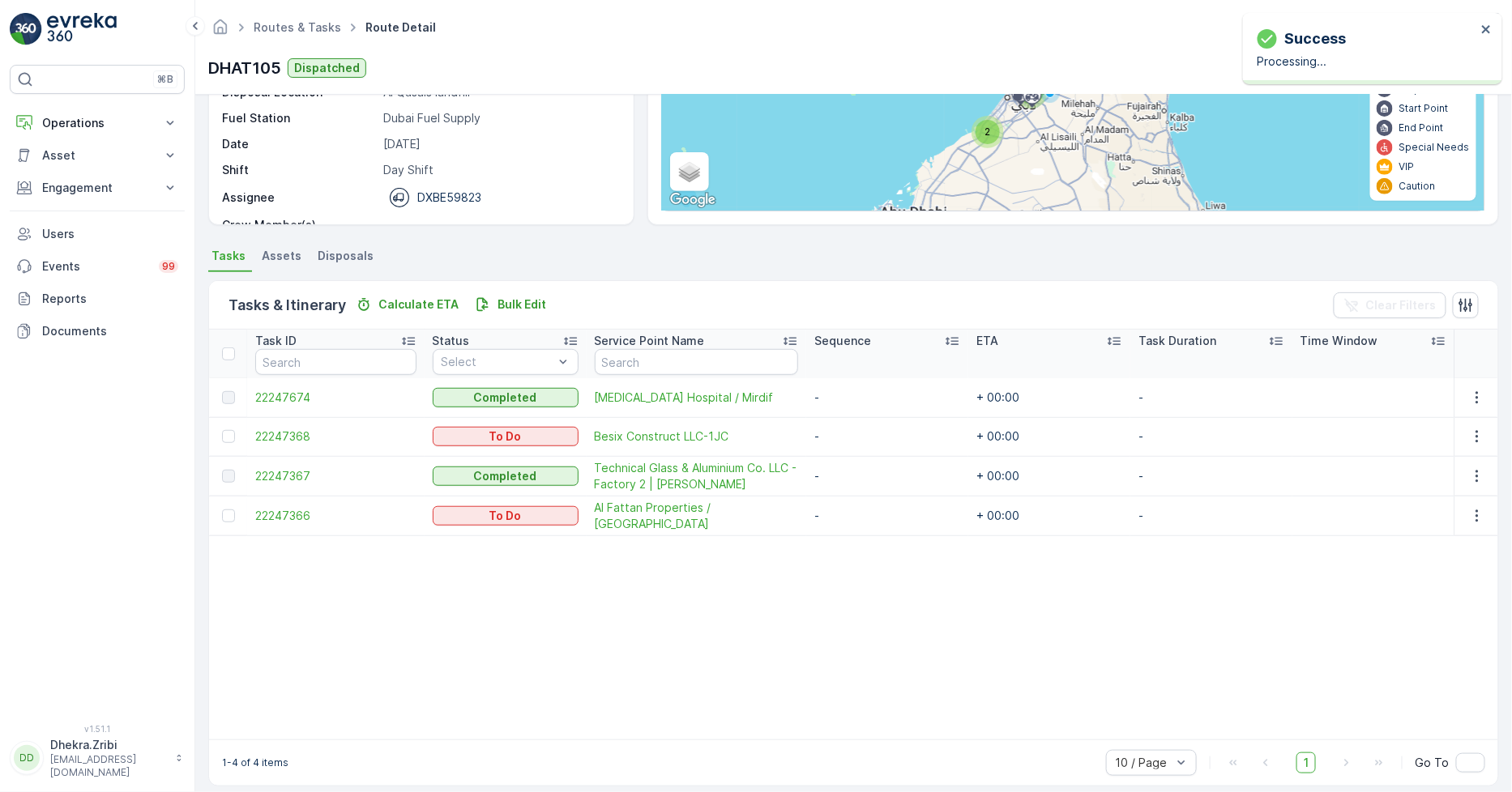
scroll to position [221, 0]
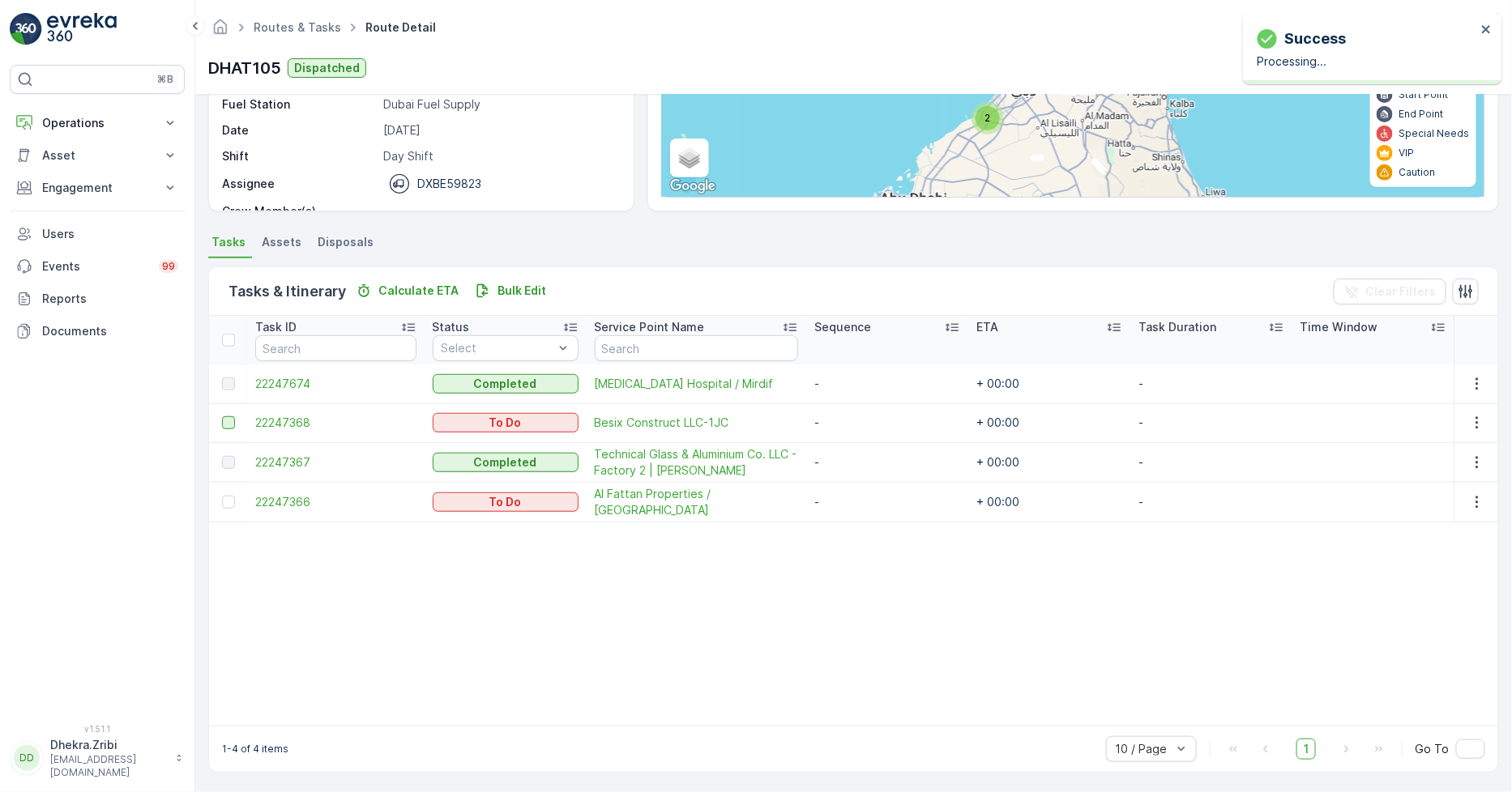
click at [222, 425] on div at bounding box center [228, 422] width 13 height 13
click at [222, 417] on input "checkbox" at bounding box center [222, 417] width 0 height 0
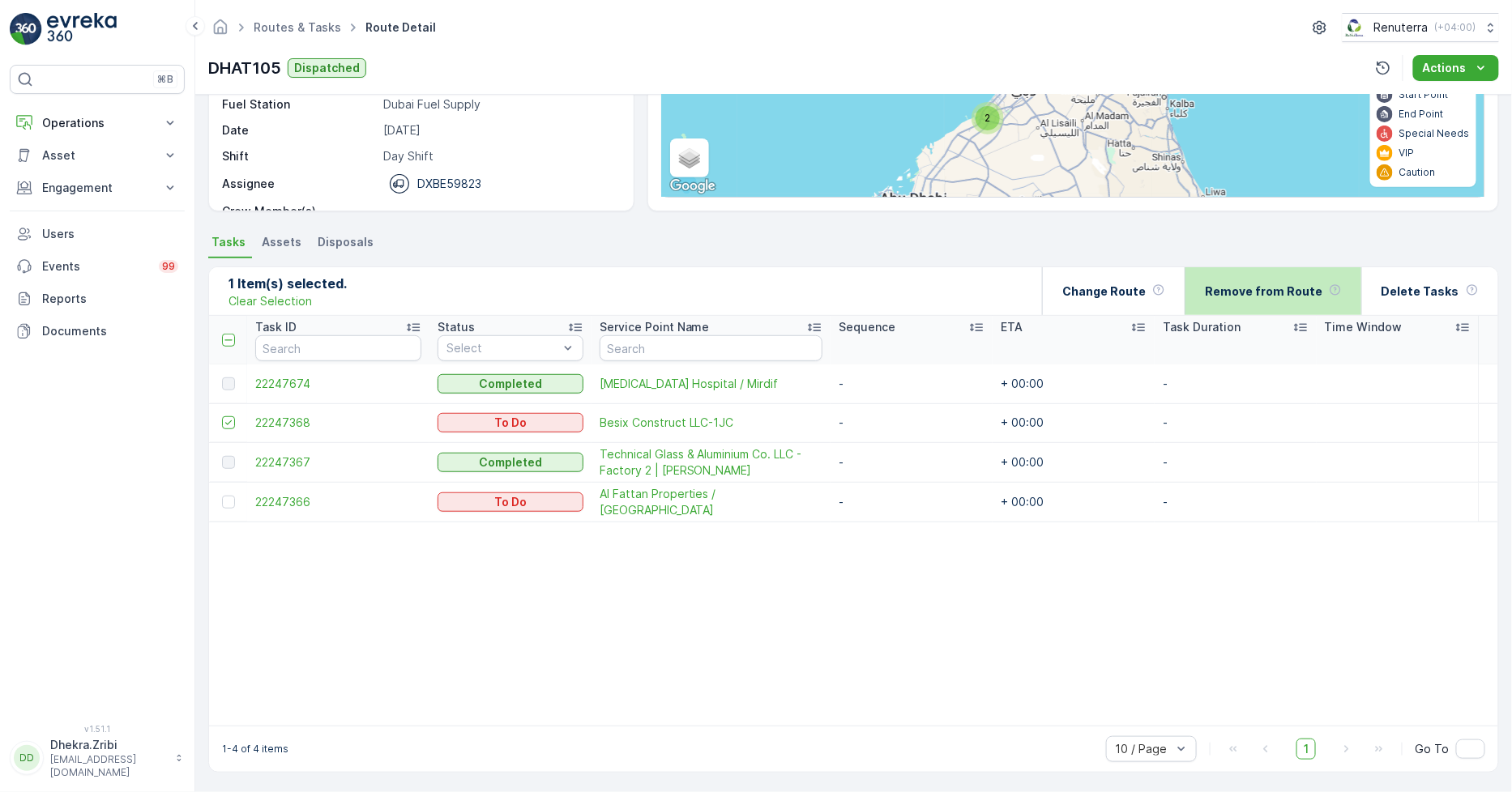
click at [1285, 287] on p "Remove from Route" at bounding box center [1263, 291] width 118 height 17
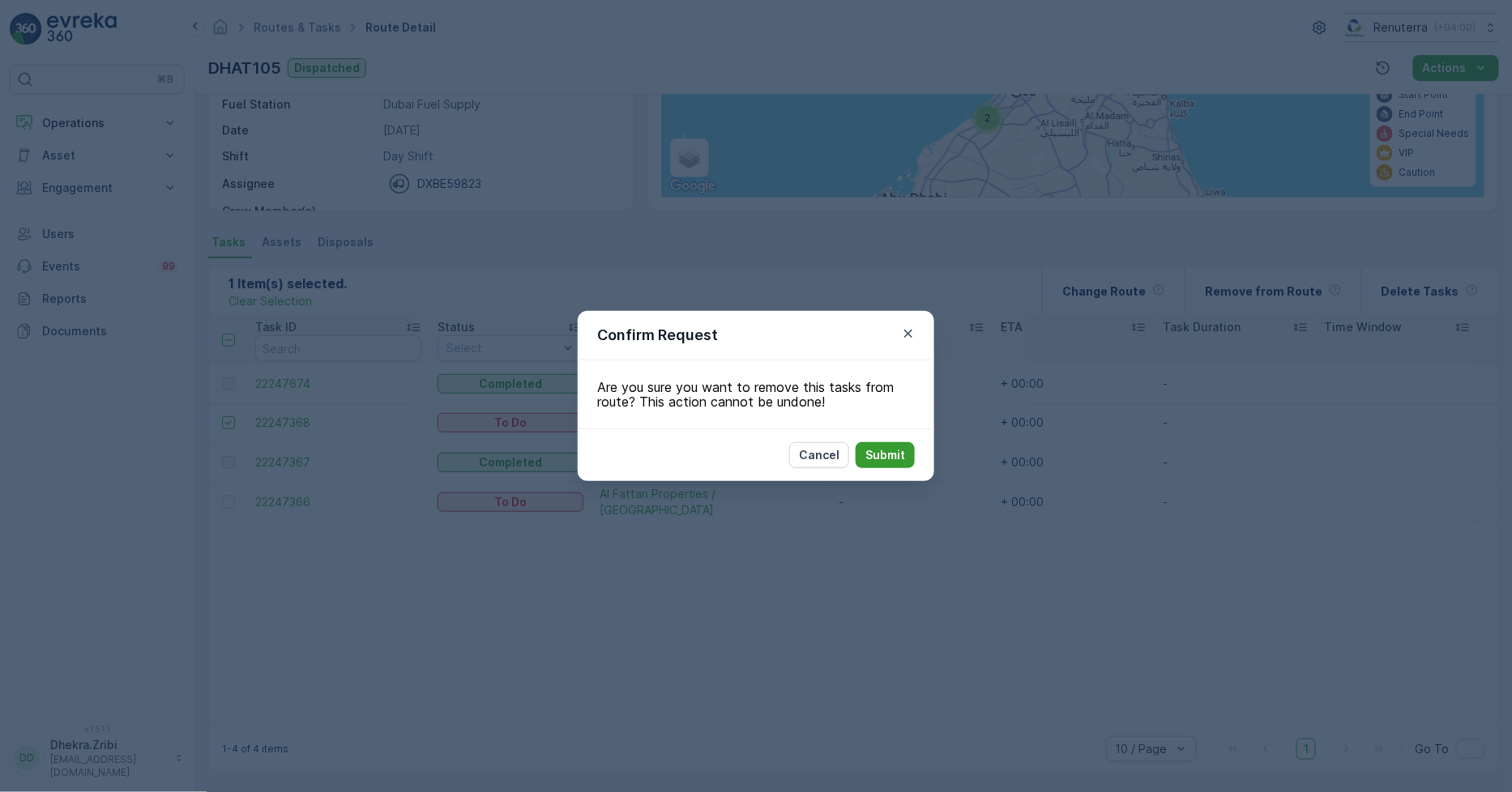
click at [893, 451] on p "Submit" at bounding box center [885, 455] width 40 height 17
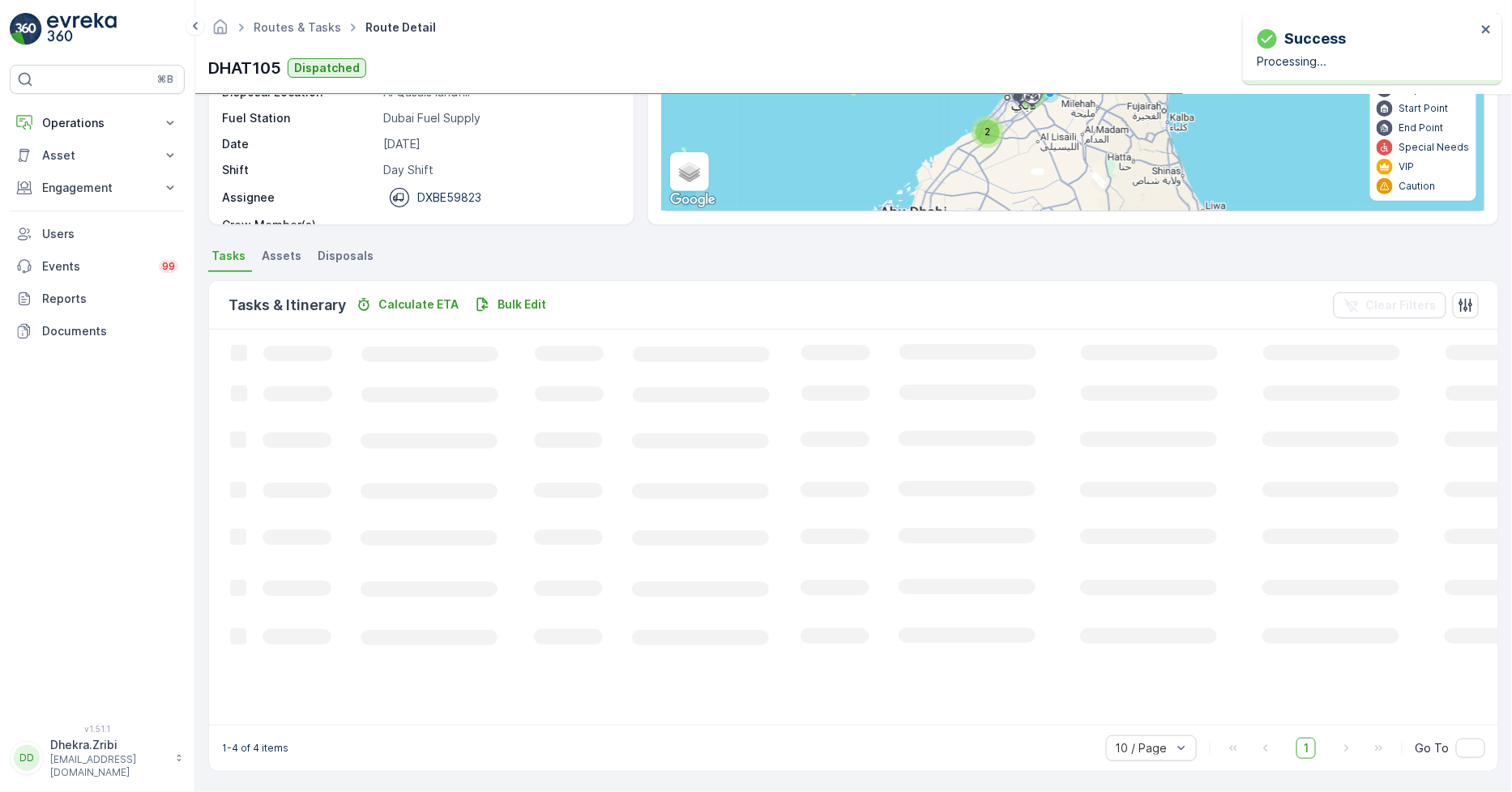
scroll to position [216, 0]
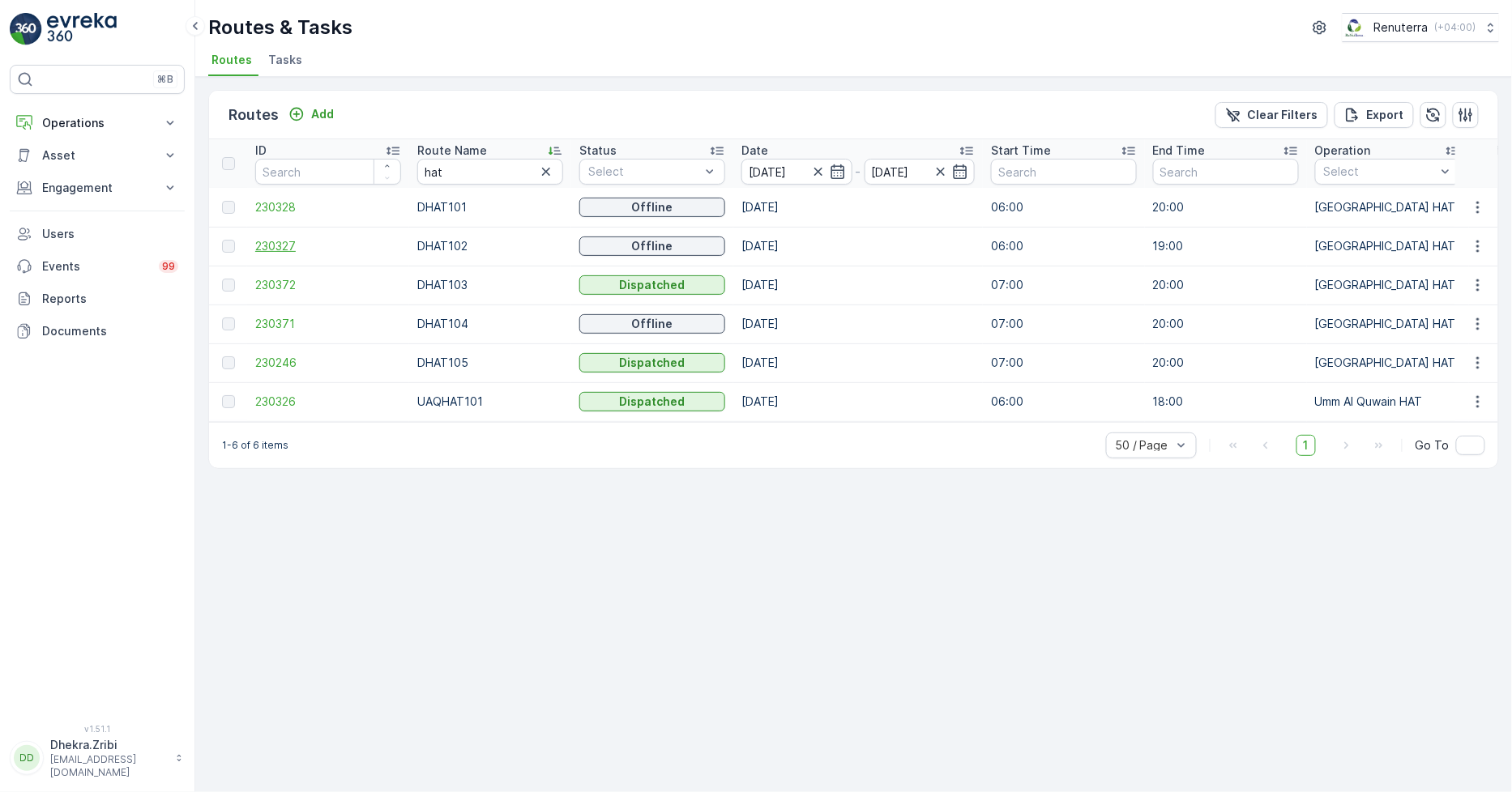
click at [264, 243] on span "230327" at bounding box center [327, 246] width 146 height 17
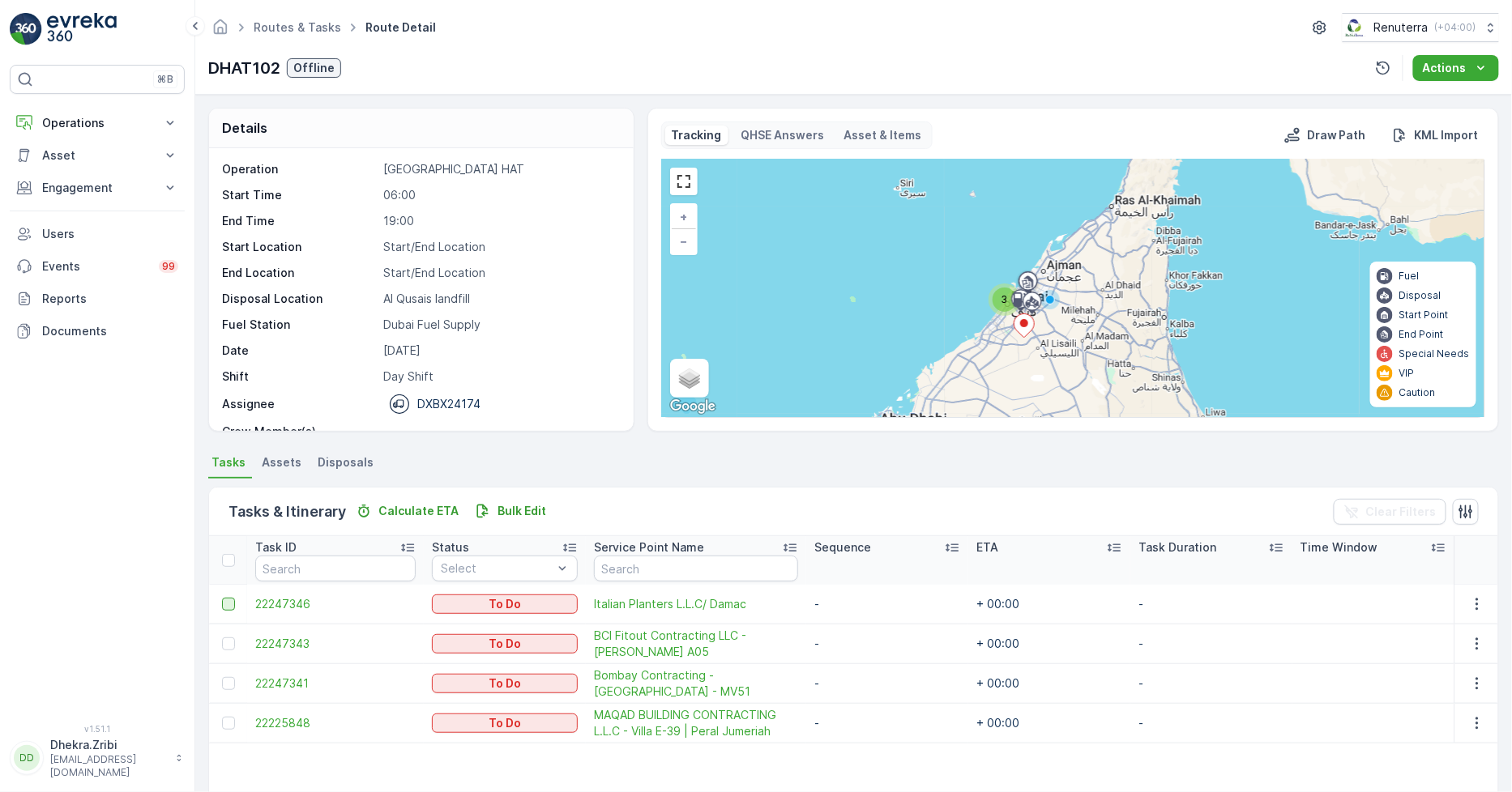
click at [222, 606] on div at bounding box center [228, 604] width 13 height 13
click at [222, 598] on input "checkbox" at bounding box center [222, 598] width 0 height 0
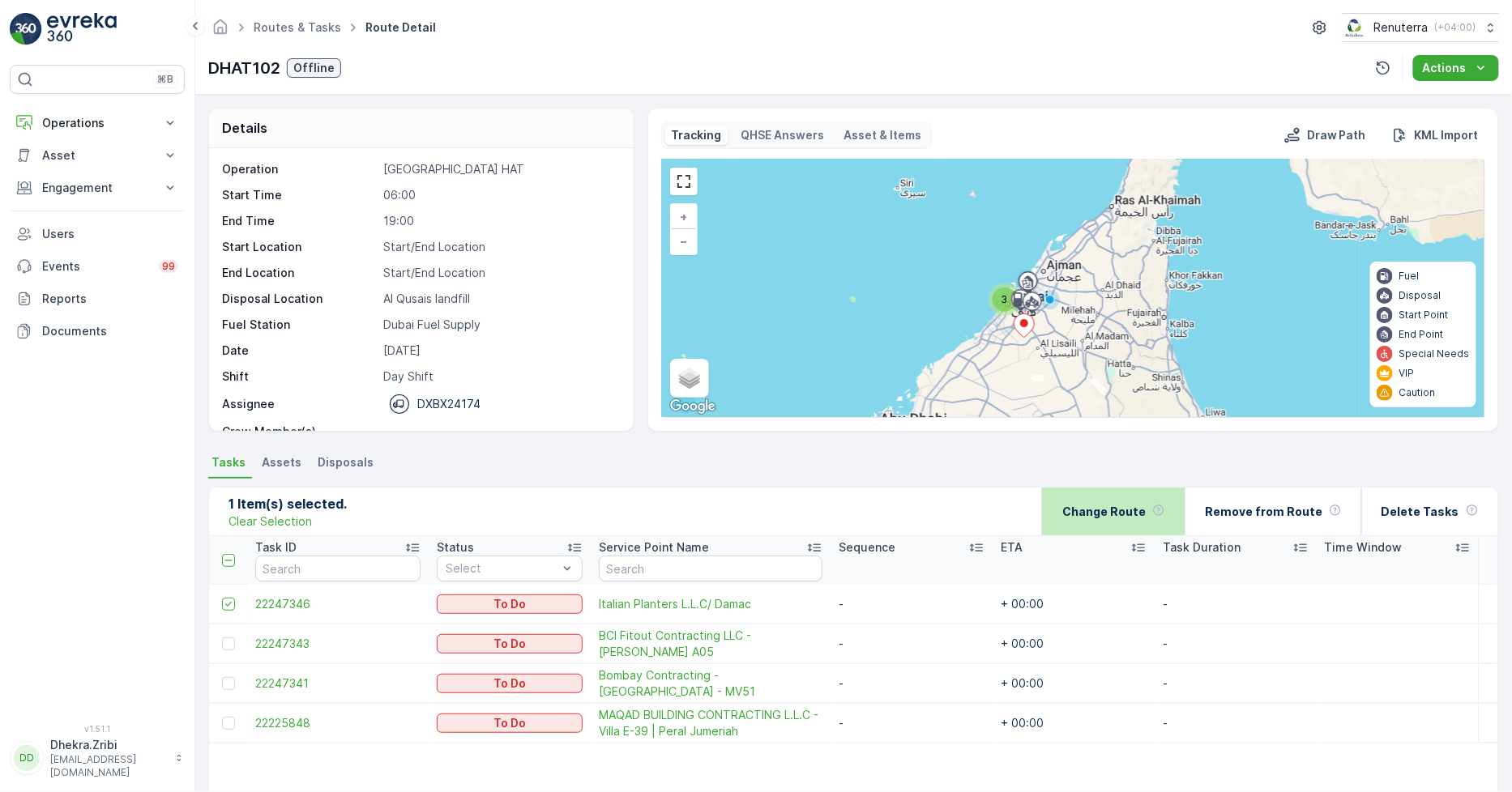
click at [1114, 513] on p "Change Route" at bounding box center [1103, 512] width 83 height 17
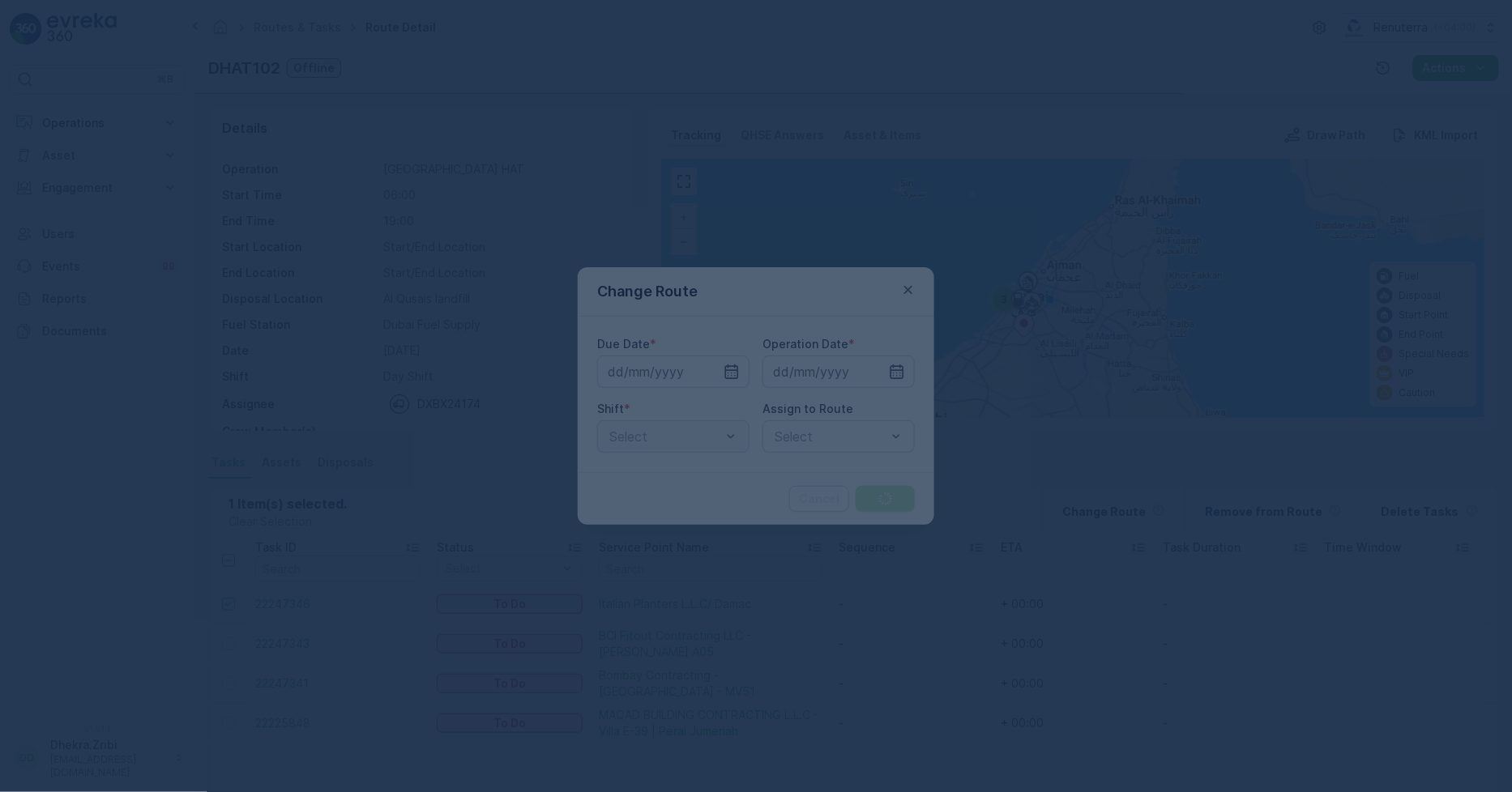
type input "[DATE]"
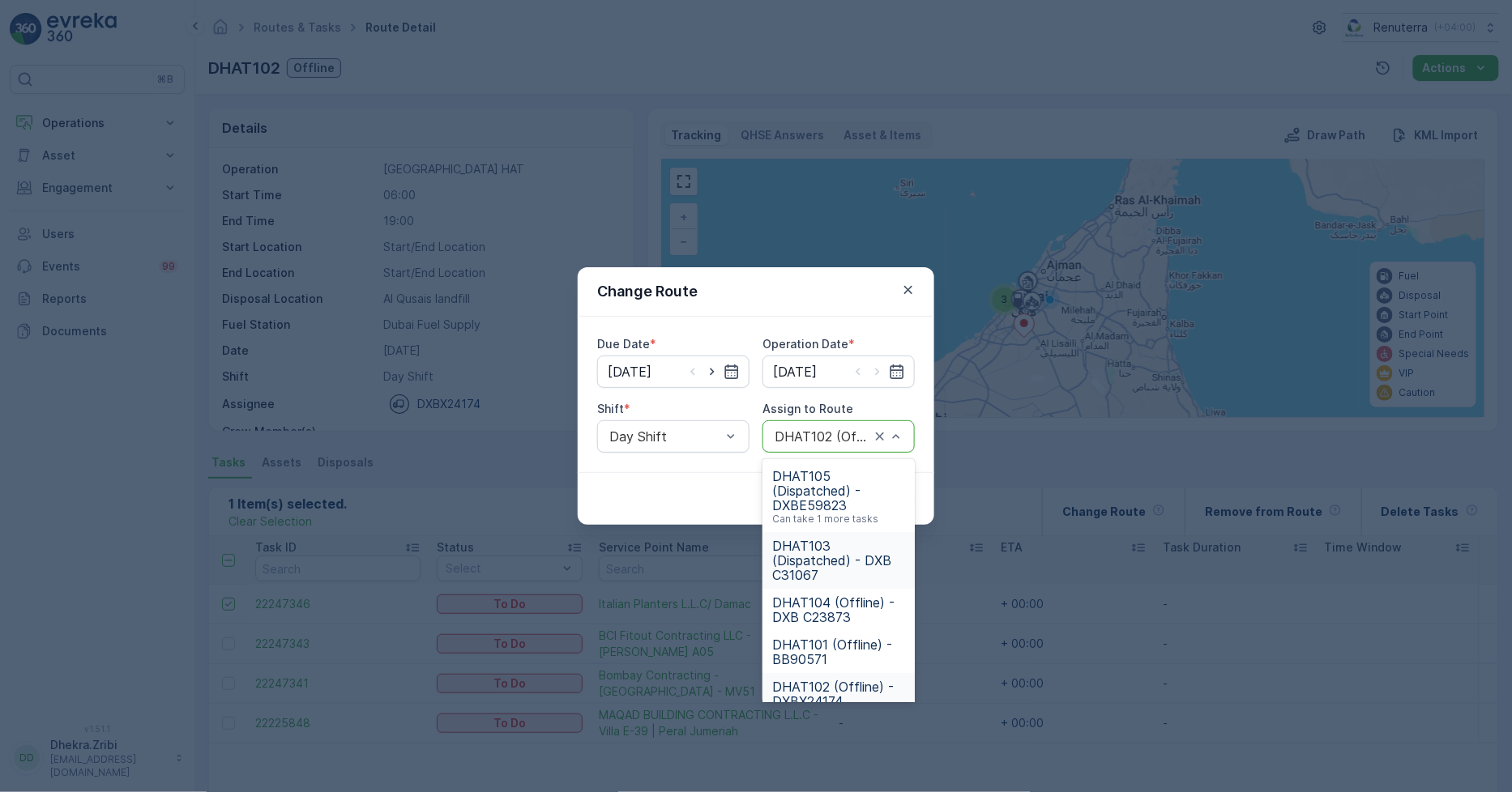
click at [848, 555] on span "DHAT103 (Dispatched) - DXB C31067" at bounding box center [839, 561] width 133 height 44
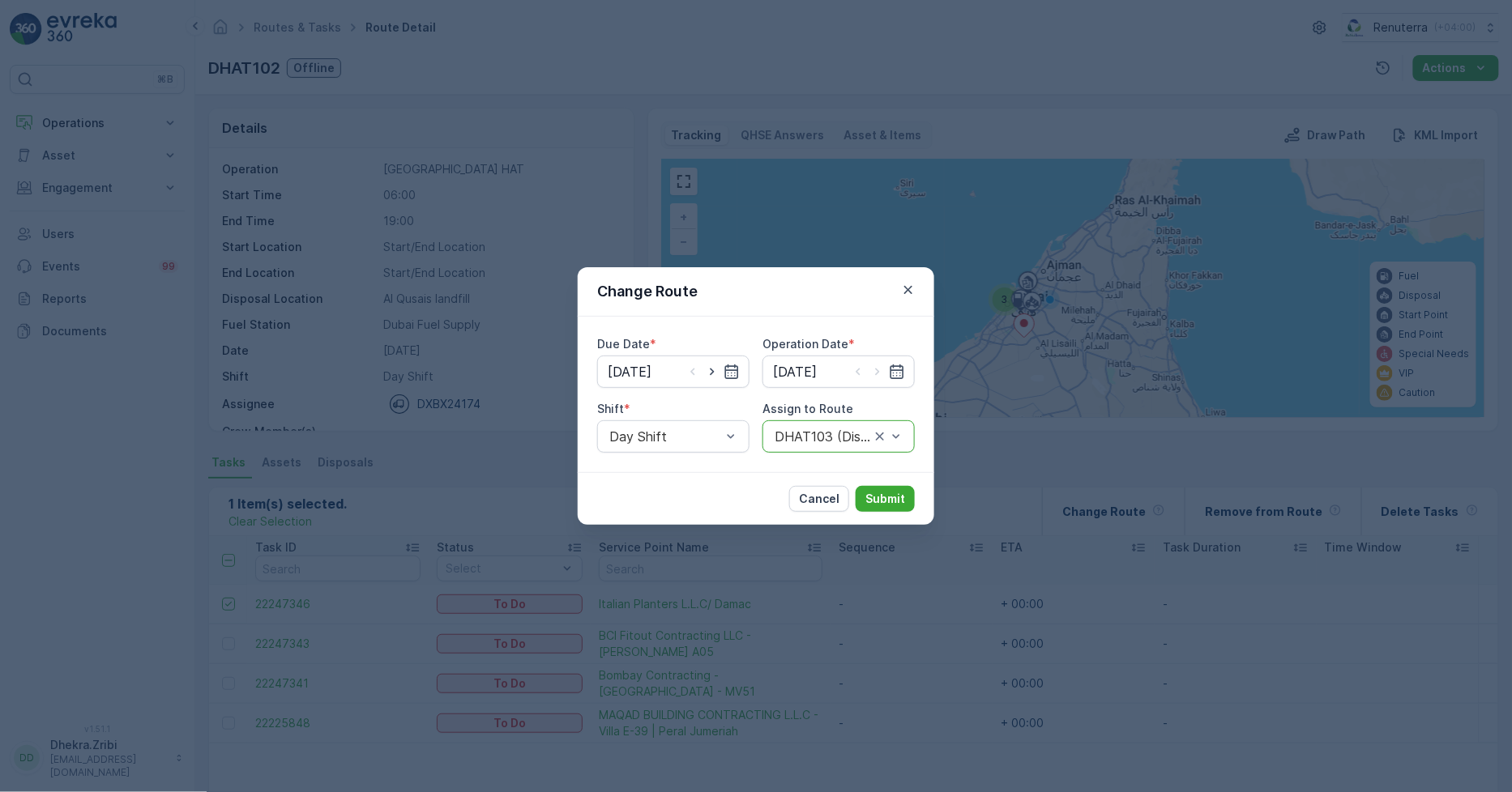
click at [815, 427] on div "DHAT103 (Dispatched) - DXB C31067" at bounding box center [838, 436] width 152 height 32
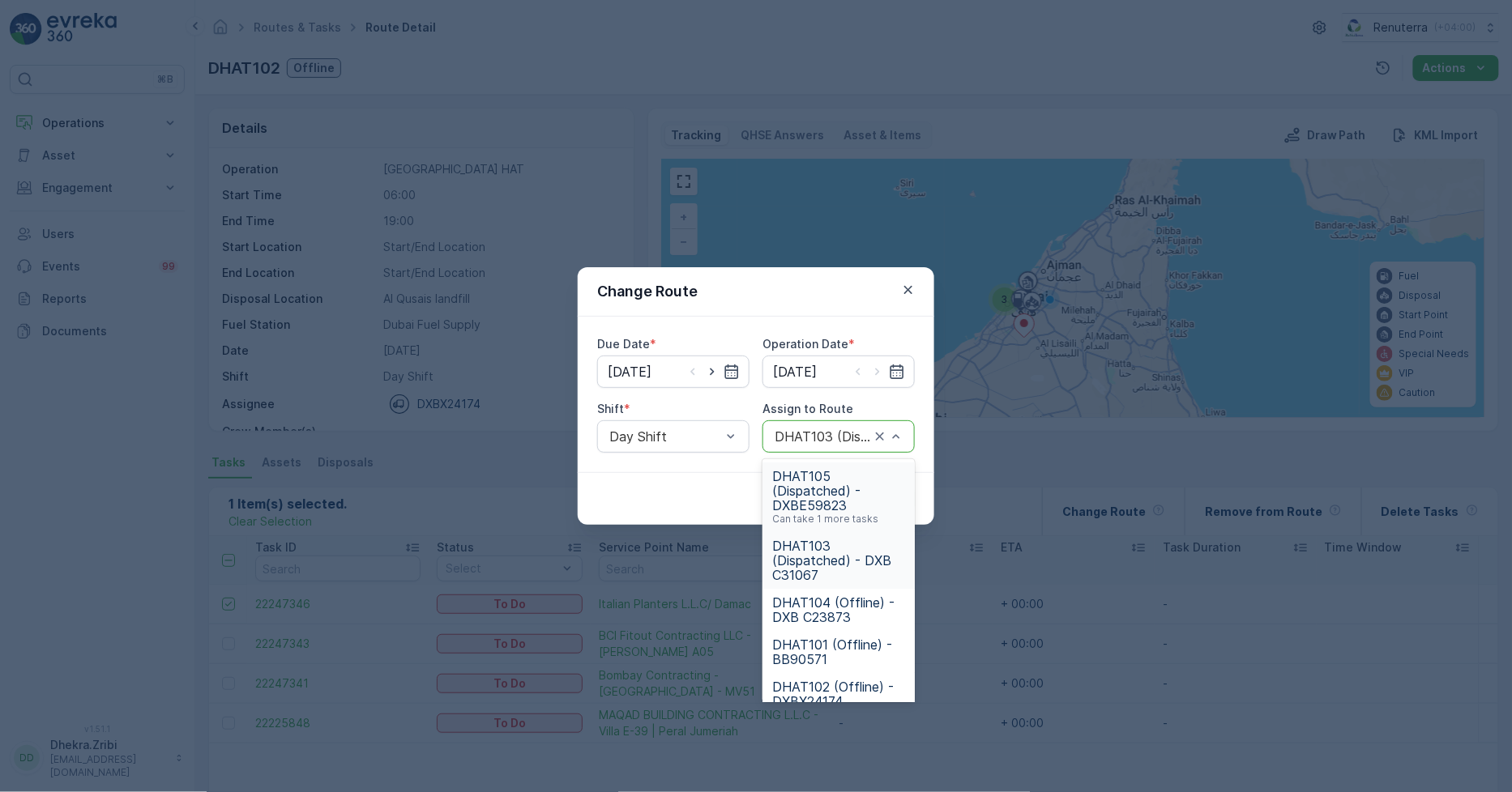
click at [826, 488] on span "DHAT105 (Dispatched) - DXBE59823" at bounding box center [839, 491] width 133 height 44
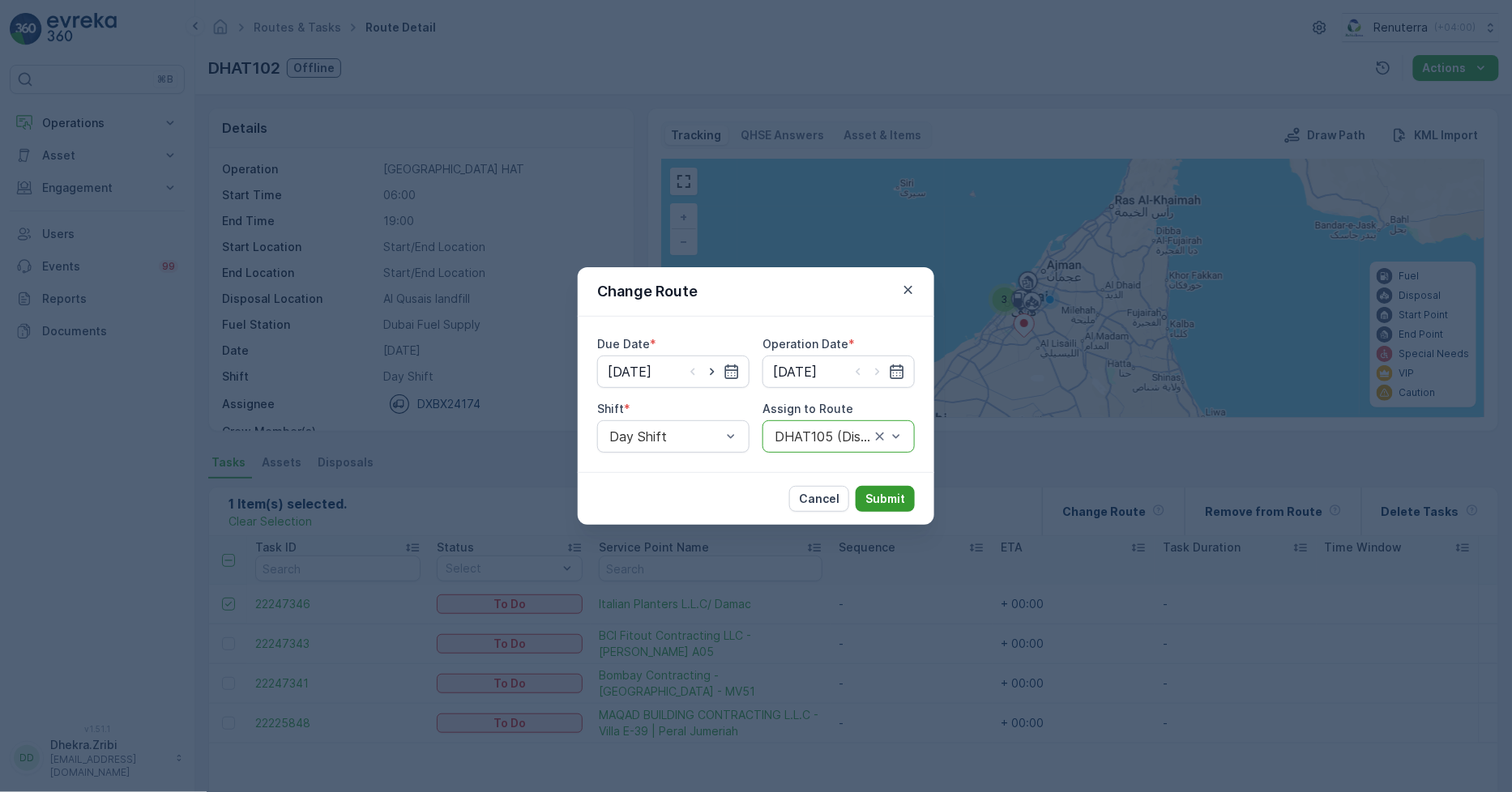
click at [881, 497] on p "Submit" at bounding box center [885, 499] width 40 height 17
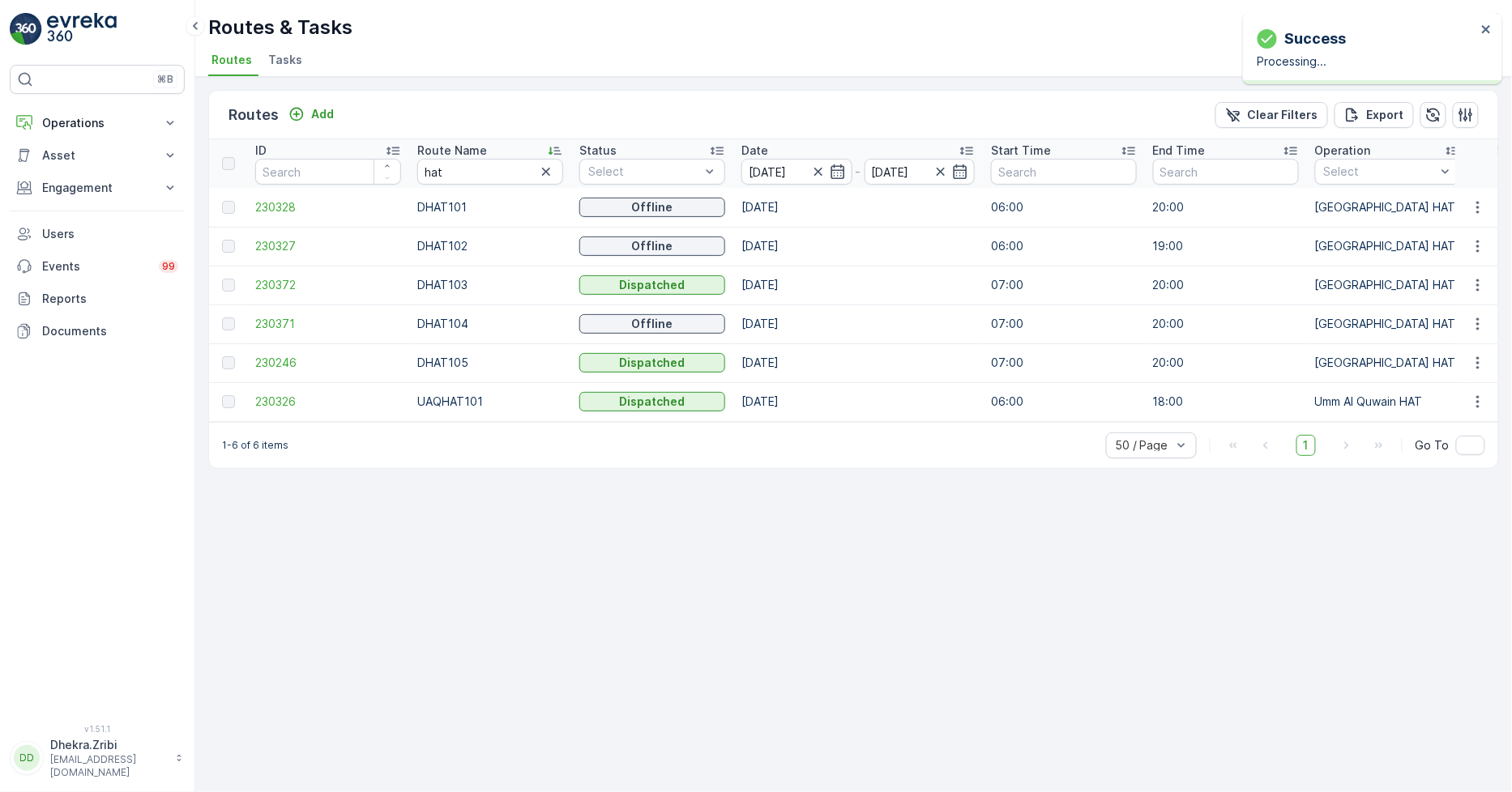
click at [280, 352] on td "230246" at bounding box center [327, 364] width 162 height 39
click at [286, 358] on span "230246" at bounding box center [327, 363] width 146 height 17
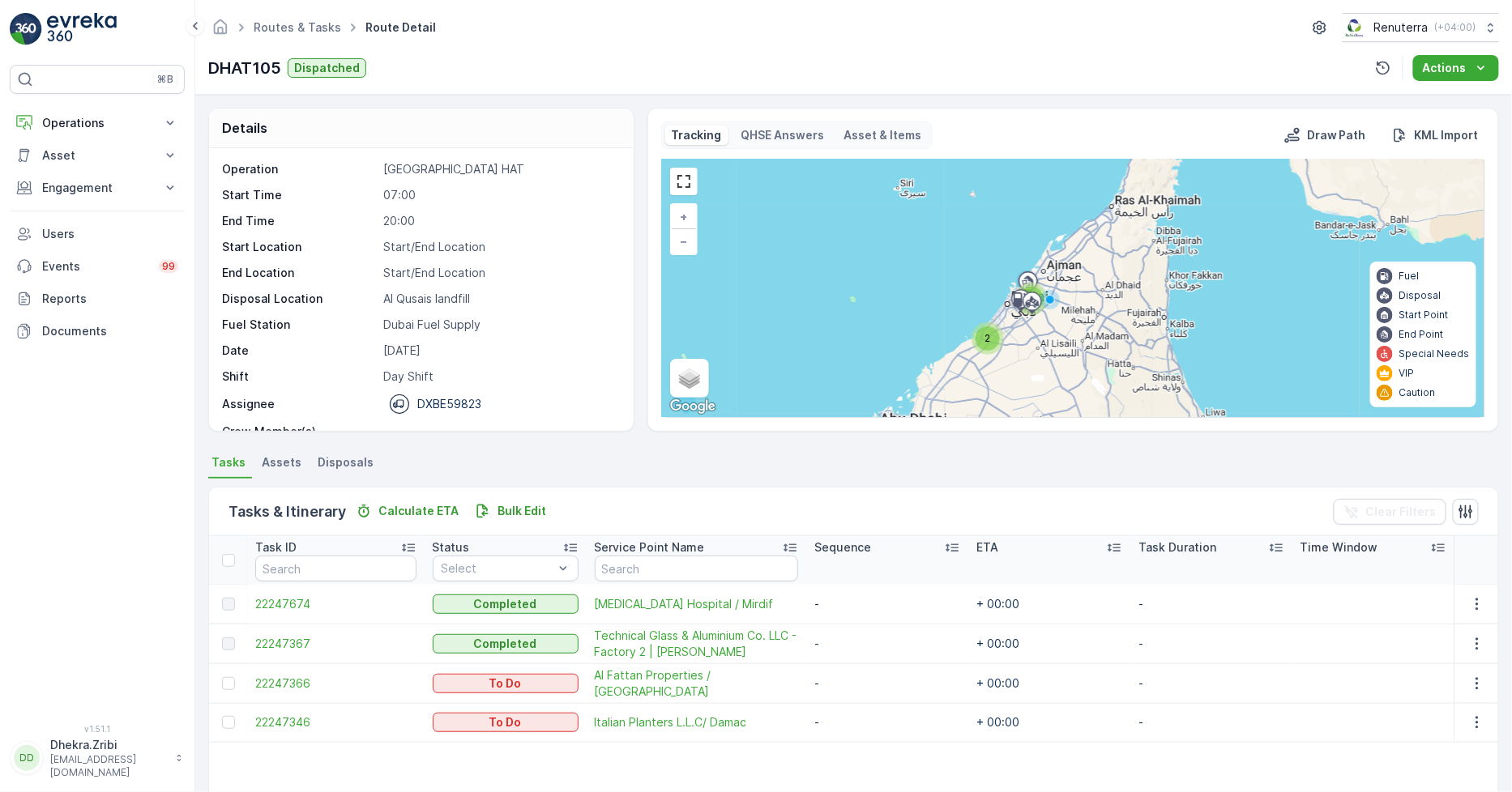
click at [990, 336] on div "2" at bounding box center [987, 338] width 24 height 25
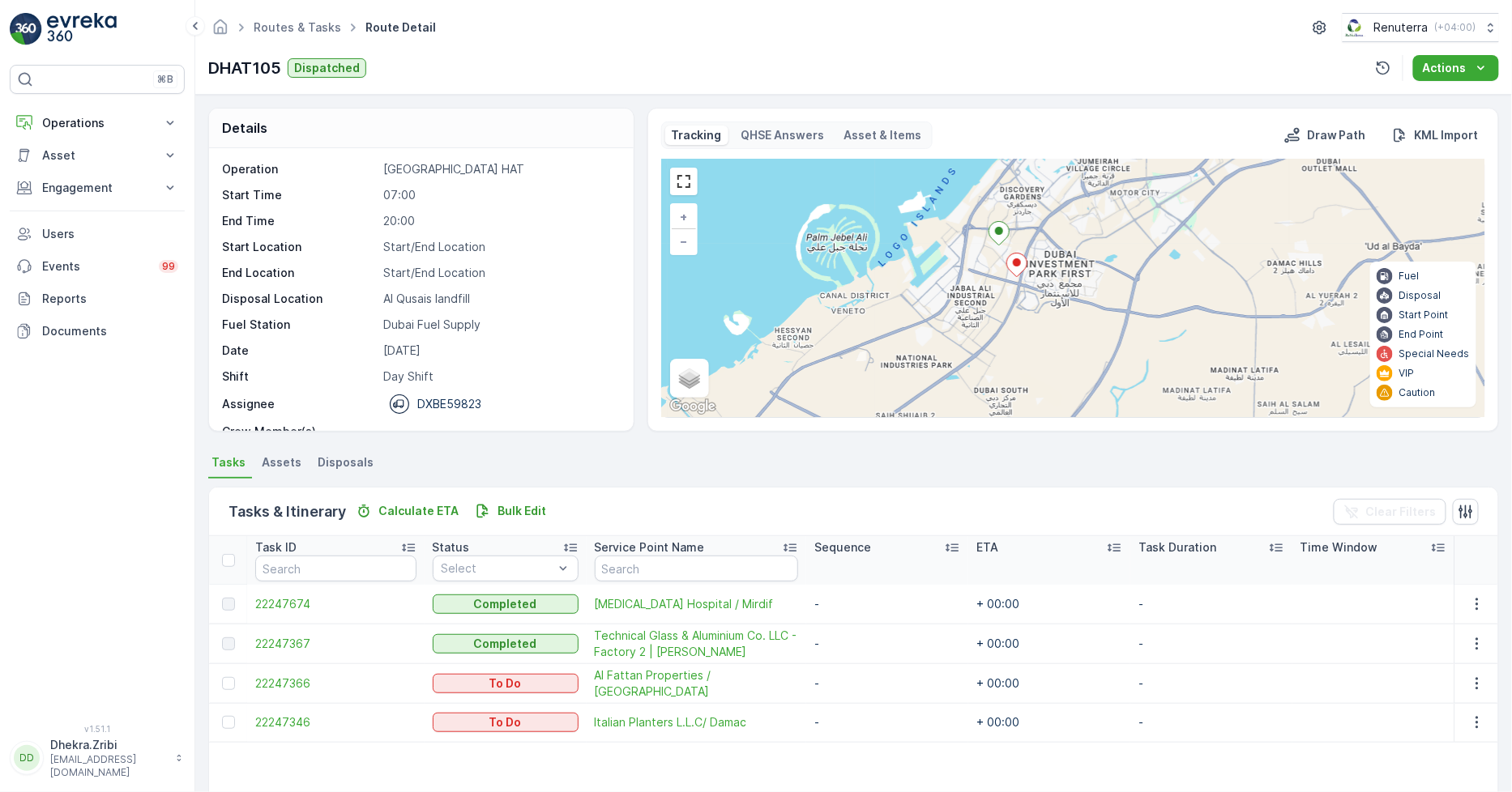
drag, startPoint x: 1041, startPoint y: 348, endPoint x: 977, endPoint y: 322, distance: 69.1
click at [977, 322] on div "+ − Satellite Roadmap Terrain Hybrid Leaflet Keyboard shortcuts Map Data Map da…" at bounding box center [1072, 288] width 822 height 258
click at [1006, 271] on icon at bounding box center [1016, 265] width 21 height 25
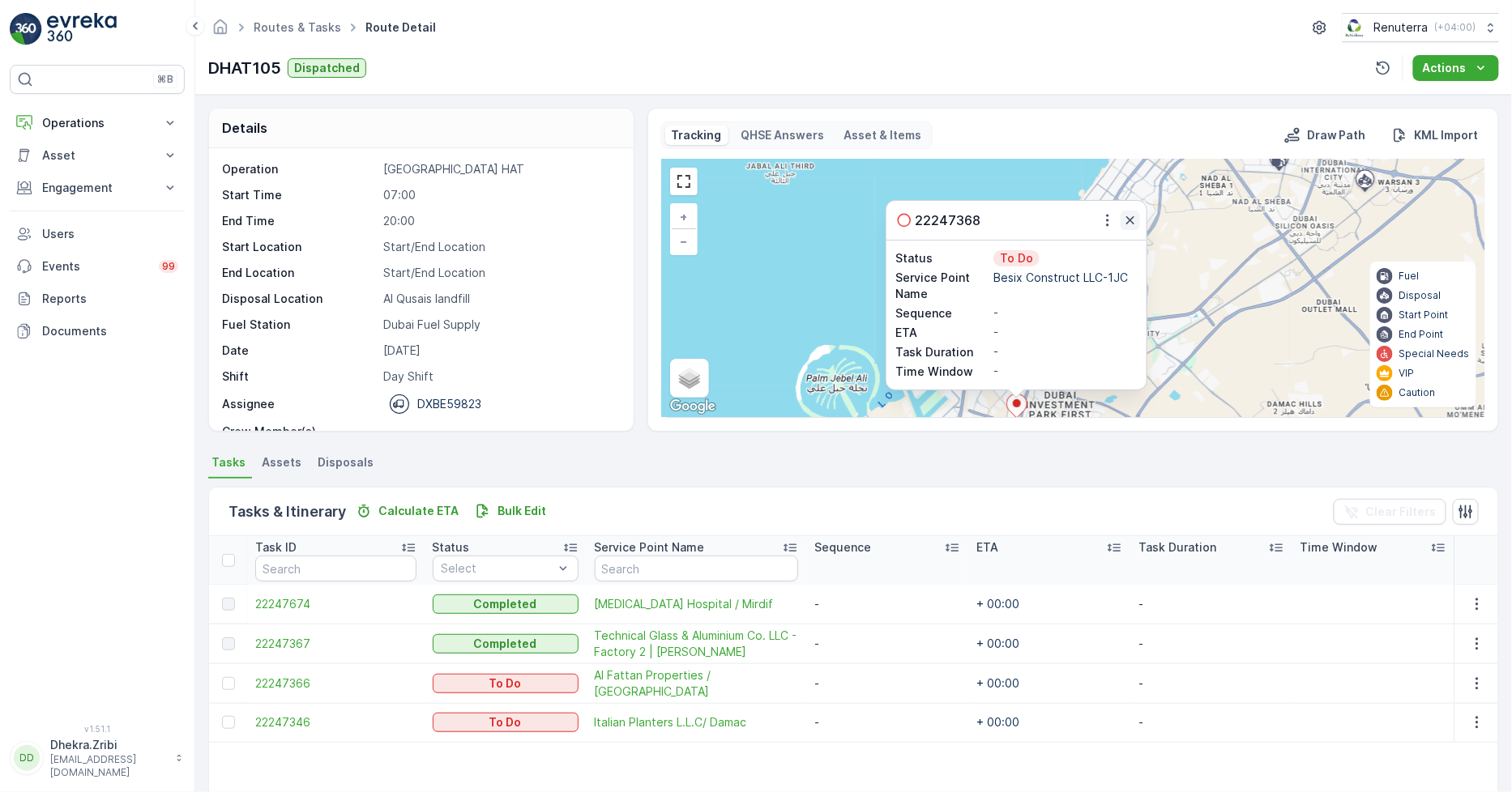
click at [1127, 214] on icon "button" at bounding box center [1130, 221] width 17 height 17
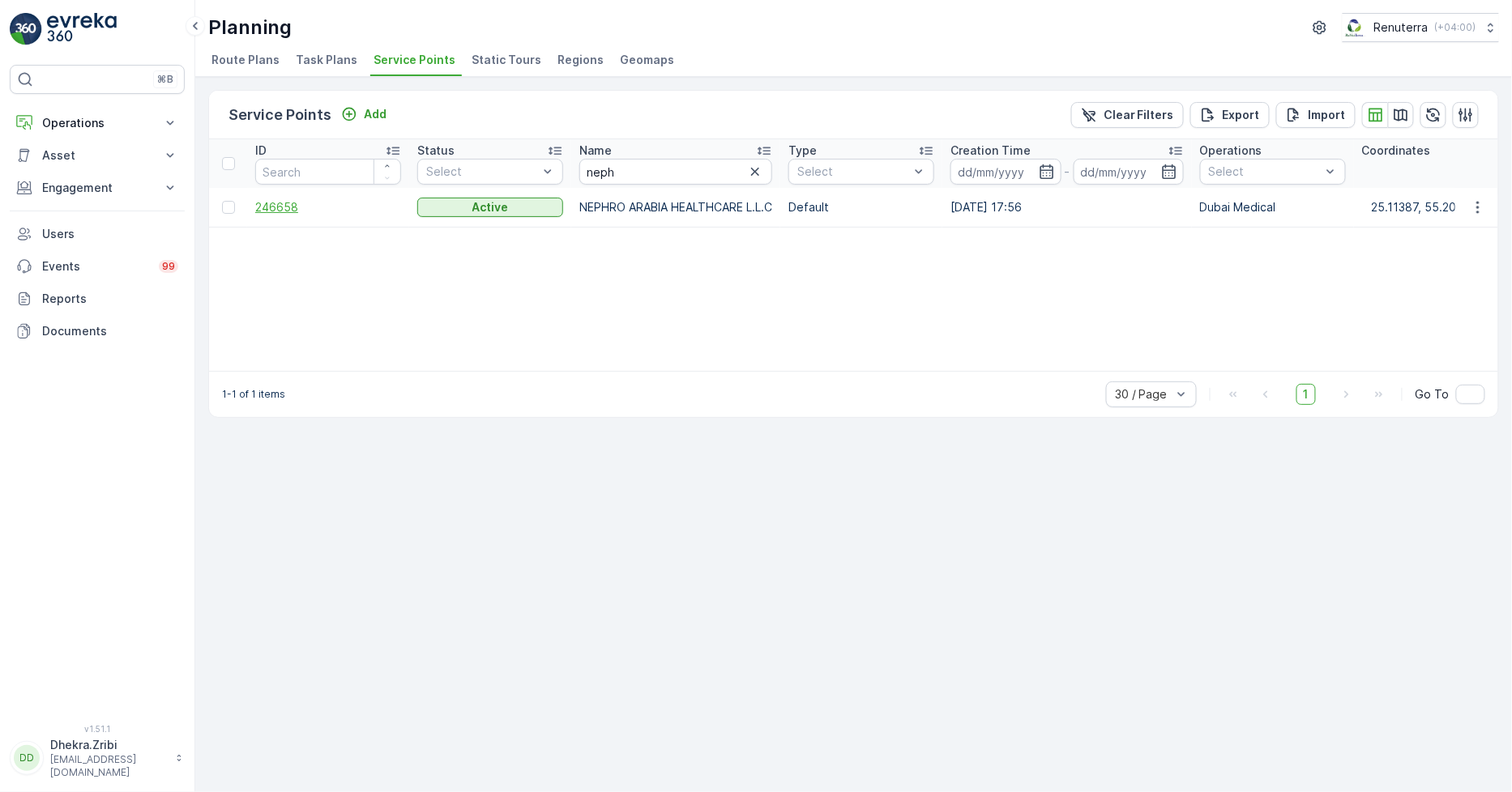
click at [295, 208] on span "246658" at bounding box center [327, 207] width 146 height 17
drag, startPoint x: 644, startPoint y: 167, endPoint x: 518, endPoint y: 164, distance: 126.0
type input "qube"
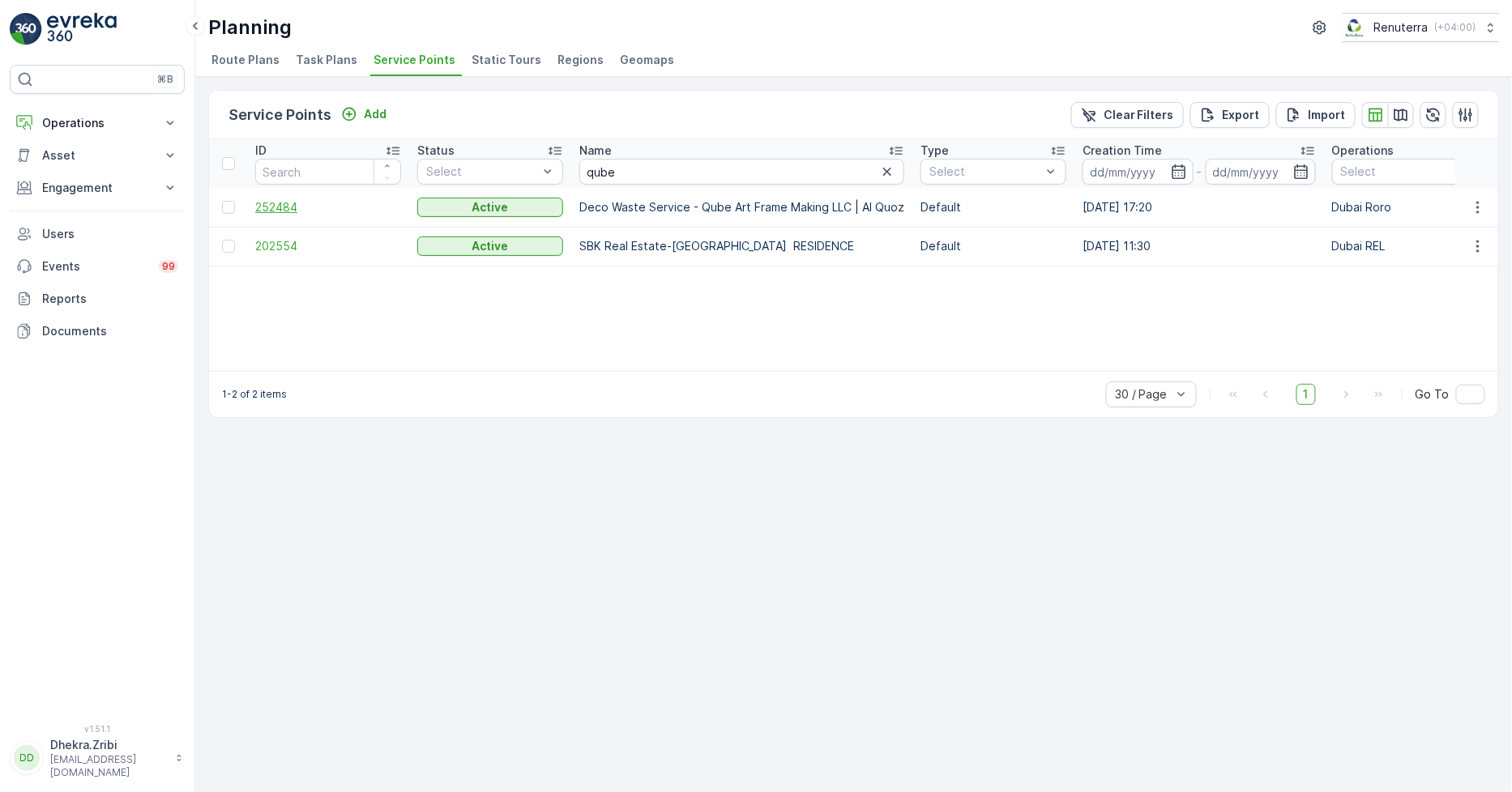
click at [285, 206] on span "252484" at bounding box center [327, 207] width 146 height 17
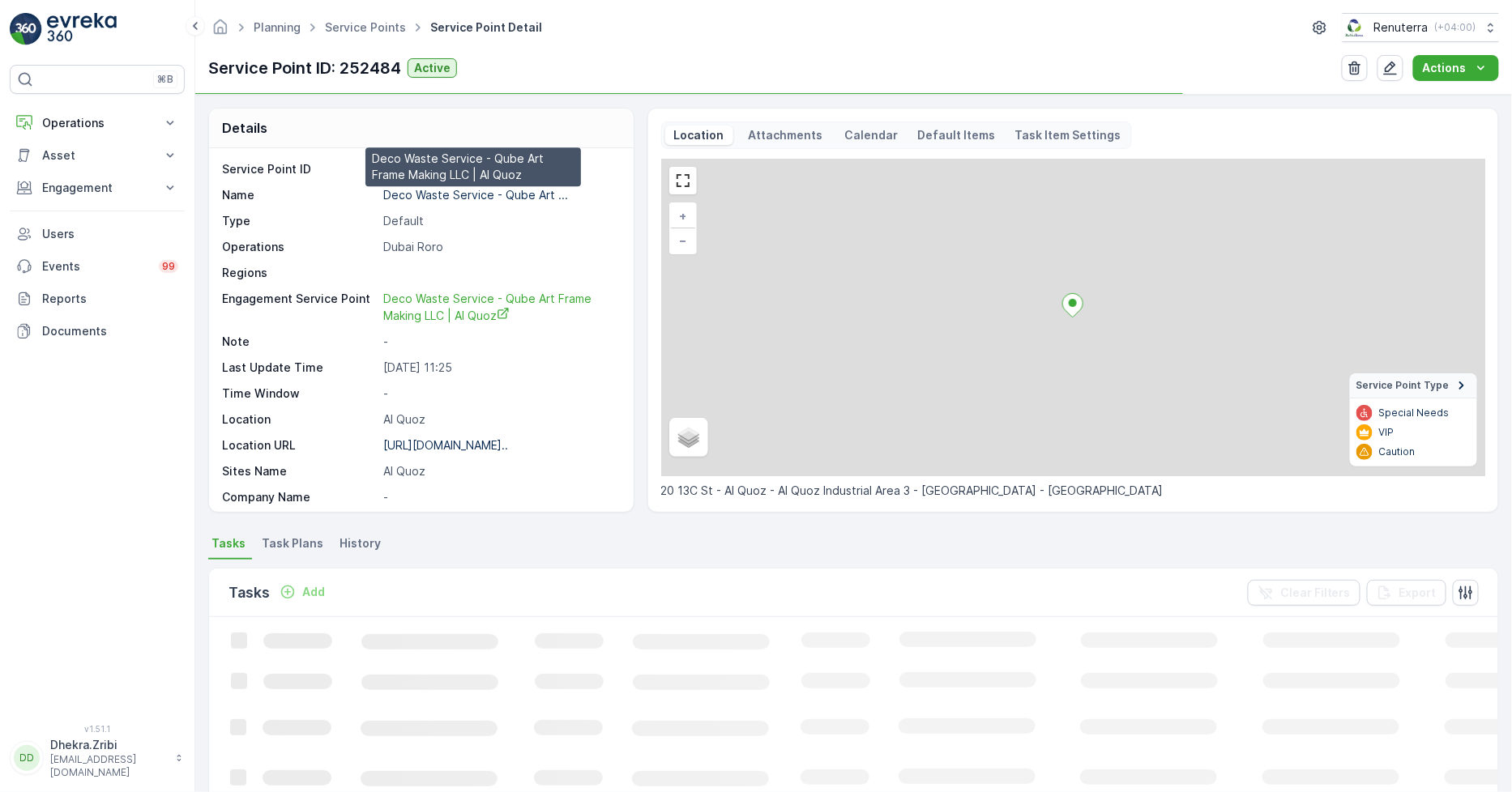
click at [449, 188] on p "Deco Waste Service - Qube Art ..." at bounding box center [475, 195] width 184 height 14
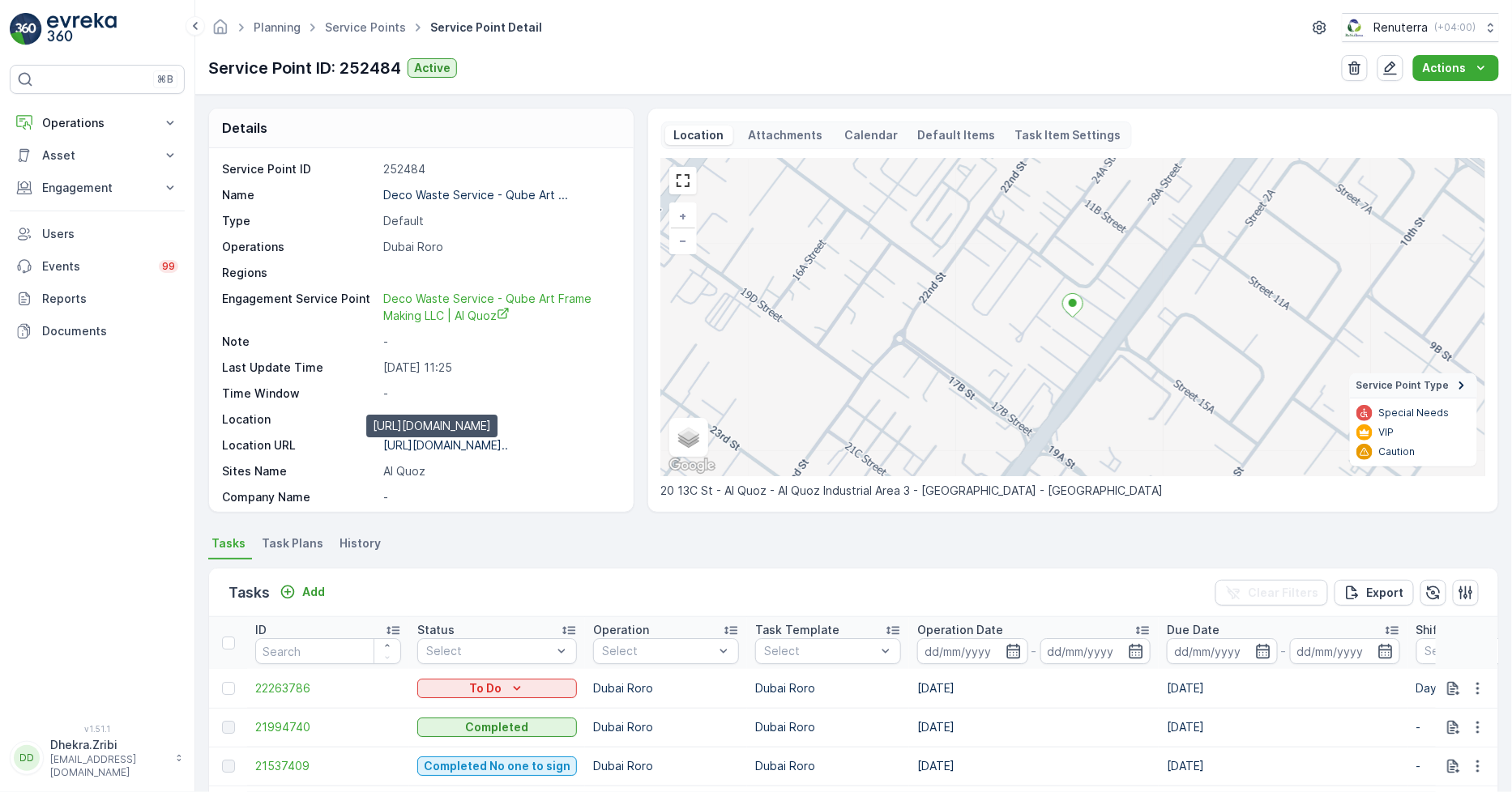
click at [409, 442] on p "[URL][DOMAIN_NAME].." at bounding box center [445, 445] width 124 height 14
click at [353, 21] on link "Service Points" at bounding box center [365, 27] width 81 height 14
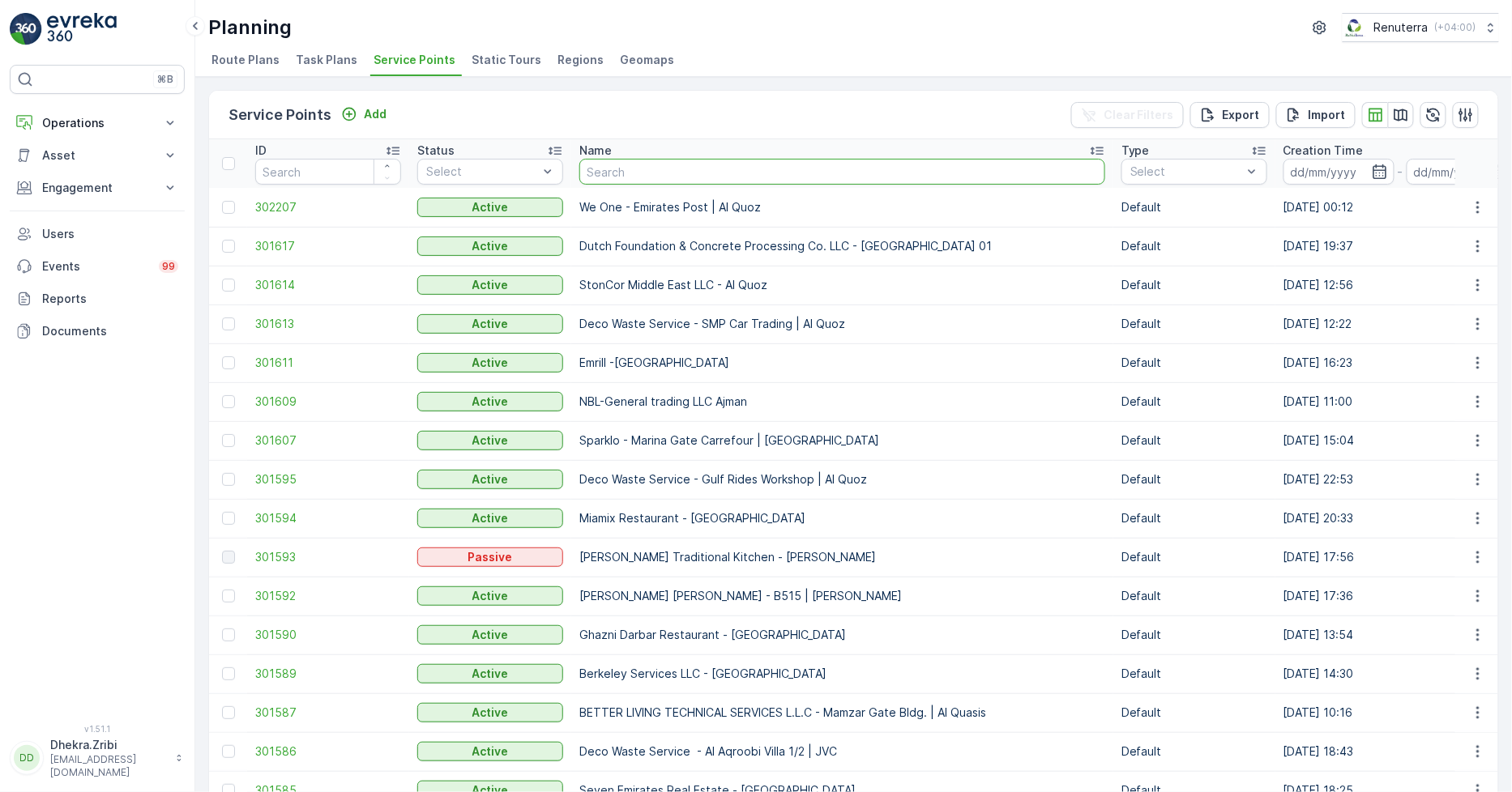
click at [630, 171] on input "text" at bounding box center [842, 172] width 526 height 25
type input "nephro"
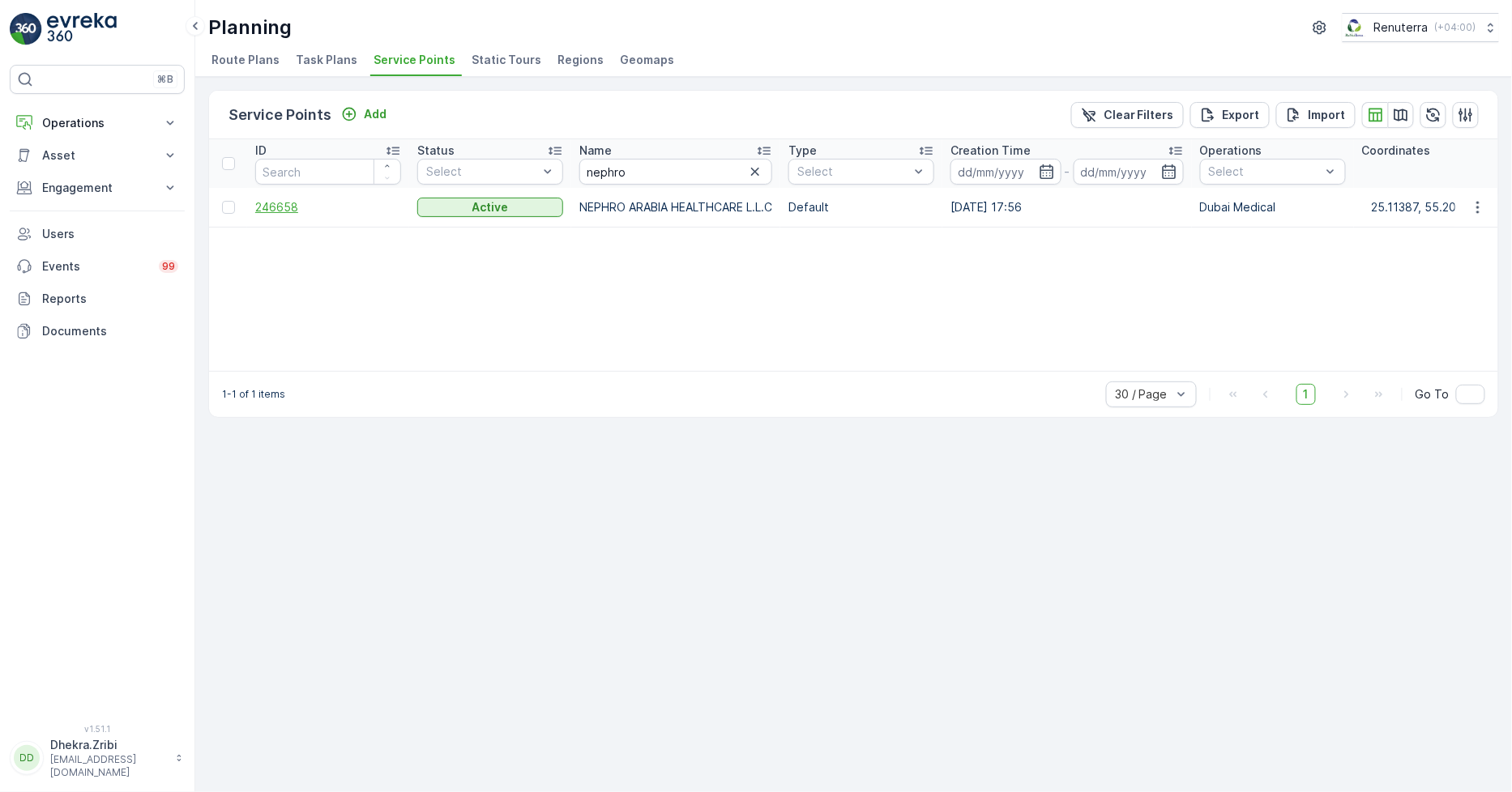
click at [271, 199] on span "246658" at bounding box center [327, 207] width 146 height 17
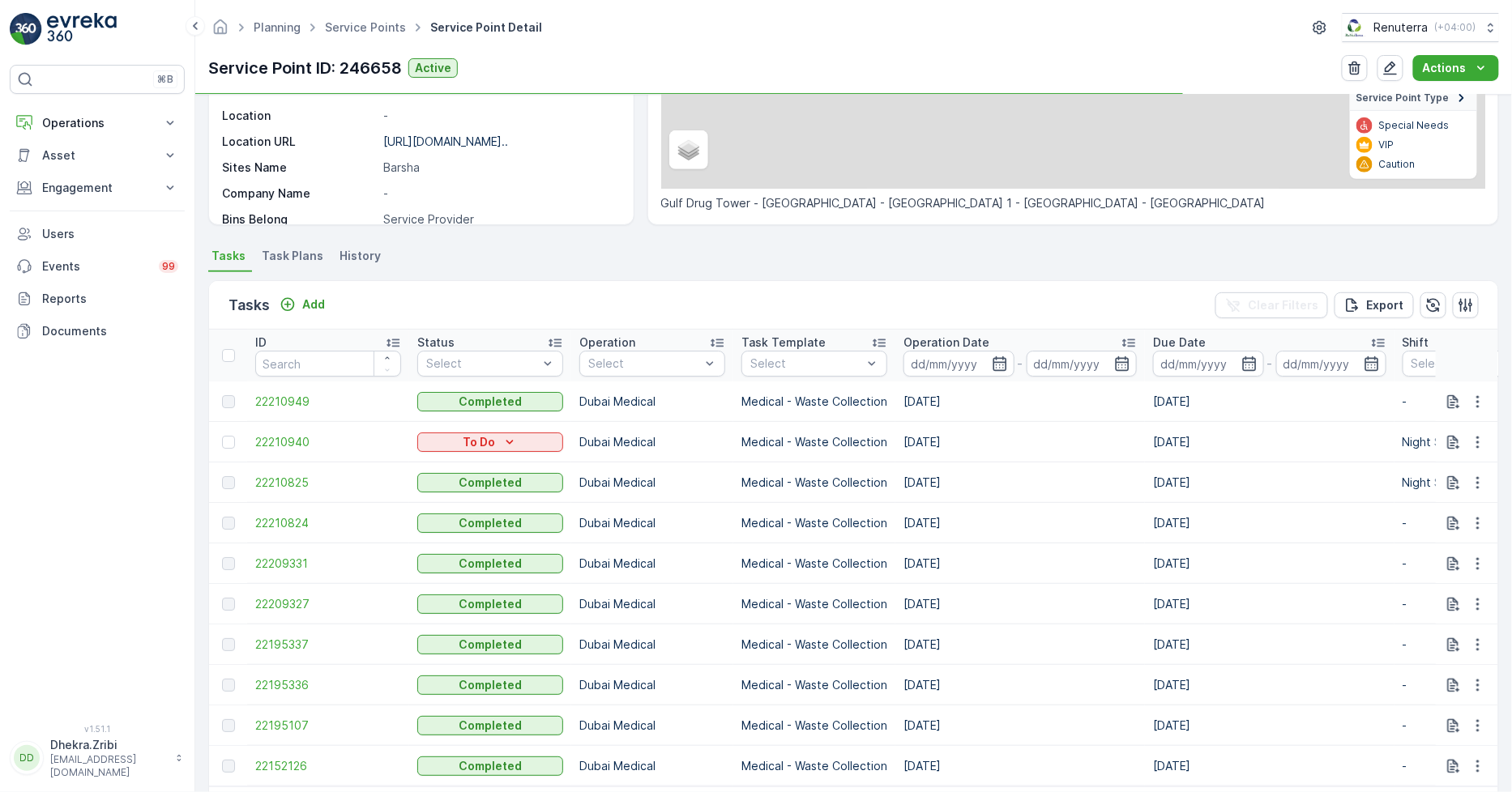
scroll to position [287, 0]
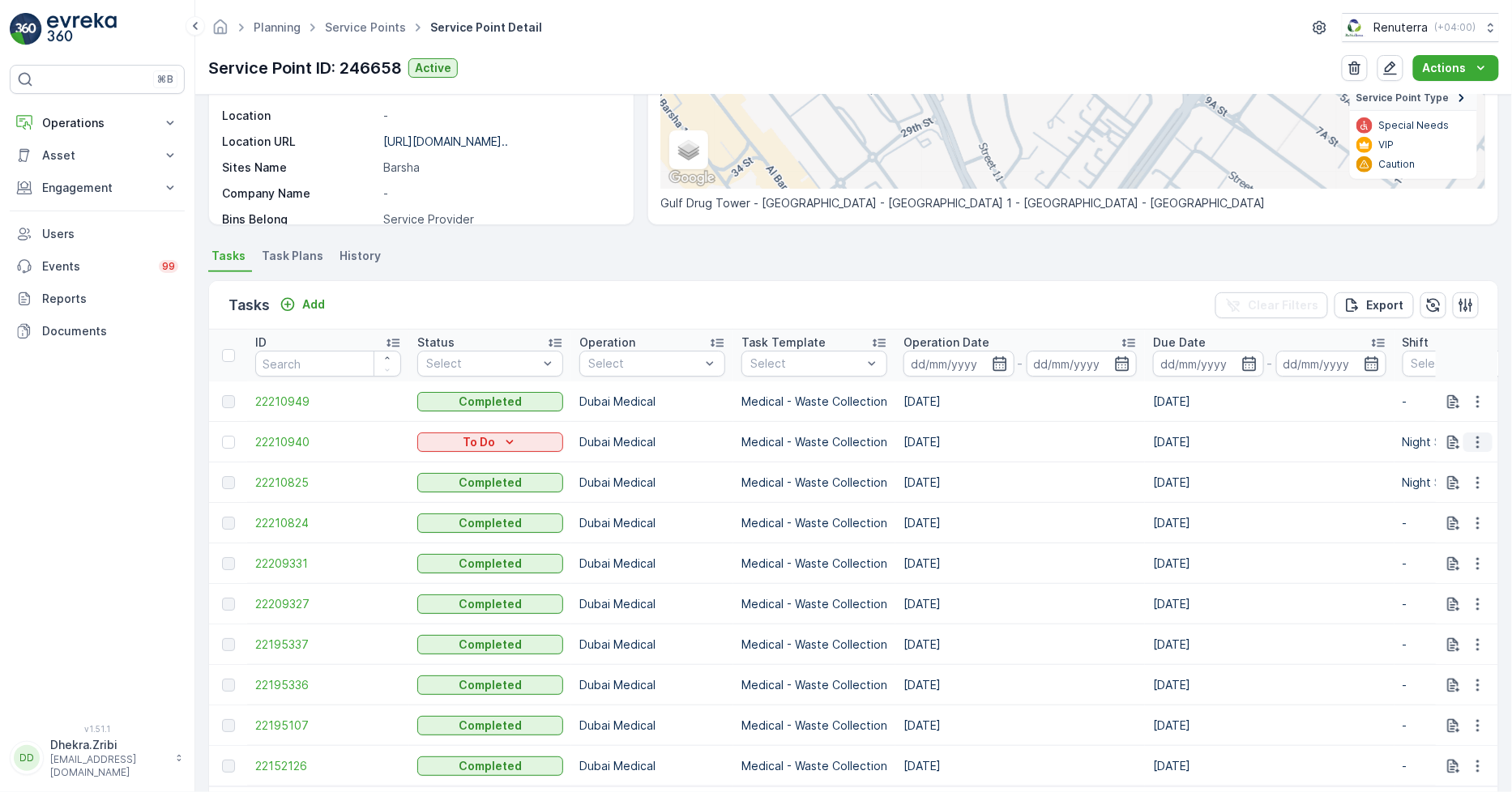
click at [1479, 442] on icon "button" at bounding box center [1478, 442] width 17 height 17
click at [1423, 511] on span "Change Route" at bounding box center [1436, 511] width 78 height 17
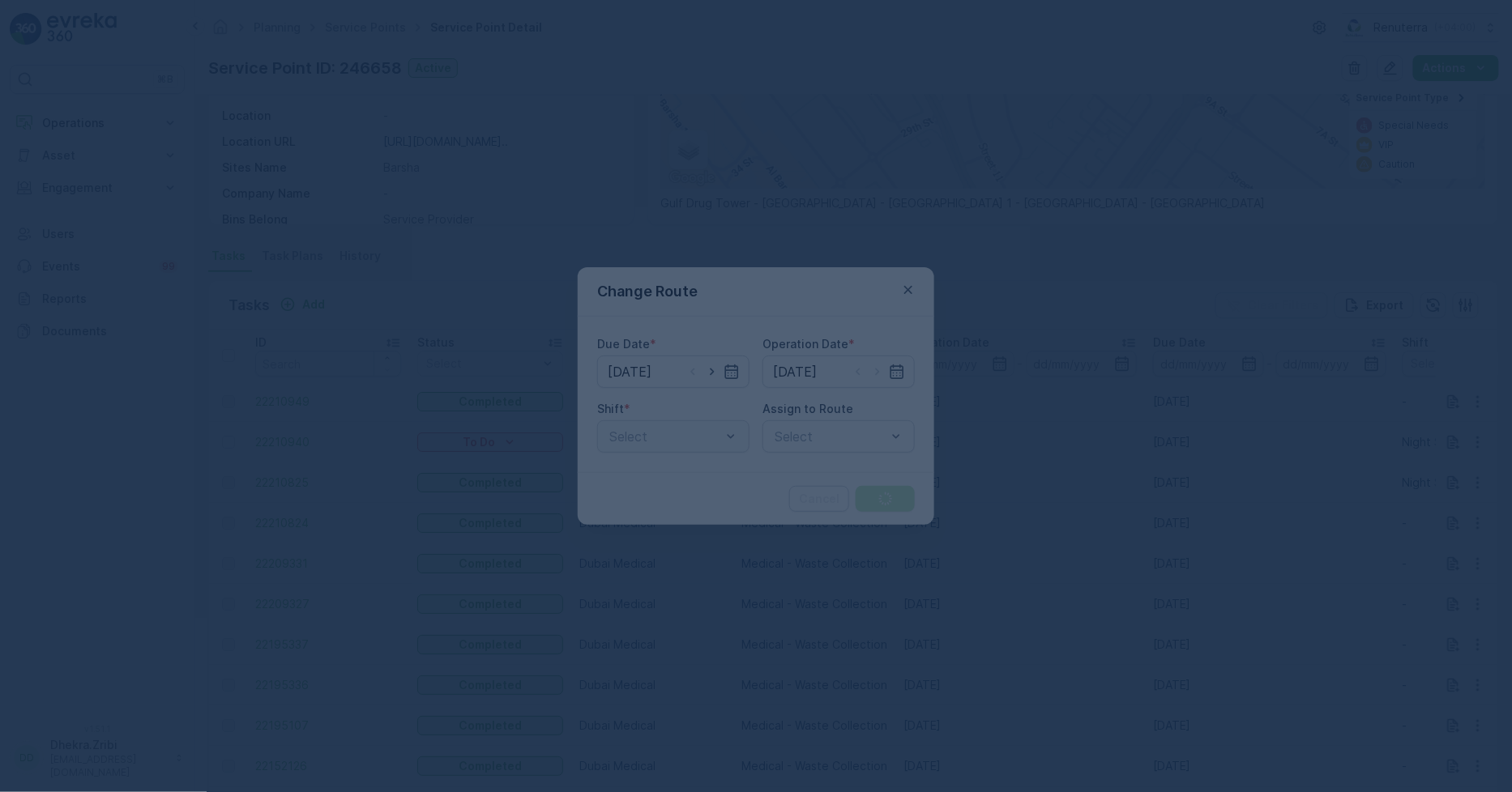
type input "[DATE]"
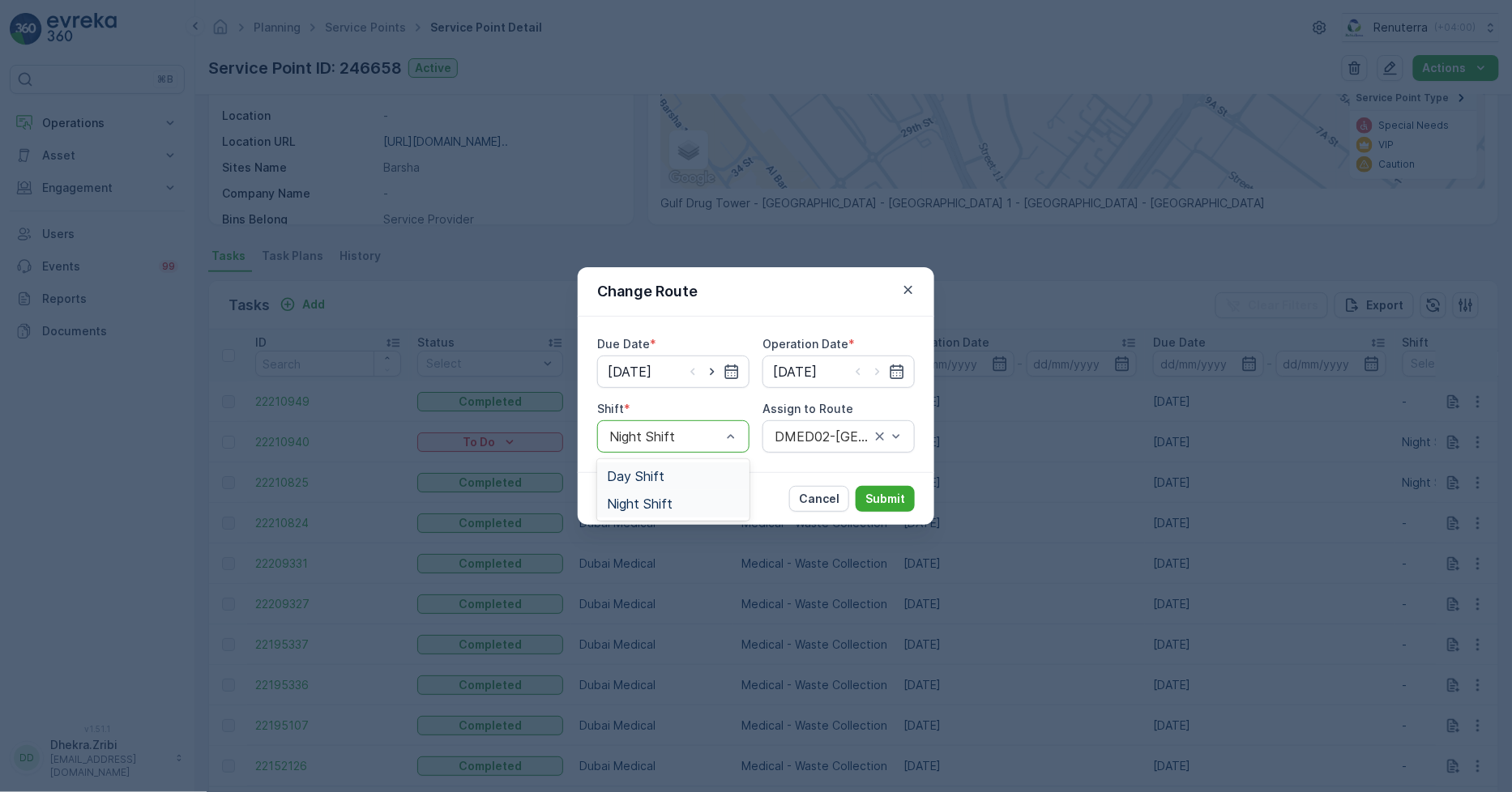
click at [630, 476] on span "Day Shift" at bounding box center [635, 476] width 58 height 15
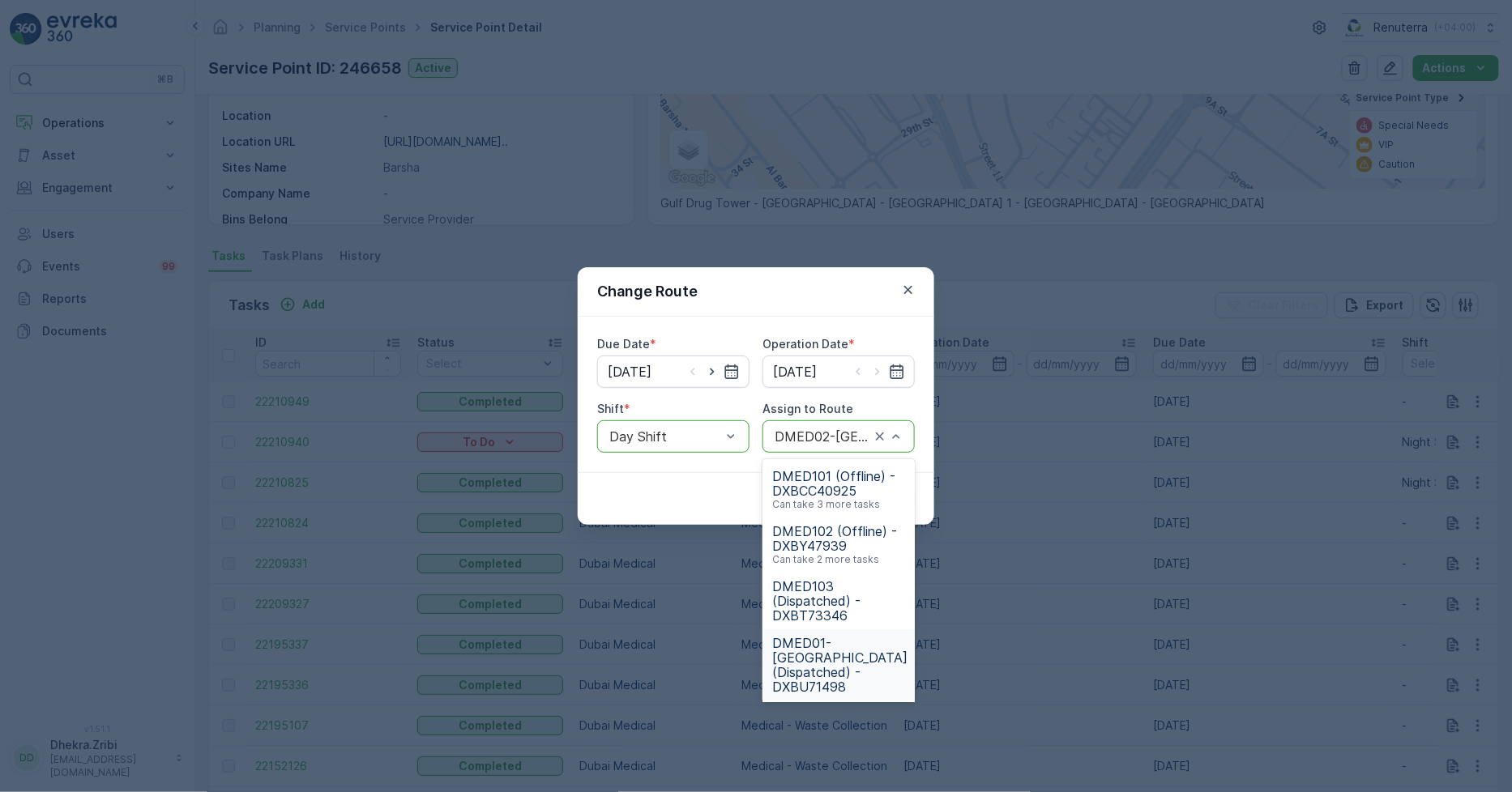
click at [844, 657] on span "DMED01-Khawaneej Yard (Dispatched) - DXBU71498" at bounding box center [840, 666] width 135 height 59
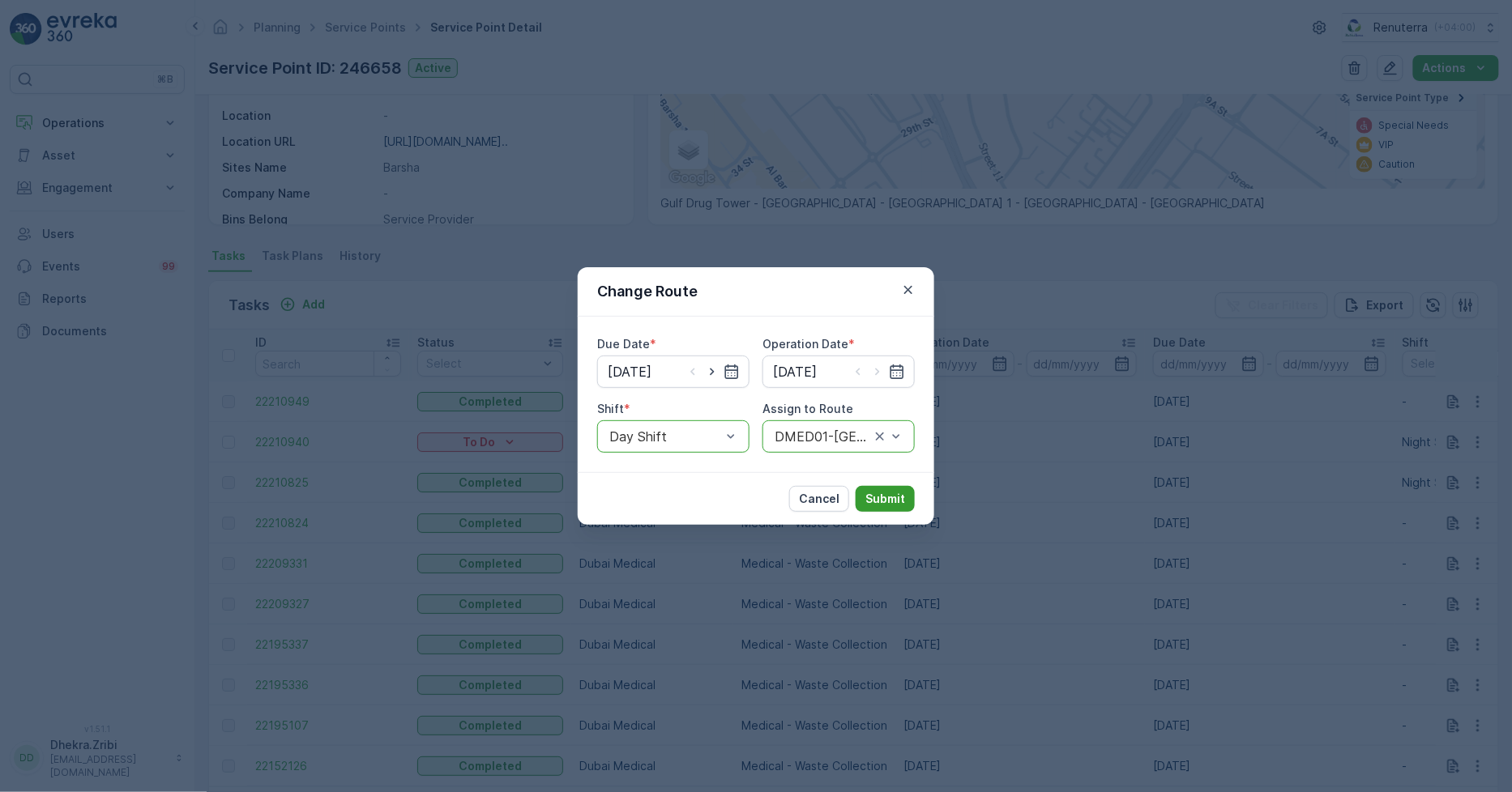
click at [868, 504] on p "Submit" at bounding box center [885, 499] width 40 height 17
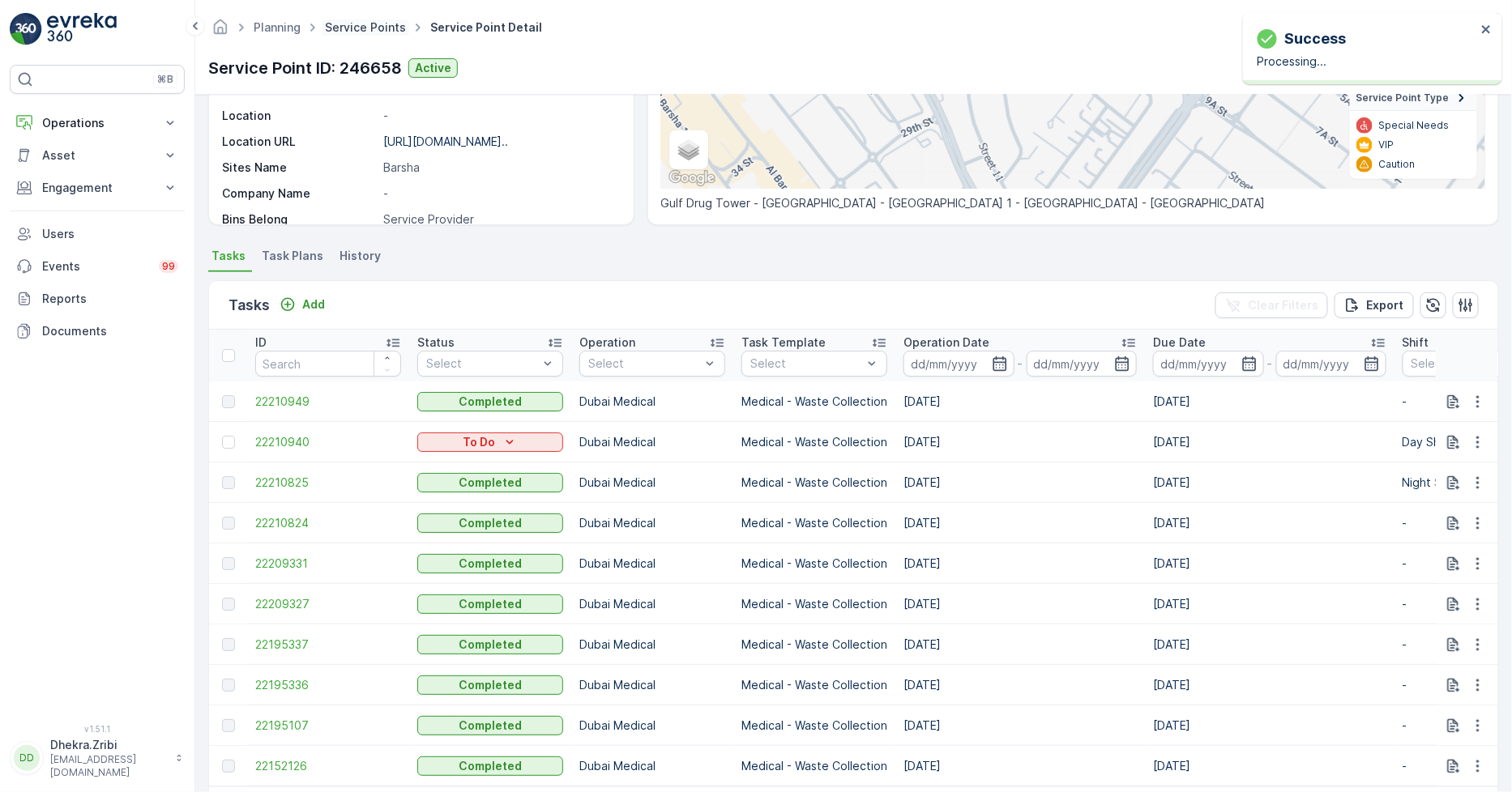
click at [359, 27] on link "Service Points" at bounding box center [365, 27] width 81 height 14
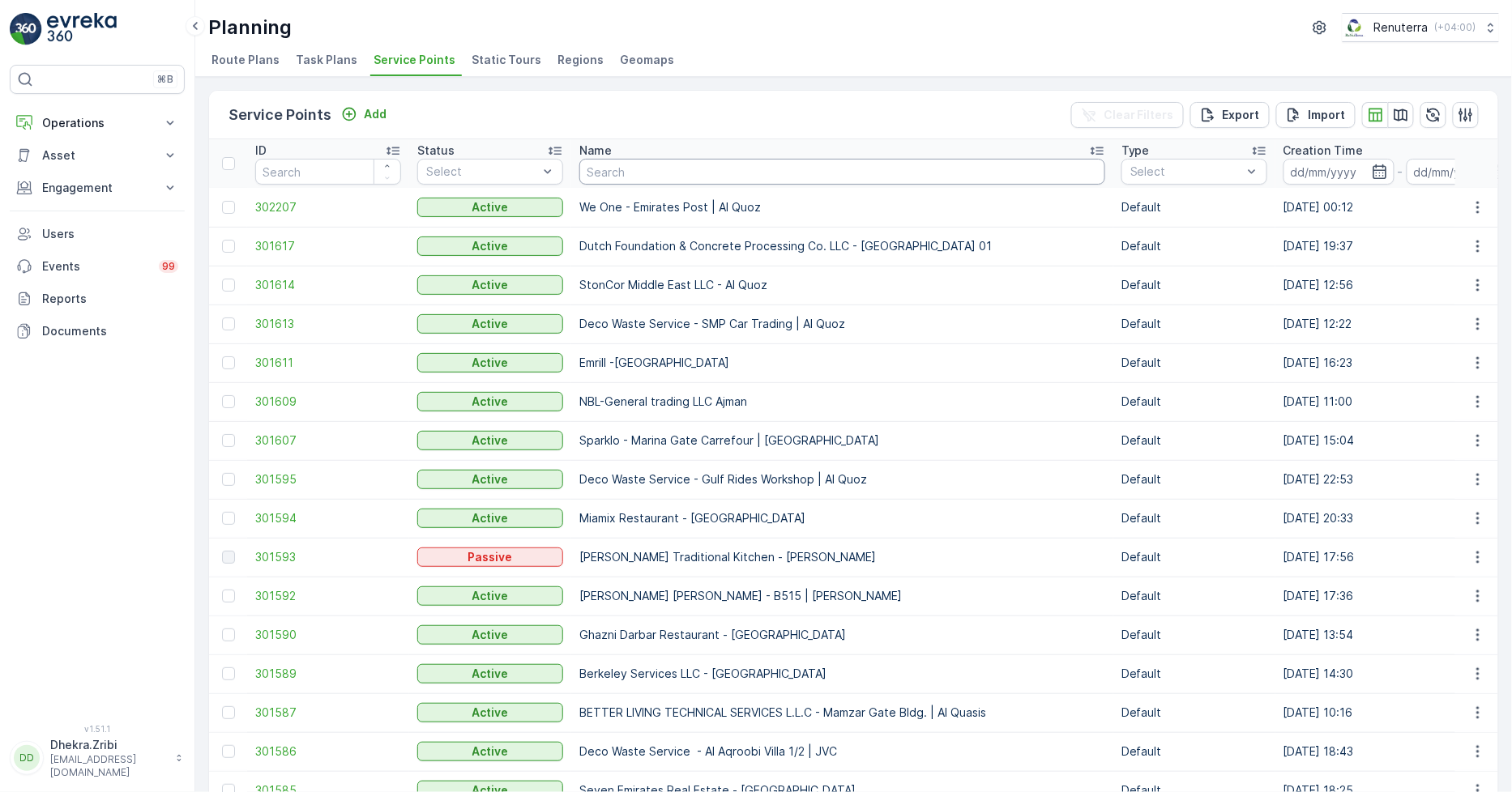
click at [618, 172] on input "text" at bounding box center [842, 172] width 526 height 25
type input "delta"
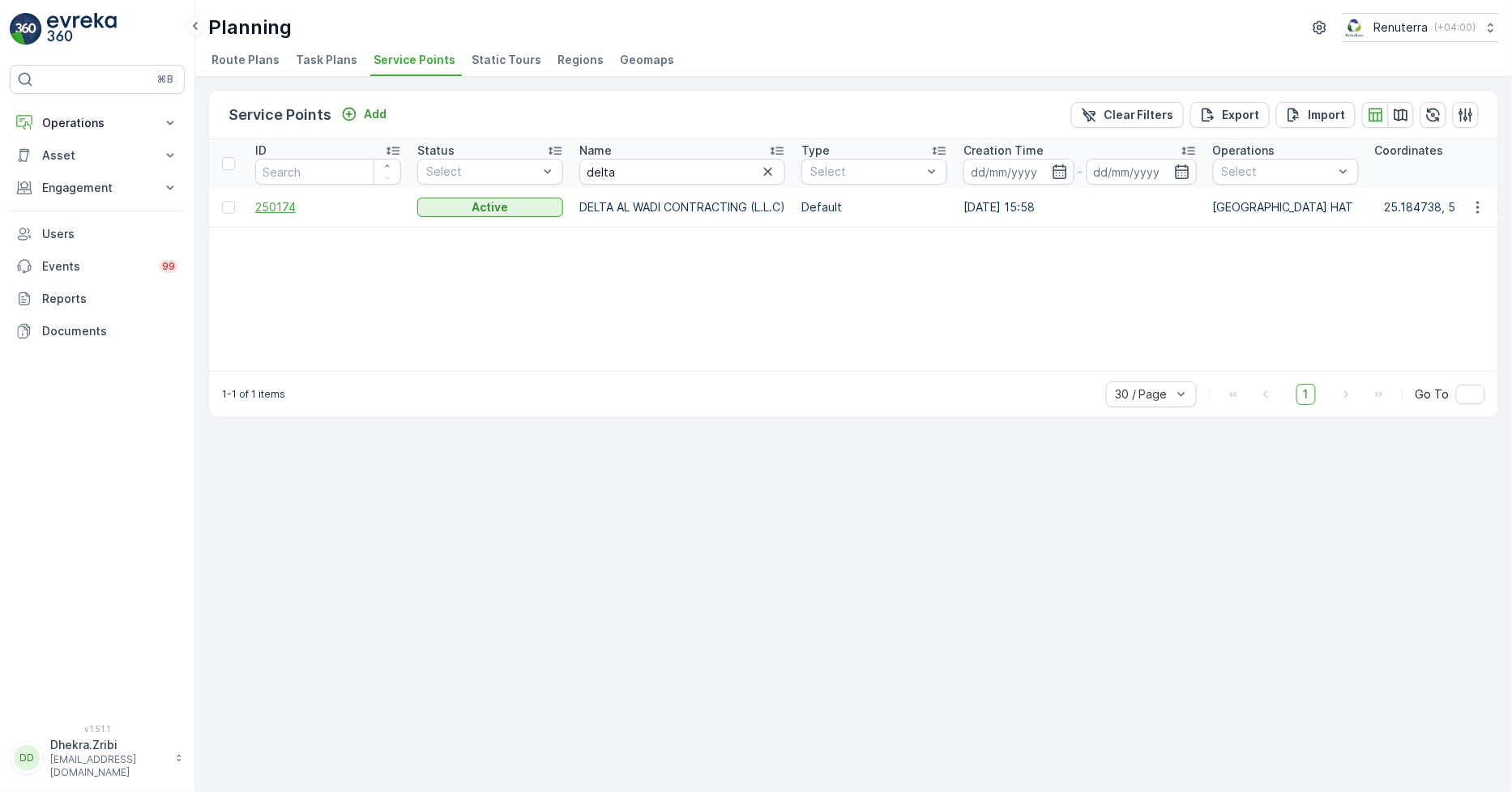
click at [285, 199] on span "250174" at bounding box center [327, 207] width 146 height 17
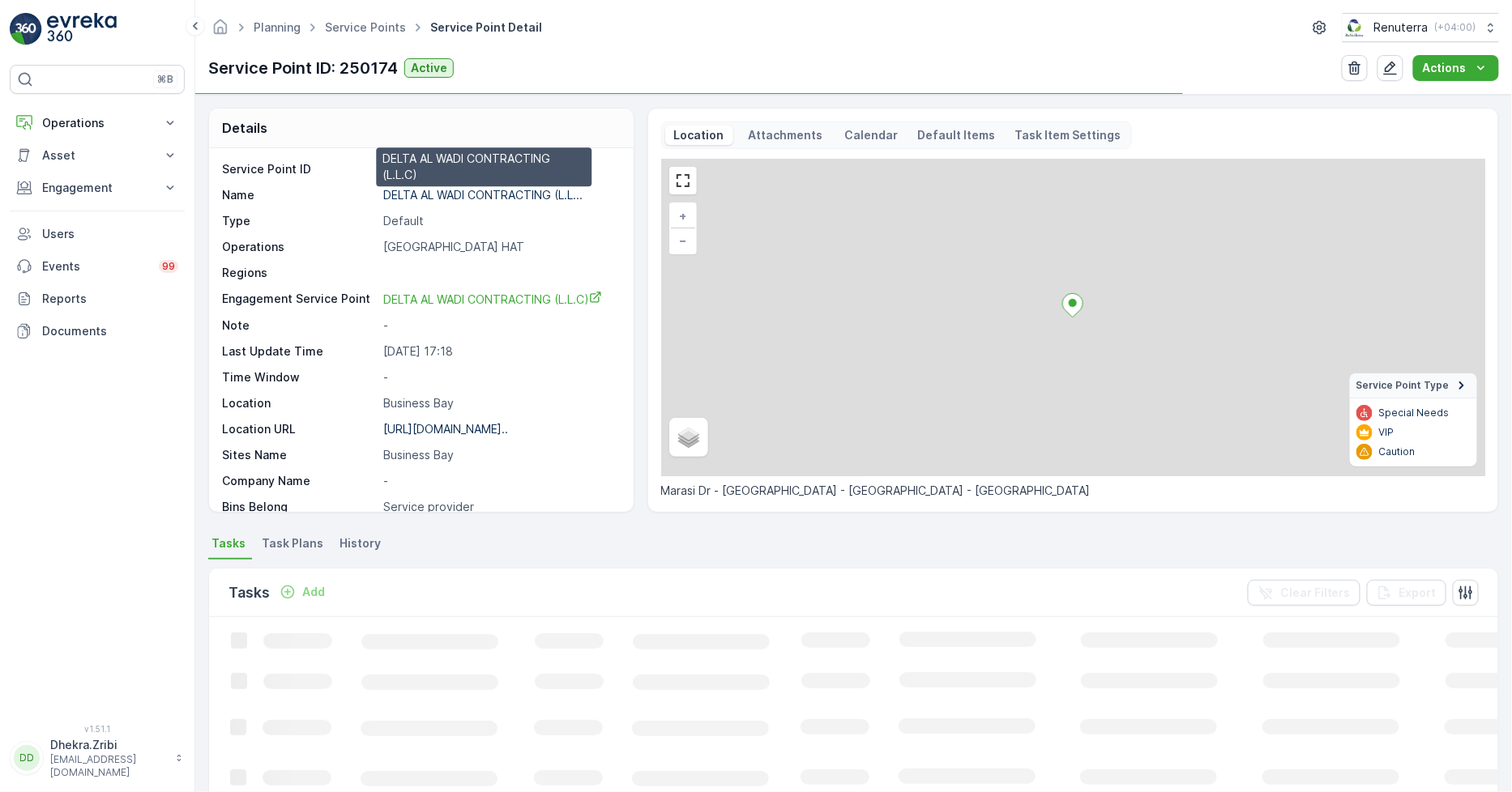
click at [444, 194] on p "DELTA AL WADI CONTRACTING (L.L..." at bounding box center [482, 195] width 199 height 14
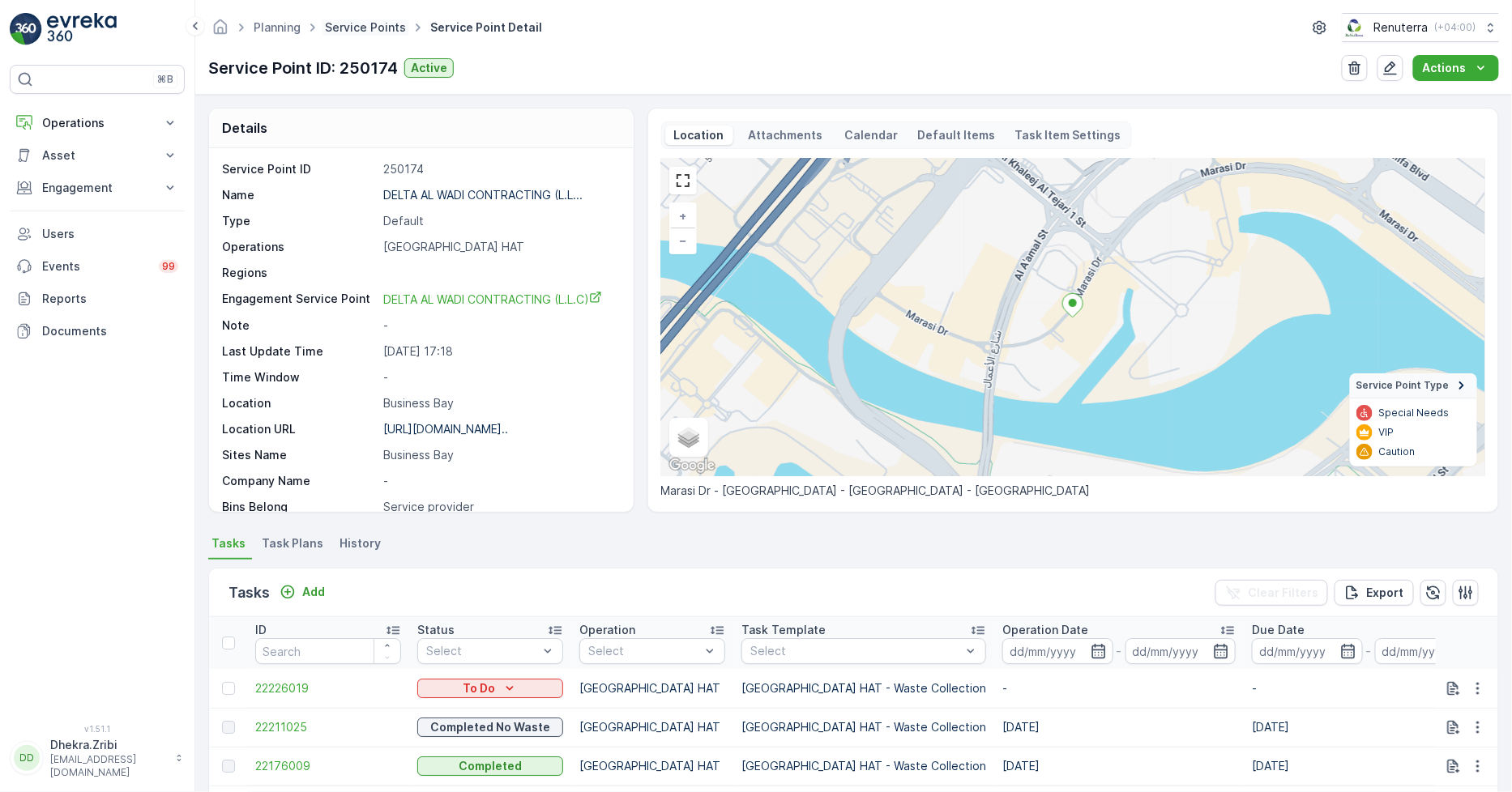
click at [376, 26] on link "Service Points" at bounding box center [365, 27] width 81 height 14
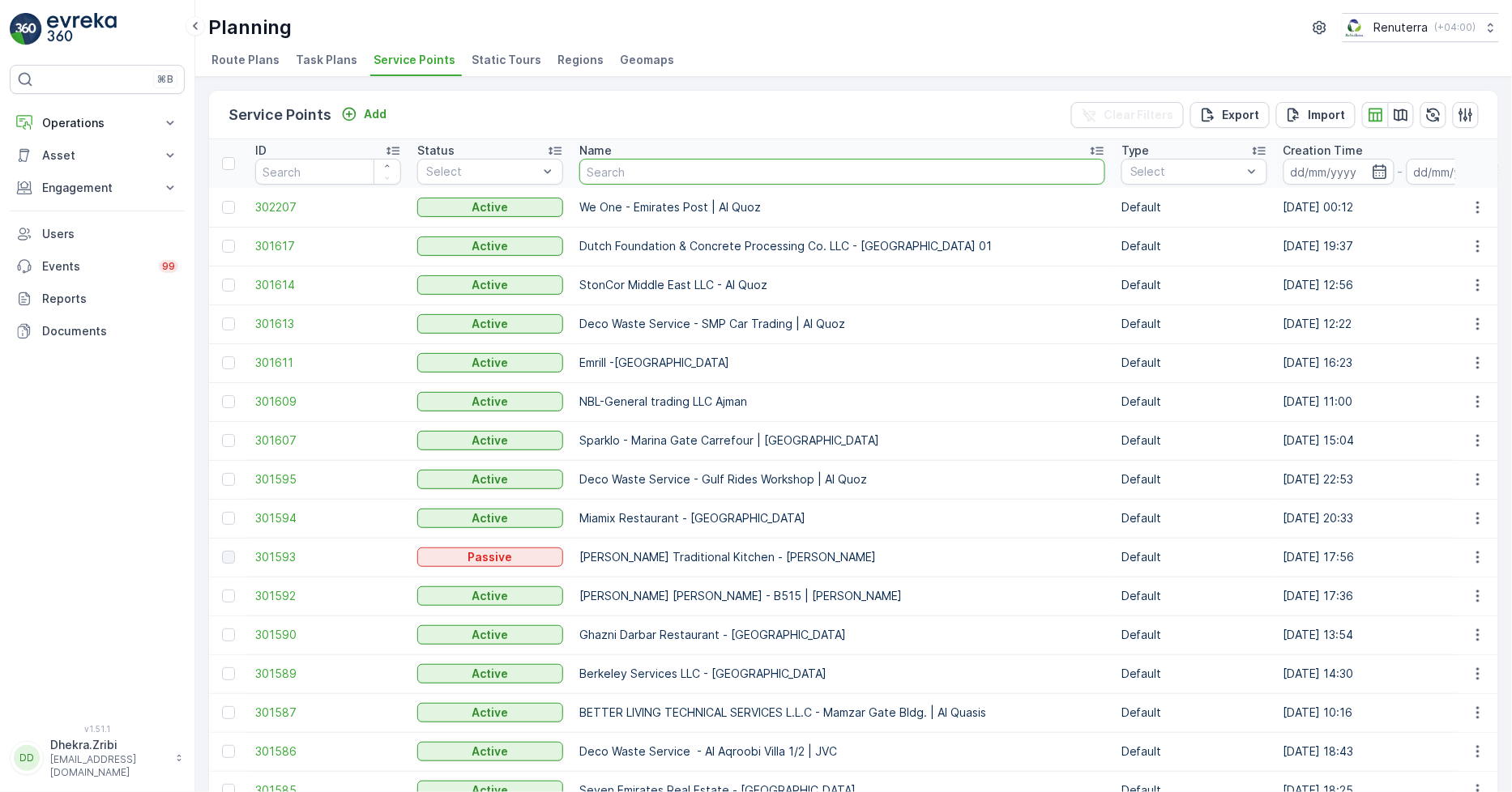
click at [685, 175] on input "text" at bounding box center [842, 172] width 526 height 25
type input "italian"
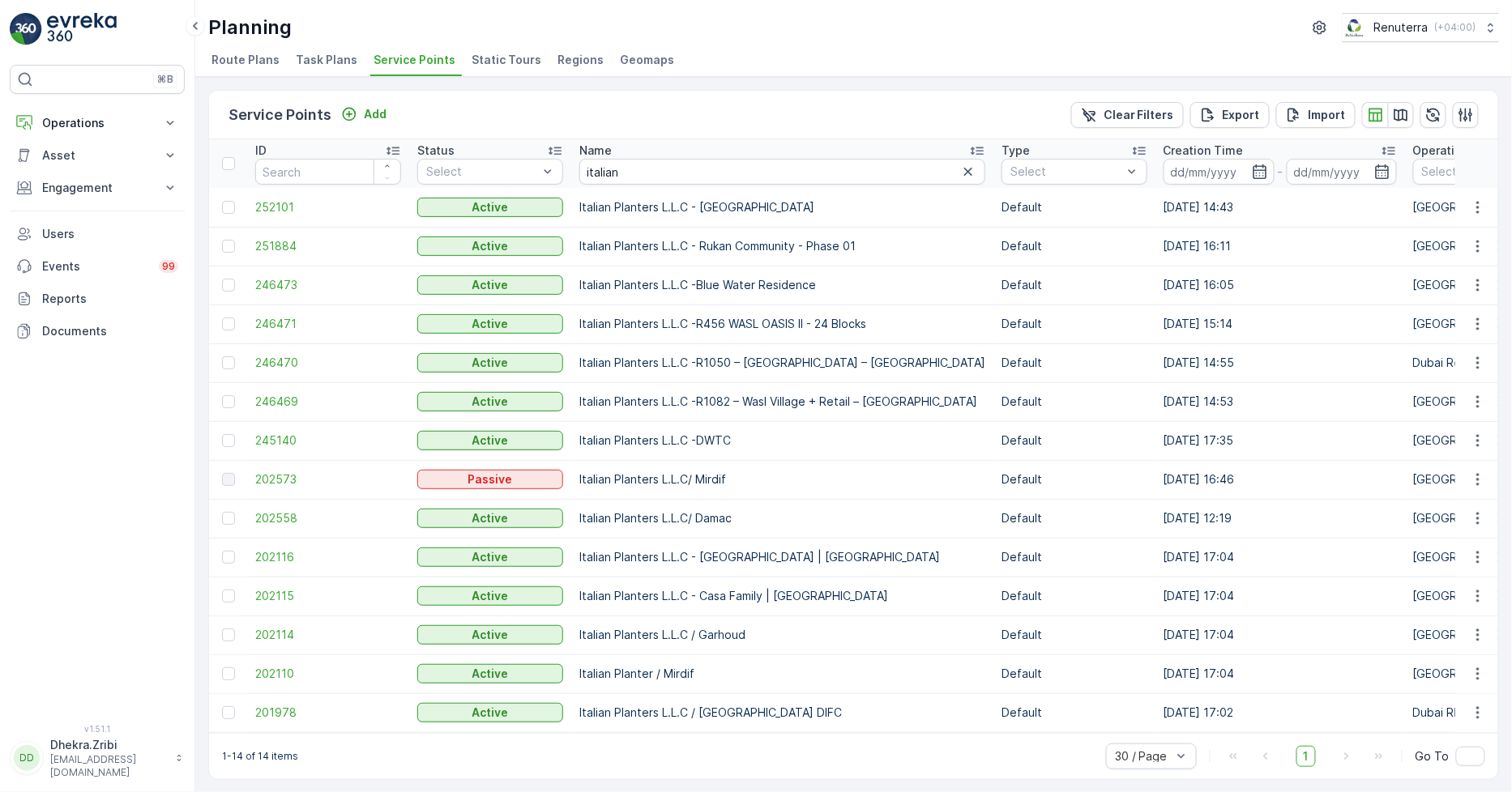
click at [251, 714] on td "201978" at bounding box center [327, 714] width 162 height 39
click at [266, 714] on span "201978" at bounding box center [327, 713] width 146 height 17
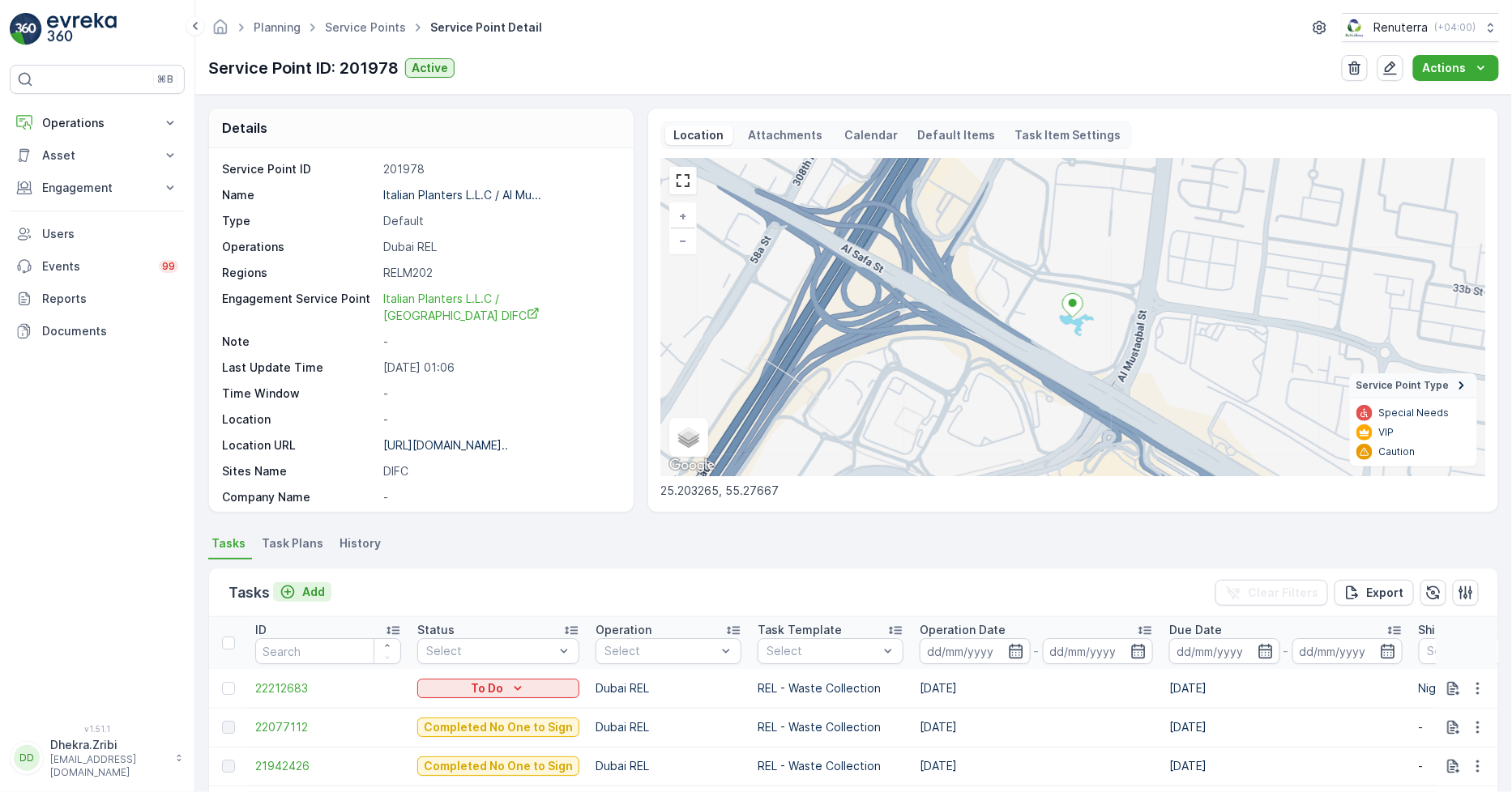
click at [309, 591] on p "Add" at bounding box center [313, 592] width 23 height 17
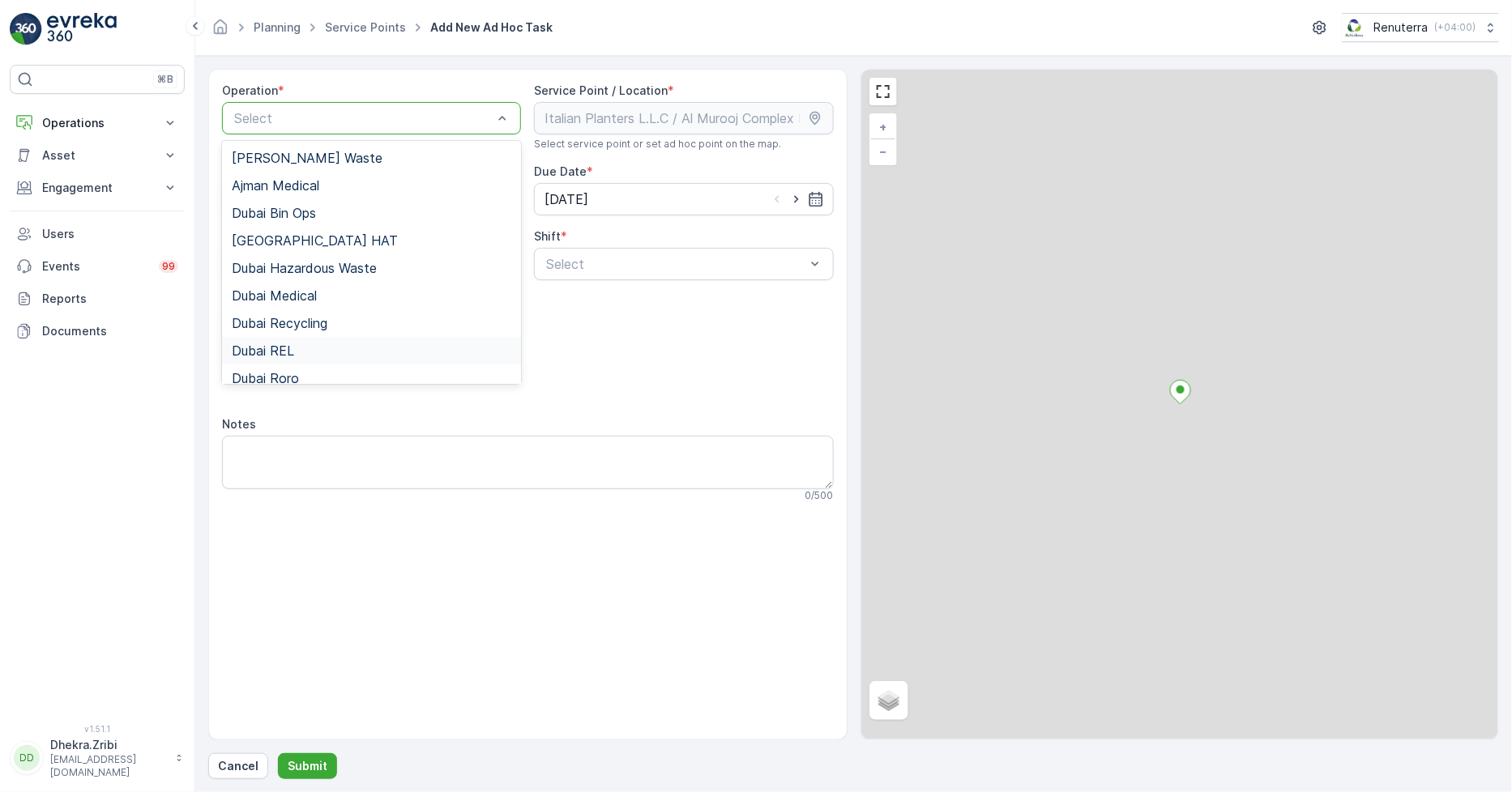
click at [304, 349] on div "Dubai REL" at bounding box center [370, 351] width 279 height 15
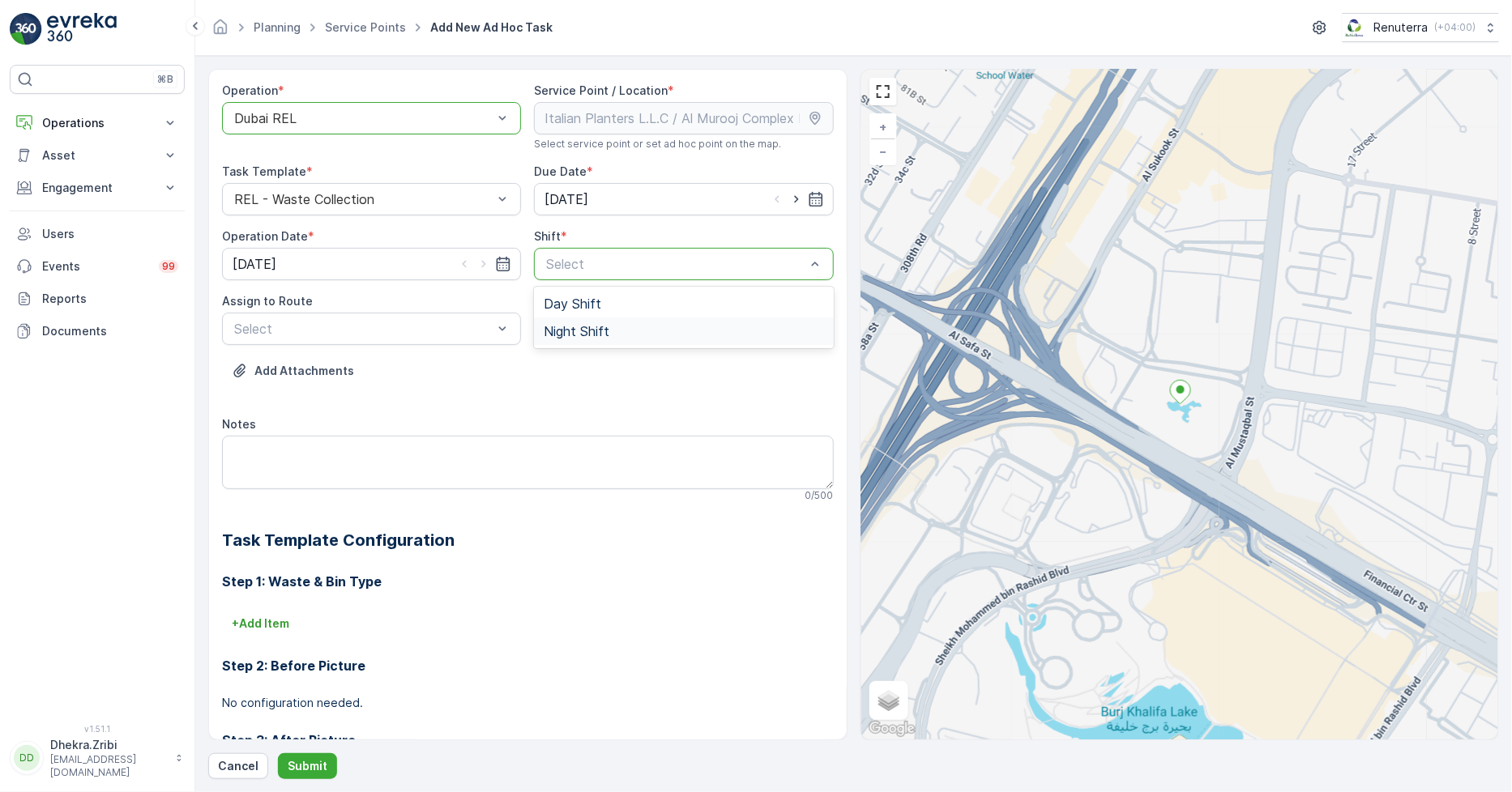
click at [560, 329] on span "Night Shift" at bounding box center [576, 331] width 66 height 15
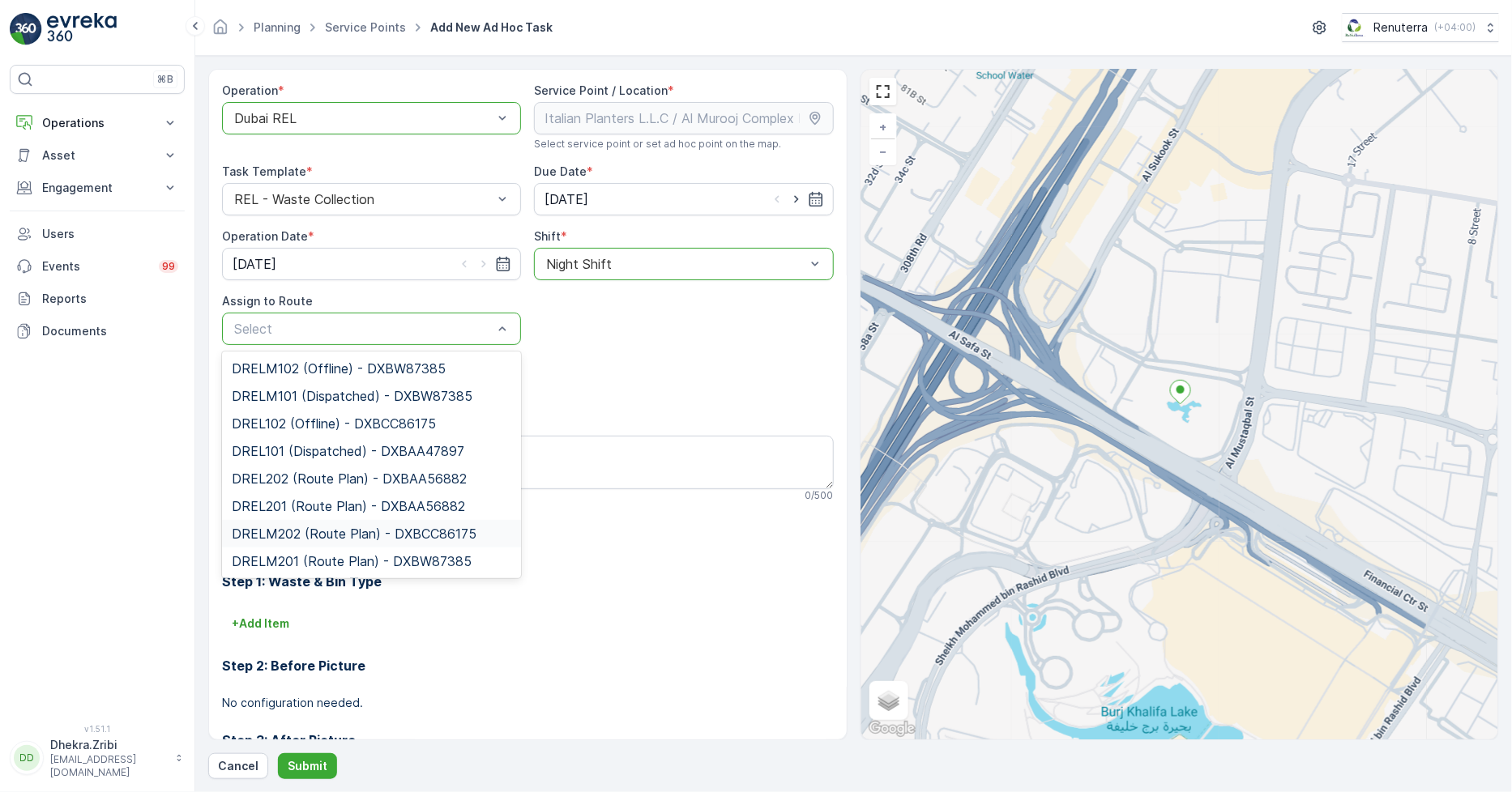
click at [324, 530] on span "DRELM202 (Route Plan) - DXBCC86175" at bounding box center [354, 533] width 245 height 15
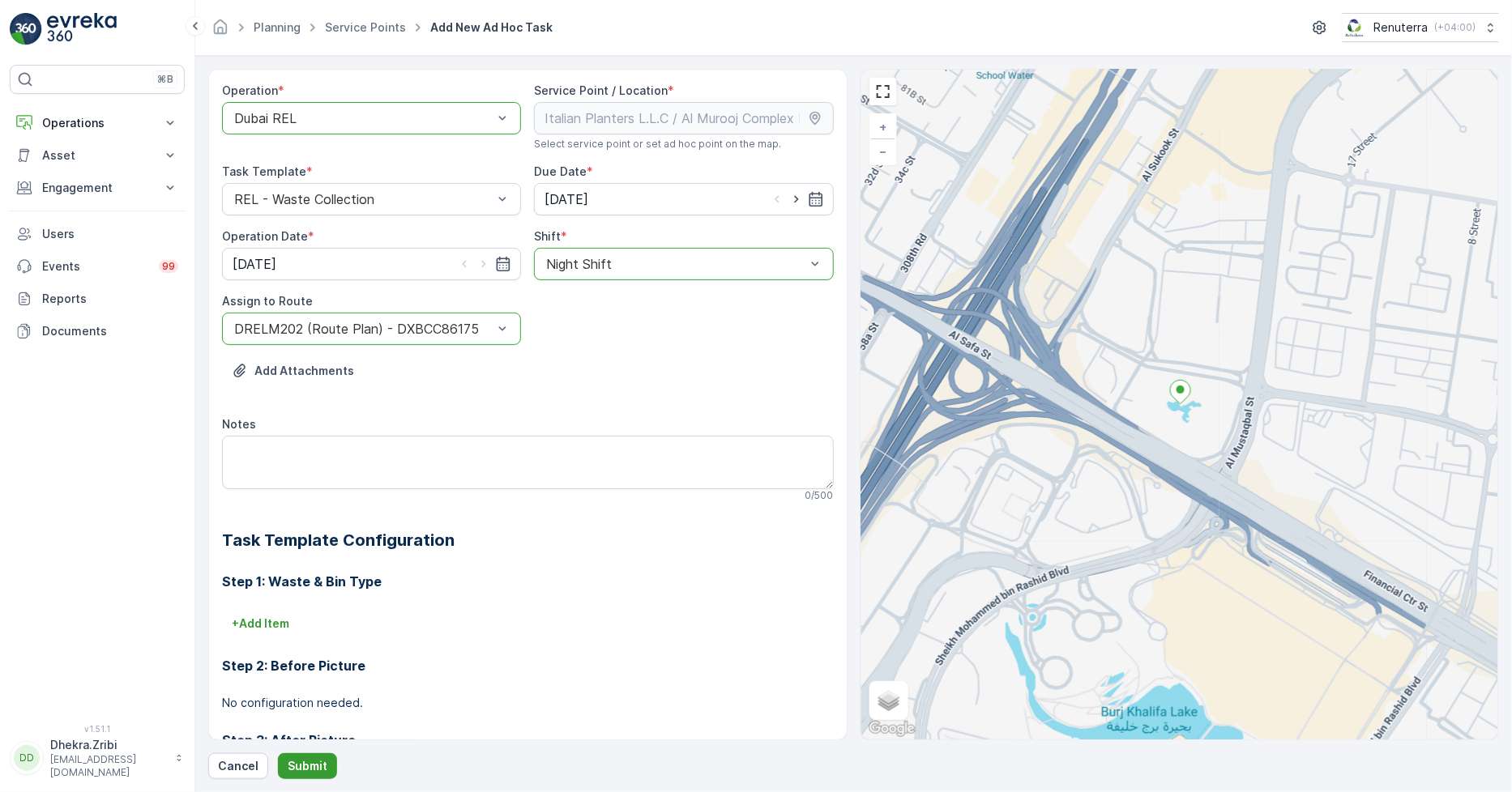
click at [317, 767] on p "Submit" at bounding box center [307, 767] width 40 height 17
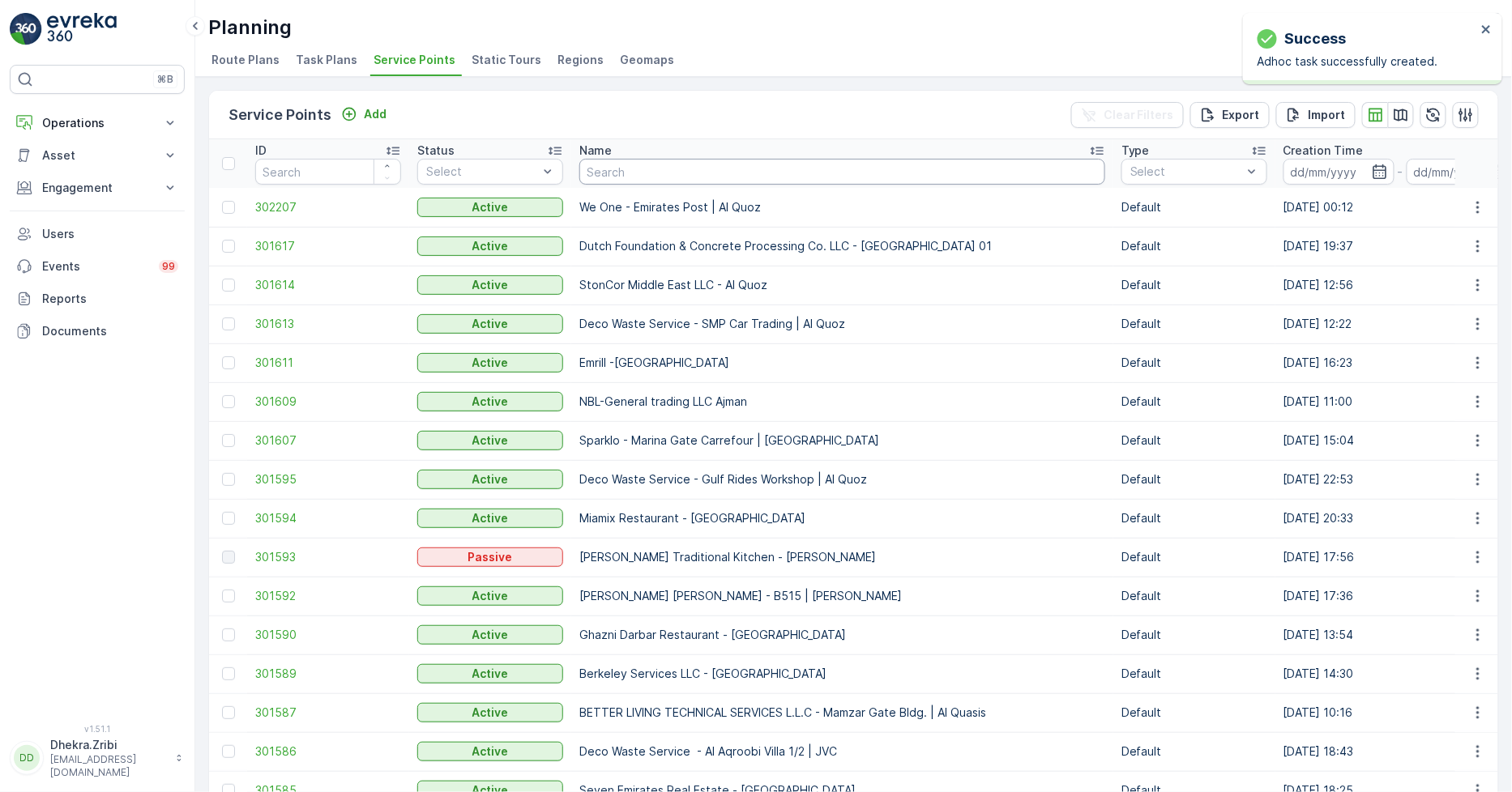
click at [624, 179] on input "text" at bounding box center [842, 172] width 526 height 25
type input "mouj"
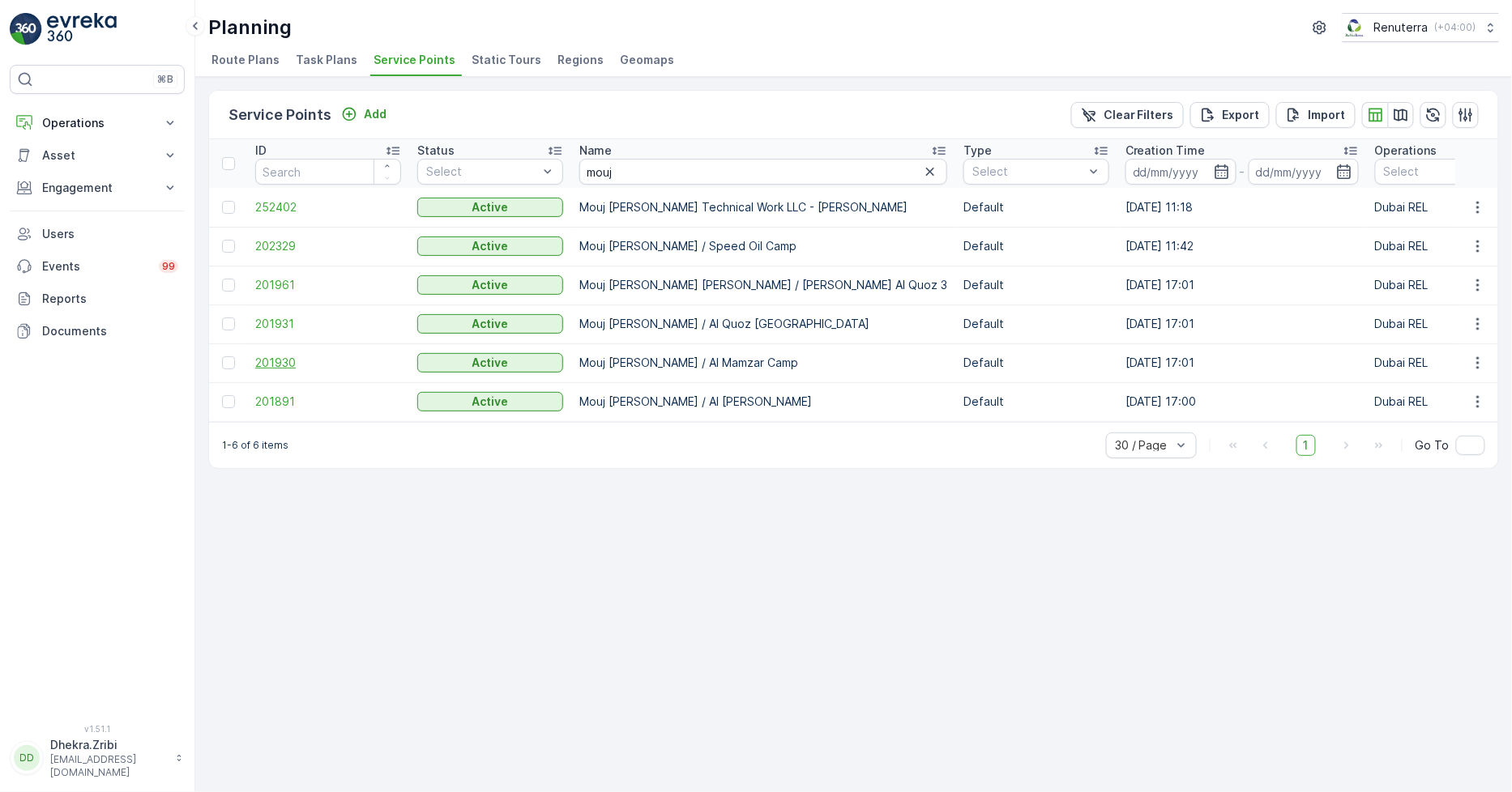
click at [270, 360] on span "201930" at bounding box center [327, 363] width 146 height 17
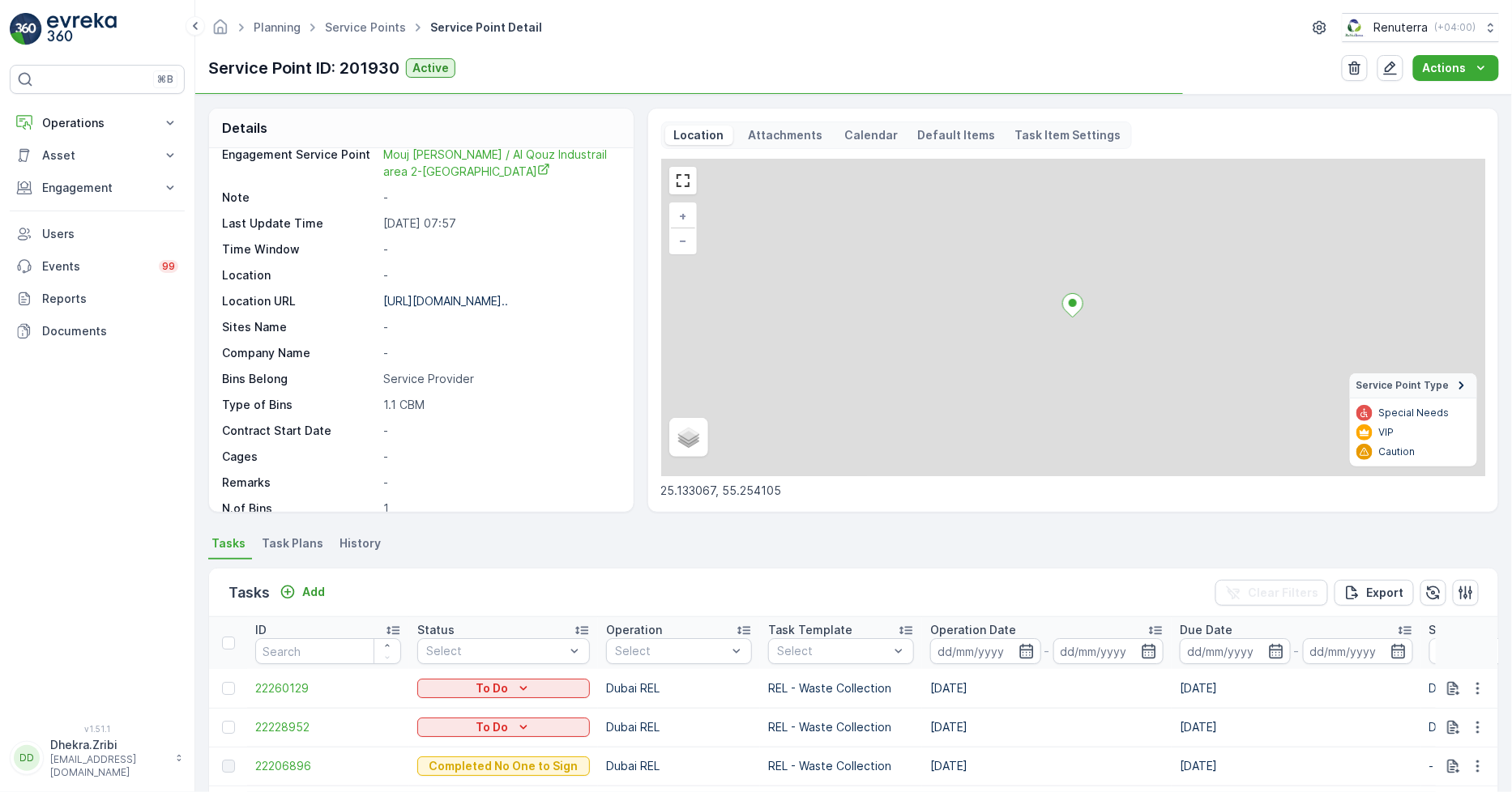
scroll to position [180, 0]
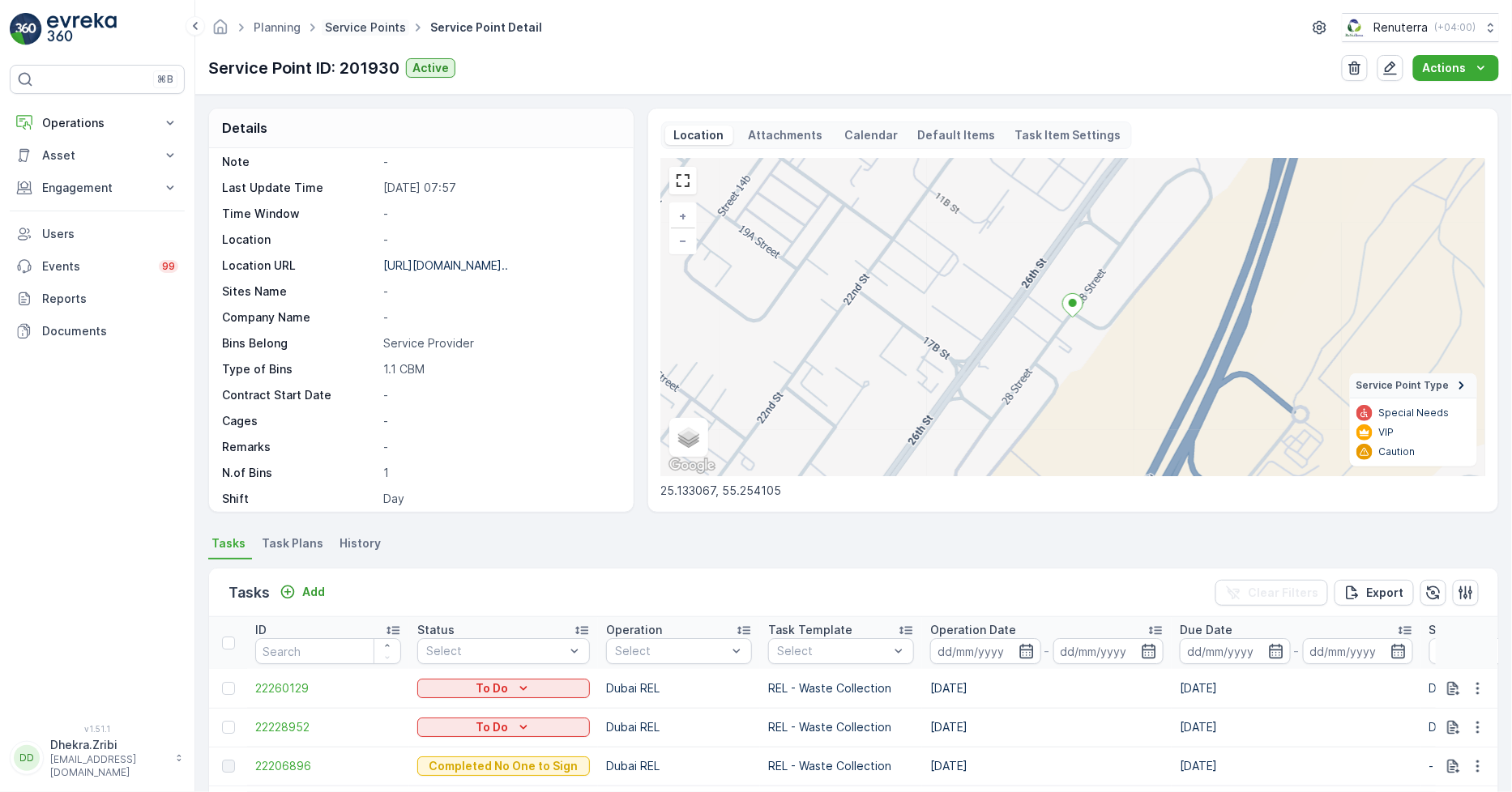
click at [353, 29] on link "Service Points" at bounding box center [365, 27] width 81 height 14
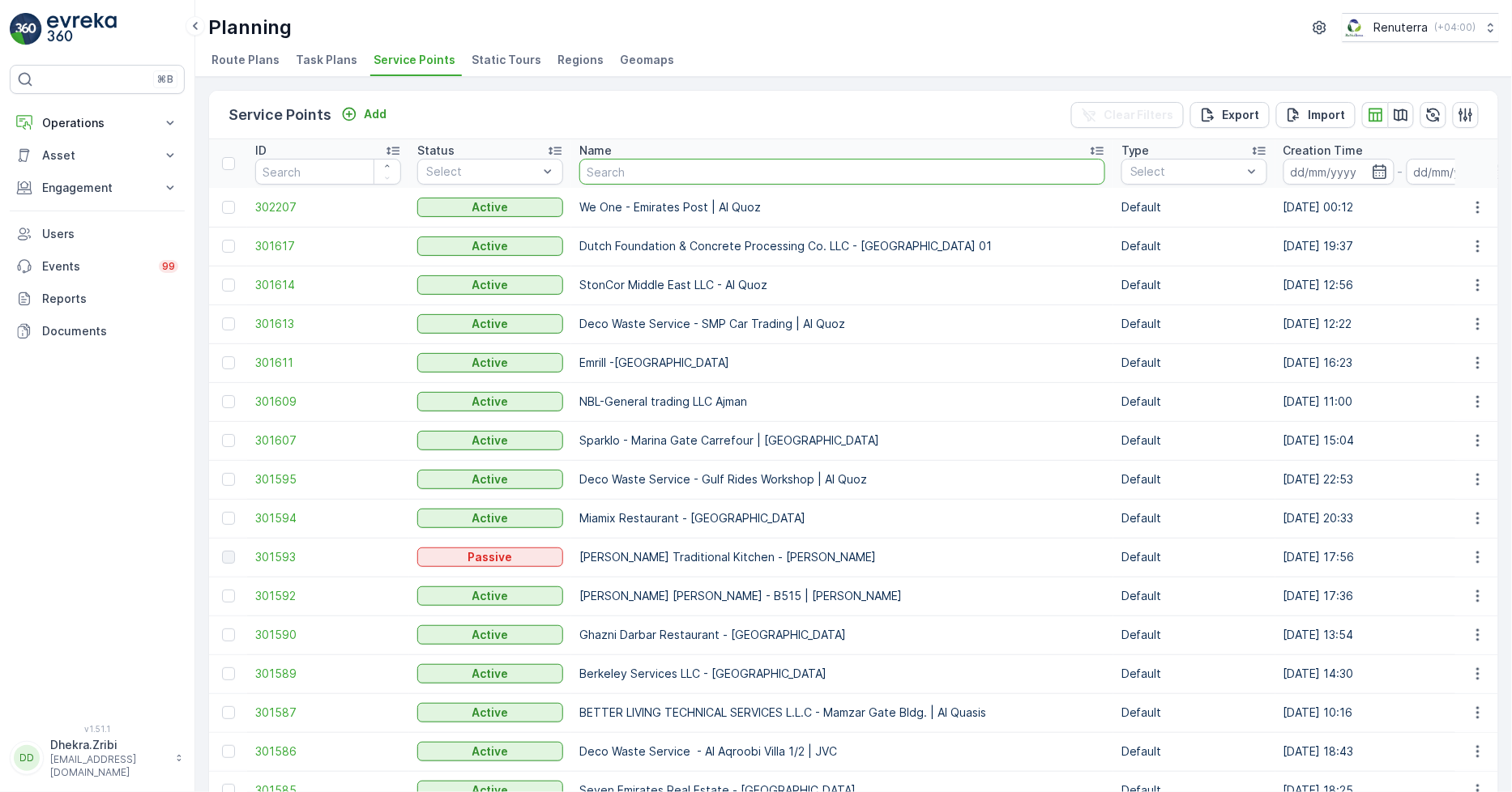
click at [602, 174] on input "text" at bounding box center [842, 172] width 526 height 25
type input "amtar"
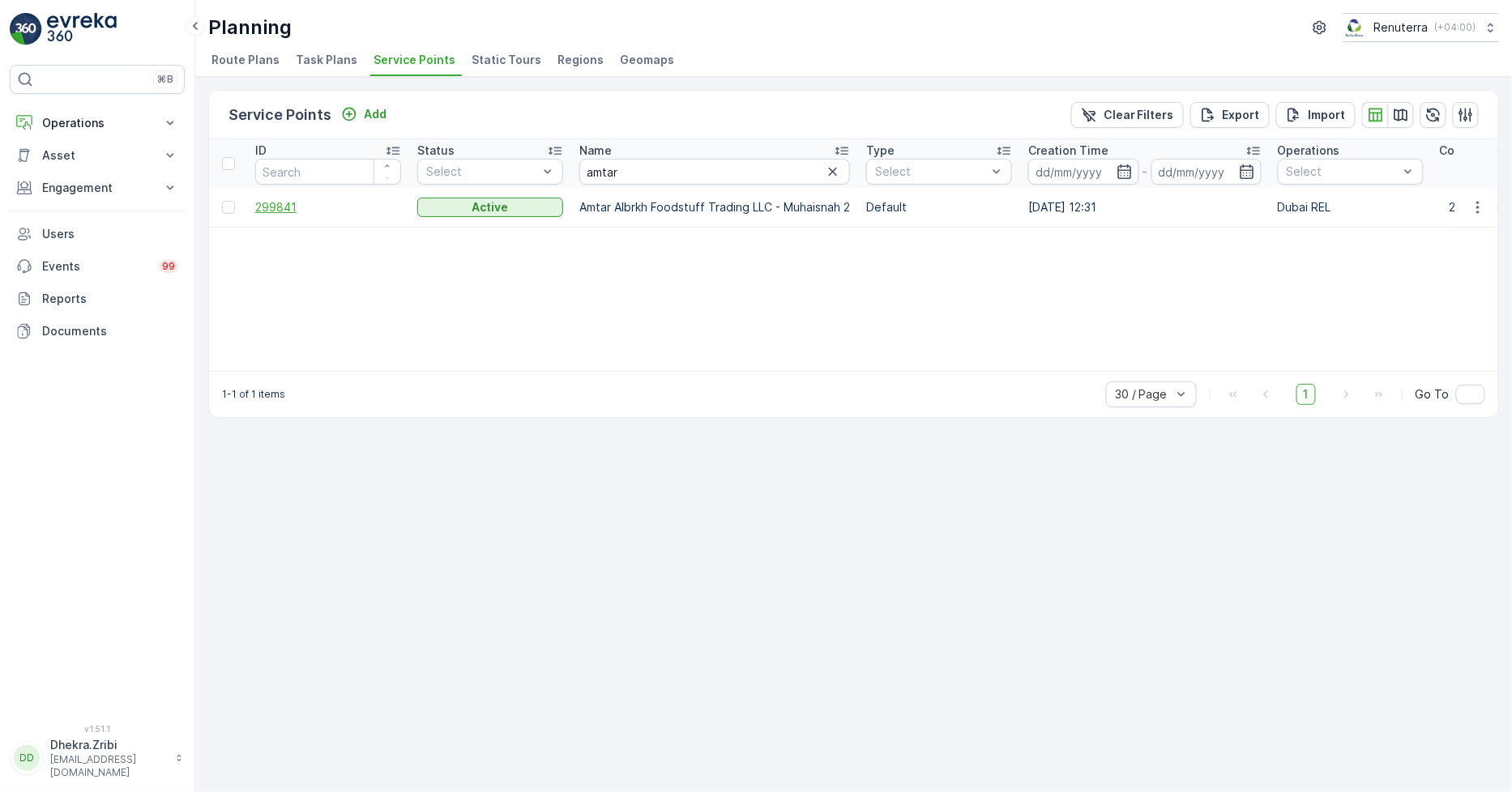
click at [258, 206] on span "299841" at bounding box center [327, 207] width 146 height 17
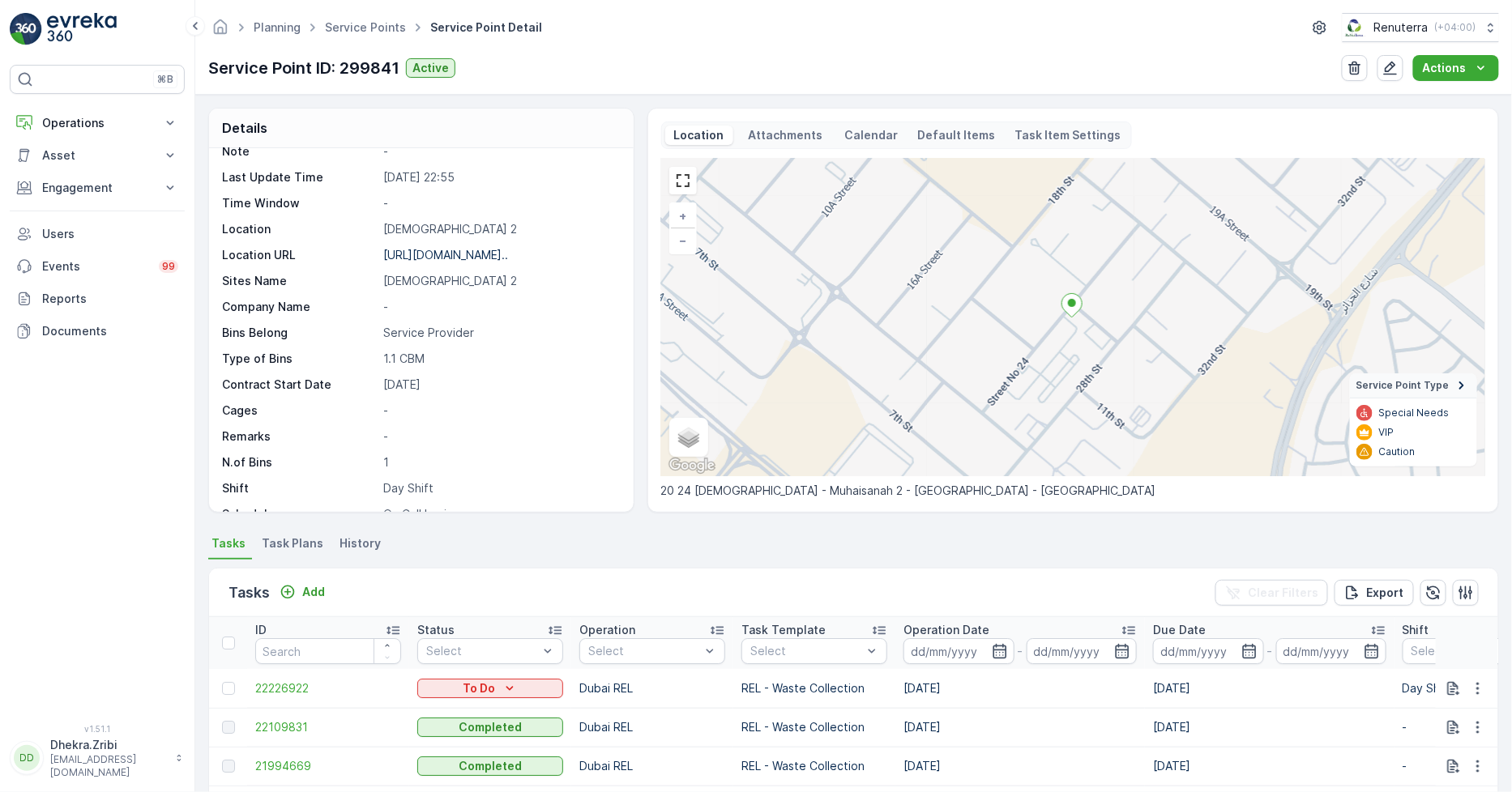
scroll to position [266, 0]
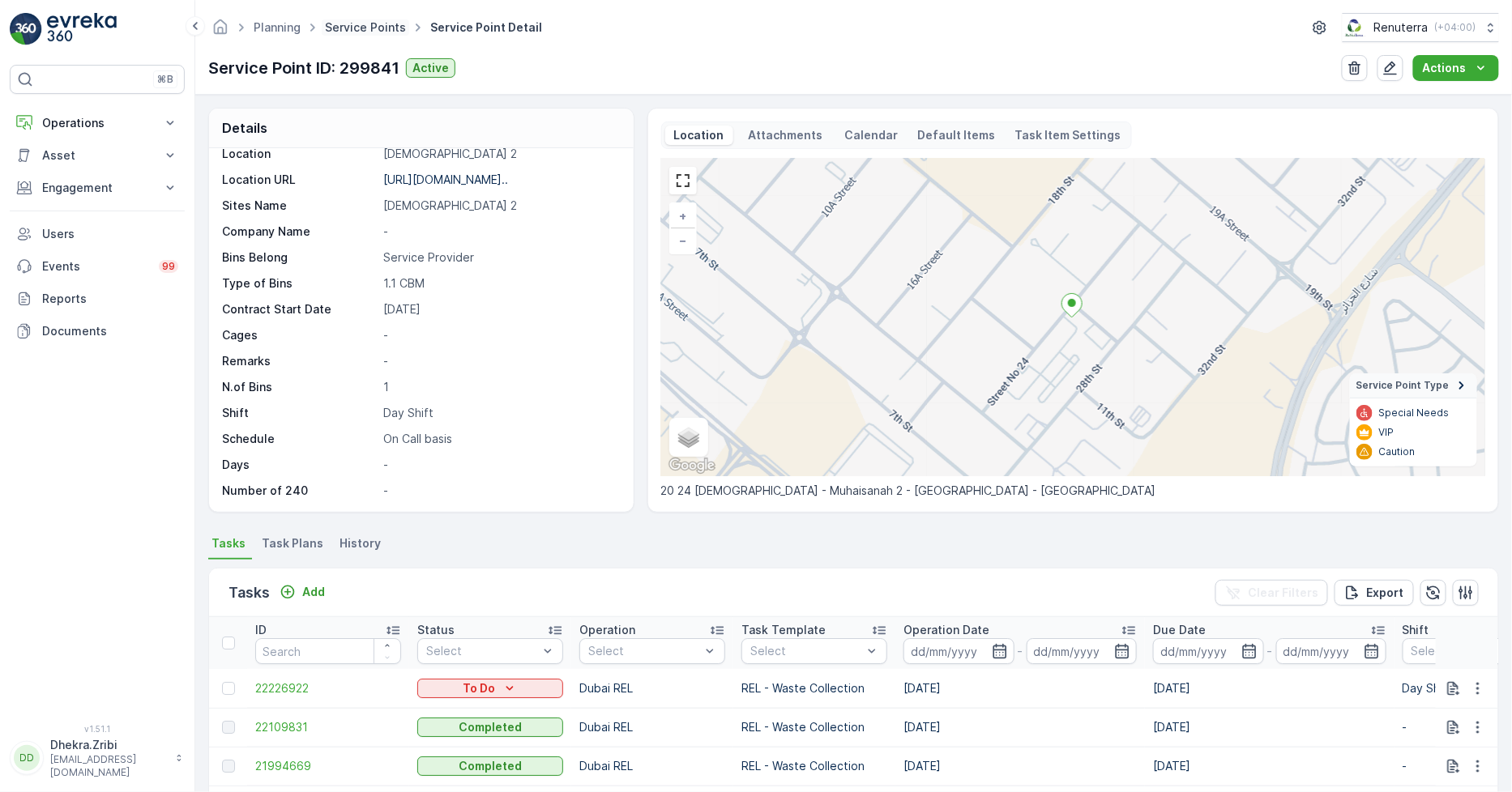
click at [360, 30] on link "Service Points" at bounding box center [365, 27] width 81 height 14
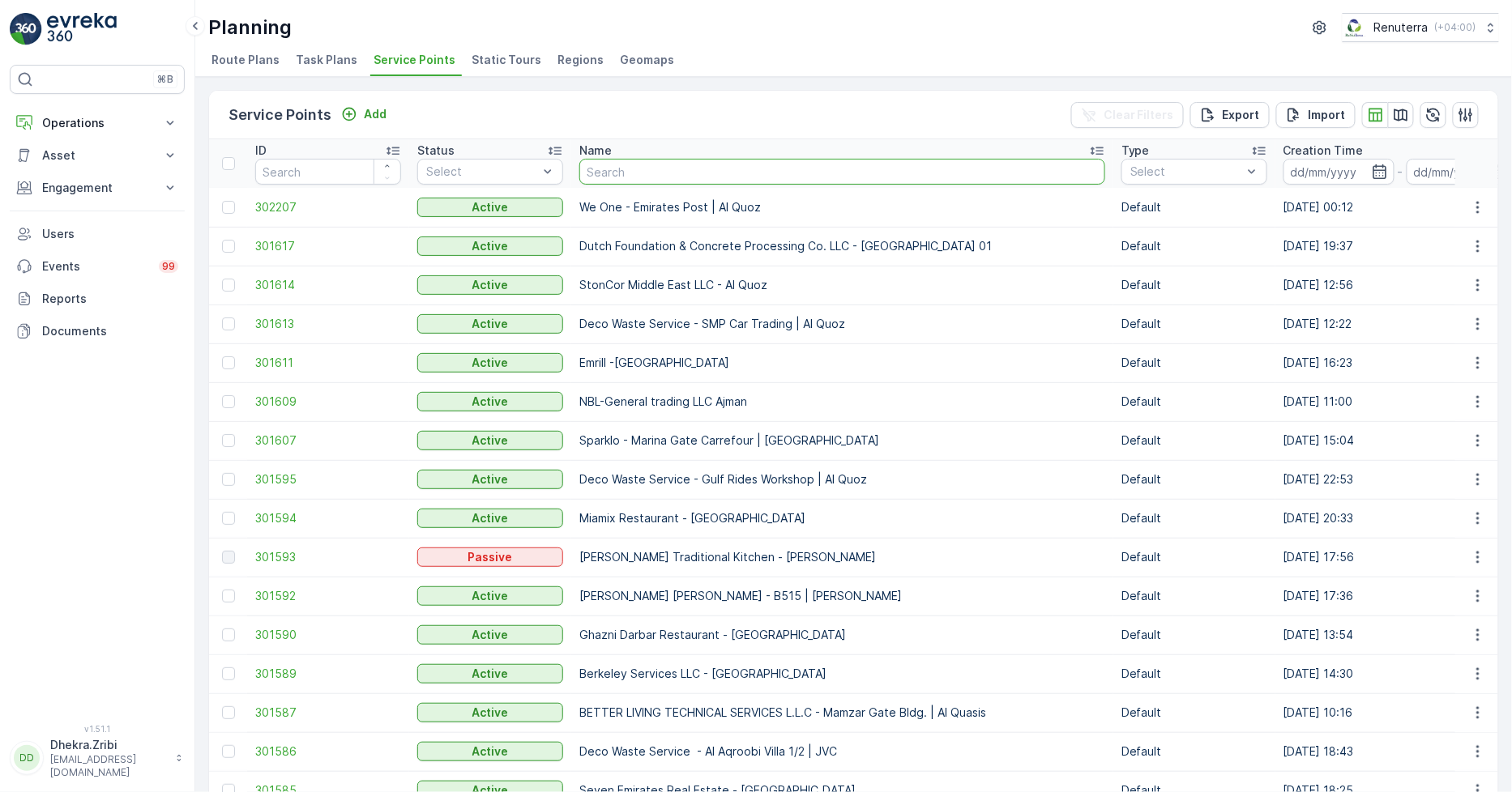
drag, startPoint x: 668, startPoint y: 167, endPoint x: 681, endPoint y: 183, distance: 20.6
click at [681, 181] on input "text" at bounding box center [842, 172] width 526 height 25
type input "higeway"
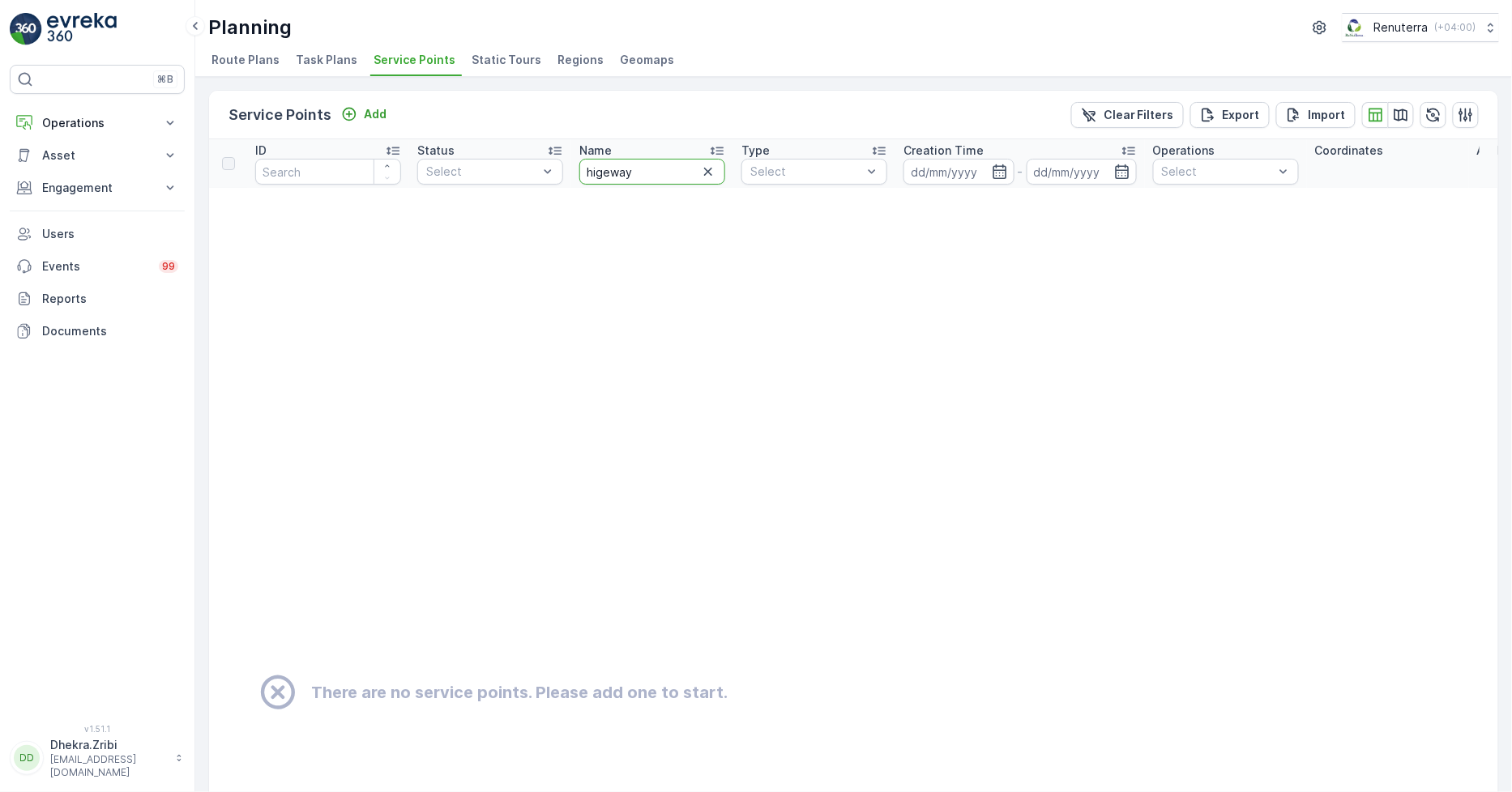
click at [659, 162] on input "higeway" at bounding box center [652, 172] width 146 height 25
type input "hig"
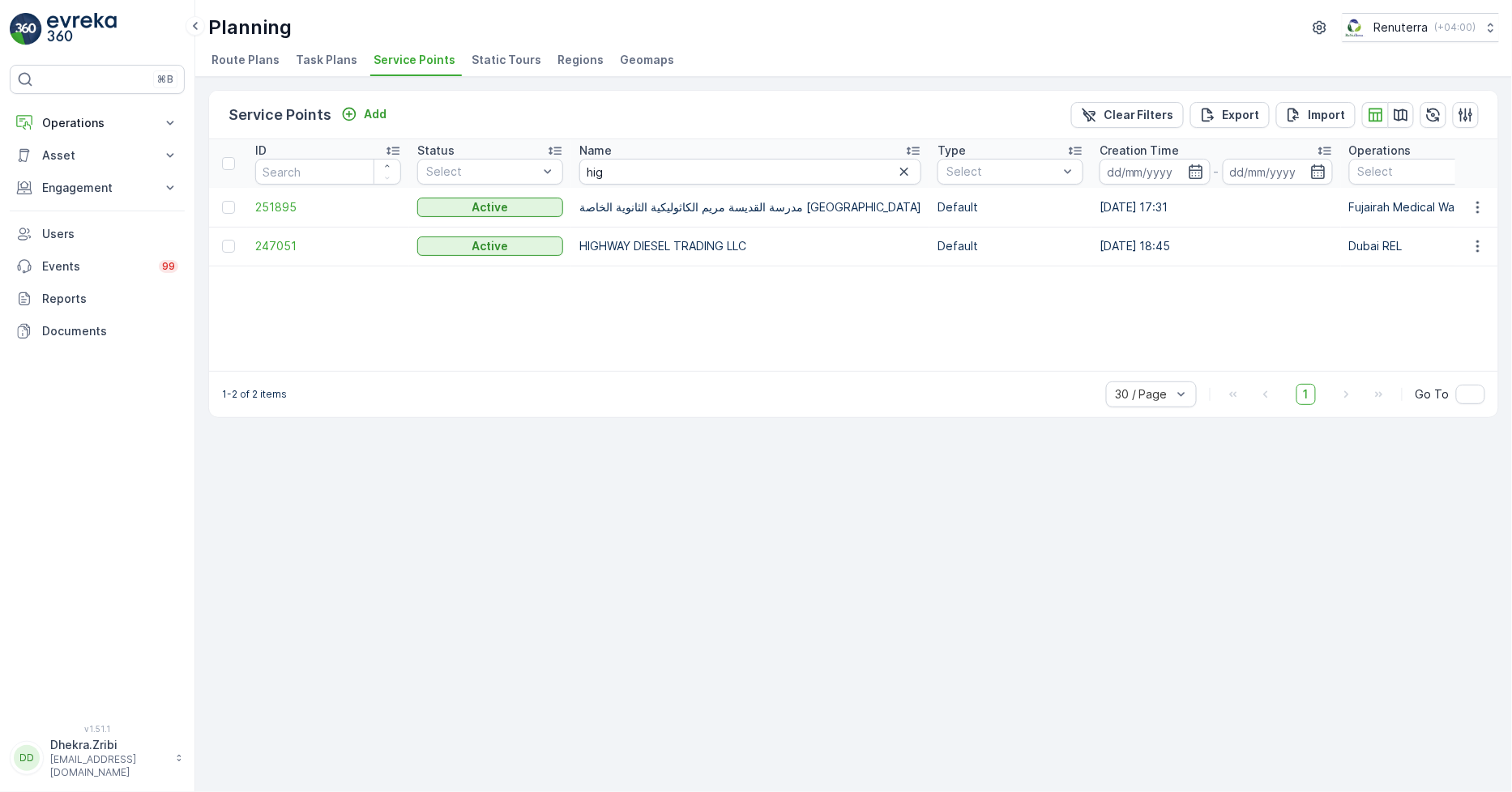
click at [271, 232] on td "247051" at bounding box center [327, 246] width 162 height 39
click at [275, 238] on span "247051" at bounding box center [327, 246] width 146 height 17
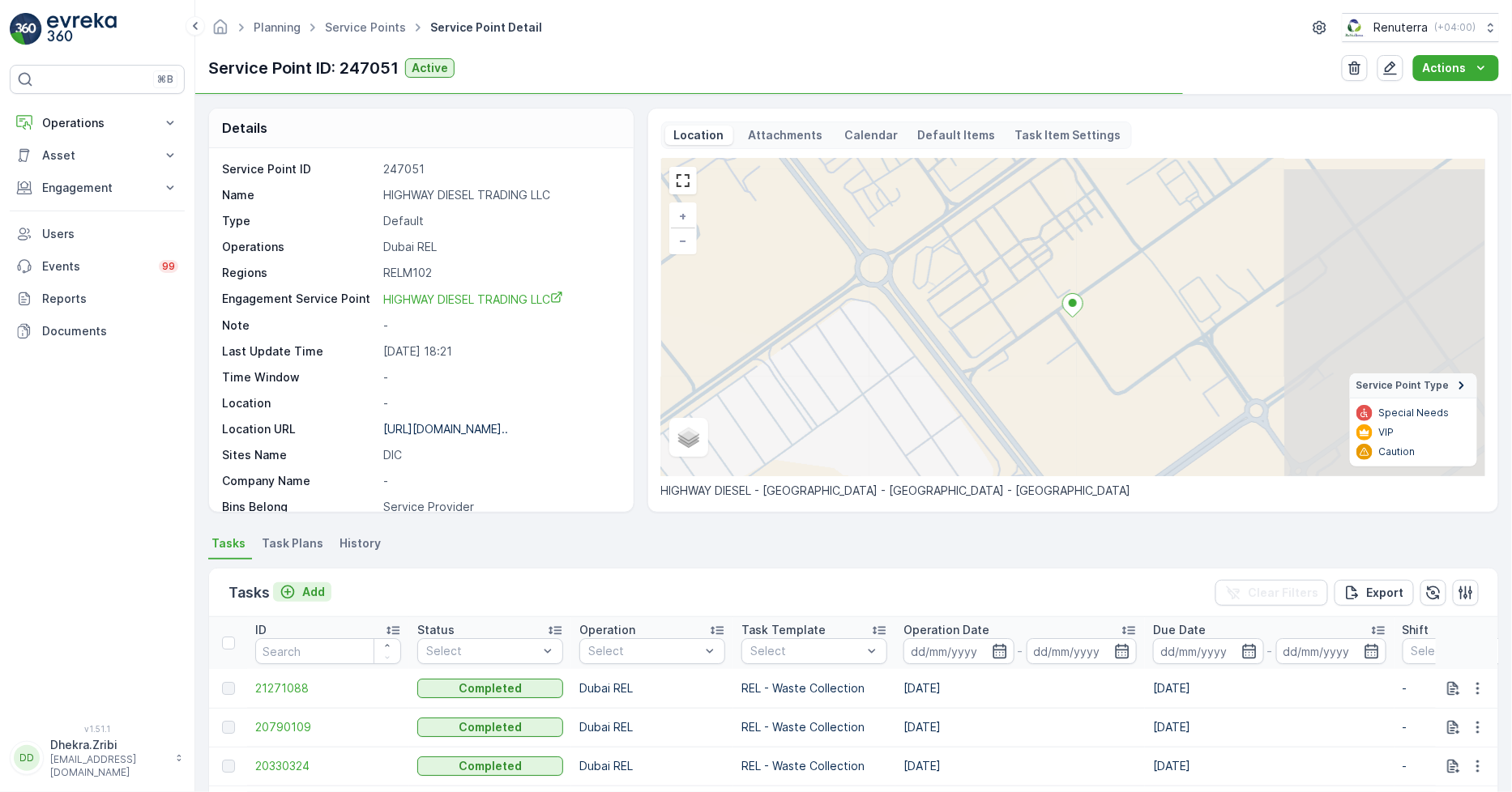
click at [310, 592] on p "Add" at bounding box center [313, 592] width 23 height 17
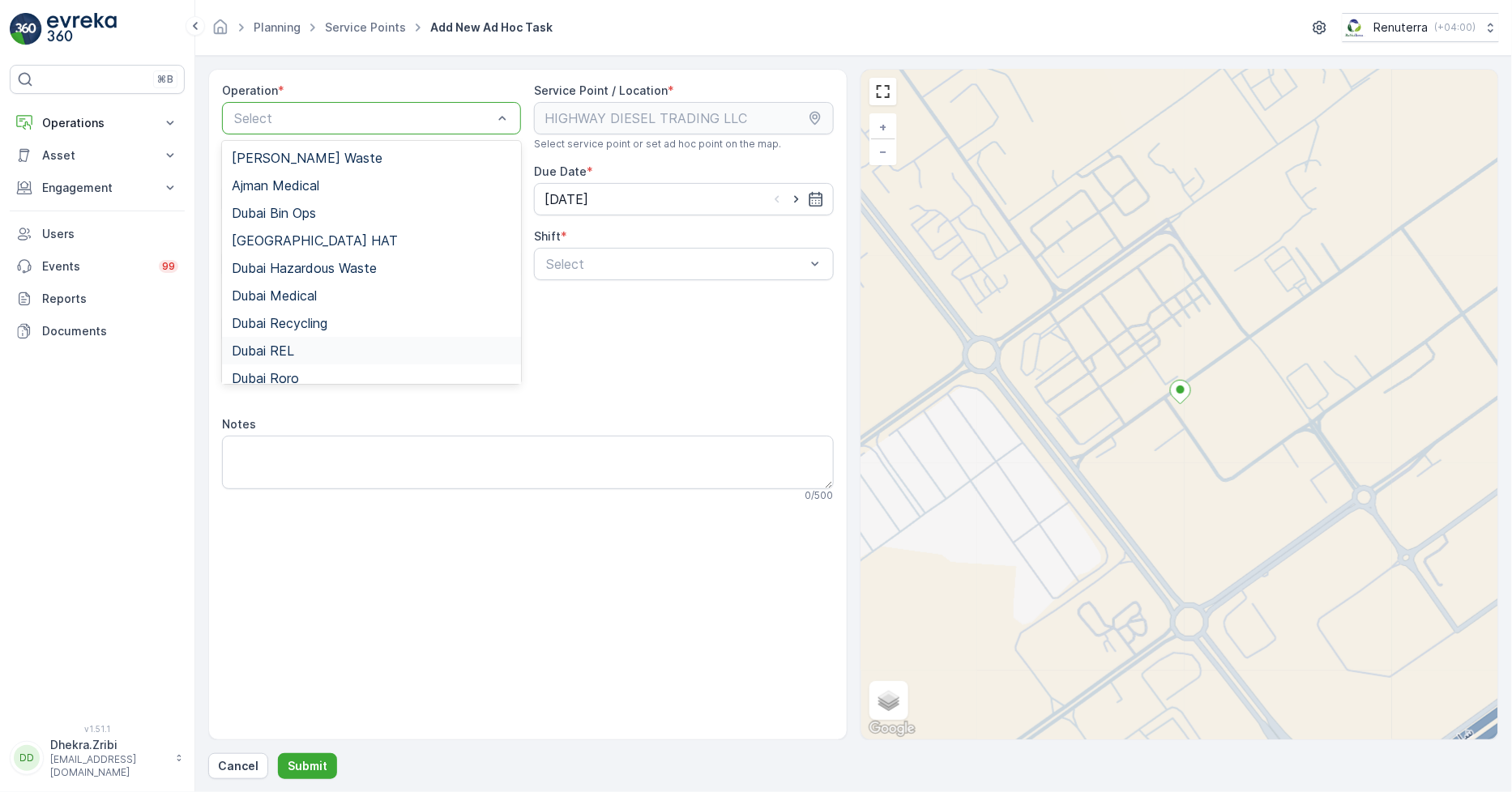
click at [285, 341] on div "Dubai REL" at bounding box center [371, 351] width 299 height 27
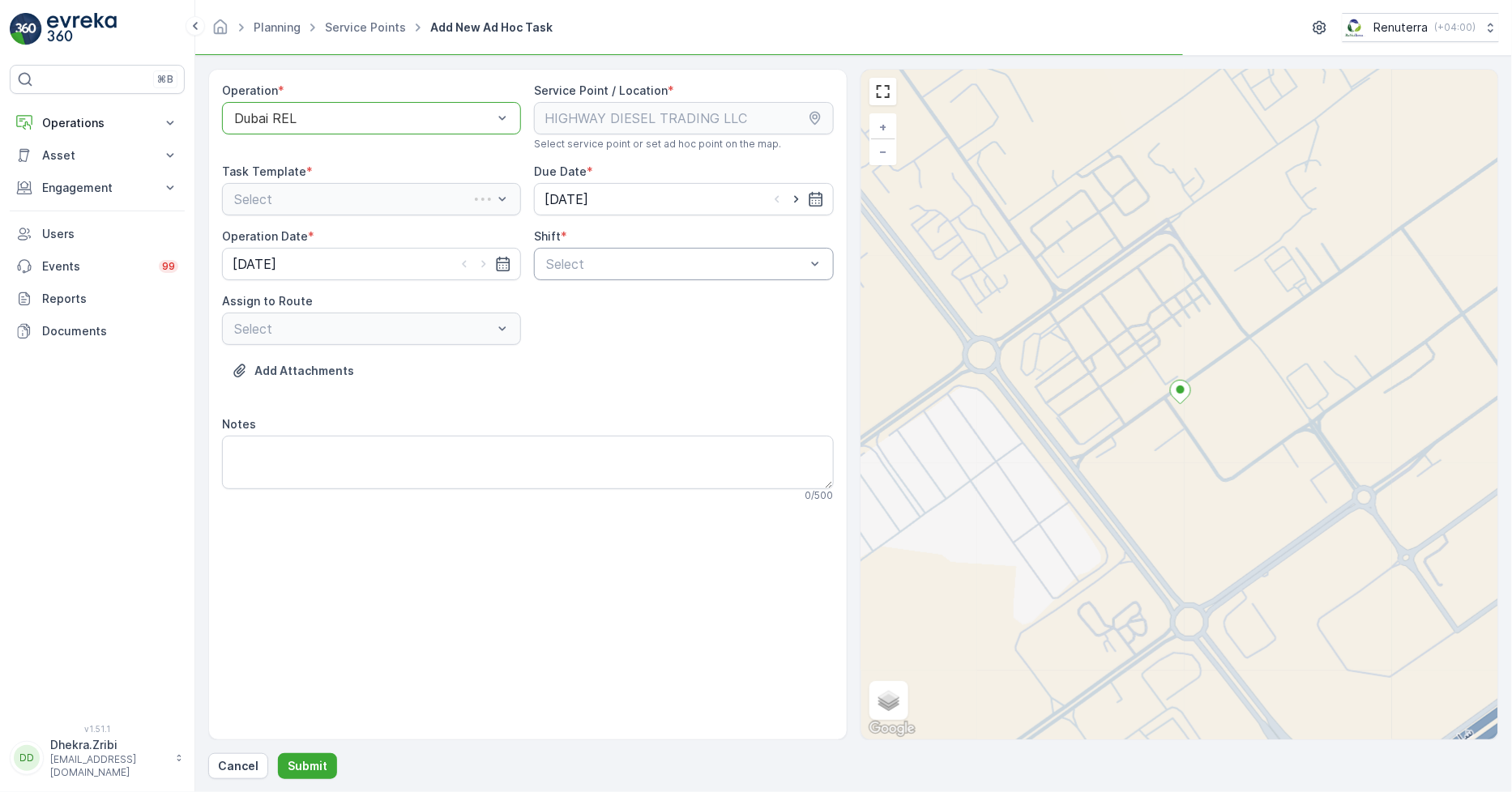
click at [624, 278] on div "Select" at bounding box center [683, 264] width 299 height 32
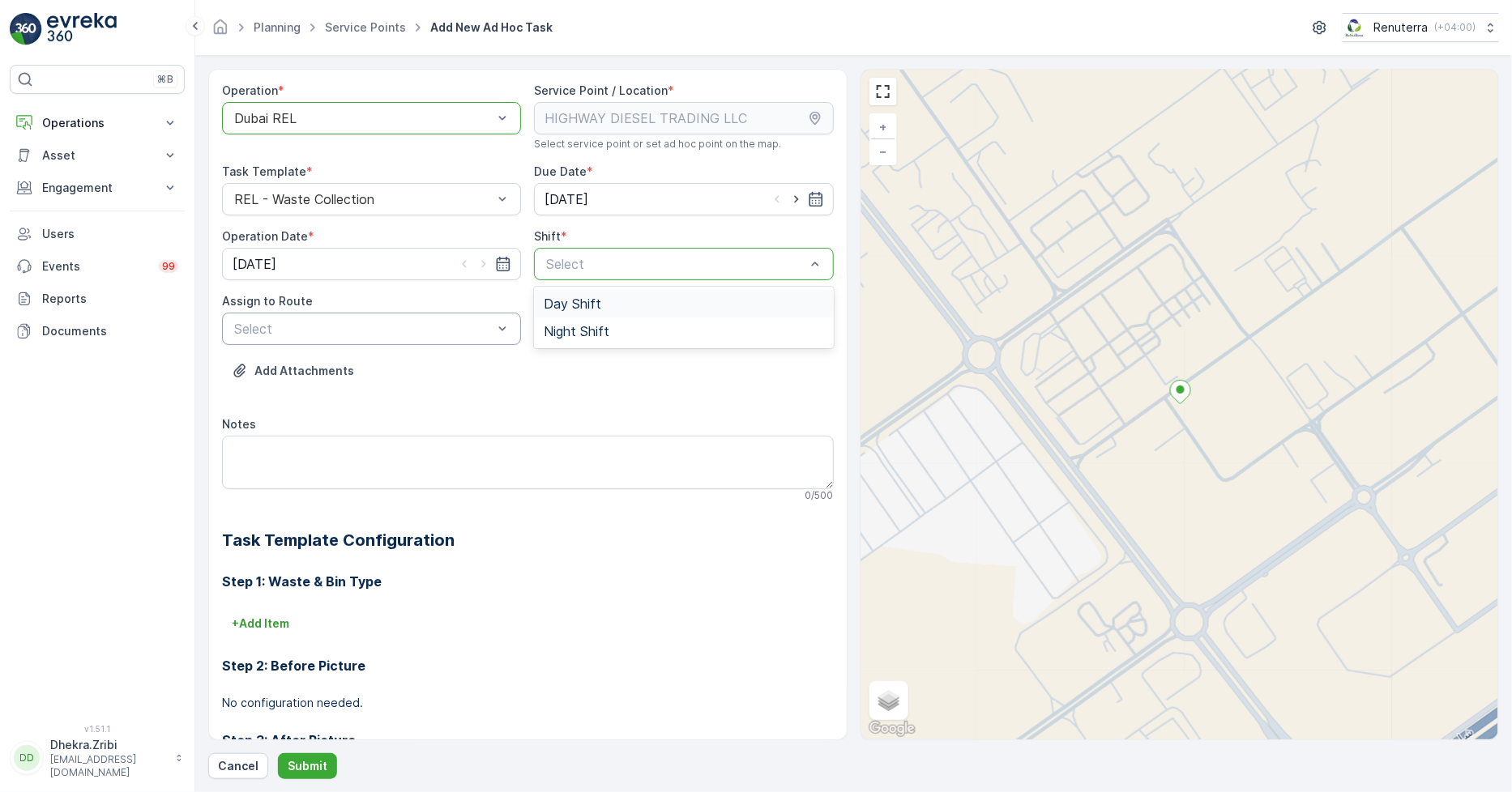
click at [621, 302] on div "Day Shift" at bounding box center [683, 304] width 279 height 15
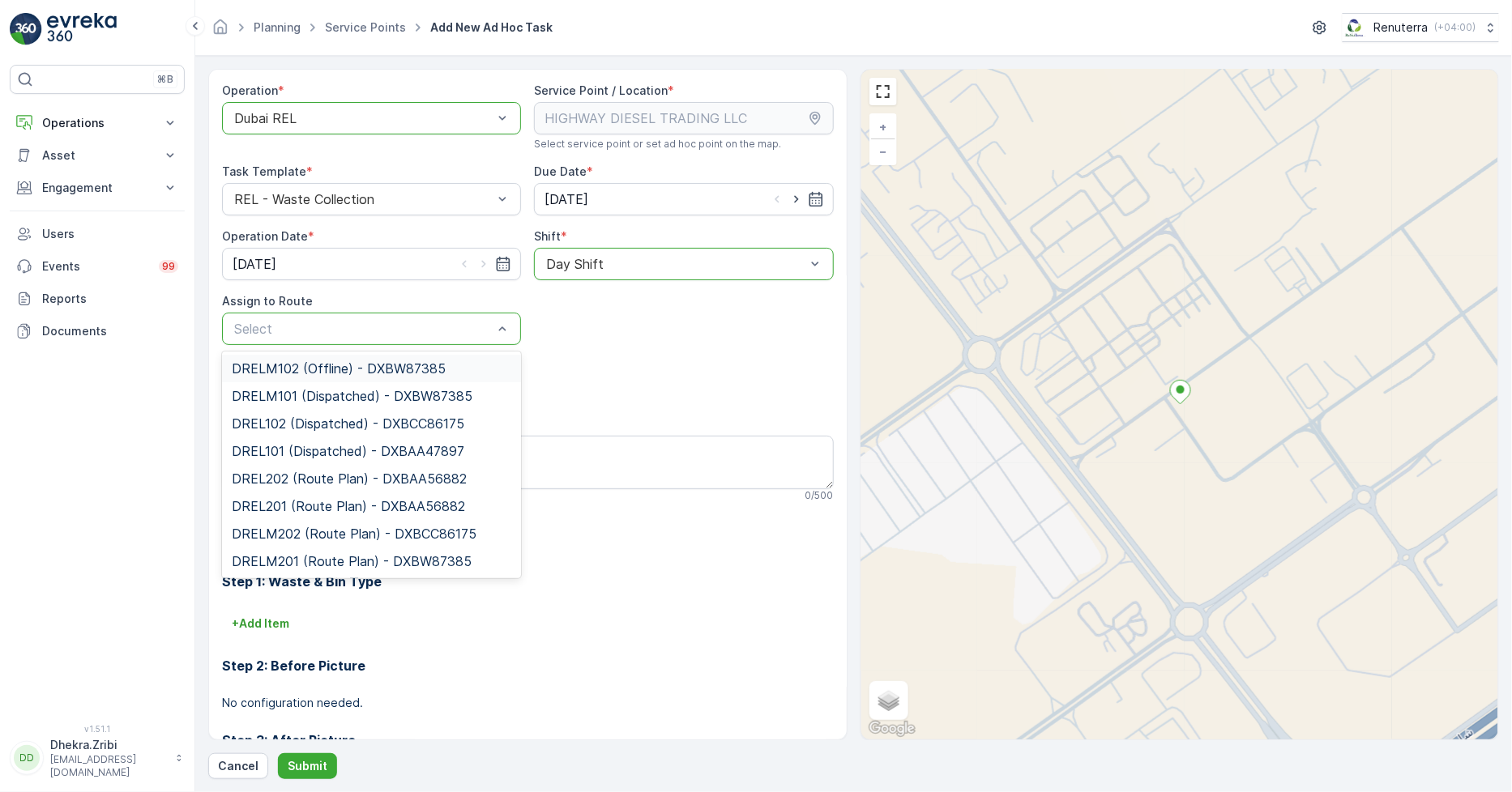
drag, startPoint x: 406, startPoint y: 324, endPoint x: 423, endPoint y: 324, distance: 17.0
click at [311, 363] on span "DRELM102 (Offline) - DXBW87385" at bounding box center [338, 369] width 214 height 15
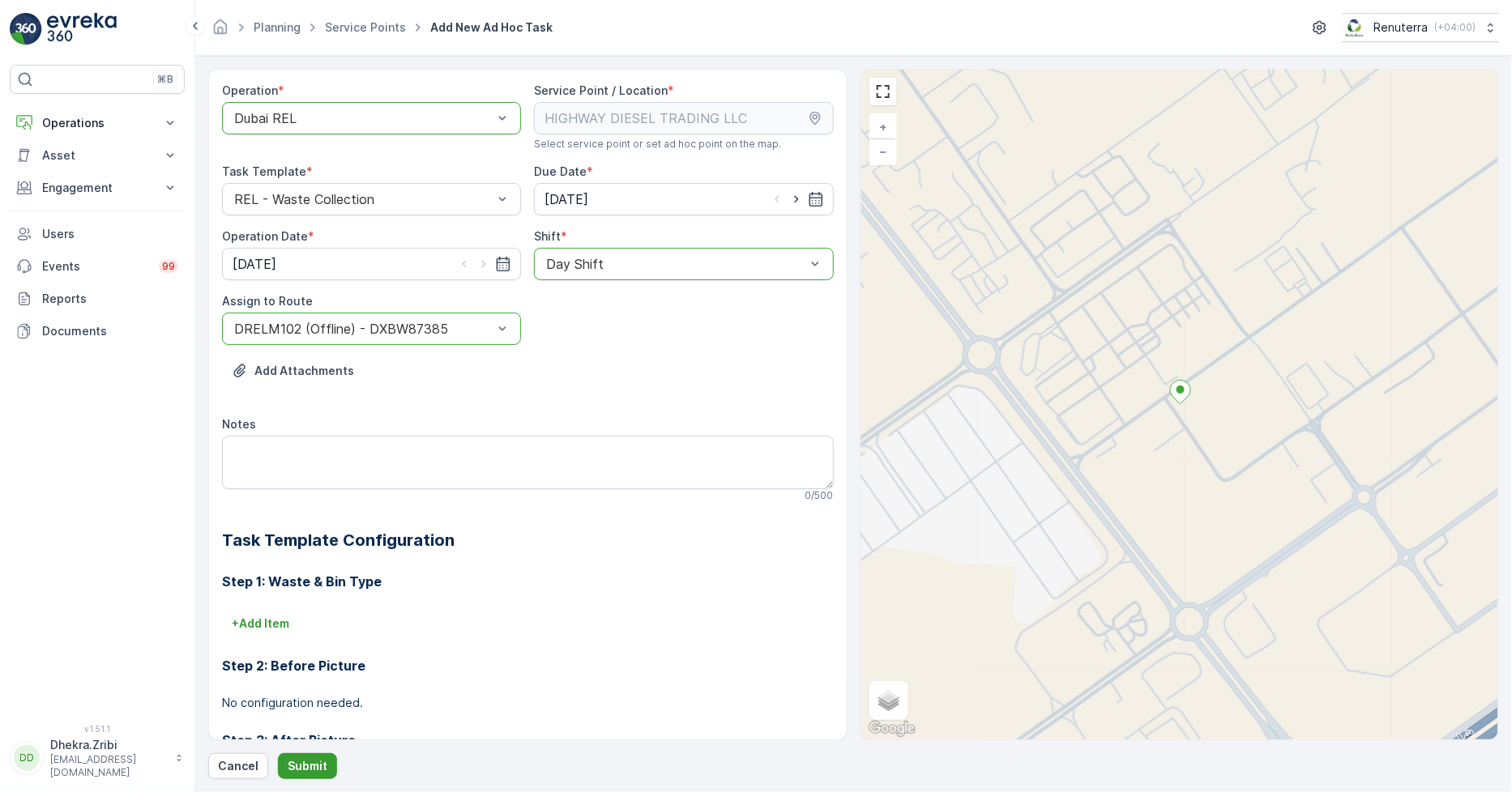
drag, startPoint x: 305, startPoint y: 760, endPoint x: 296, endPoint y: 765, distance: 10.3
click at [296, 765] on p "Submit" at bounding box center [307, 767] width 40 height 17
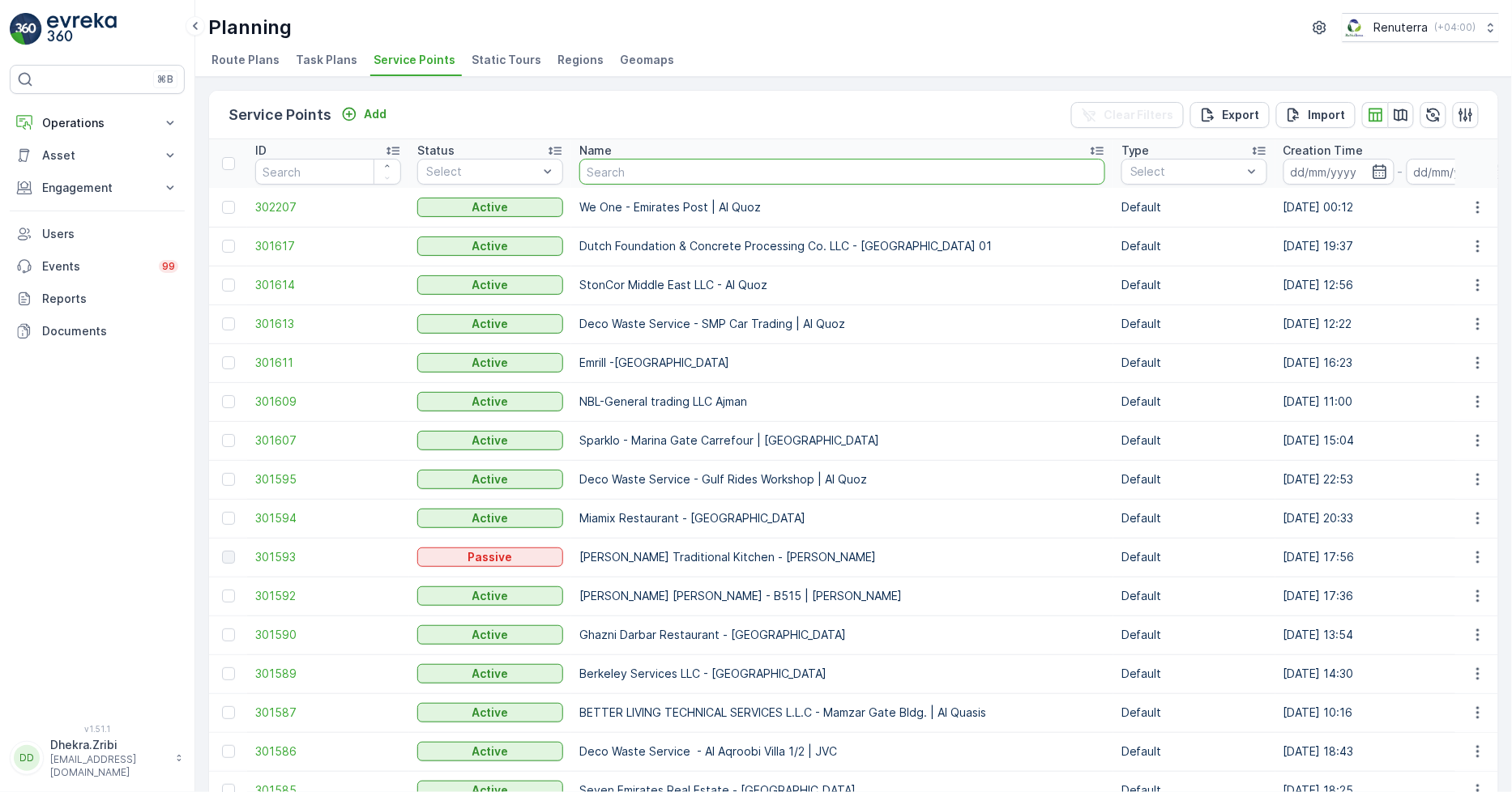
click at [682, 164] on input "text" at bounding box center [842, 172] width 526 height 25
type input "italian"
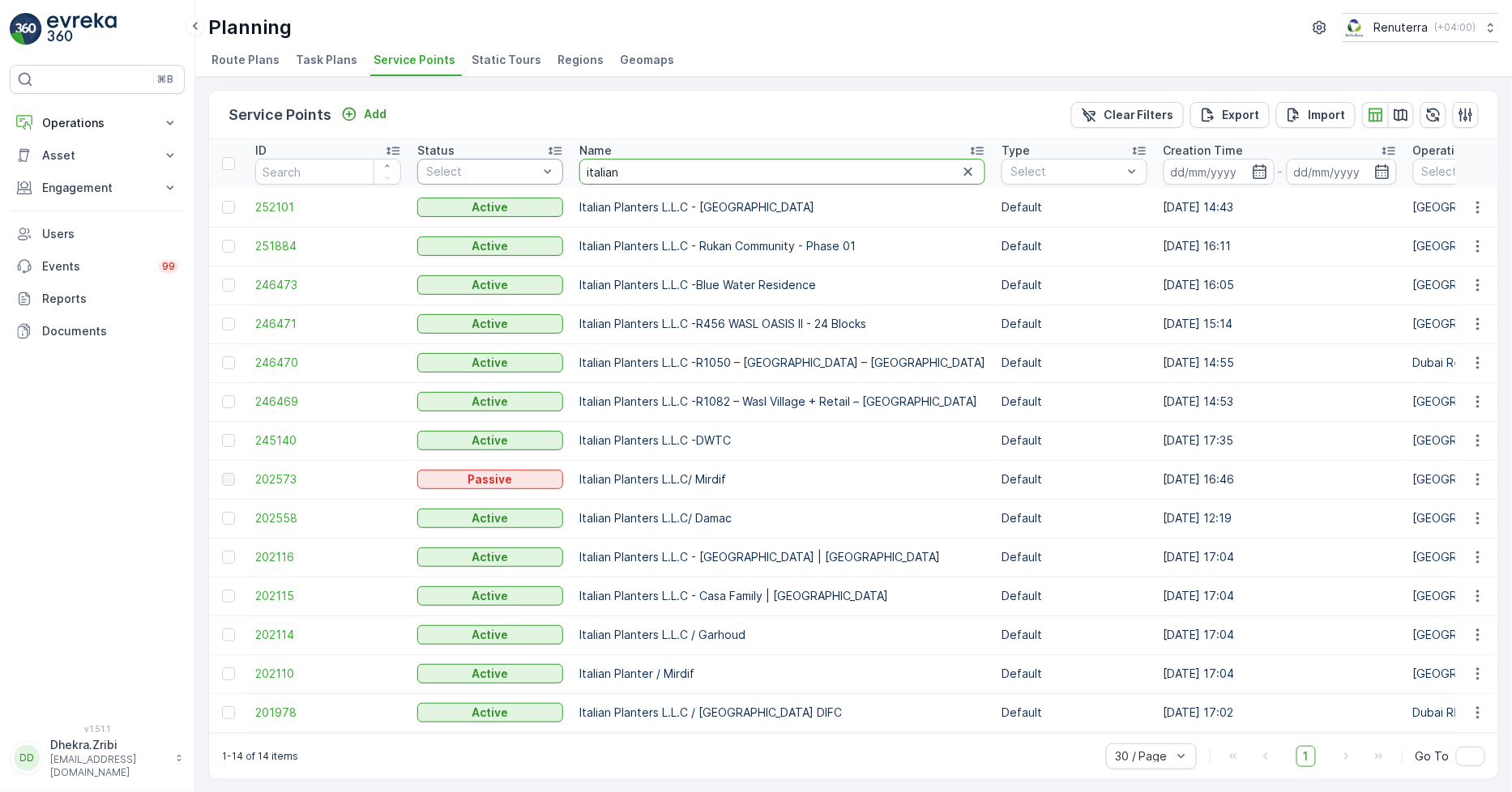
drag, startPoint x: 647, startPoint y: 168, endPoint x: 480, endPoint y: 168, distance: 167.0
type input "nabc"
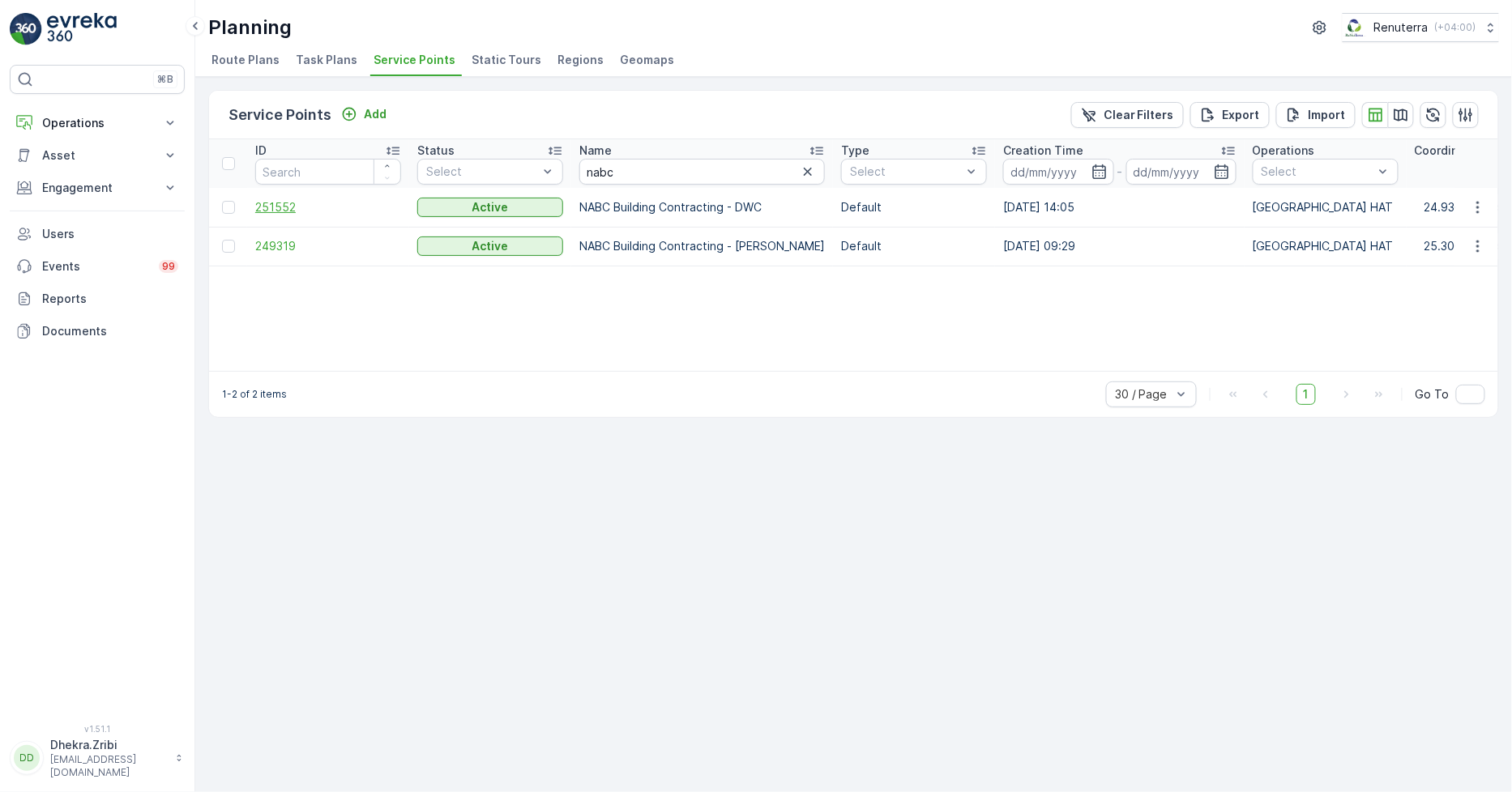
click at [281, 200] on span "251552" at bounding box center [327, 207] width 146 height 17
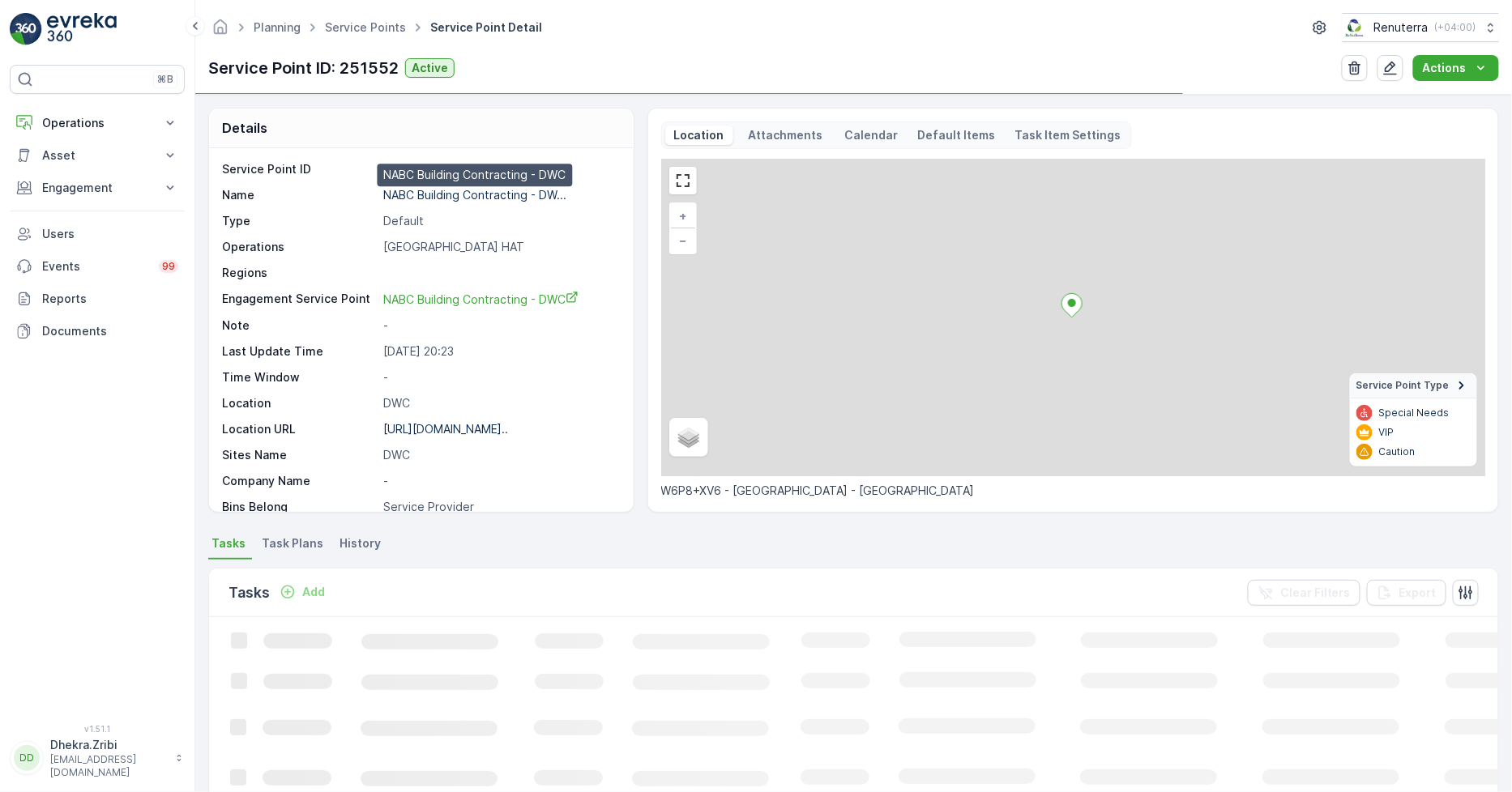
click at [427, 195] on p "NABC Building Contracting - DW..." at bounding box center [474, 195] width 183 height 14
